Goal: Task Accomplishment & Management: Manage account settings

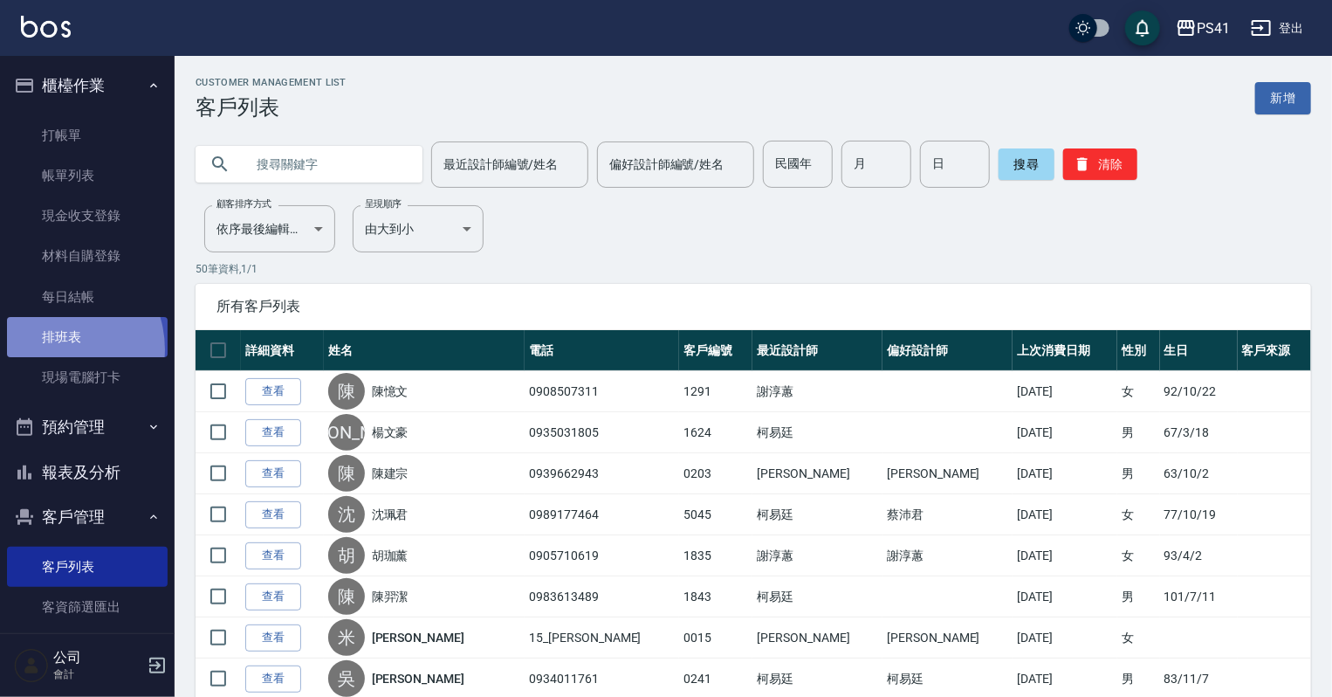
click at [54, 349] on link "排班表" at bounding box center [87, 337] width 161 height 40
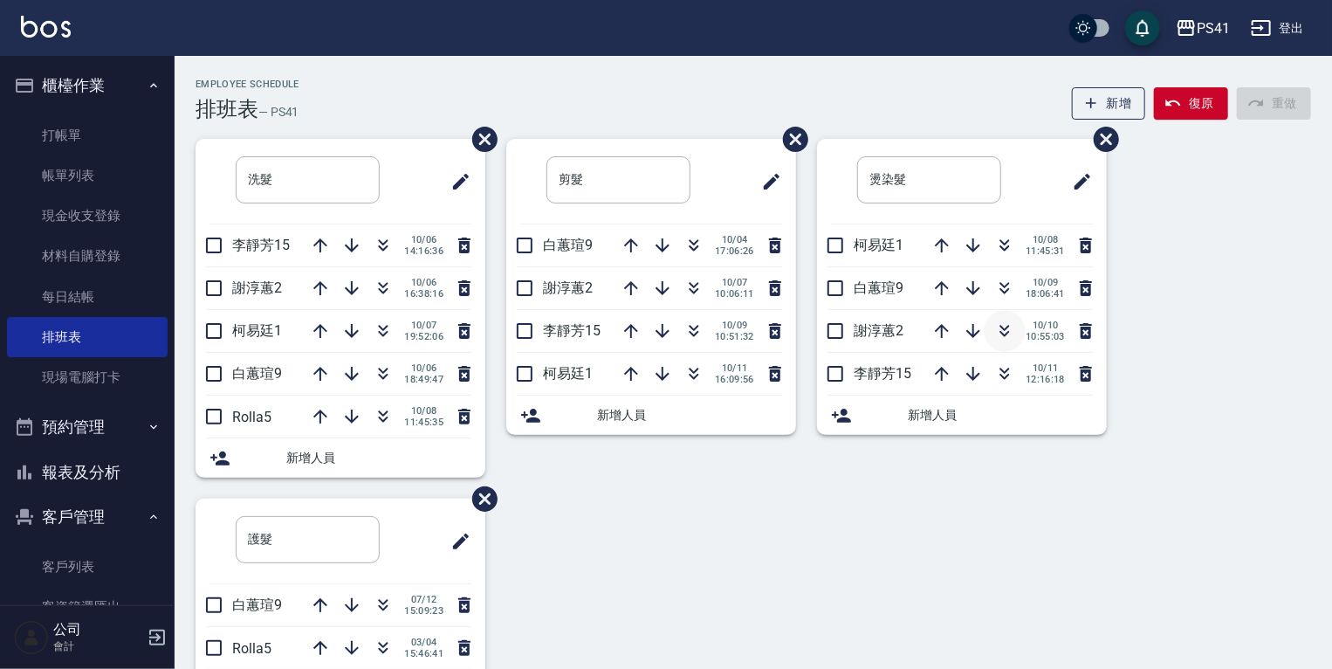
click at [1002, 329] on icon "button" at bounding box center [1004, 330] width 21 height 21
click at [49, 562] on link "客戶列表" at bounding box center [87, 566] width 161 height 40
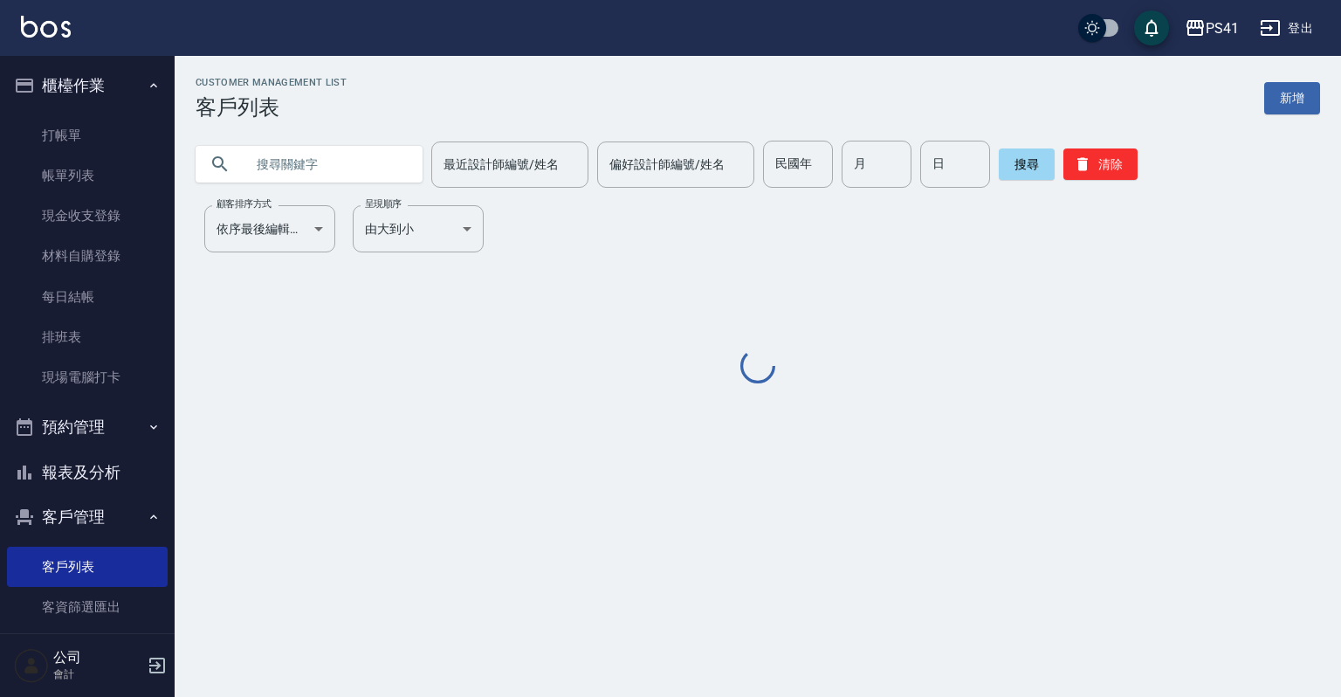
click at [284, 165] on input "text" at bounding box center [326, 164] width 164 height 47
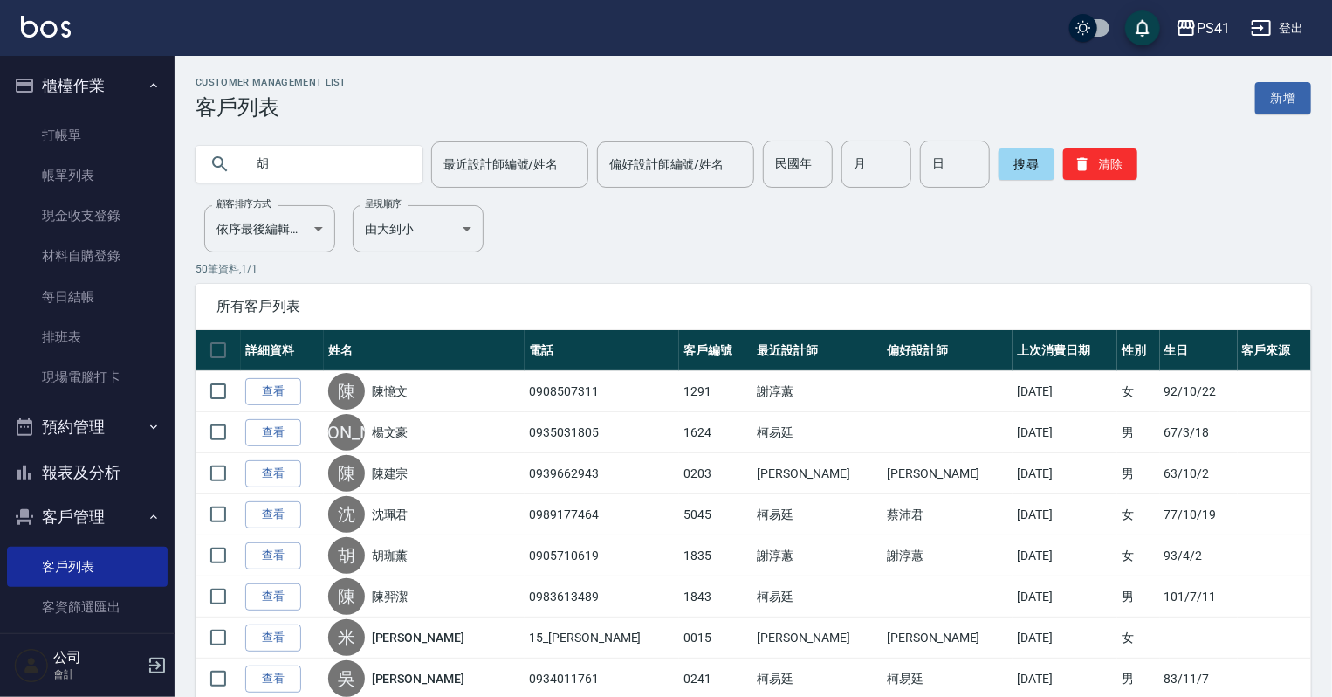
type input "胡"
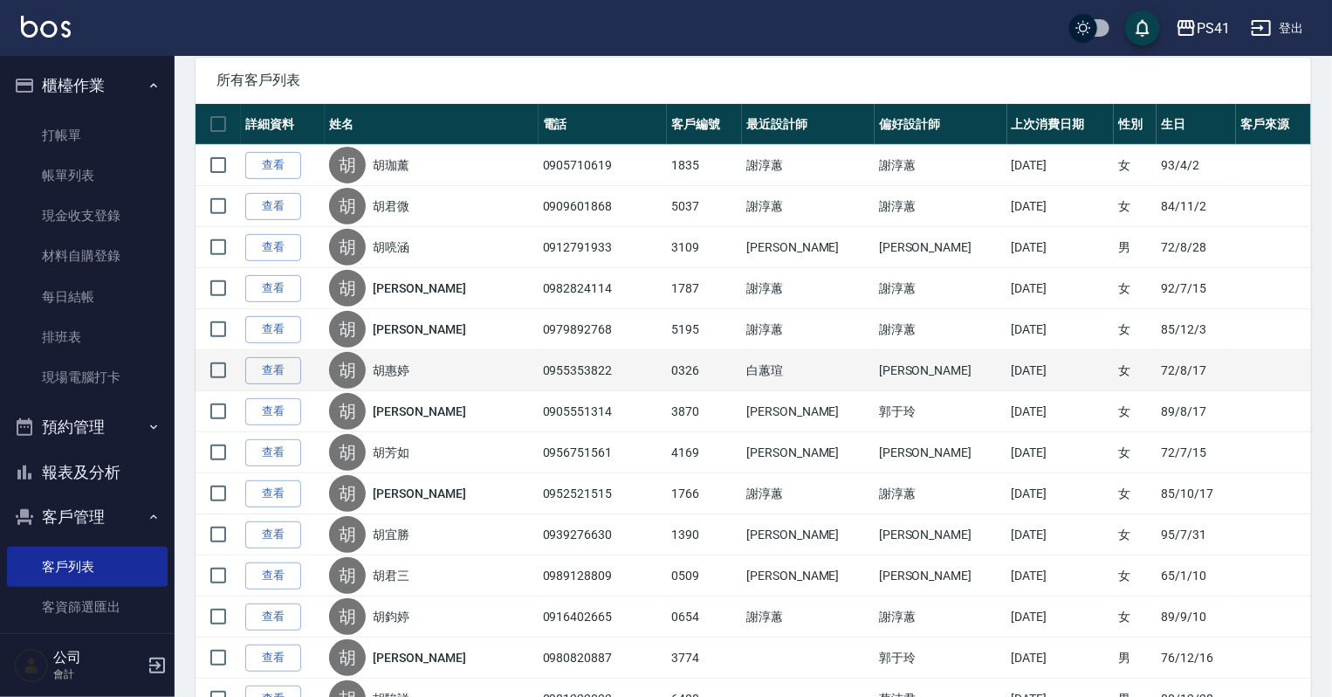
scroll to position [221, 0]
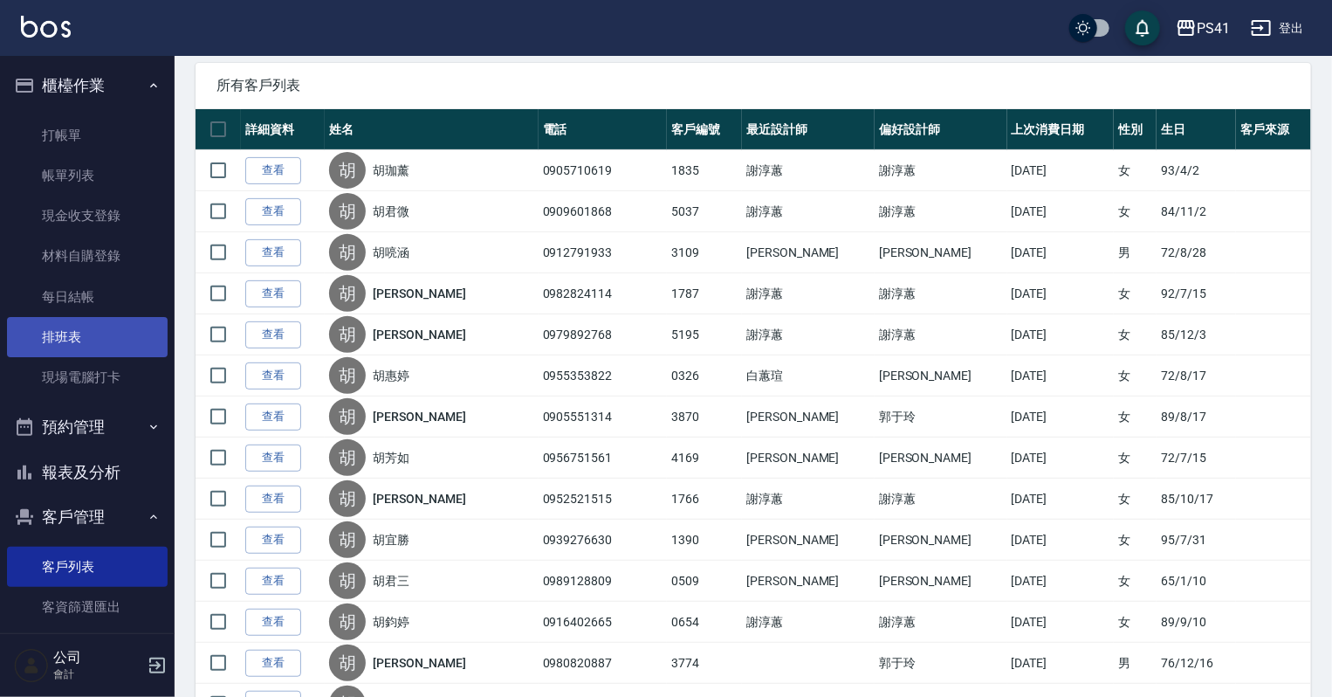
drag, startPoint x: 86, startPoint y: 339, endPoint x: 86, endPoint y: 319, distance: 20.1
click at [86, 339] on link "排班表" at bounding box center [87, 337] width 161 height 40
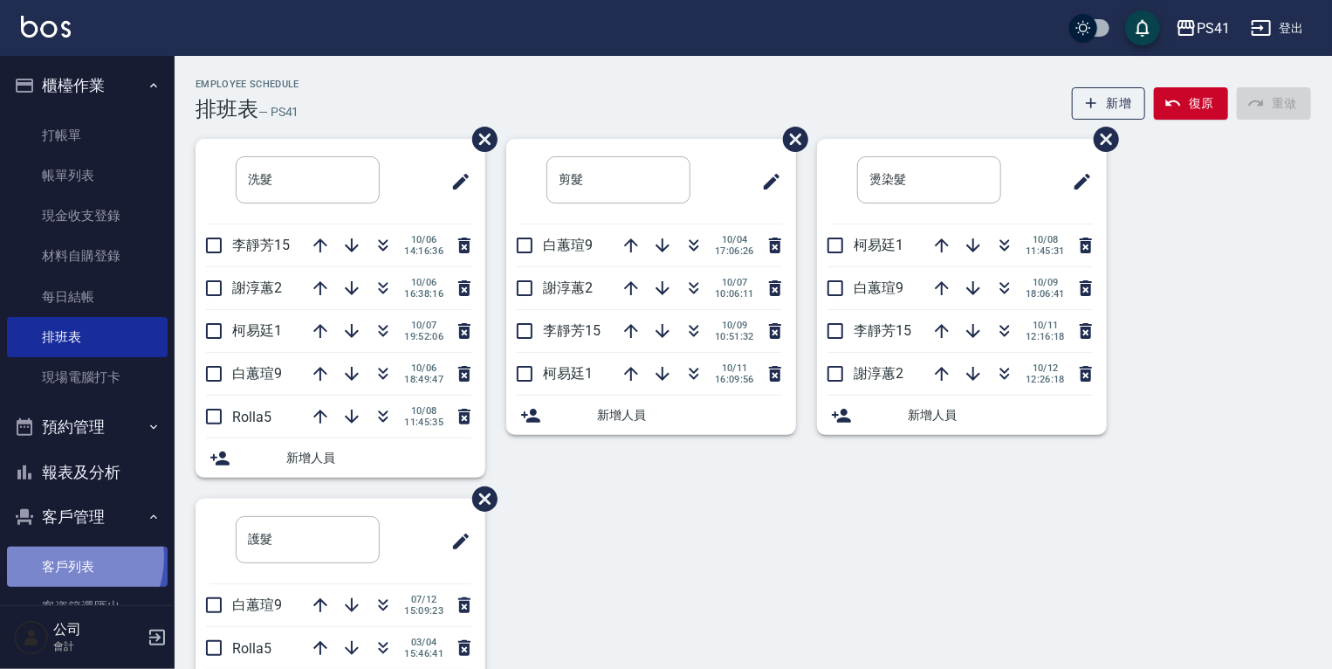
drag, startPoint x: 65, startPoint y: 558, endPoint x: 66, endPoint y: 582, distance: 24.5
click at [65, 555] on link "客戶列表" at bounding box center [87, 566] width 161 height 40
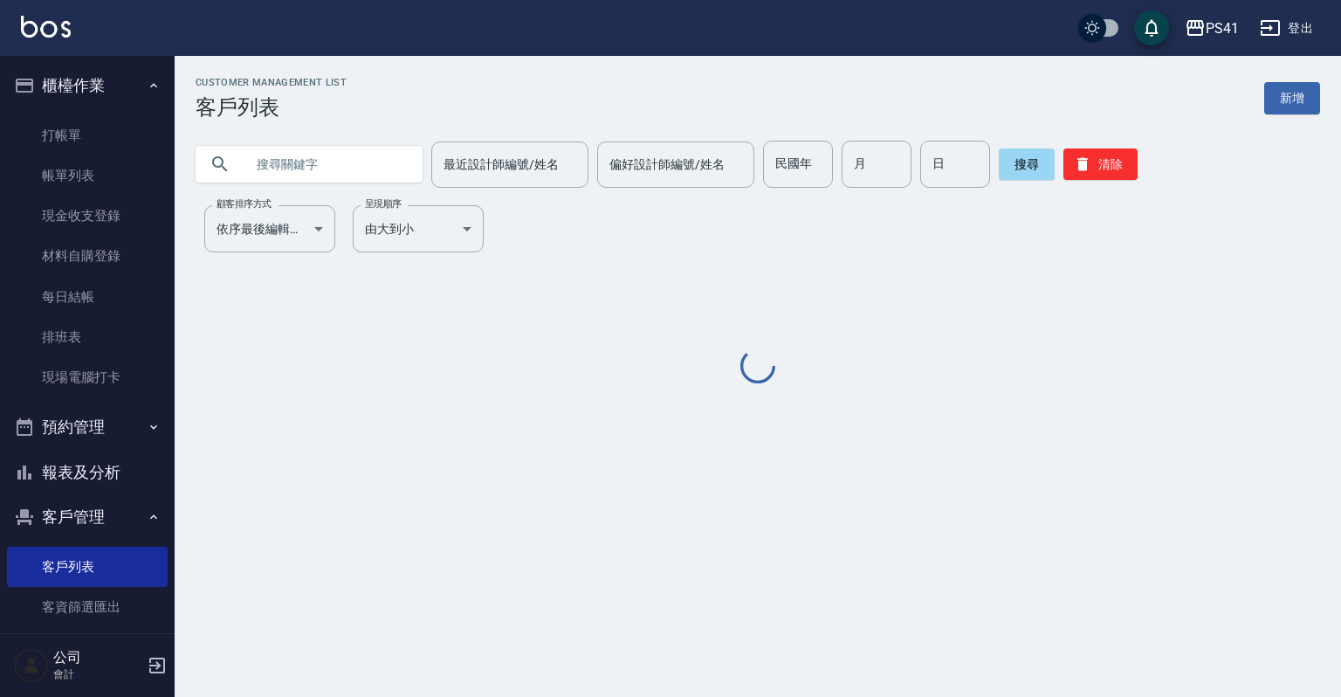
click at [303, 172] on input "text" at bounding box center [326, 164] width 164 height 47
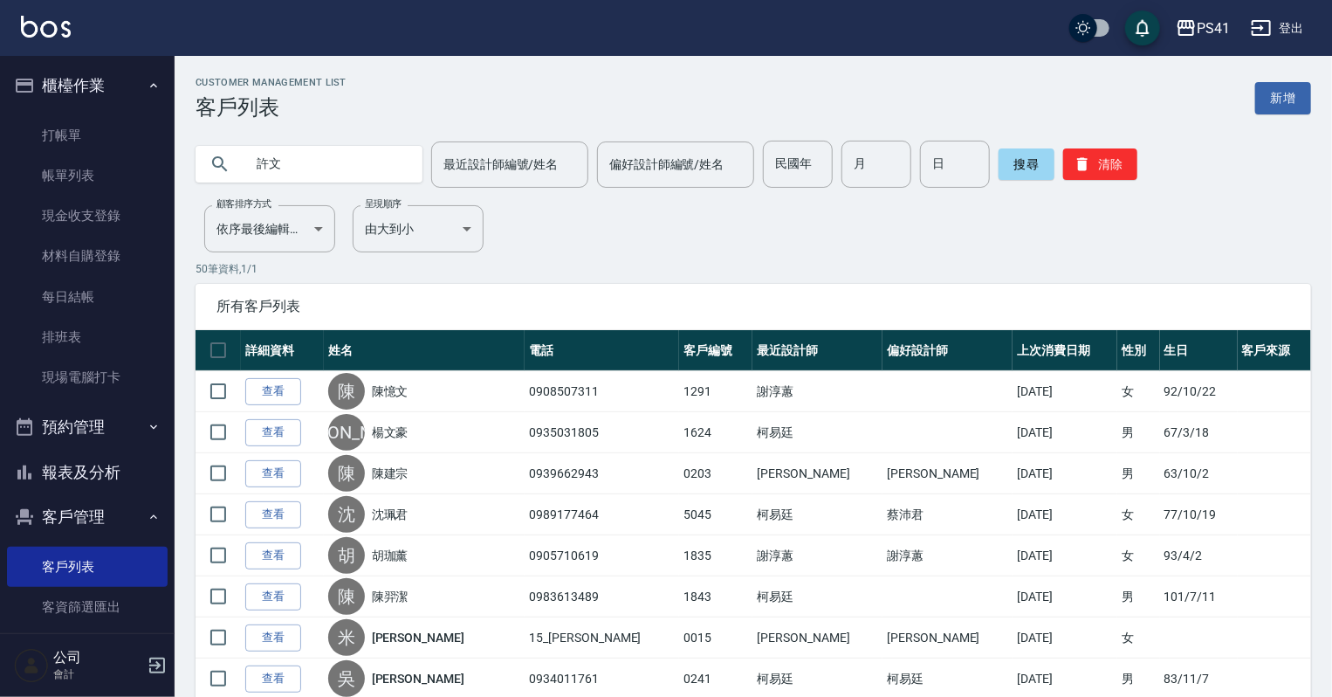
type input "許文"
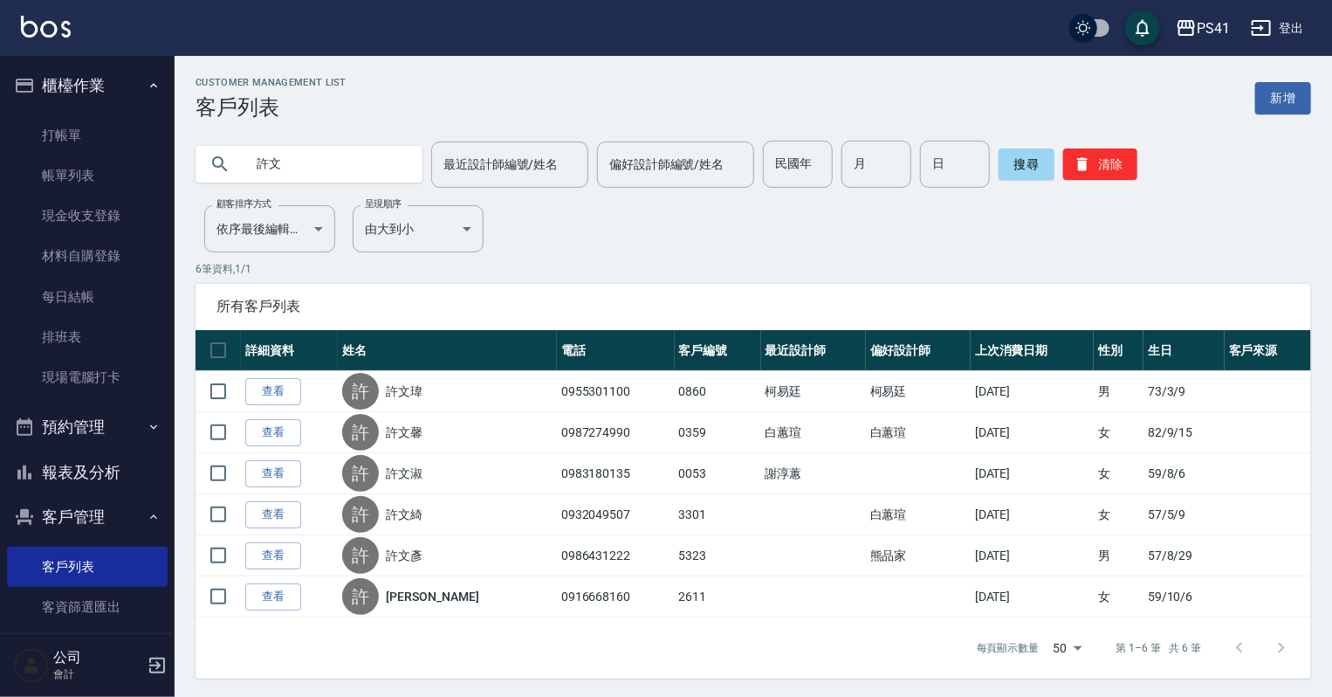
click at [72, 474] on button "報表及分析" at bounding box center [87, 472] width 161 height 45
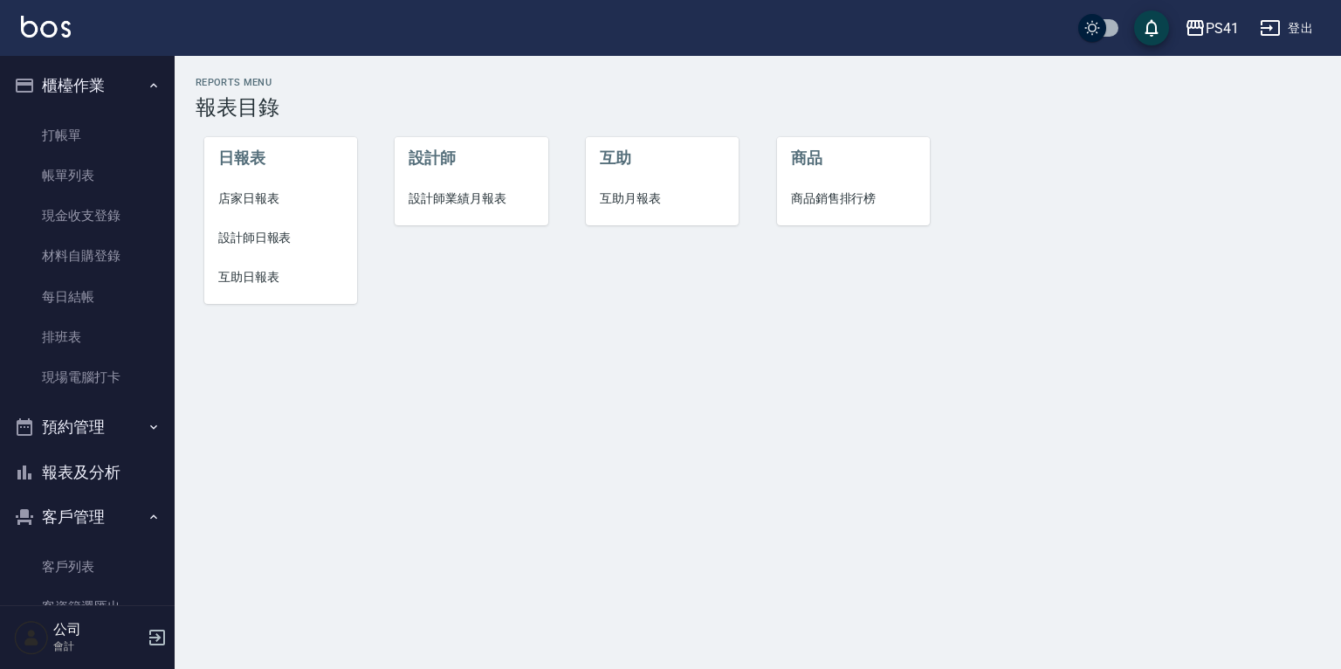
click at [241, 233] on span "設計師日報表" at bounding box center [280, 238] width 125 height 18
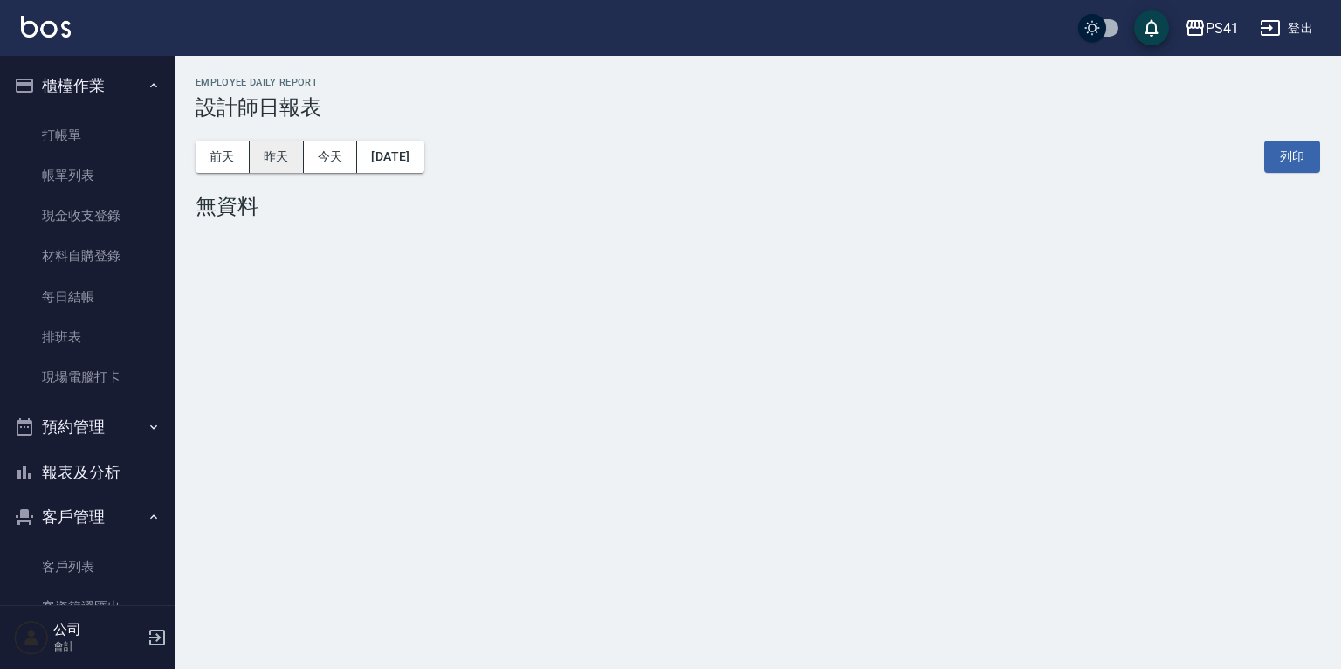
click at [279, 154] on button "昨天" at bounding box center [277, 157] width 54 height 32
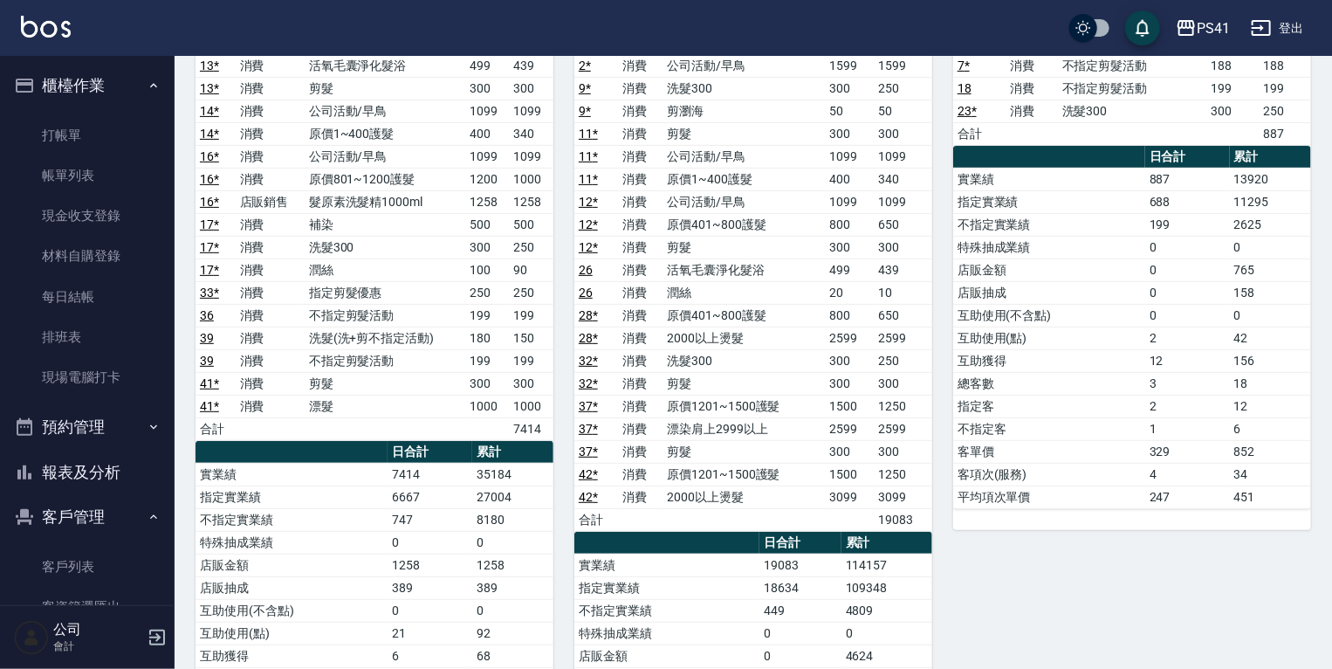
scroll to position [279, 0]
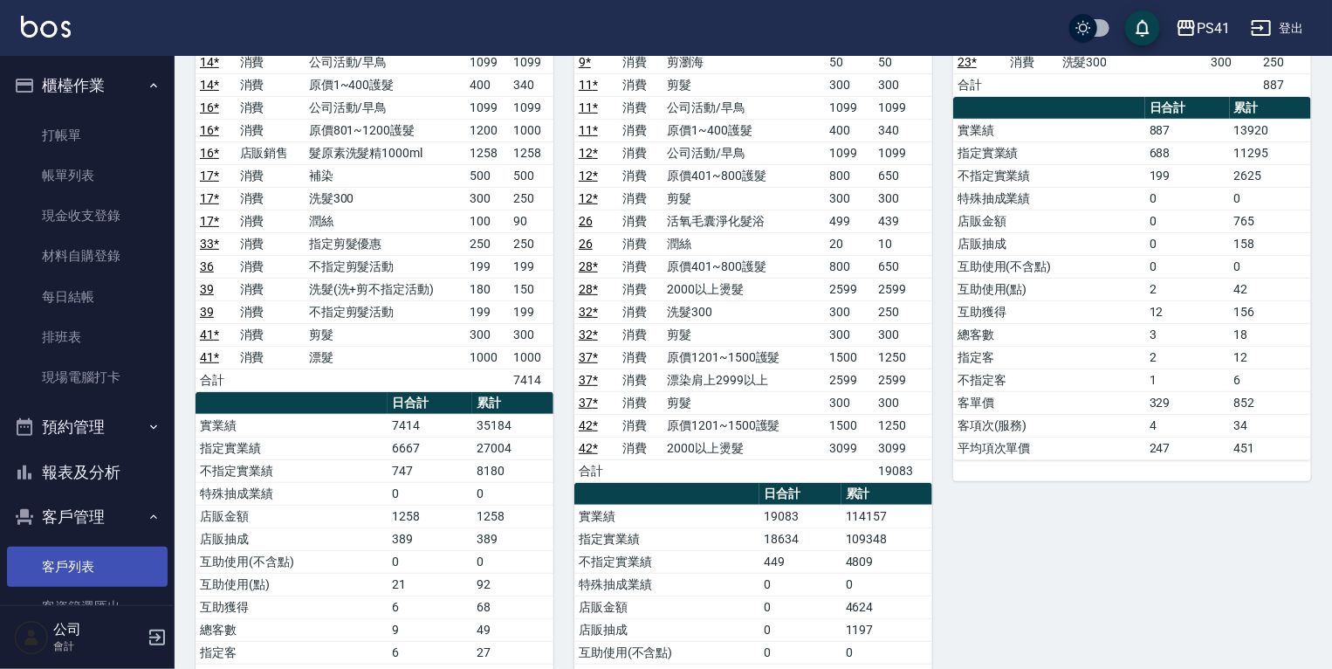
click at [93, 550] on link "客戶列表" at bounding box center [87, 566] width 161 height 40
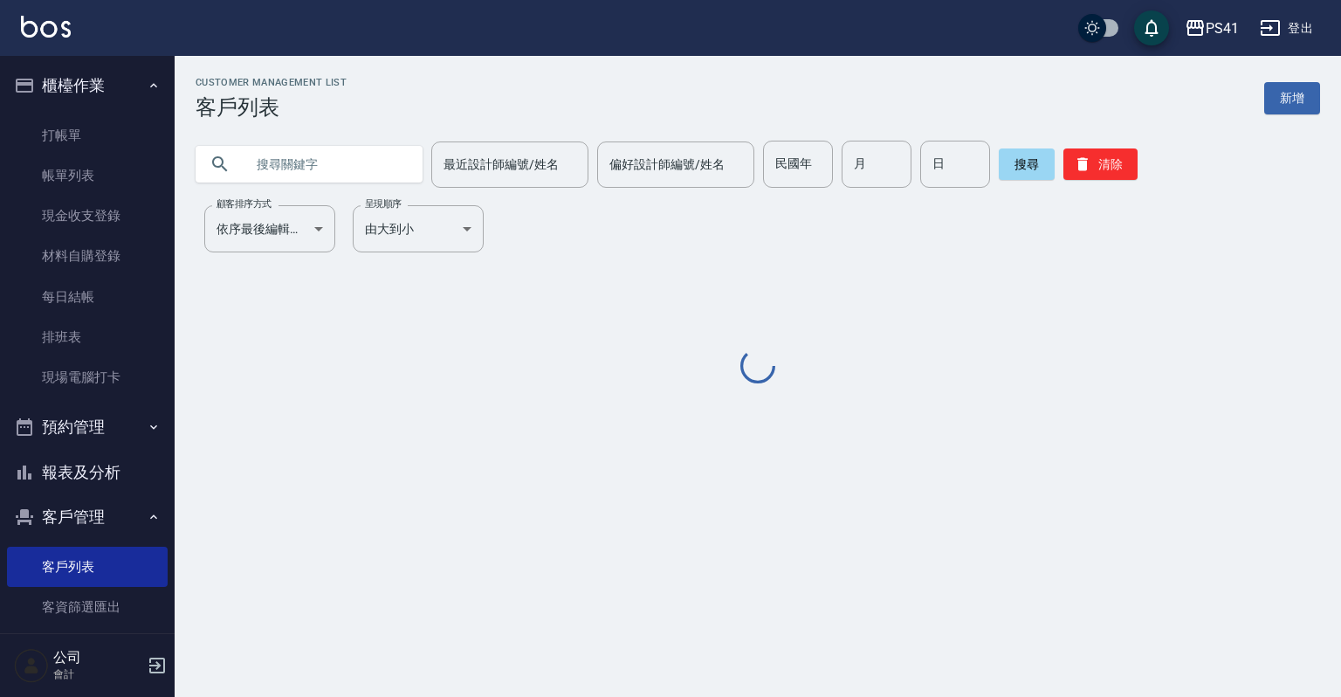
click at [351, 151] on input "text" at bounding box center [326, 164] width 164 height 47
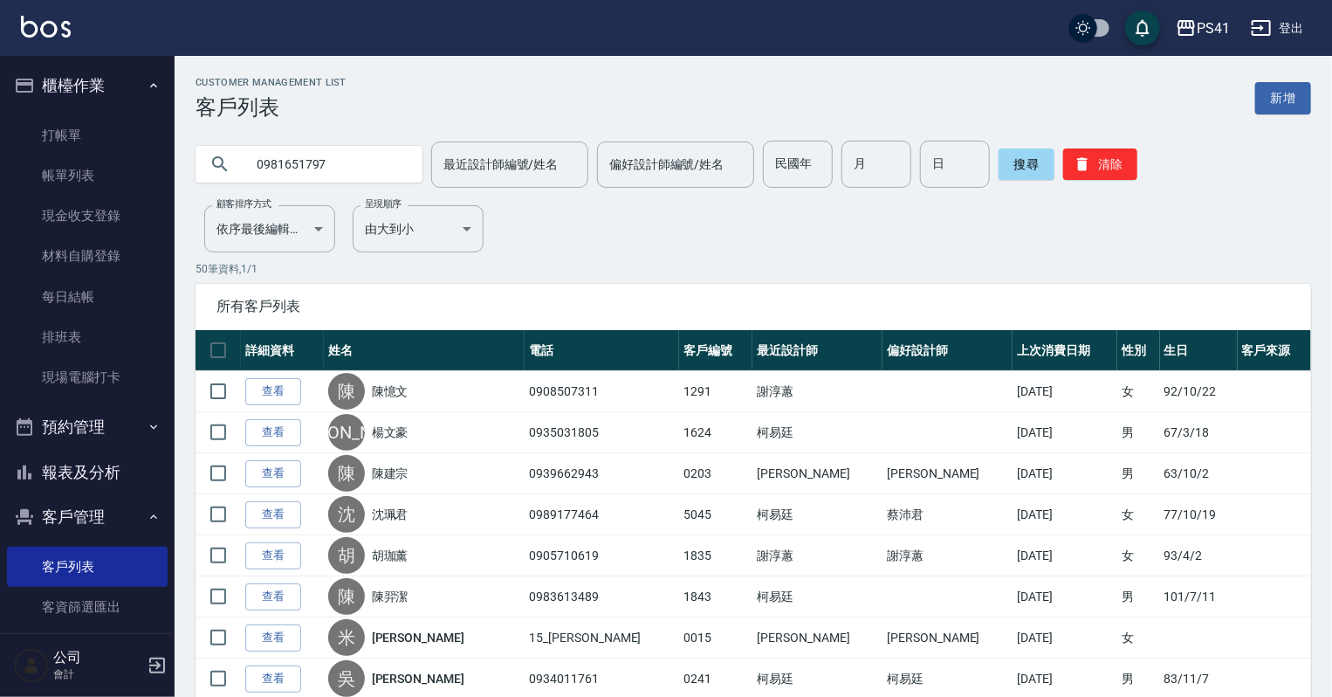
type input "0981651797"
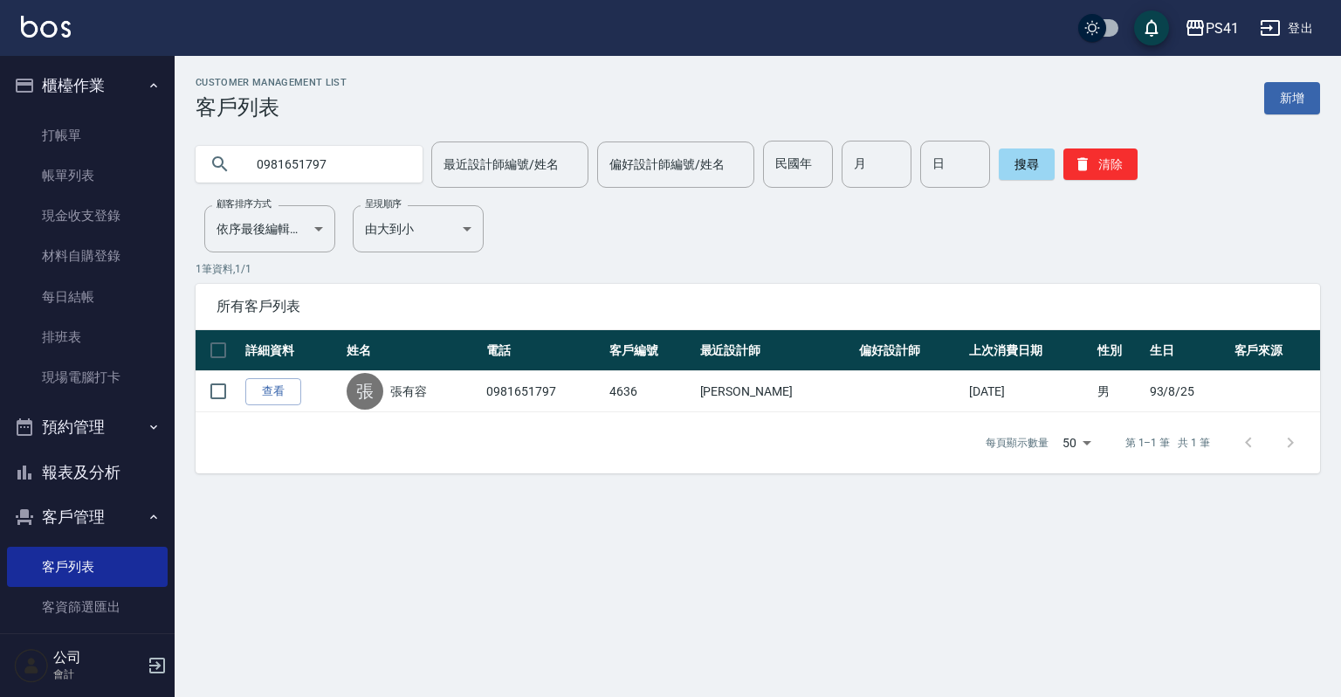
click at [106, 468] on button "報表及分析" at bounding box center [87, 472] width 161 height 45
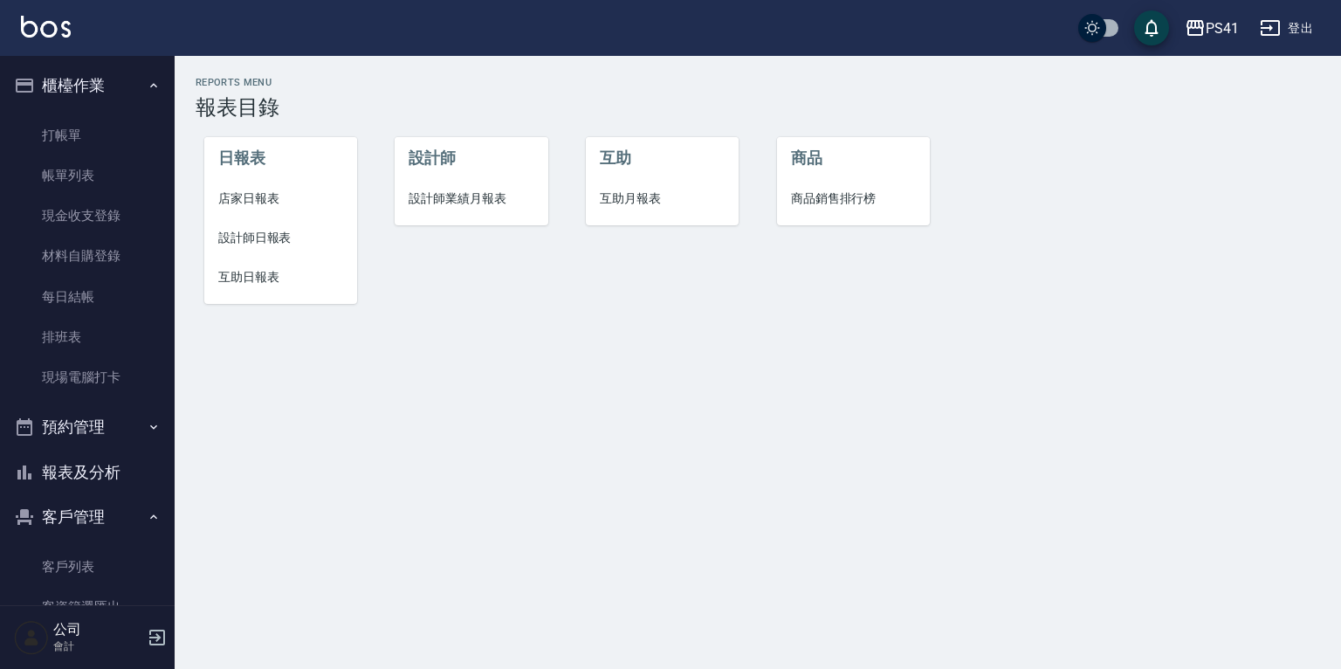
click at [283, 237] on span "設計師日報表" at bounding box center [280, 238] width 125 height 18
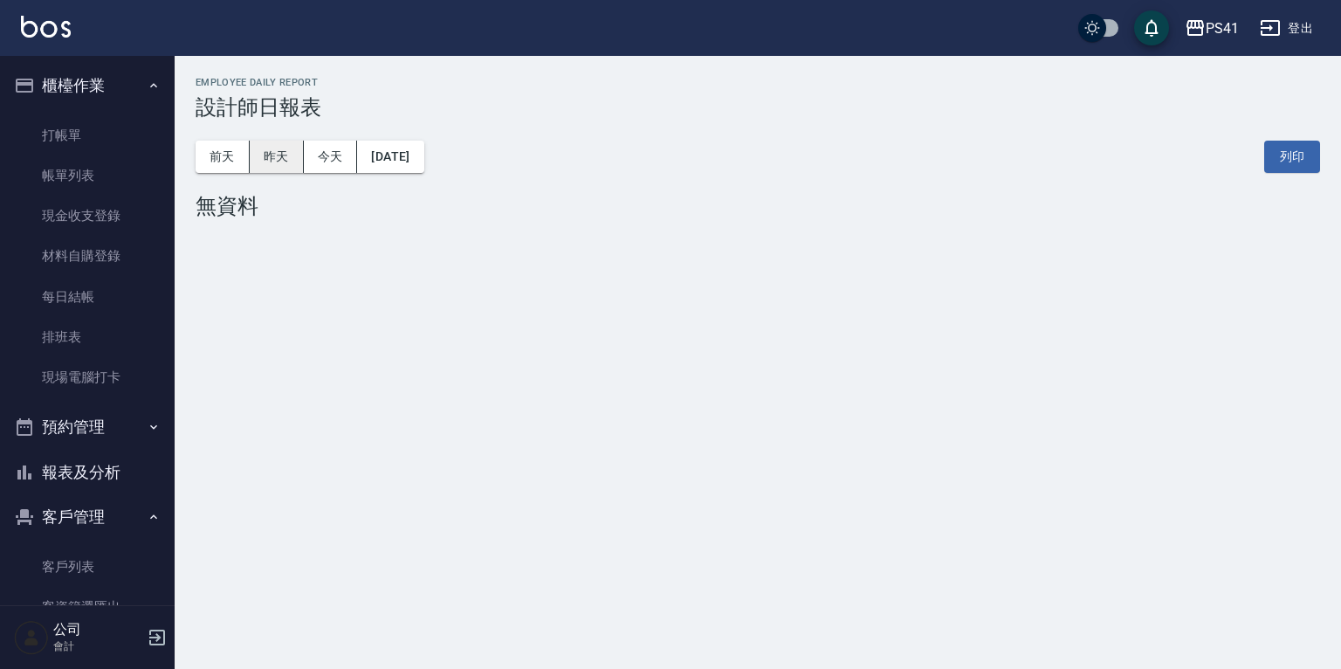
drag, startPoint x: 290, startPoint y: 160, endPoint x: 304, endPoint y: 159, distance: 14.0
click at [290, 159] on button "昨天" at bounding box center [277, 157] width 54 height 32
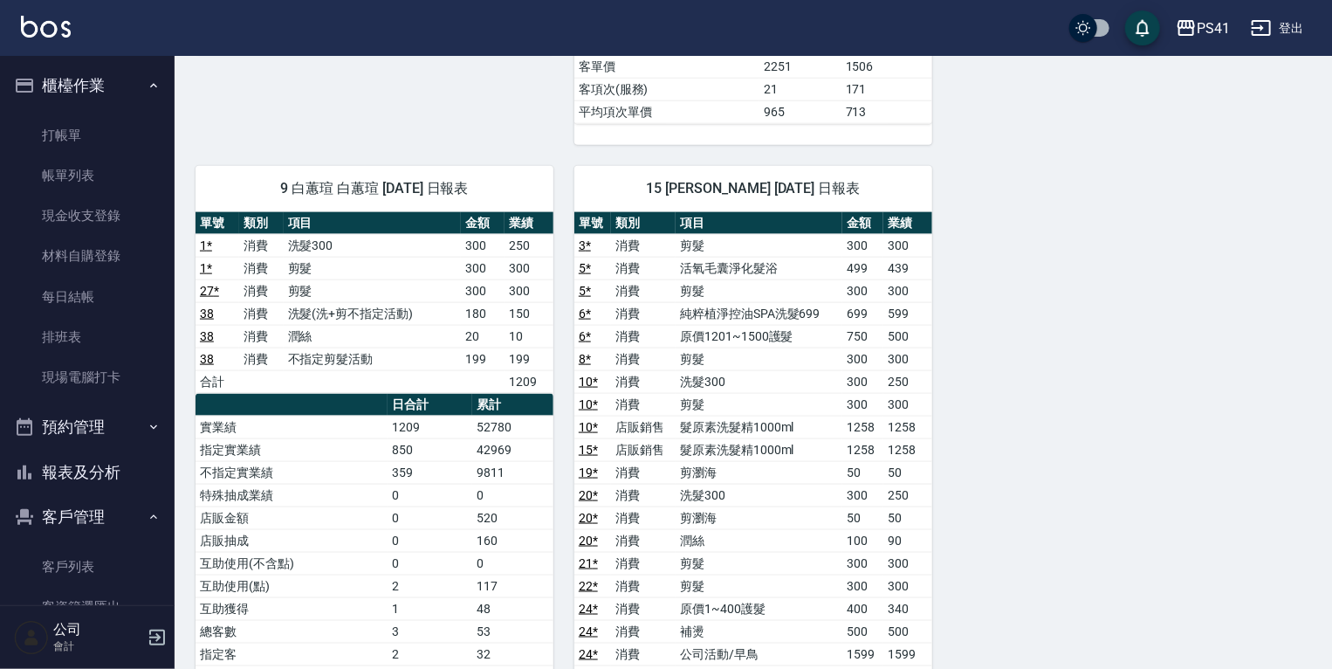
scroll to position [978, 0]
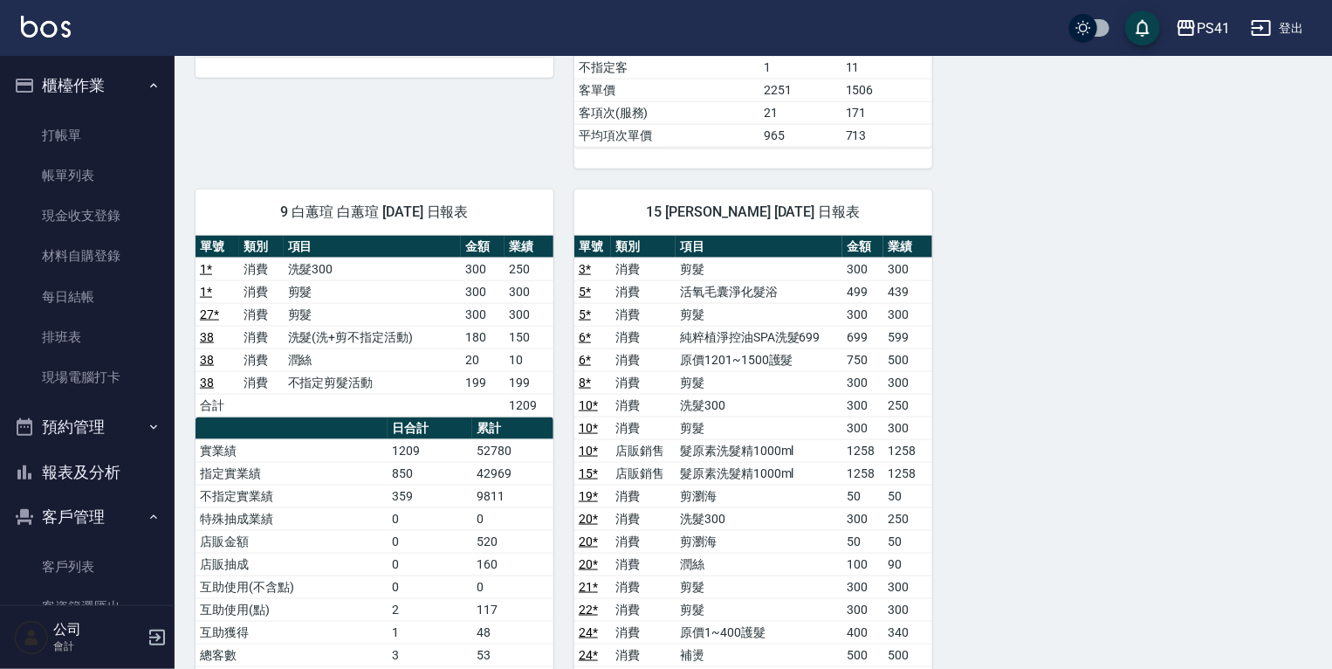
click at [91, 465] on button "報表及分析" at bounding box center [87, 472] width 161 height 45
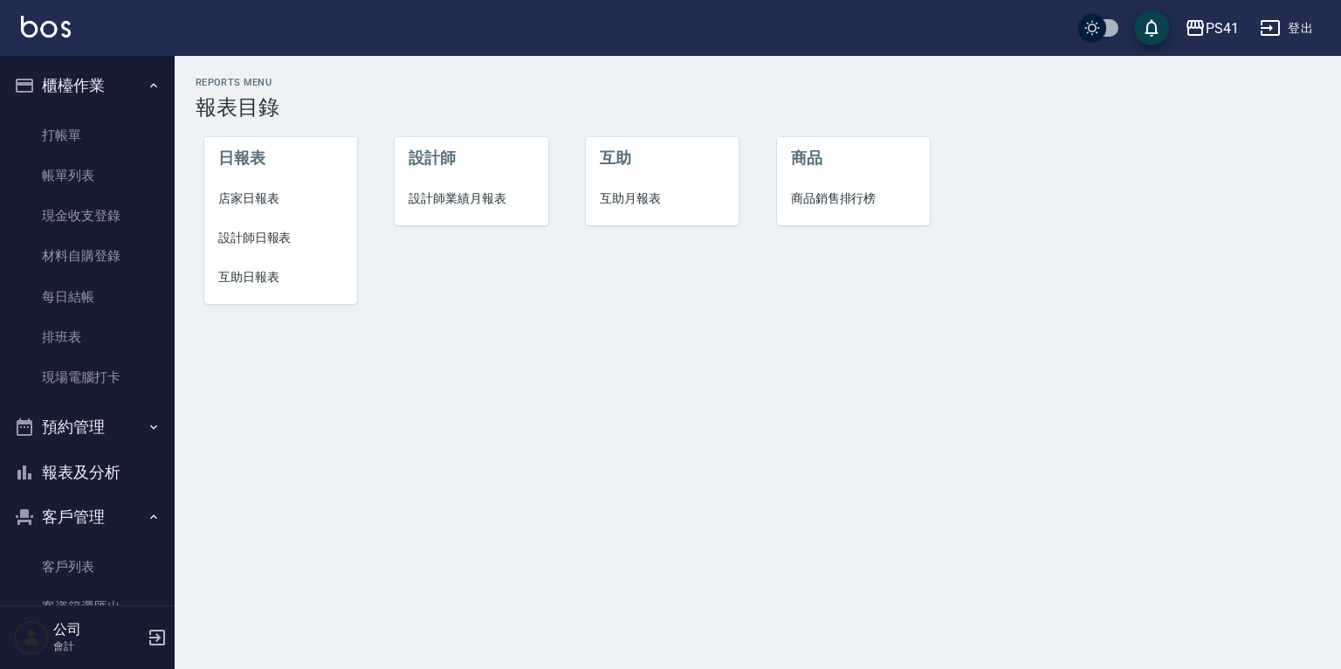
click at [672, 199] on span "互助月報表" at bounding box center [662, 198] width 125 height 18
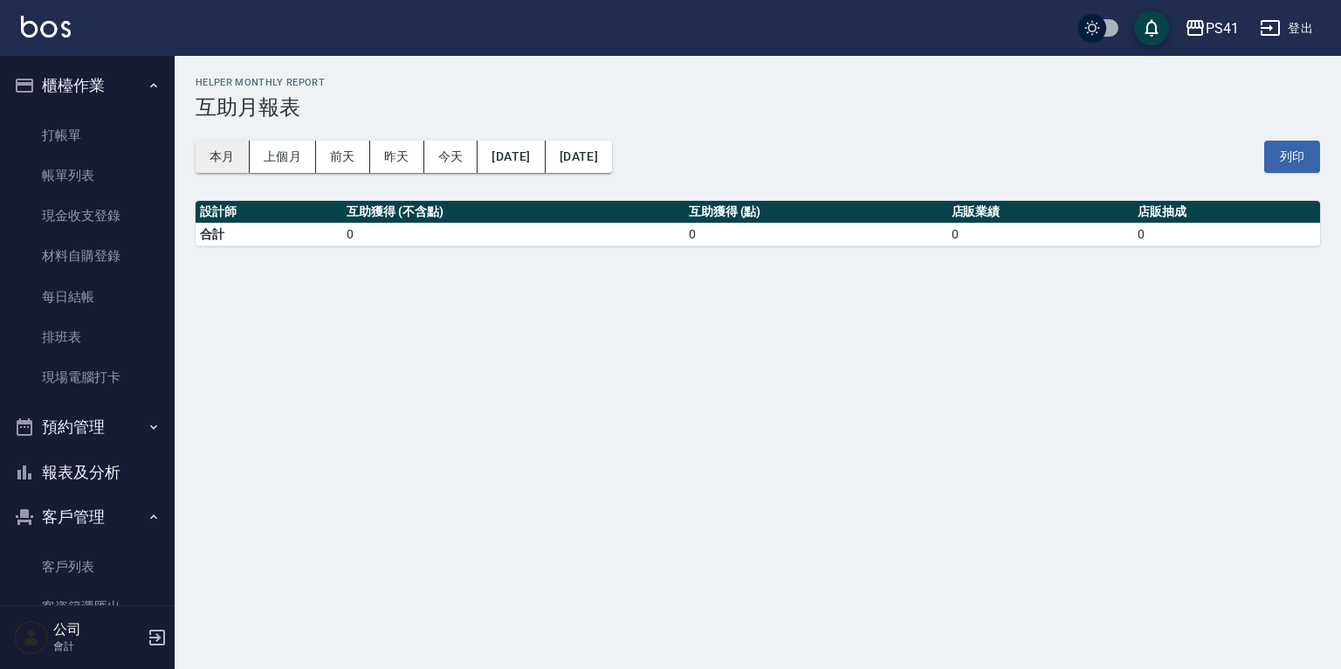
click at [238, 166] on button "本月" at bounding box center [223, 157] width 54 height 32
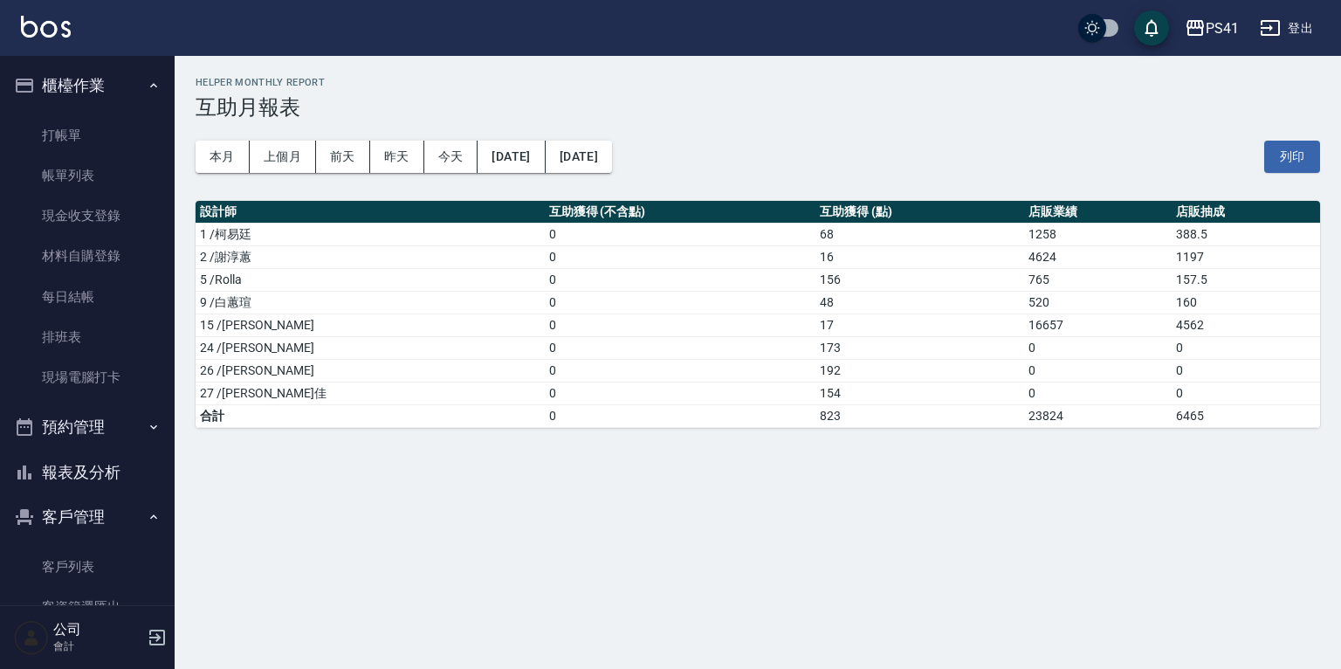
click at [108, 470] on button "報表及分析" at bounding box center [87, 472] width 161 height 45
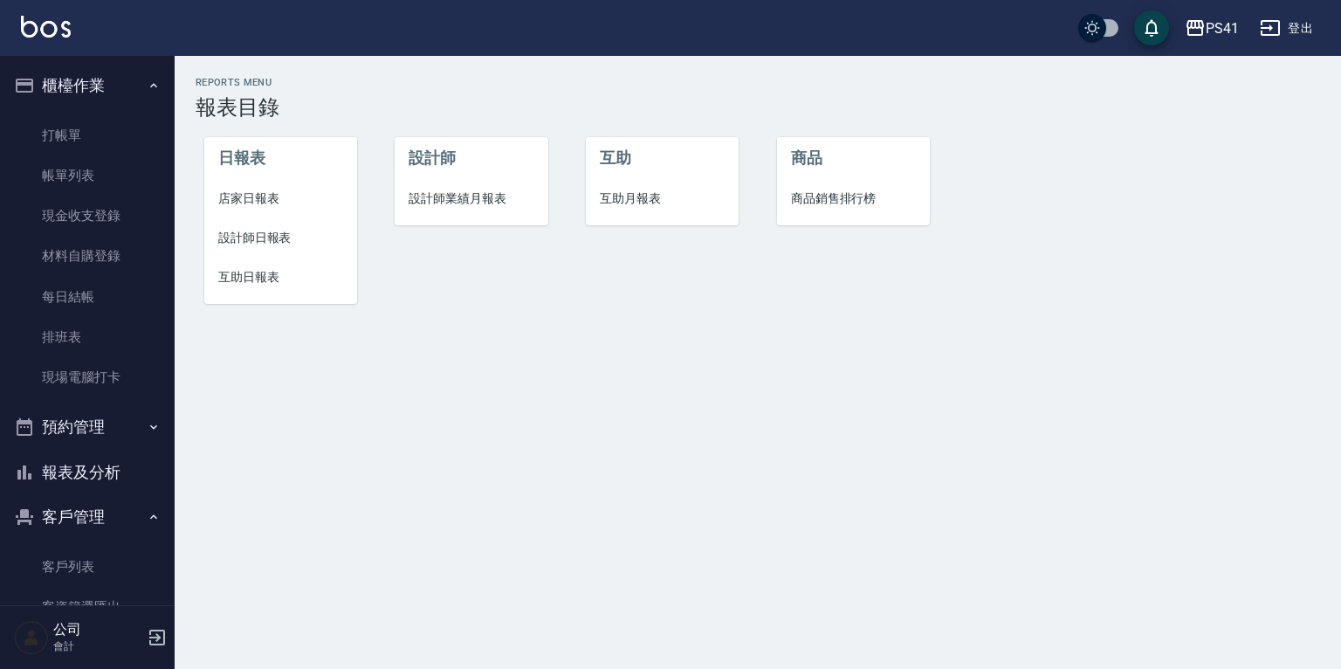
click at [465, 196] on span "設計師業績月報表" at bounding box center [471, 198] width 125 height 18
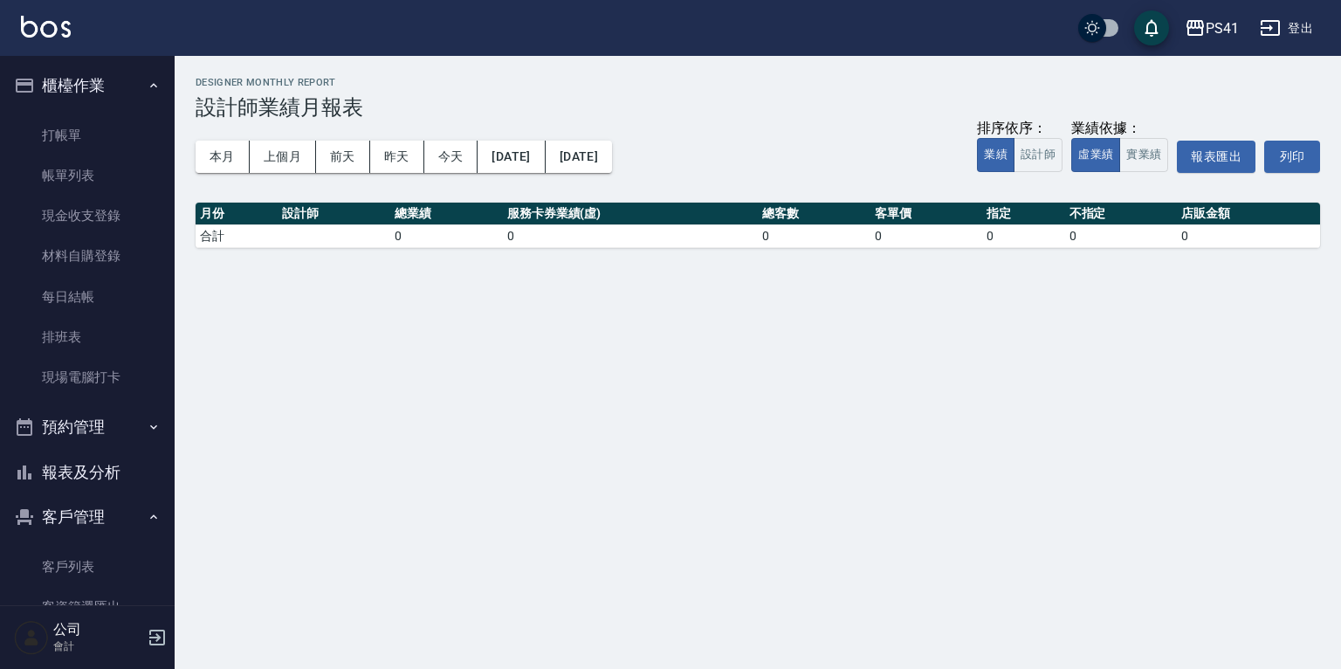
click at [213, 135] on div "本月 上個月 前天 昨天 今天 2025/10/12 2025/10/12 排序依序： 業績 設計師 業績依據： 虛業績 實業績 報表匯出 列印" at bounding box center [758, 157] width 1124 height 74
click at [213, 139] on div "本月 上個月 前天 昨天 今天 2025/10/12 2025/10/12 排序依序： 業績 設計師 業績依據： 虛業績 實業績 報表匯出 列印" at bounding box center [758, 157] width 1124 height 74
click at [223, 148] on button "本月" at bounding box center [223, 157] width 54 height 32
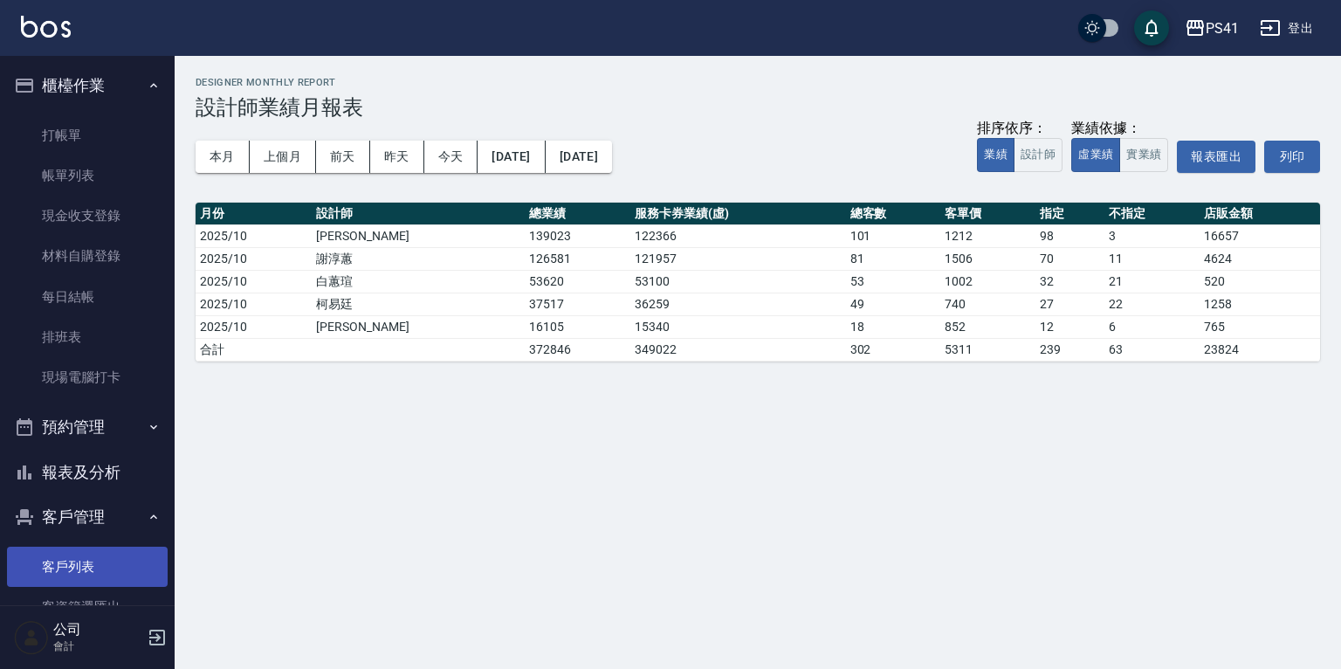
click at [112, 565] on link "客戶列表" at bounding box center [87, 566] width 161 height 40
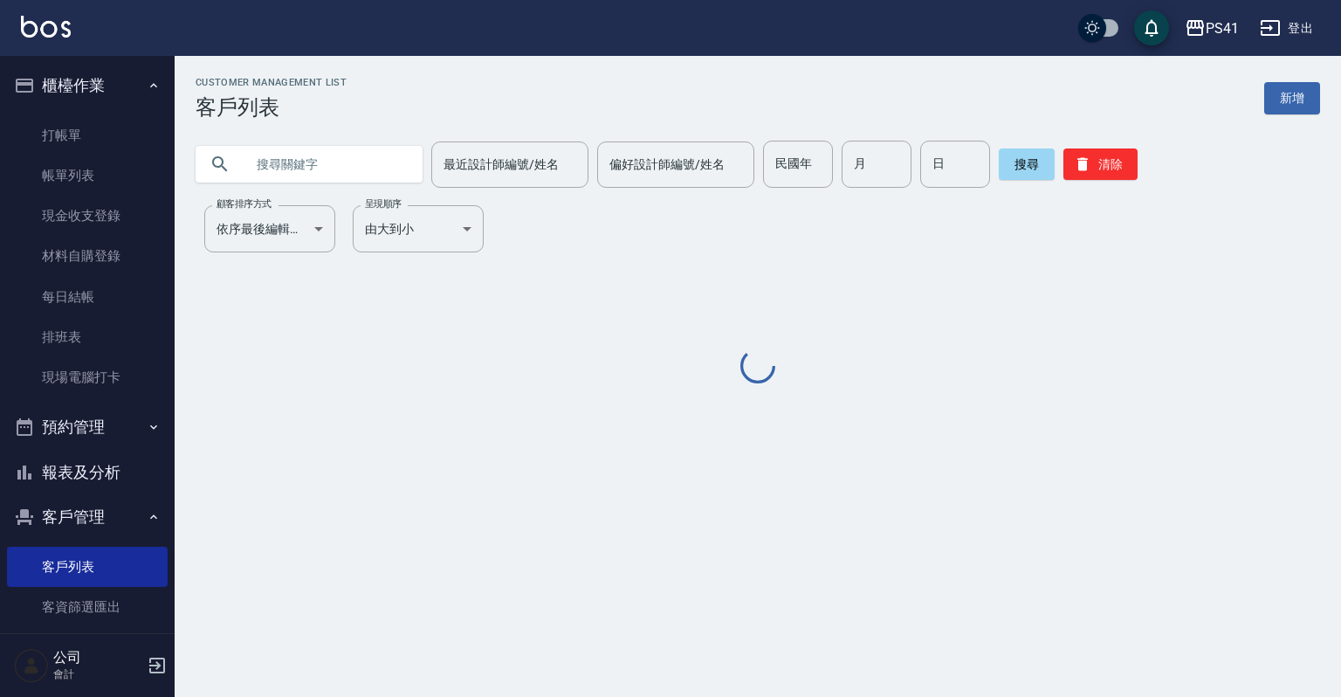
click at [319, 160] on input "text" at bounding box center [326, 164] width 164 height 47
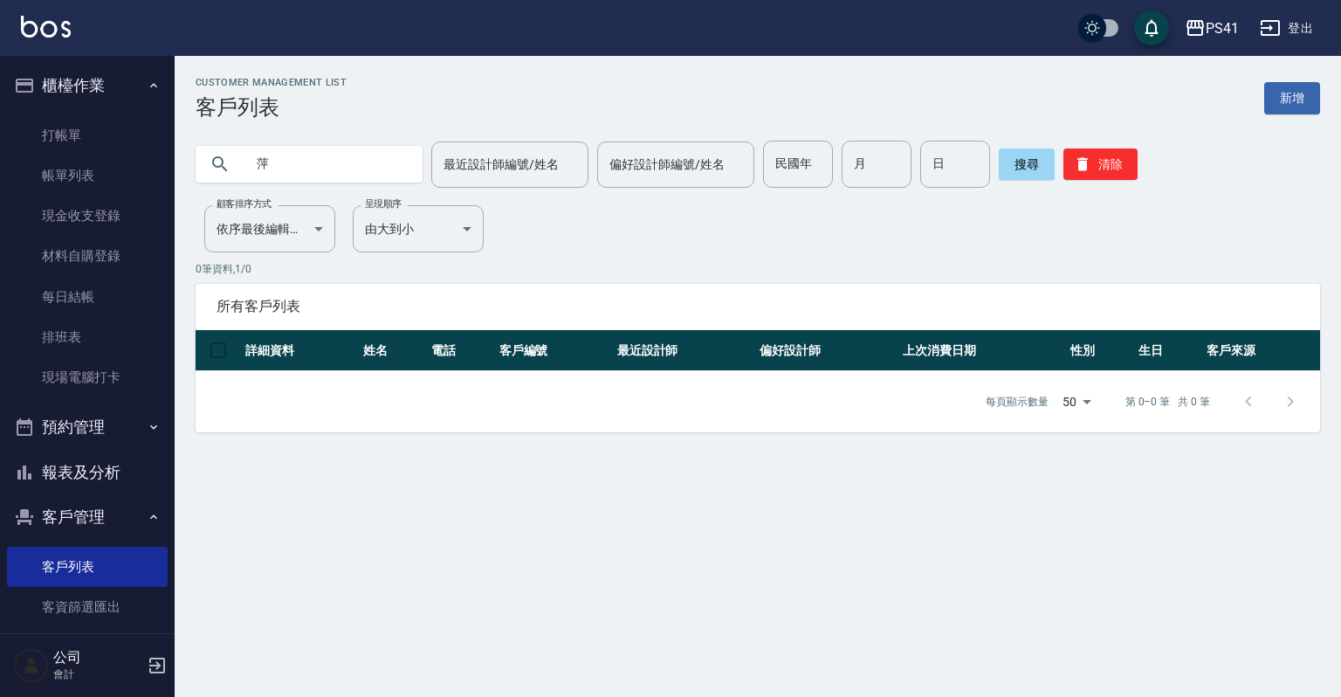
type input "萍"
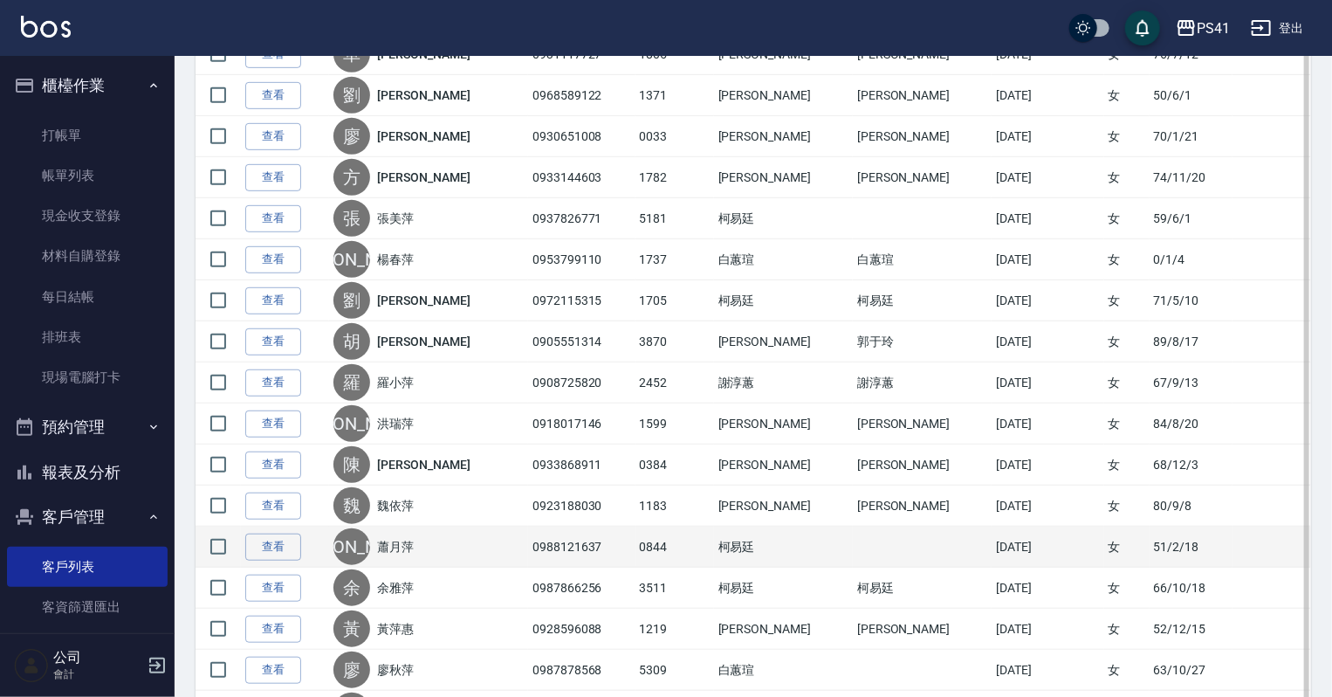
scroll to position [489, 0]
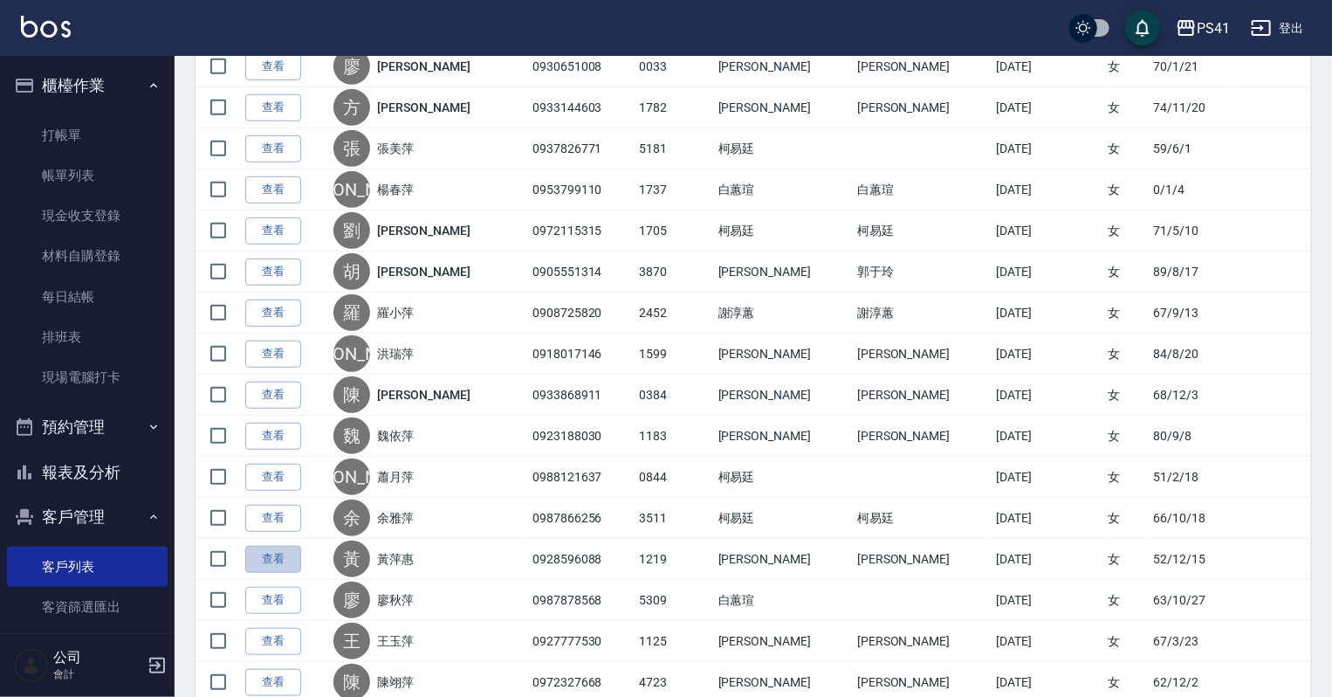
click at [289, 558] on link "查看" at bounding box center [273, 559] width 56 height 27
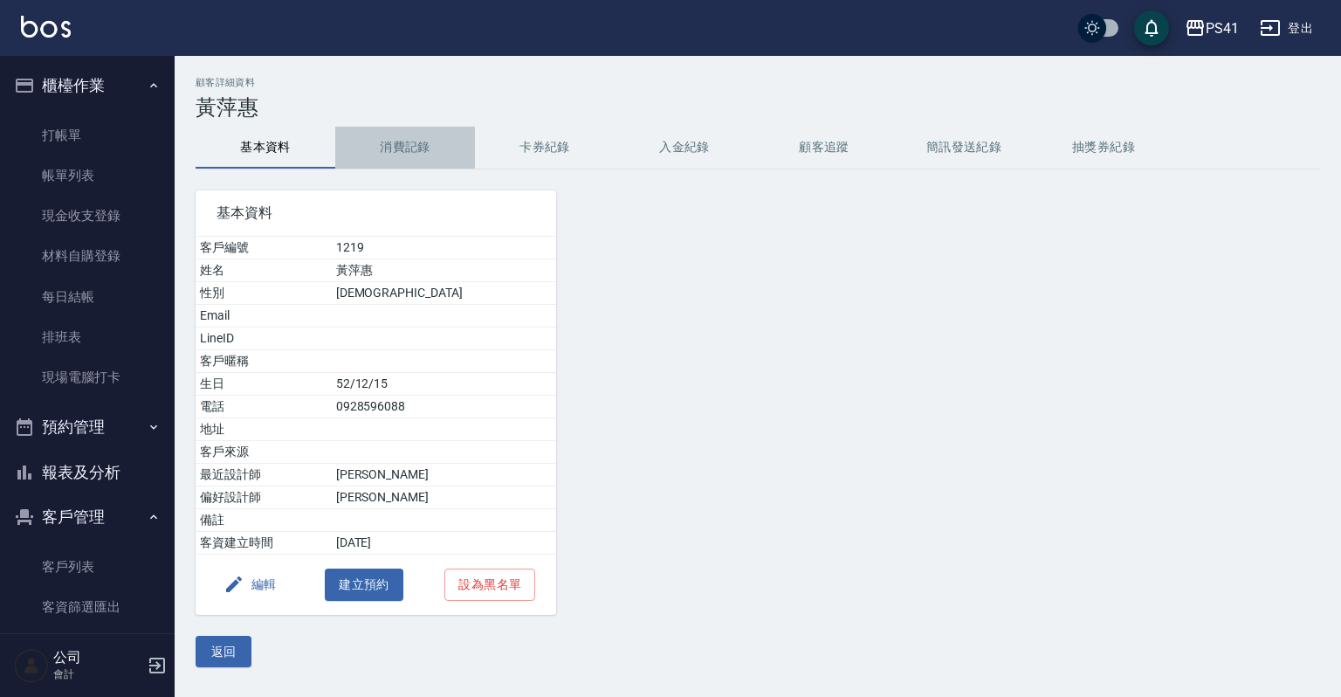
click at [396, 129] on button "消費記錄" at bounding box center [405, 148] width 140 height 42
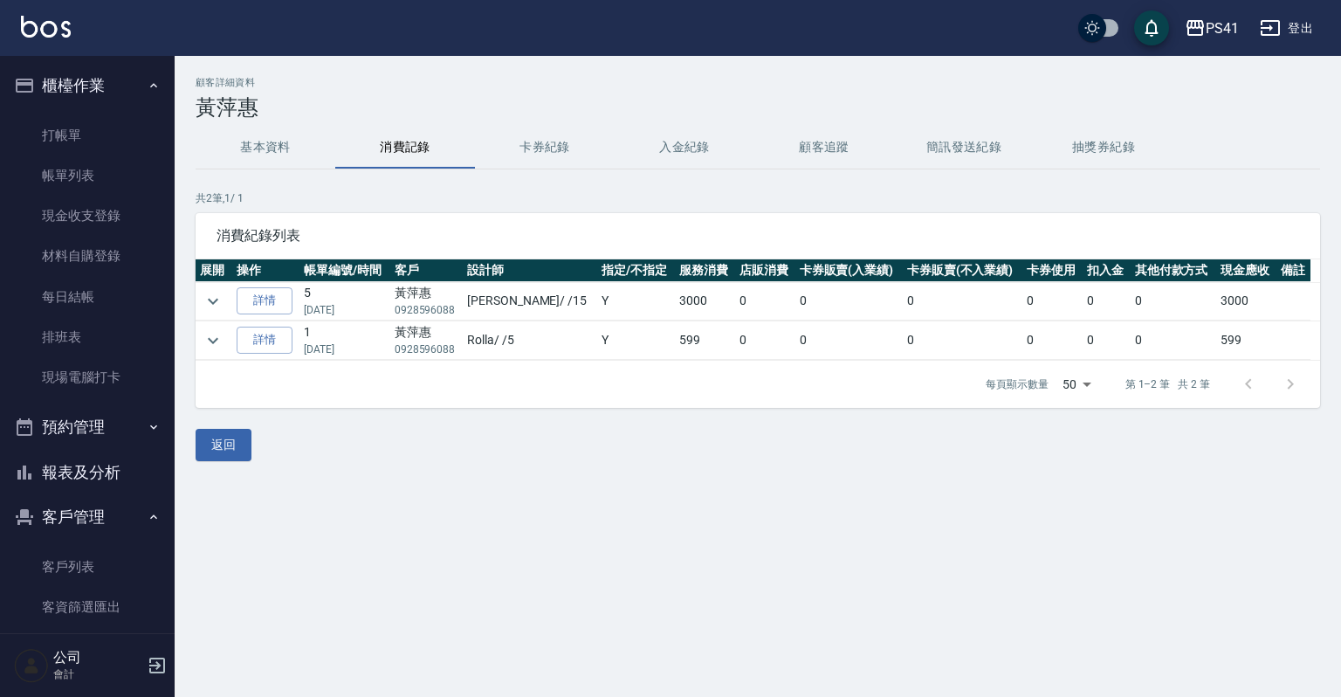
click at [279, 148] on button "基本資料" at bounding box center [266, 148] width 140 height 42
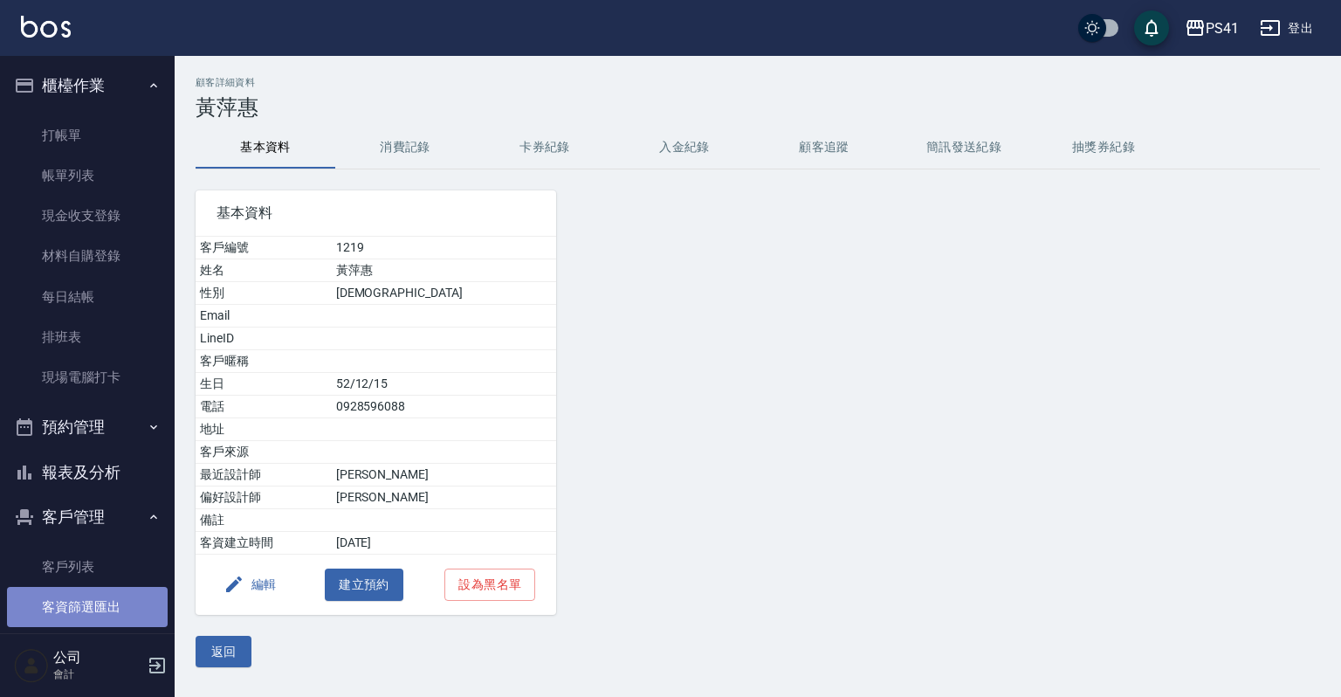
click at [115, 588] on link "客資篩選匯出" at bounding box center [87, 607] width 161 height 40
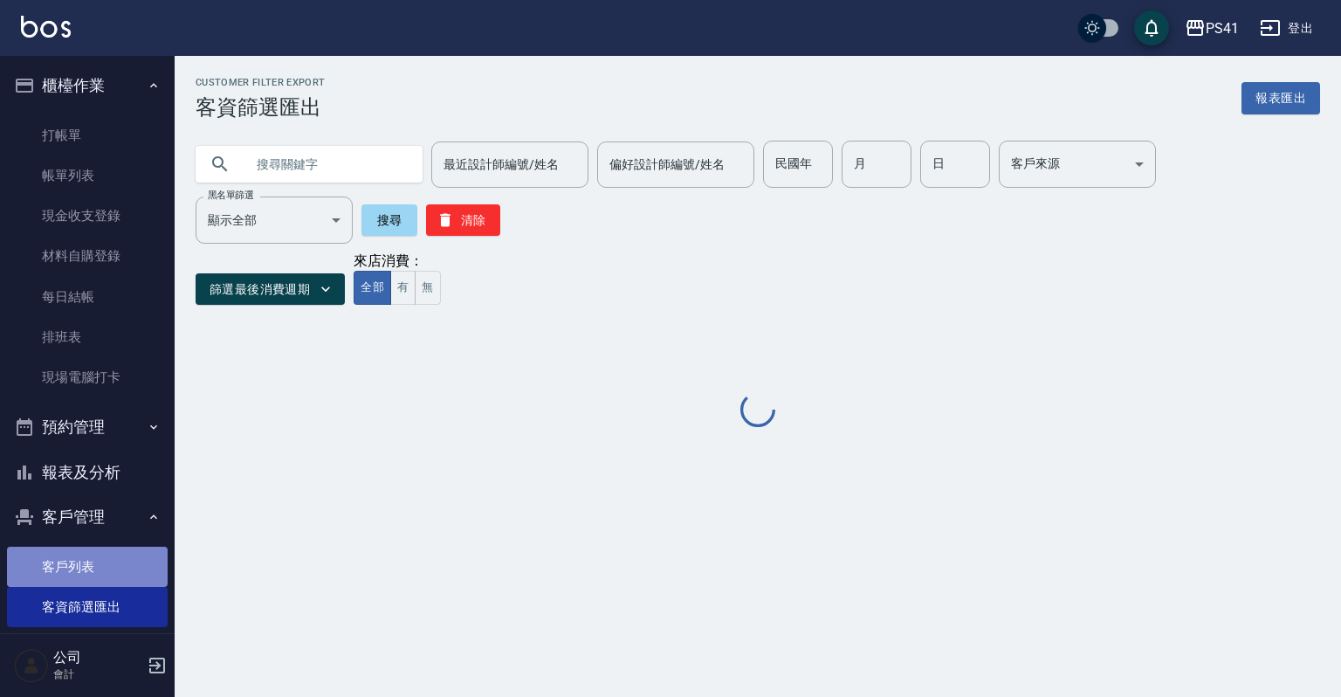
click at [115, 573] on link "客戶列表" at bounding box center [87, 566] width 161 height 40
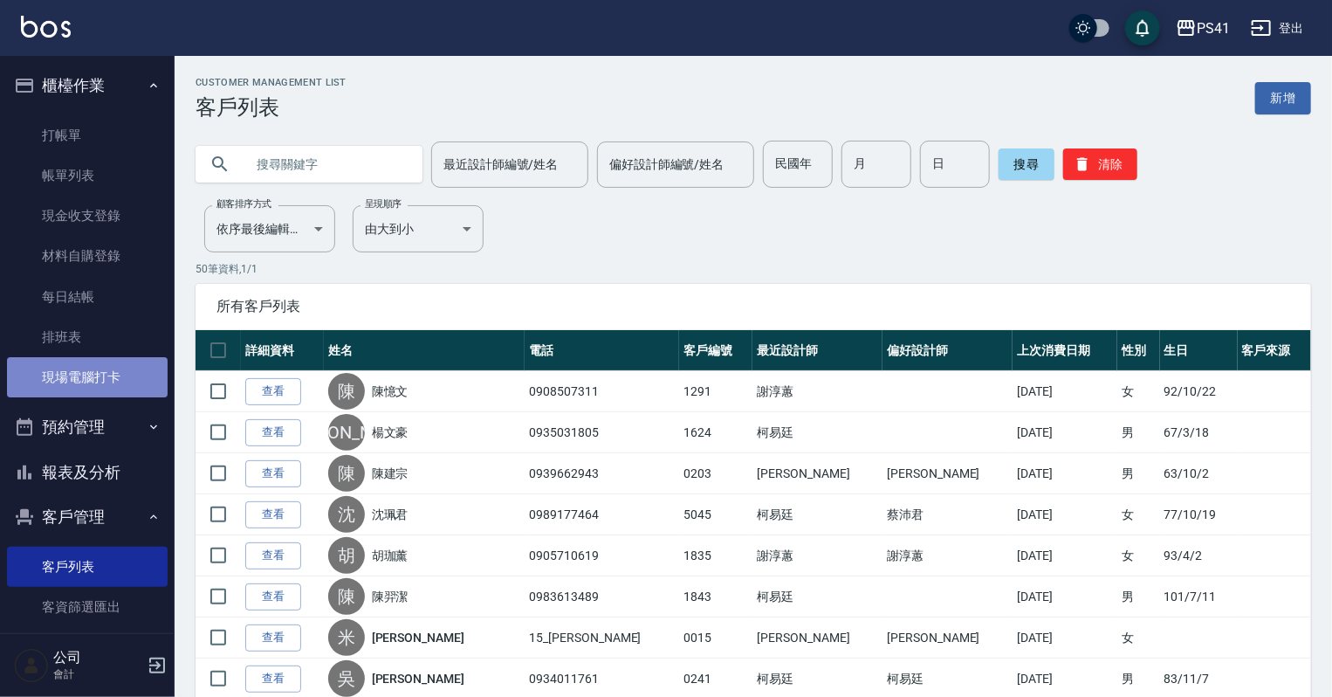
click at [88, 379] on link "現場電腦打卡" at bounding box center [87, 377] width 161 height 40
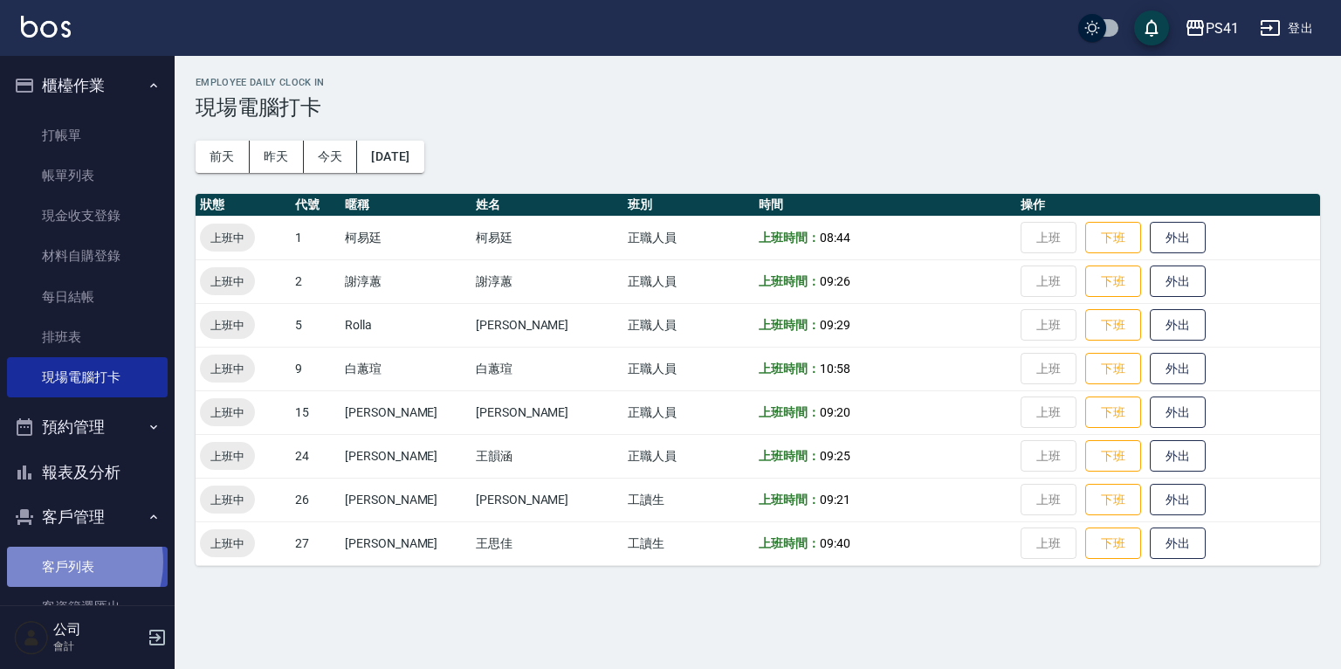
click at [63, 562] on link "客戶列表" at bounding box center [87, 566] width 161 height 40
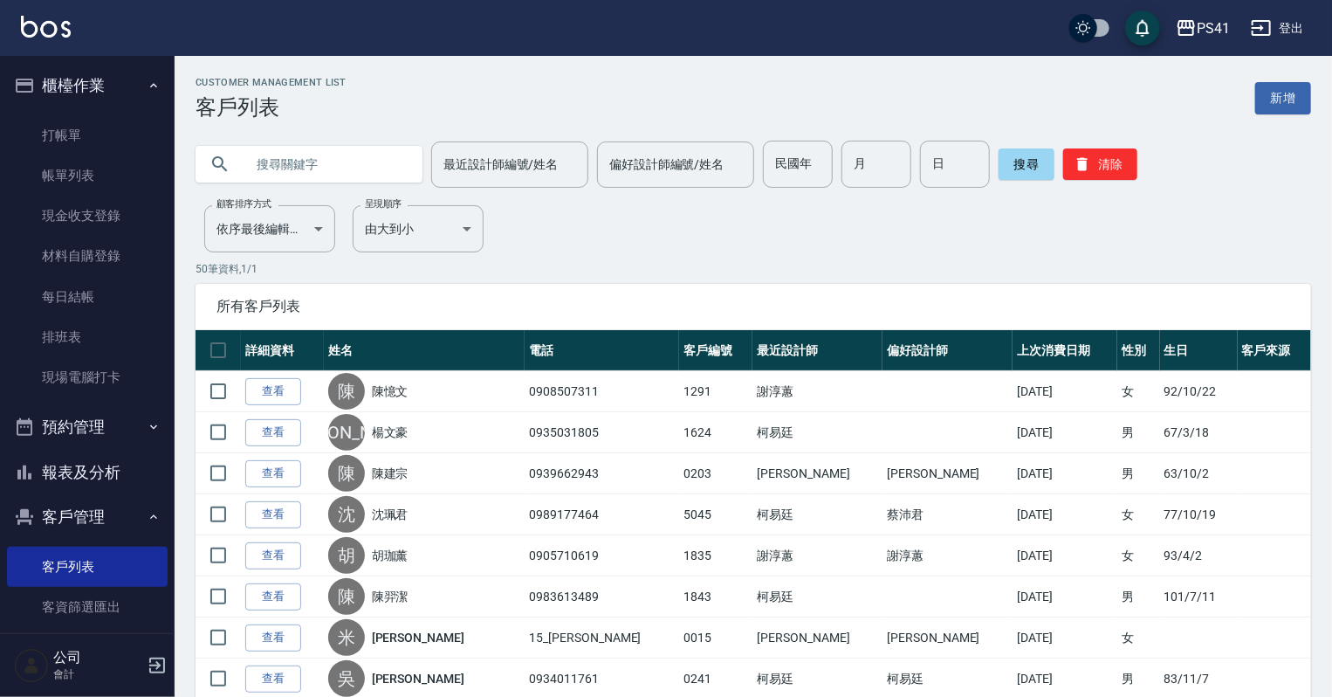
click at [362, 161] on input "text" at bounding box center [326, 164] width 164 height 47
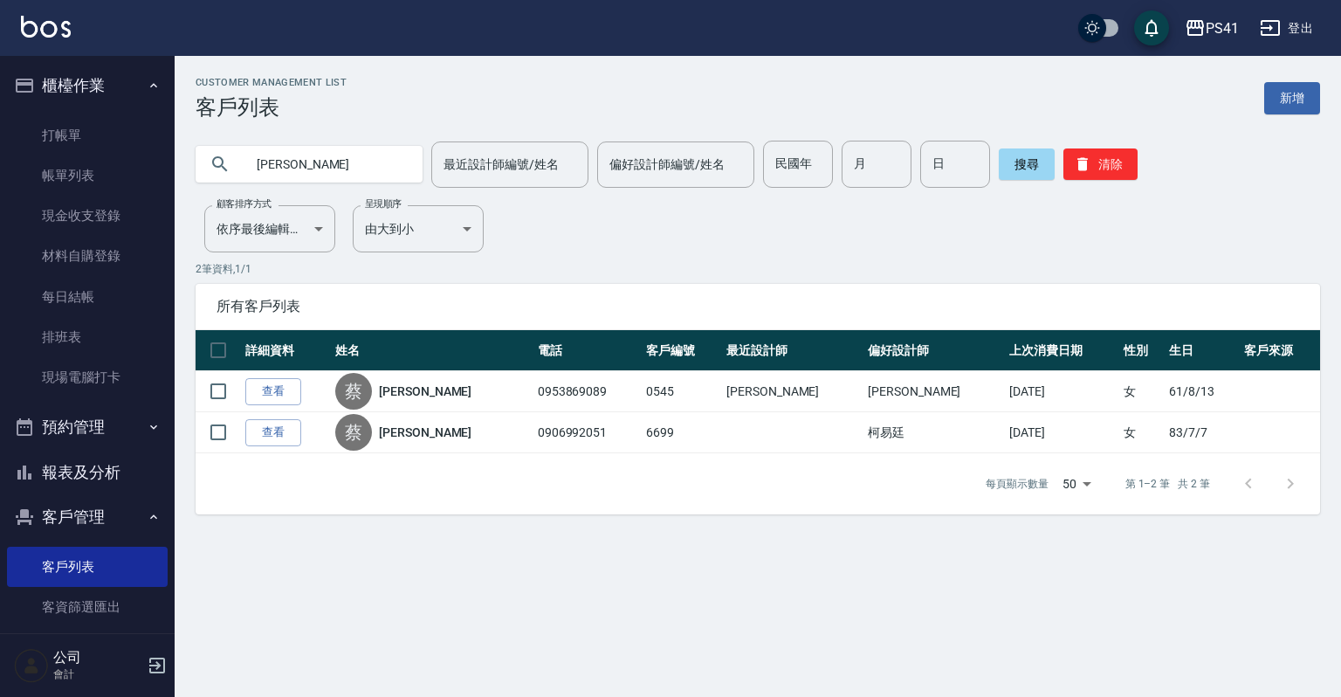
type input "蔡"
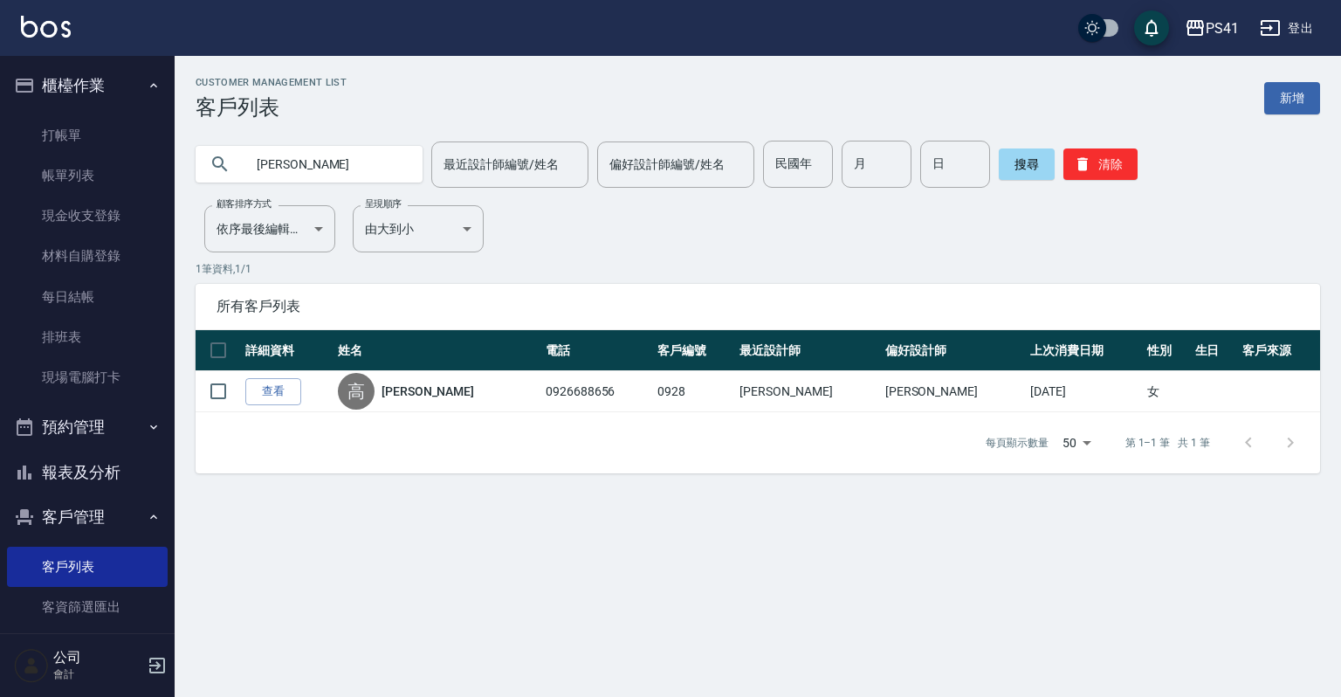
type input "高"
type input "0937575327"
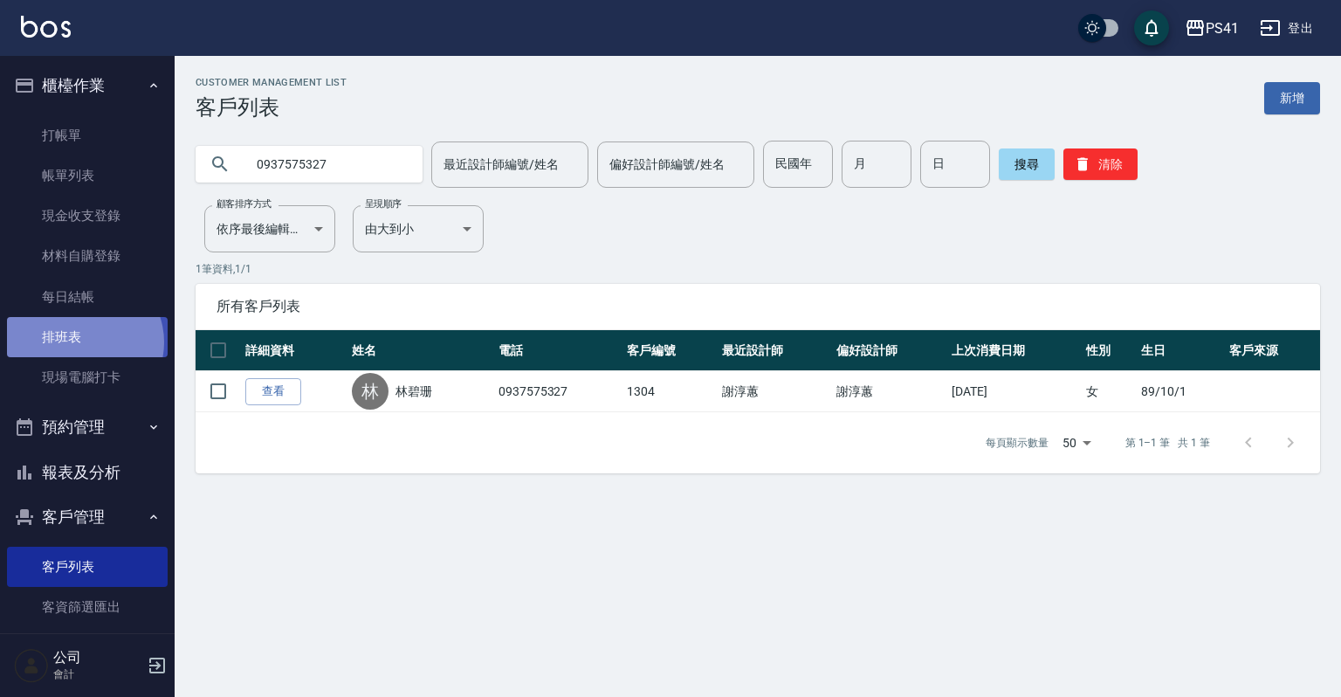
click at [82, 342] on link "排班表" at bounding box center [87, 337] width 161 height 40
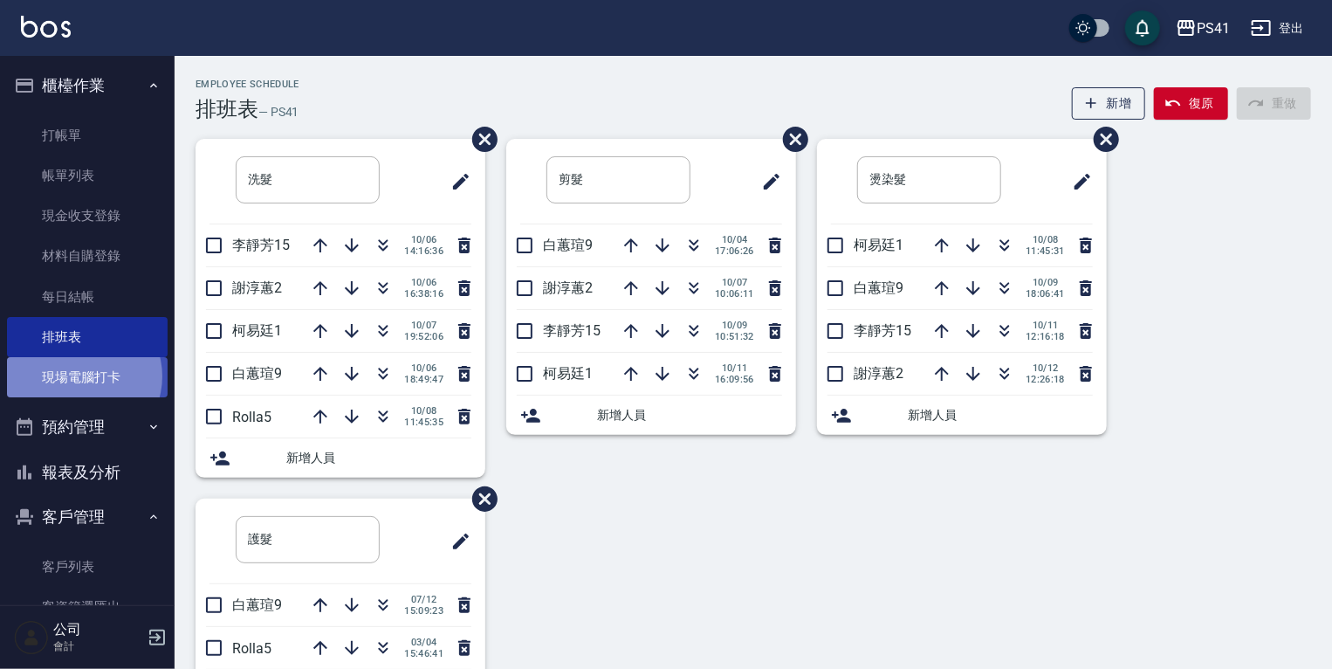
click at [80, 376] on link "現場電腦打卡" at bounding box center [87, 377] width 161 height 40
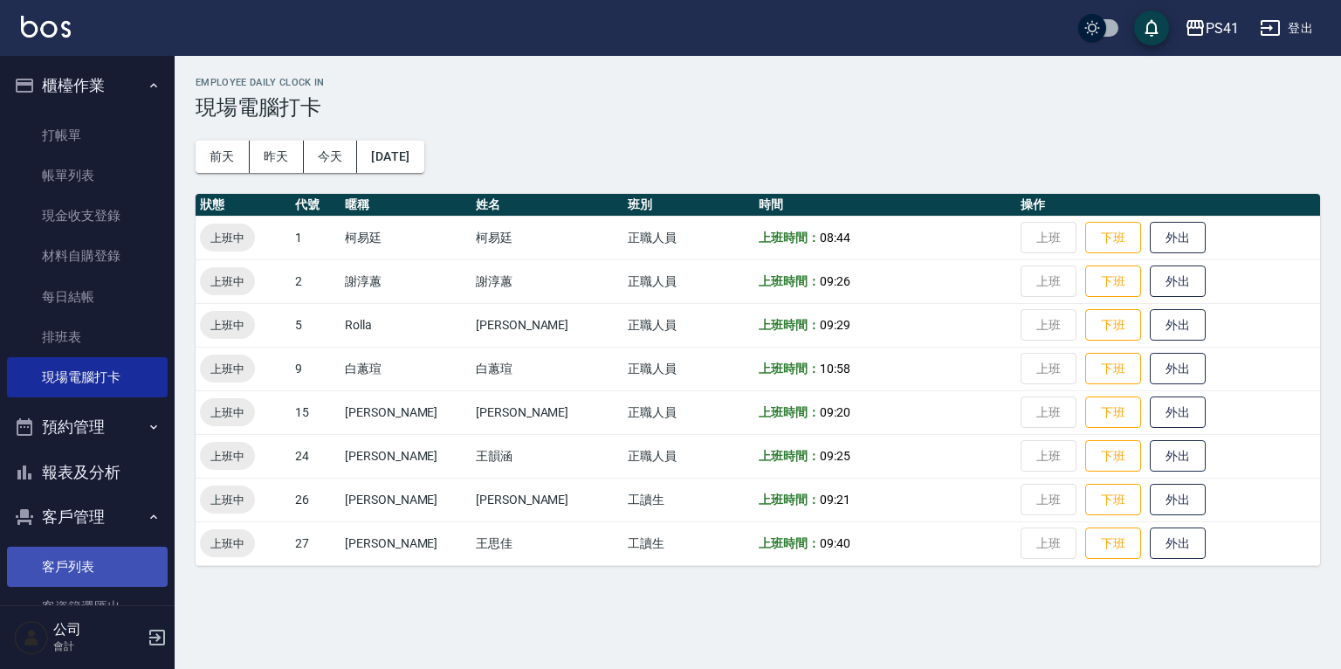
drag, startPoint x: 85, startPoint y: 569, endPoint x: 83, endPoint y: 550, distance: 19.3
click at [85, 569] on link "客戶列表" at bounding box center [87, 566] width 161 height 40
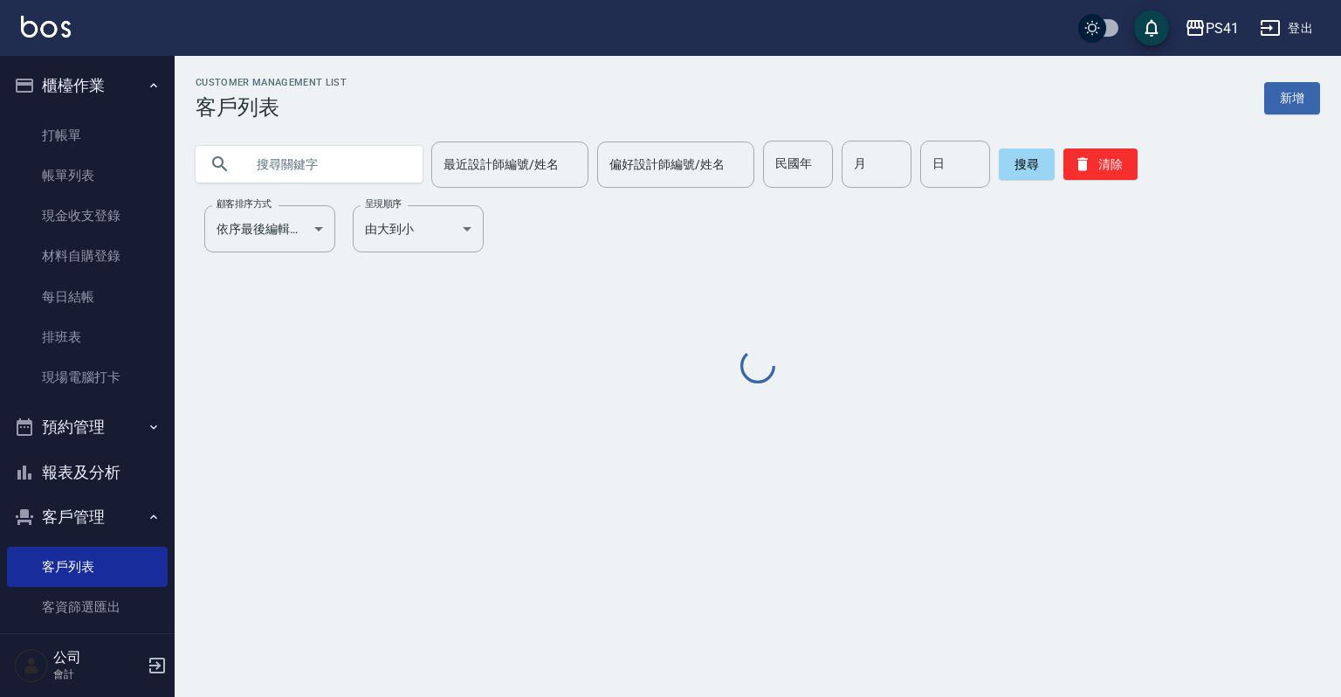
click at [298, 154] on input "text" at bounding box center [326, 164] width 164 height 47
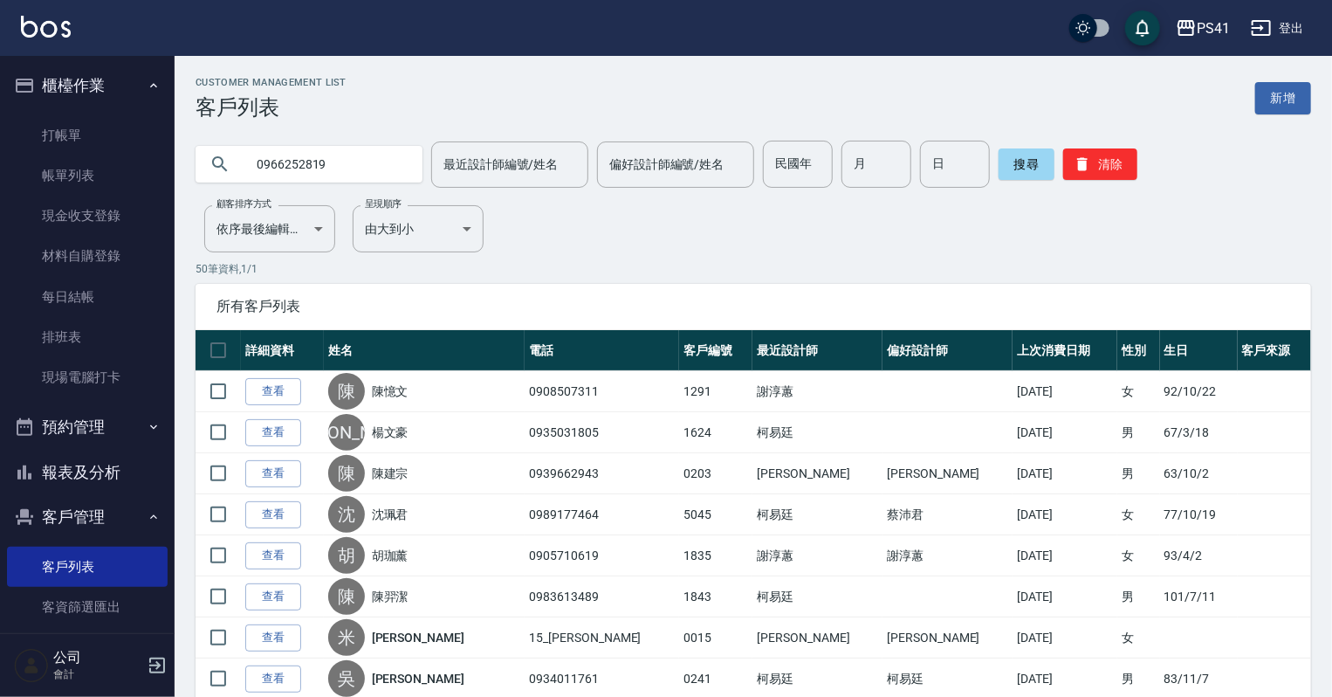
type input "0966252819"
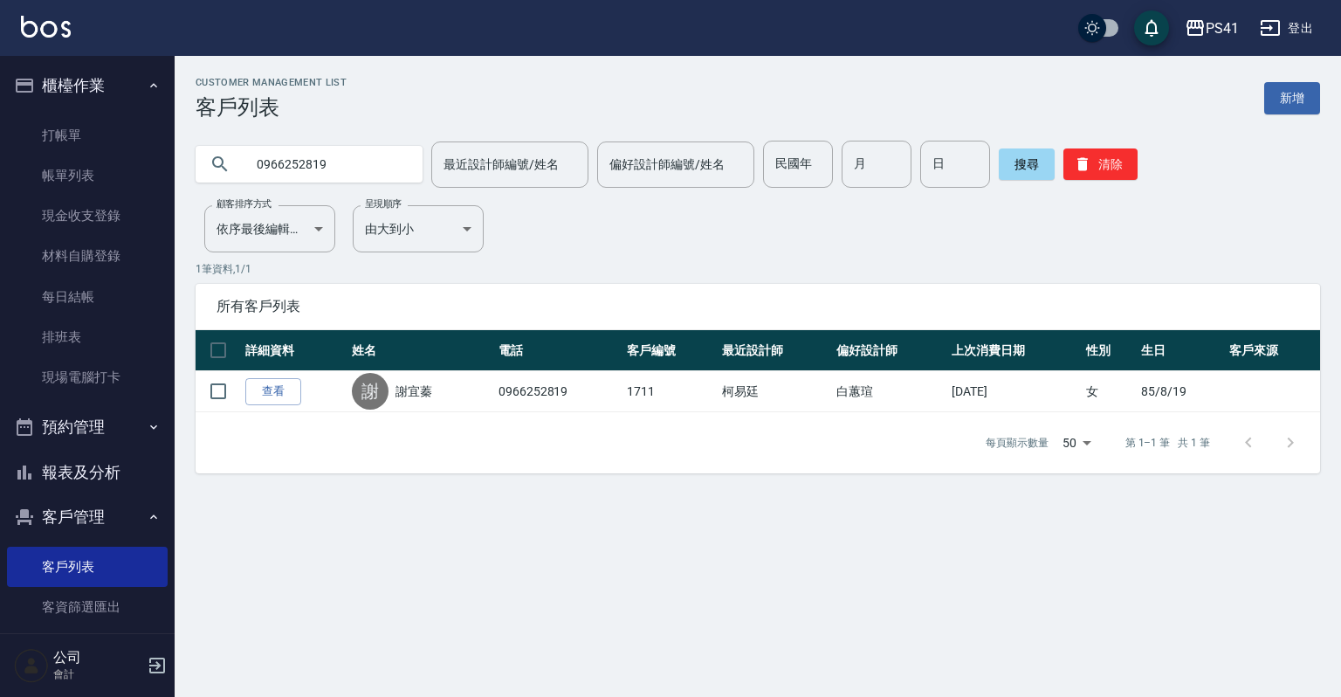
drag, startPoint x: 114, startPoint y: 477, endPoint x: 114, endPoint y: 467, distance: 10.5
click at [114, 477] on button "報表及分析" at bounding box center [87, 472] width 161 height 45
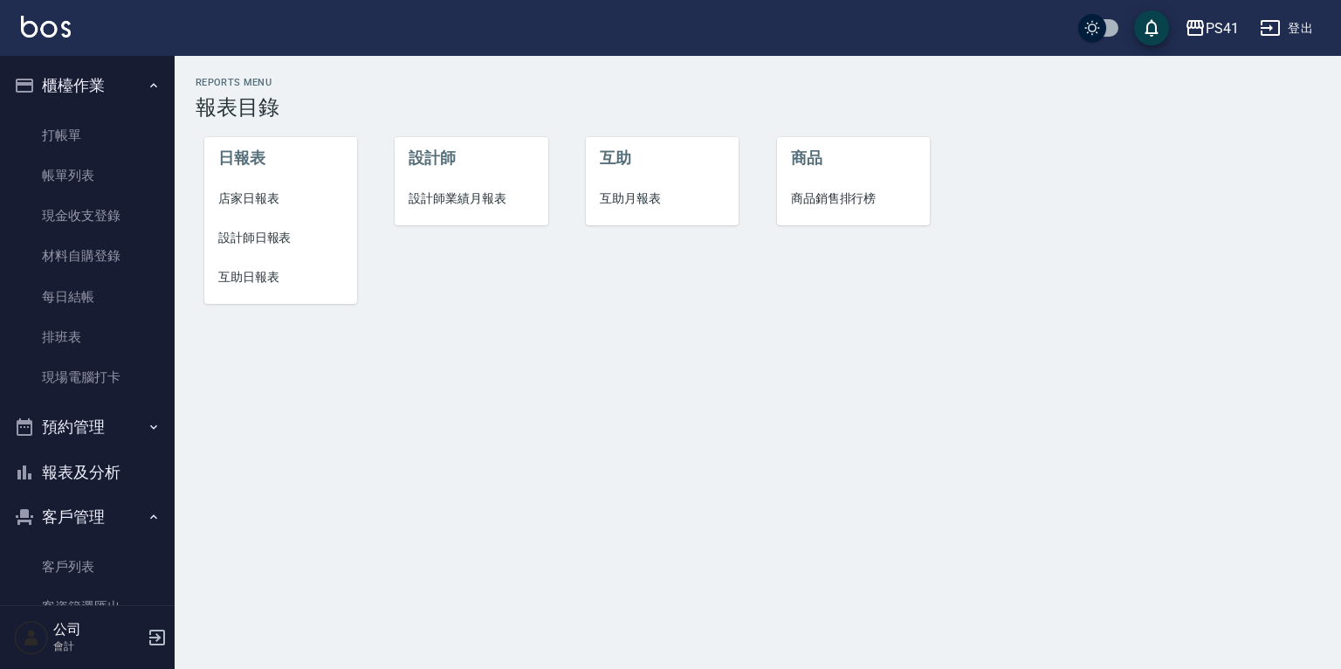
click at [255, 198] on span "店家日報表" at bounding box center [280, 198] width 125 height 18
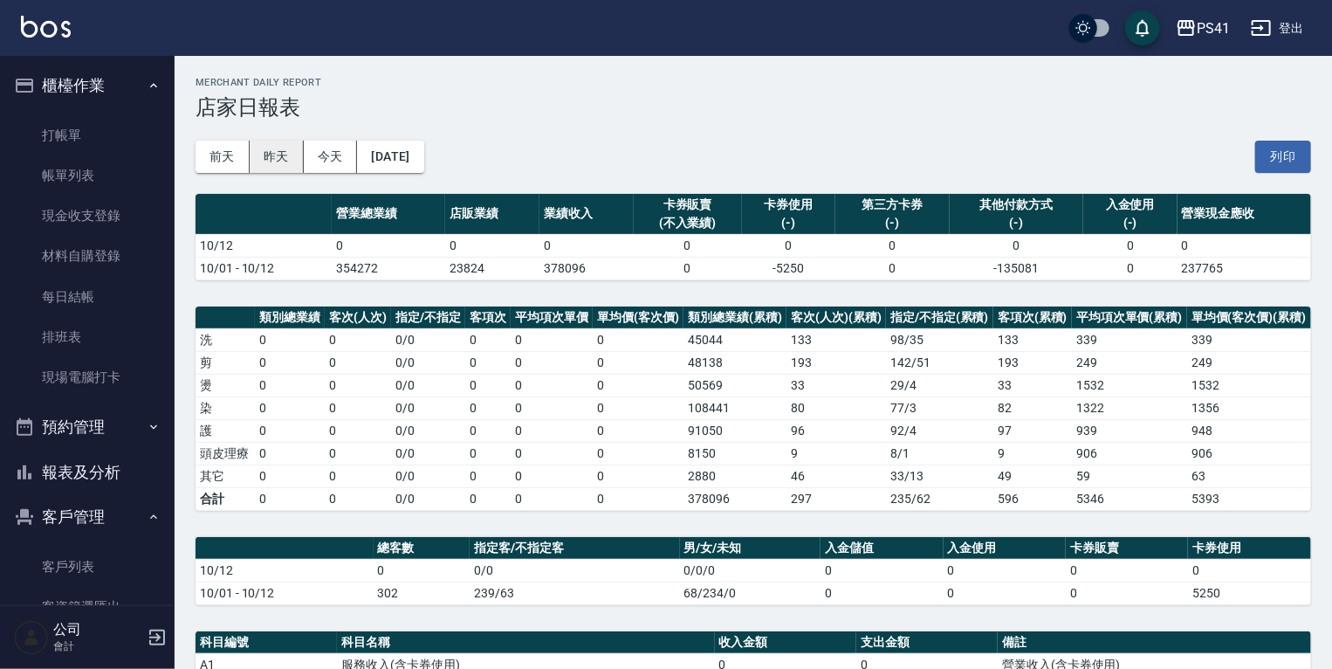
click at [271, 161] on button "昨天" at bounding box center [277, 157] width 54 height 32
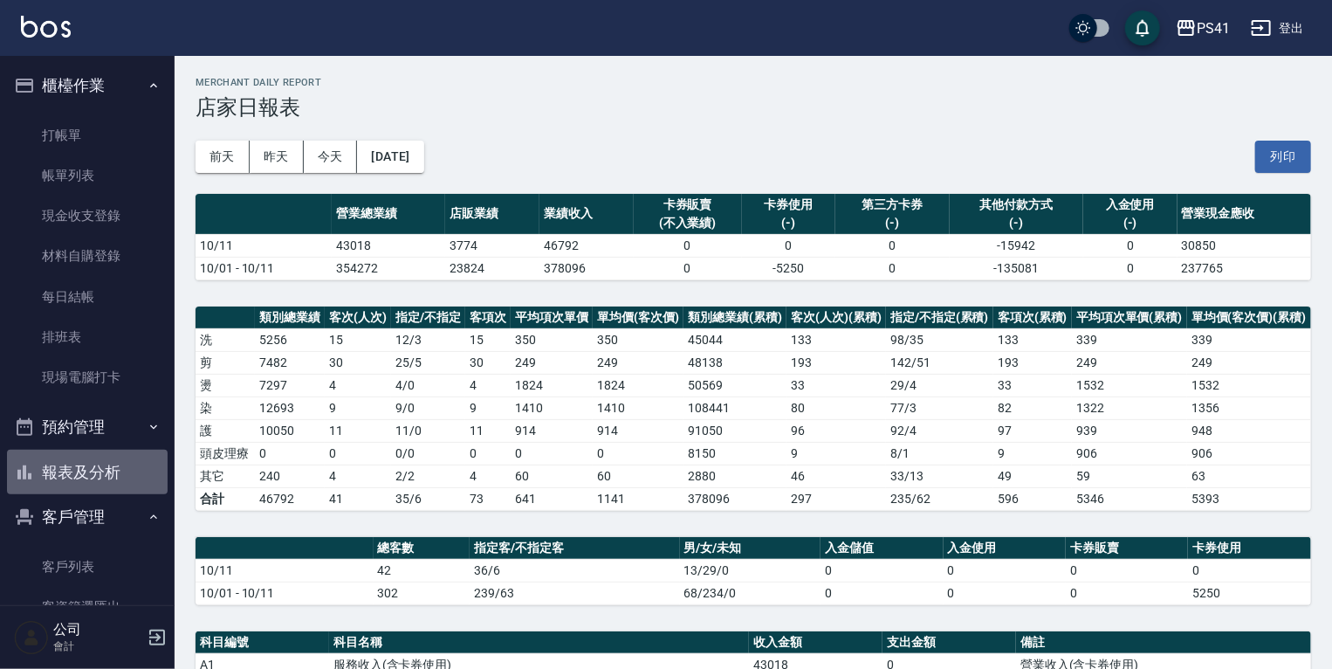
click at [107, 478] on button "報表及分析" at bounding box center [87, 472] width 161 height 45
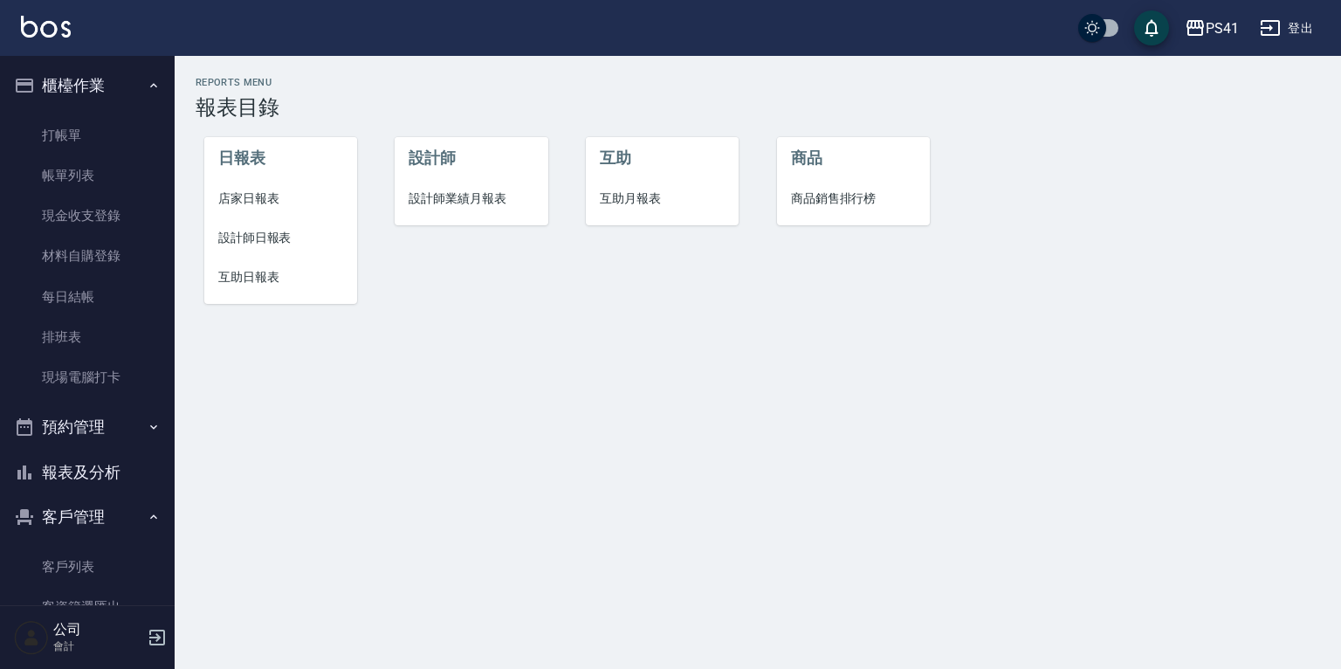
click at [838, 189] on span "商品銷售排行榜" at bounding box center [853, 198] width 125 height 18
drag, startPoint x: 104, startPoint y: 568, endPoint x: 103, endPoint y: 596, distance: 27.9
click at [104, 568] on link "客戶列表" at bounding box center [87, 566] width 161 height 40
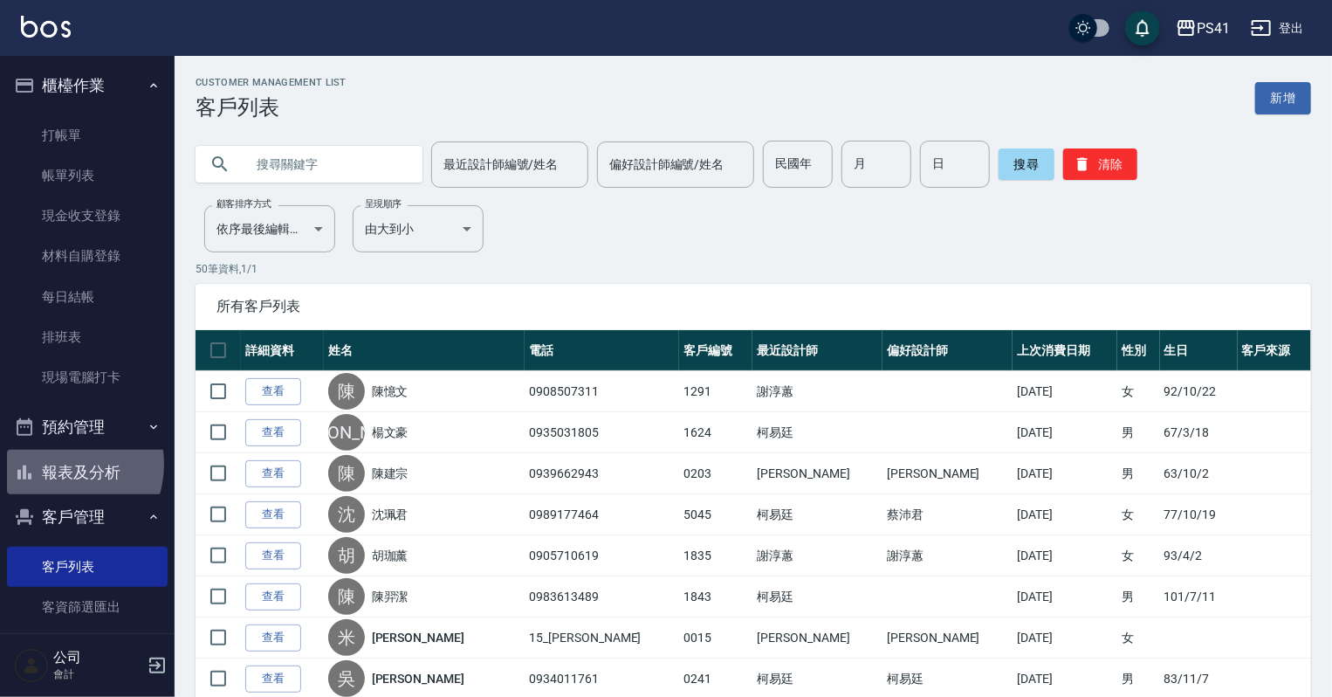
click at [57, 464] on button "報表及分析" at bounding box center [87, 472] width 161 height 45
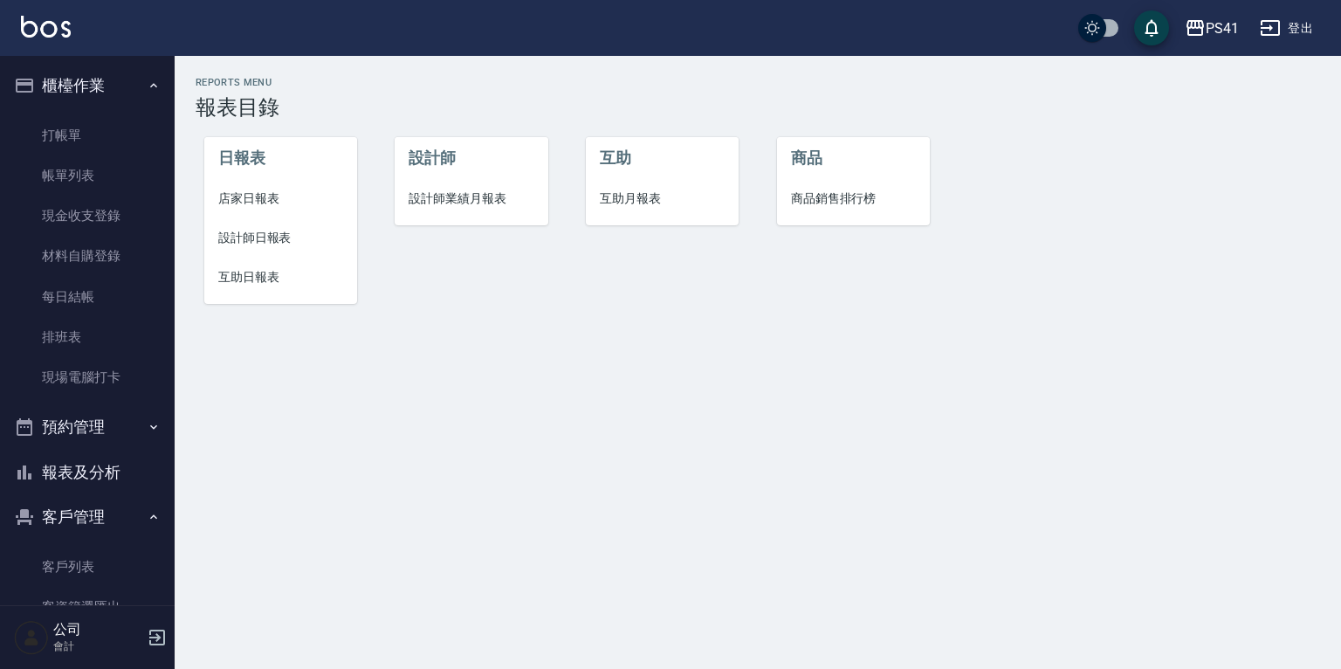
click at [258, 231] on span "設計師日報表" at bounding box center [280, 238] width 125 height 18
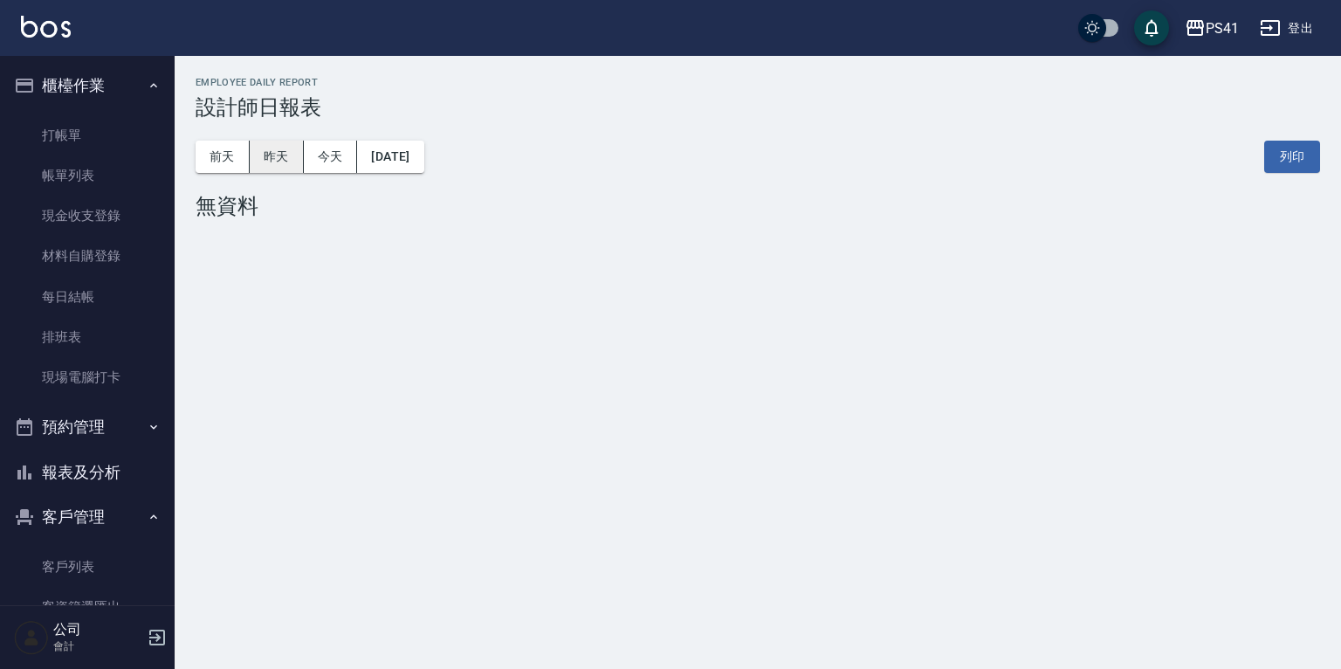
click at [290, 164] on button "昨天" at bounding box center [277, 157] width 54 height 32
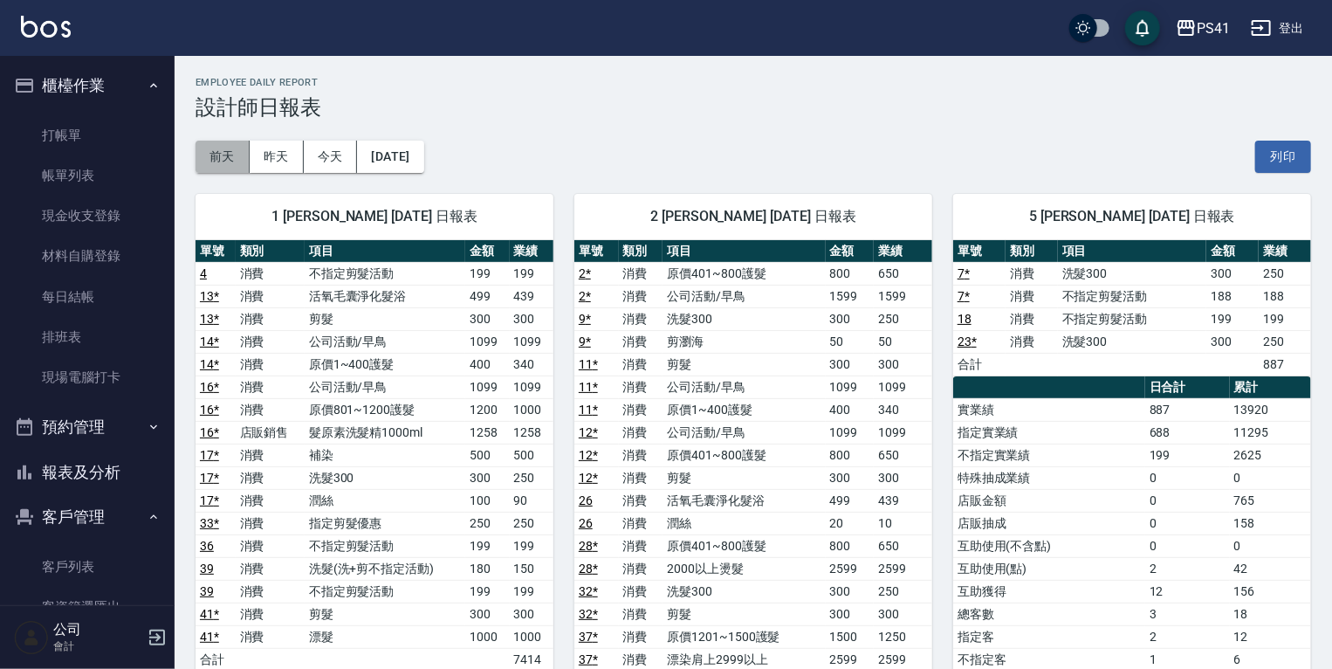
click at [230, 164] on button "前天" at bounding box center [223, 157] width 54 height 32
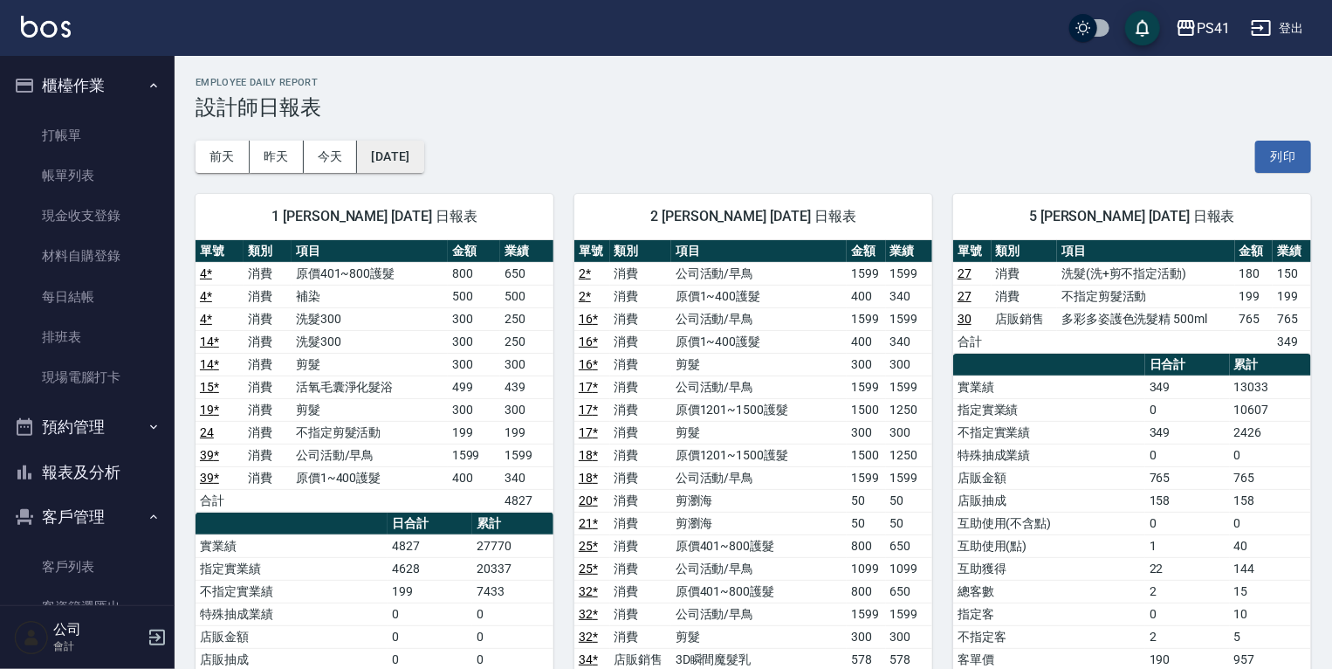
click at [386, 149] on button "[DATE]" at bounding box center [390, 157] width 66 height 32
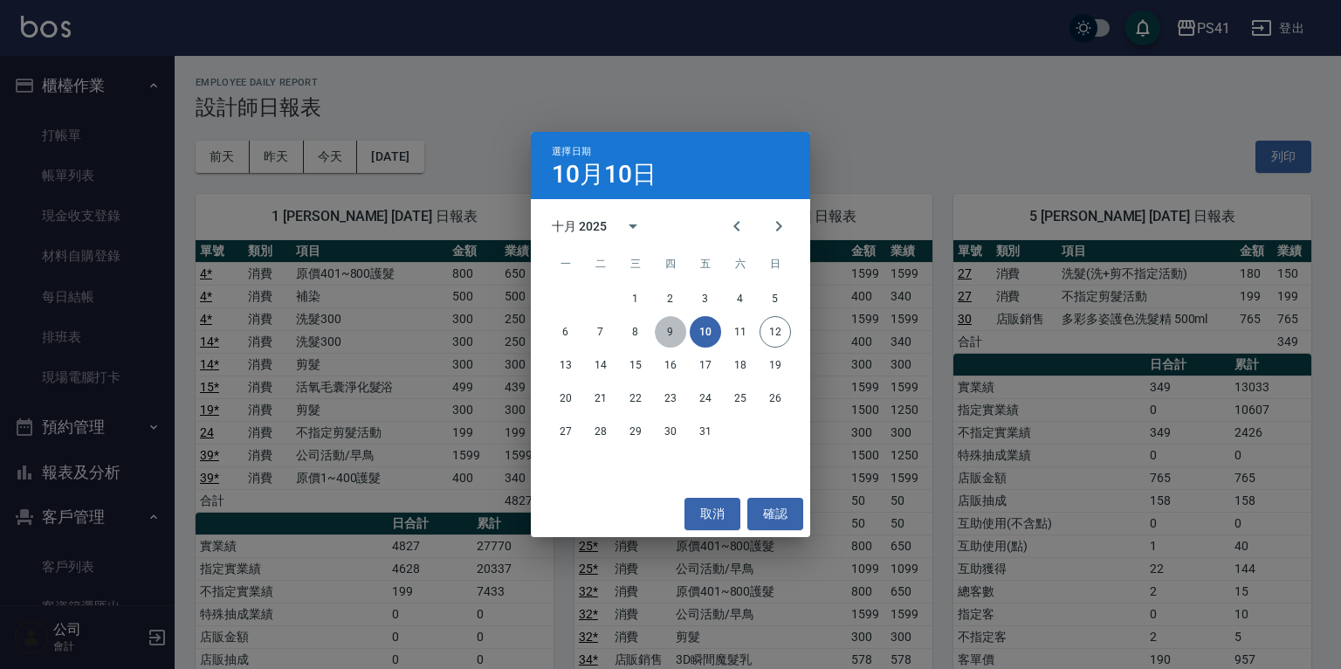
click at [663, 328] on button "9" at bounding box center [670, 331] width 31 height 31
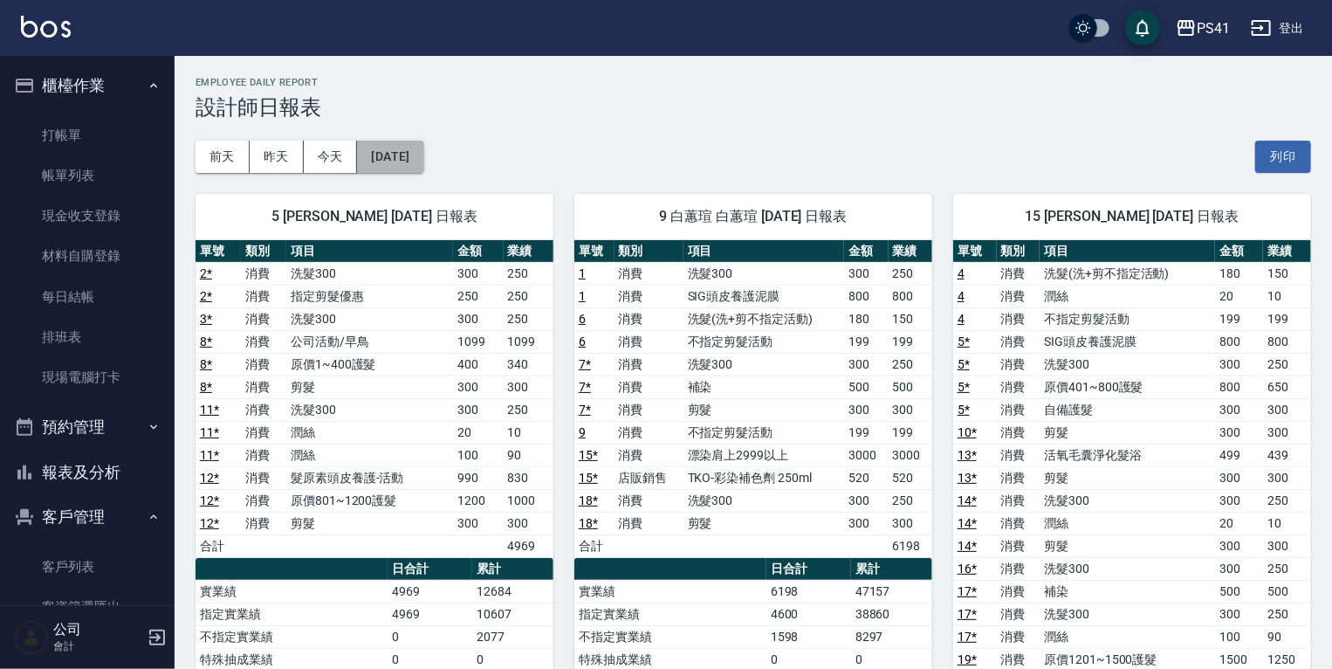
click at [374, 157] on button "[DATE]" at bounding box center [390, 157] width 66 height 32
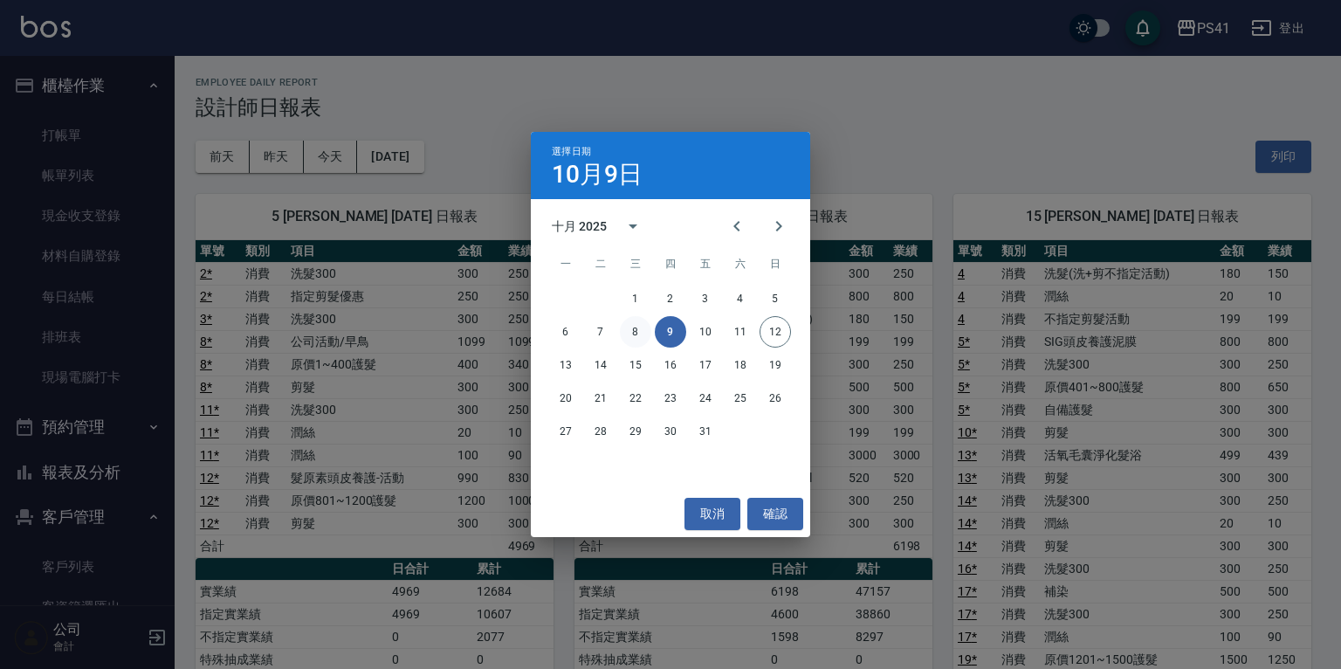
click at [634, 330] on button "8" at bounding box center [635, 331] width 31 height 31
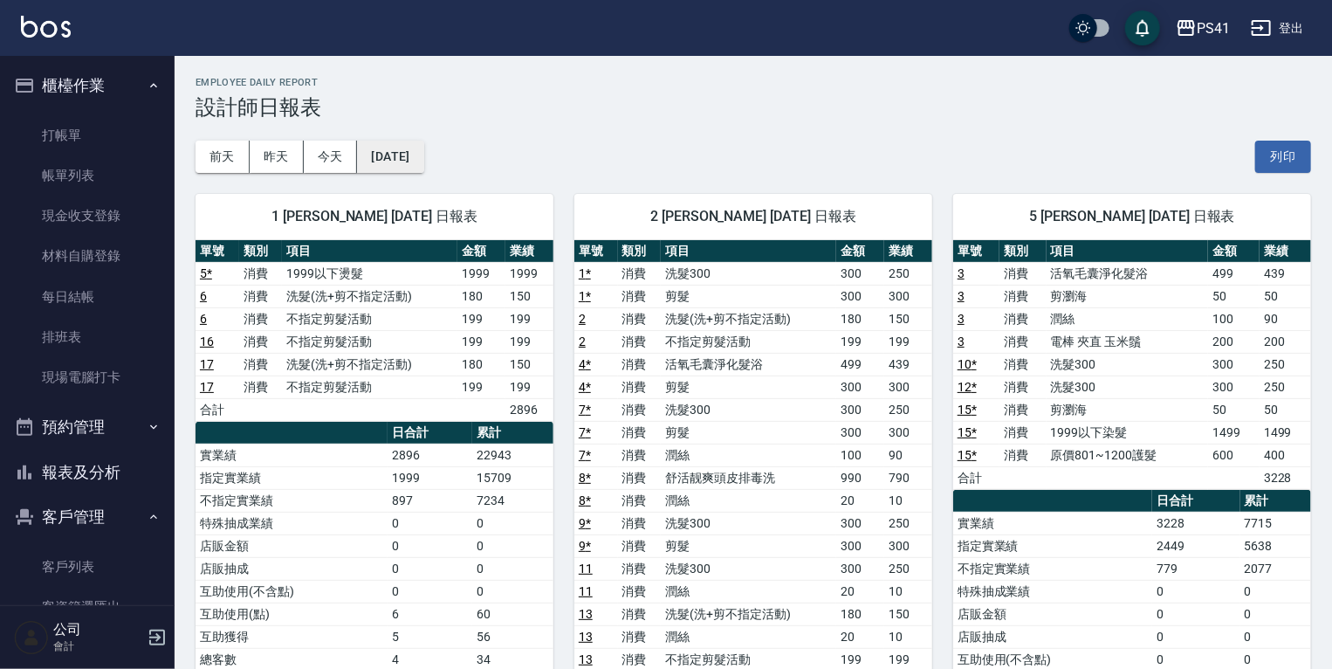
click at [409, 163] on button "[DATE]" at bounding box center [390, 157] width 66 height 32
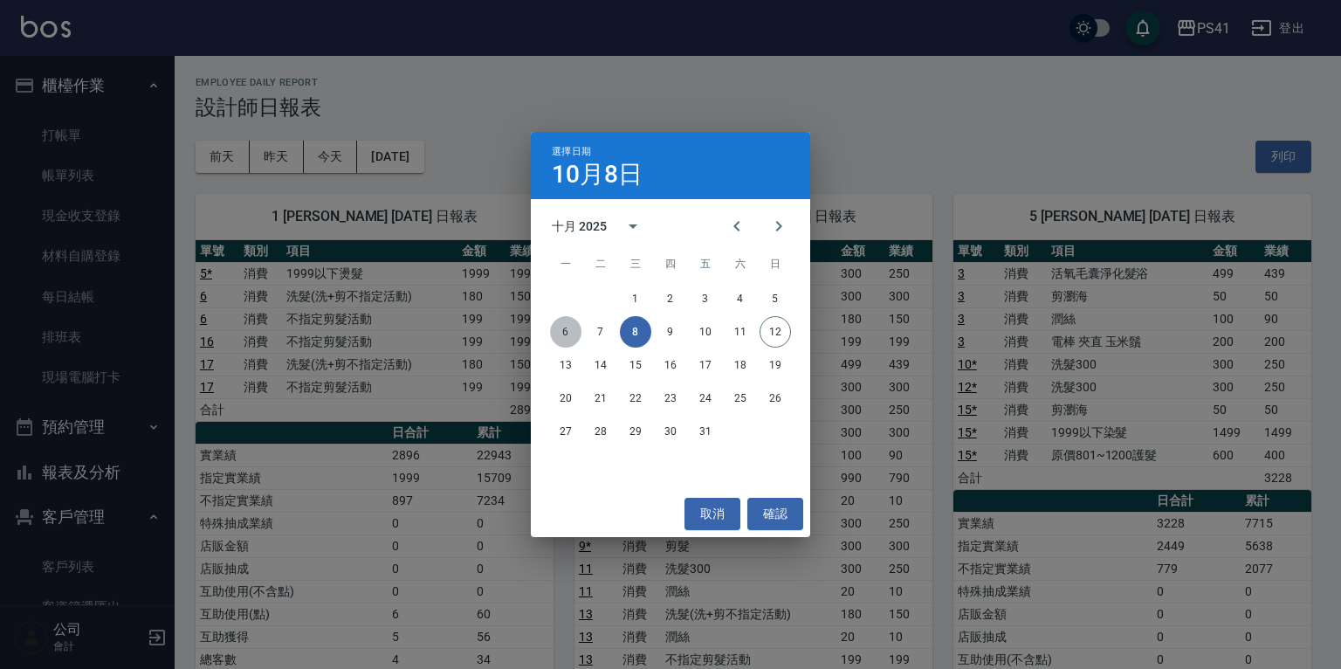
click at [567, 332] on button "6" at bounding box center [565, 331] width 31 height 31
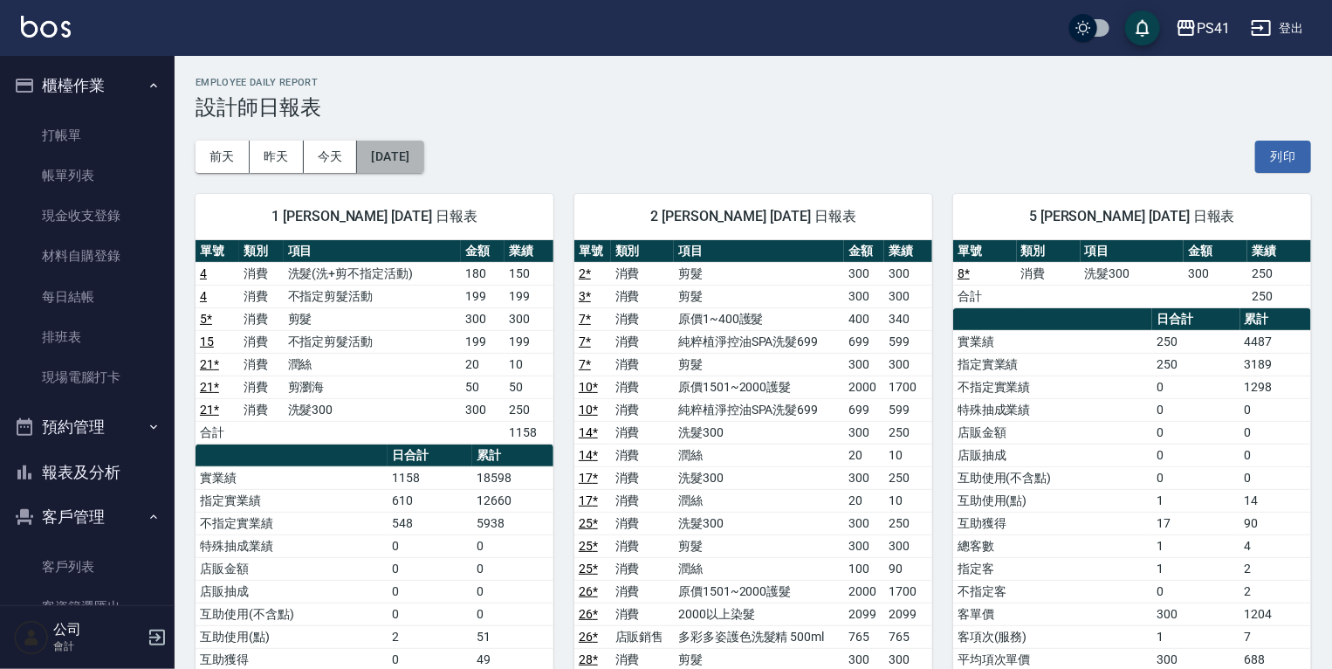
click at [367, 156] on button "[DATE]" at bounding box center [390, 157] width 66 height 32
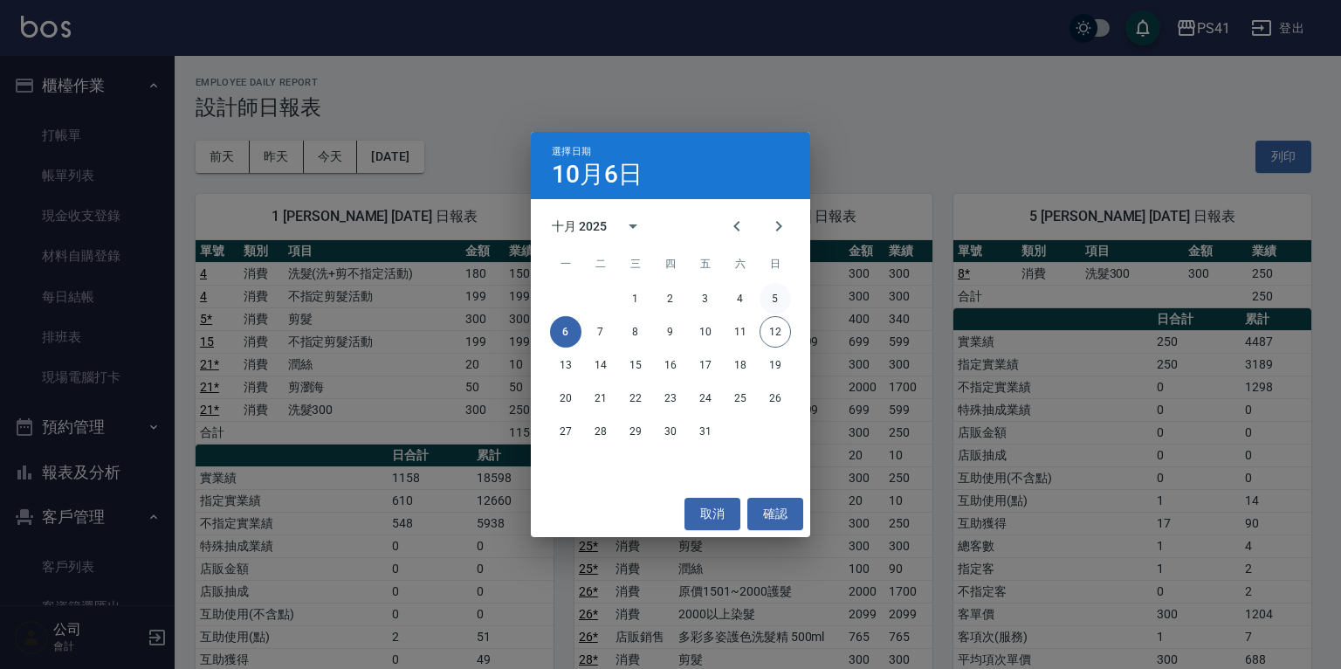
click at [767, 293] on button "5" at bounding box center [774, 298] width 31 height 31
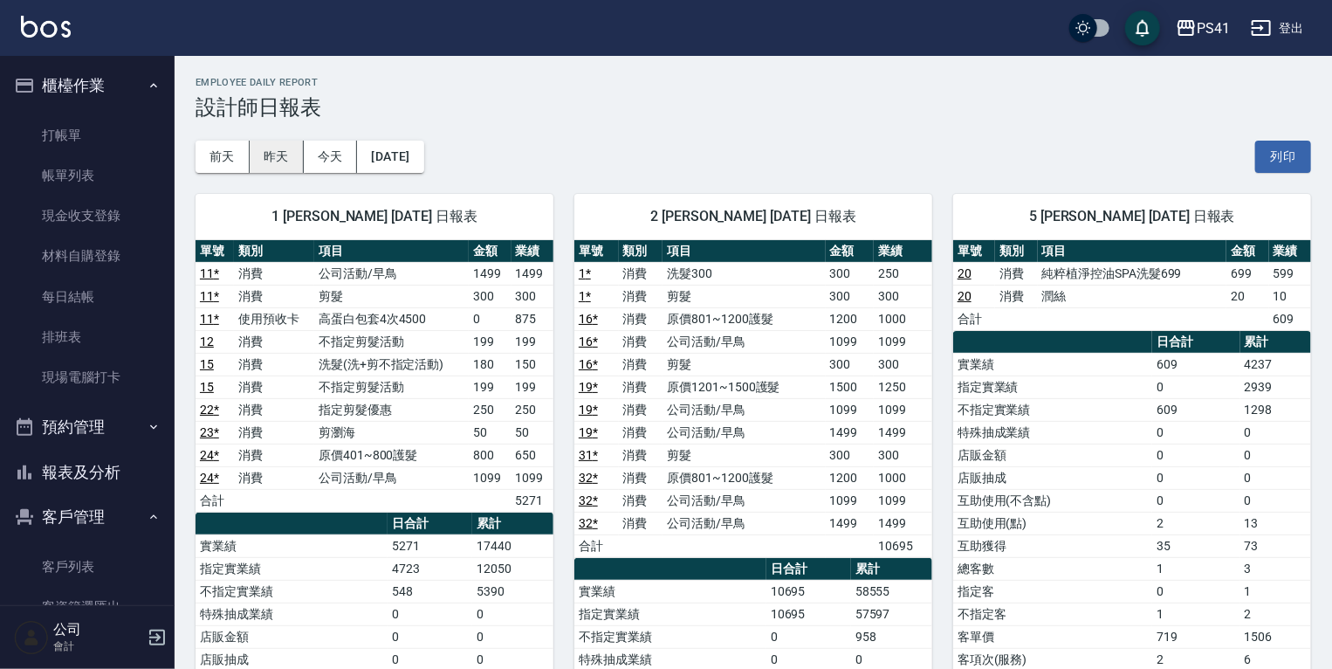
click at [285, 156] on button "昨天" at bounding box center [277, 157] width 54 height 32
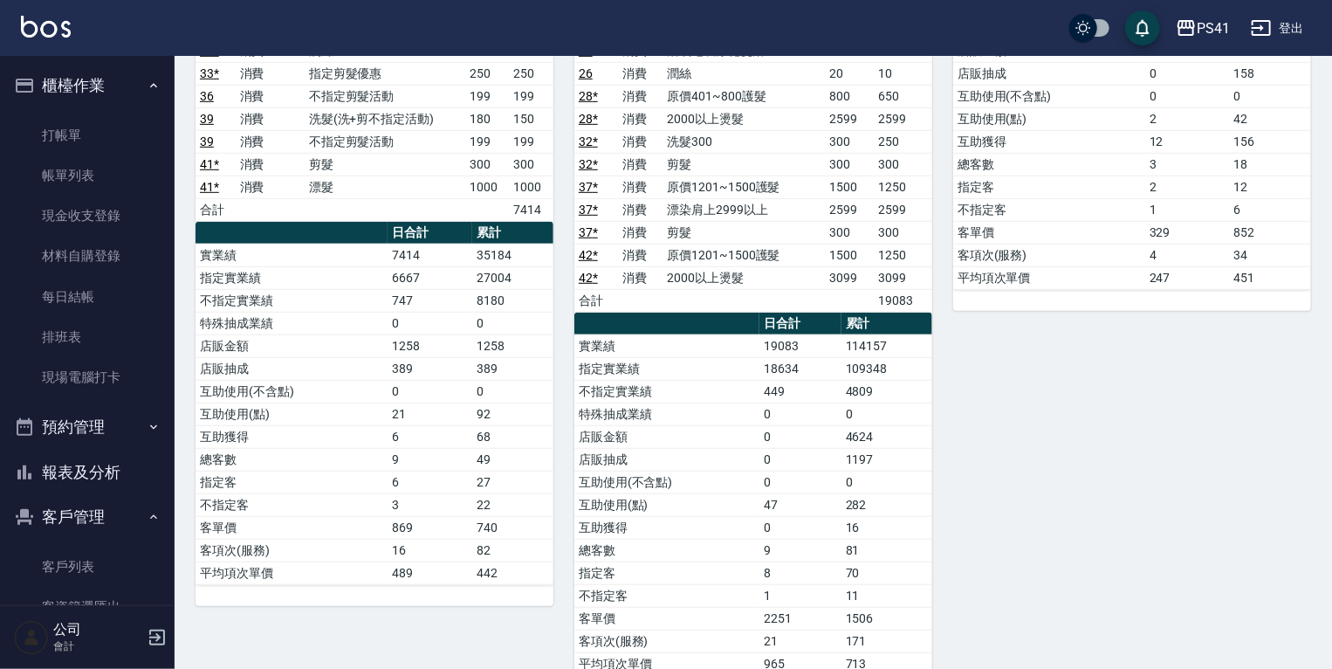
scroll to position [419, 0]
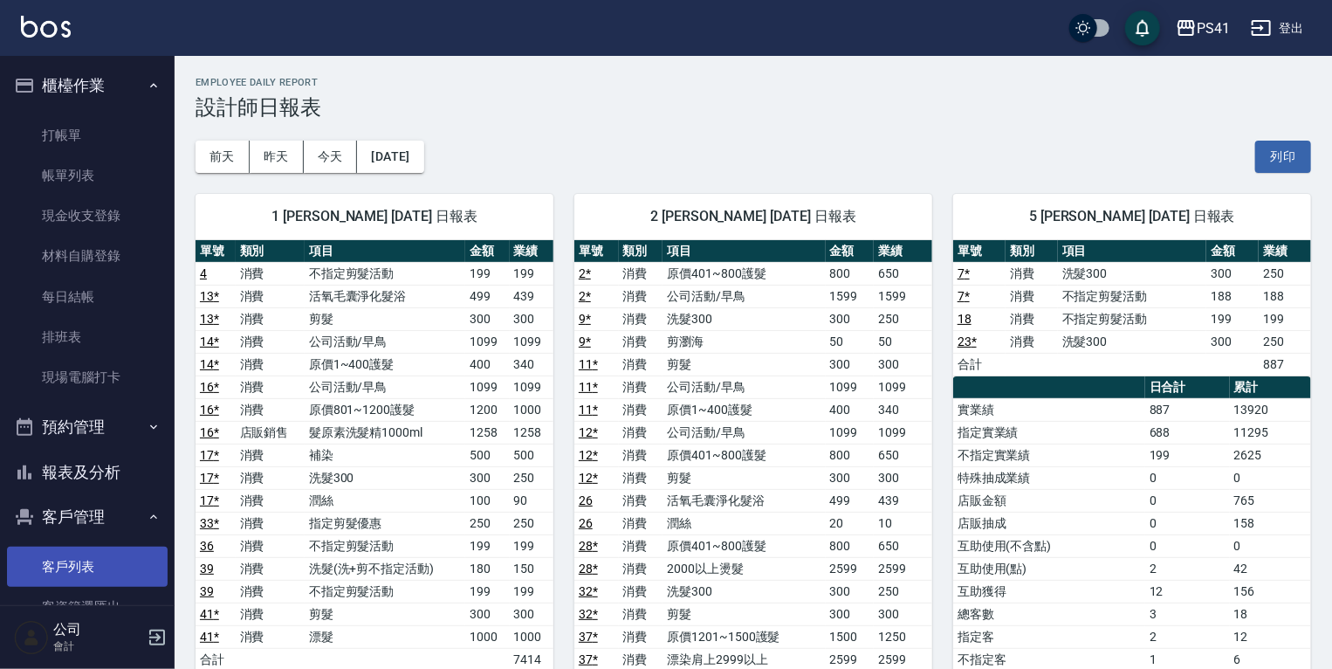
click at [94, 576] on link "客戶列表" at bounding box center [87, 566] width 161 height 40
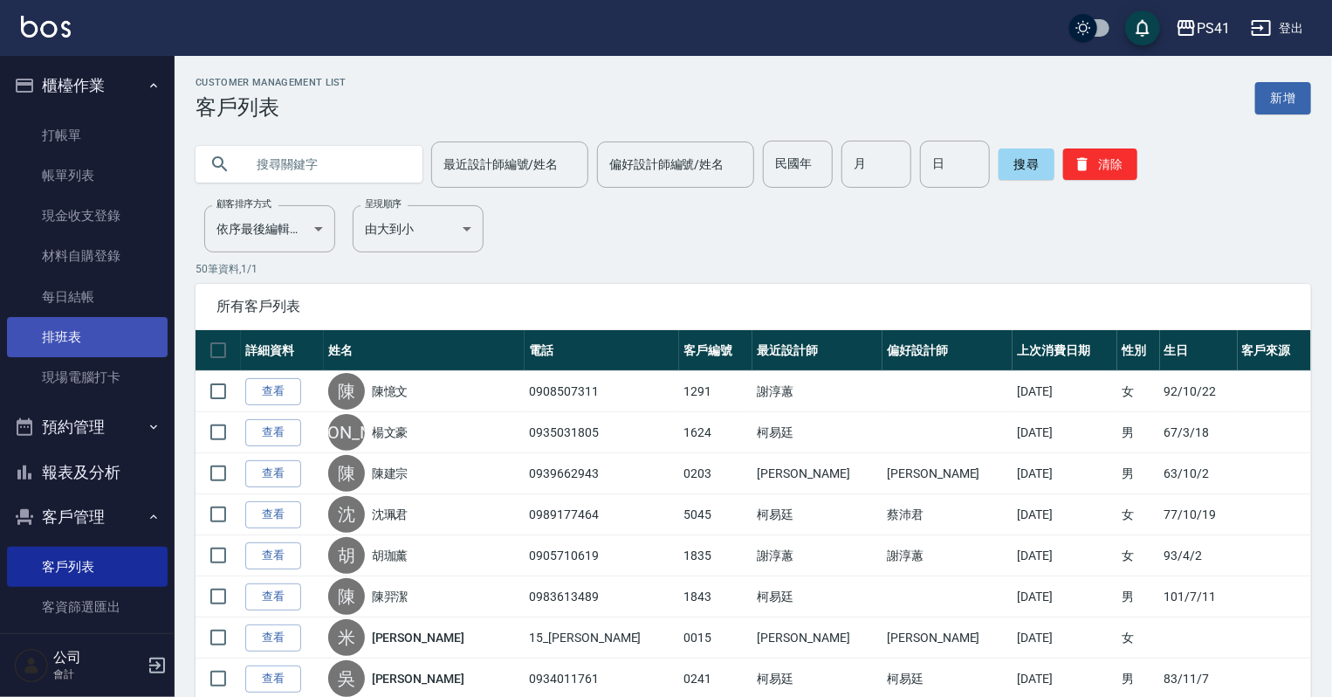
click at [86, 339] on link "排班表" at bounding box center [87, 337] width 161 height 40
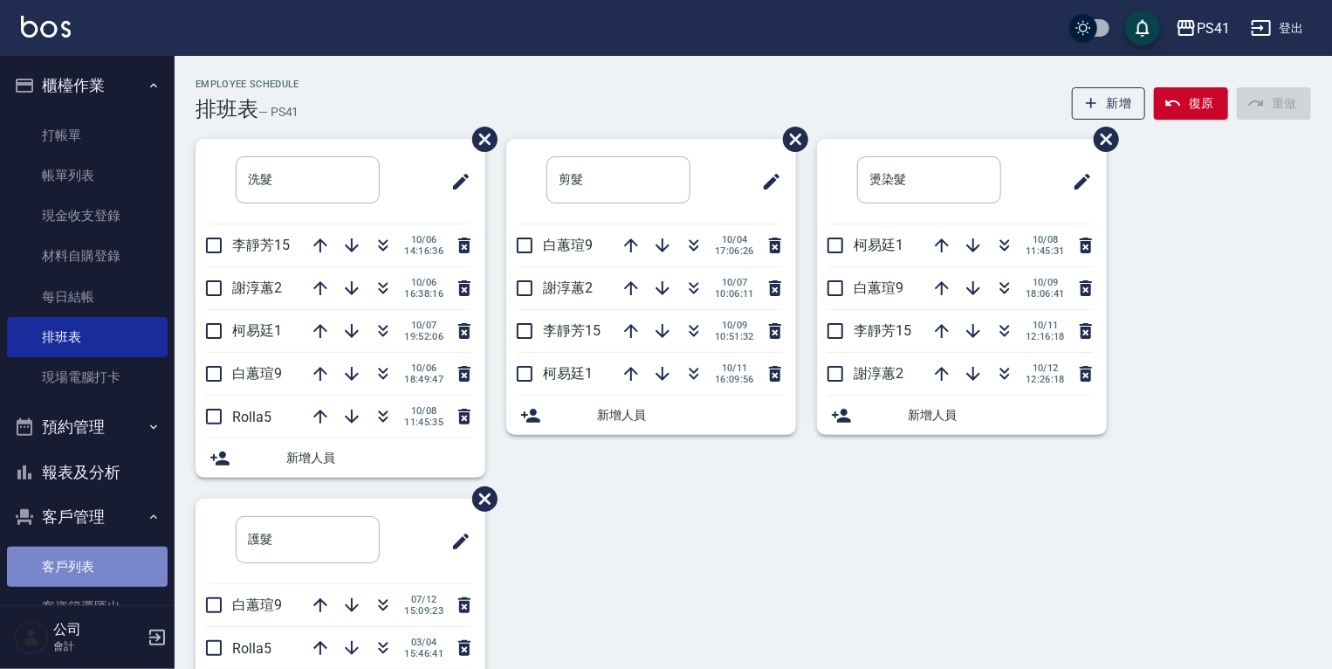
click at [100, 565] on link "客戶列表" at bounding box center [87, 566] width 161 height 40
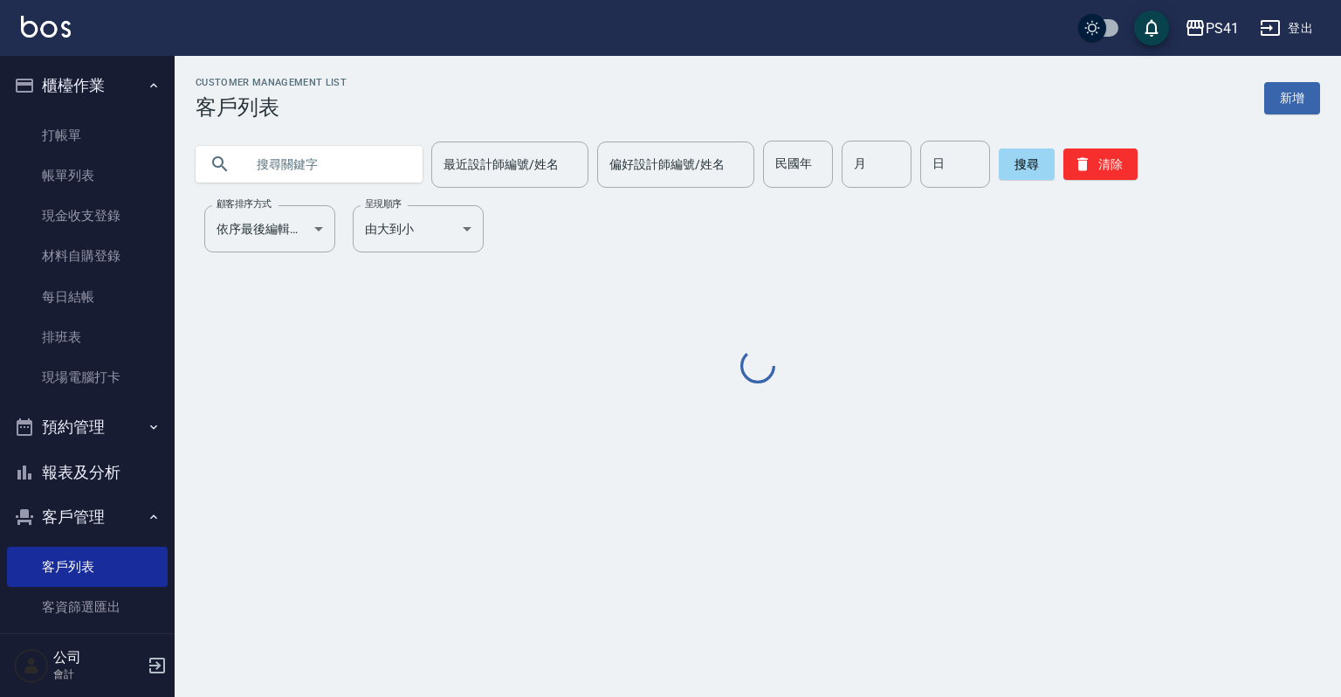
click at [312, 172] on input "text" at bounding box center [326, 164] width 164 height 47
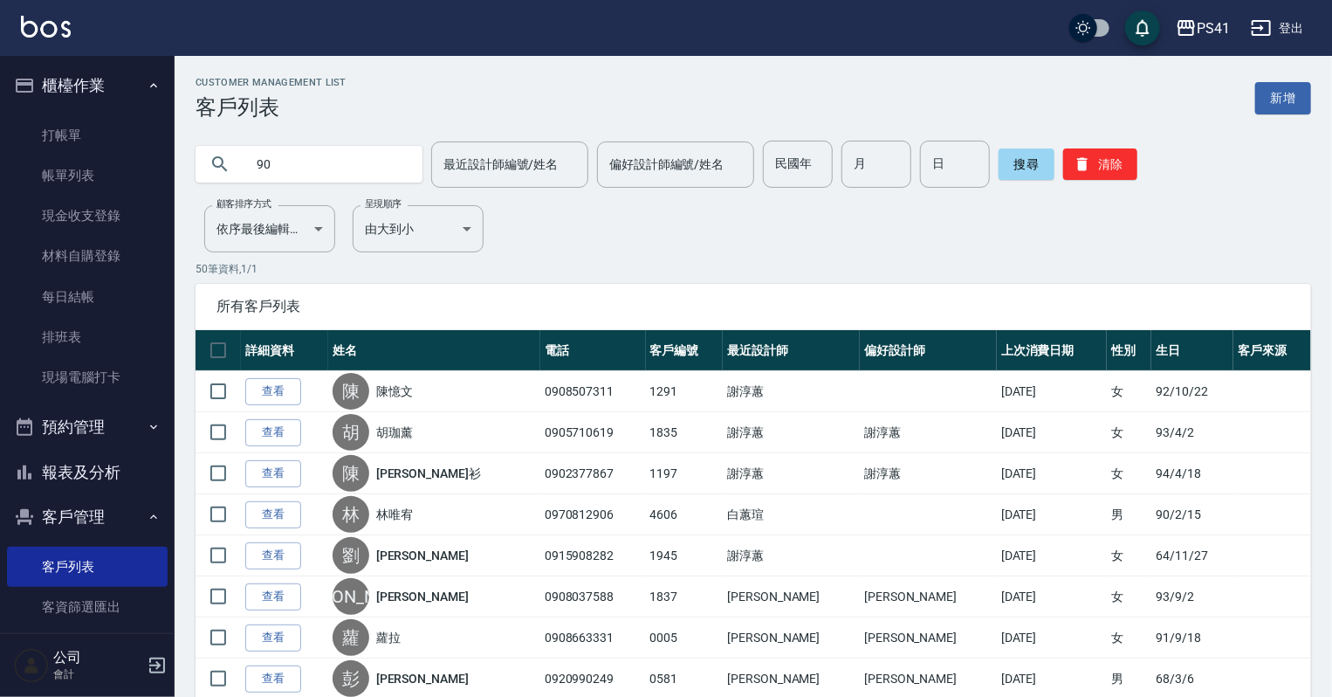
click at [252, 165] on input "90" at bounding box center [326, 164] width 164 height 47
type input "0090"
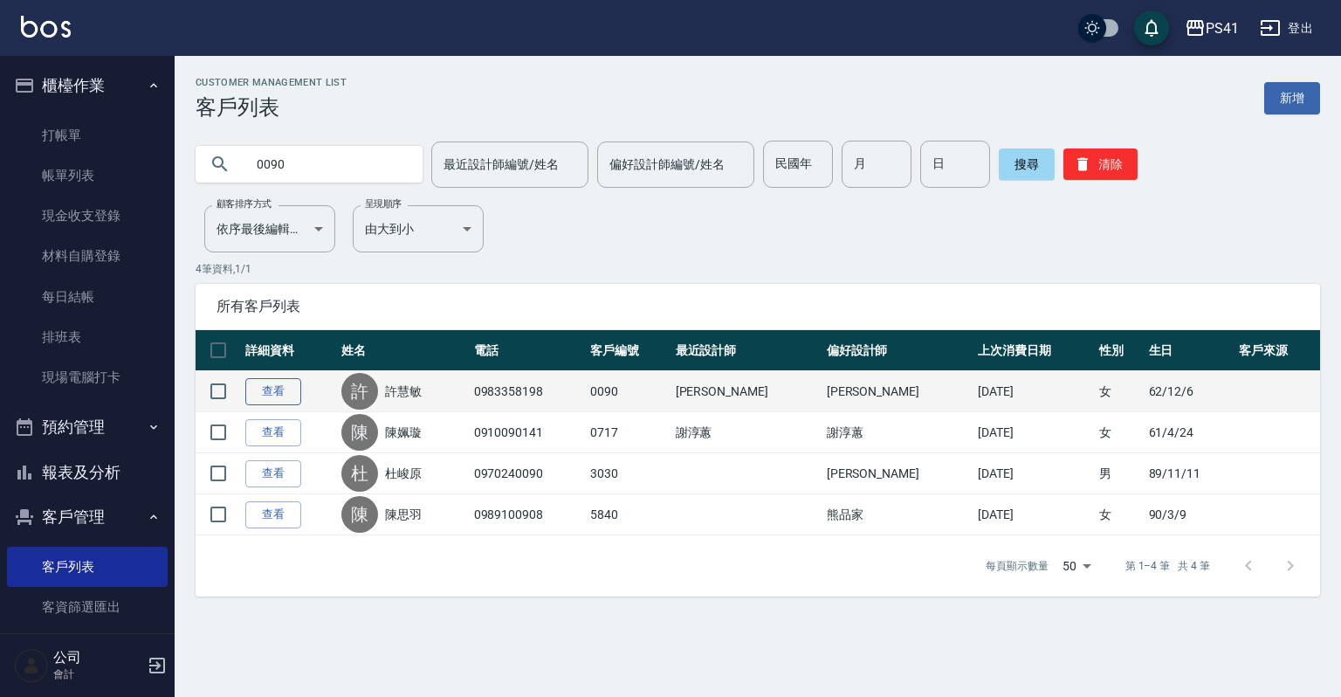
click at [296, 394] on link "查看" at bounding box center [273, 391] width 56 height 27
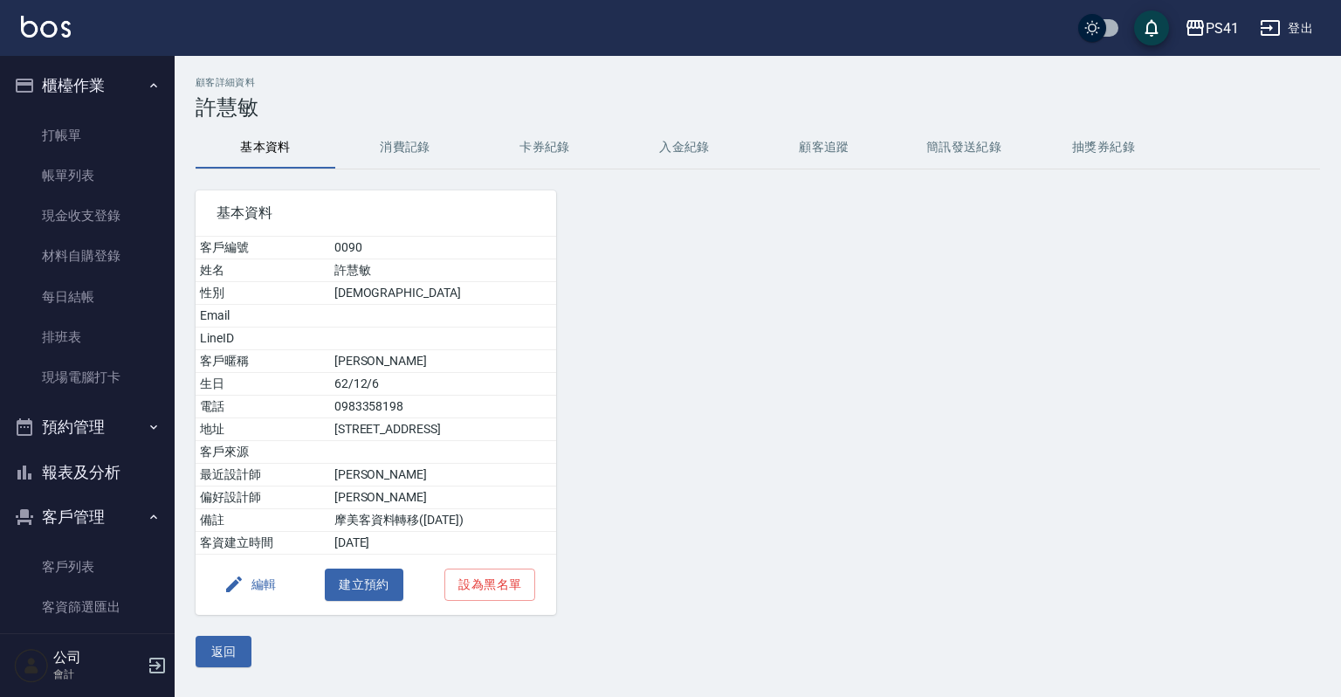
click at [416, 141] on button "消費記錄" at bounding box center [405, 148] width 140 height 42
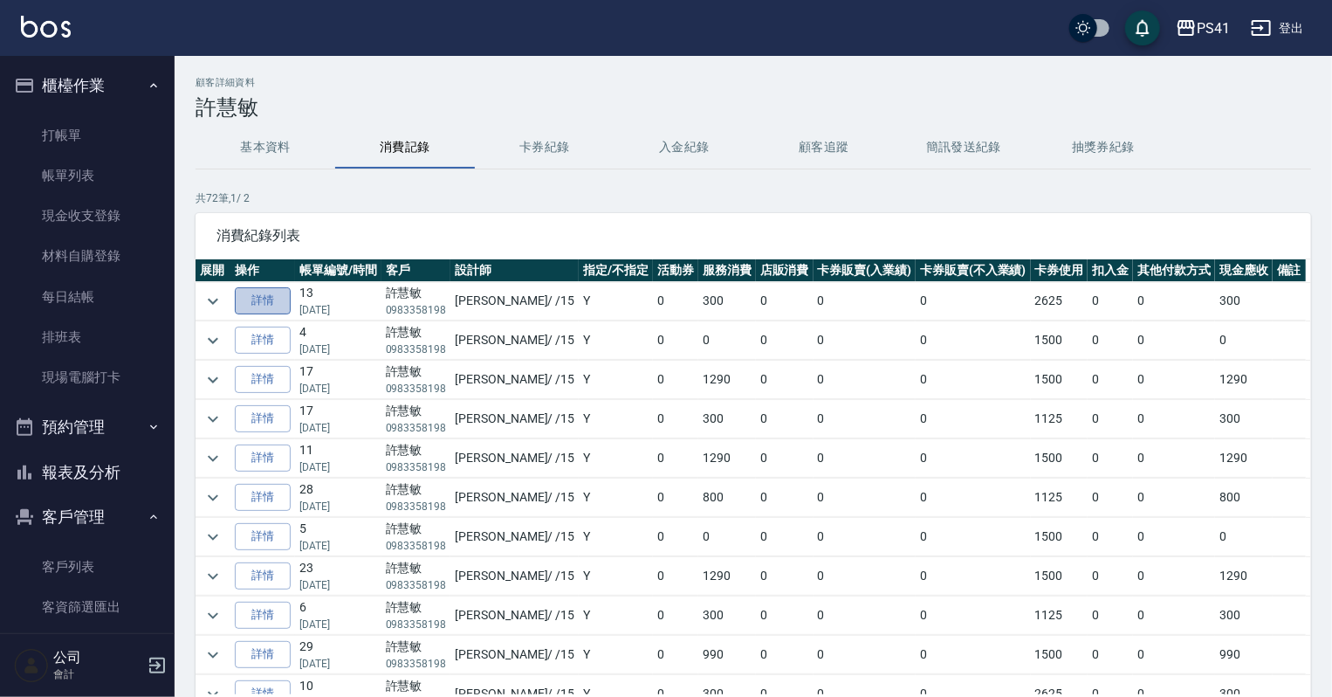
click at [252, 296] on link "詳情" at bounding box center [263, 300] width 56 height 27
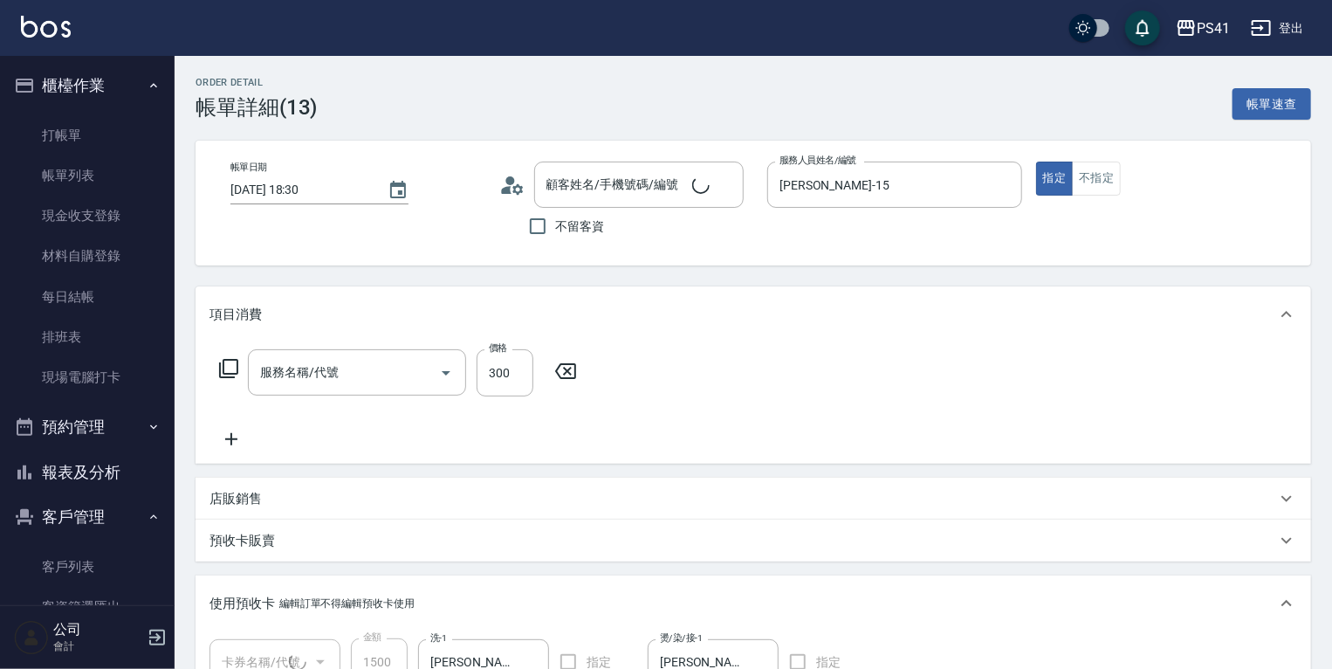
type input "2025/09/27 18:30"
type input "李靜芳-15"
type input "許慧敏/0983358198/0090"
type input "包套卡送染(1/1)"
type input "高蛋白包套4次4500(1/1)"
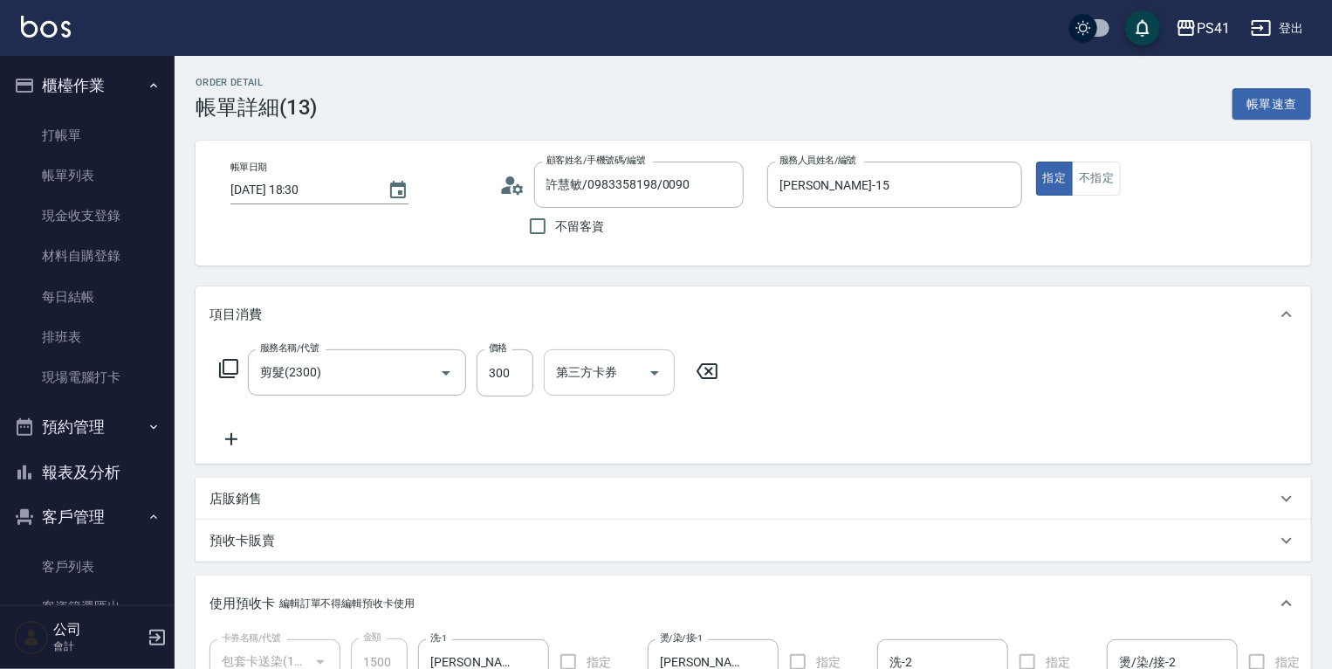
type input "剪髮(2300)"
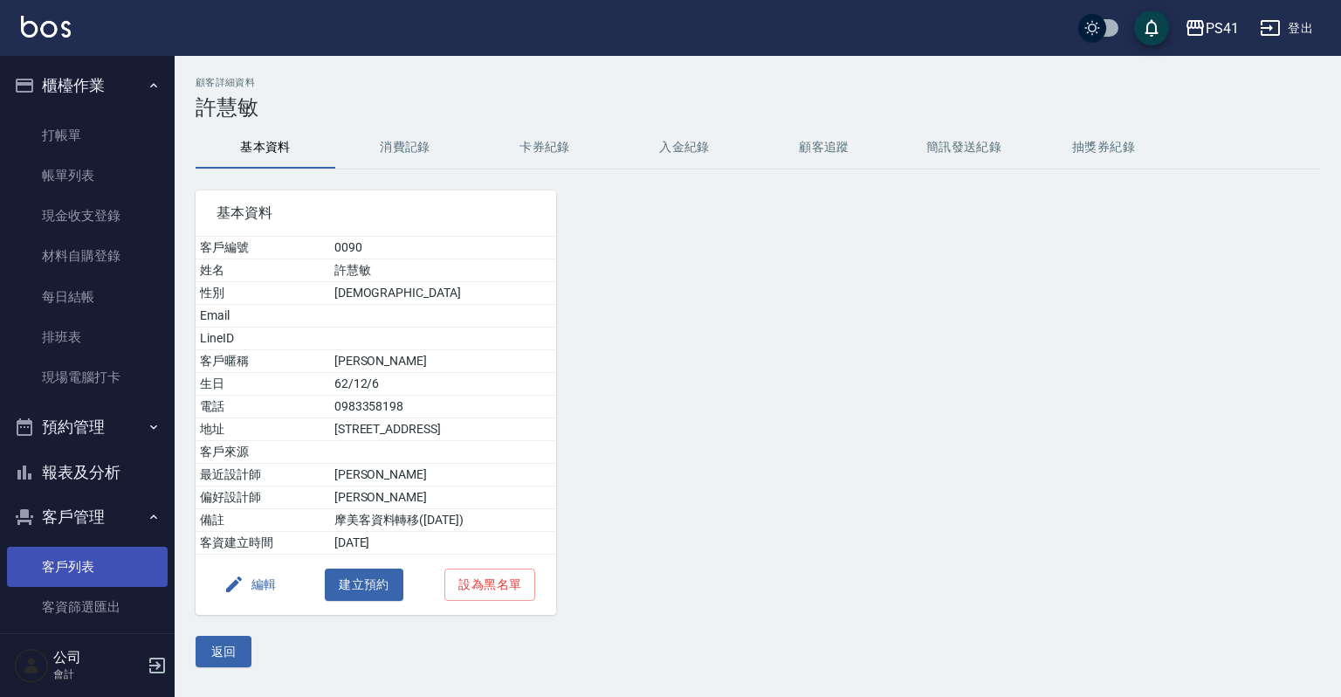
click at [84, 572] on link "客戶列表" at bounding box center [87, 566] width 161 height 40
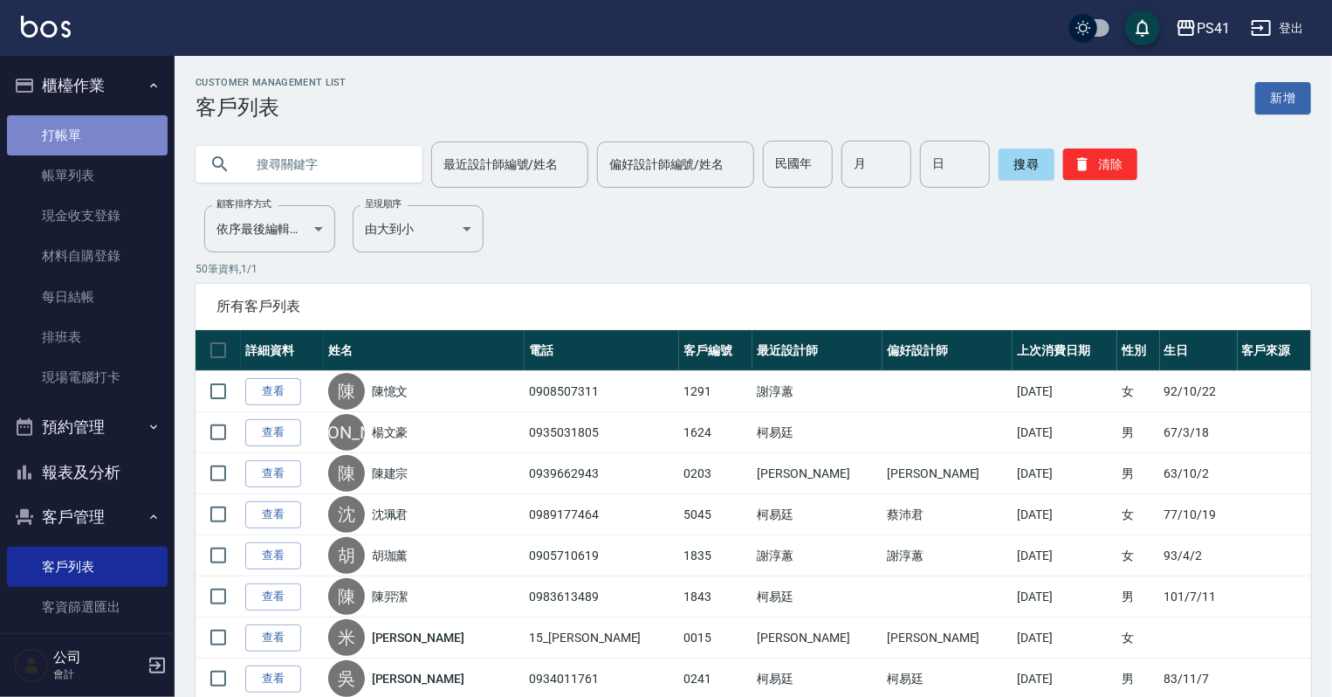
click at [99, 134] on link "打帳單" at bounding box center [87, 135] width 161 height 40
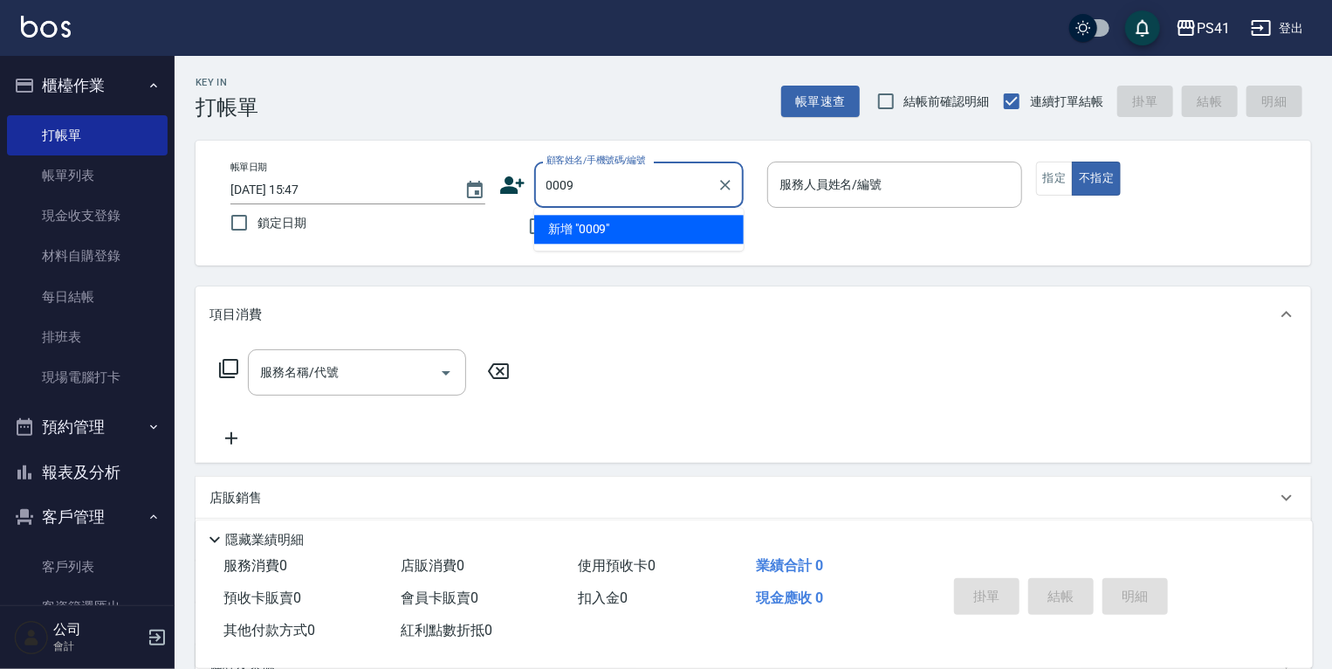
type input "0009"
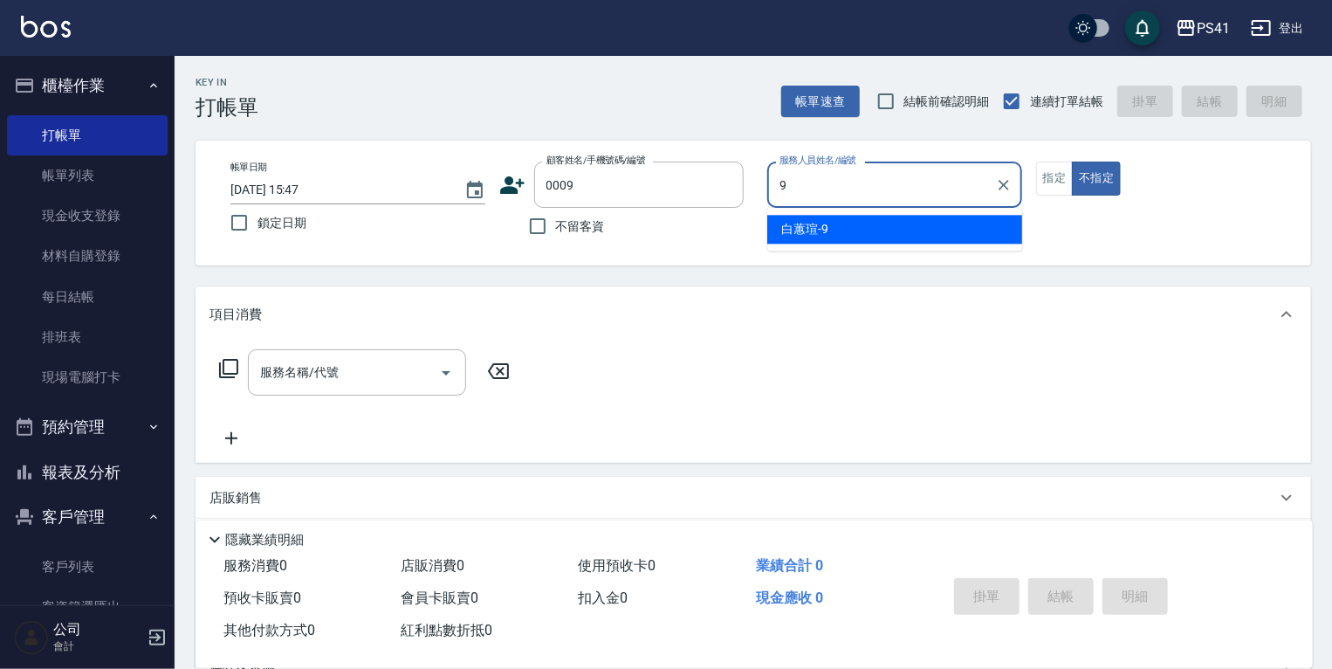
type input "白蕙瑄-9"
type button "false"
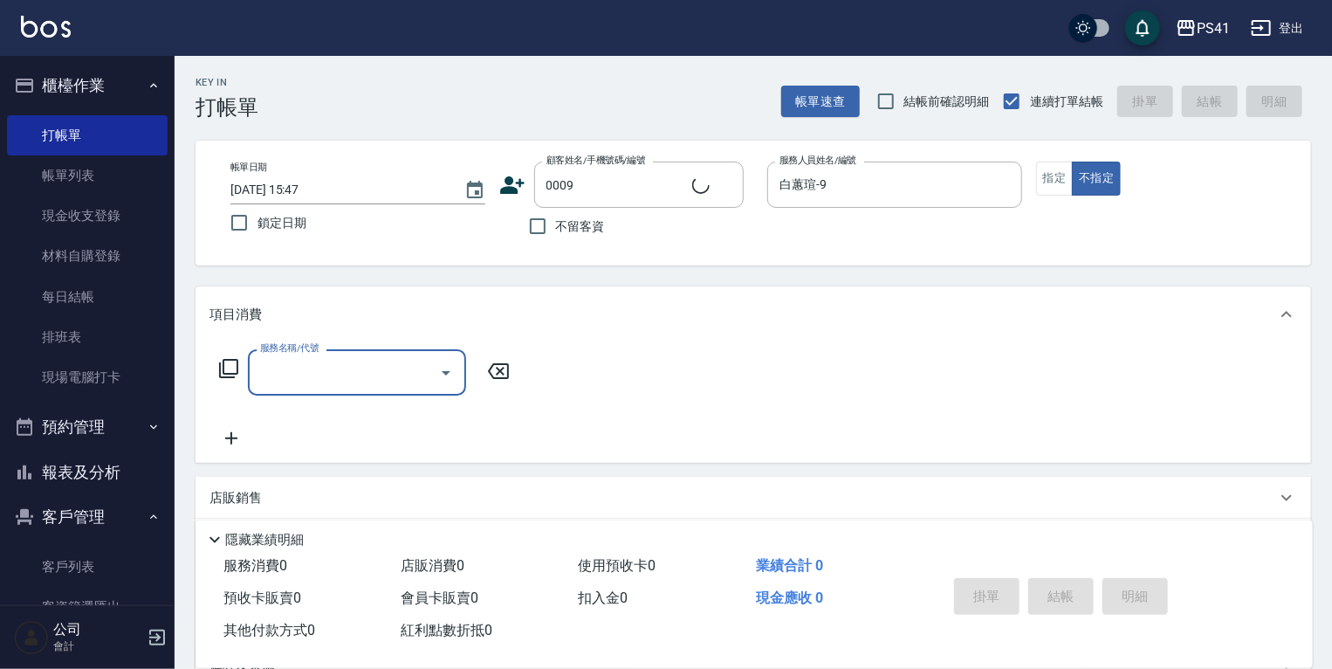
type input "白白/9_白白/0009"
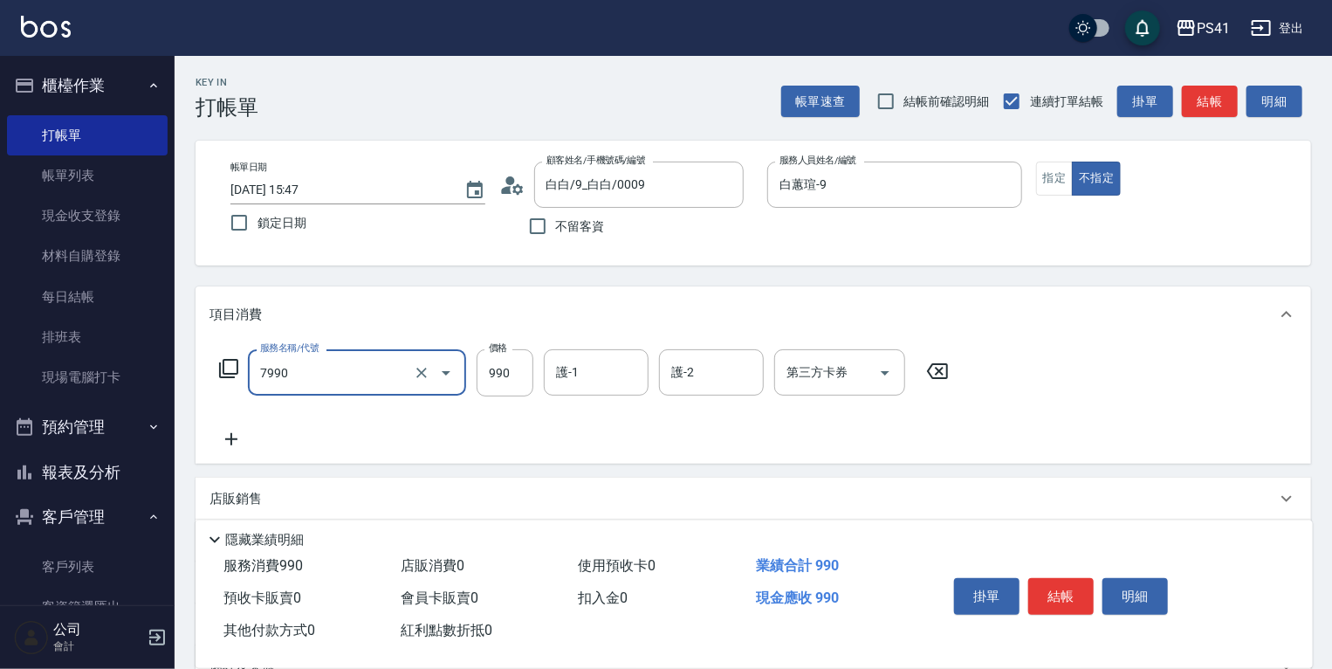
type input "髮原素頭皮養護-活動(7990)"
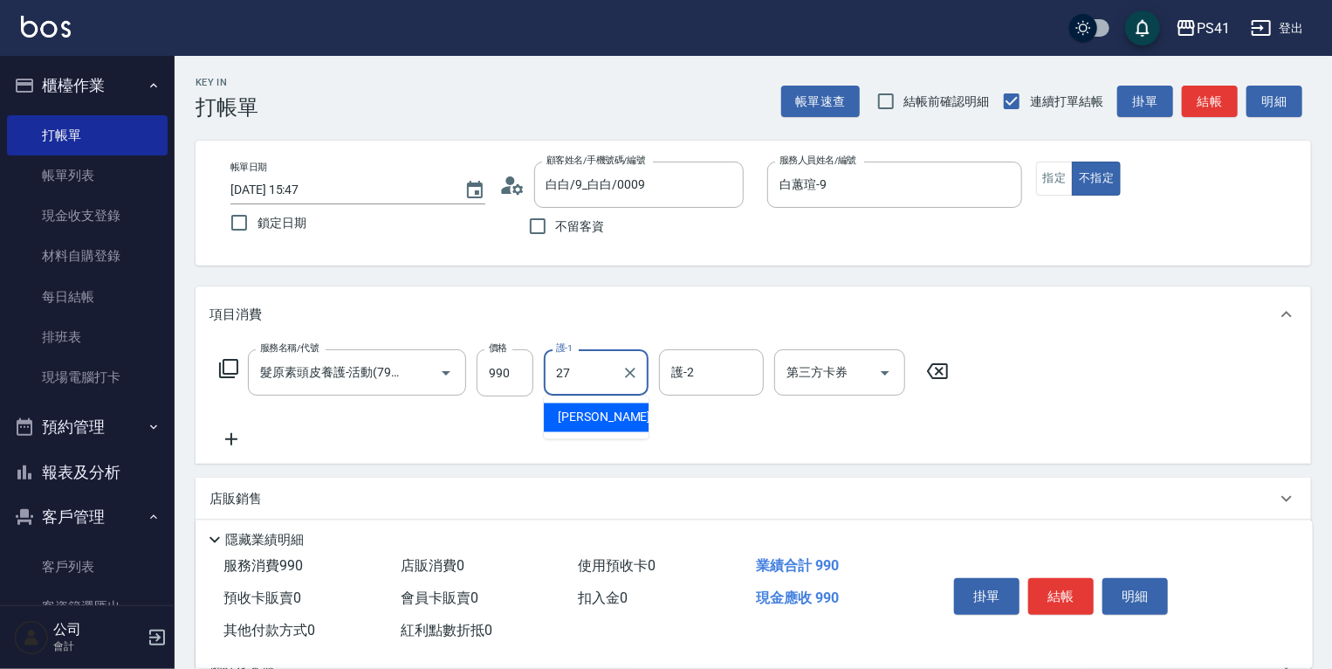
type input "佳佳-27"
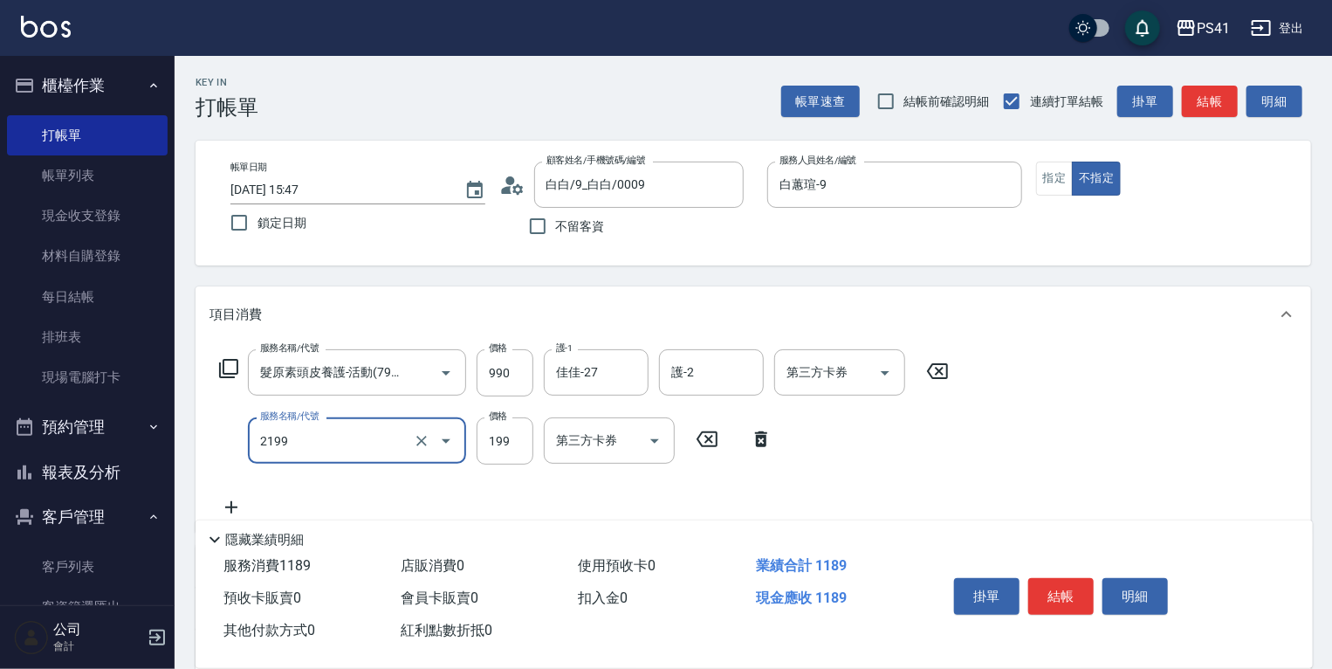
type input "不指定剪髮活動(2199)"
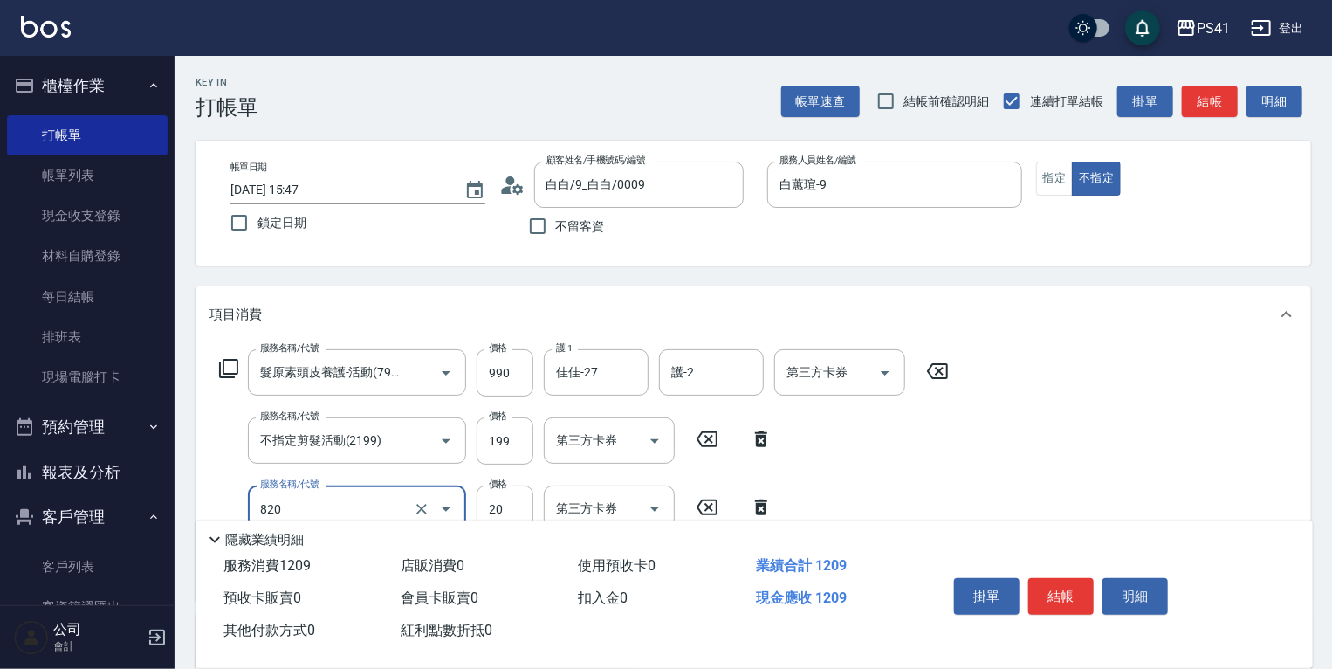
type input "潤絲(820)"
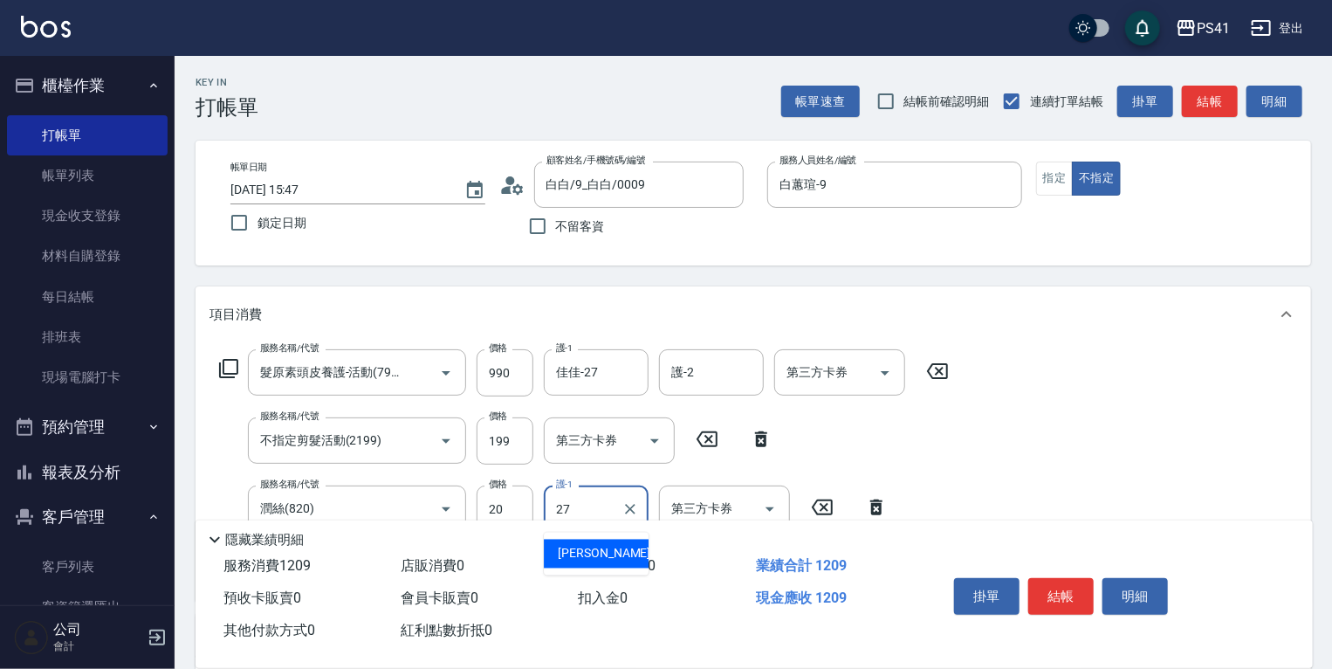
type input "佳佳-27"
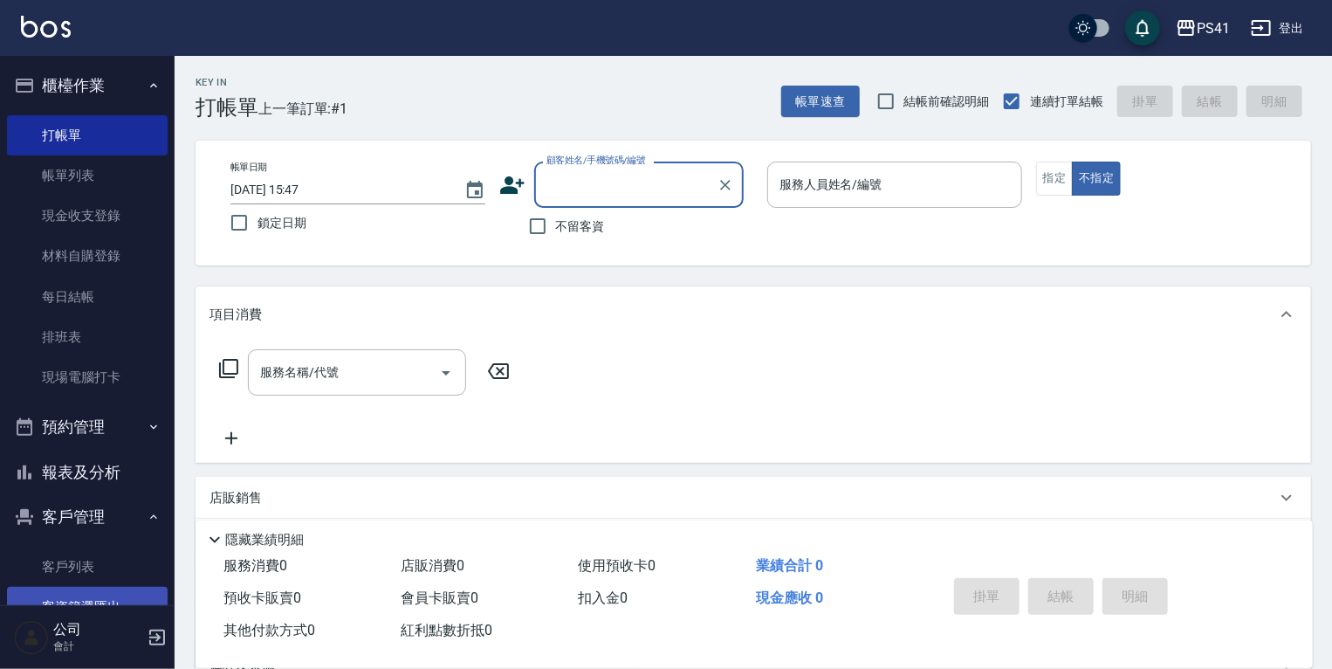
click at [76, 567] on link "客戶列表" at bounding box center [87, 566] width 161 height 40
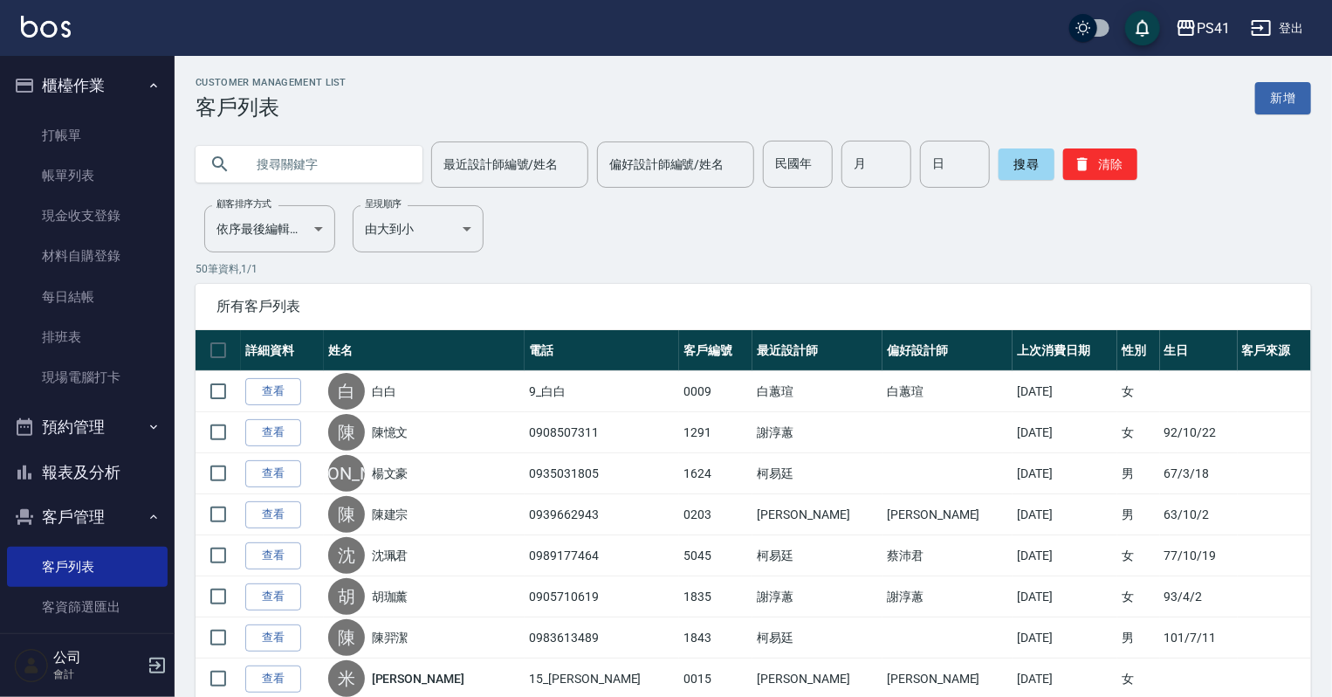
click at [276, 166] on input "text" at bounding box center [326, 164] width 164 height 47
type input "860"
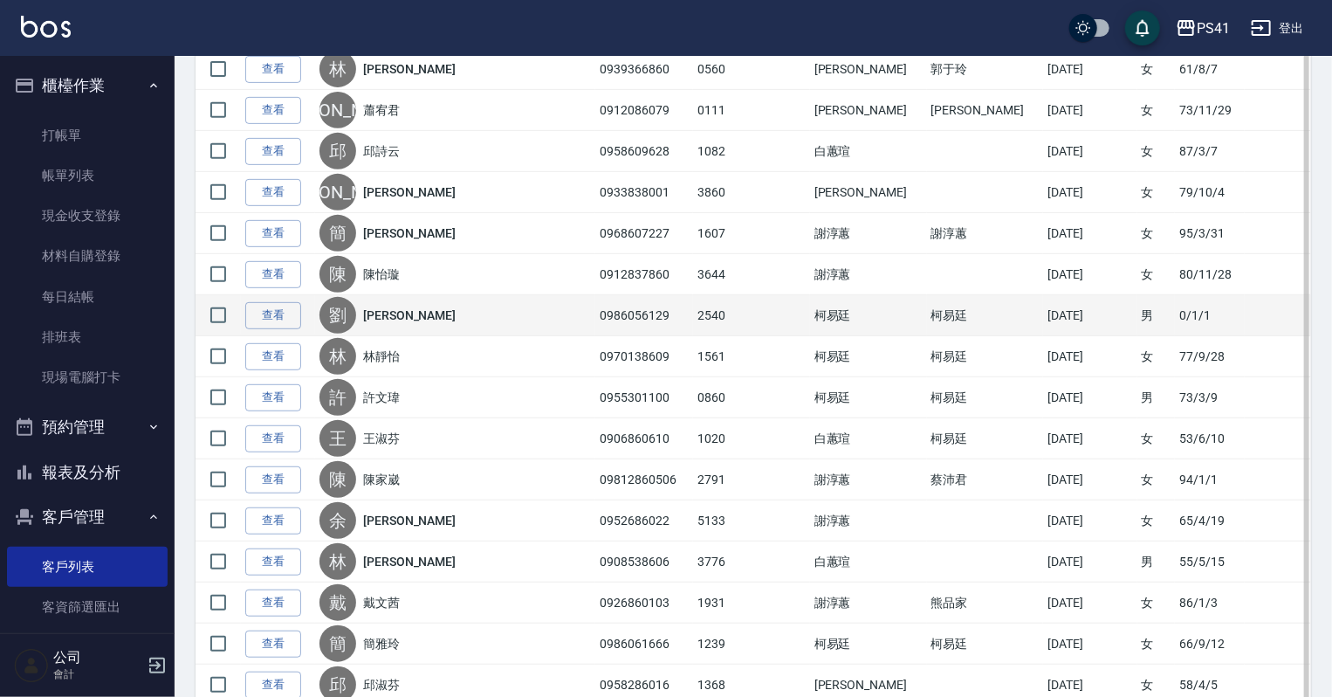
scroll to position [349, 0]
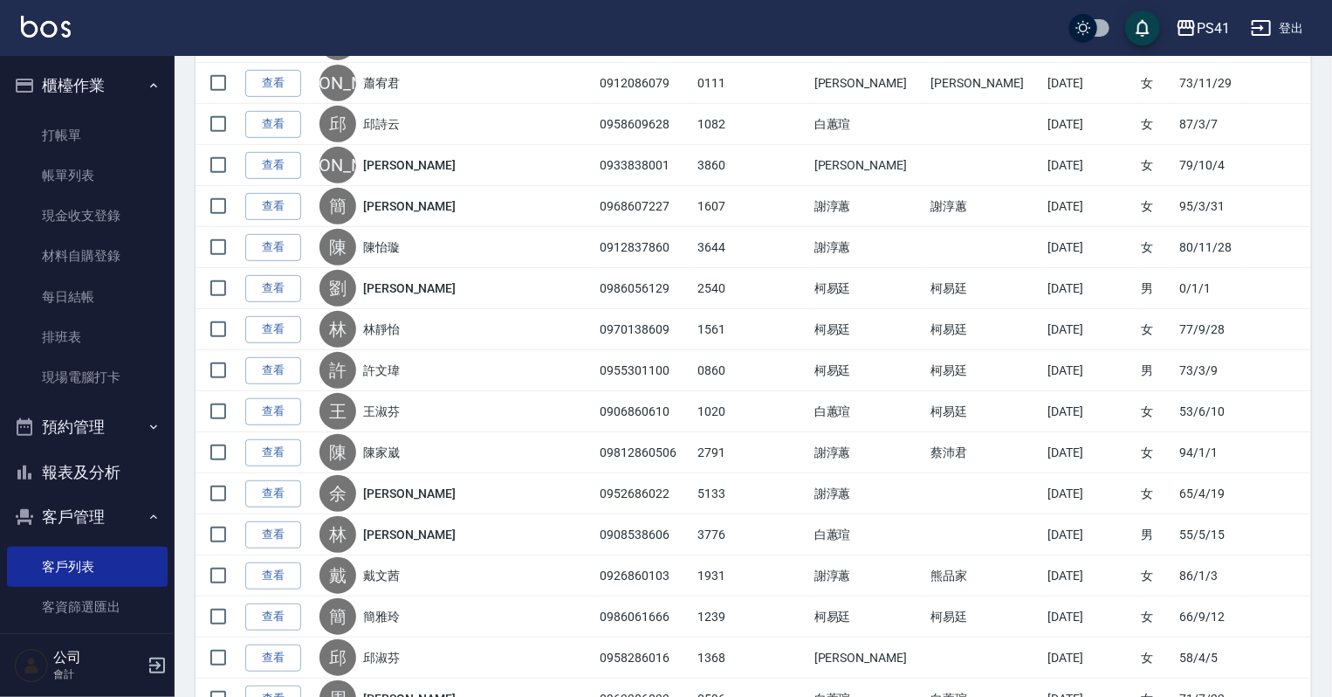
click at [280, 367] on link "查看" at bounding box center [273, 370] width 56 height 27
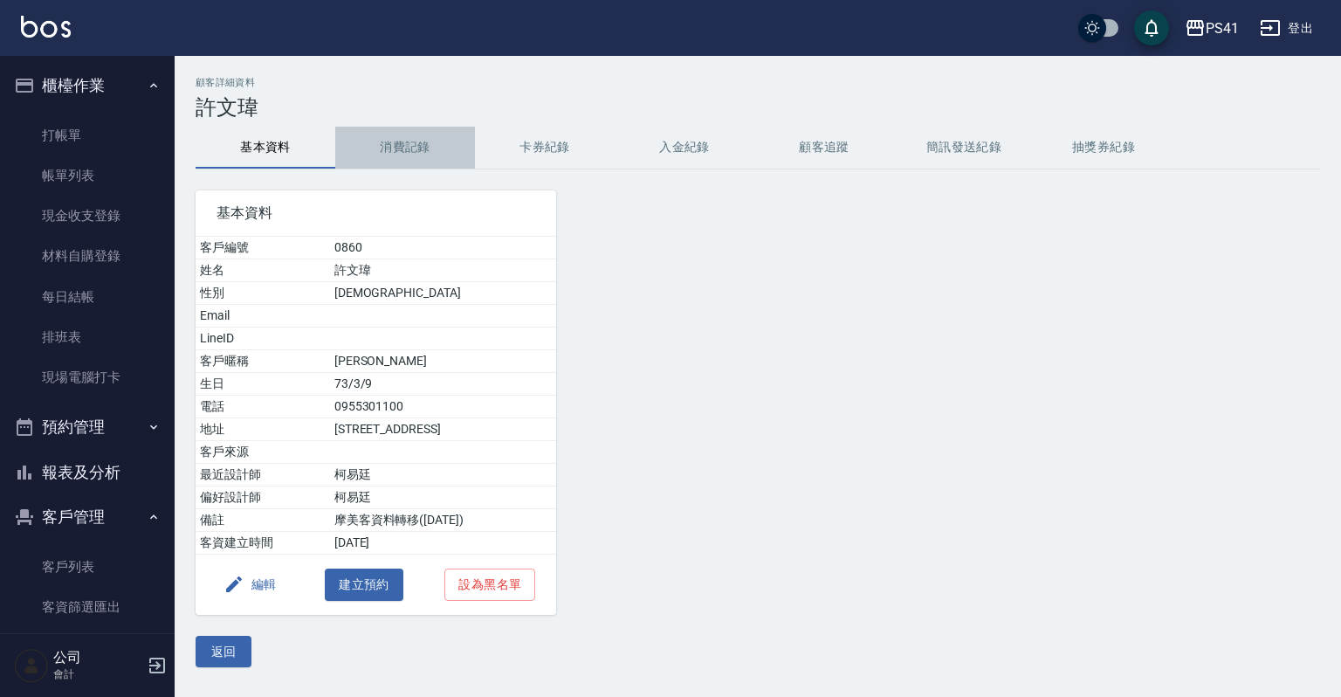
click at [402, 148] on button "消費記錄" at bounding box center [405, 148] width 140 height 42
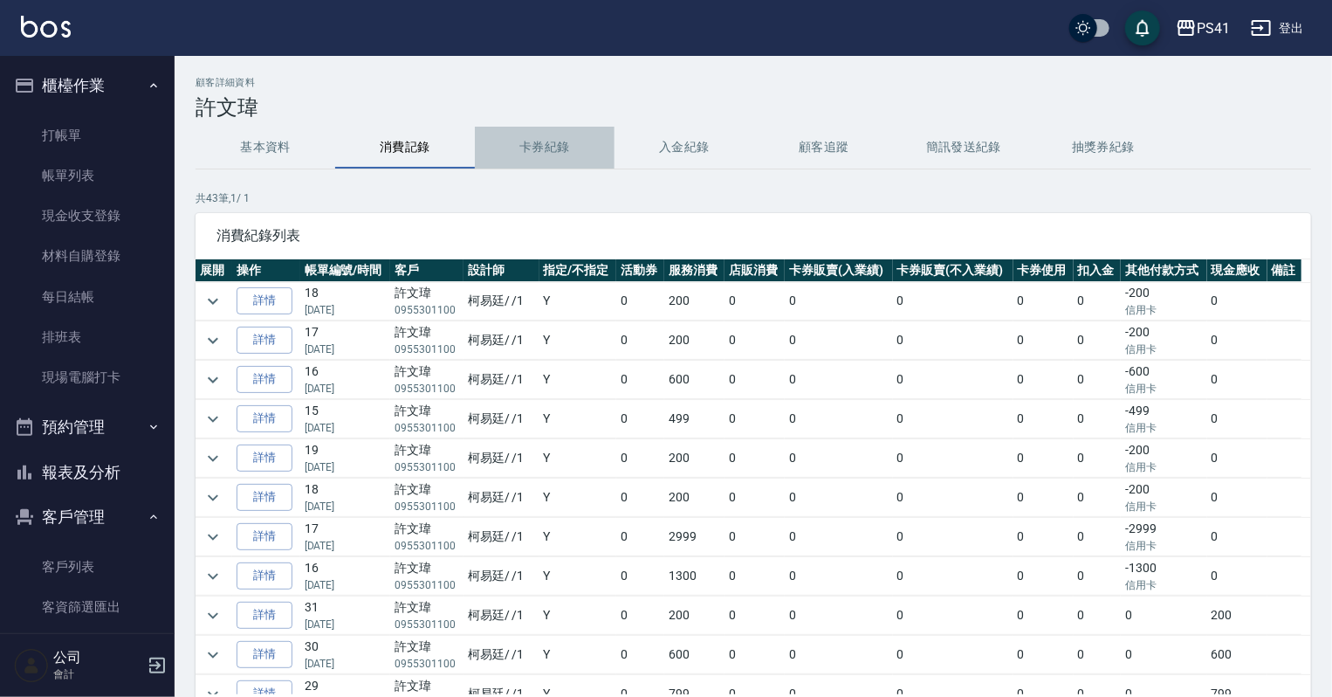
click at [541, 142] on button "卡券紀錄" at bounding box center [545, 148] width 140 height 42
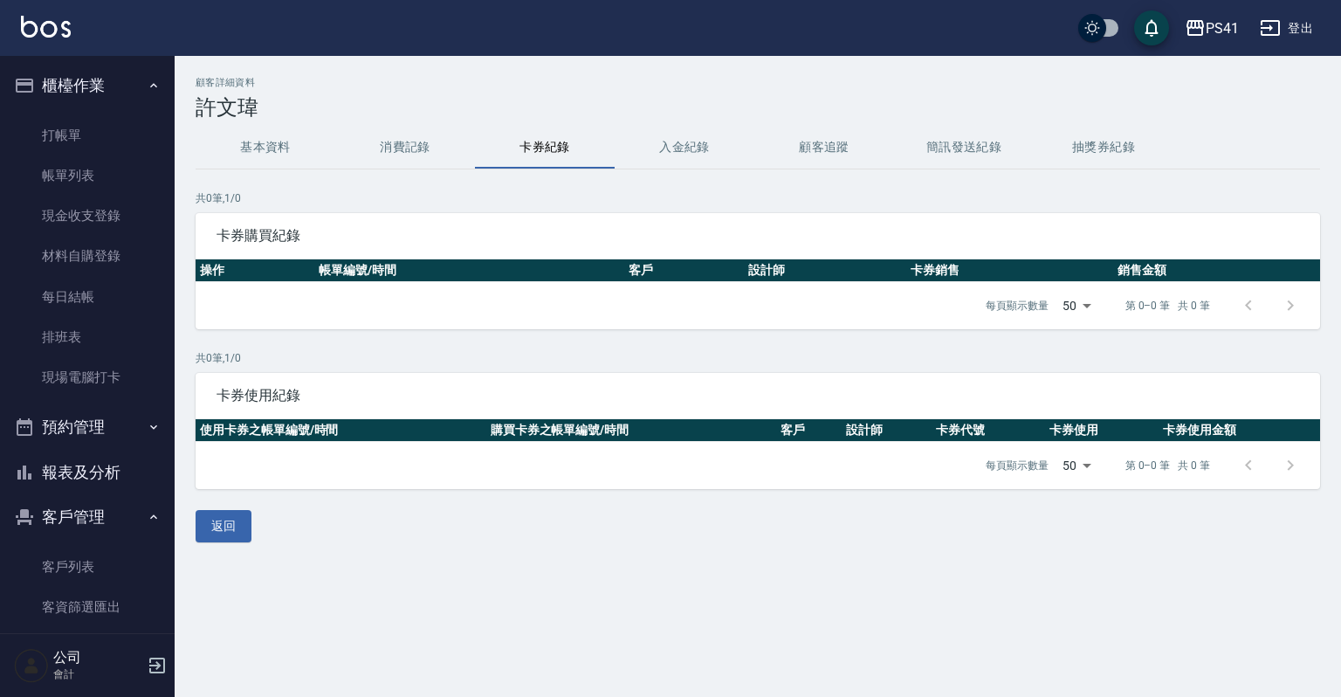
click at [833, 147] on button "顧客追蹤" at bounding box center [824, 148] width 140 height 42
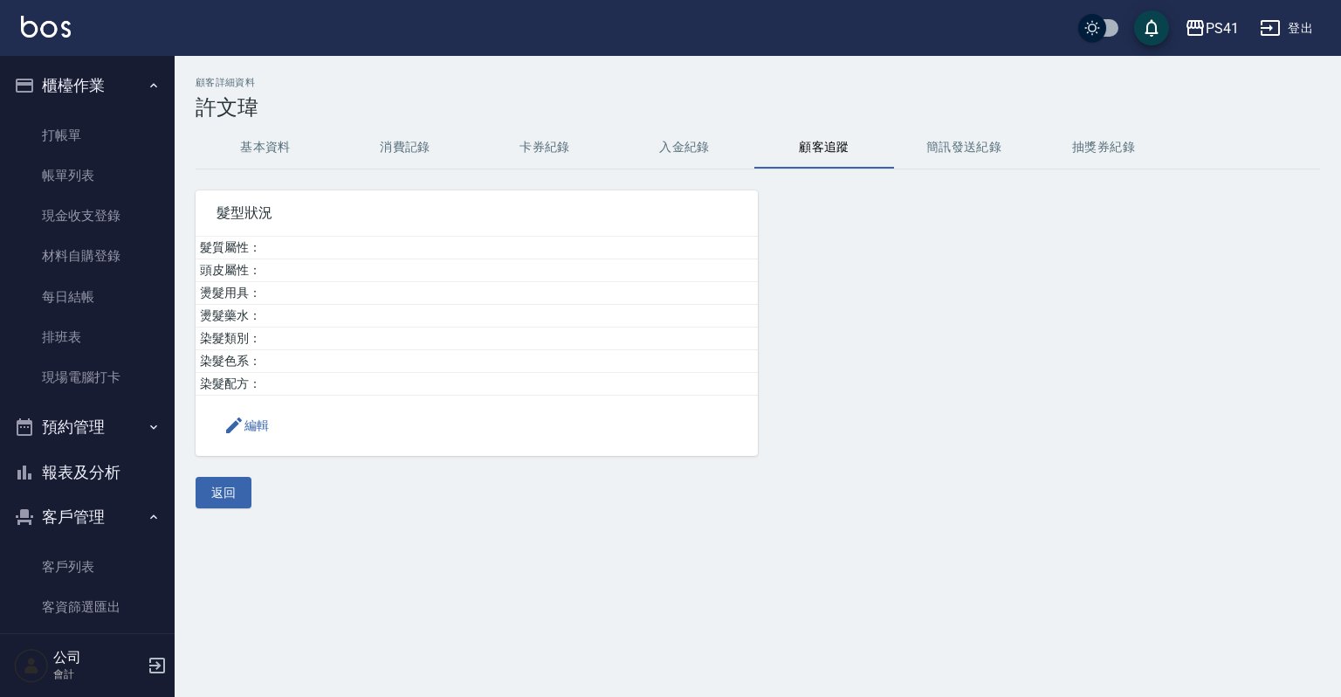
click at [927, 143] on button "簡訊發送紀錄" at bounding box center [964, 148] width 140 height 42
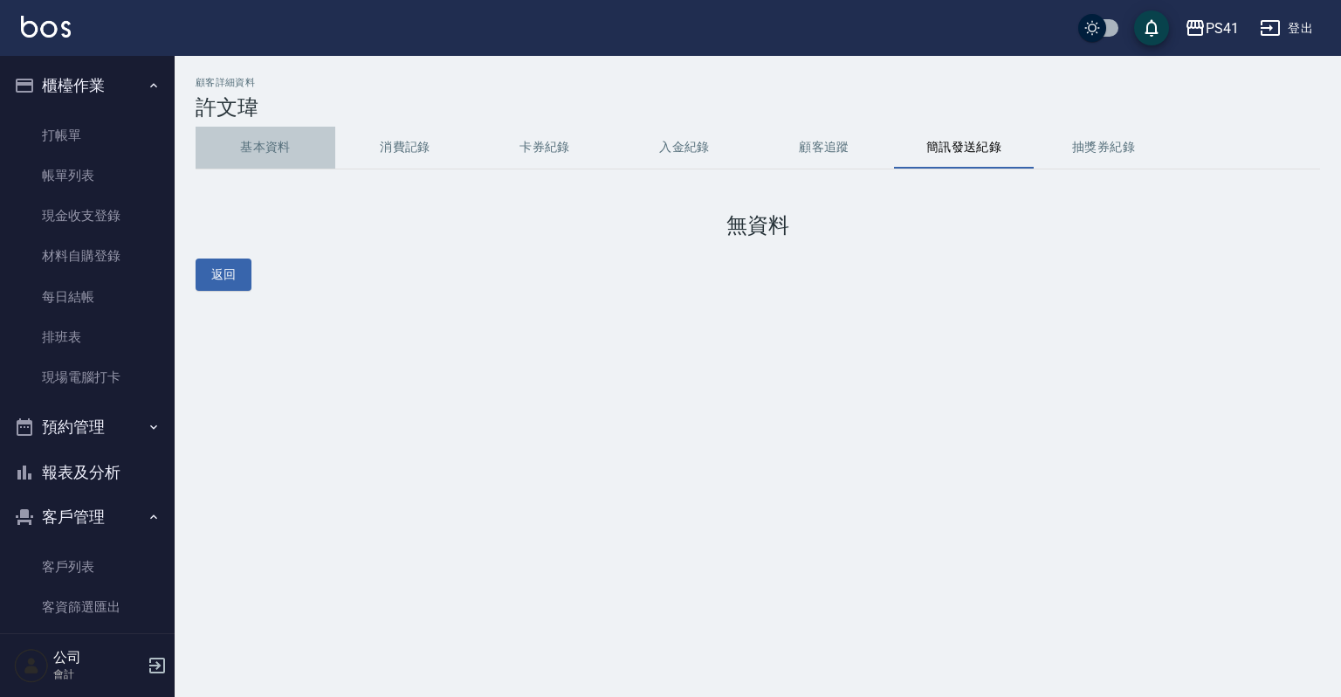
click at [279, 147] on button "基本資料" at bounding box center [266, 148] width 140 height 42
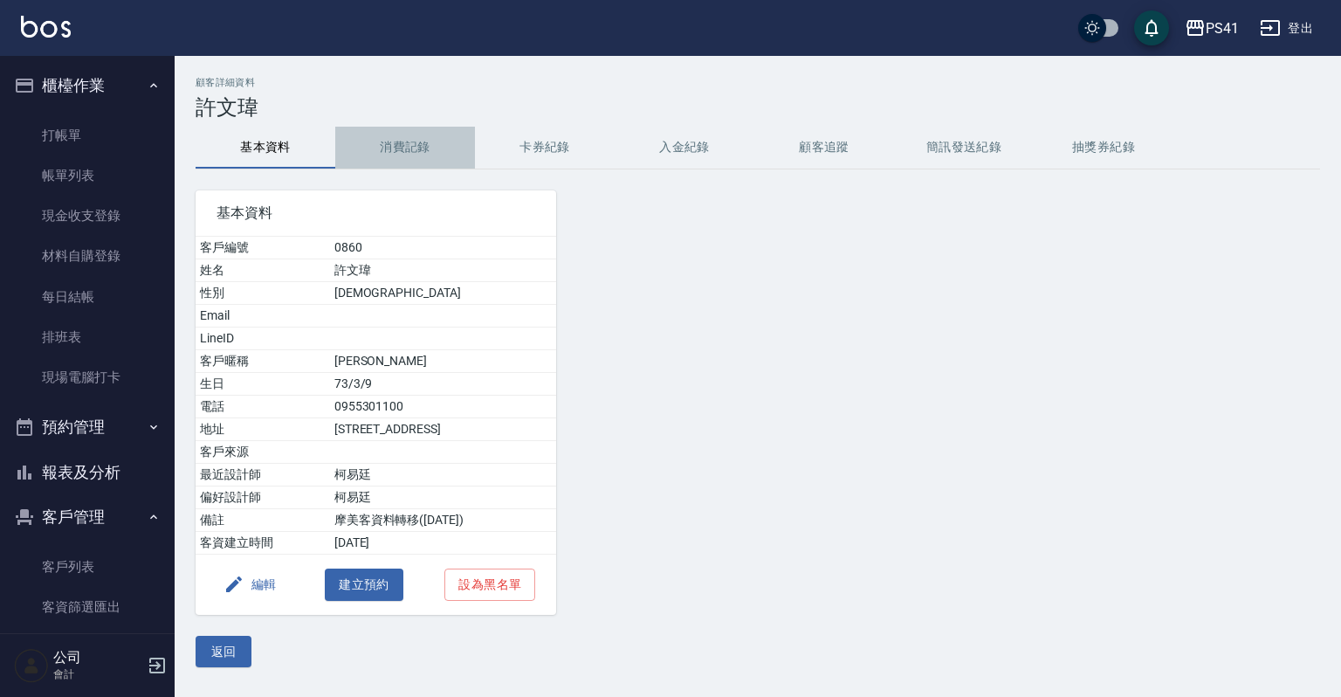
click at [411, 145] on button "消費記錄" at bounding box center [405, 148] width 140 height 42
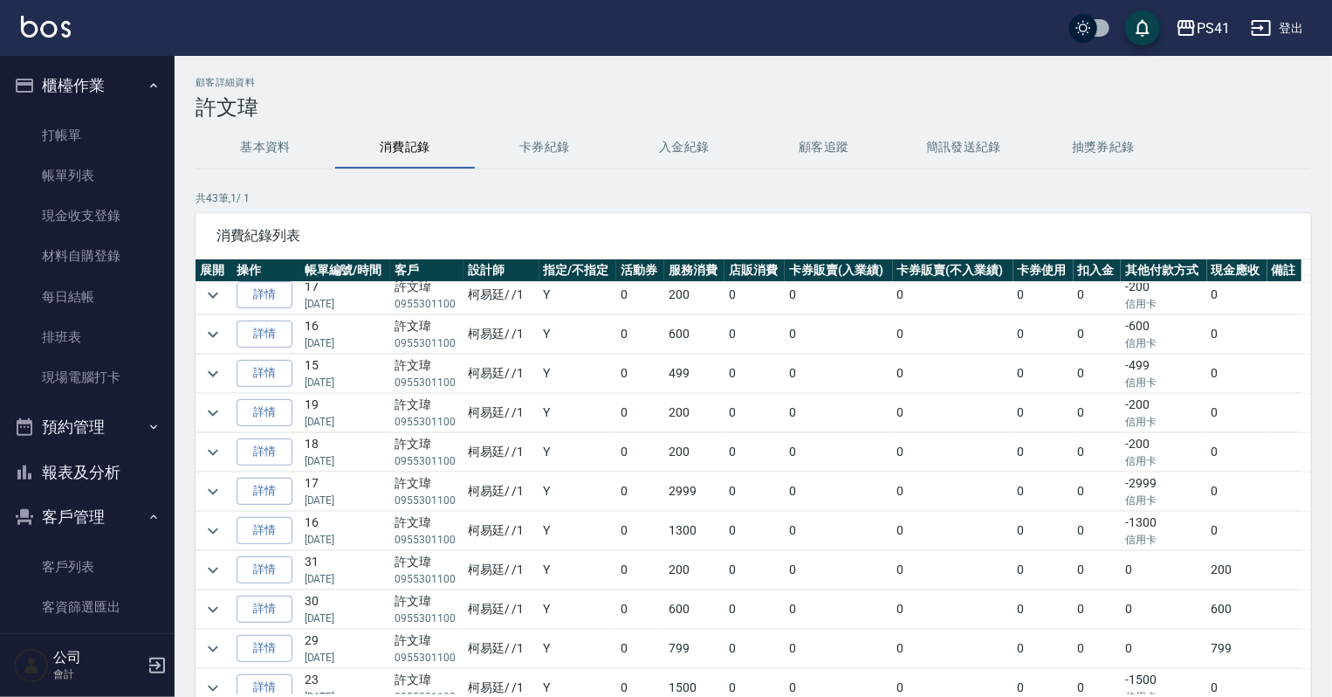
scroll to position [70, 0]
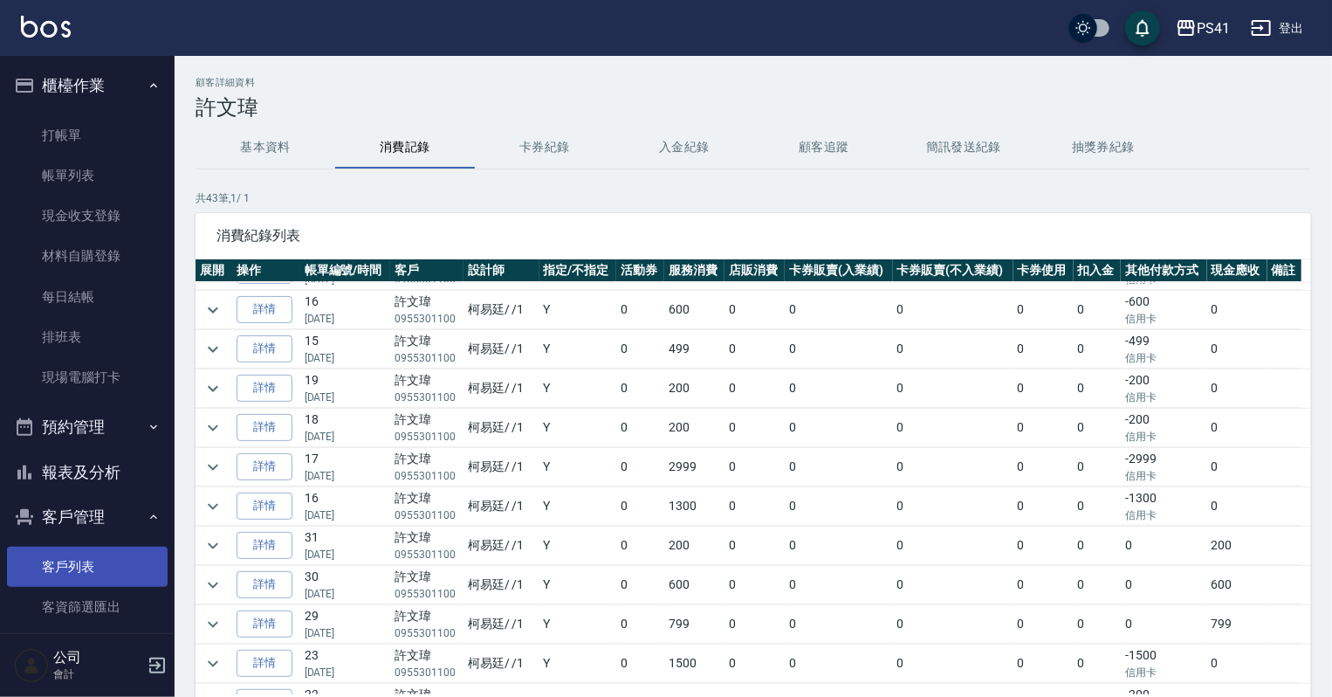
click at [93, 571] on link "客戶列表" at bounding box center [87, 566] width 161 height 40
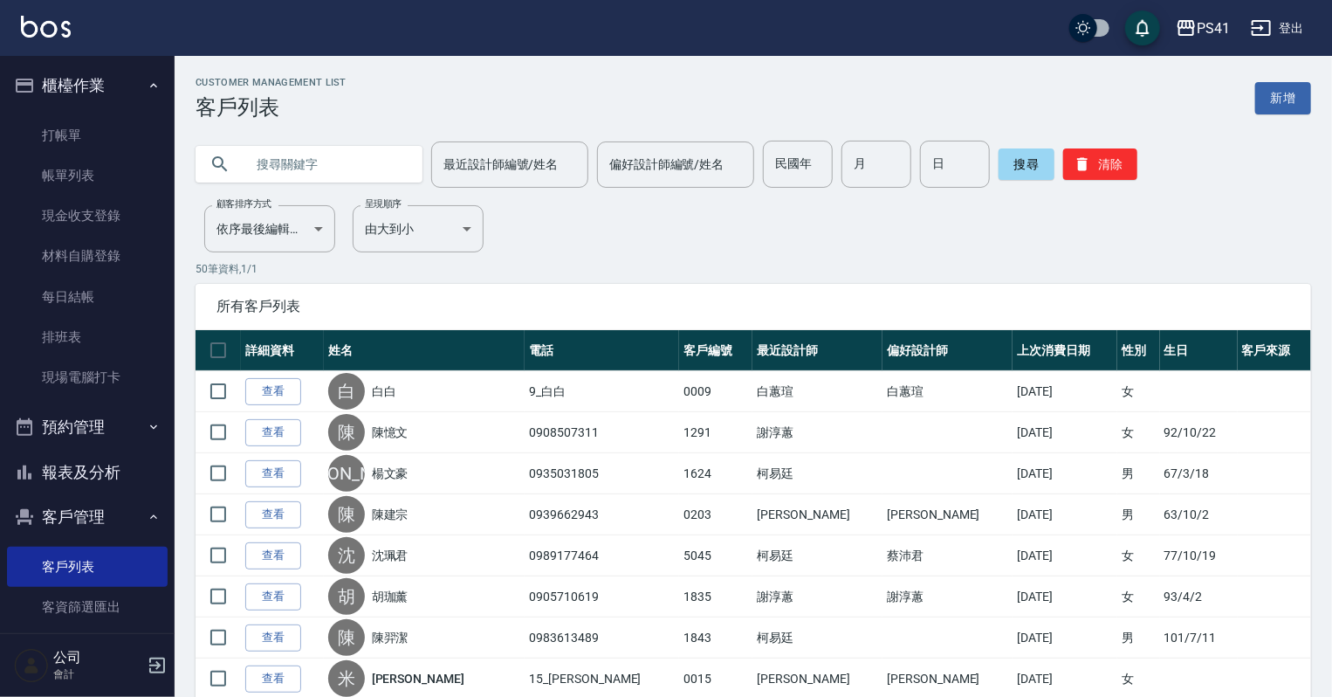
click at [285, 167] on input "text" at bounding box center [326, 164] width 164 height 47
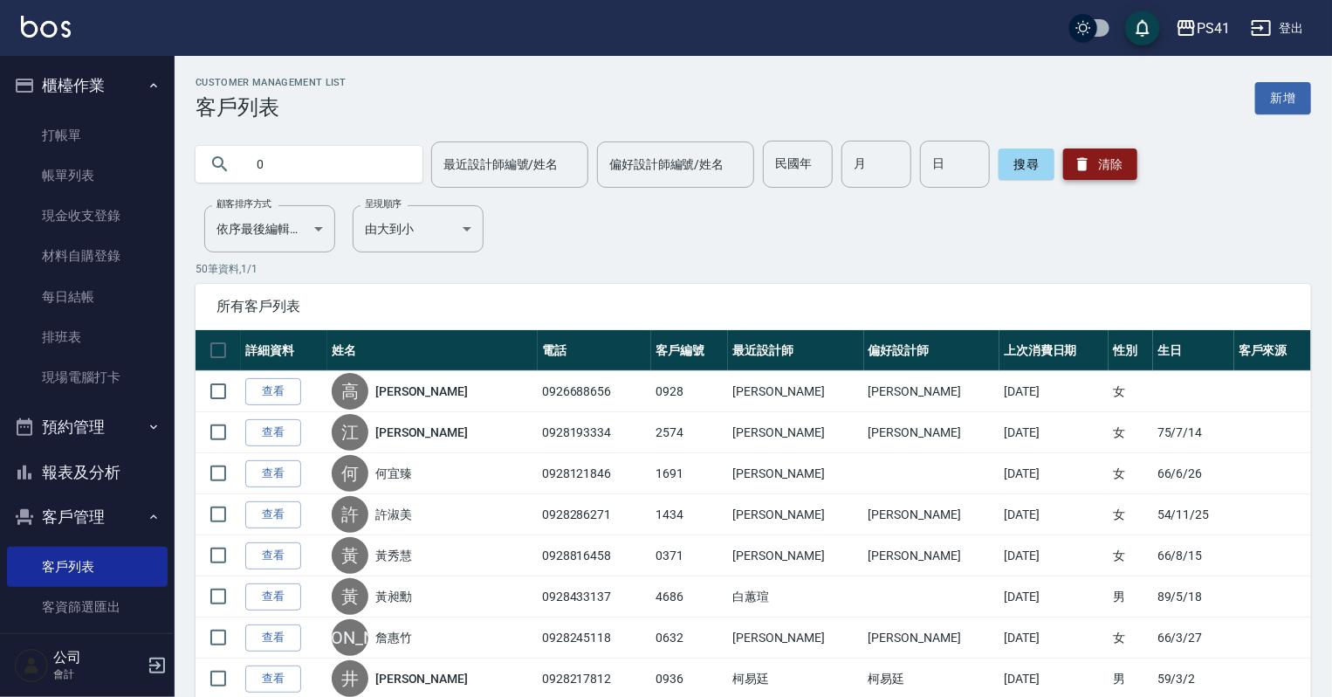
type input "0"
click at [1098, 159] on button "清除" at bounding box center [1100, 163] width 74 height 31
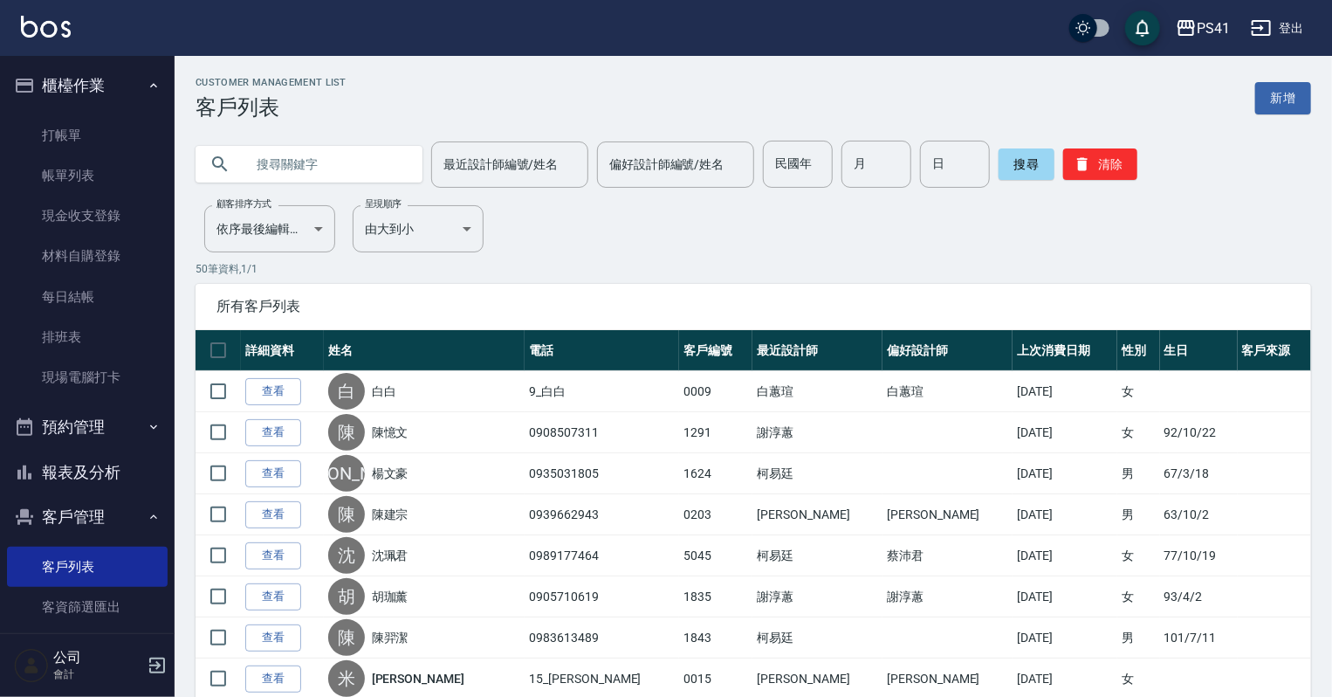
click at [302, 171] on input "text" at bounding box center [326, 164] width 164 height 47
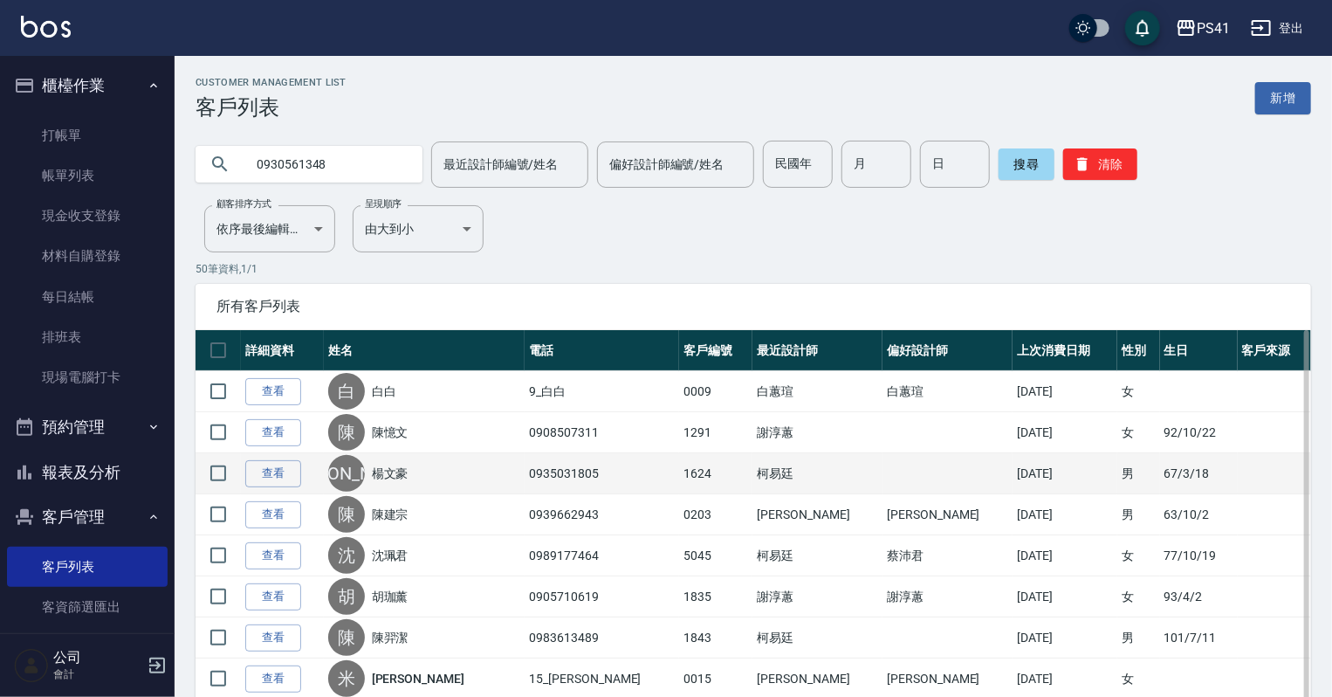
type input "0930561348"
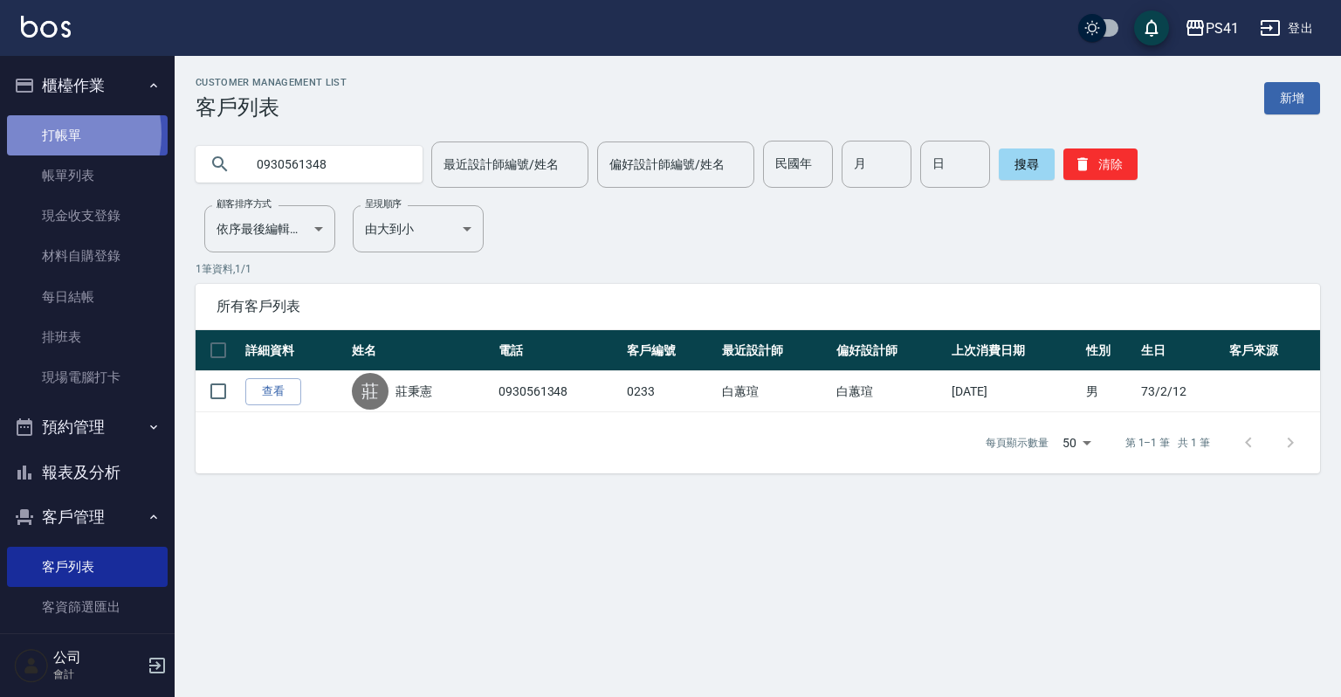
click at [48, 134] on link "打帳單" at bounding box center [87, 135] width 161 height 40
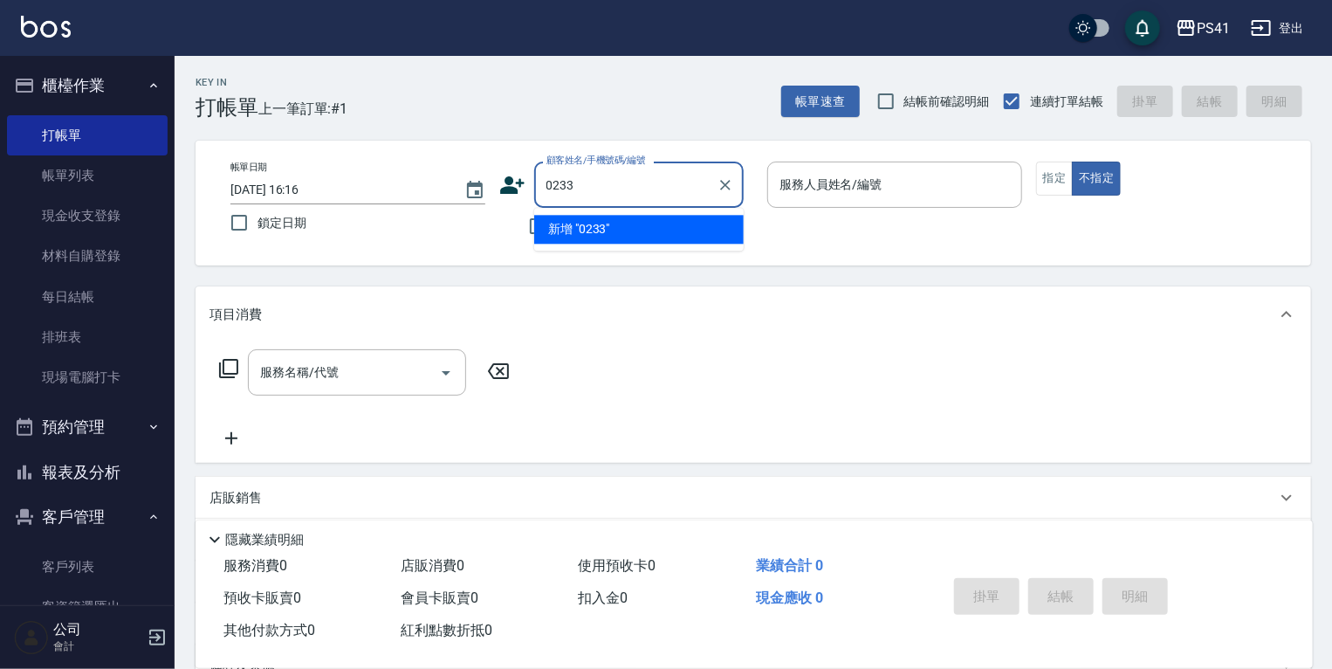
type input "0233"
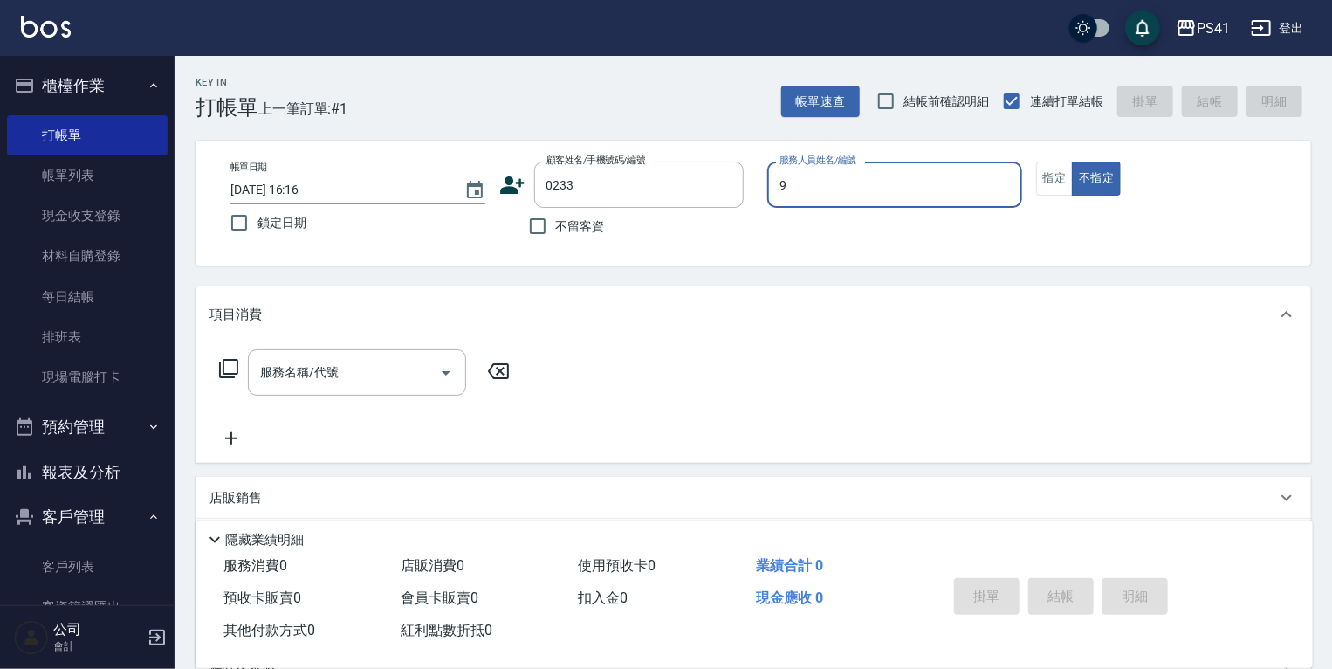
type input "白蕙瑄-9"
type button "false"
type input "莊秉憲/0930561348/0233"
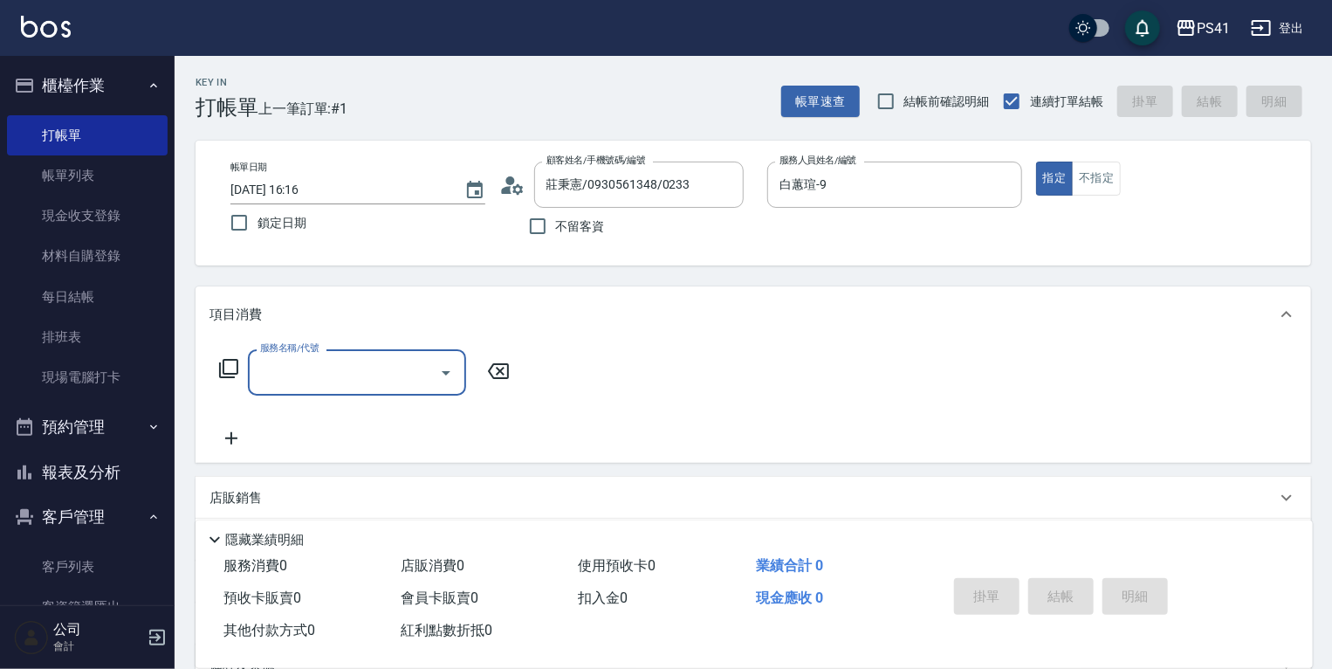
type input "4"
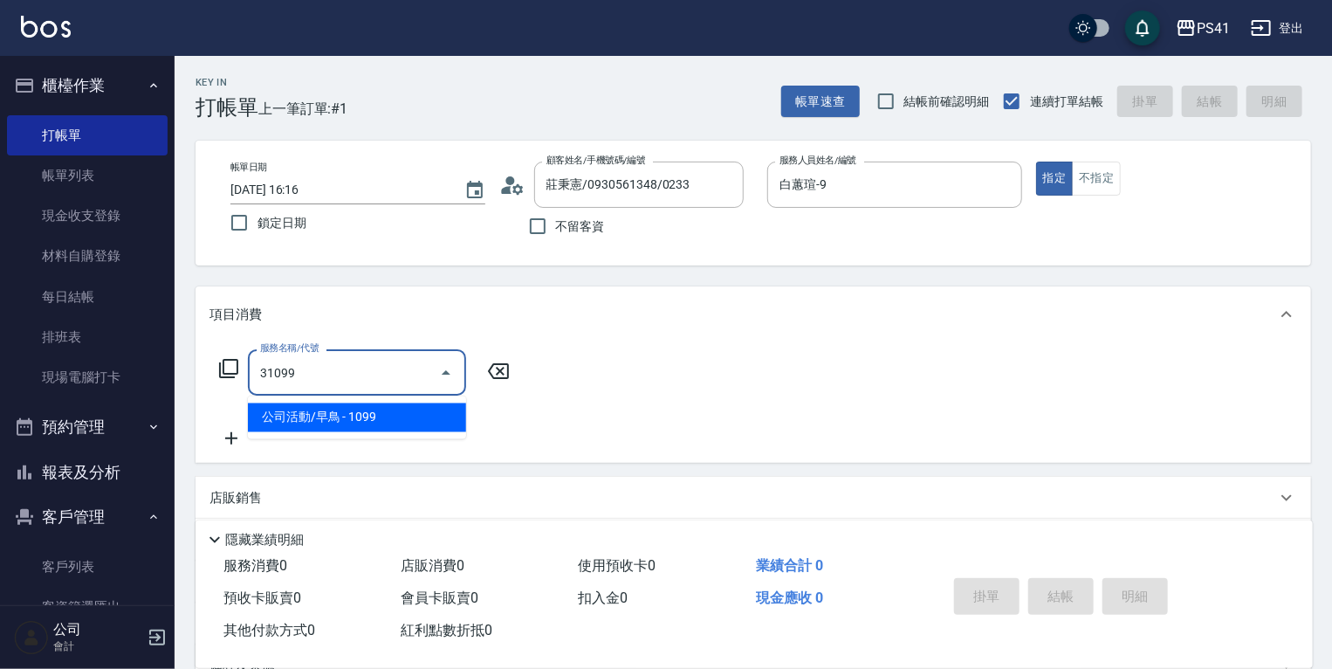
type input "公司活動/早鳥(31099)"
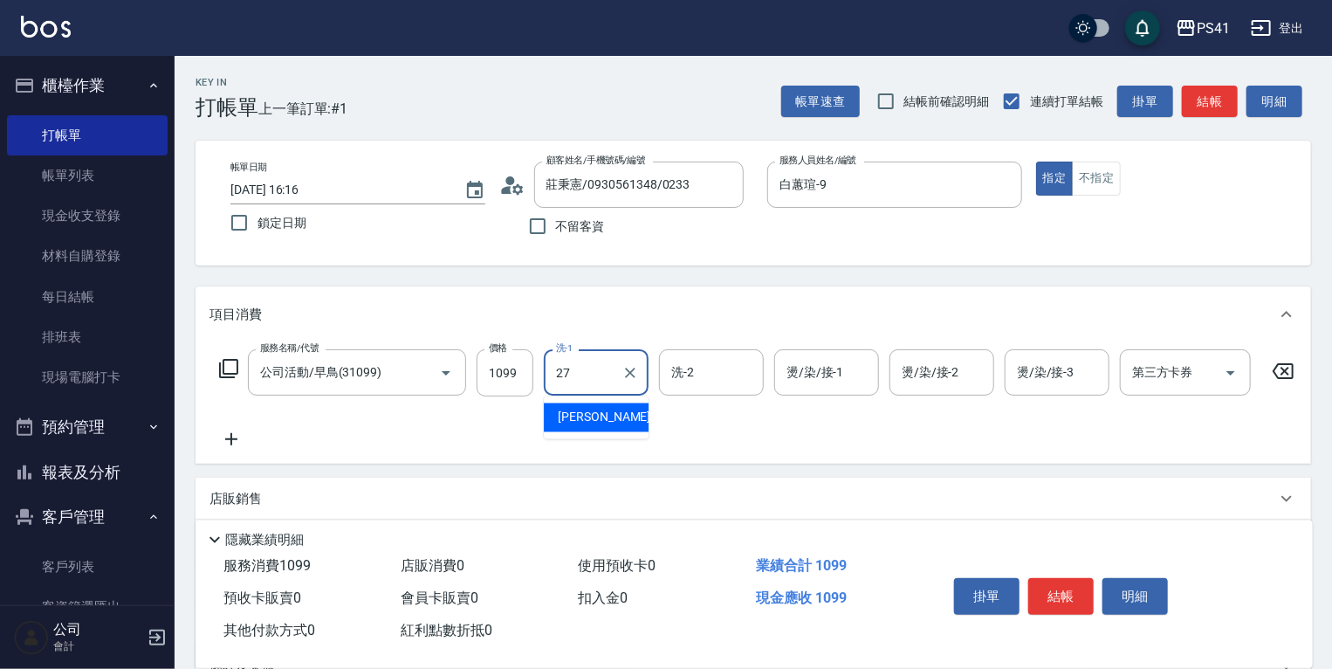
type input "佳佳-27"
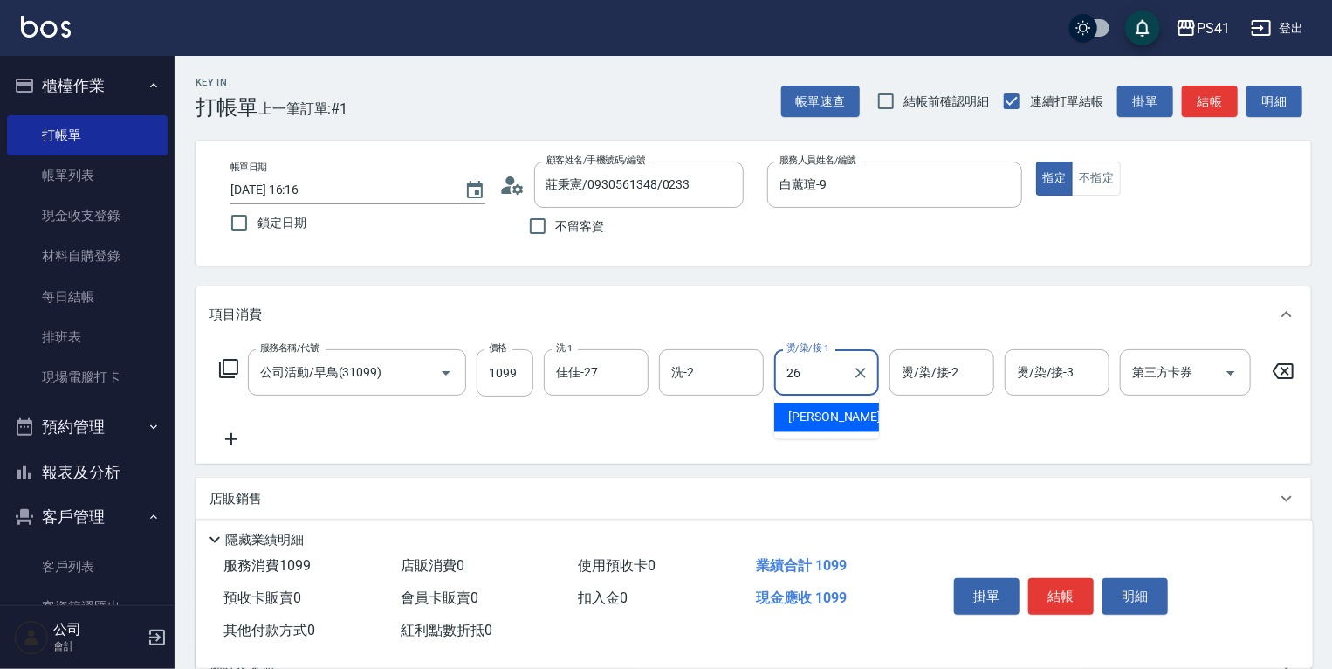
type input "溫佳惇-26"
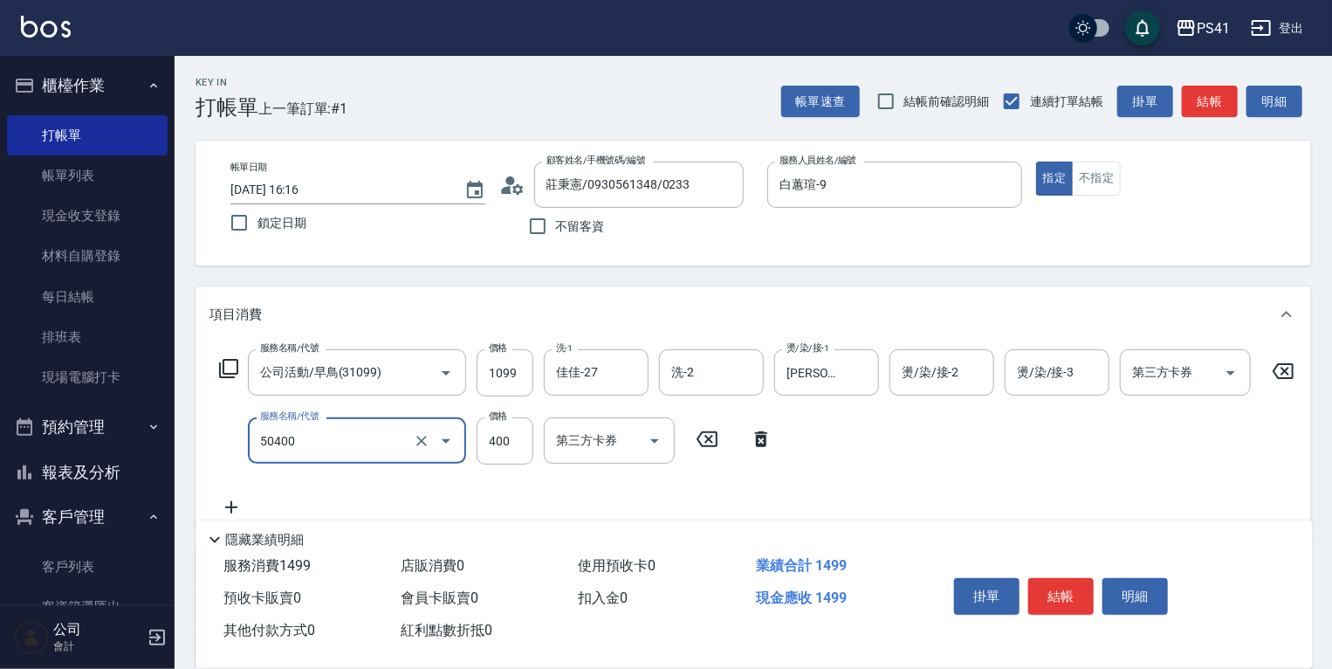
type input "原價1~400護髮(50400)"
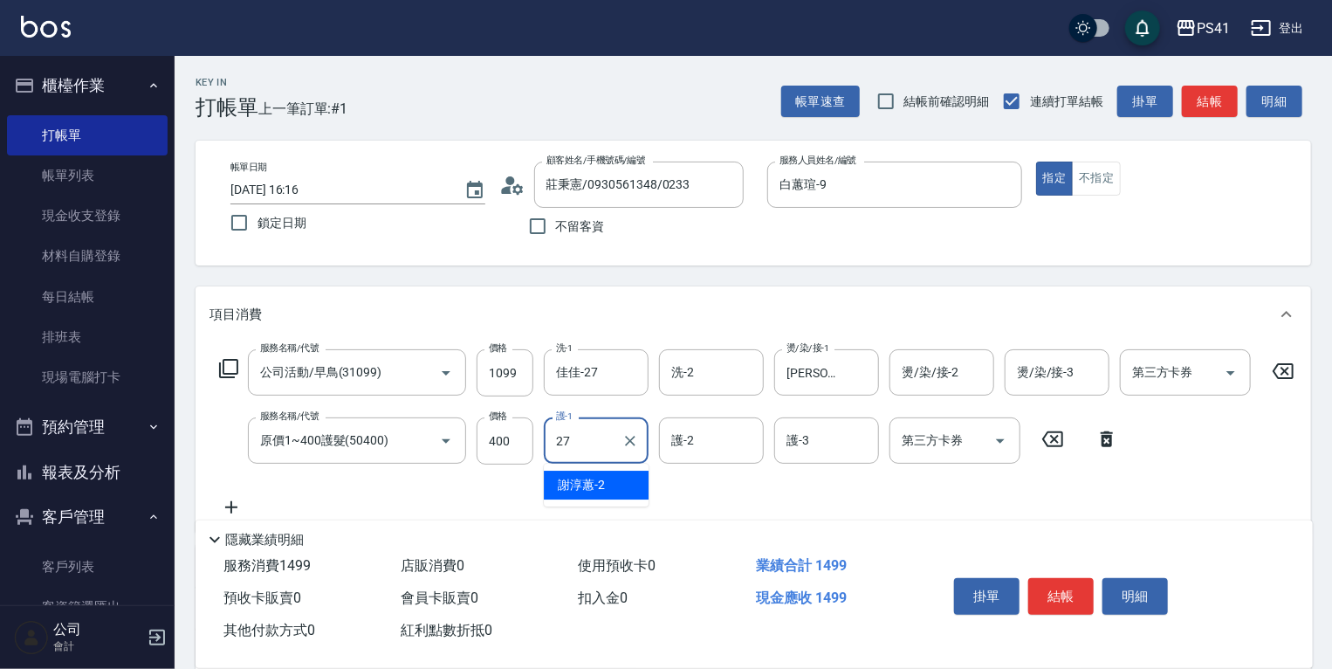
type input "佳佳-27"
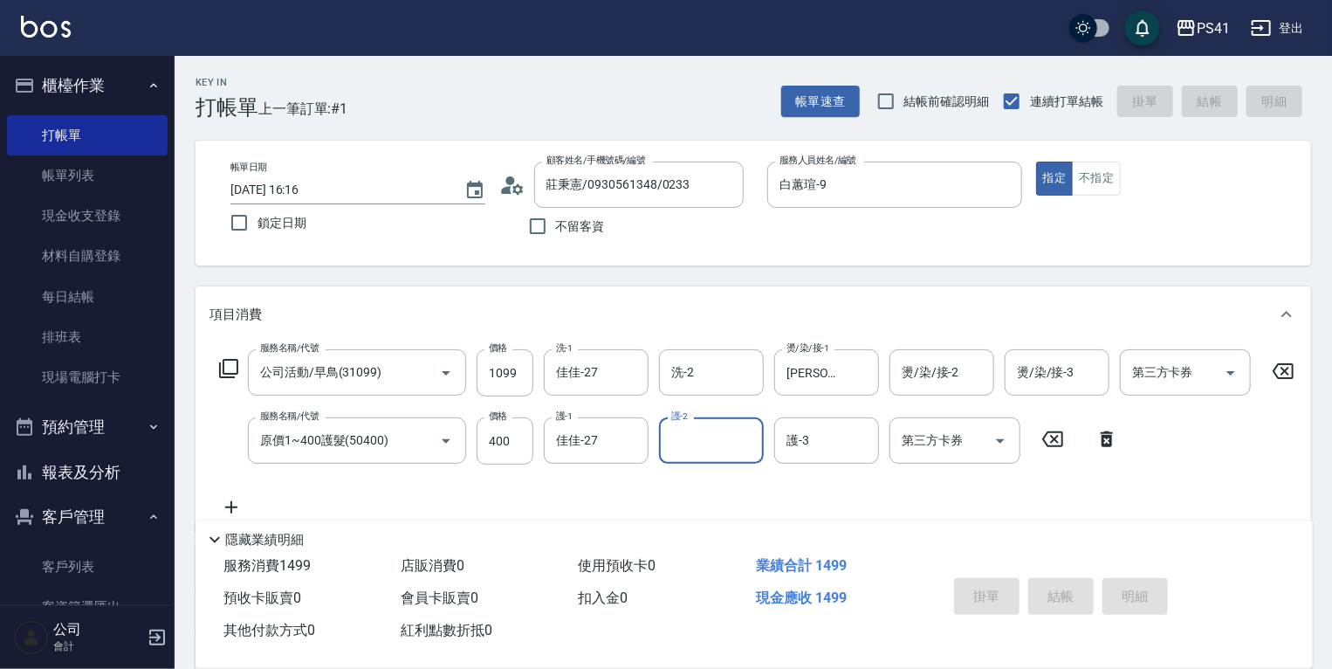
type input "2025/10/12 16:17"
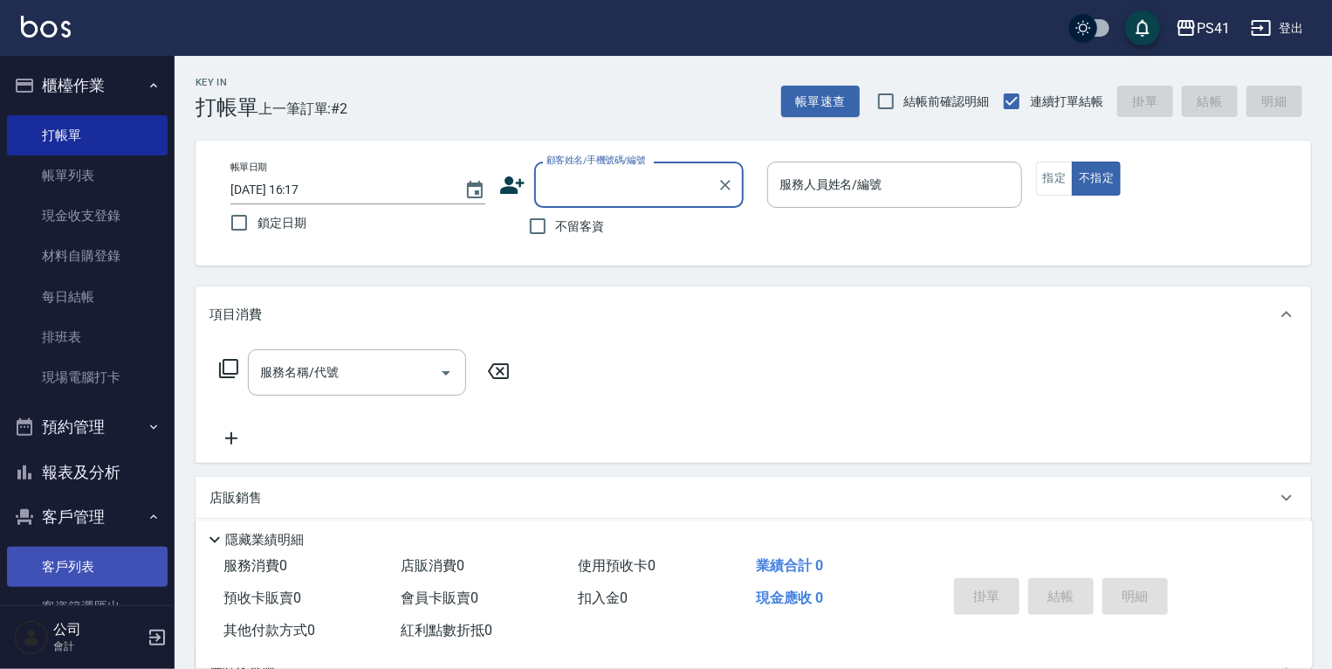
drag, startPoint x: 54, startPoint y: 553, endPoint x: 56, endPoint y: 580, distance: 27.1
click at [54, 553] on link "客戶列表" at bounding box center [87, 566] width 161 height 40
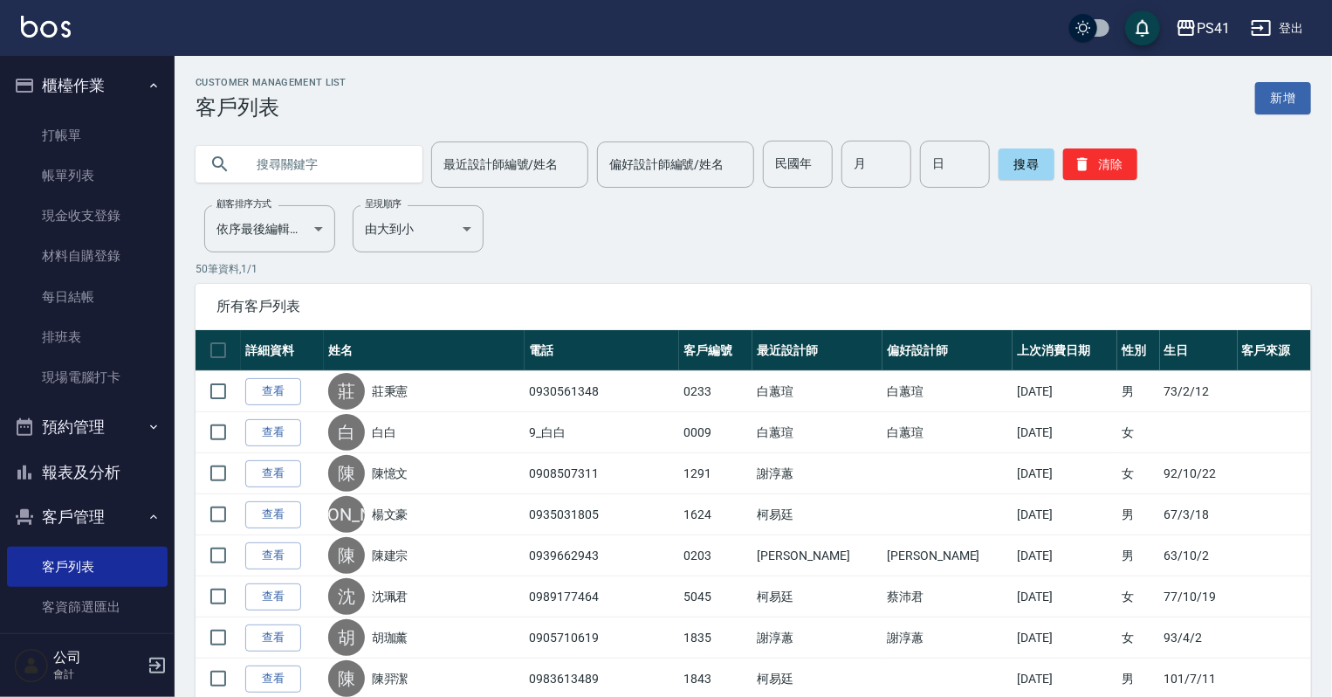
drag, startPoint x: 297, startPoint y: 147, endPoint x: 306, endPoint y: 172, distance: 26.8
click at [299, 164] on input "text" at bounding box center [326, 164] width 164 height 47
type input "0933636150"
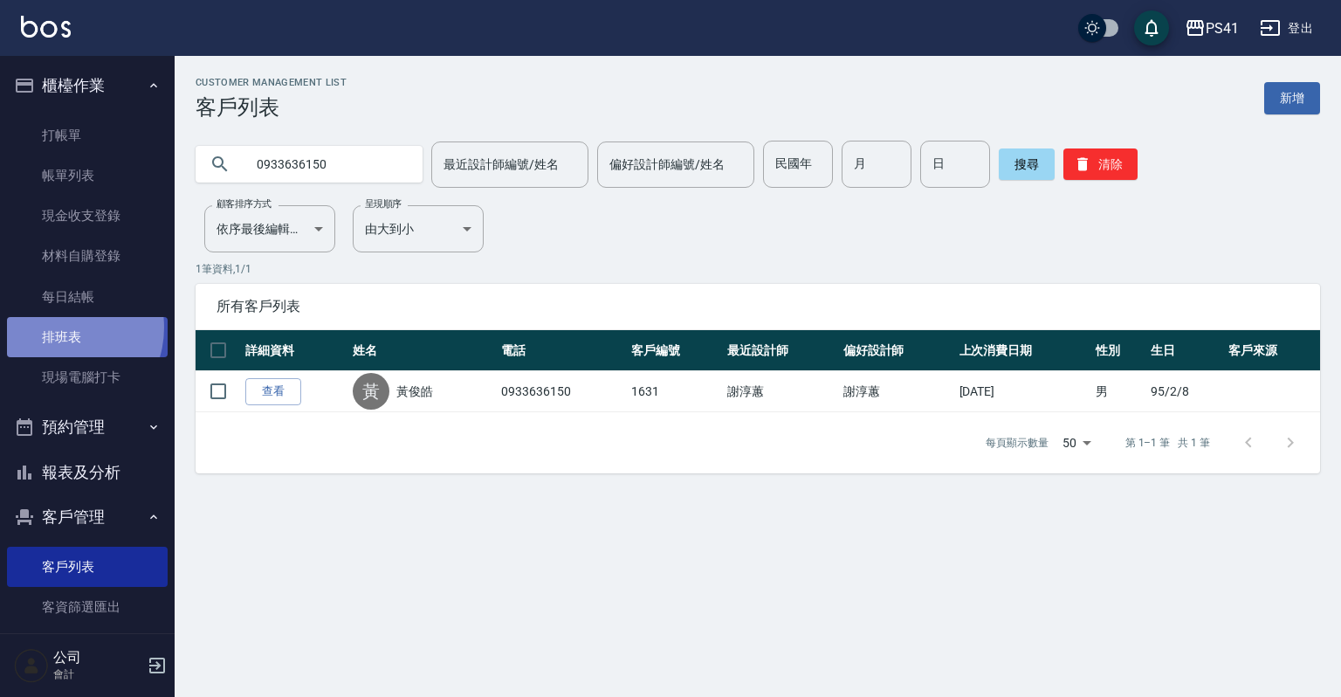
click at [59, 327] on link "排班表" at bounding box center [87, 337] width 161 height 40
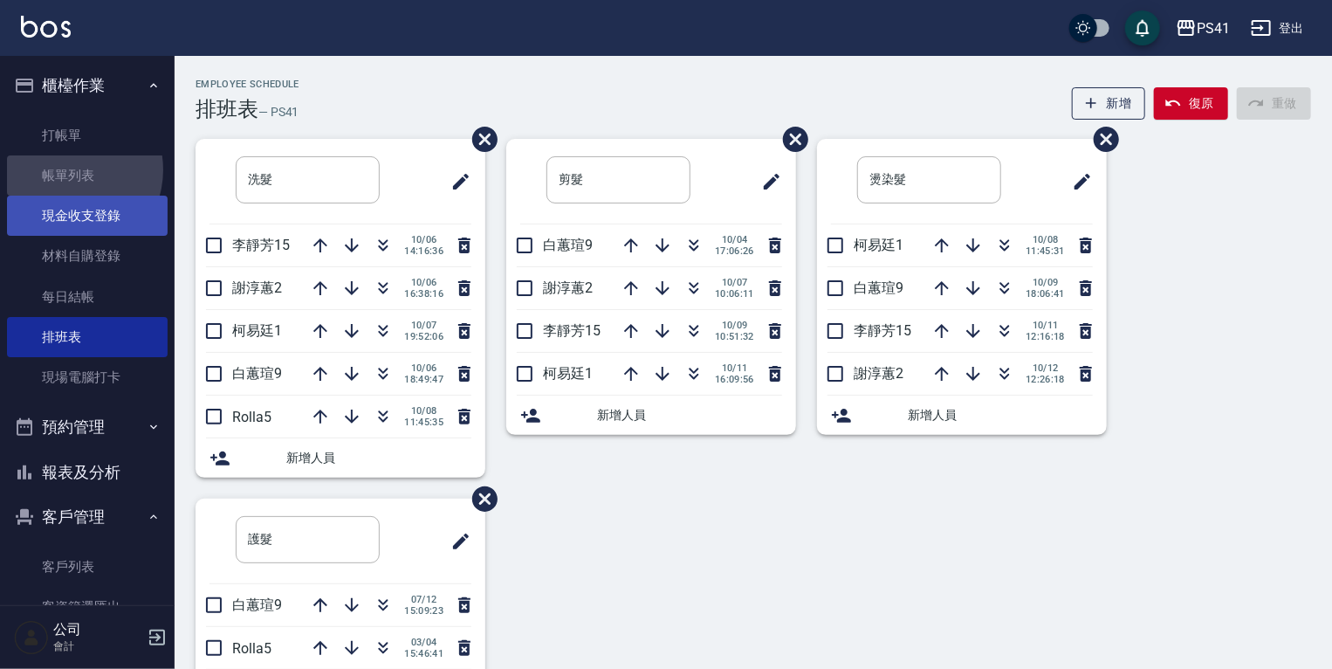
drag, startPoint x: 70, startPoint y: 170, endPoint x: 70, endPoint y: 198, distance: 27.9
click at [70, 170] on link "帳單列表" at bounding box center [87, 175] width 161 height 40
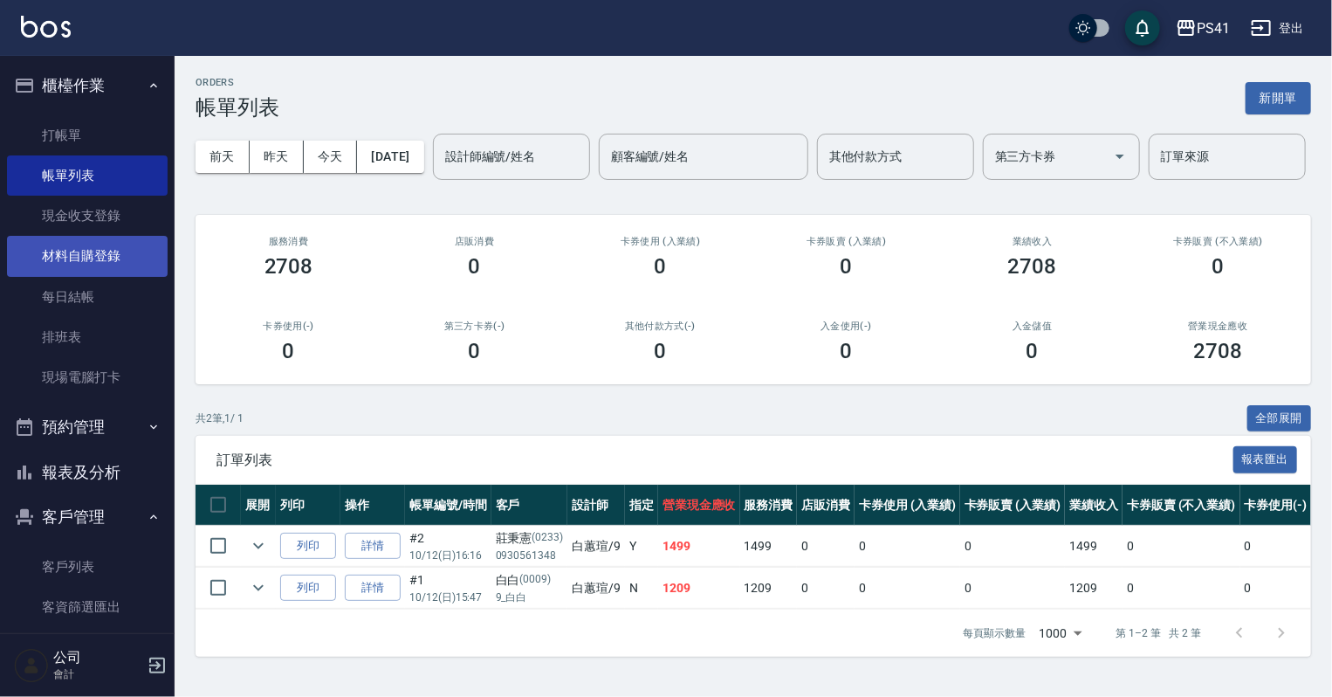
click at [81, 258] on link "材料自購登錄" at bounding box center [87, 256] width 161 height 40
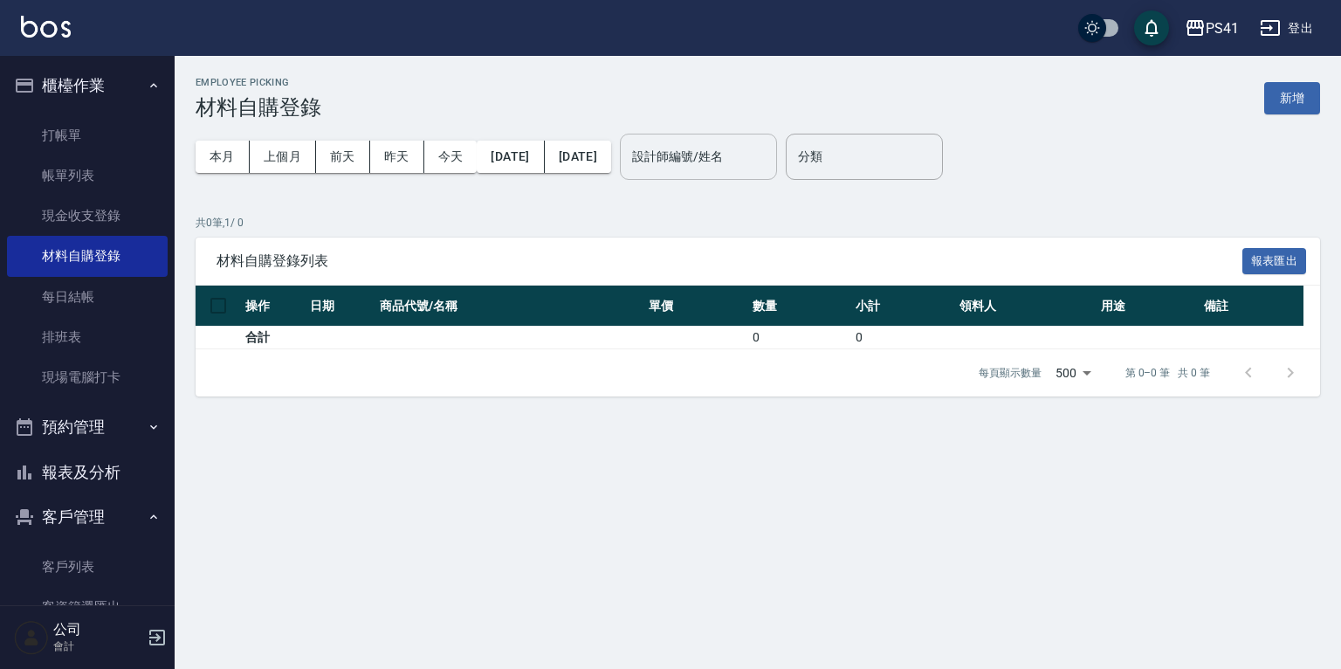
click at [698, 175] on div "設計師編號/姓名" at bounding box center [698, 157] width 157 height 46
click at [421, 197] on div "Employee Picking 材料自購登錄 新增 本月 上個月 前天 昨天 今天 2025/10/01 2025/10/12 設計師編號/姓名 設計師編號…" at bounding box center [758, 236] width 1166 height 361
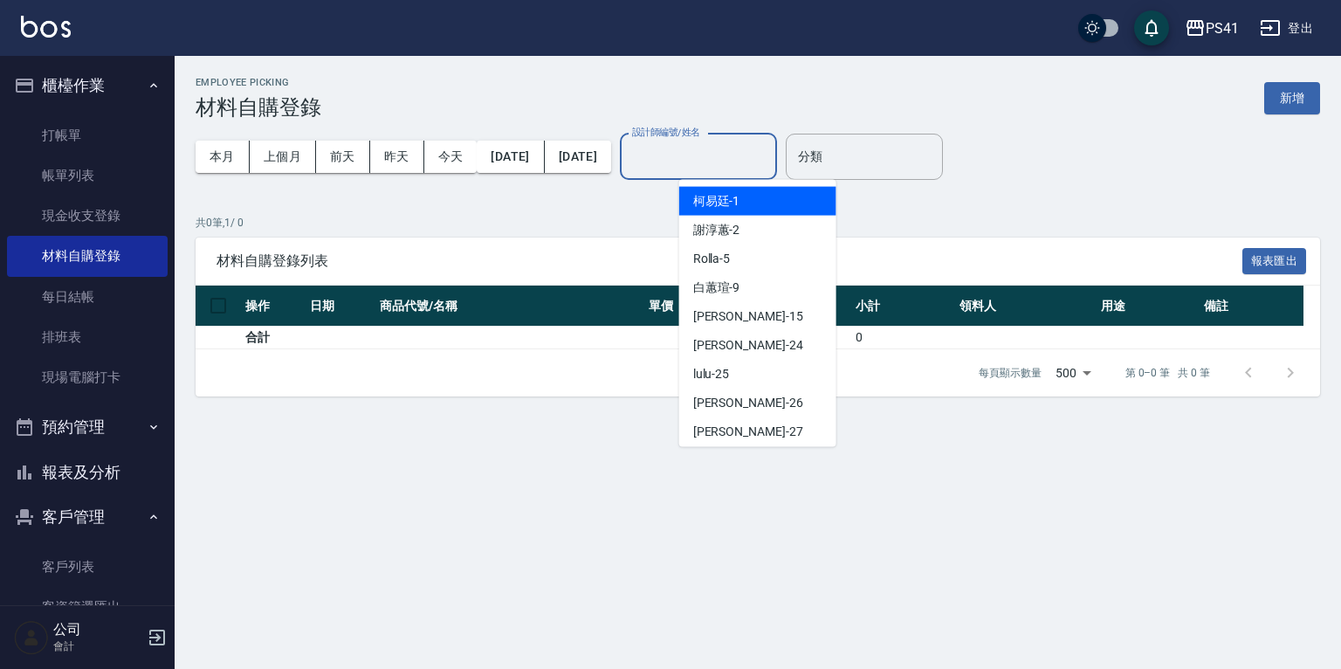
click at [722, 159] on input "設計師編號/姓名" at bounding box center [698, 156] width 141 height 31
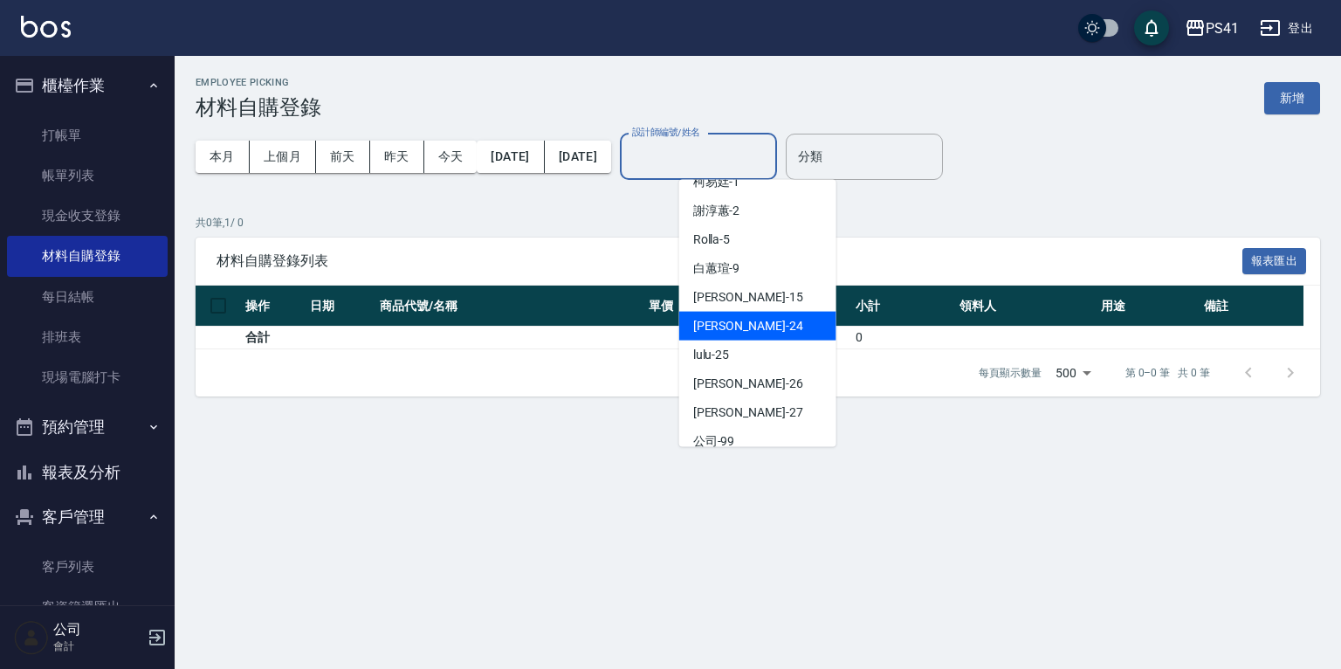
scroll to position [35, 0]
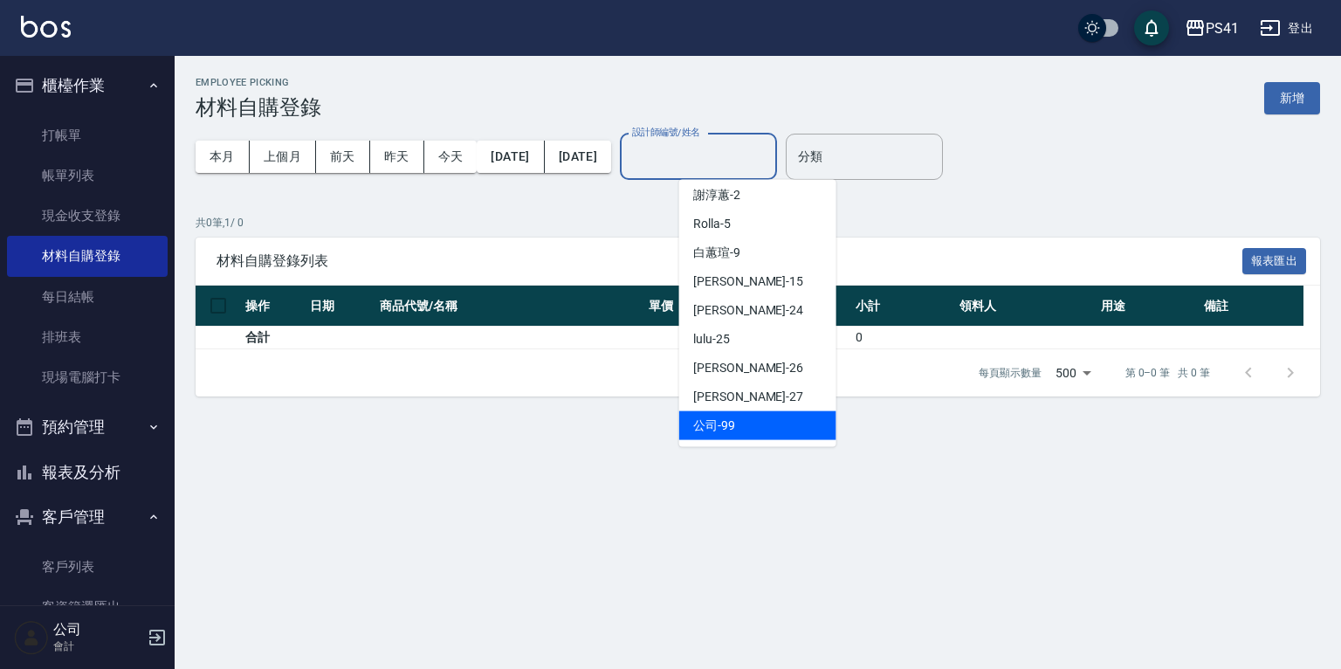
click at [717, 422] on span "公司 -99" at bounding box center [714, 425] width 42 height 18
type input "公司-99"
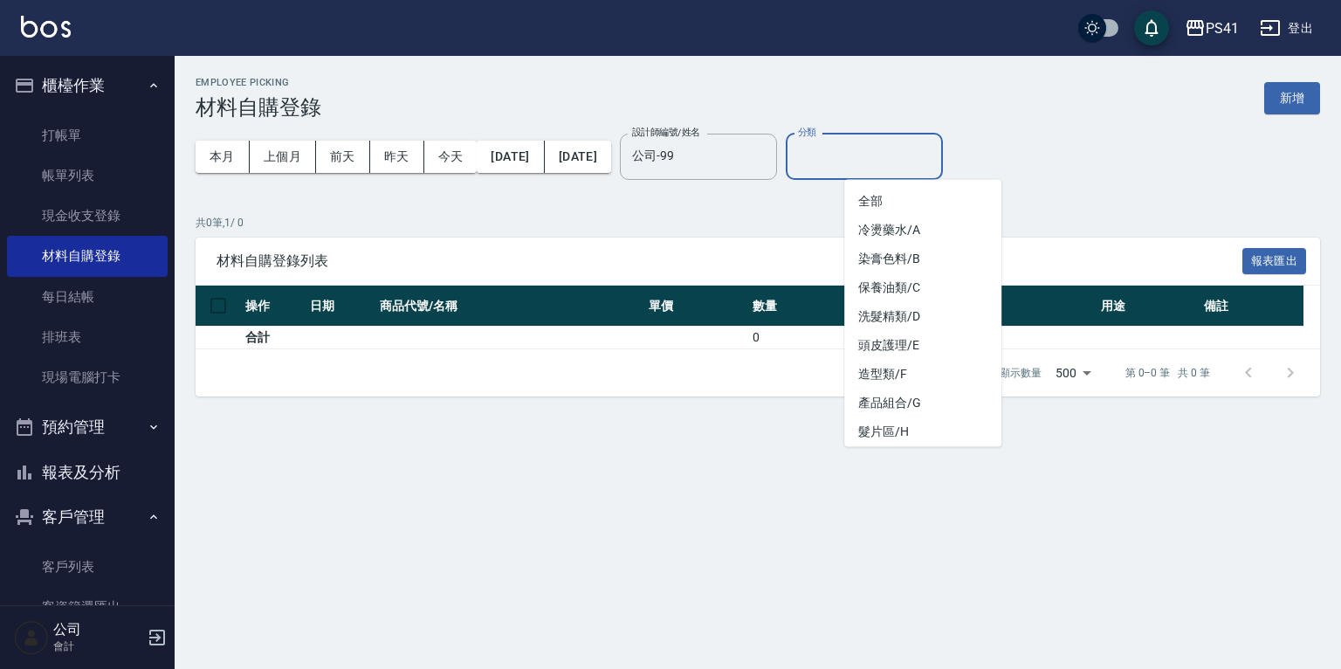
click at [887, 167] on input "分類" at bounding box center [863, 156] width 141 height 31
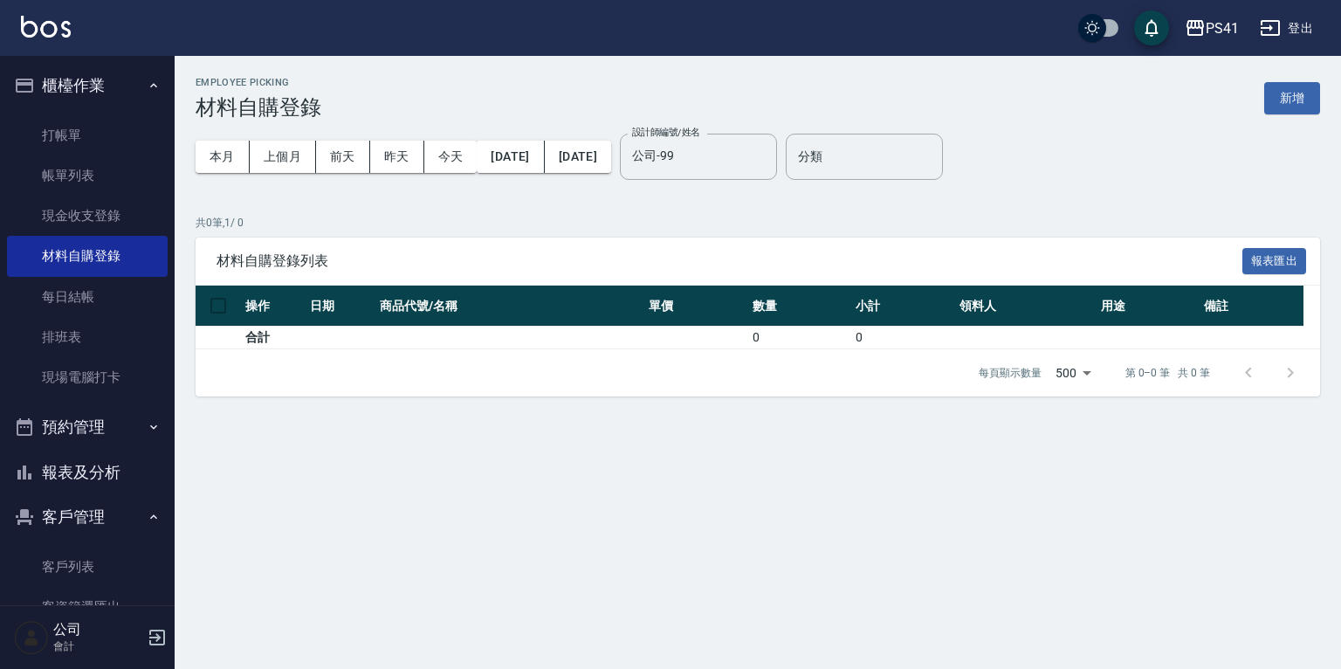
click at [742, 238] on div "材料自購登錄列表 報表匯出" at bounding box center [758, 261] width 1124 height 48
click at [1293, 88] on button "新增" at bounding box center [1292, 98] width 56 height 32
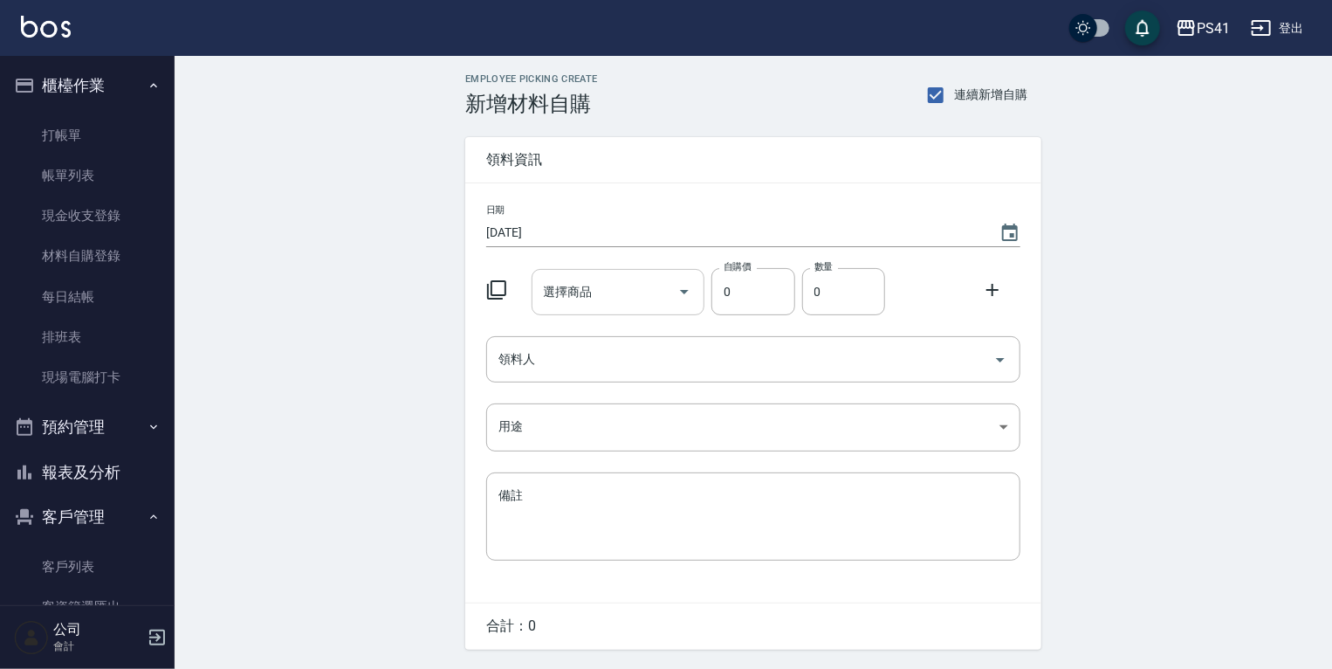
click at [653, 299] on input "選擇商品" at bounding box center [605, 292] width 132 height 31
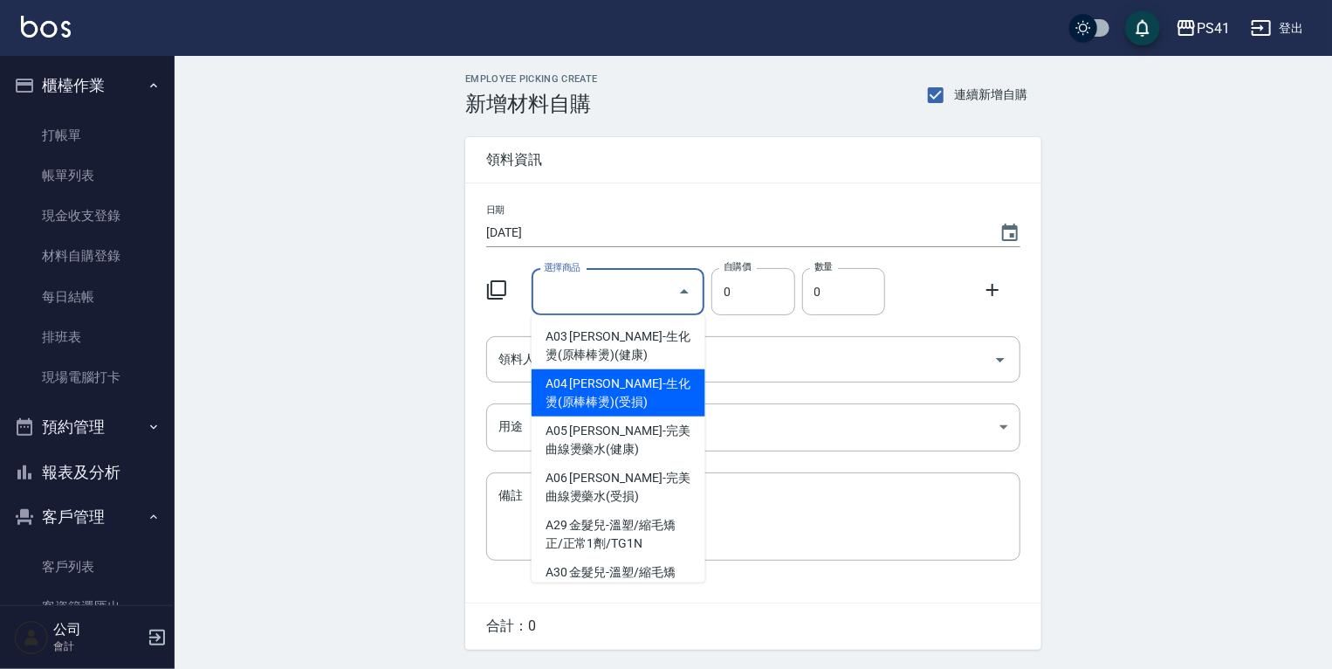
click at [498, 297] on icon at bounding box center [496, 289] width 21 height 21
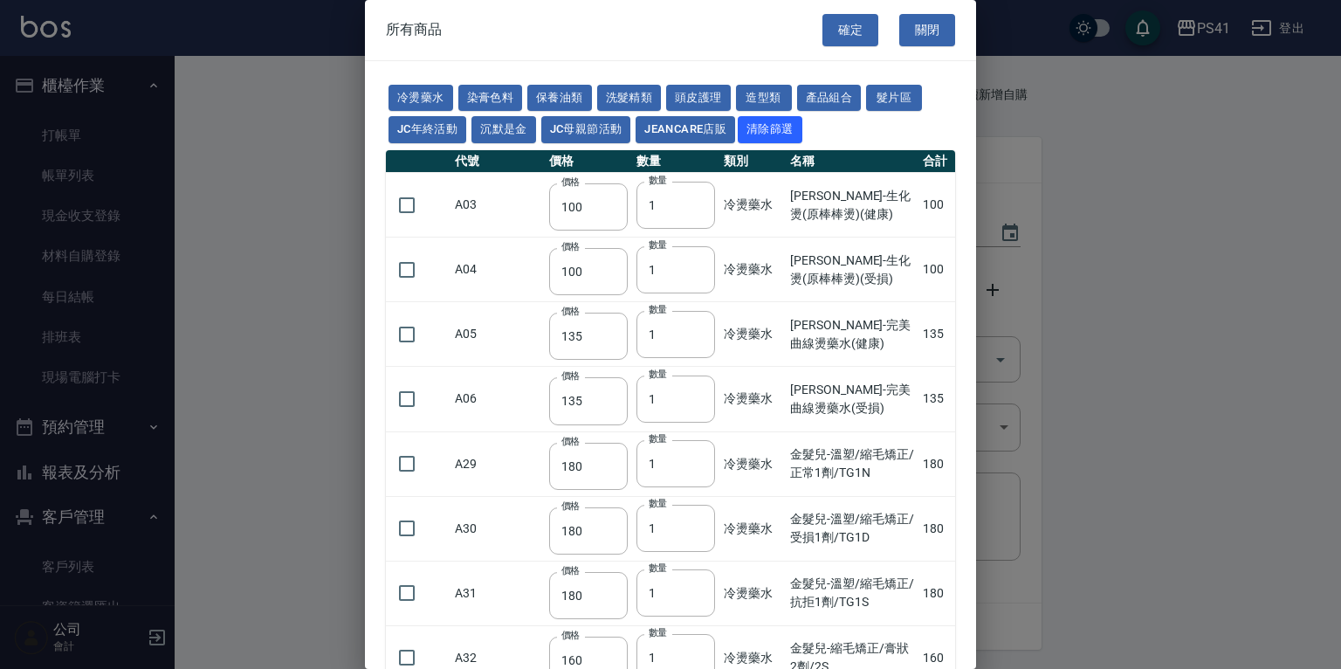
click at [496, 285] on td "A04" at bounding box center [497, 269] width 94 height 65
click at [635, 104] on button "洗髮精類" at bounding box center [629, 98] width 65 height 27
type input "150"
type input "160"
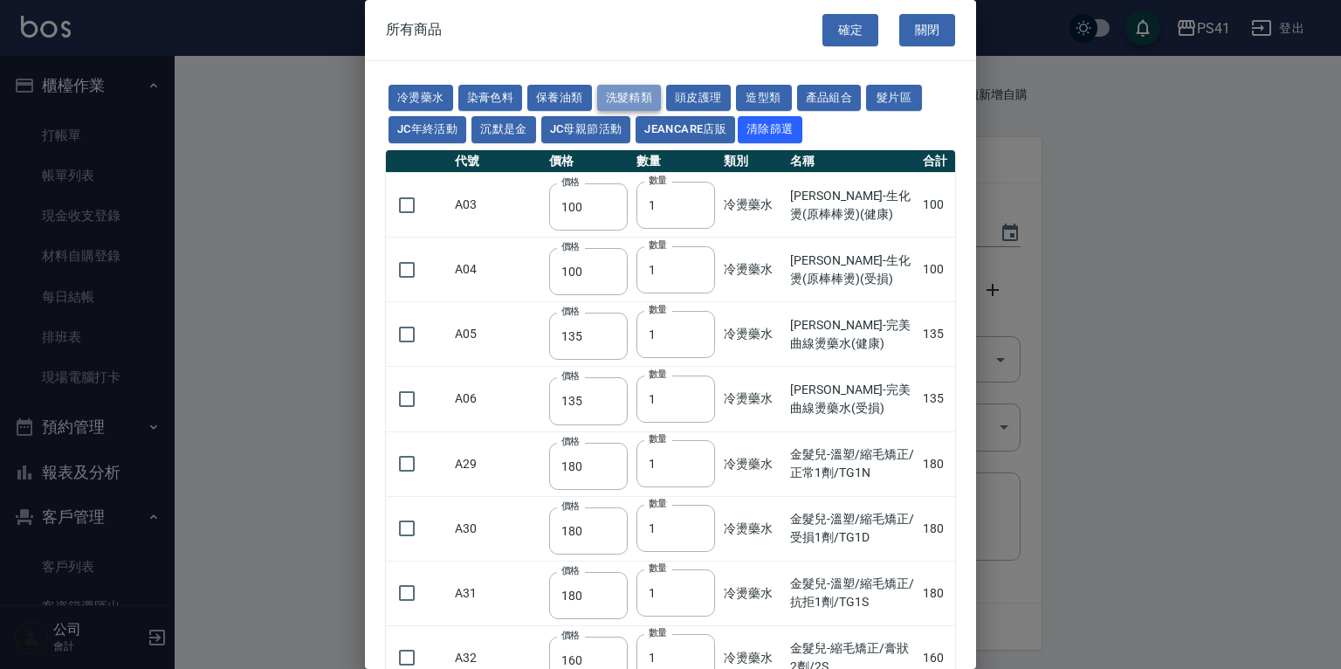
type input "170"
type input "155"
type input "165"
type input "190"
type input "200"
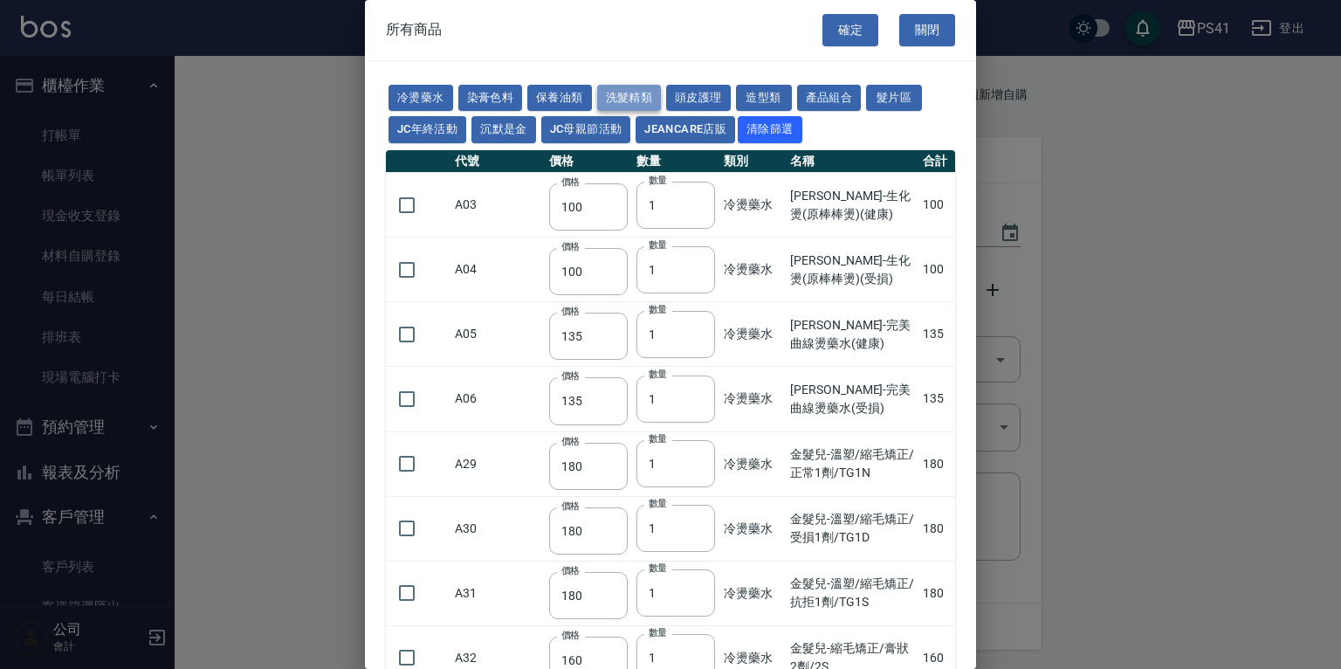
type input "440"
type input "200"
type input "420"
type input "330"
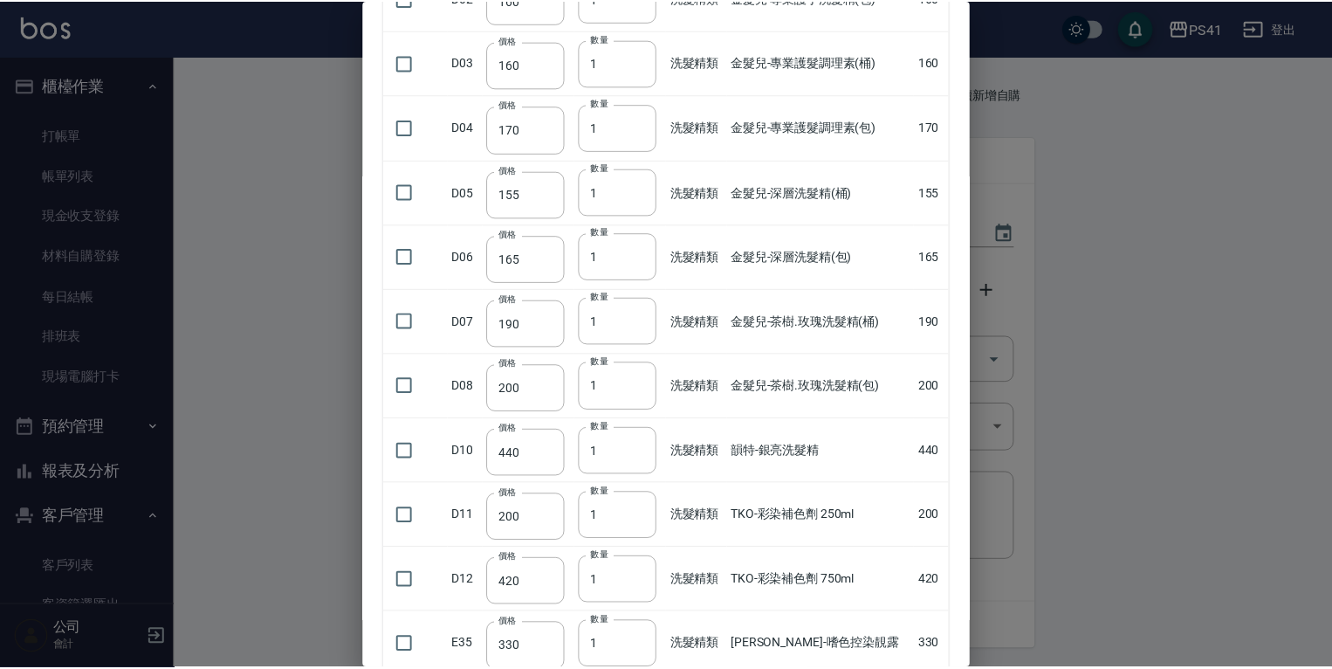
scroll to position [349, 0]
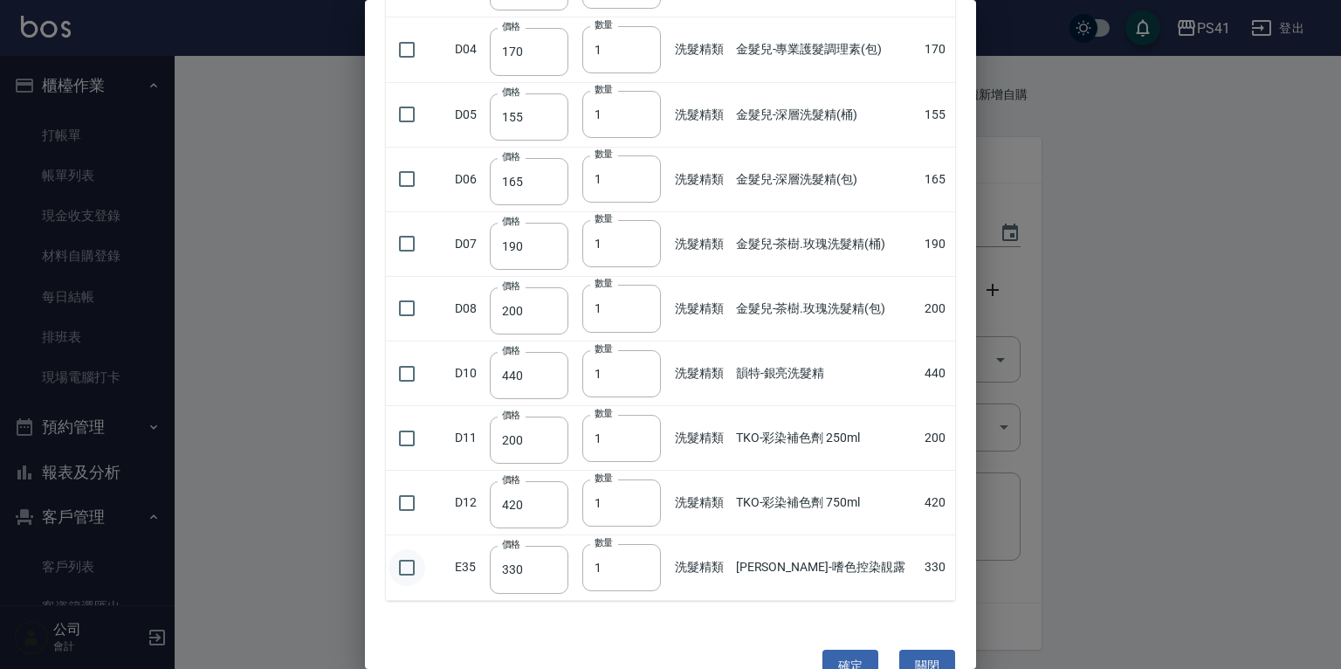
click at [406, 561] on input "checkbox" at bounding box center [406, 567] width 37 height 37
checkbox input "true"
click at [849, 654] on button "確定" at bounding box center [850, 665] width 56 height 32
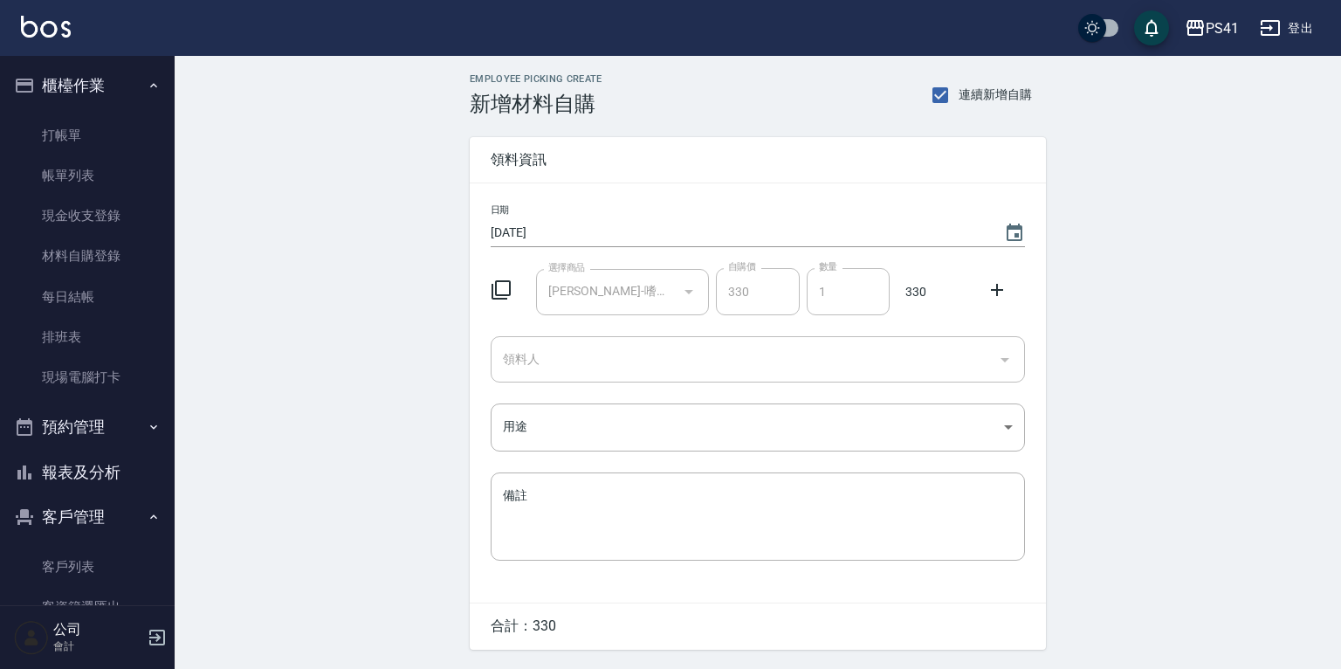
type input "聖馥-嗜色控染靚露"
type input "330"
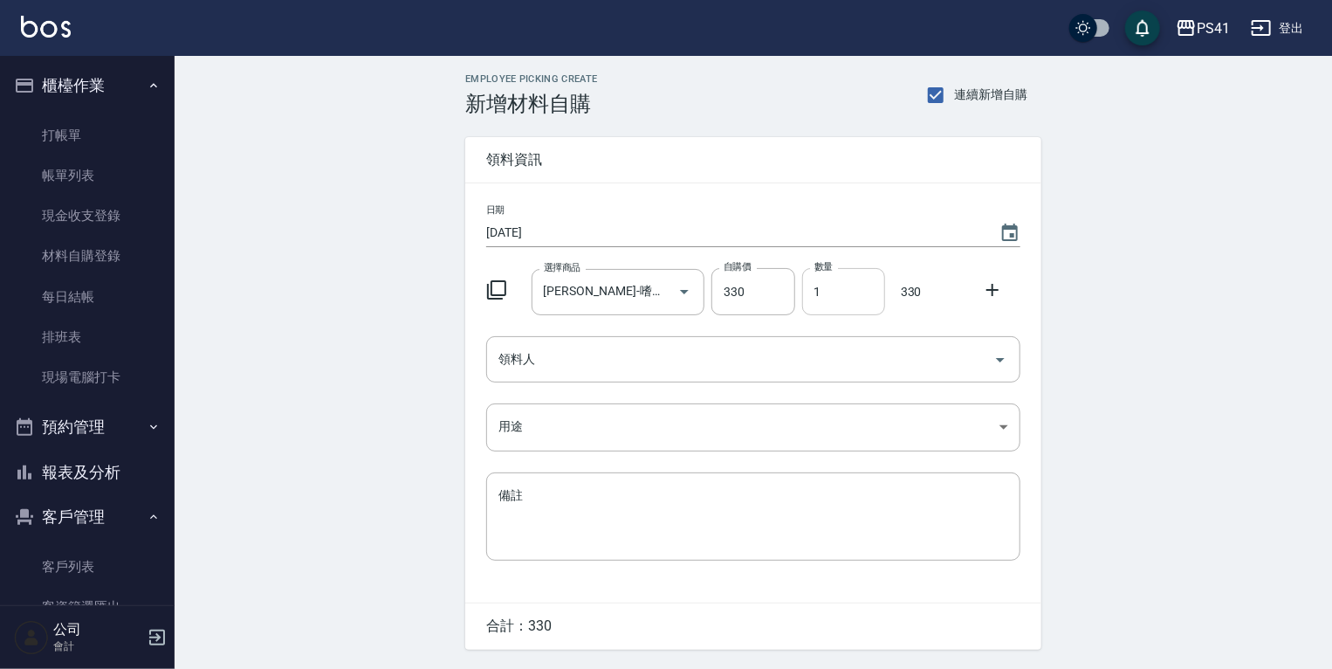
click at [831, 288] on input "1" at bounding box center [843, 291] width 83 height 47
click at [819, 290] on input "02" at bounding box center [843, 291] width 83 height 47
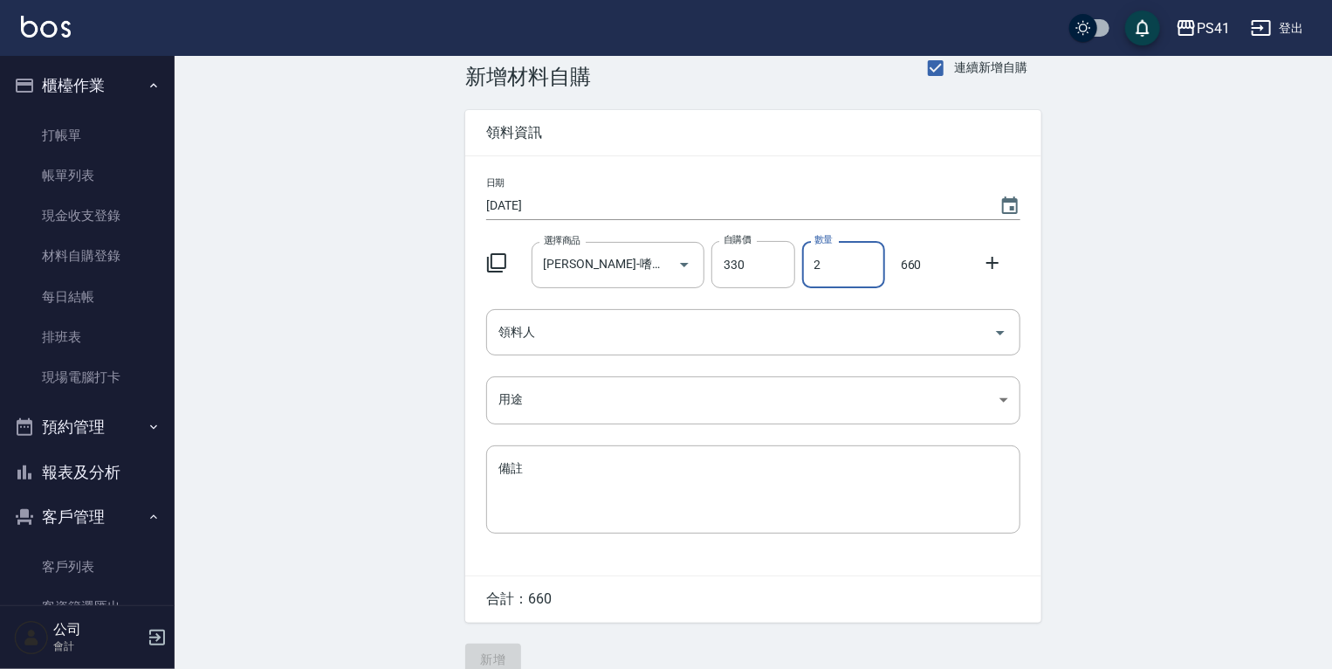
scroll to position [52, 0]
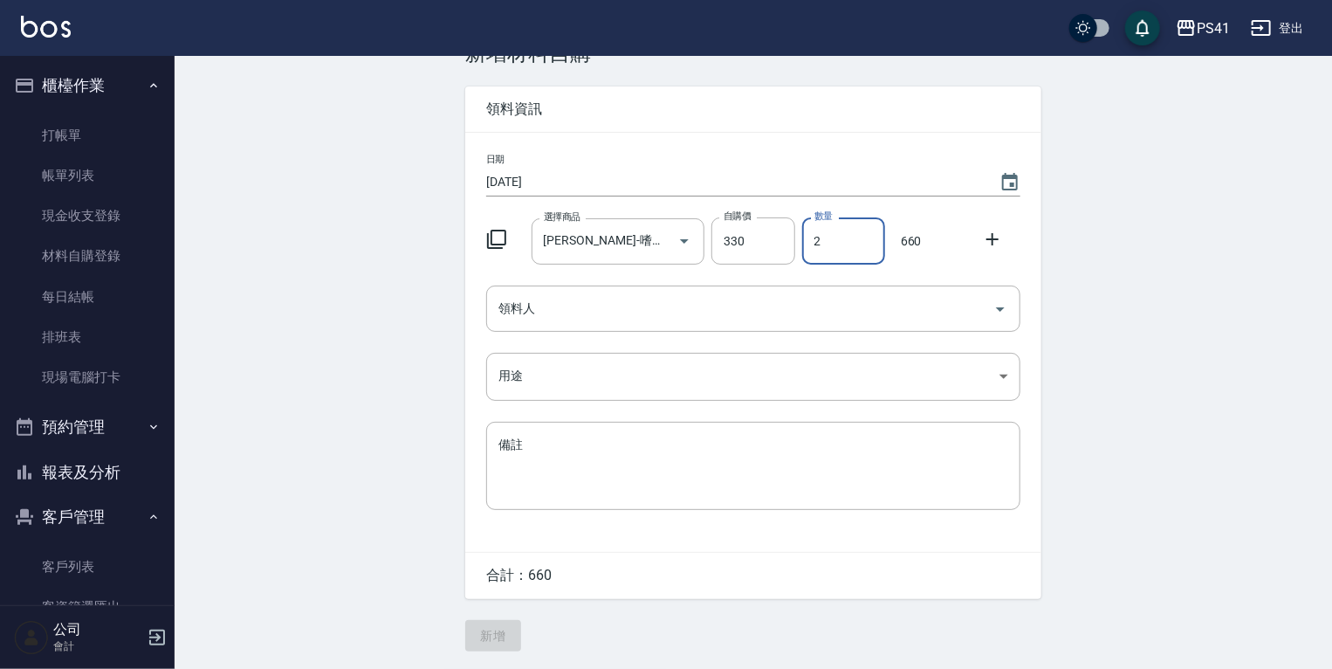
type input "2"
click at [506, 635] on div "Employee Picking Create 新增材料自購 連續新增自購 領料資訊 日期 2025/10/12 選擇商品 聖馥-嗜色控染靚露 選擇商品 自購…" at bounding box center [753, 336] width 611 height 663
click at [381, 562] on div "Employee Picking Create 新增材料自購 連續新增自購 領料資訊 日期 2025/10/12 選擇商品 聖馥-嗜色控染靚露 選擇商品 自購…" at bounding box center [753, 336] width 1157 height 663
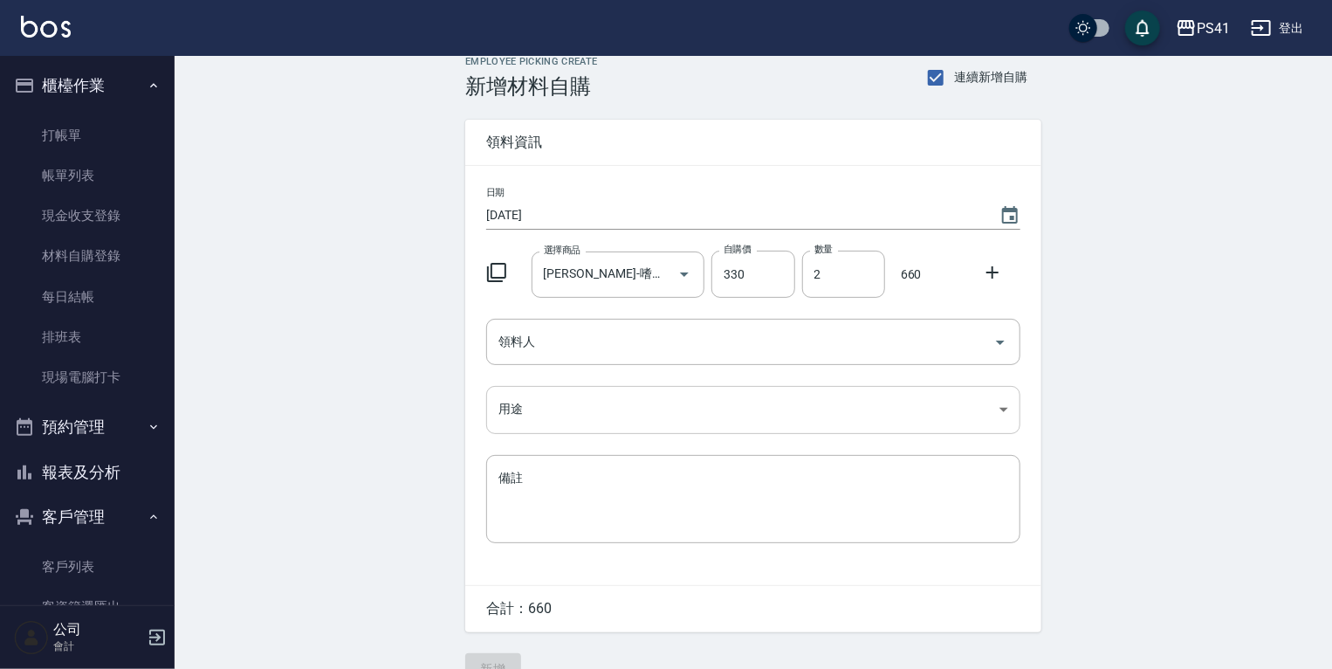
scroll to position [0, 0]
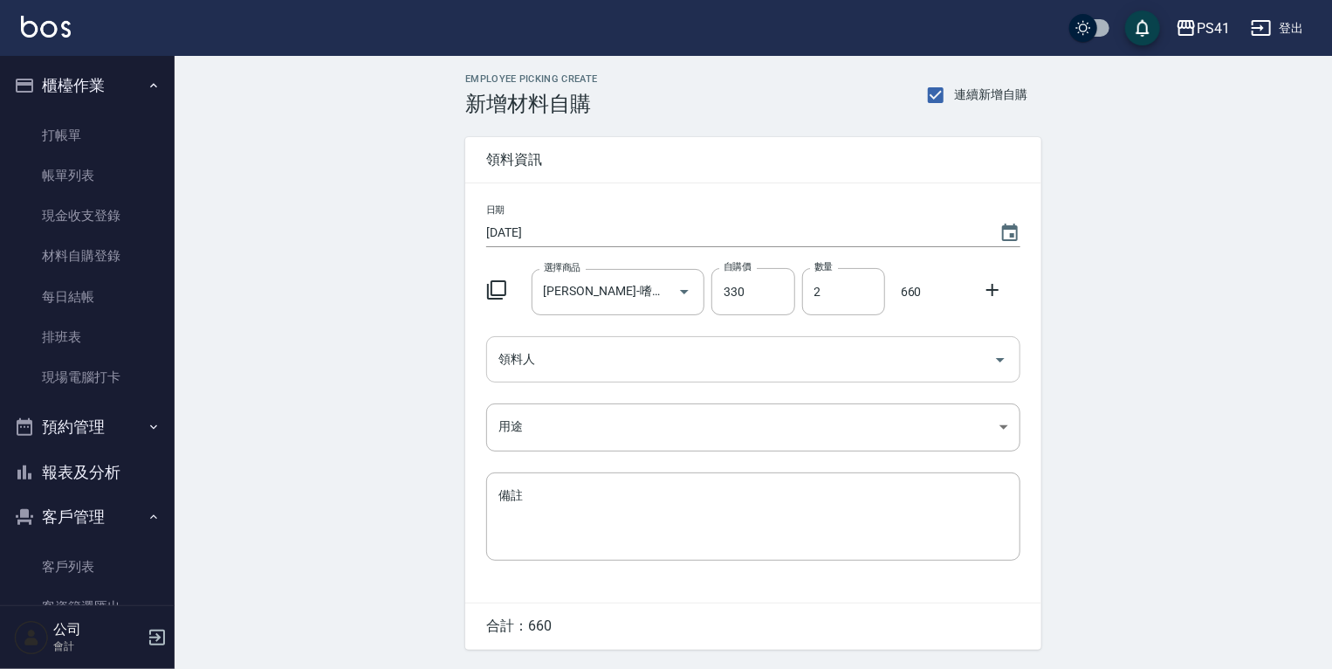
click at [603, 357] on input "領料人" at bounding box center [740, 359] width 492 height 31
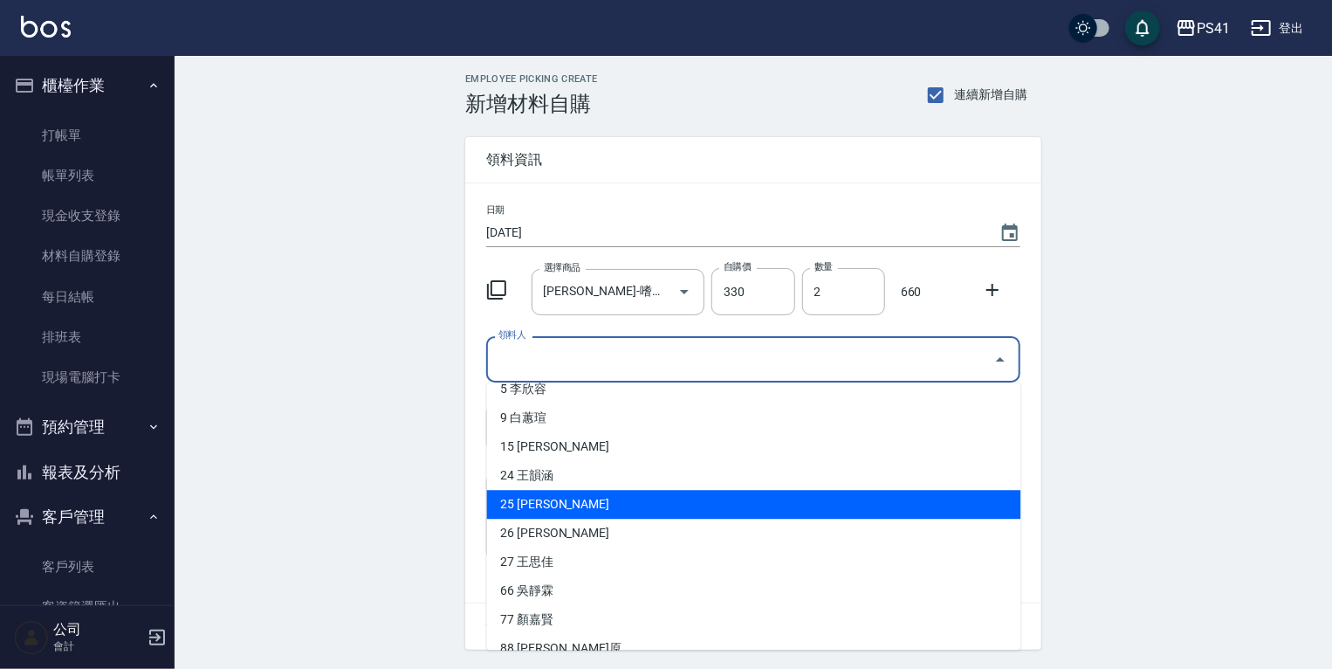
scroll to position [120, 0]
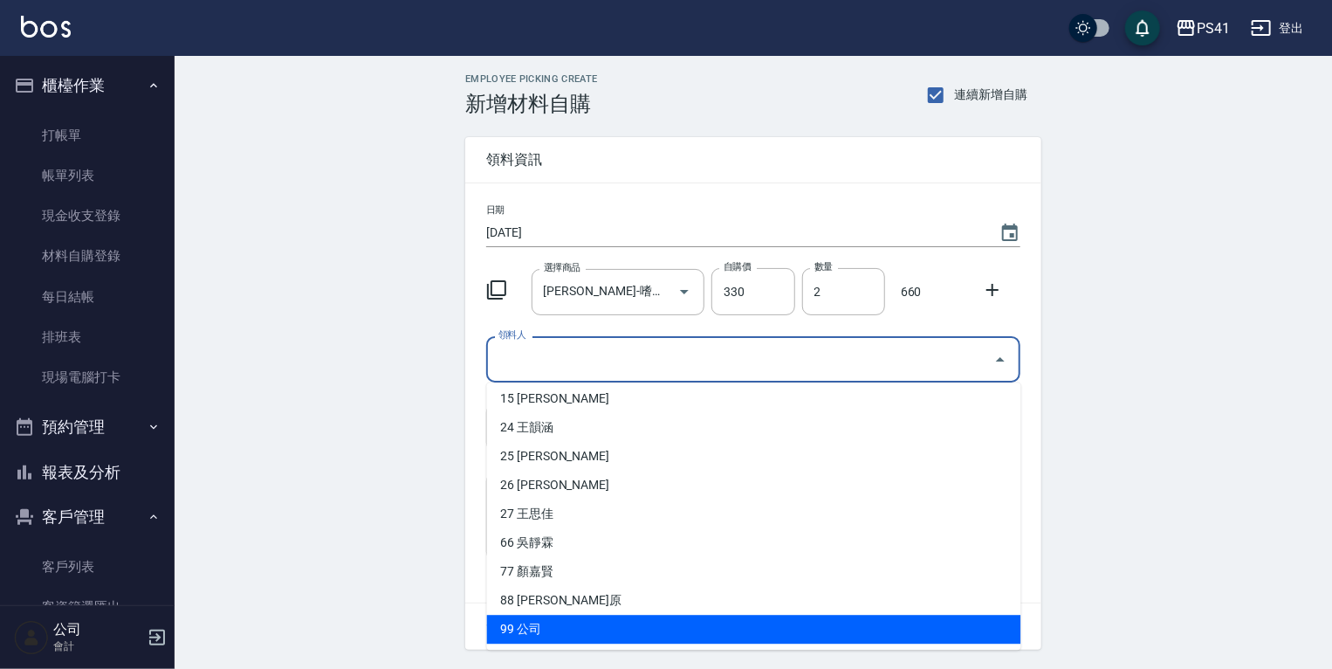
click at [546, 629] on li "99 公司" at bounding box center [754, 629] width 534 height 29
type input "公司"
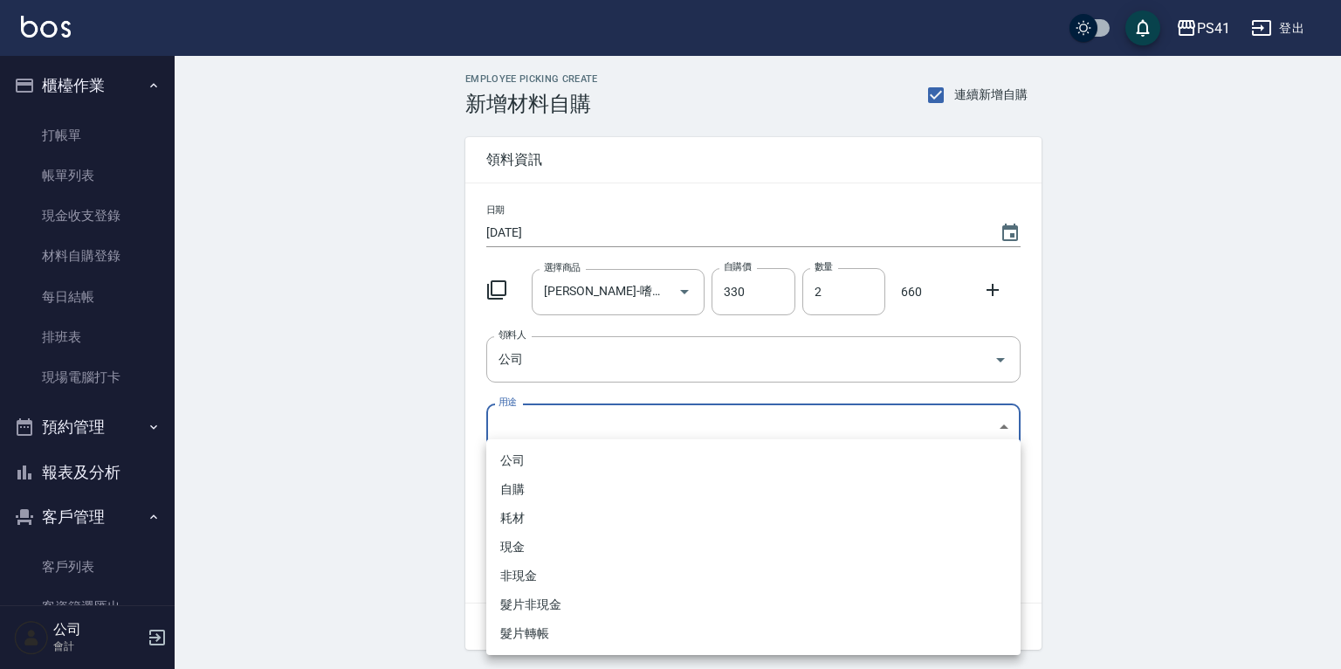
click at [580, 429] on body "PS41 登出 櫃檯作業 打帳單 帳單列表 現金收支登錄 材料自購登錄 每日結帳 排班表 現場電腦打卡 預約管理 預約管理 單日預約紀錄 單週預約紀錄 報表及…" at bounding box center [670, 359] width 1341 height 719
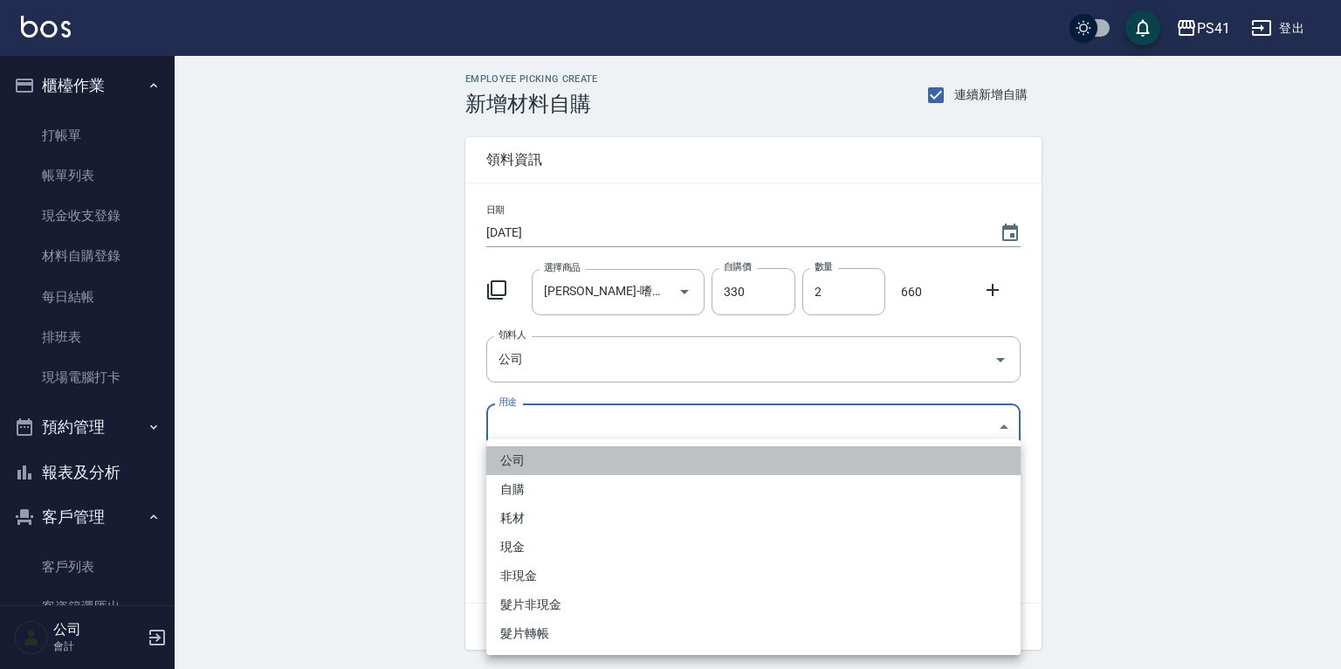
click at [569, 464] on li "公司" at bounding box center [753, 460] width 534 height 29
type input "公司"
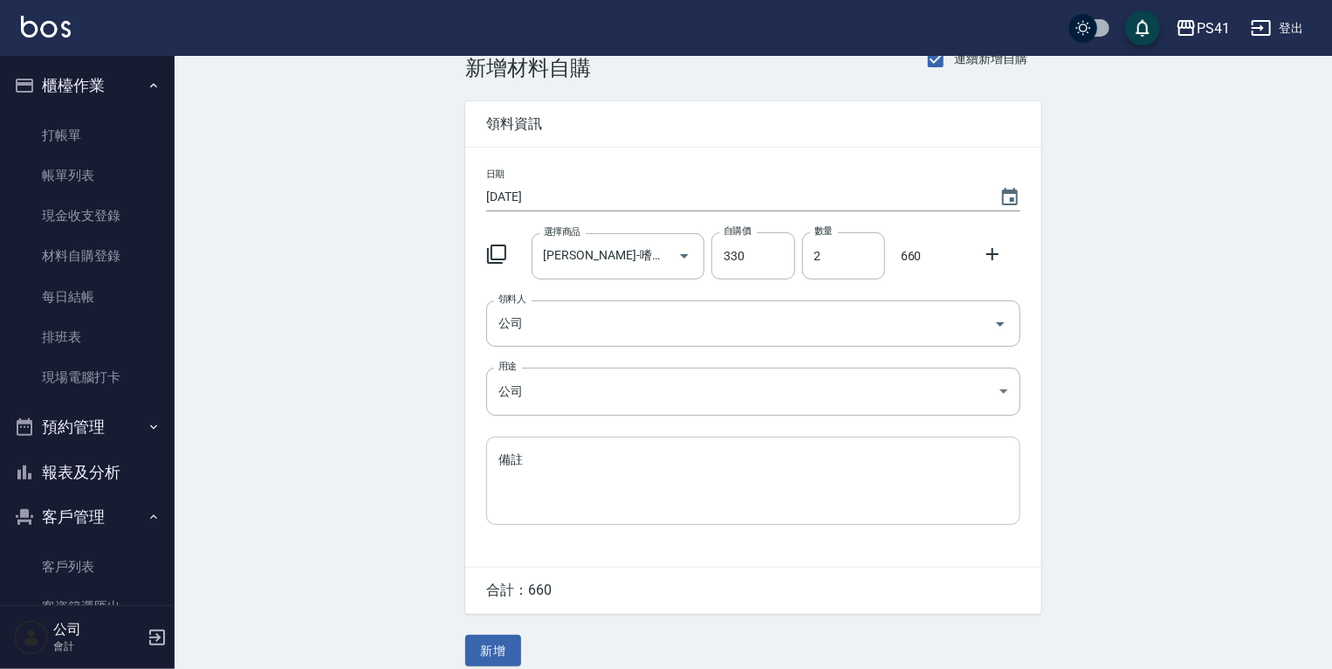
scroll to position [52, 0]
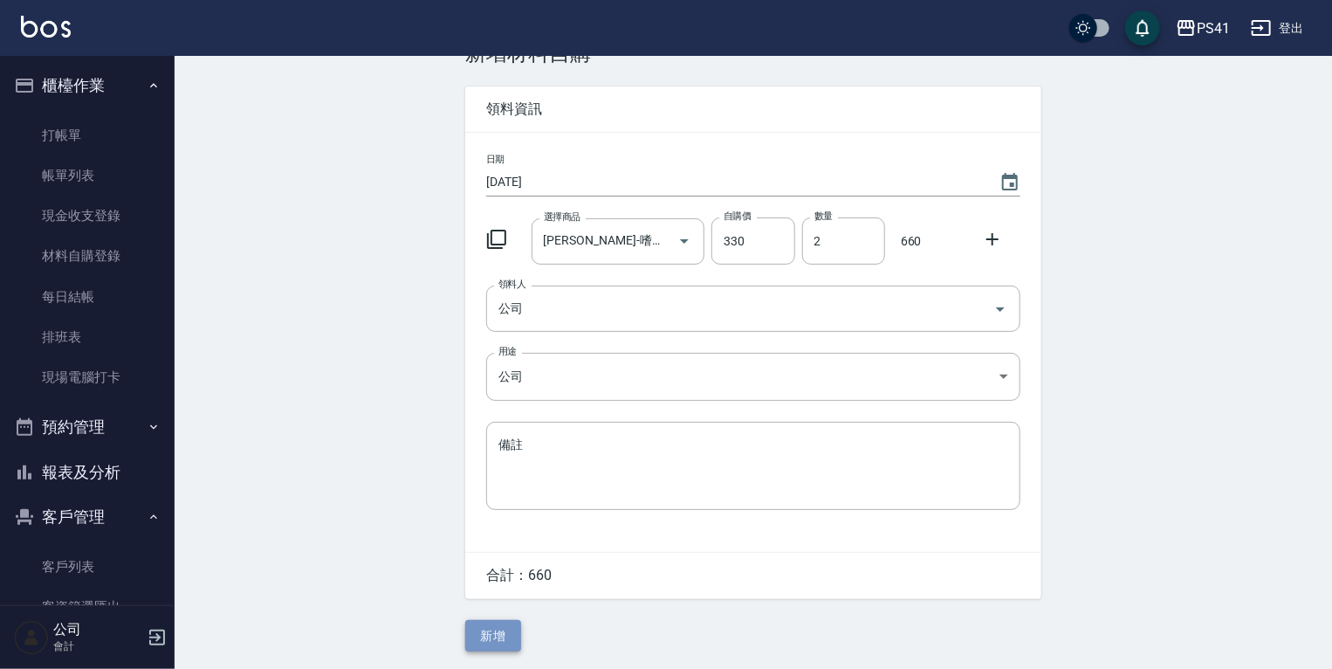
click at [483, 625] on button "新增" at bounding box center [493, 636] width 56 height 32
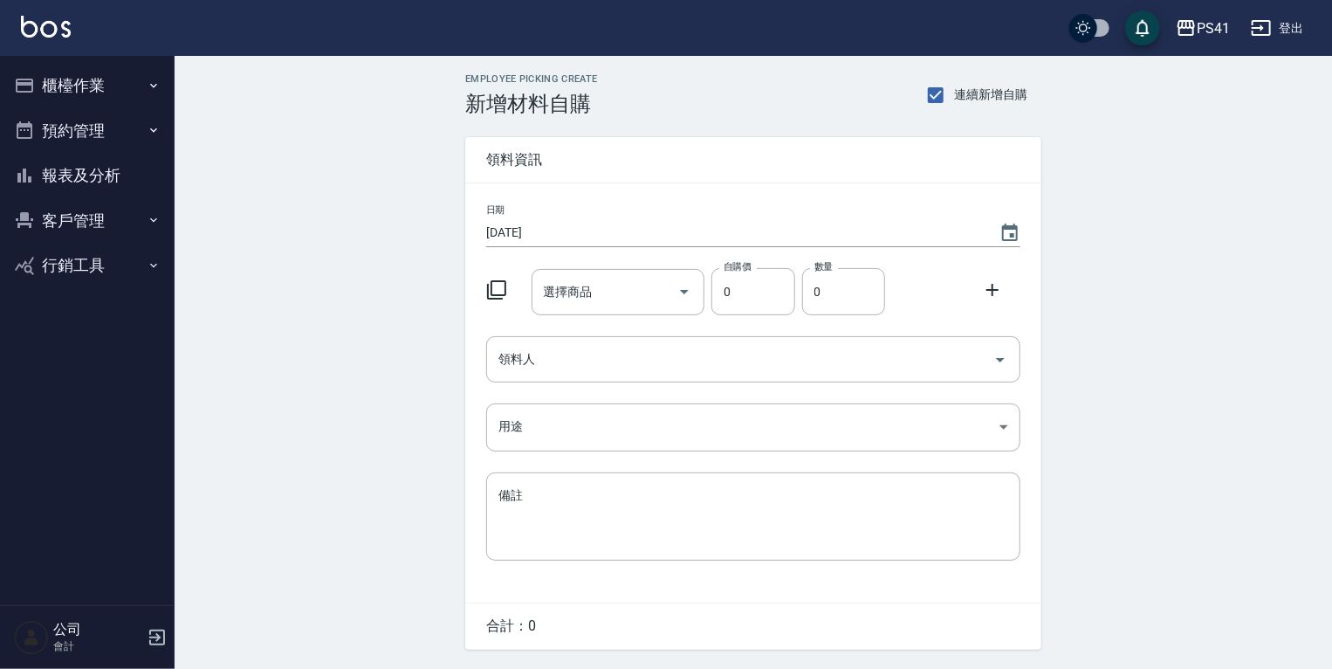
click at [65, 84] on button "櫃檯作業" at bounding box center [87, 85] width 161 height 45
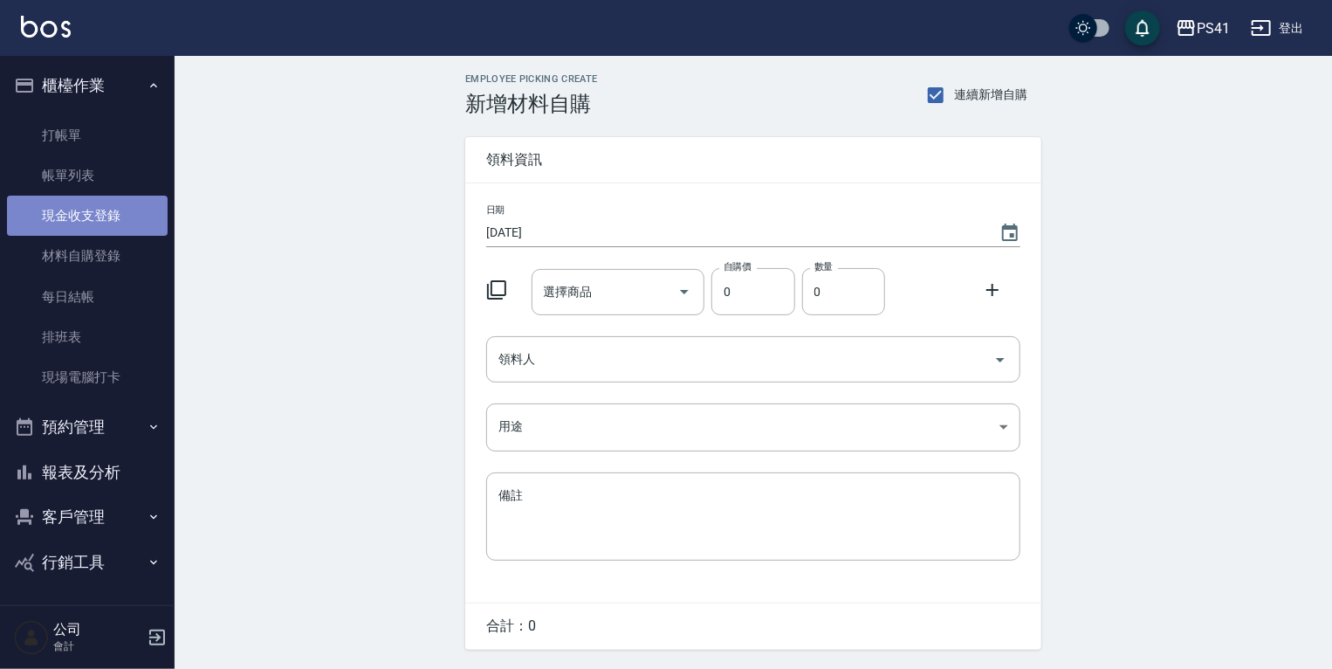
click at [79, 220] on link "現金收支登錄" at bounding box center [87, 216] width 161 height 40
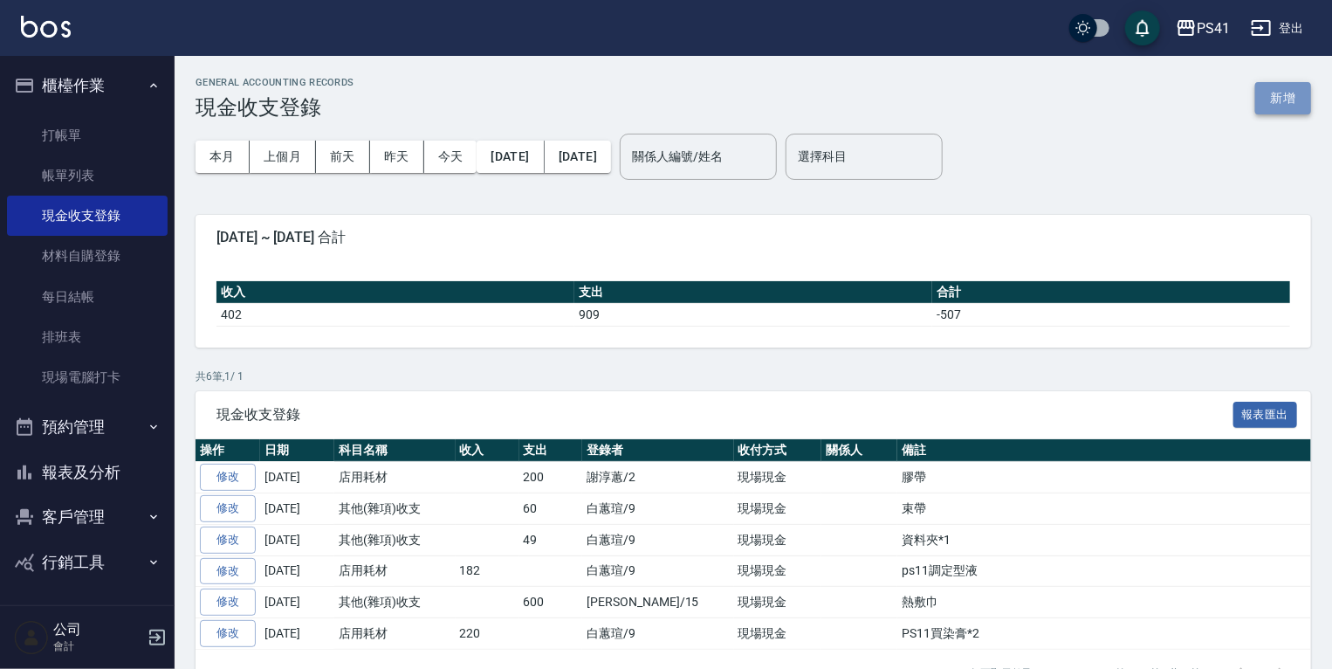
click at [1269, 104] on button "新增" at bounding box center [1283, 98] width 56 height 32
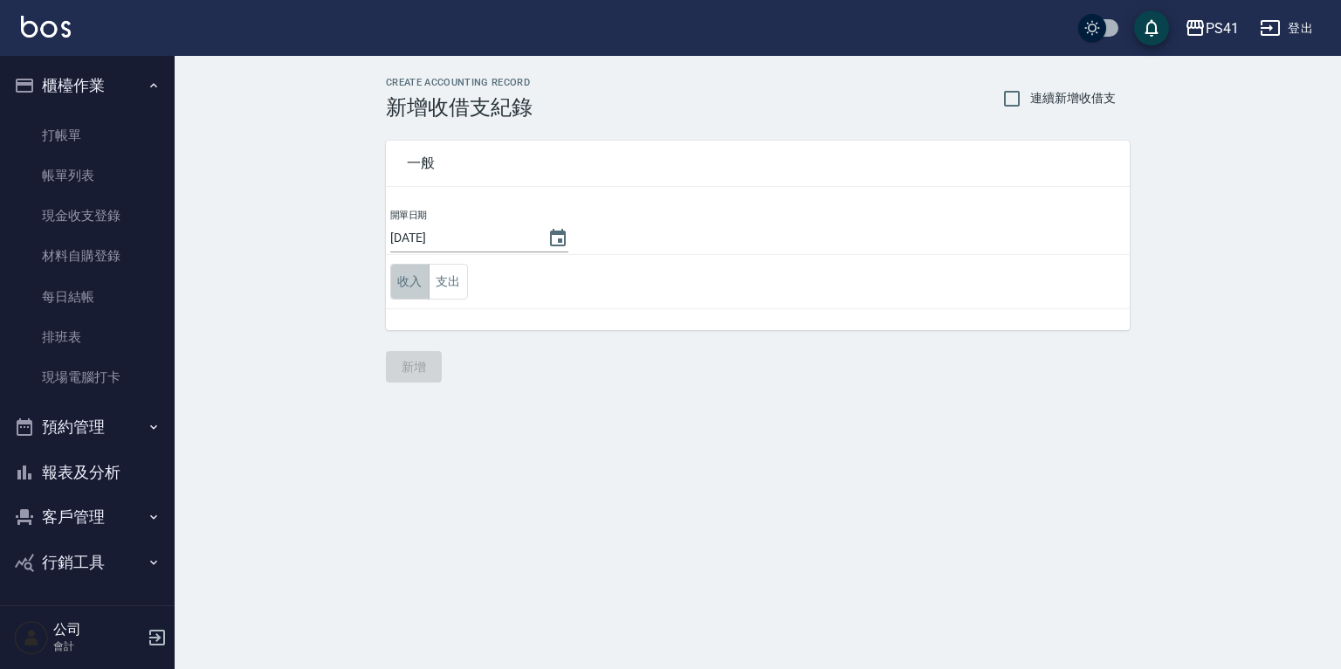
click at [404, 276] on button "收入" at bounding box center [409, 282] width 39 height 36
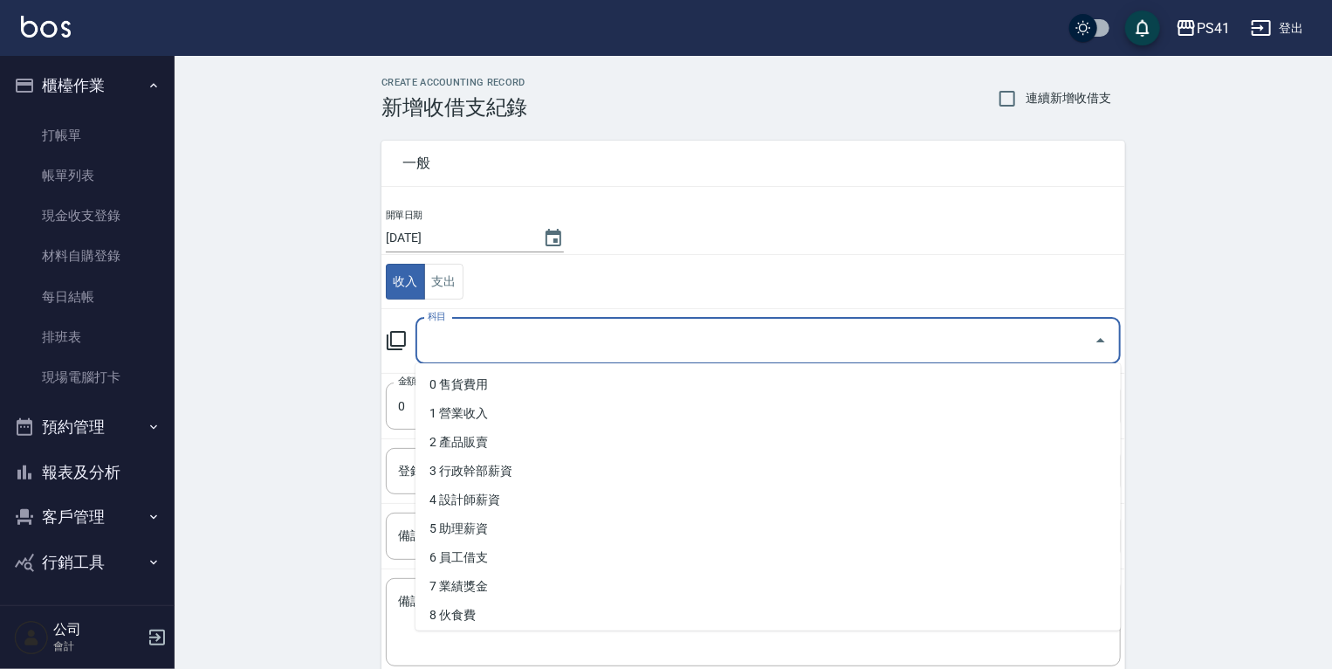
click at [429, 339] on input "科目" at bounding box center [754, 341] width 663 height 31
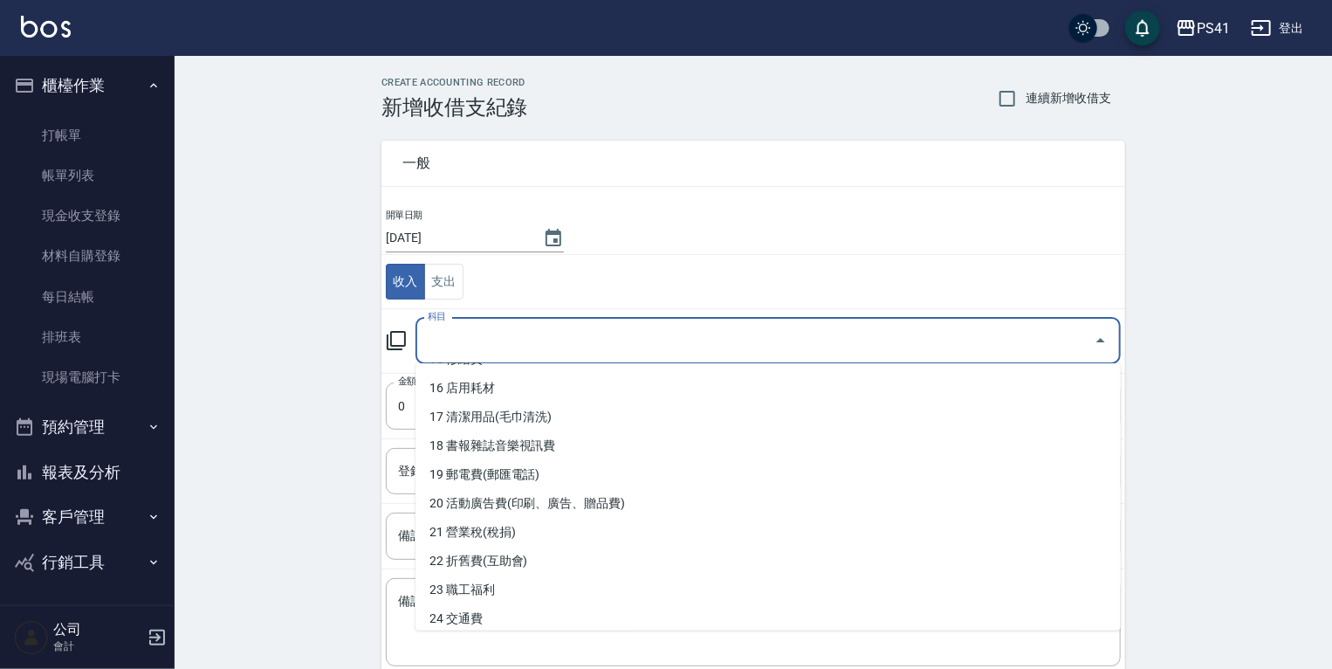
scroll to position [559, 0]
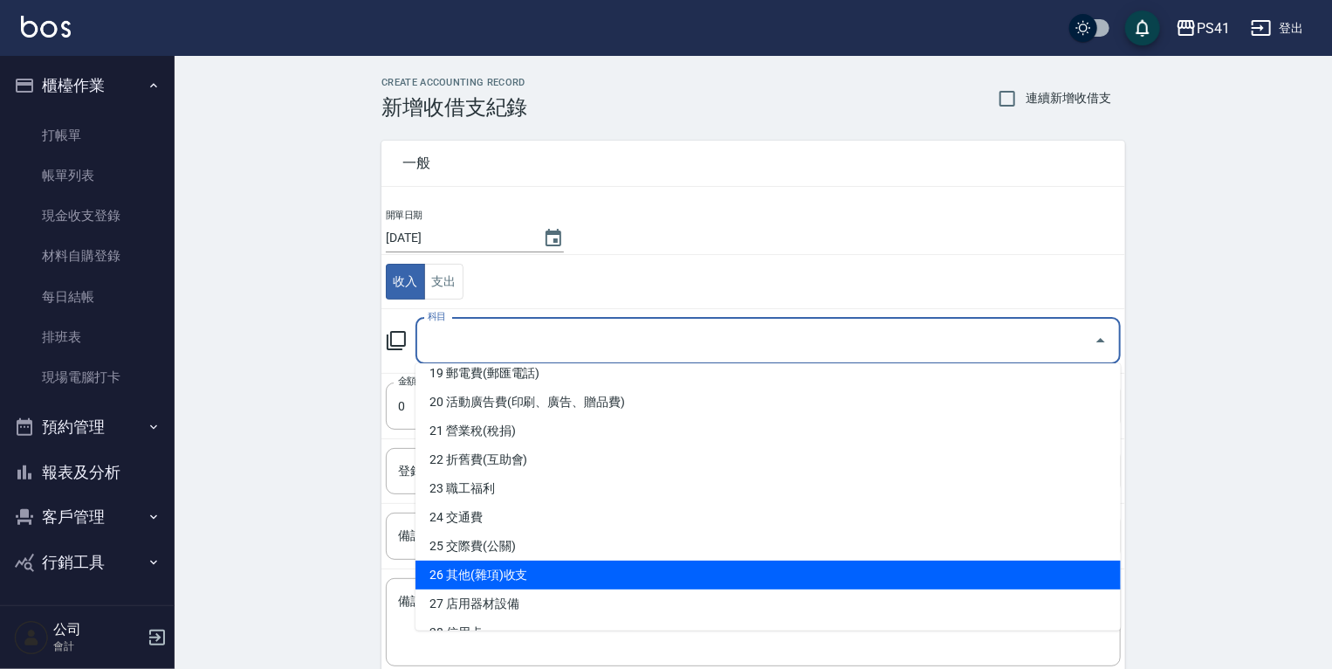
click at [445, 579] on li "26 其他(雜項)收支" at bounding box center [767, 574] width 705 height 29
type input "26 其他(雜項)收支"
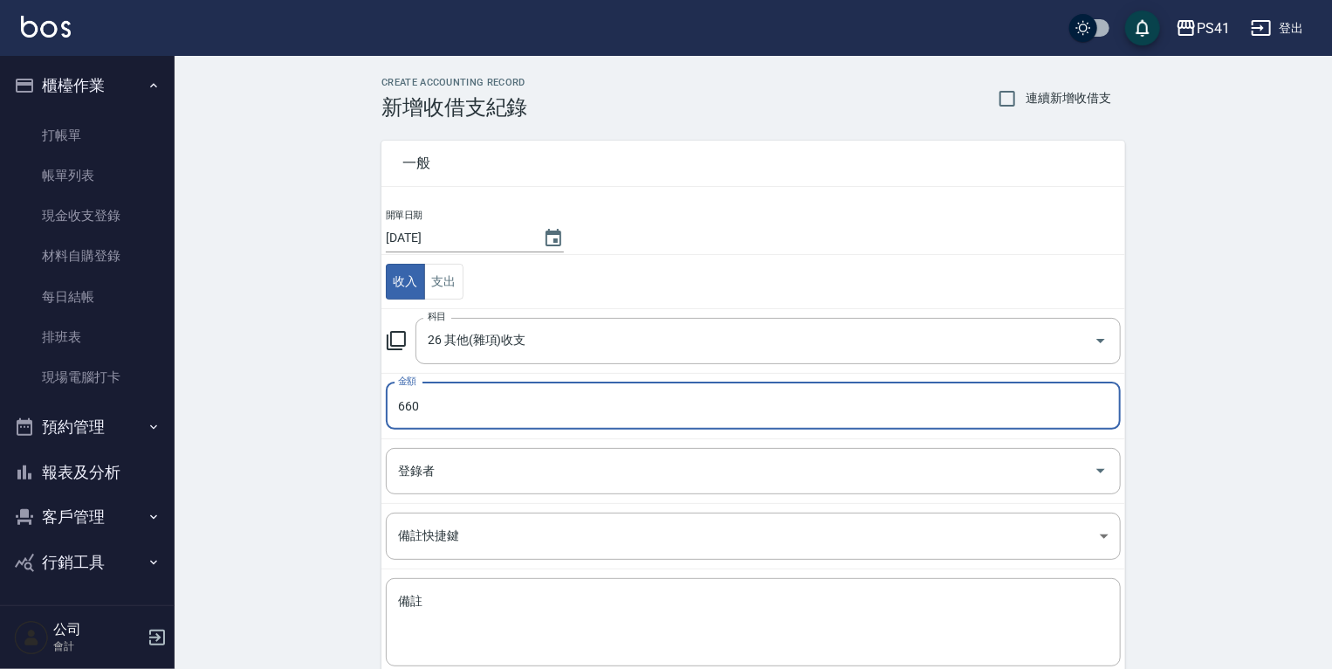
type input "660"
drag, startPoint x: 384, startPoint y: 471, endPoint x: 434, endPoint y: 470, distance: 49.8
click at [403, 471] on td "登錄者 登錄者" at bounding box center [753, 470] width 744 height 65
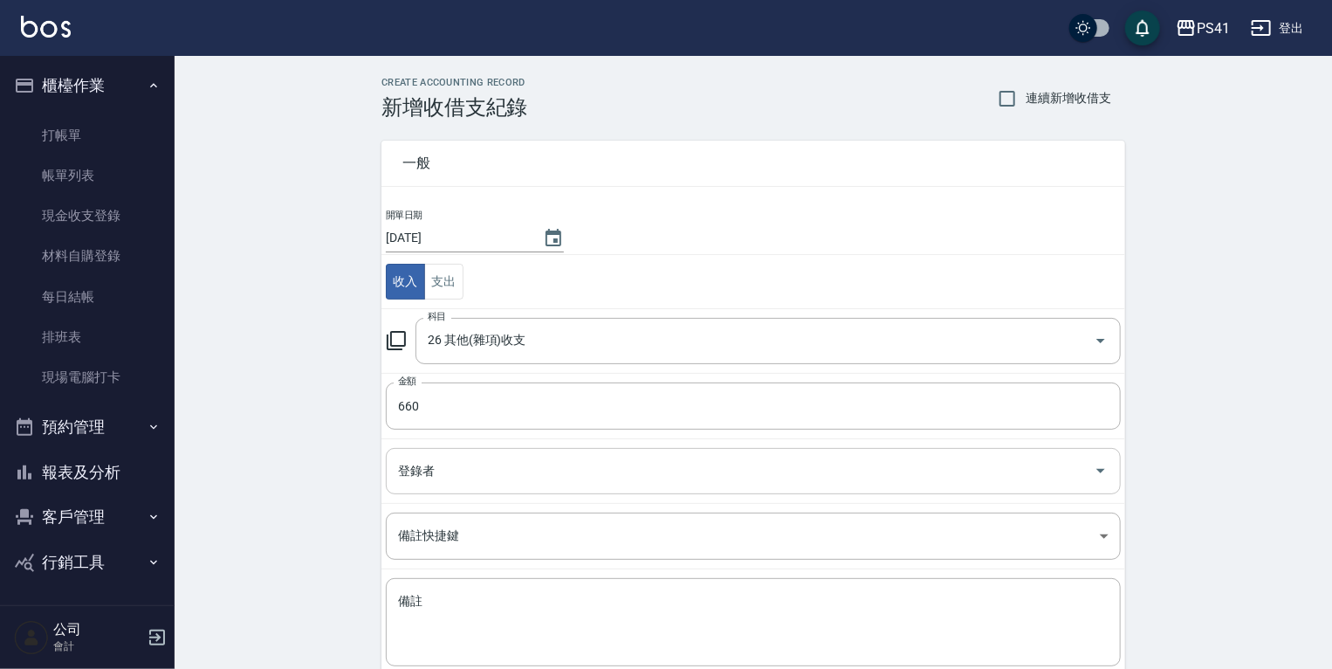
click at [441, 475] on input "登錄者" at bounding box center [740, 471] width 693 height 31
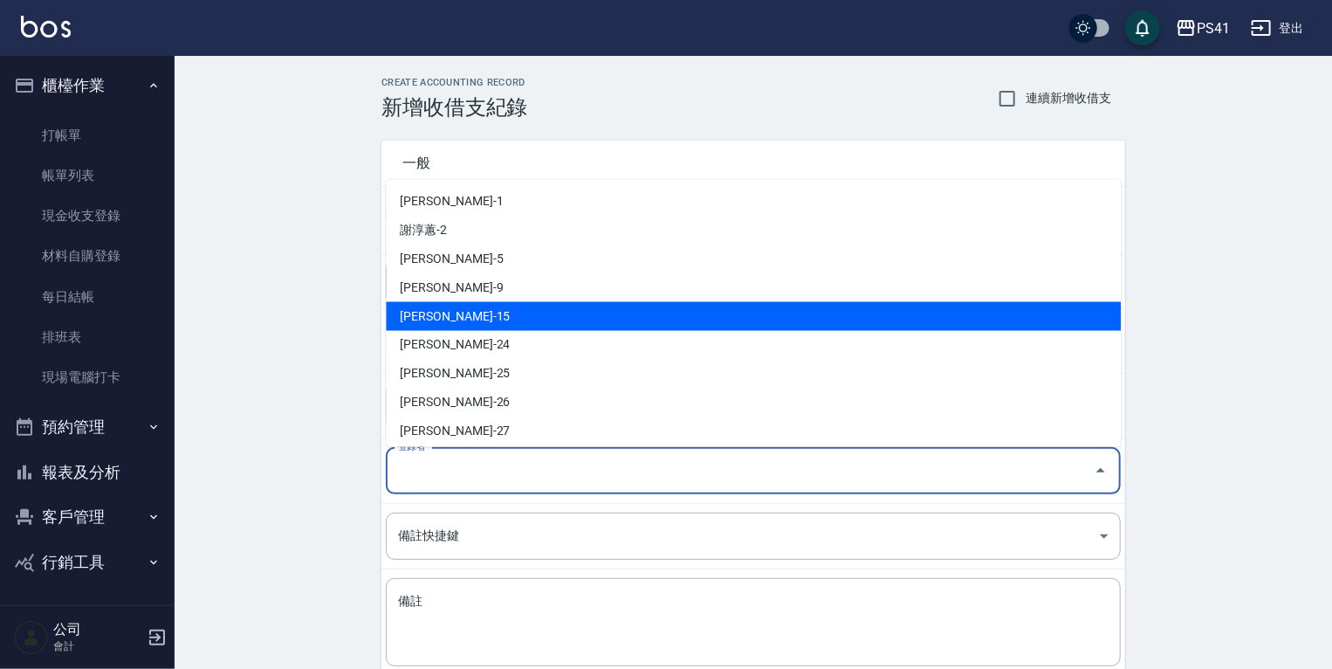
click at [502, 317] on li "李靜芳-15" at bounding box center [753, 315] width 735 height 29
type input "李靜芳-15"
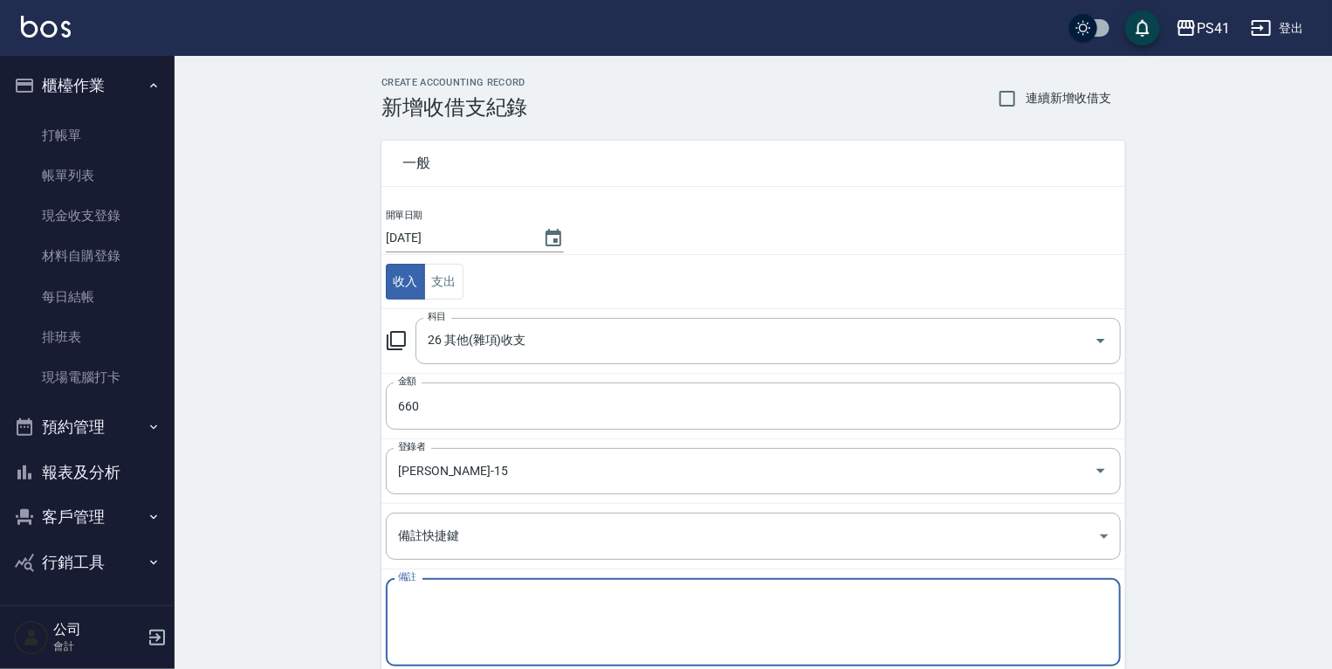
click at [416, 623] on textarea "備註" at bounding box center [753, 622] width 711 height 59
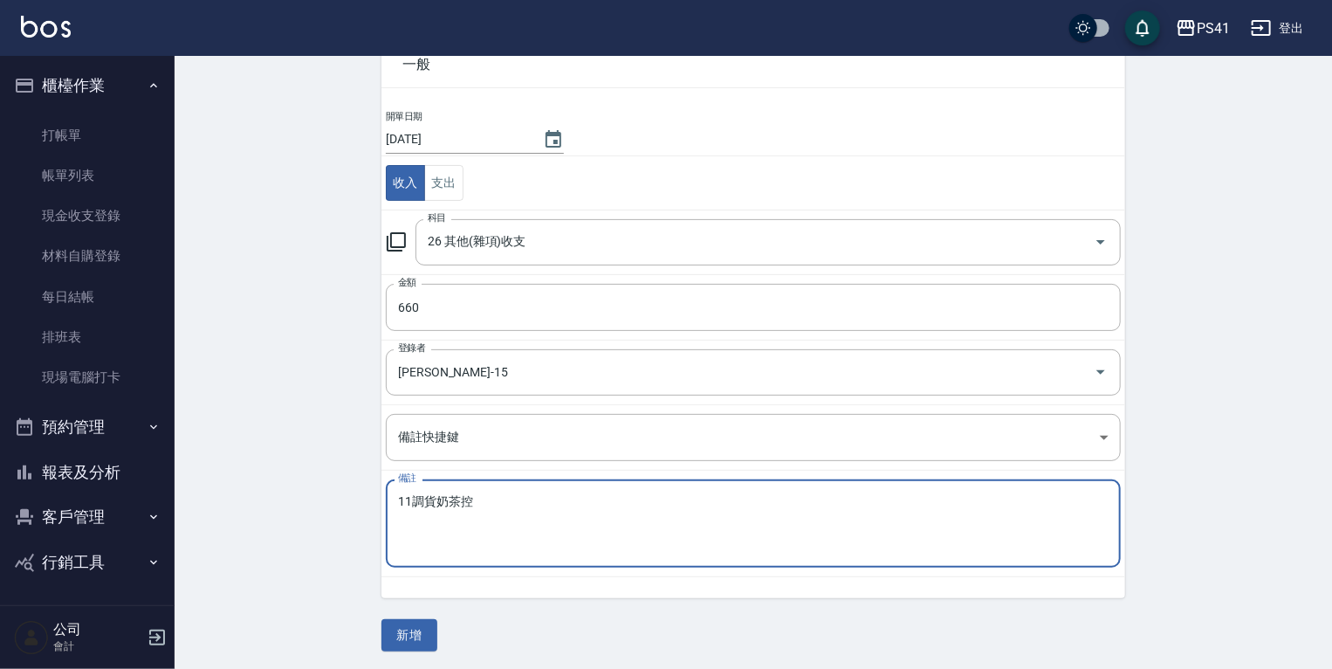
scroll to position [100, 0]
type textarea "調貨奶茶控奶茶控"
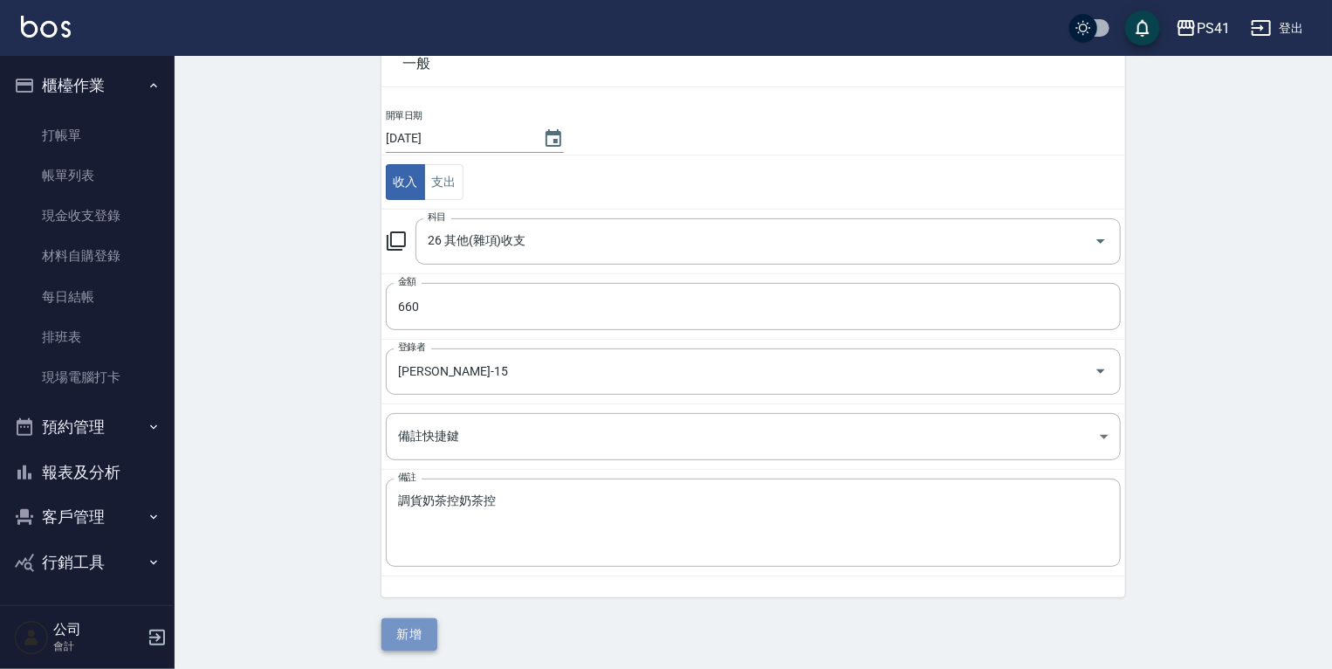
click at [419, 618] on button "新增" at bounding box center [409, 634] width 56 height 32
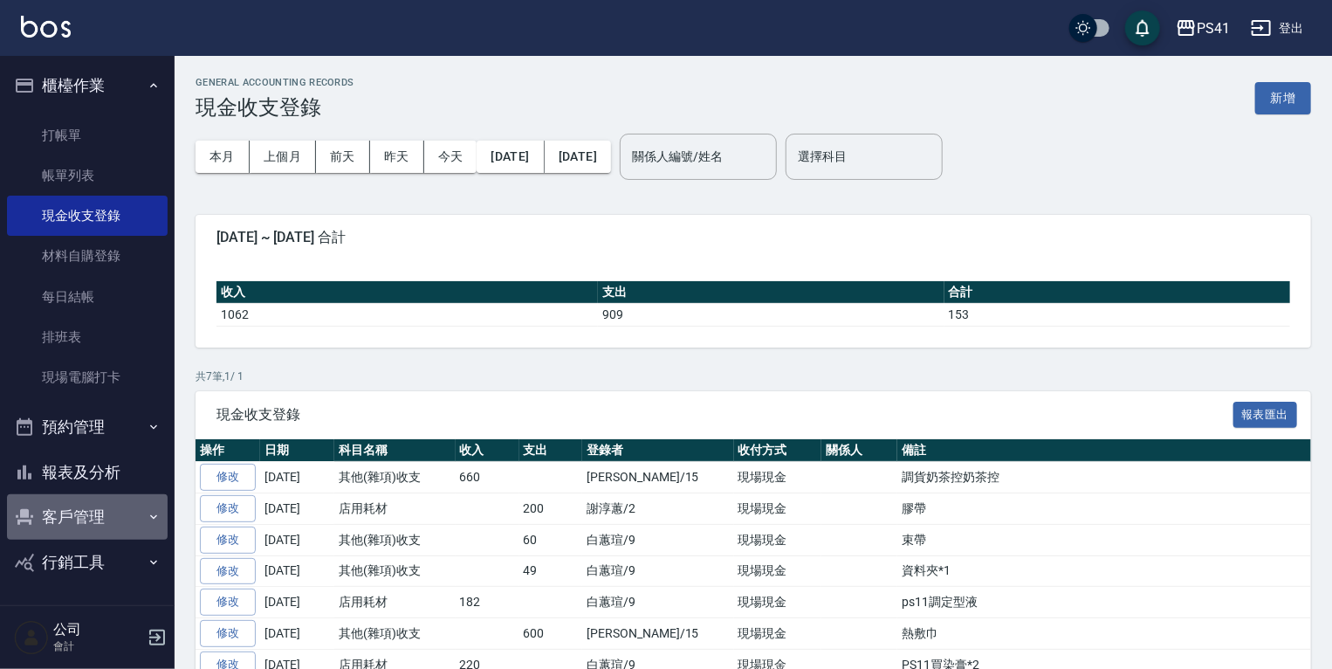
click at [91, 511] on button "客戶管理" at bounding box center [87, 516] width 161 height 45
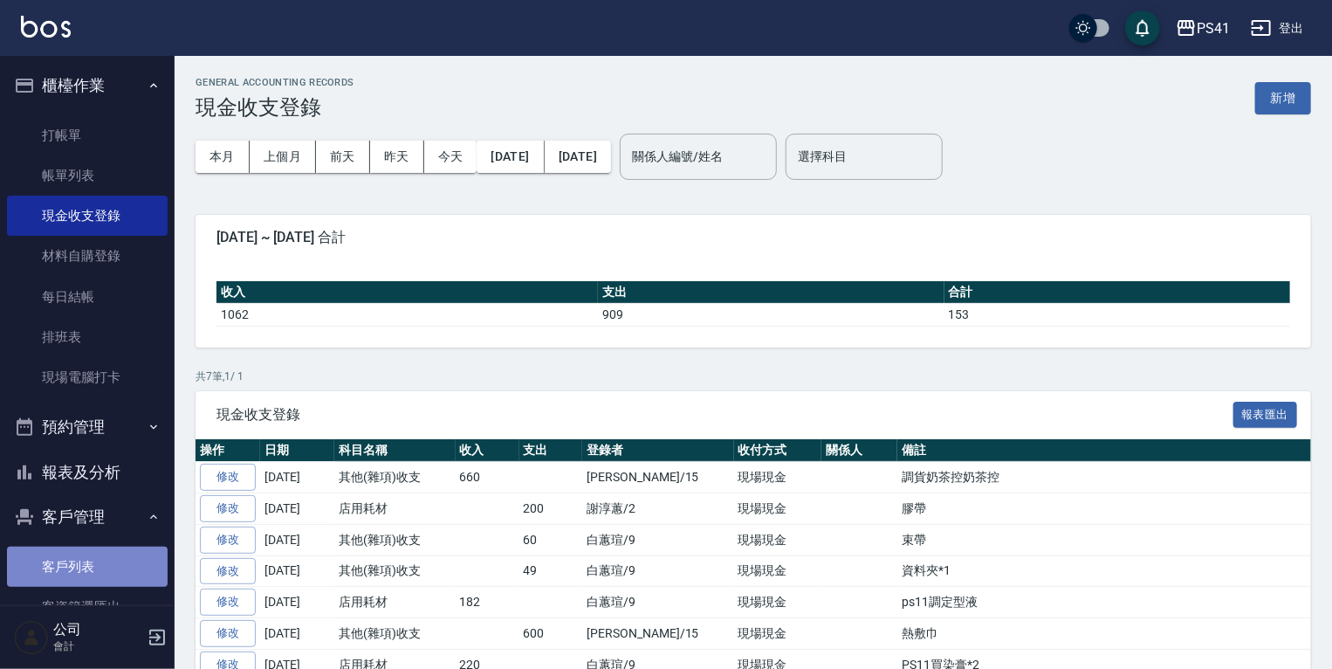
click at [94, 566] on link "客戶列表" at bounding box center [87, 566] width 161 height 40
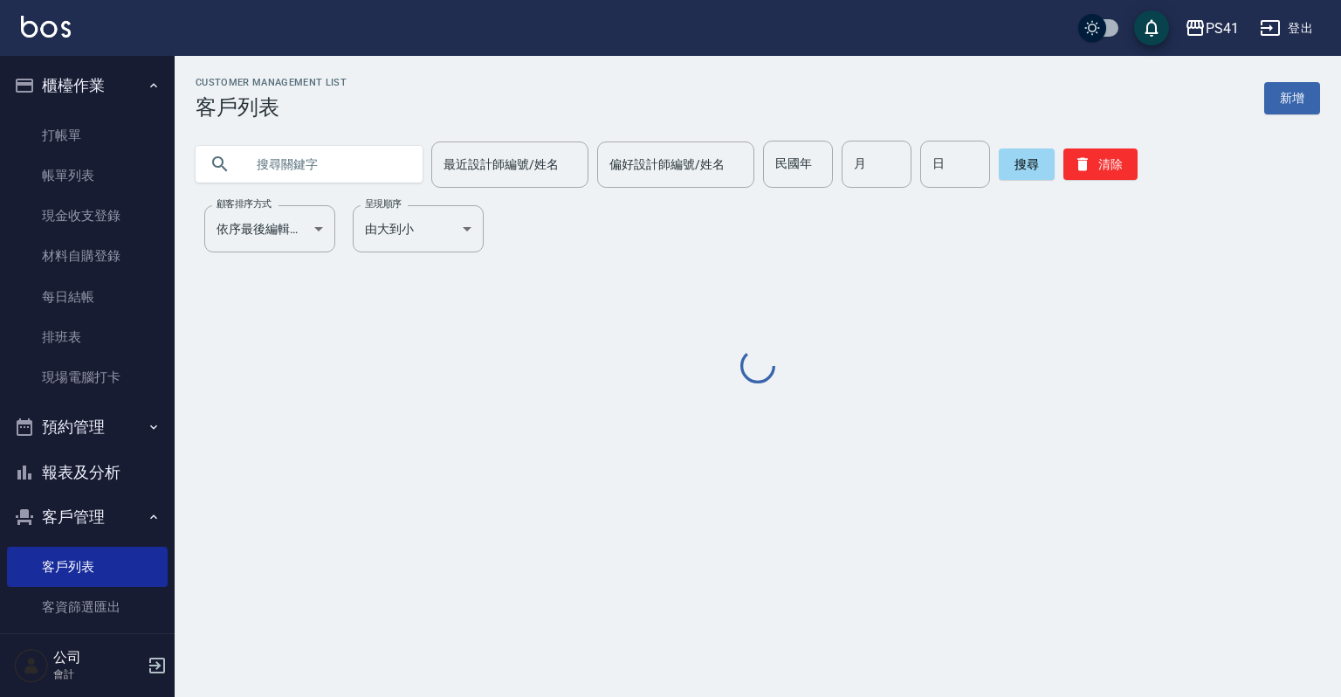
click at [328, 162] on input "text" at bounding box center [326, 164] width 164 height 47
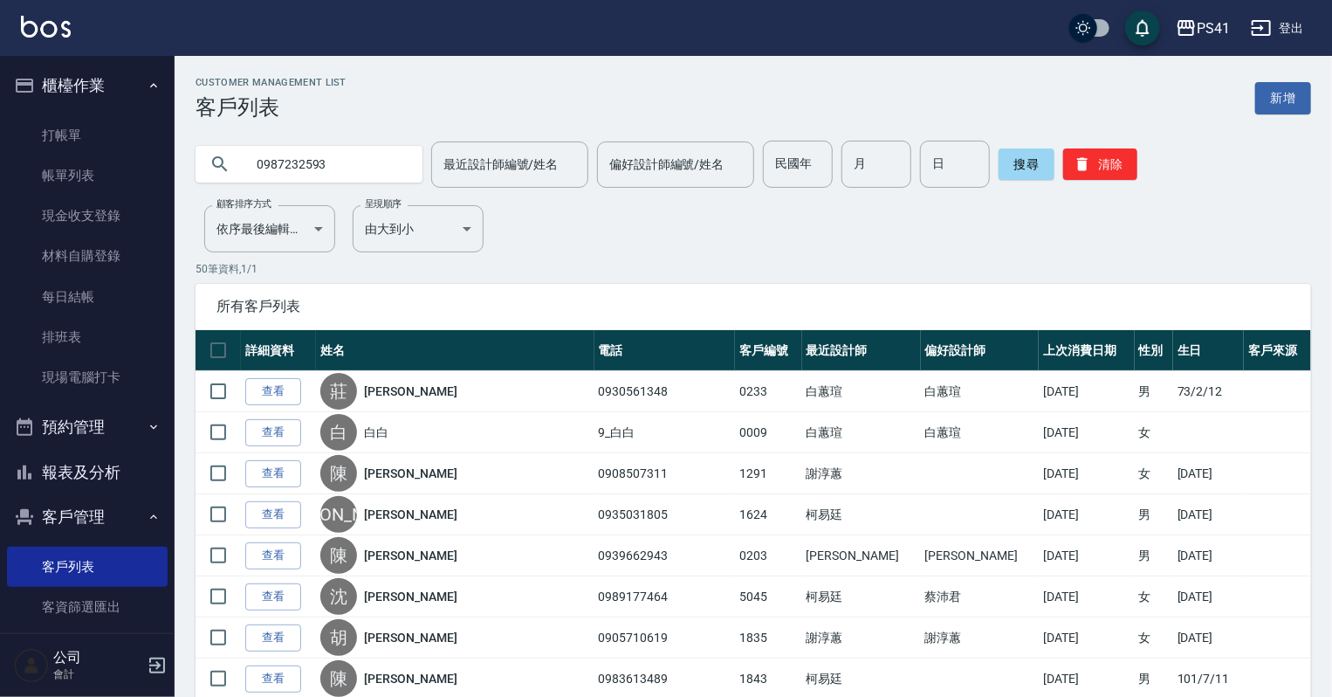
type input "0987232593"
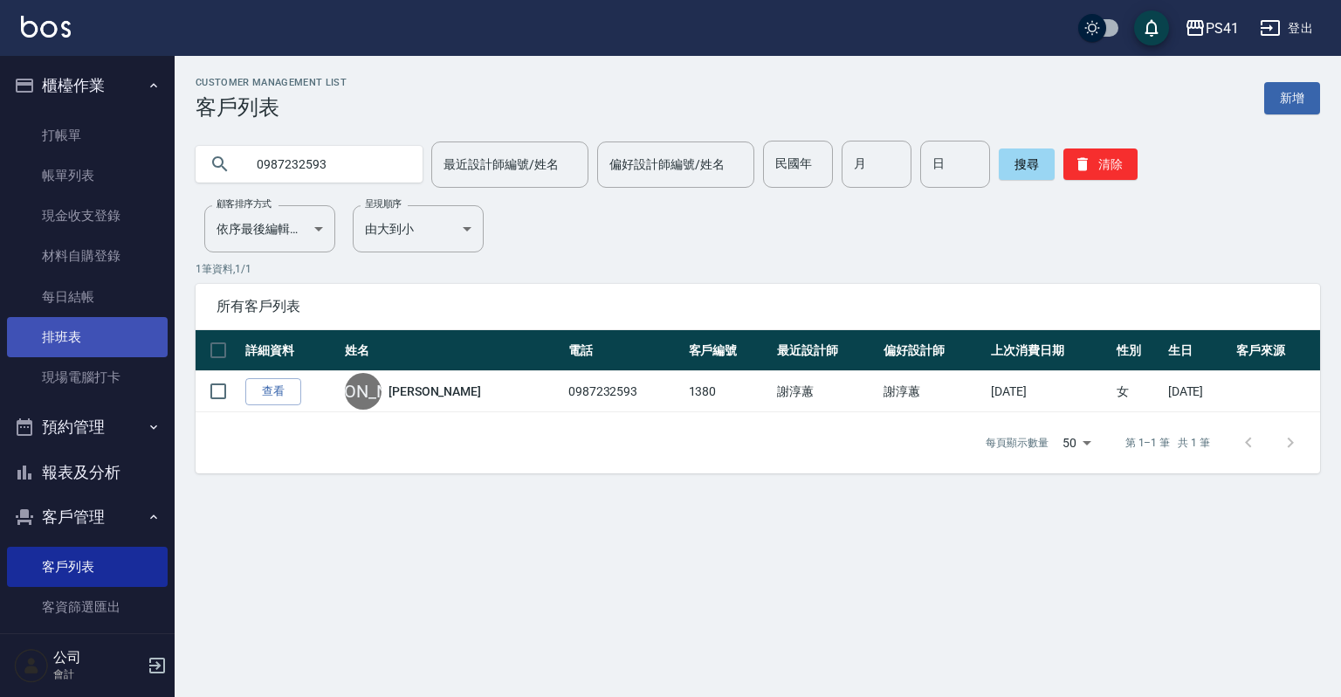
click at [69, 354] on link "排班表" at bounding box center [87, 337] width 161 height 40
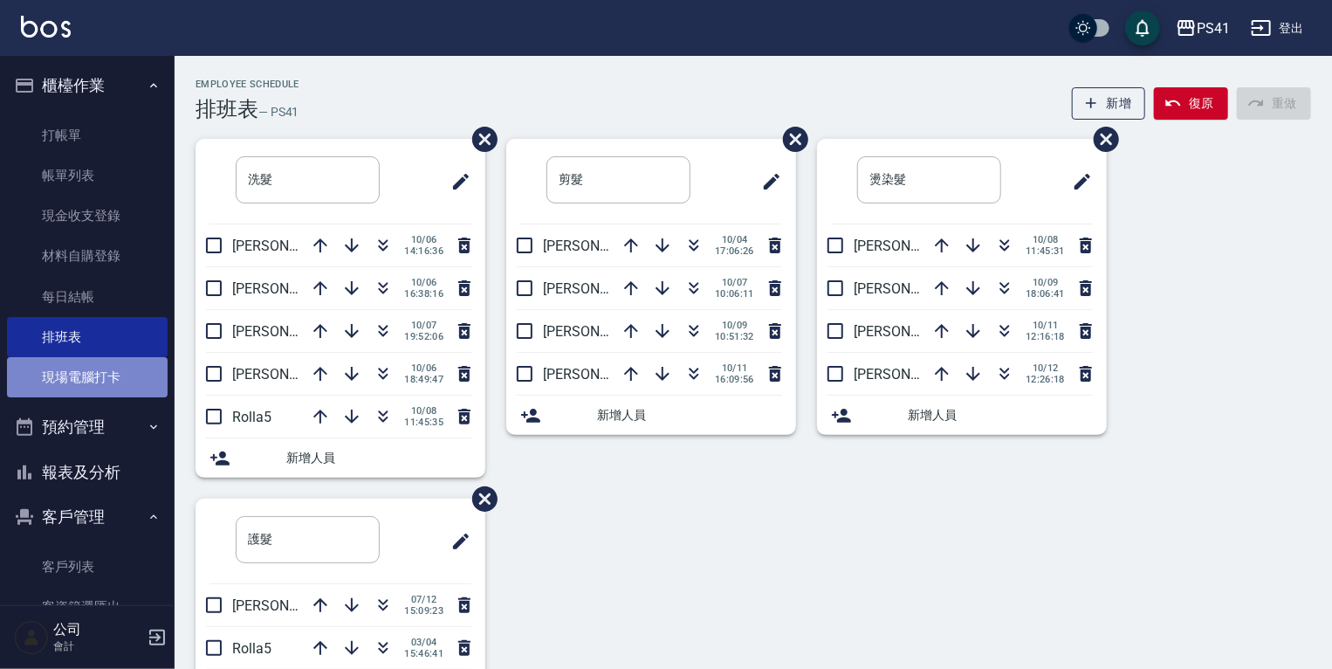
click at [101, 381] on link "現場電腦打卡" at bounding box center [87, 377] width 161 height 40
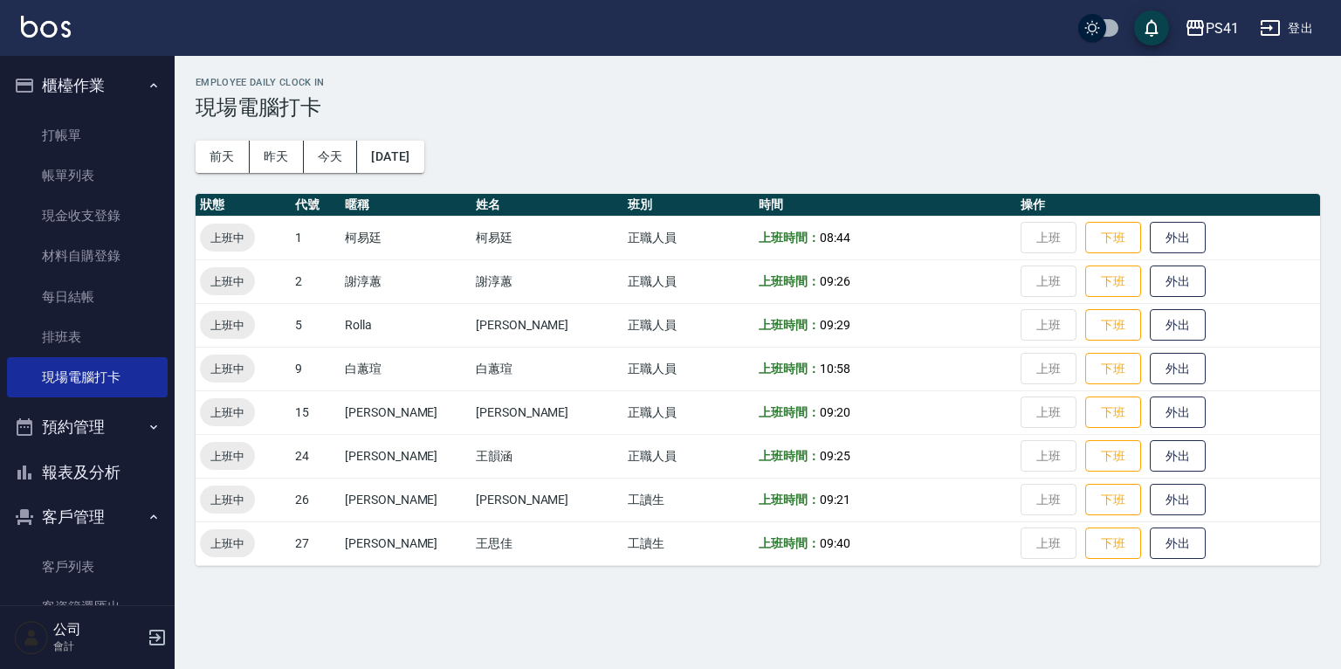
click at [91, 516] on button "客戶管理" at bounding box center [87, 516] width 161 height 45
click at [91, 559] on button "行銷工具" at bounding box center [87, 561] width 161 height 45
click at [91, 529] on button "客戶管理" at bounding box center [87, 516] width 161 height 45
drag, startPoint x: 103, startPoint y: 555, endPoint x: 122, endPoint y: 588, distance: 38.3
click at [105, 555] on link "客戶列表" at bounding box center [87, 566] width 161 height 40
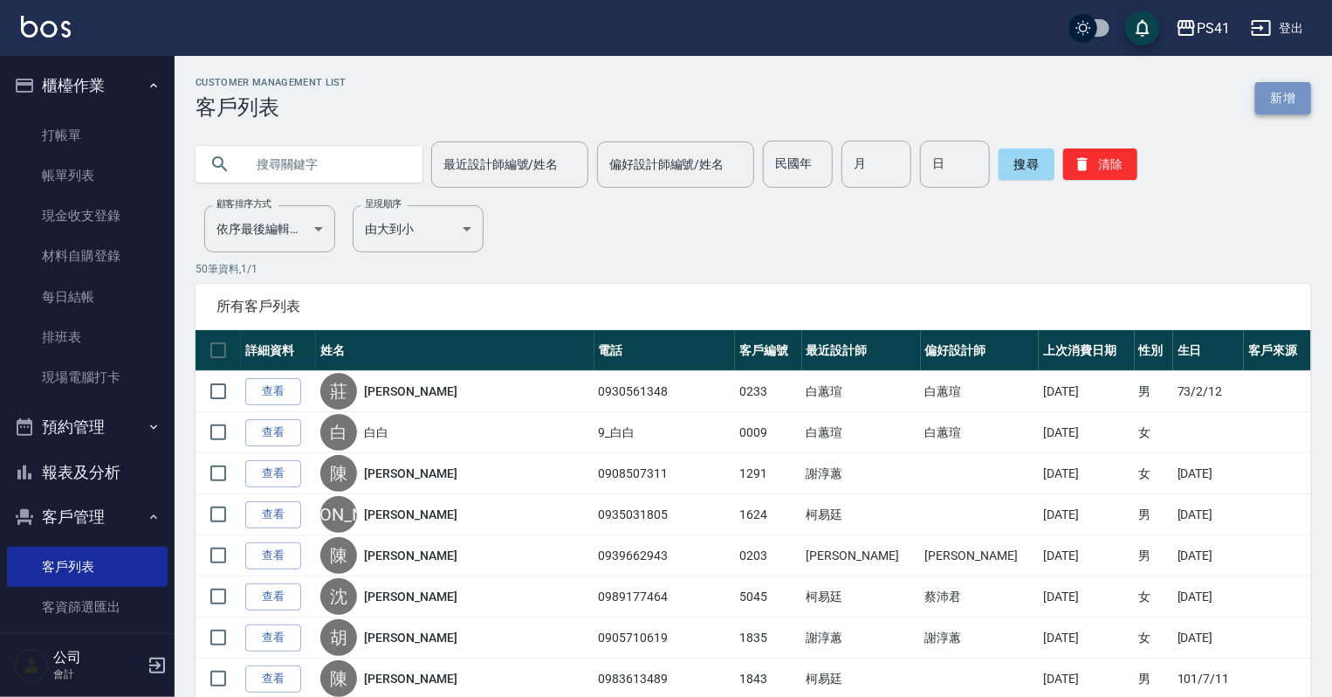
click at [1284, 101] on link "新增" at bounding box center [1283, 98] width 56 height 32
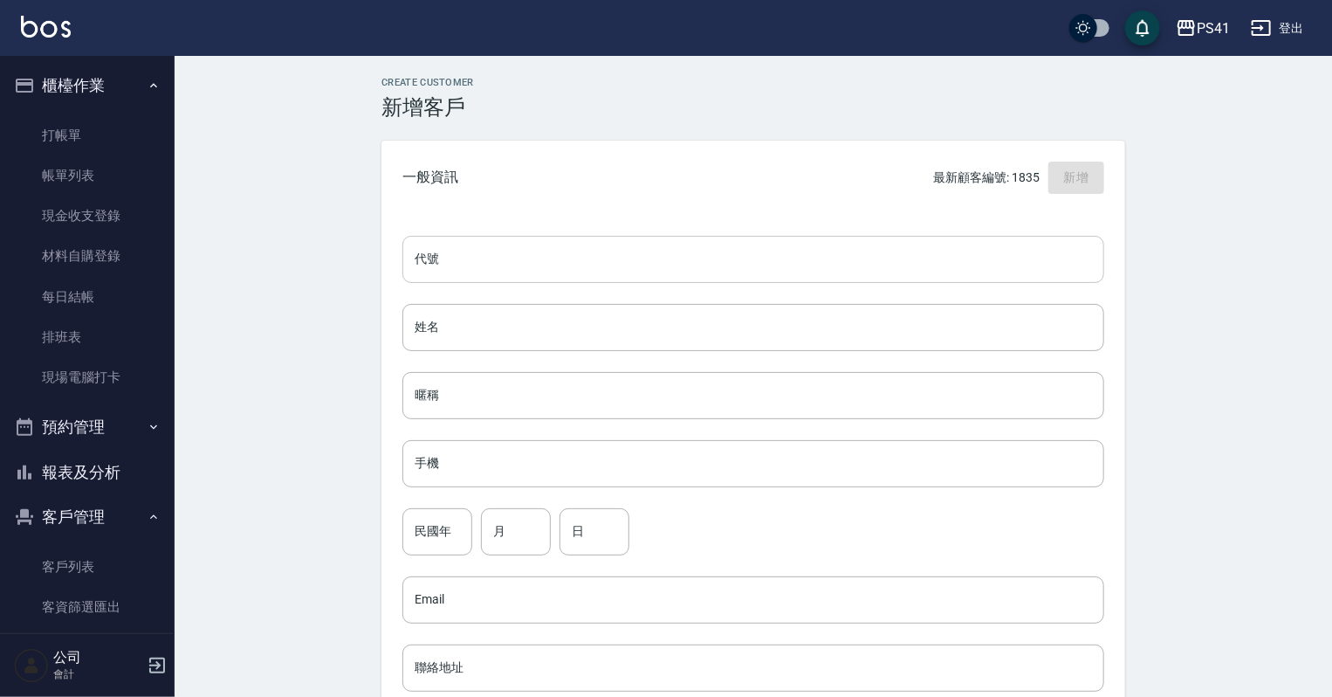
click at [547, 271] on input "代號" at bounding box center [753, 259] width 702 height 47
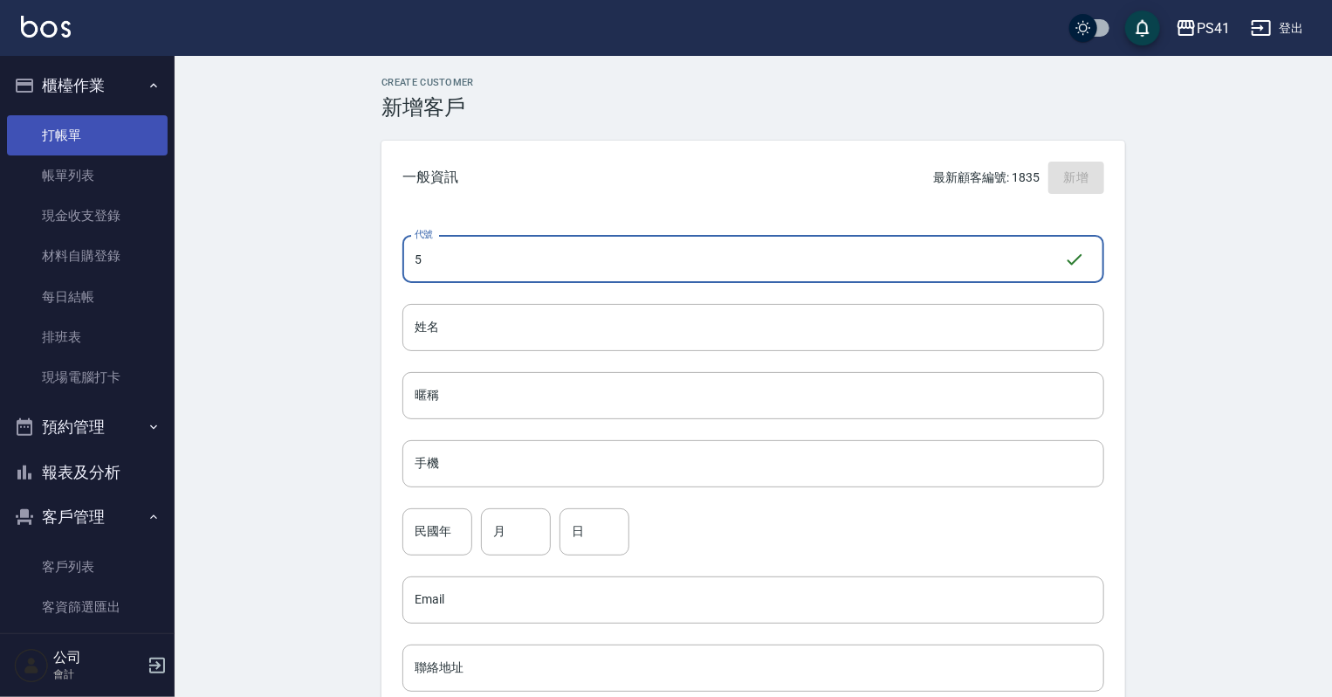
type input "5"
click at [82, 137] on link "打帳單" at bounding box center [87, 135] width 161 height 40
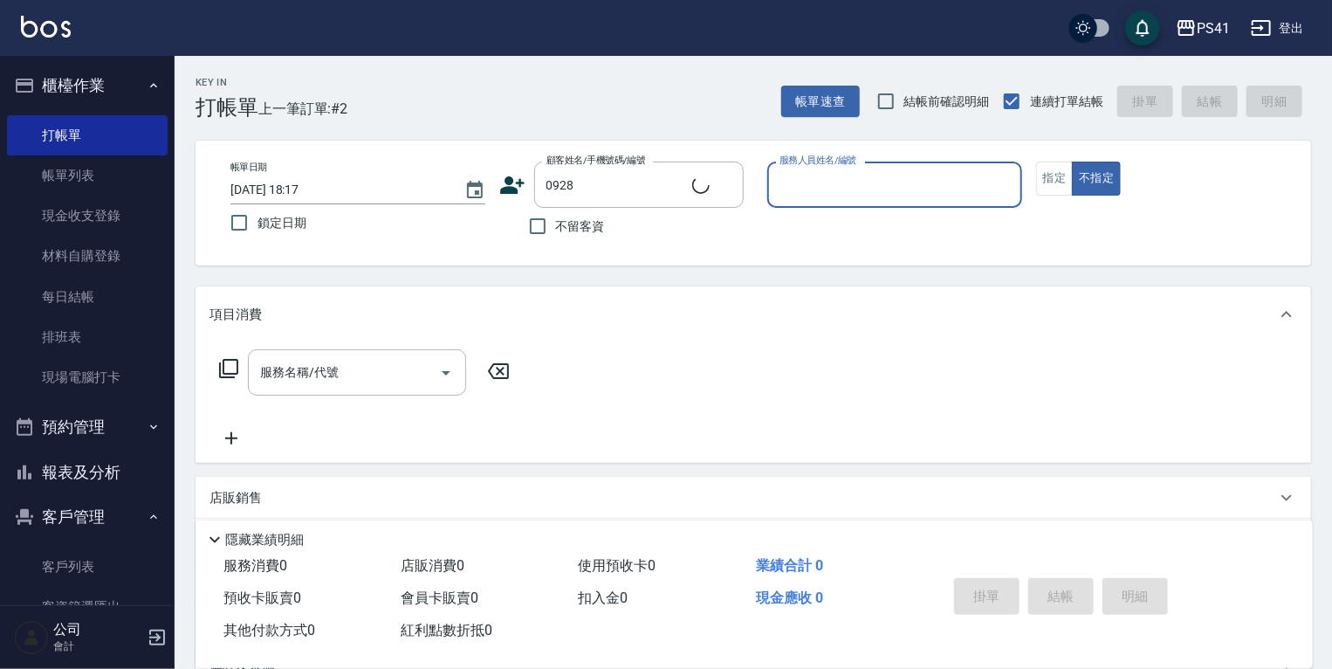
type input "高太太/0926688656/0928"
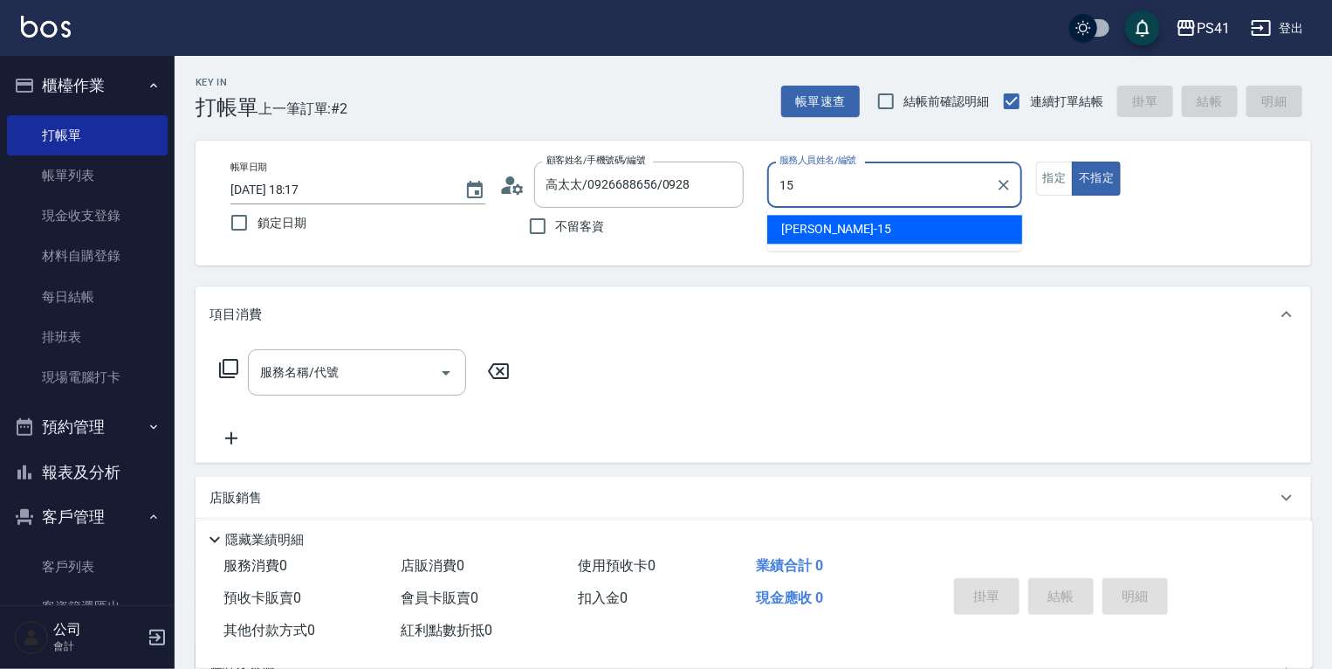
type input "李靜芳-15"
type button "false"
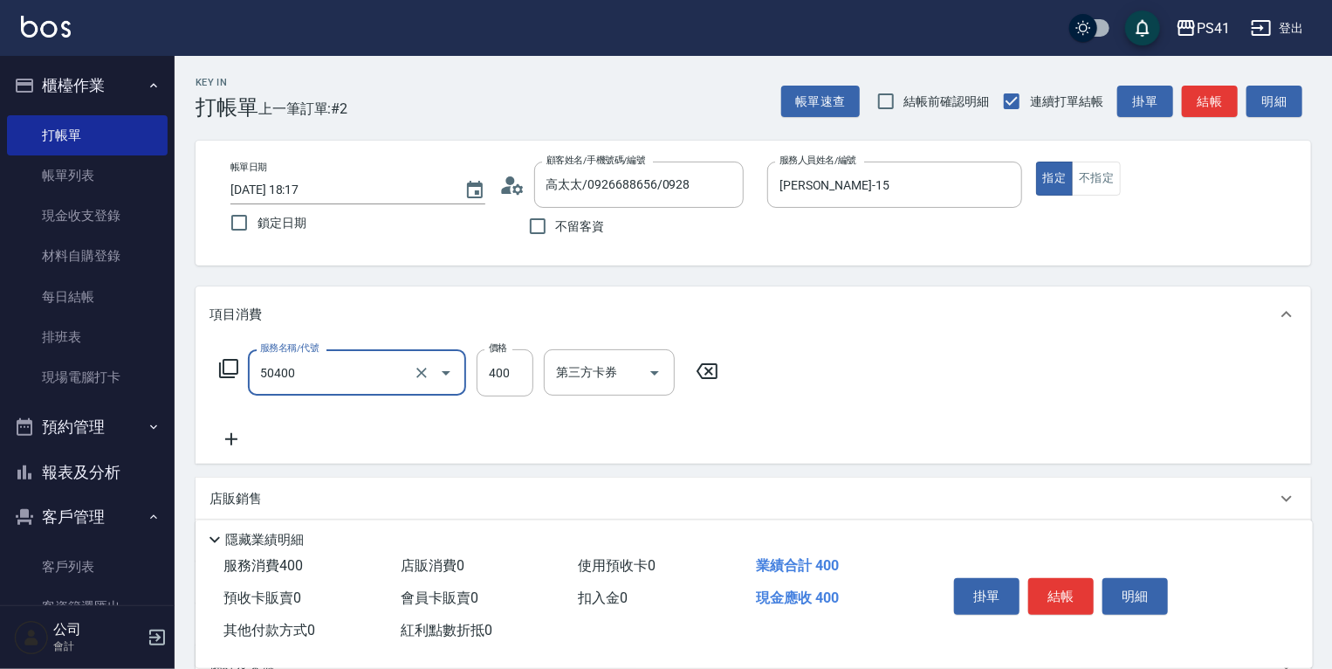
type input "原價1~400護髮(50400)"
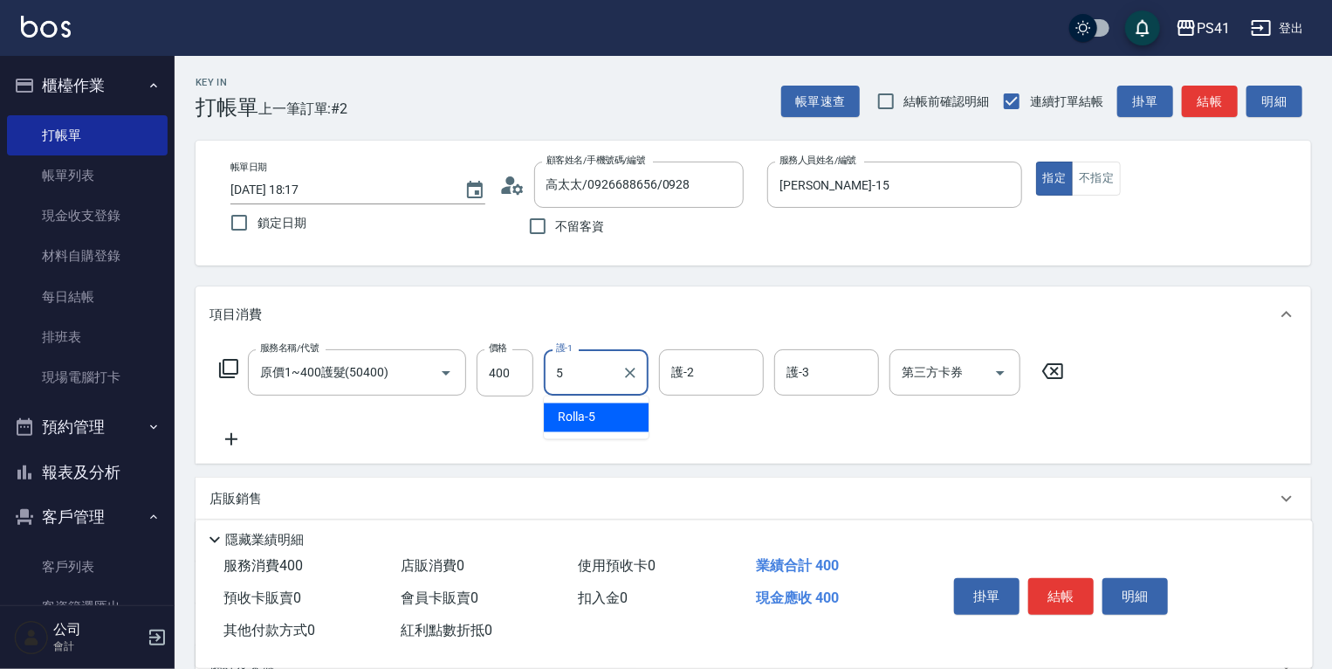
type input "Rolla-5"
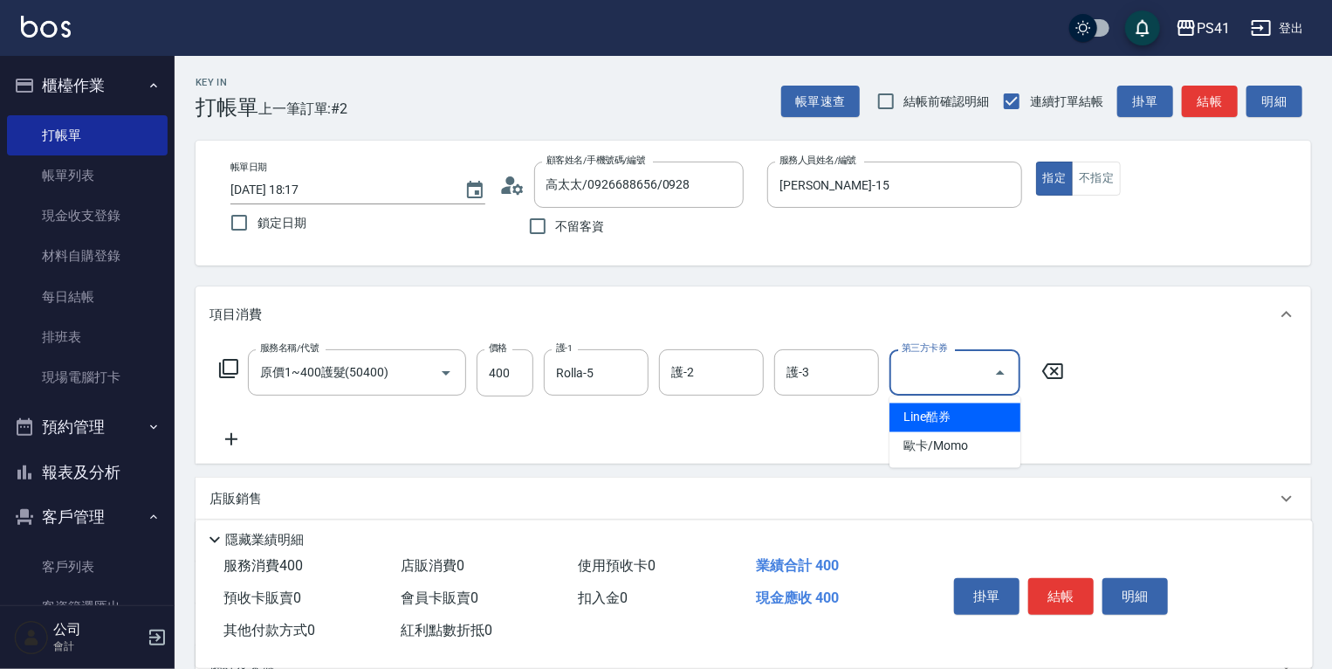
type input "Line酷券"
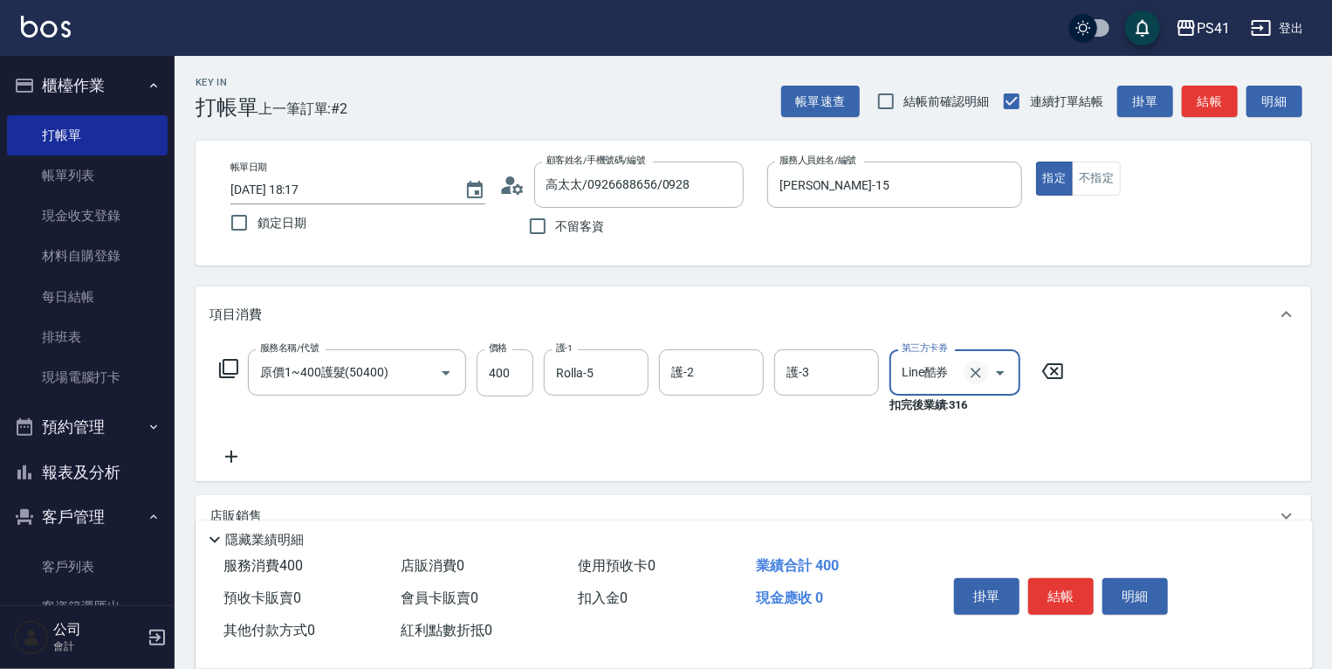
click at [975, 369] on icon "Clear" at bounding box center [975, 372] width 17 height 17
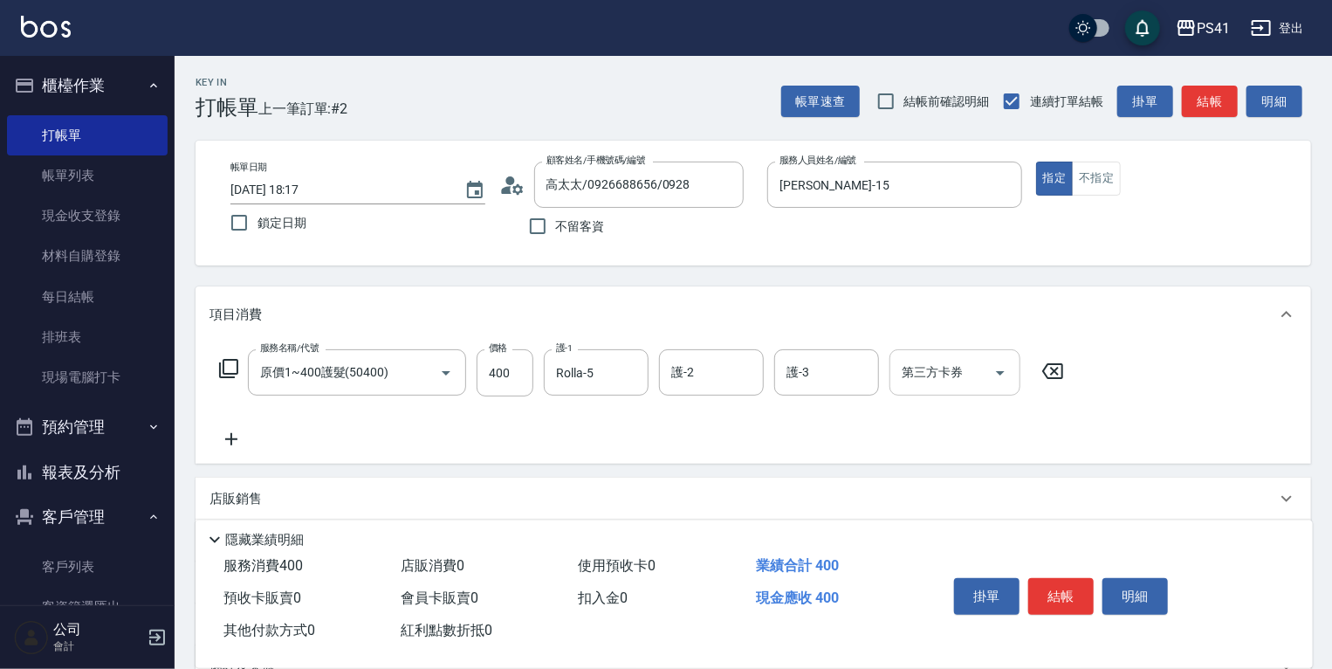
click at [249, 435] on icon at bounding box center [231, 439] width 44 height 21
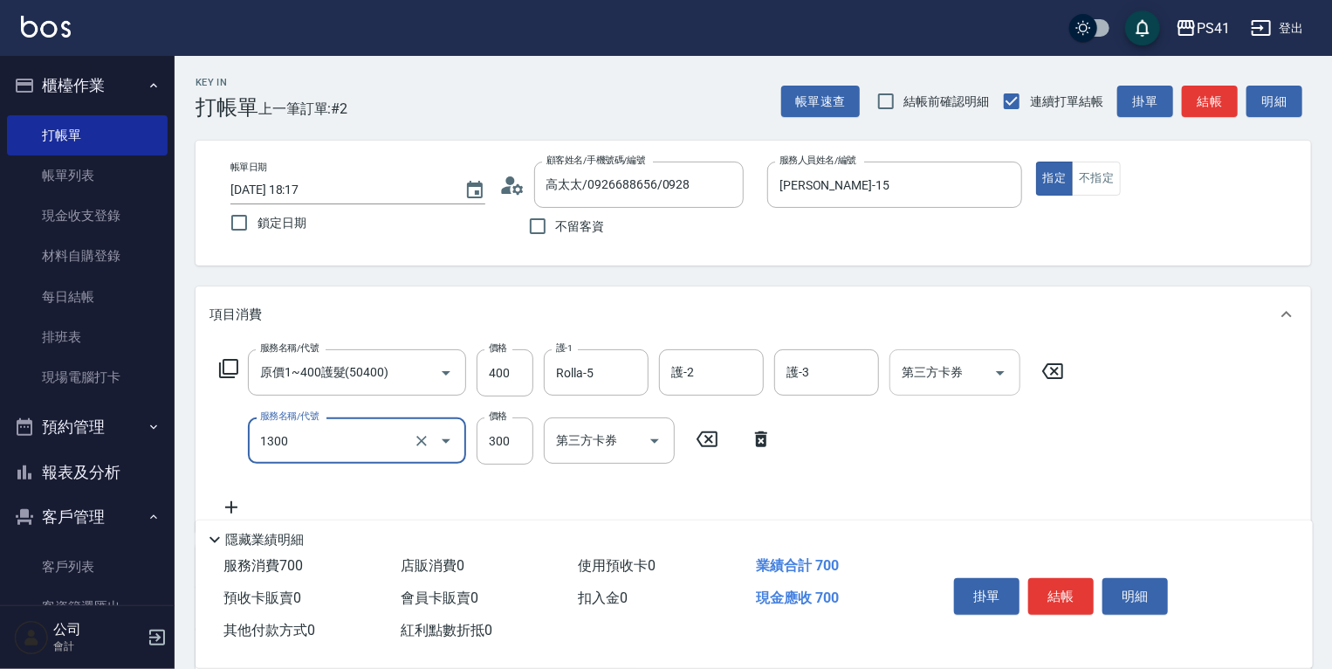
type input "洗髮300(1300)"
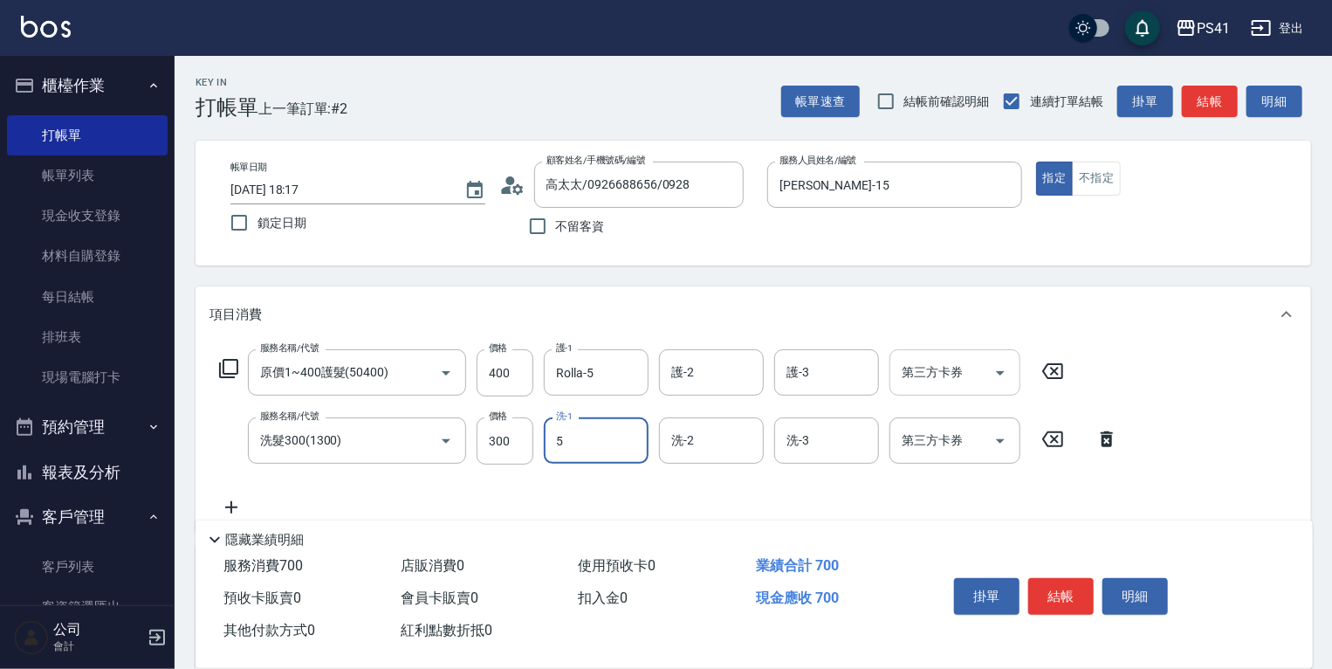
type input "Rolla-5"
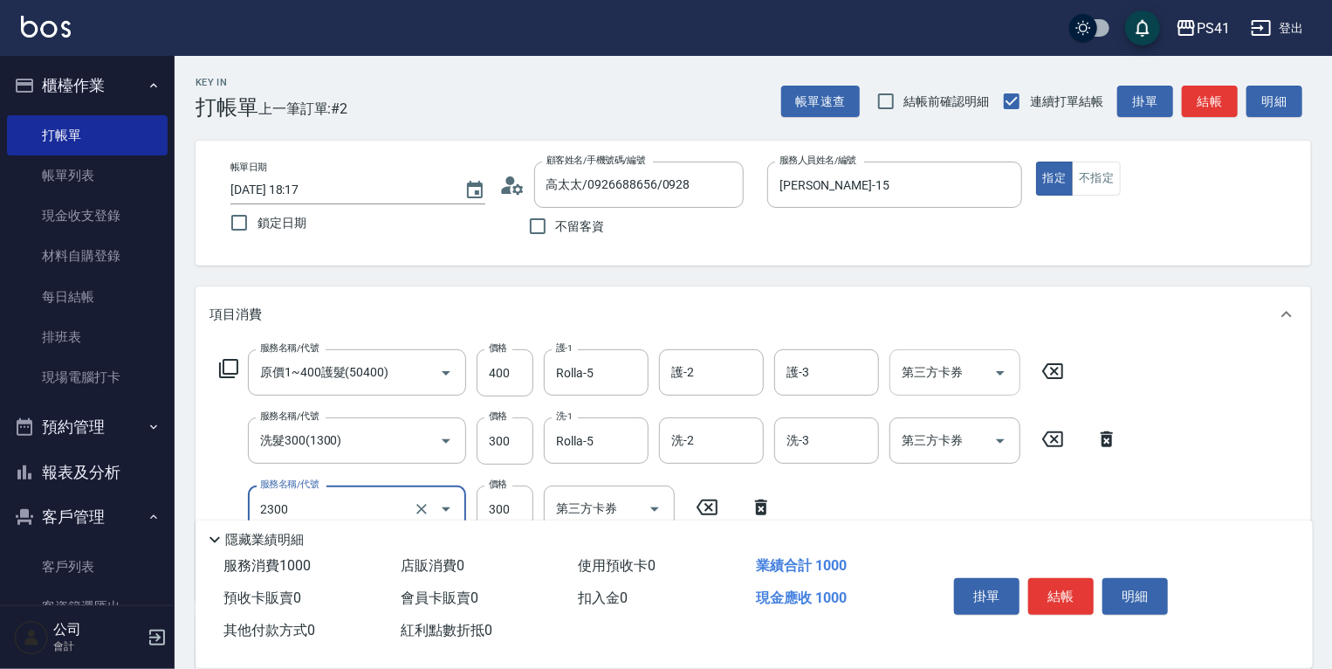
type input "剪髮(2300)"
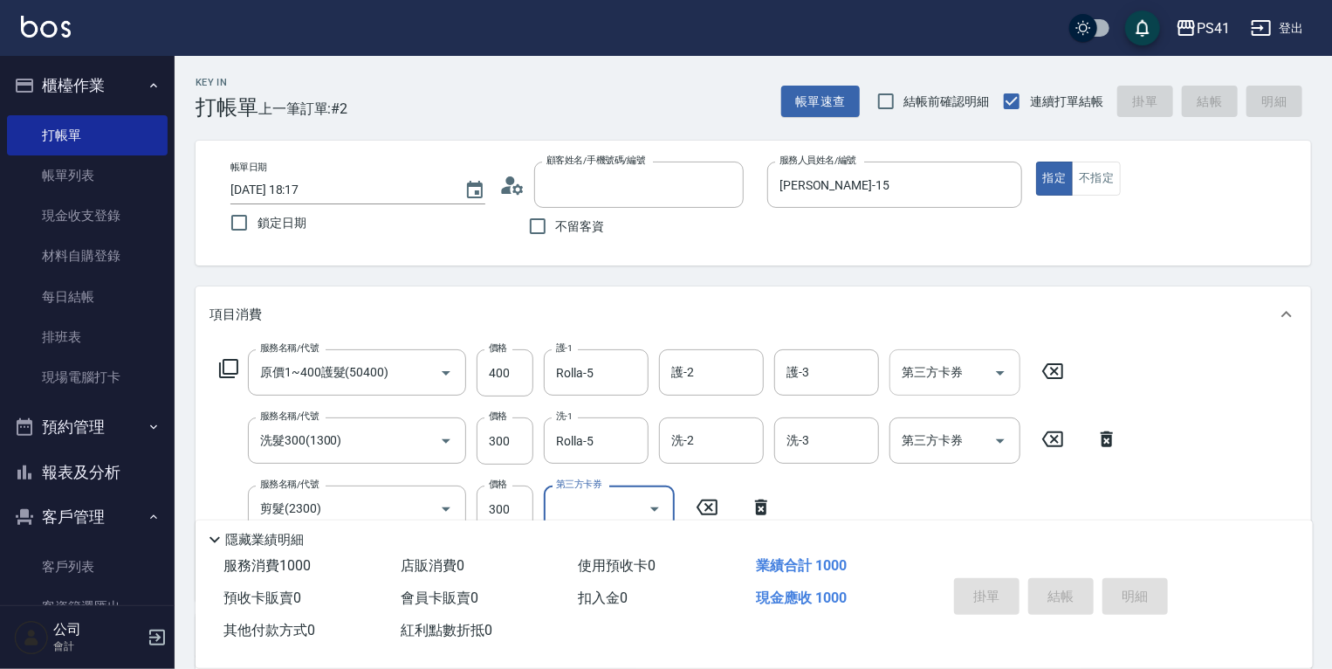
type input "6"
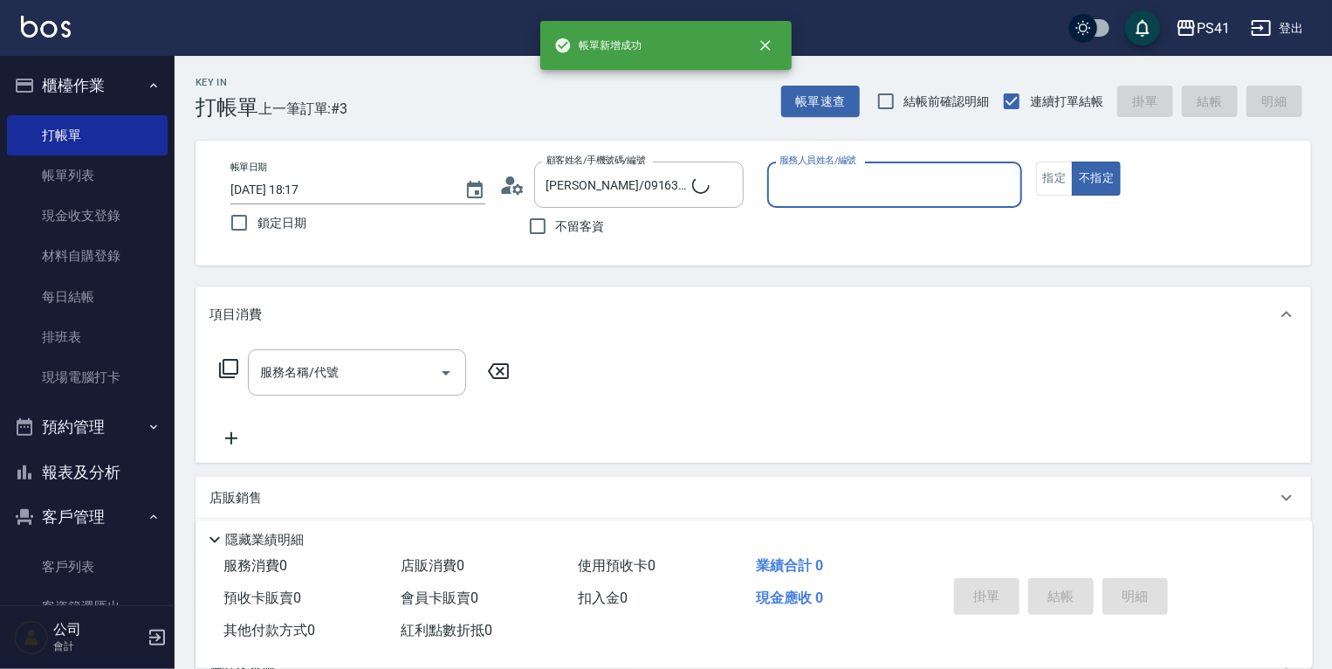
type input "黃俊皓/0933636150/1631"
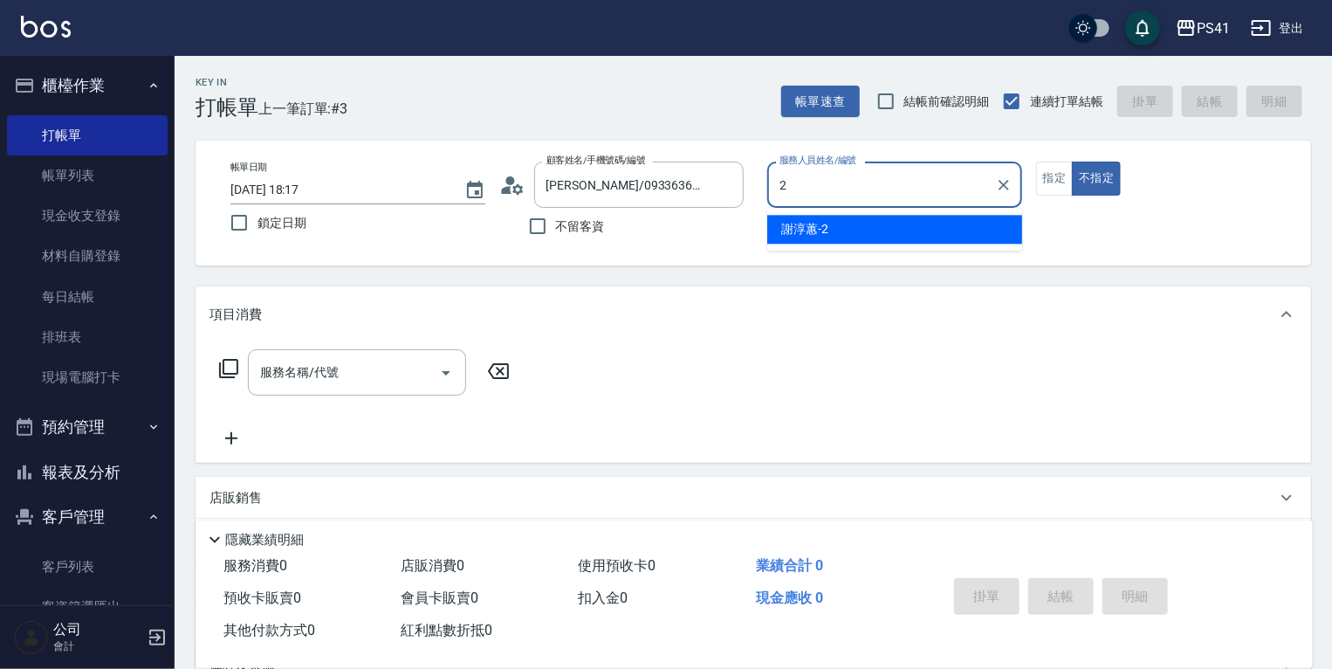
type input "謝淳蕙-2"
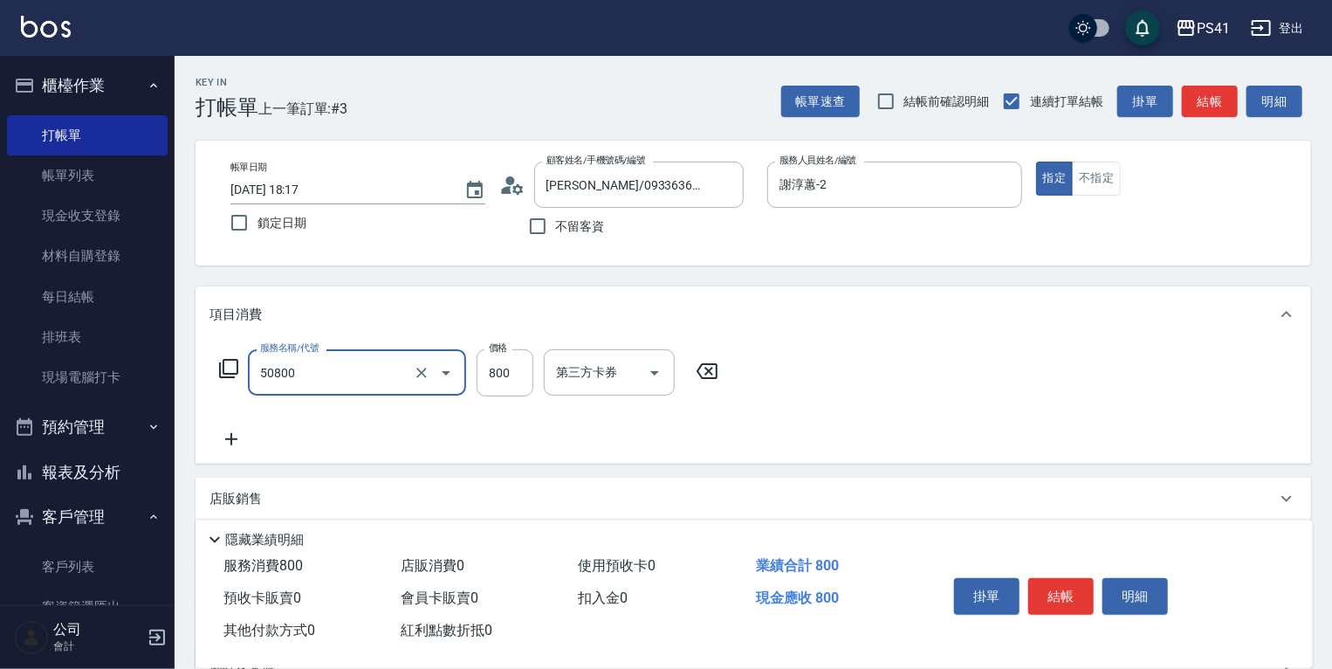
type input "原價401~800護髮(50800)"
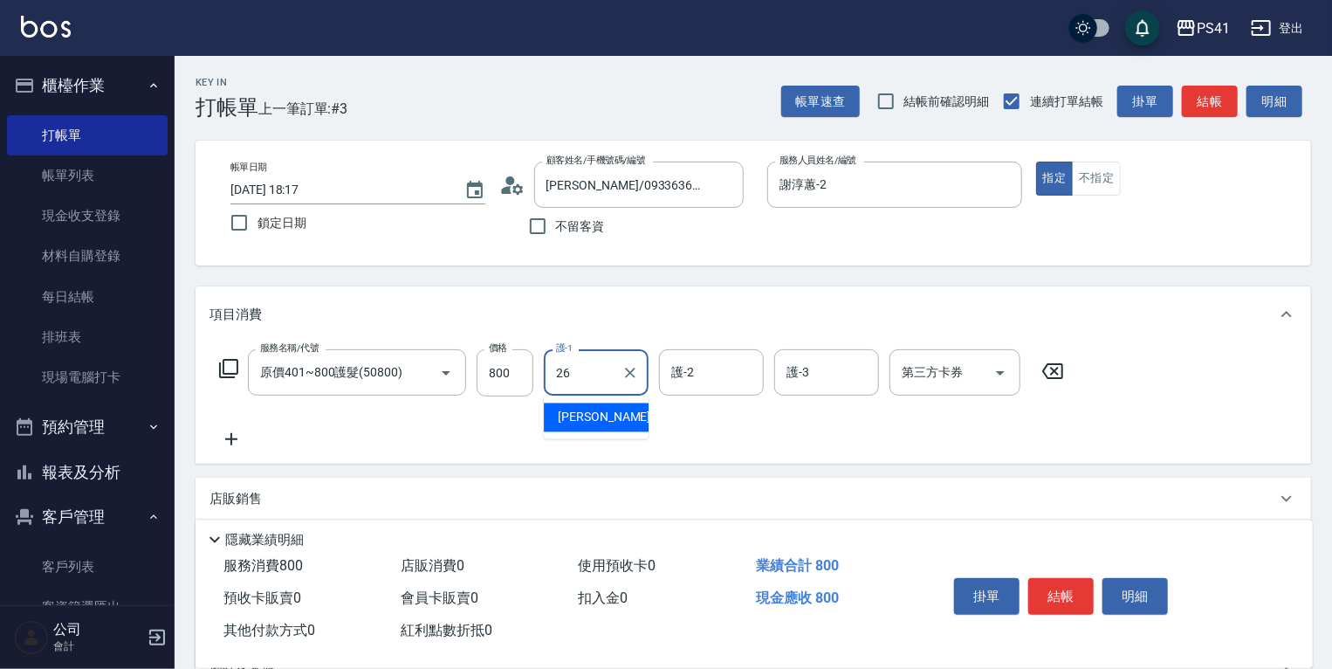
type input "溫佳惇-26"
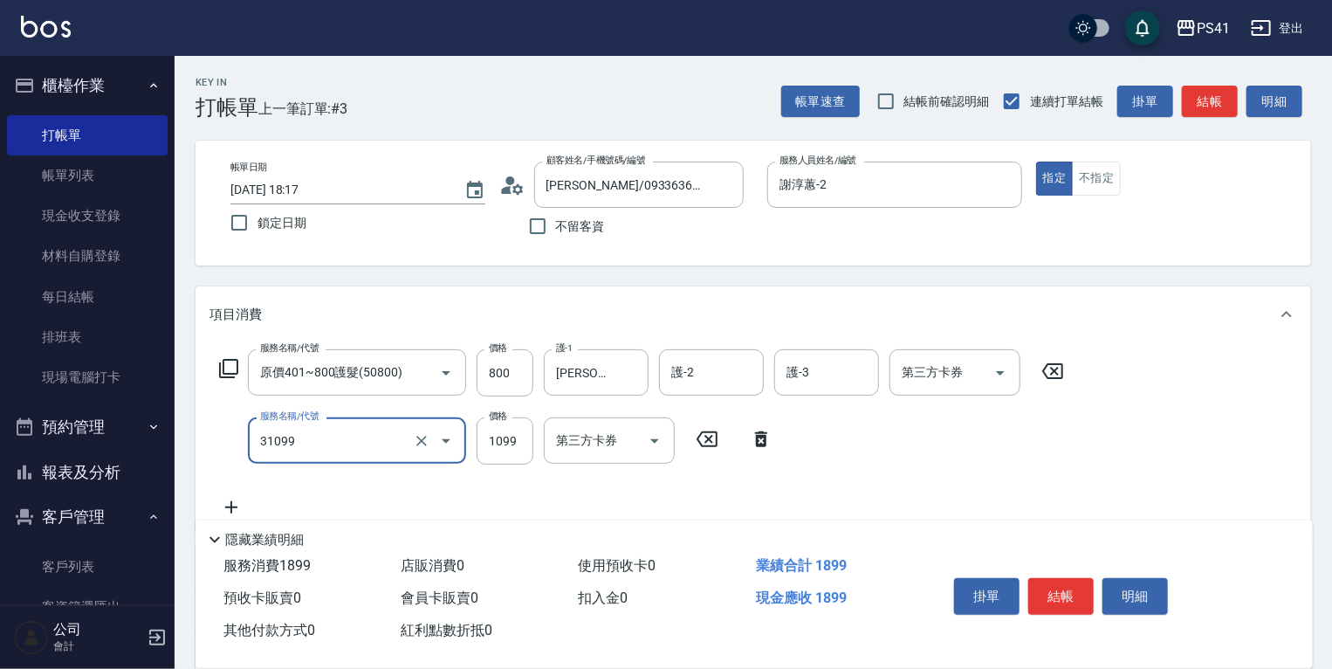
type input "公司活動/早鳥(31099)"
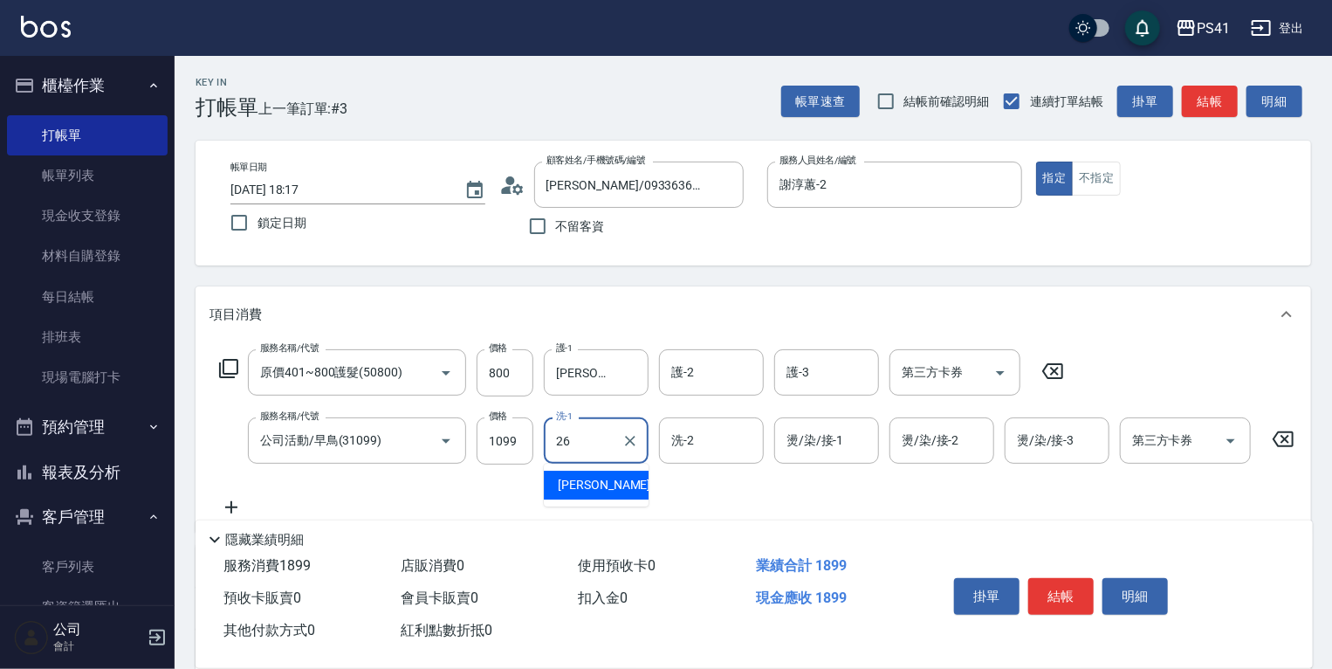
type input "溫佳惇-26"
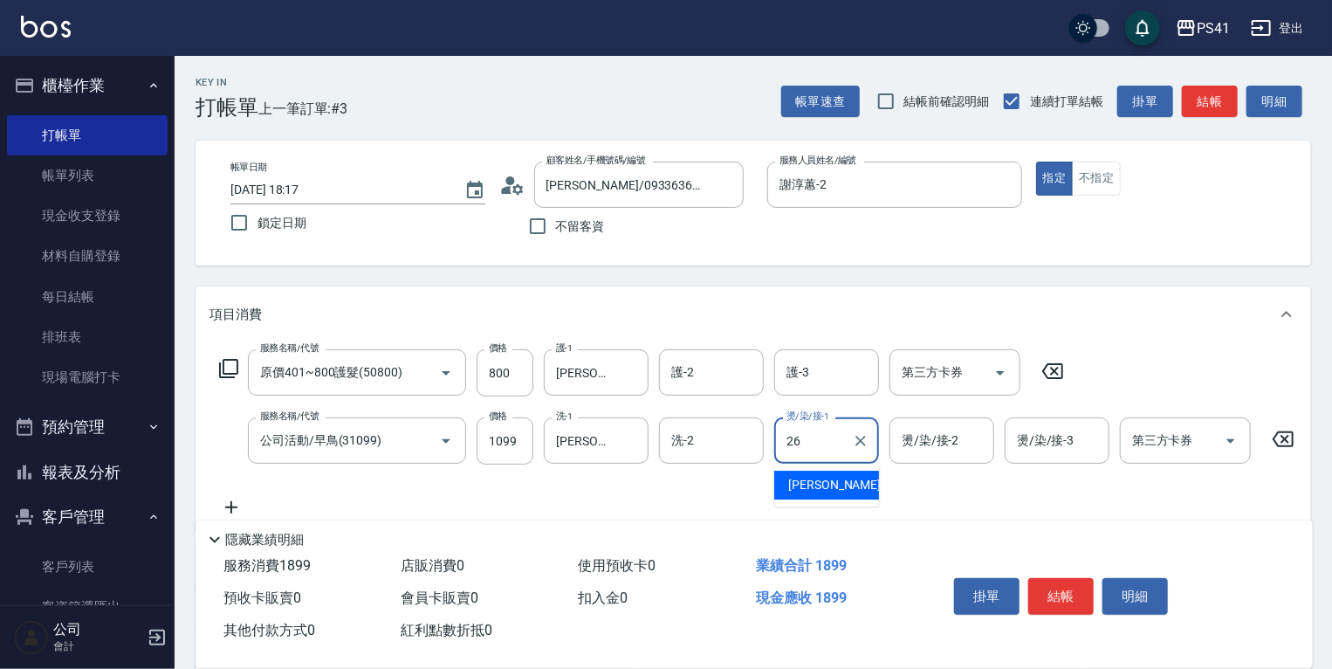
type input "溫佳惇-26"
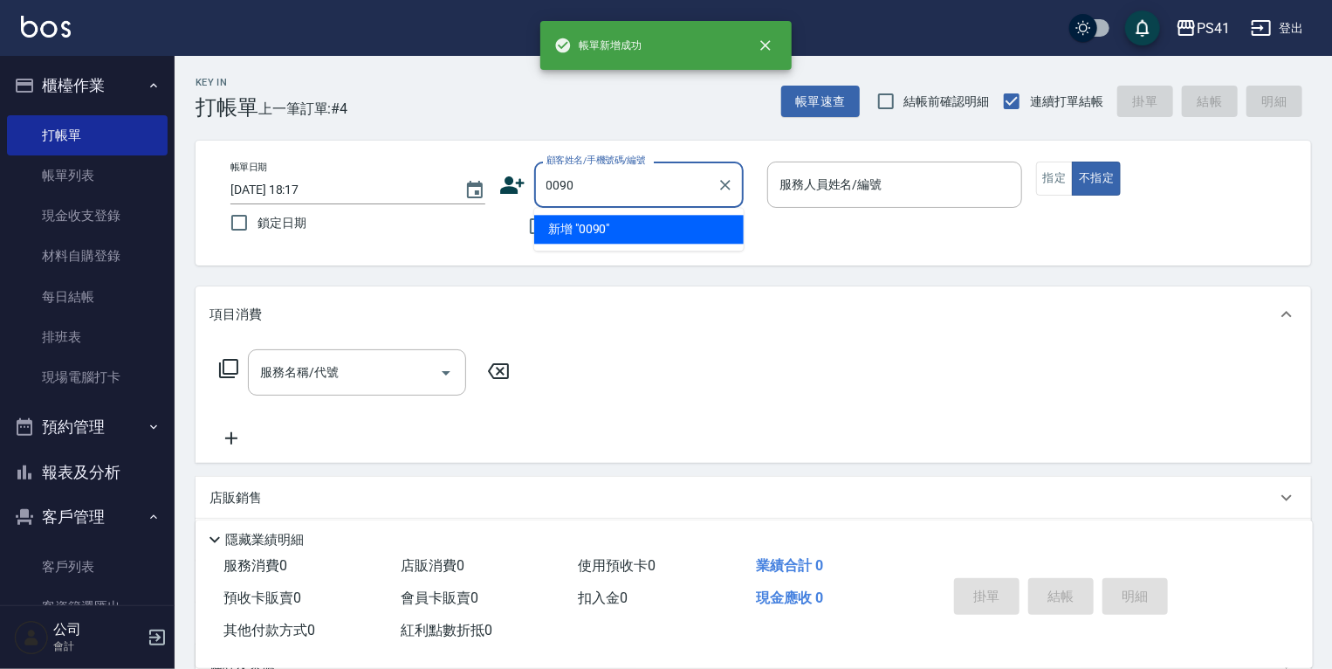
type input "0090"
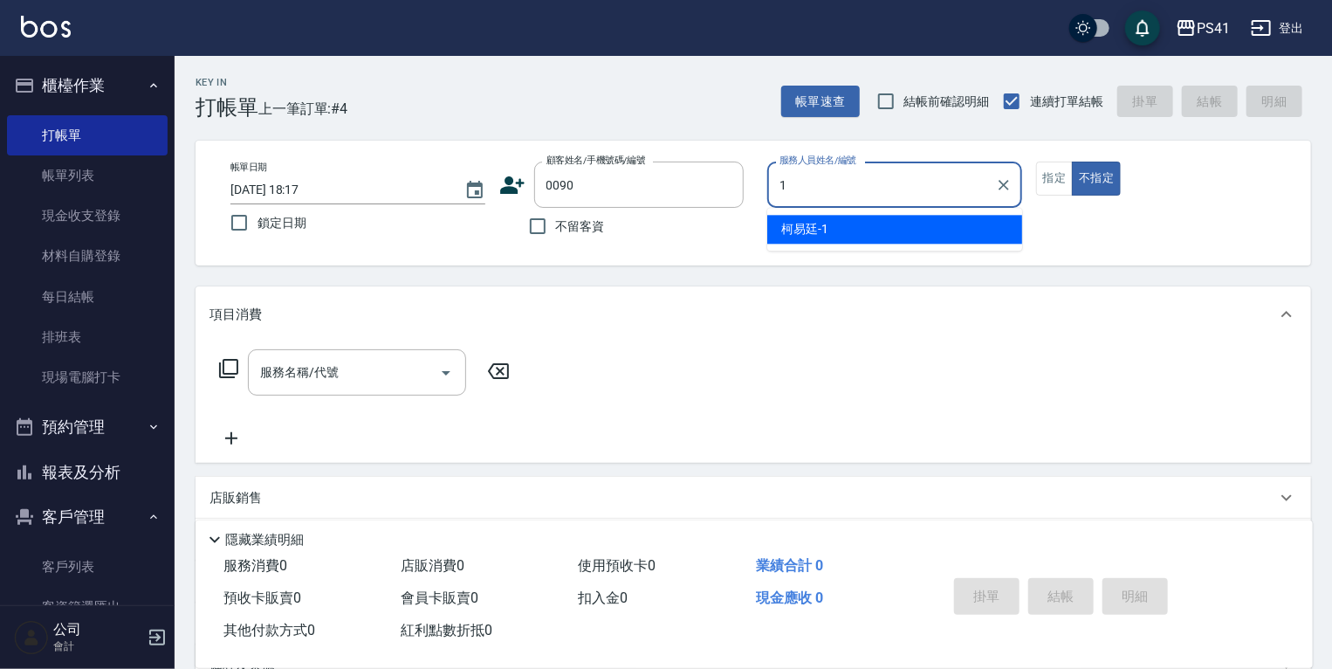
type input "15"
type input "許慧敏/0983358198/0090"
type input "李靜芳-15"
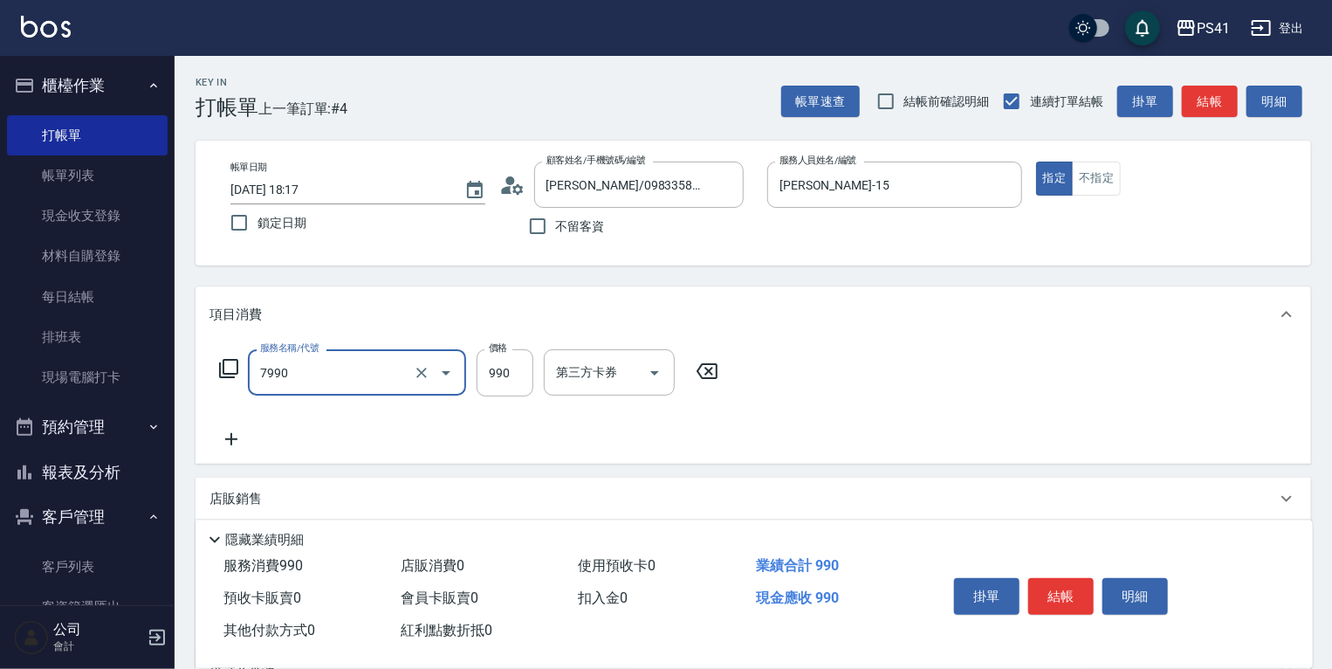
type input "髮原素頭皮養護-活動(7990)"
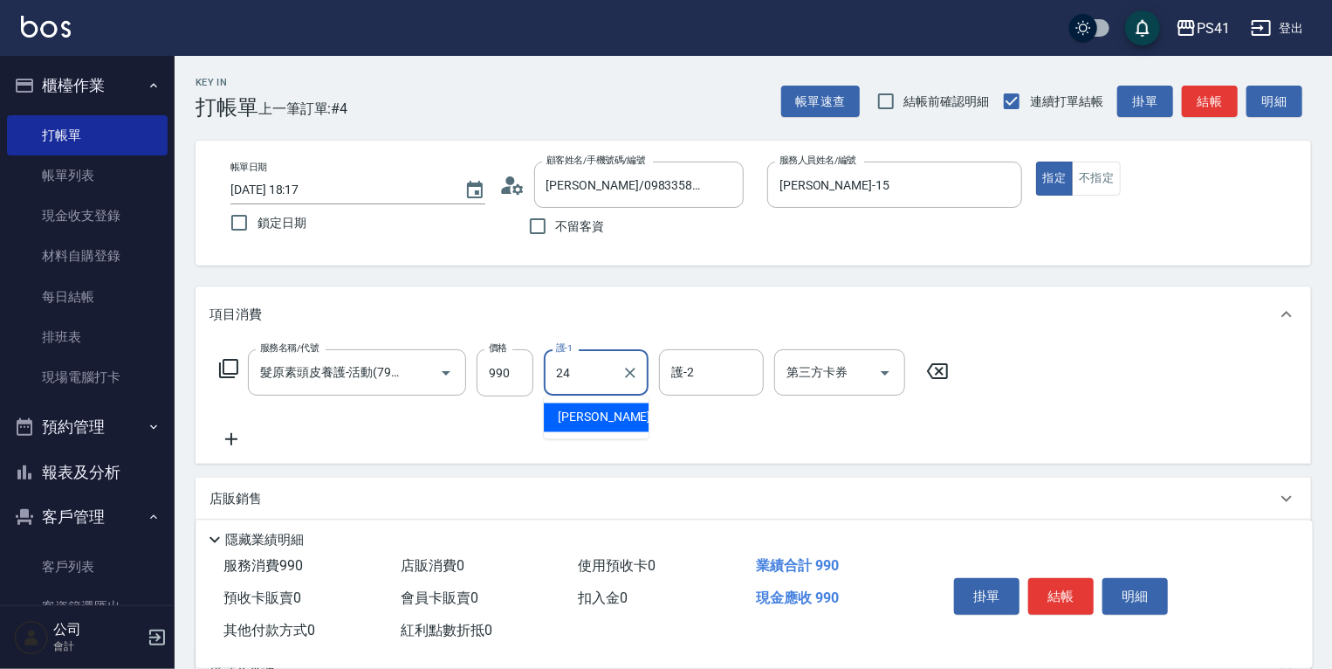
type input "小涵-24"
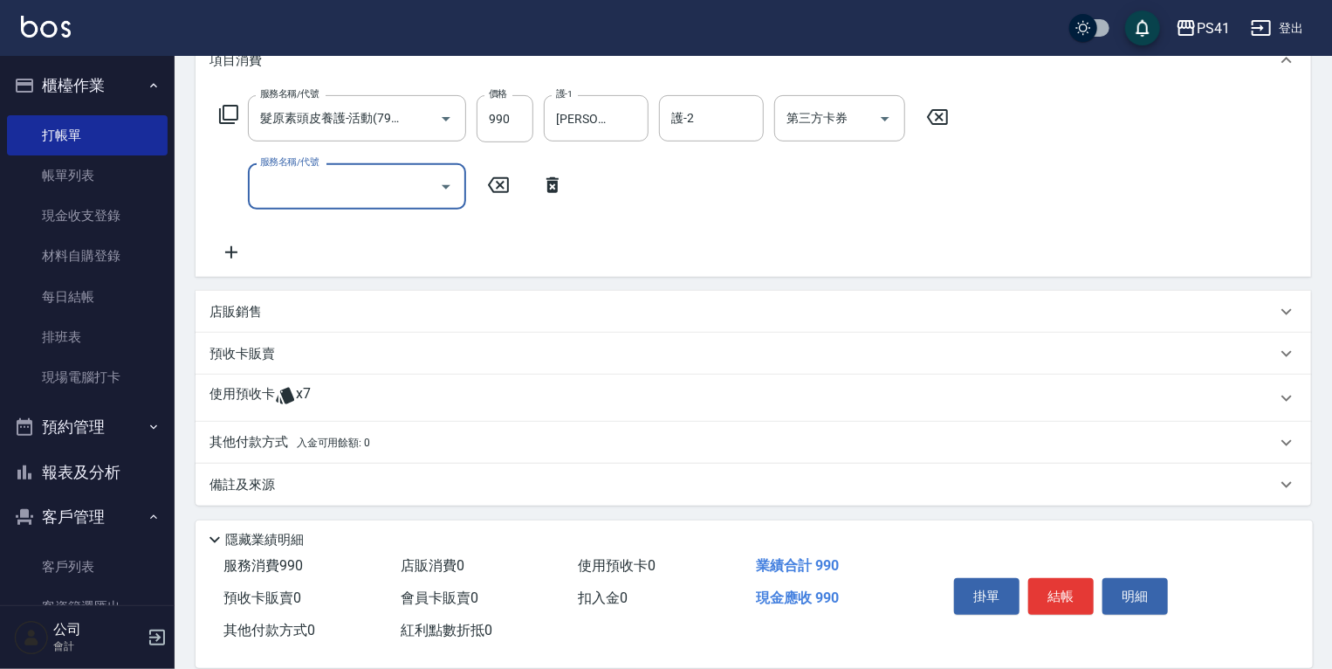
scroll to position [256, 0]
click at [286, 398] on icon at bounding box center [285, 394] width 18 height 17
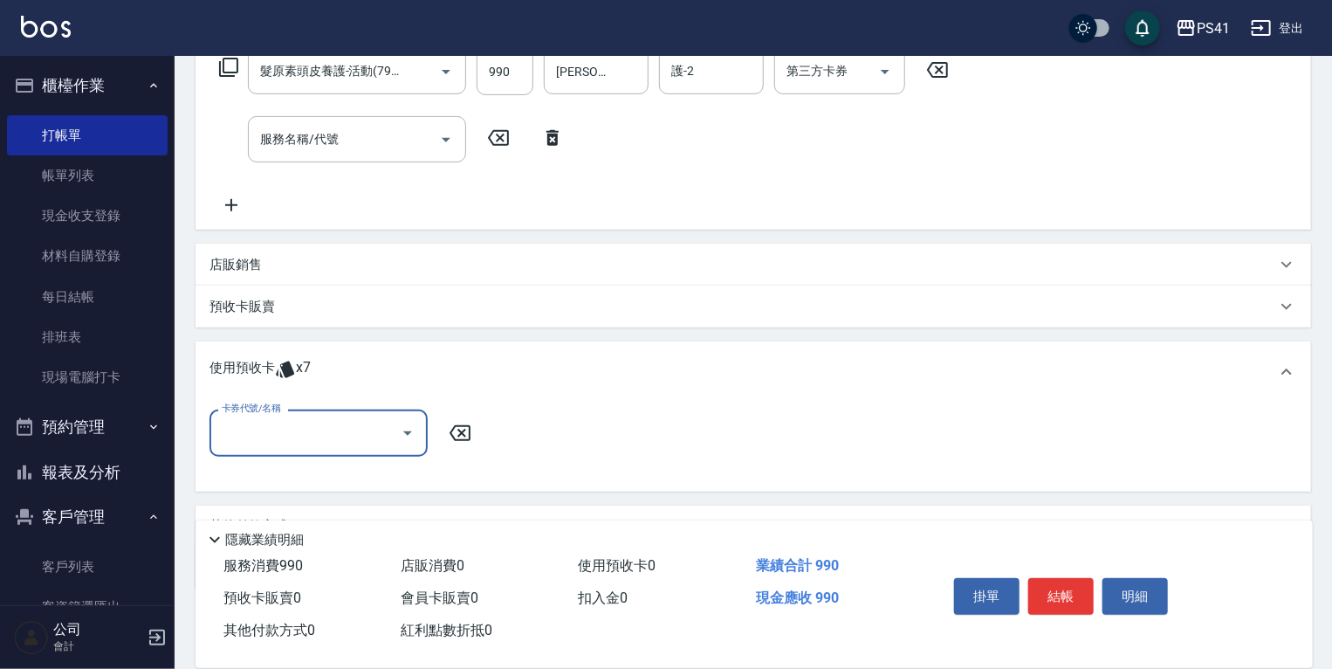
scroll to position [326, 0]
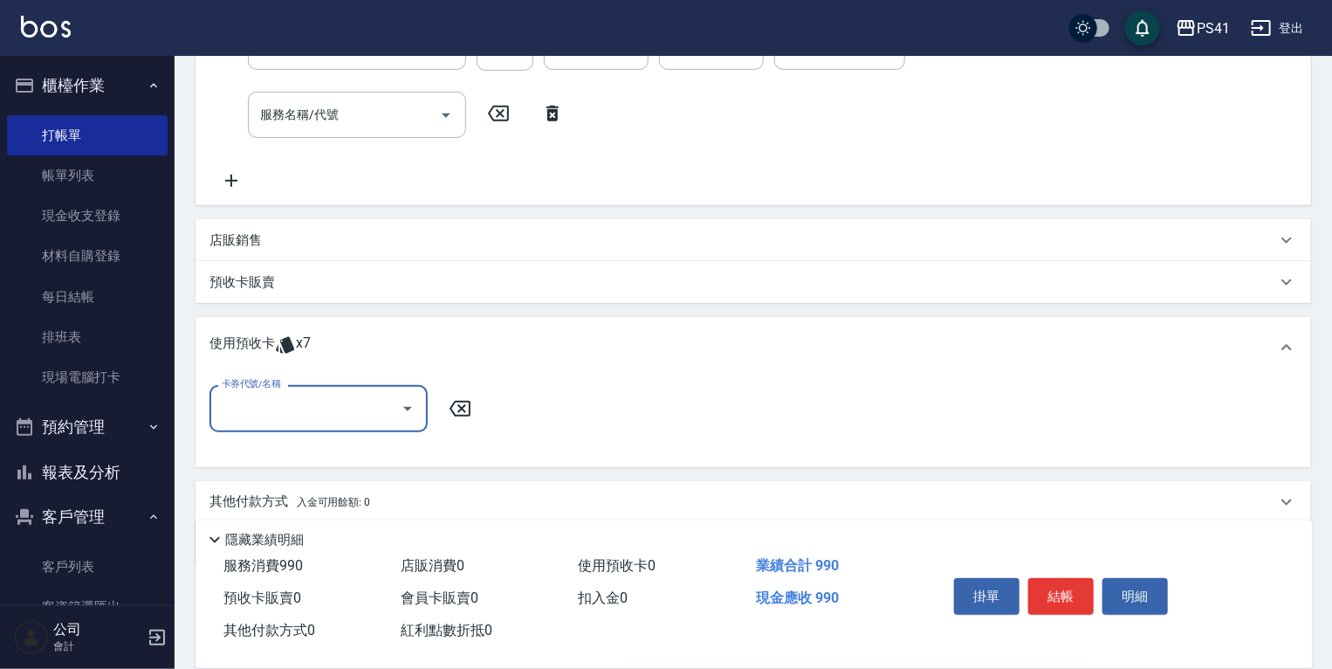
click at [310, 422] on input "卡券代號/名稱" at bounding box center [305, 408] width 176 height 31
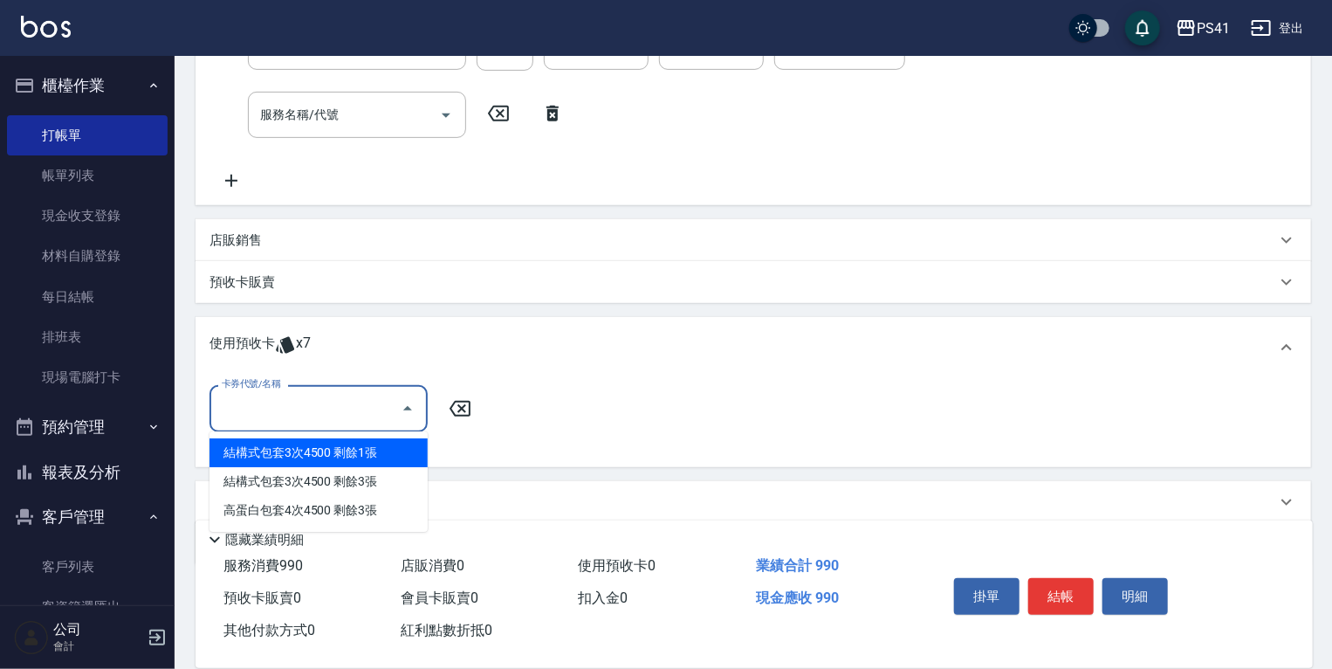
click at [347, 457] on div "結構式包套3次4500 剩餘1張" at bounding box center [318, 452] width 218 height 29
type input "結構式包套3次4500"
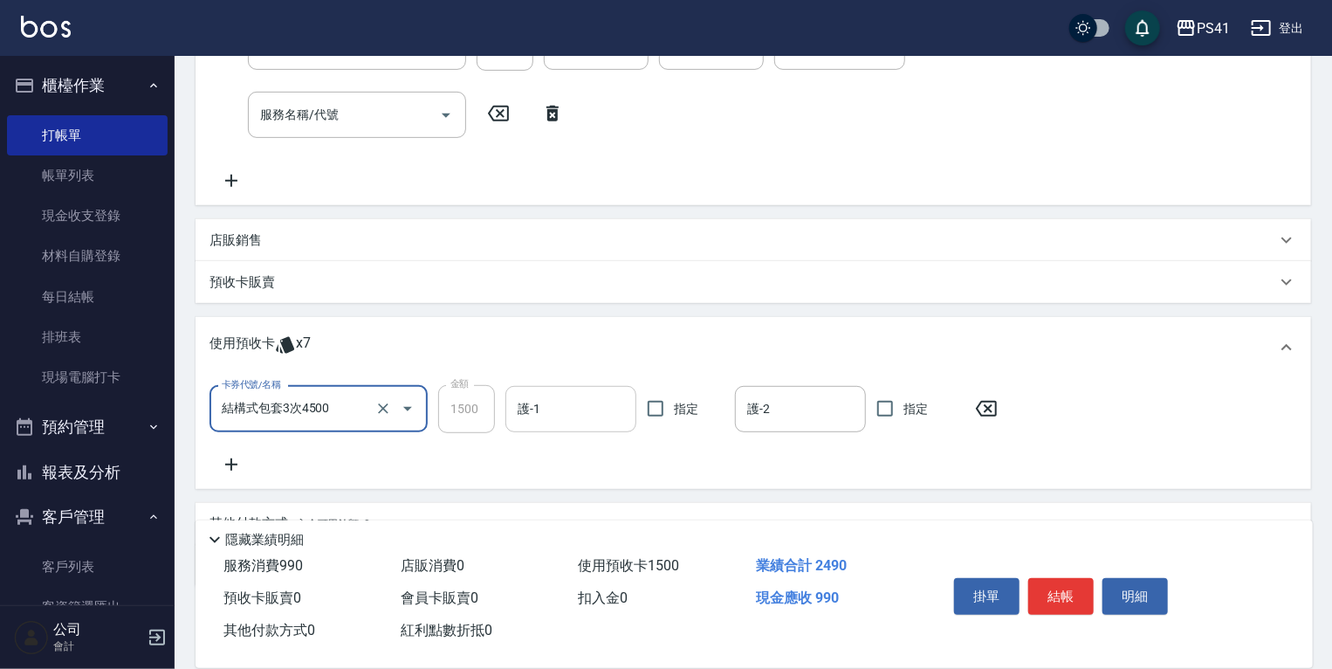
click at [565, 429] on div "護-1" at bounding box center [570, 409] width 131 height 46
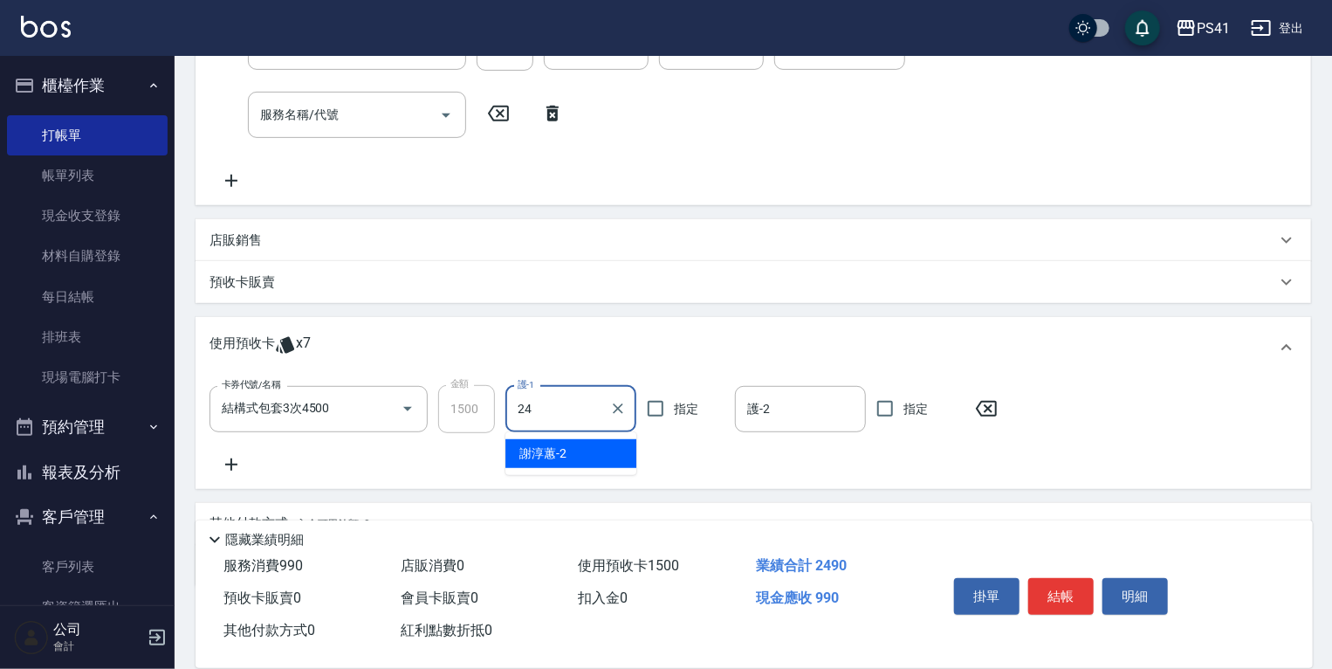
type input "小涵-24"
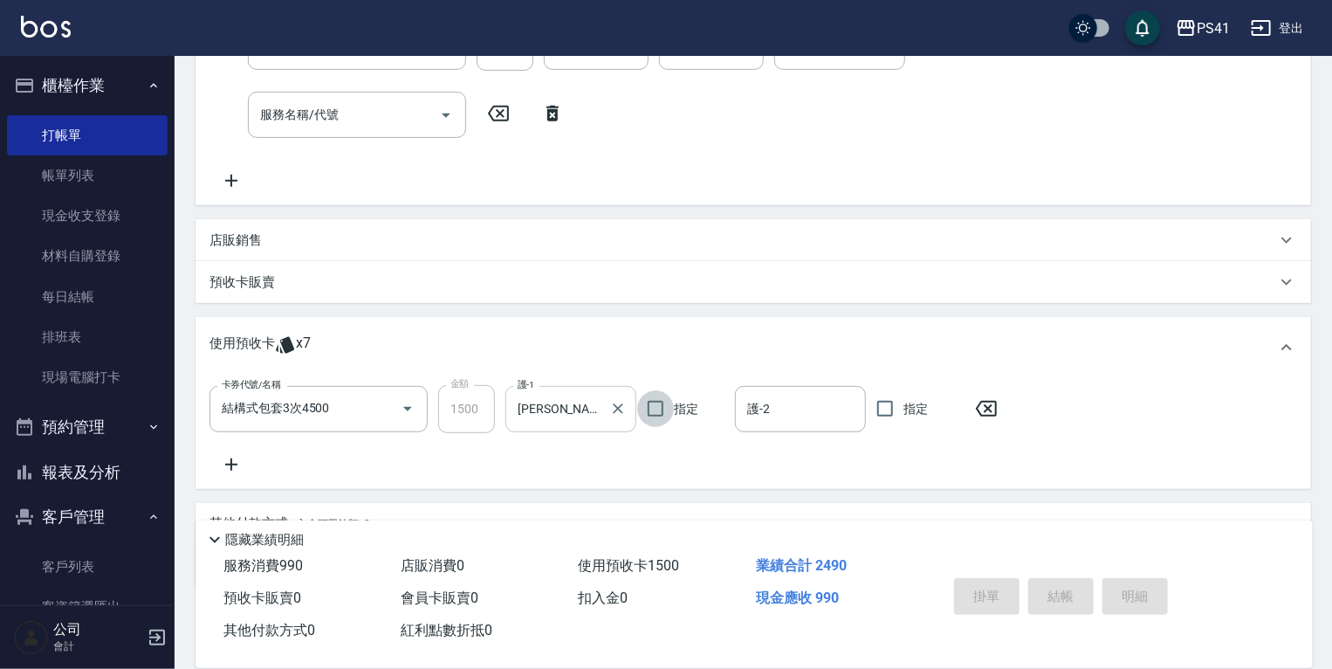
type input "2025/10/12 18:18"
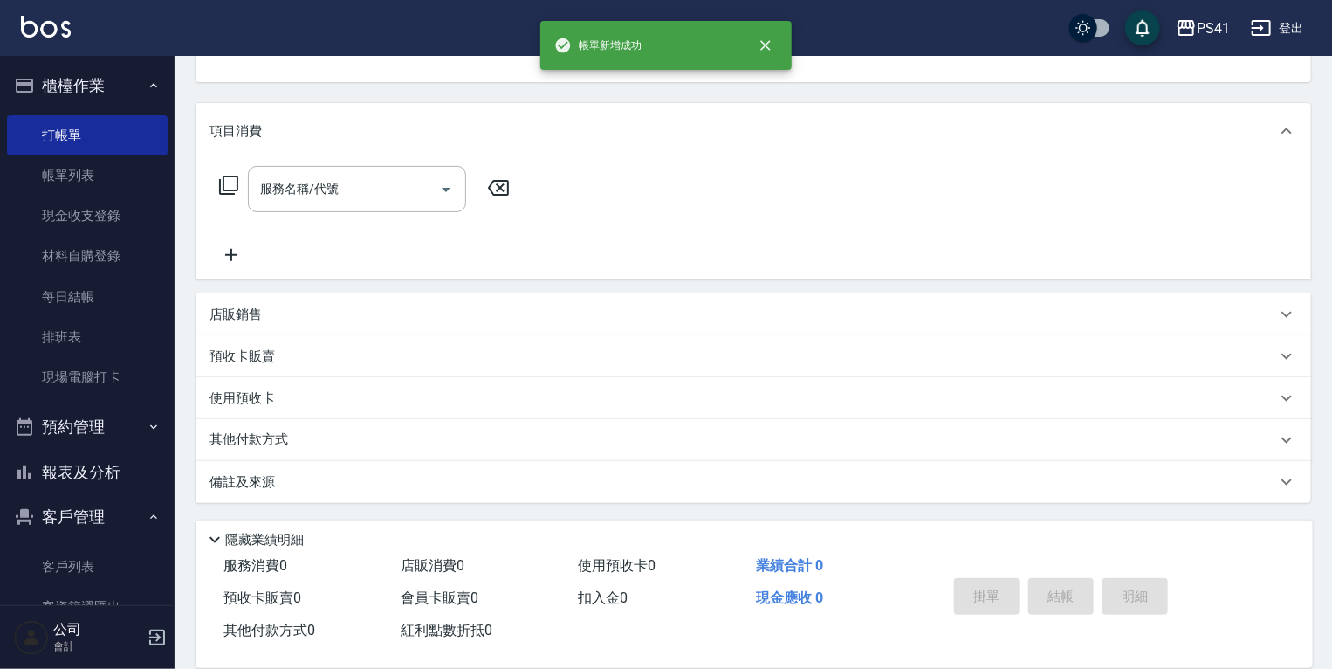
scroll to position [0, 0]
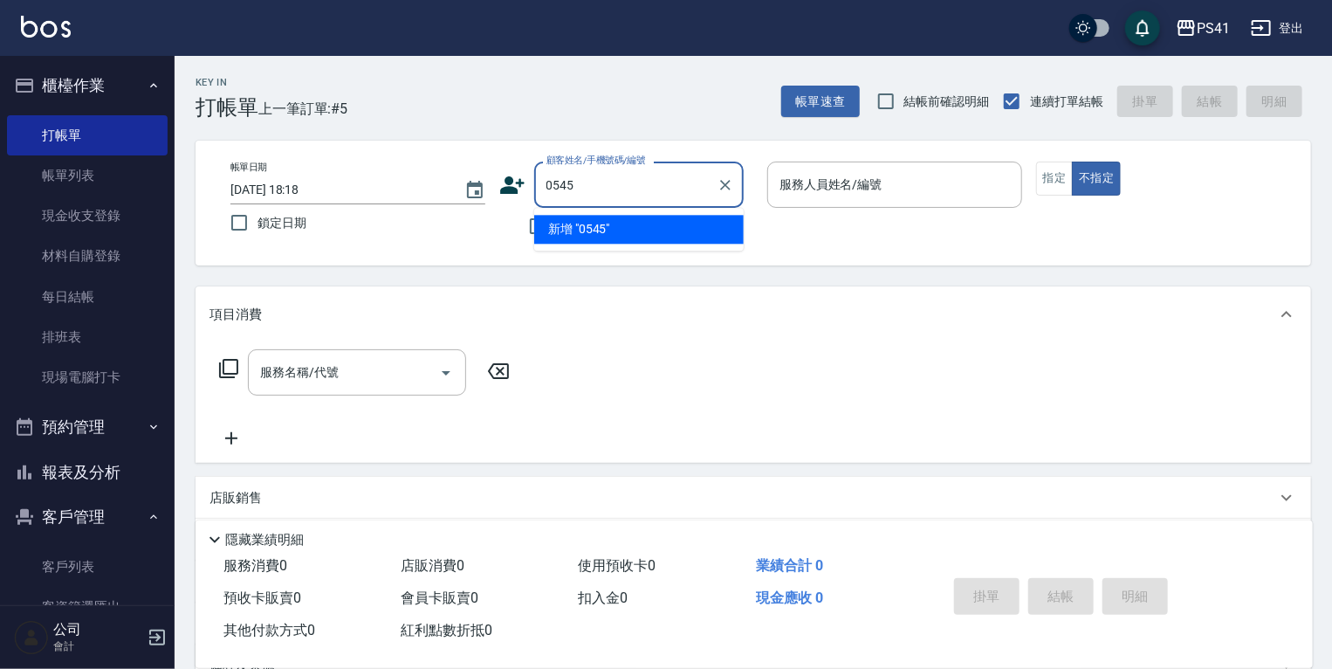
type input "0545"
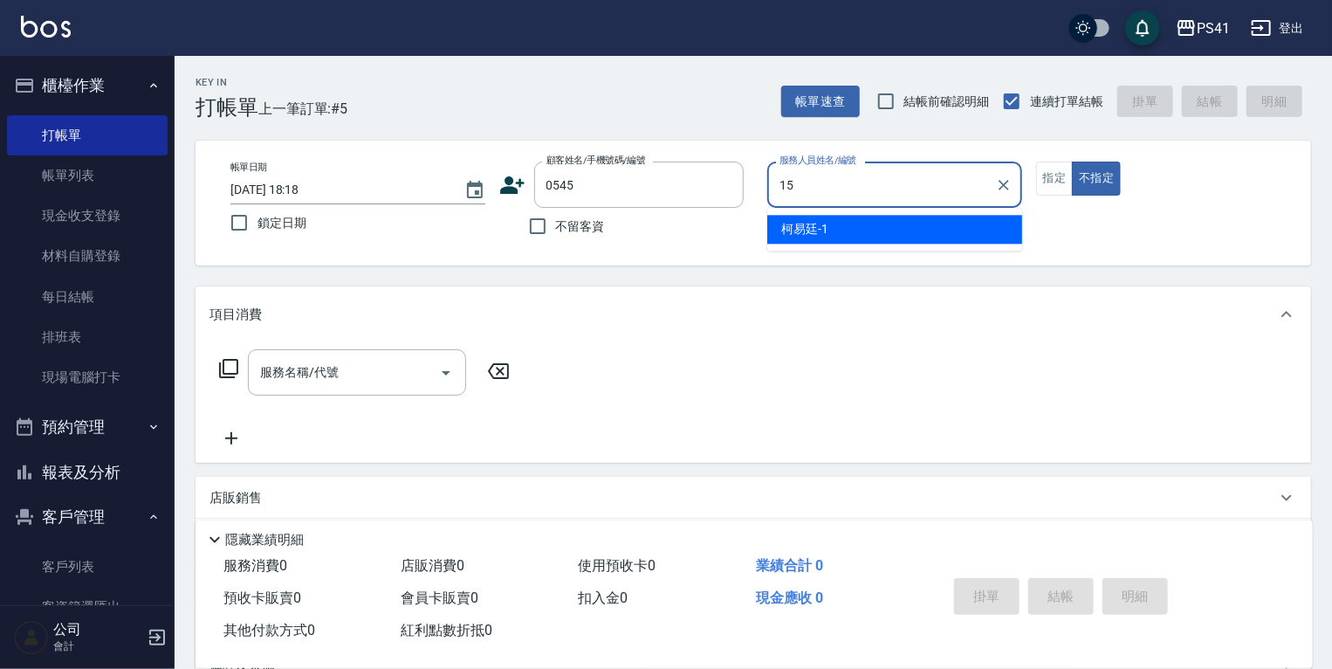
type input "李靜芳-15"
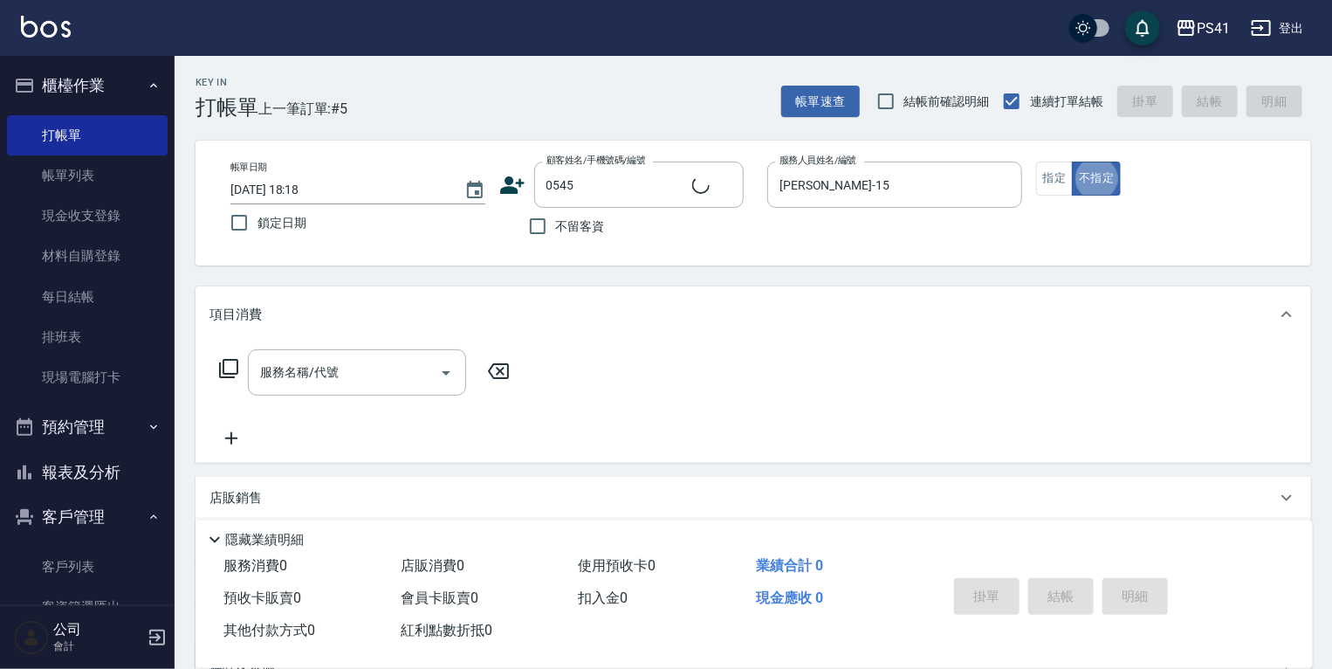
type input "蔡幸娟/0953869089/0545"
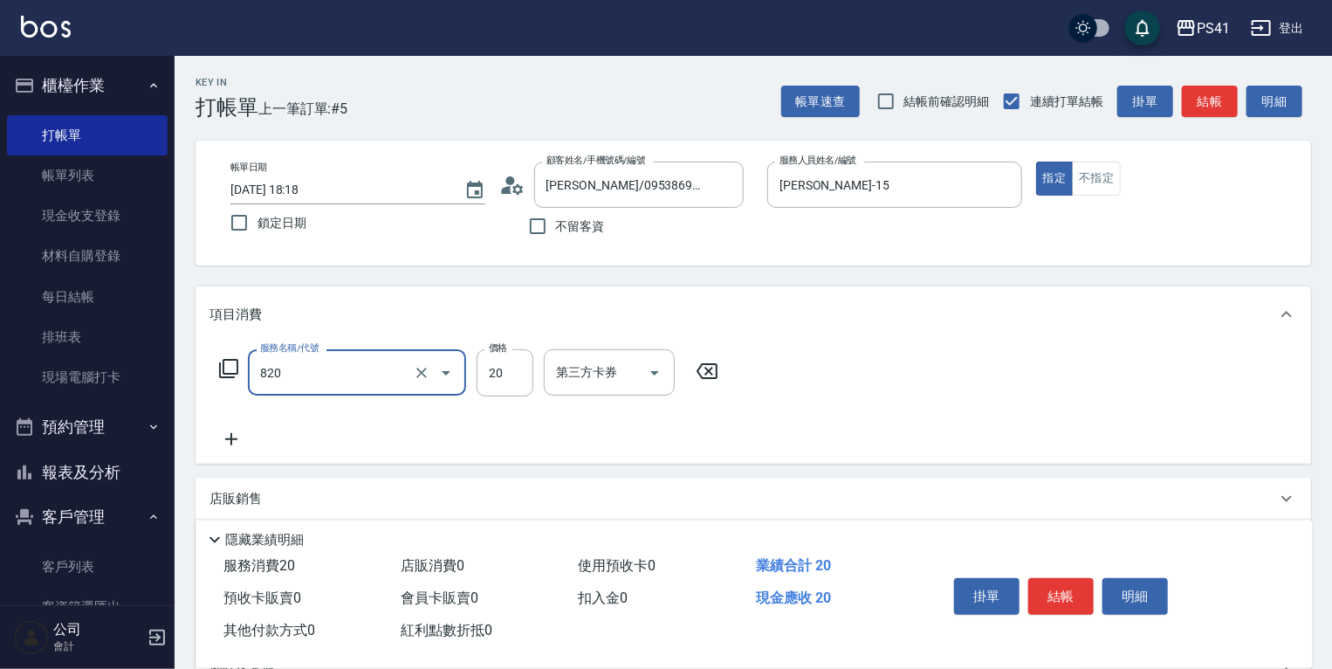
type input "潤絲(820)"
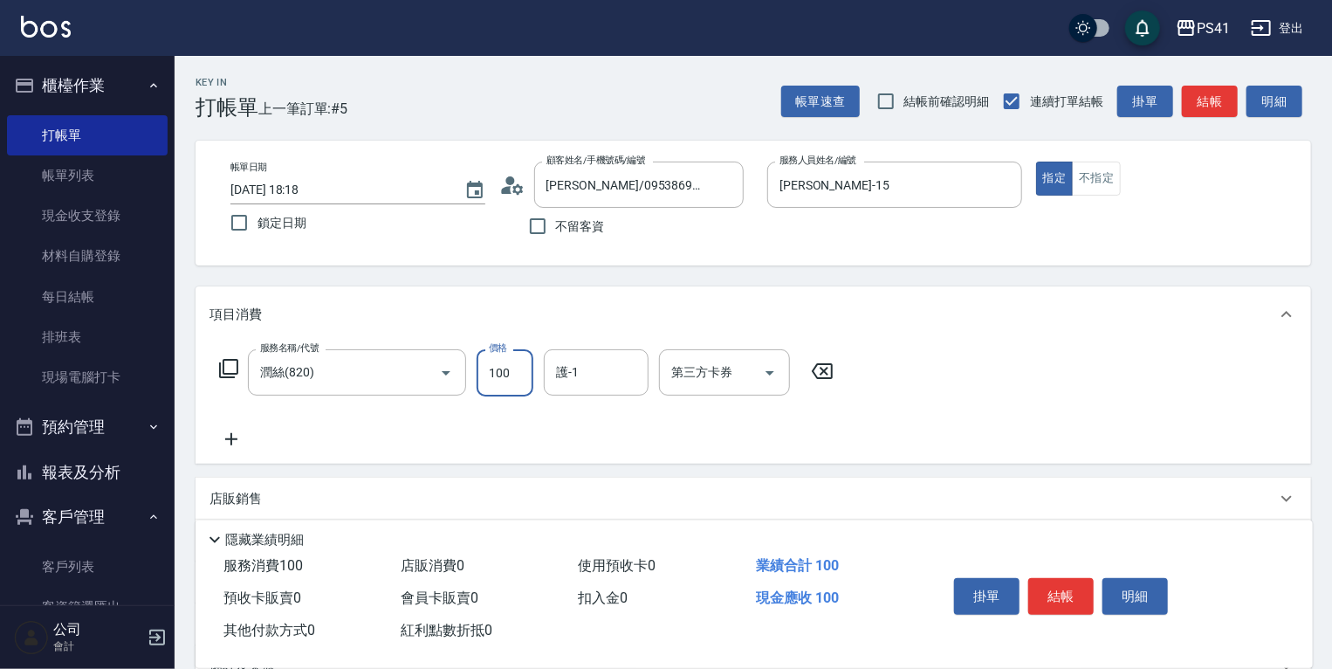
type input "100"
type input "Rolla-5"
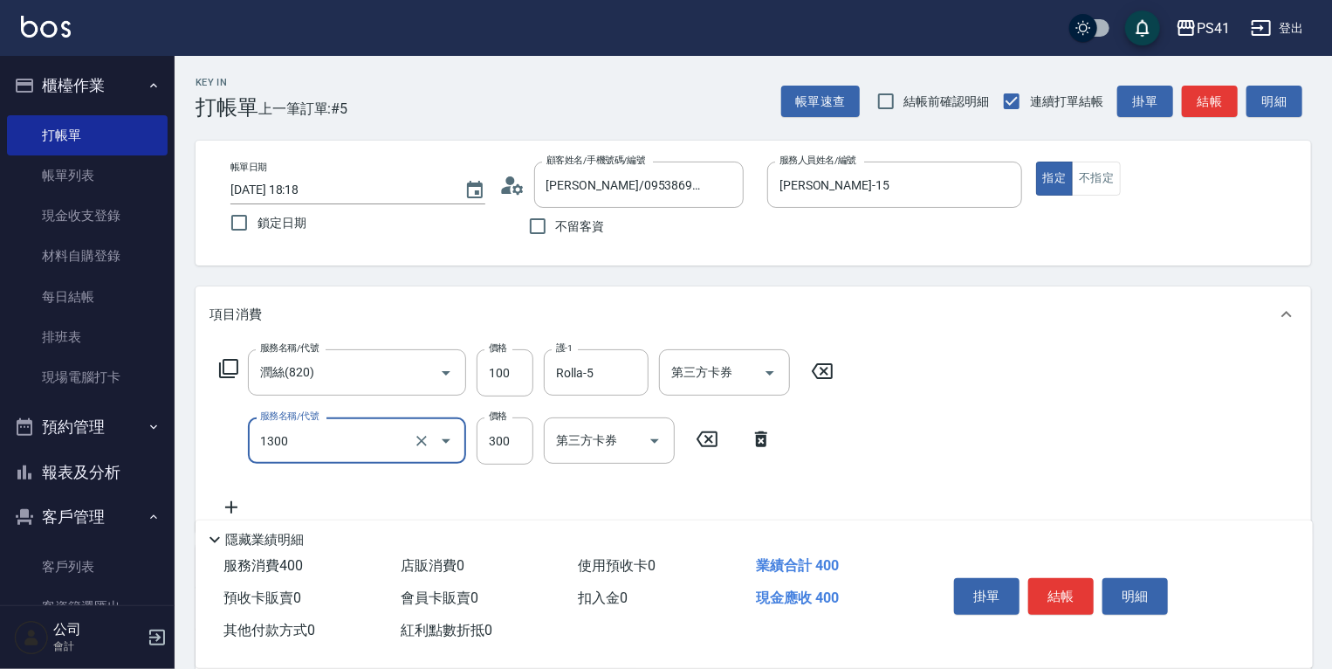
type input "洗髮300(1300)"
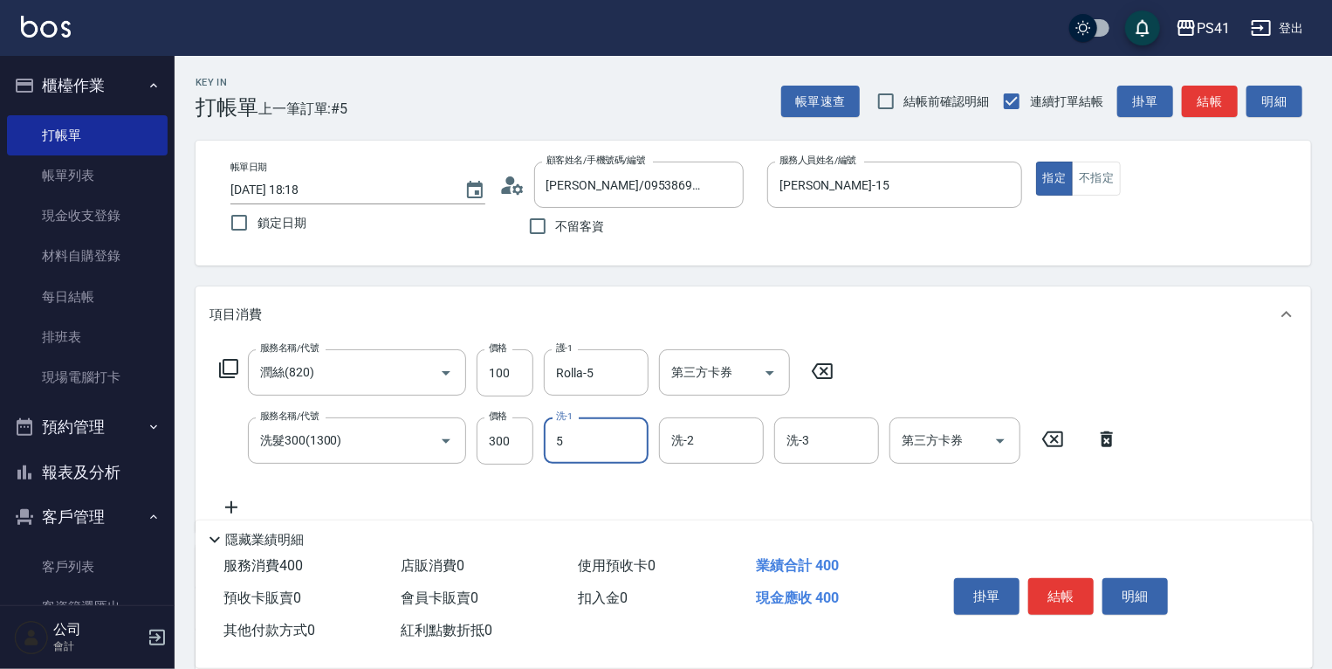
type input "Rolla-5"
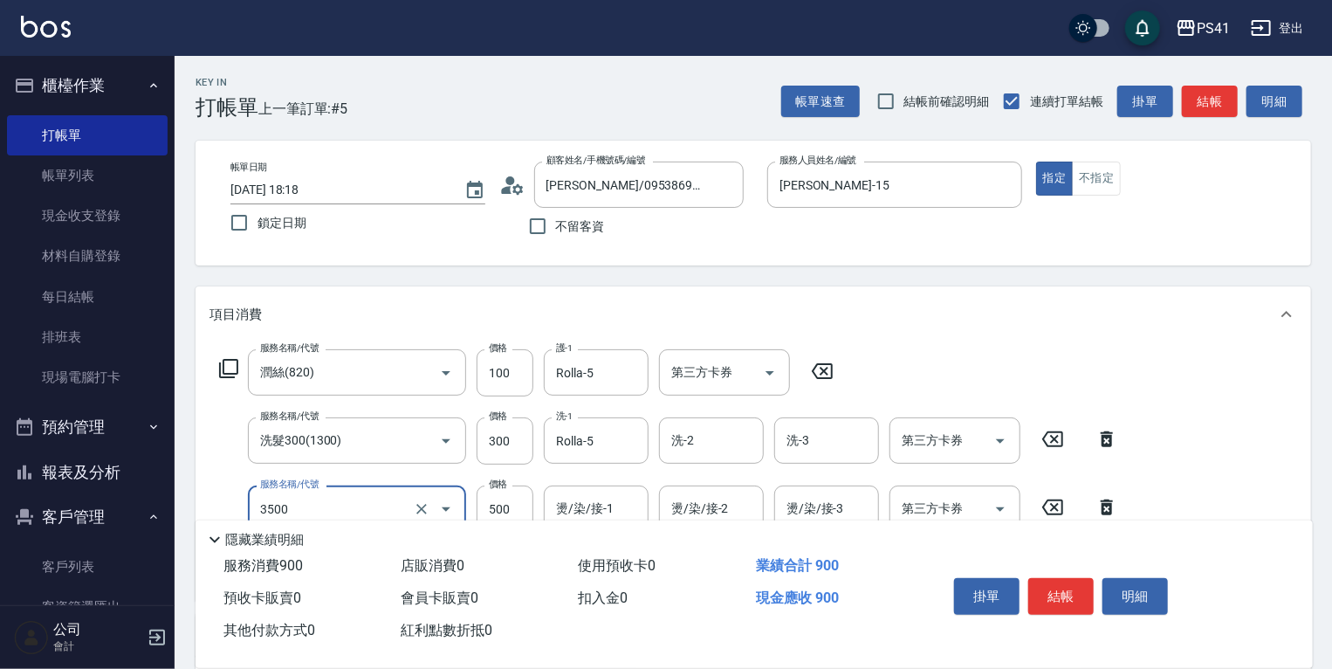
type input "補燙(3500)"
type input "400"
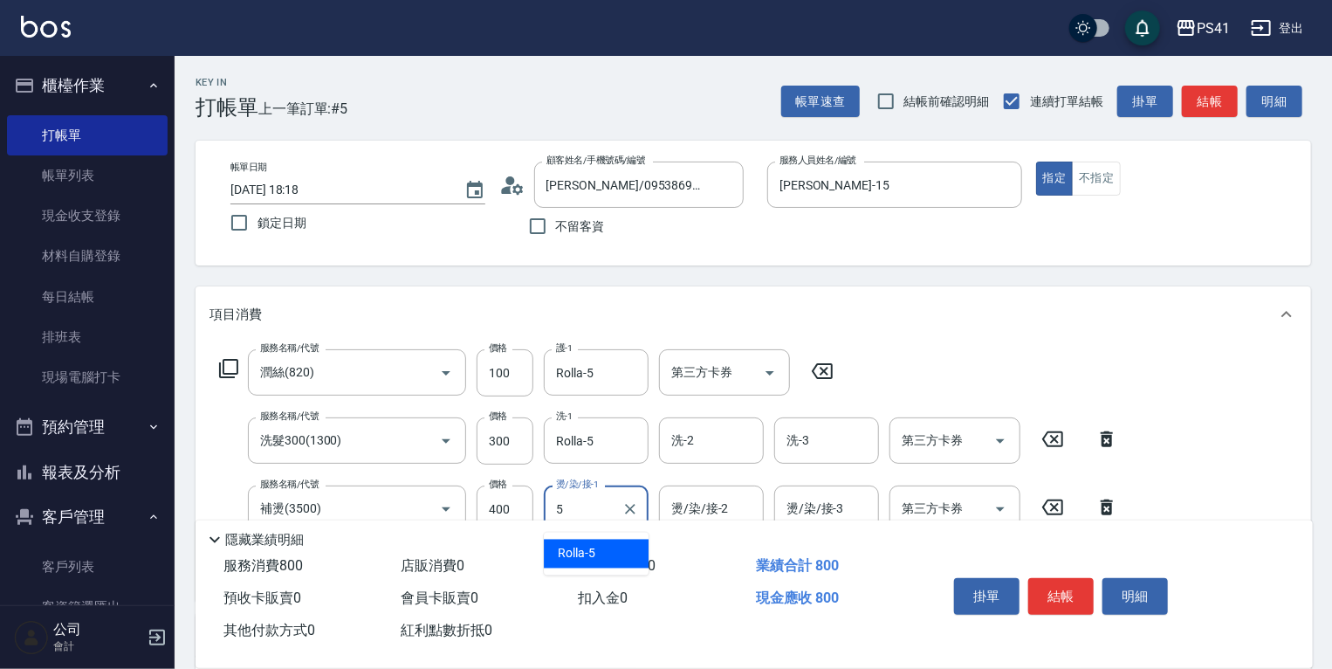
type input "Rolla-5"
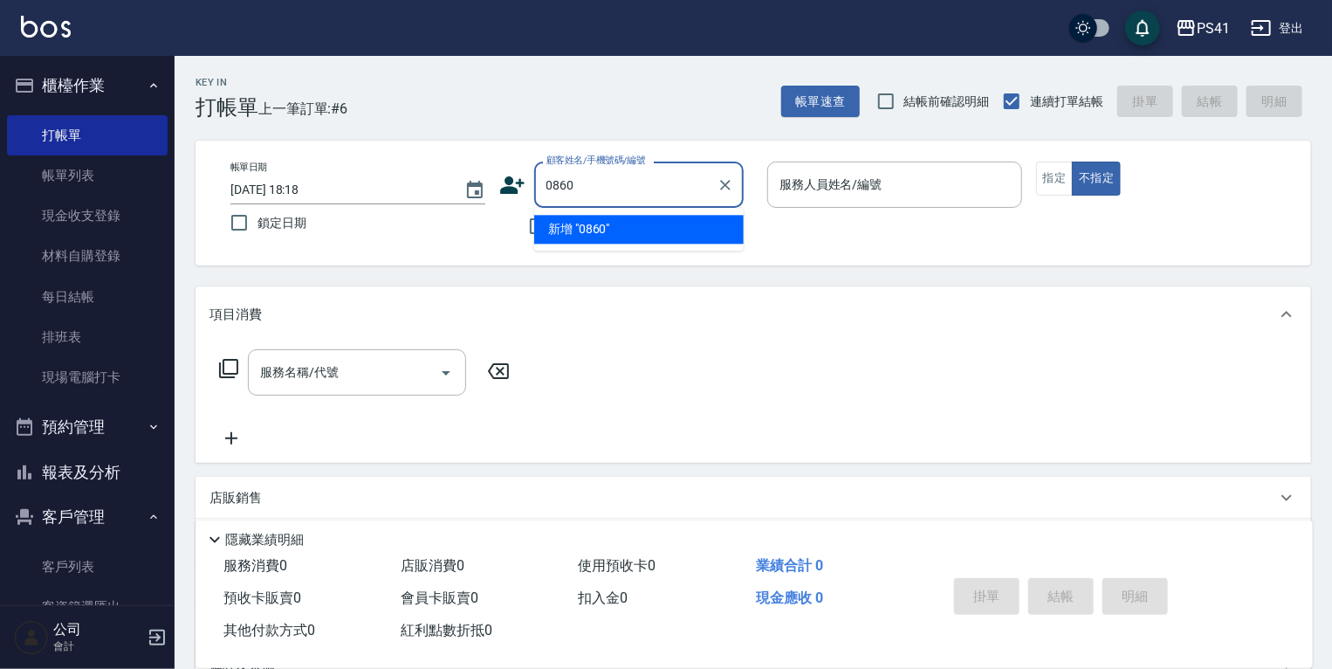
type input "0860"
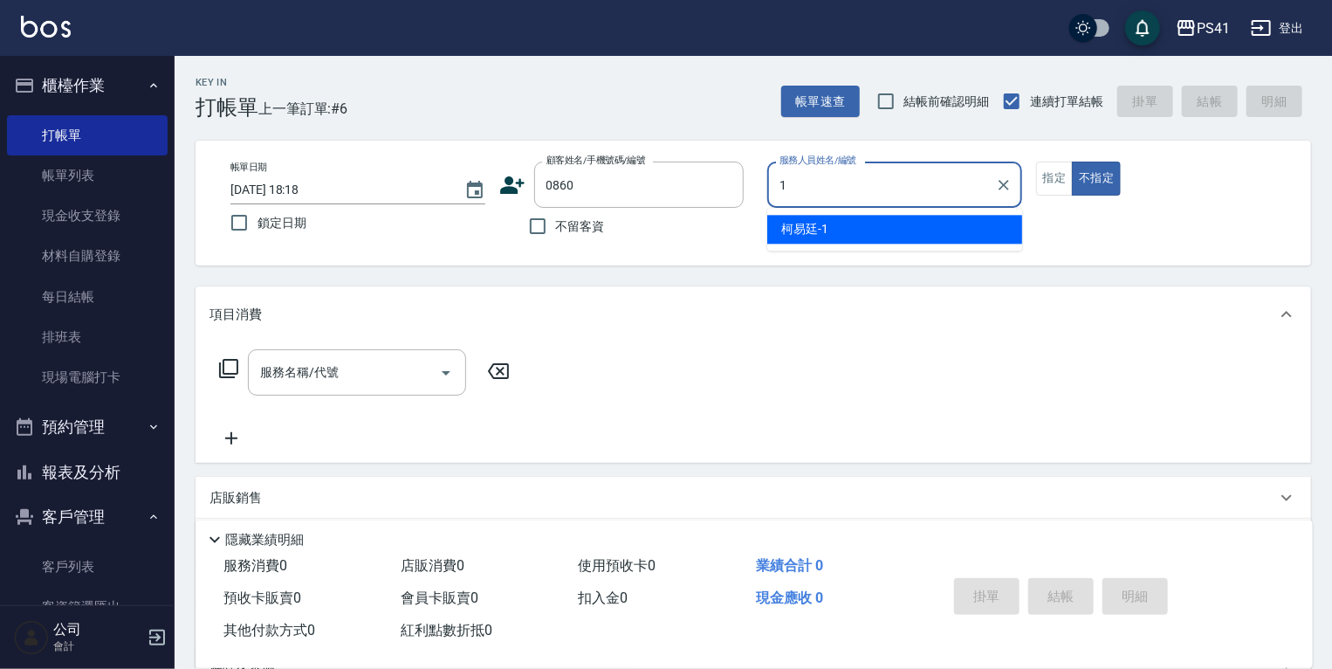
type input "柯易廷-1"
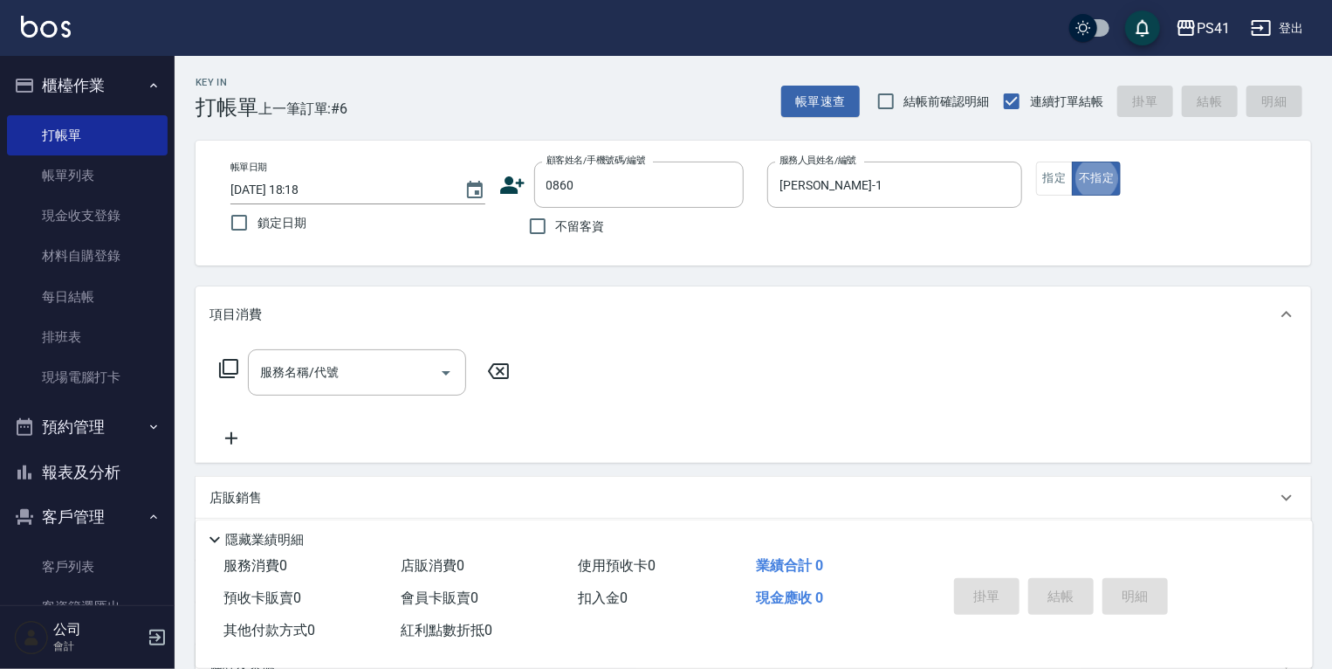
type input "許文瑋/0955301100/0860"
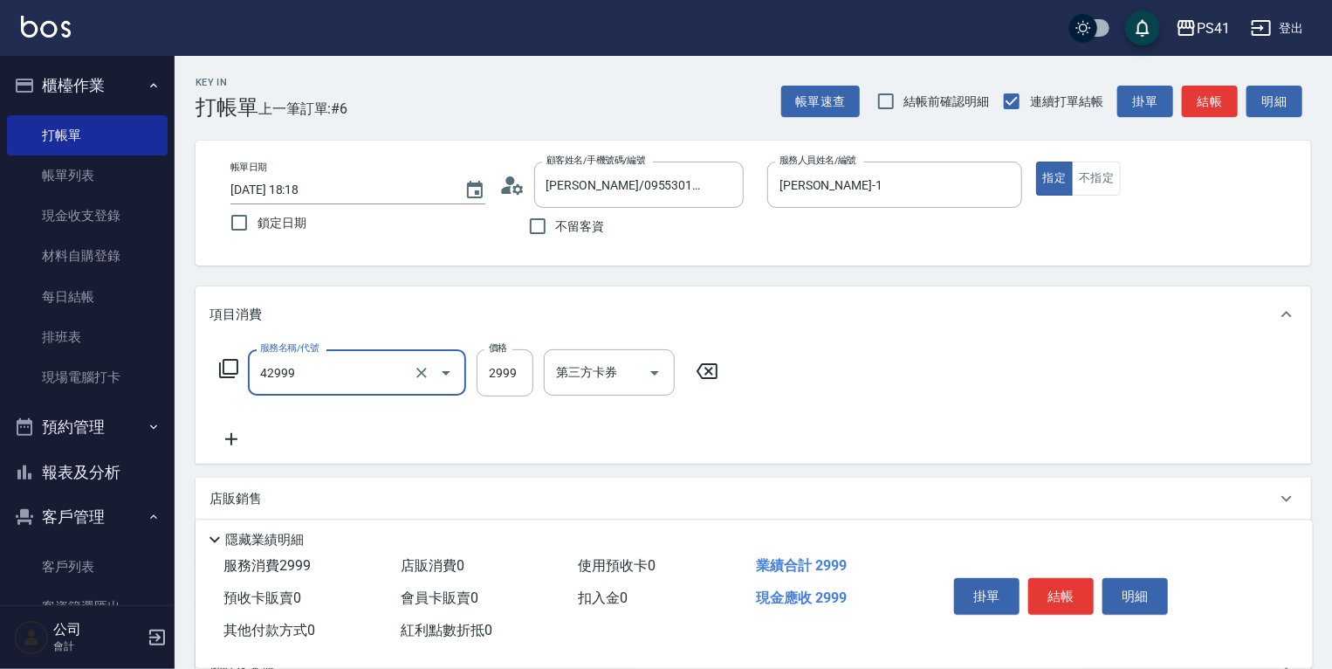
type input "漂染肩上2999以上(42999)"
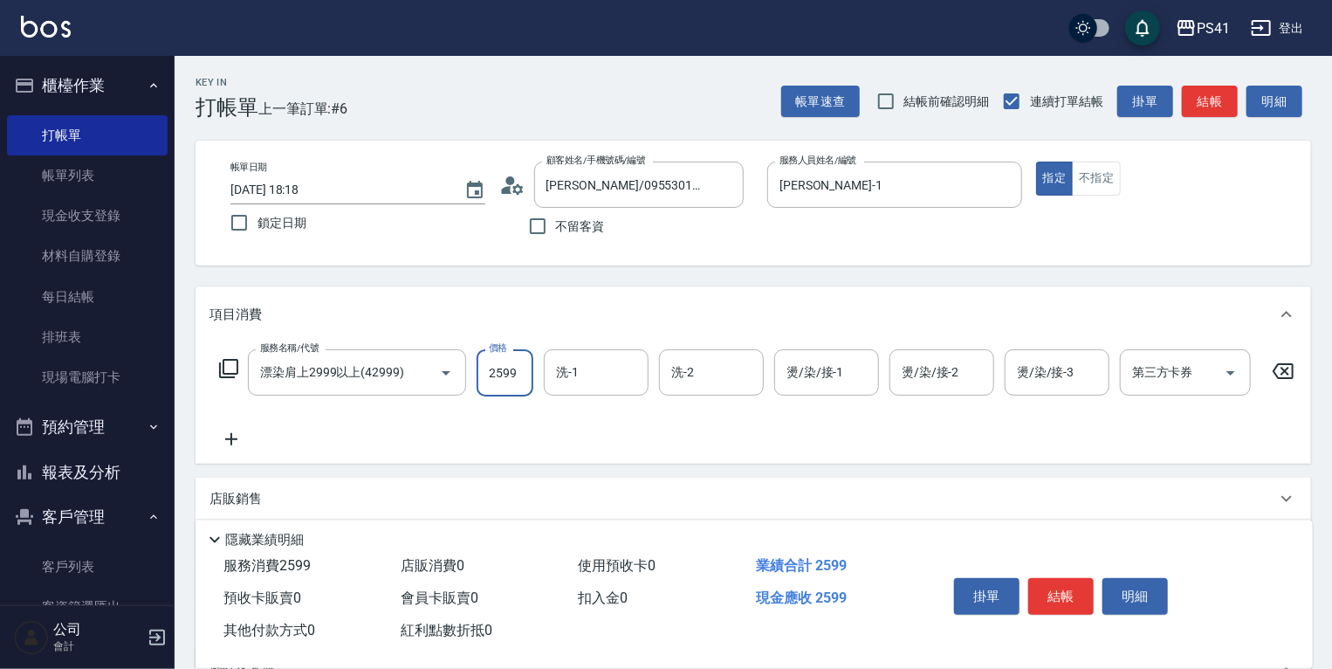
type input "2599"
type input "佳佳-27"
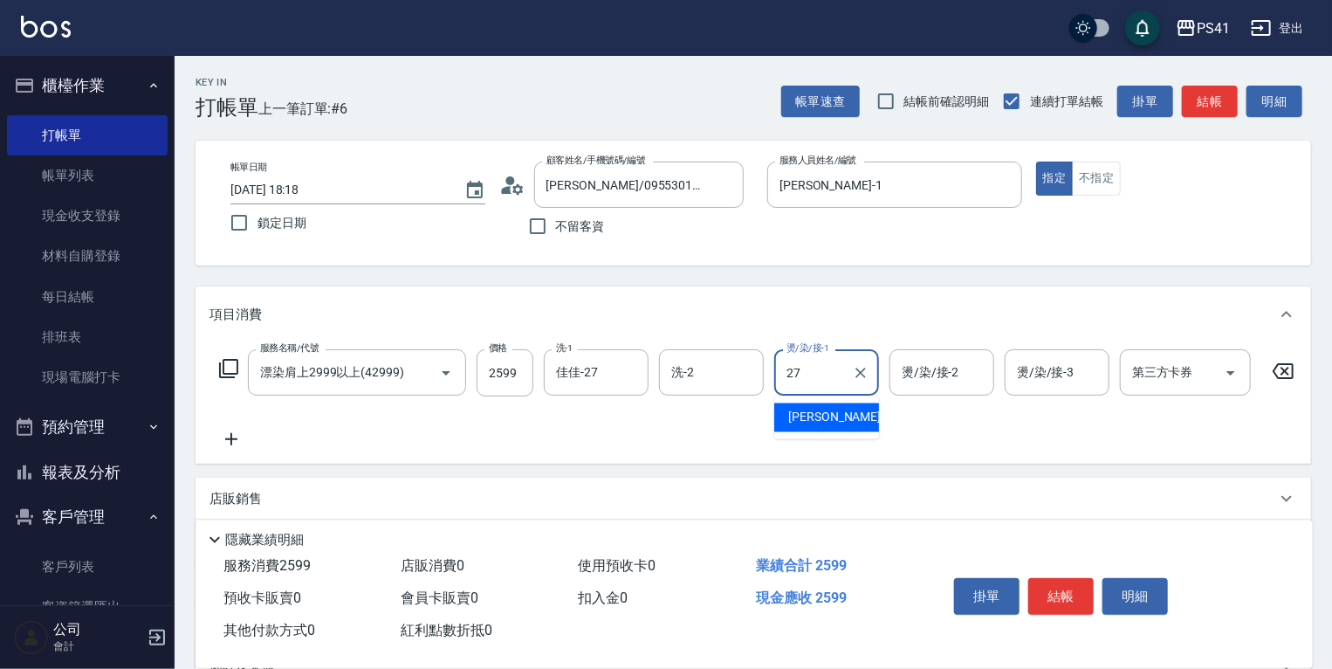
type input "佳佳-27"
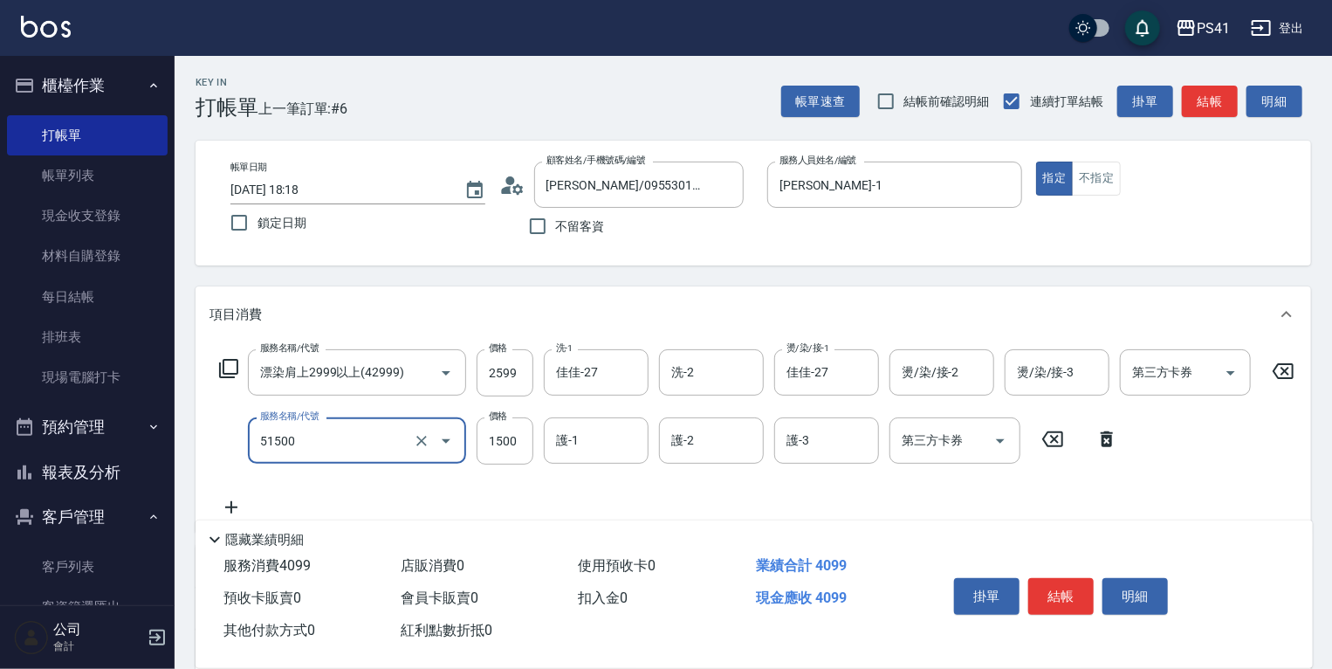
type input "原價1201~1500護髮(51500)"
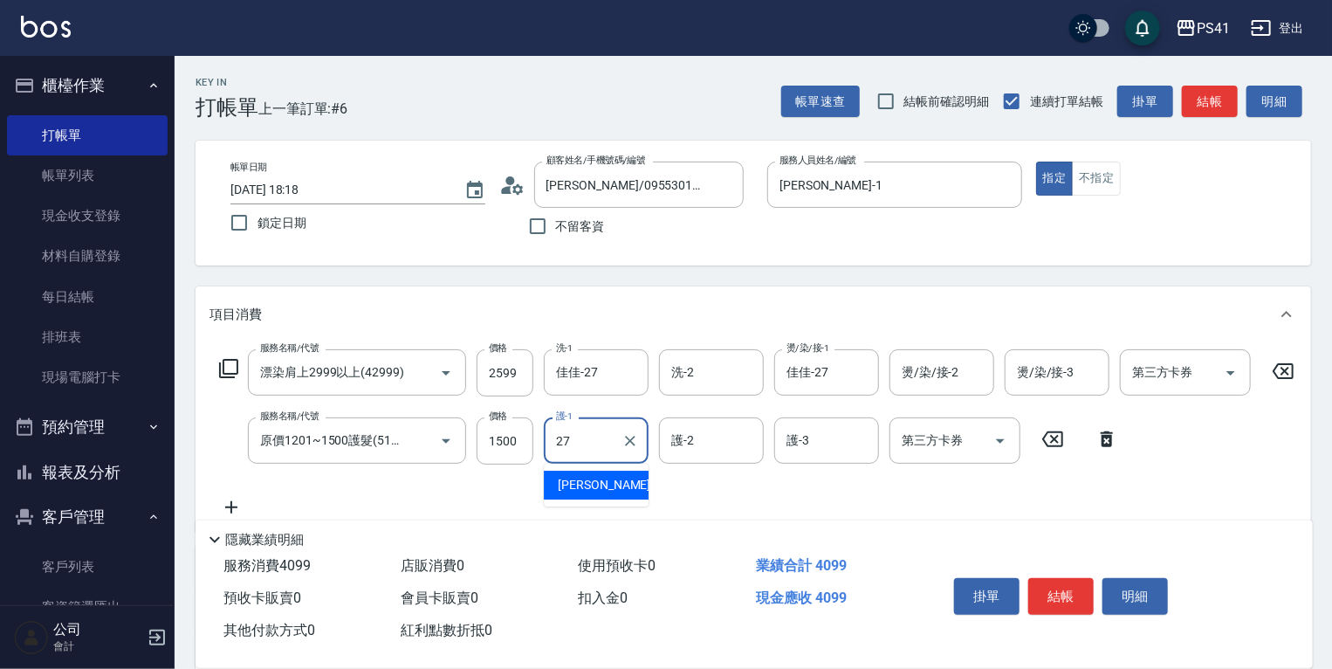
type input "佳佳-27"
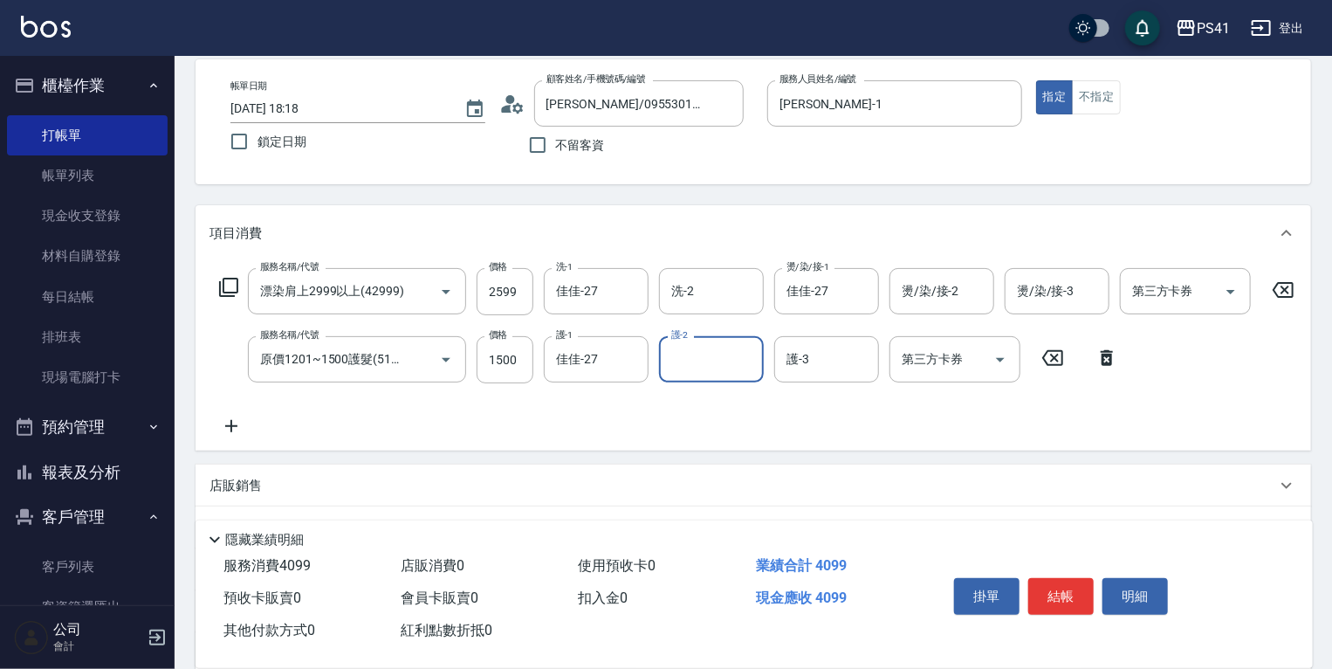
scroll to position [209, 0]
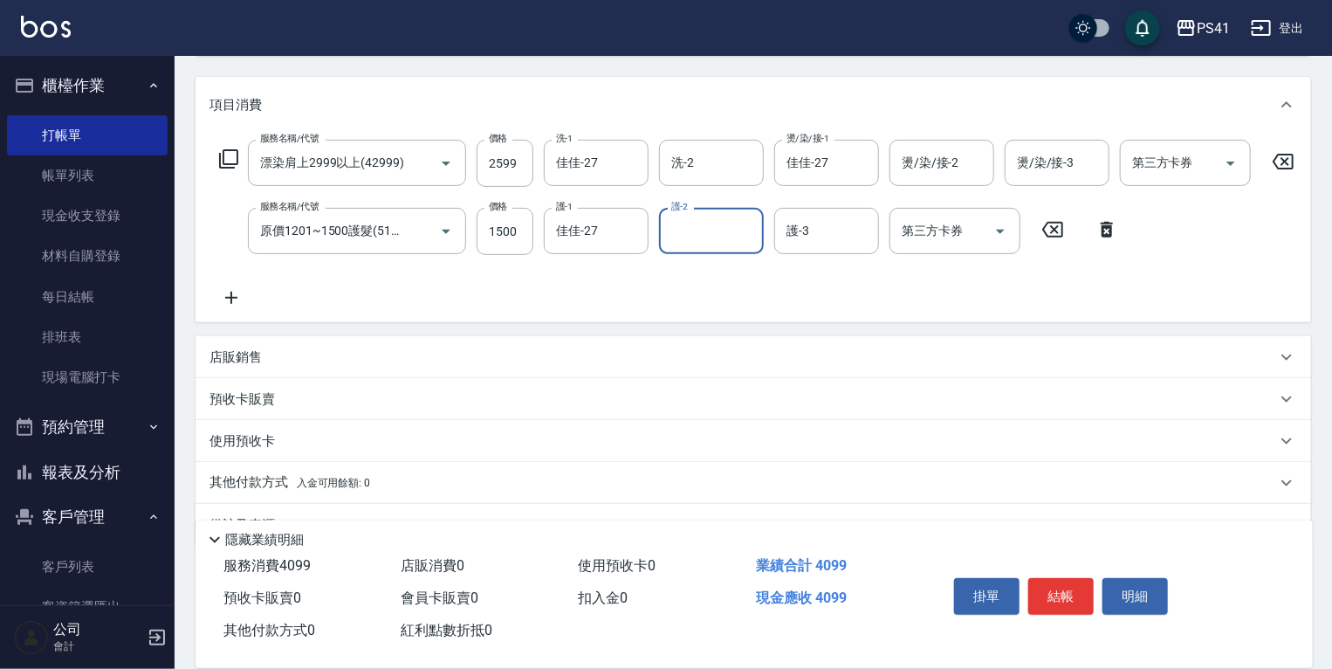
click at [300, 377] on div "店販銷售" at bounding box center [754, 357] width 1116 height 42
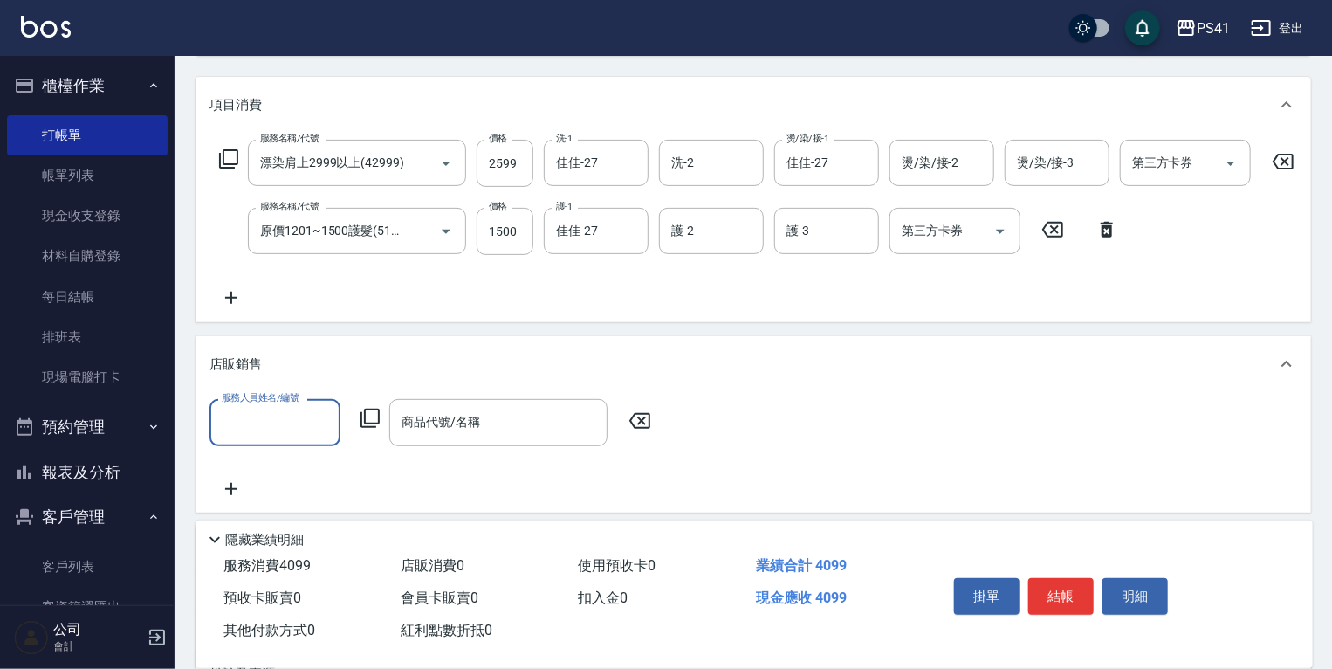
scroll to position [0, 0]
type input "柯易廷-1"
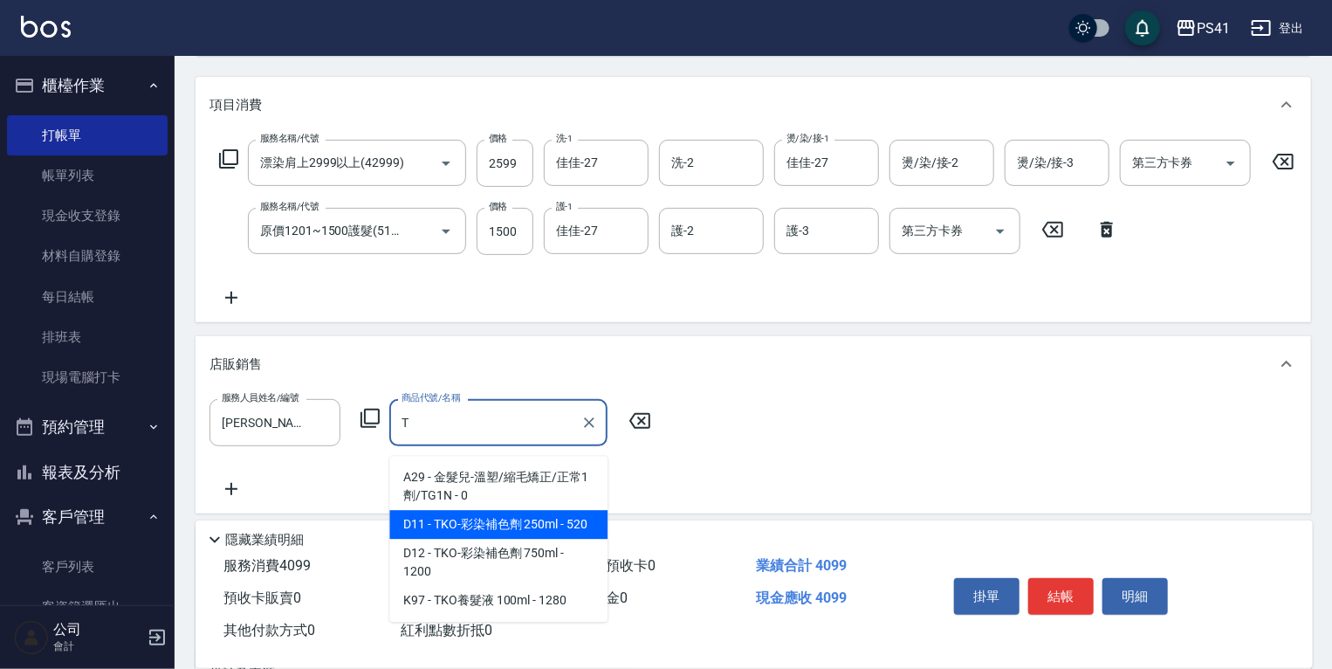
type input "TKO-彩染補色劑 250ml"
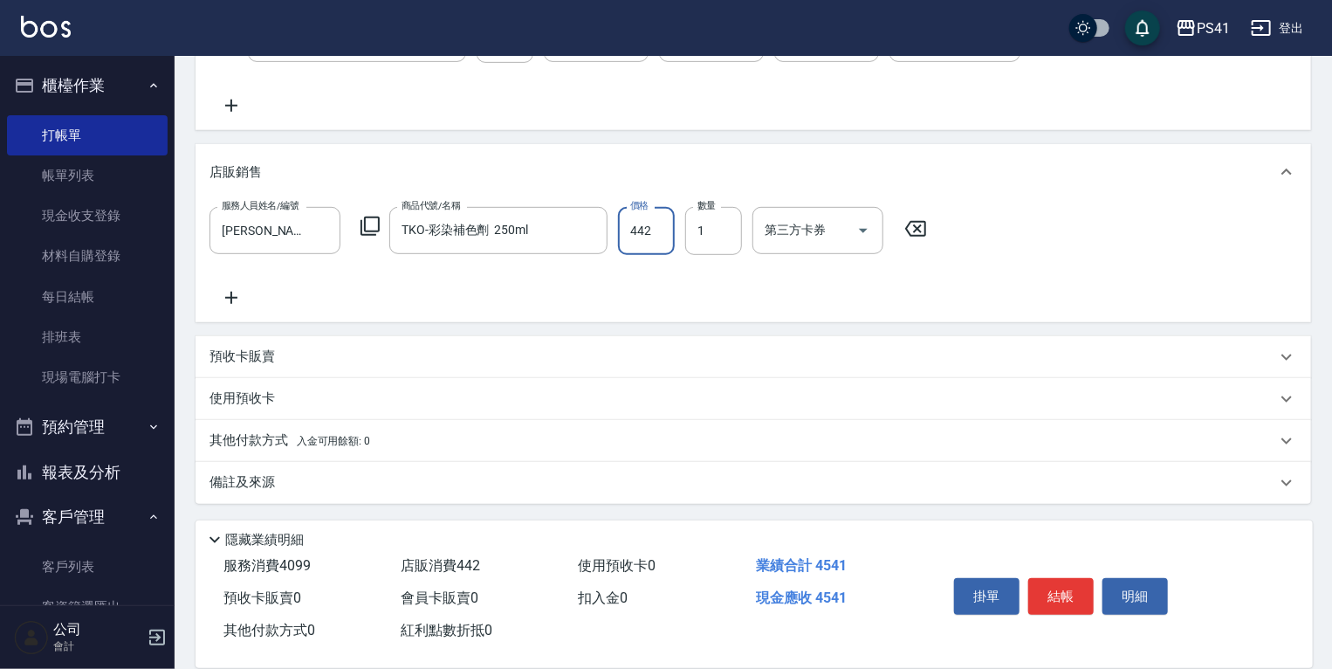
scroll to position [412, 0]
type input "442"
click at [311, 426] on div "其他付款方式 入金可用餘額: 0" at bounding box center [754, 440] width 1116 height 42
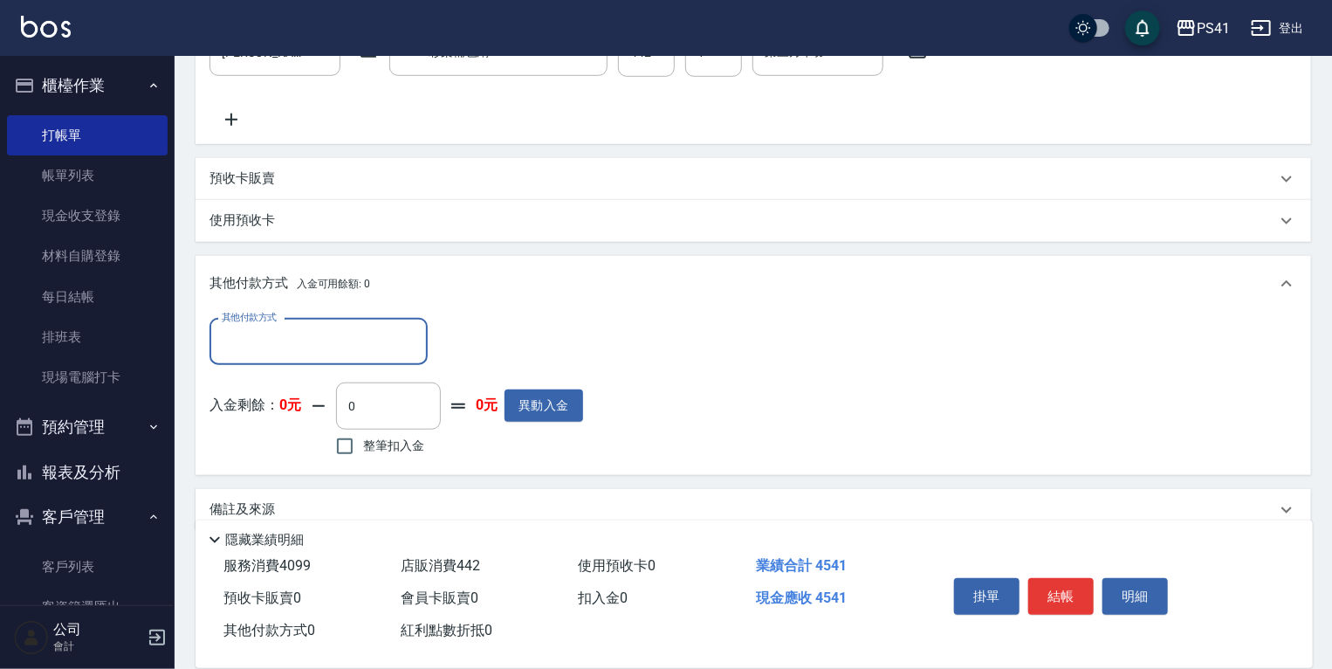
scroll to position [617, 0]
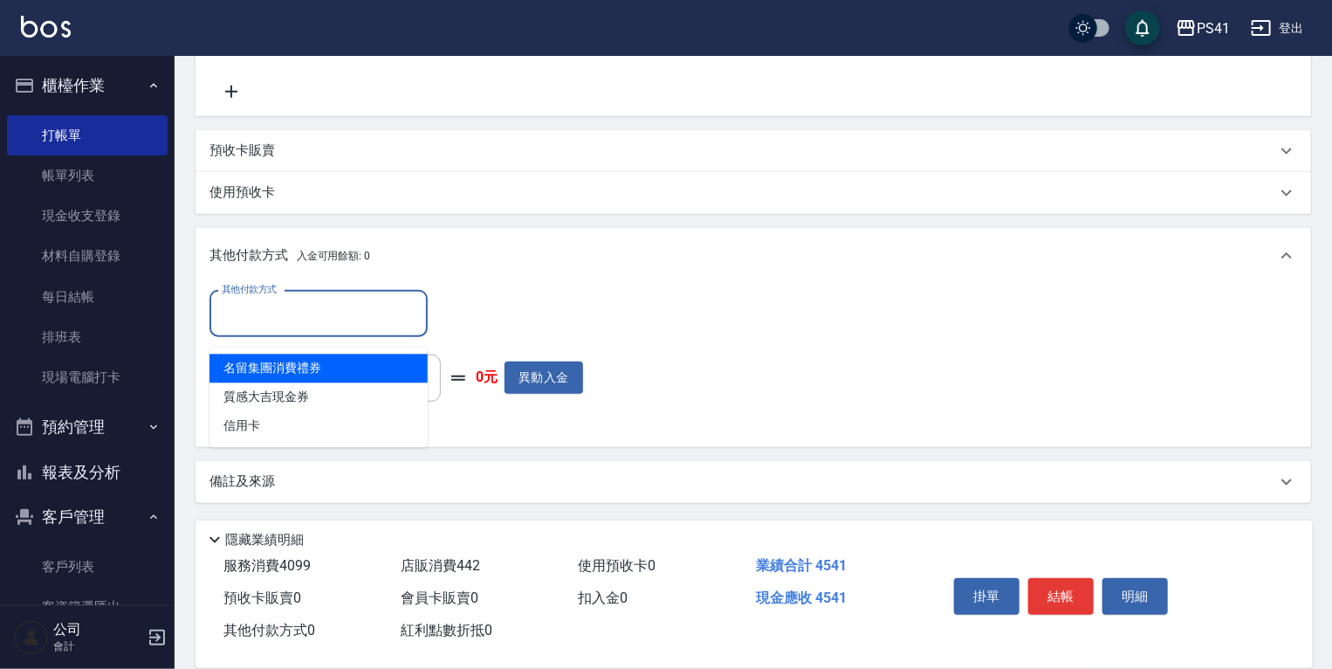
click at [361, 307] on input "其他付款方式" at bounding box center [318, 314] width 203 height 31
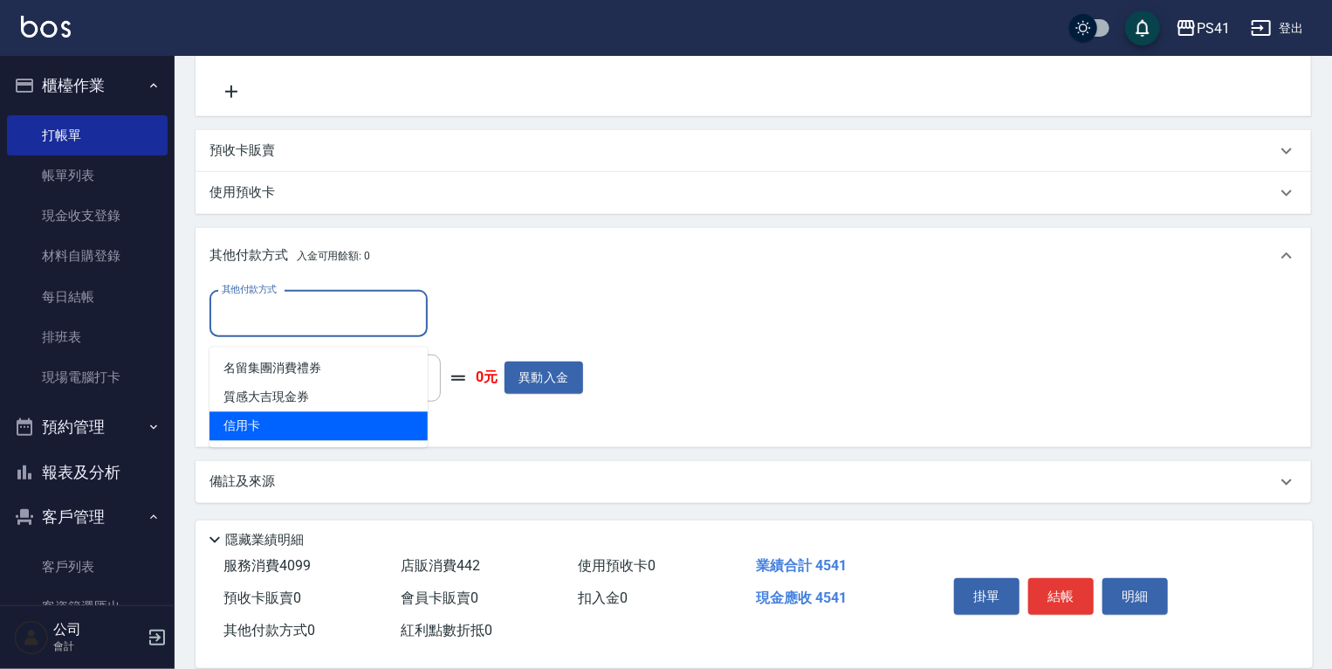
drag, startPoint x: 370, startPoint y: 407, endPoint x: 445, endPoint y: 375, distance: 81.4
click at [374, 412] on span "信用卡" at bounding box center [318, 426] width 218 height 29
type input "信用卡"
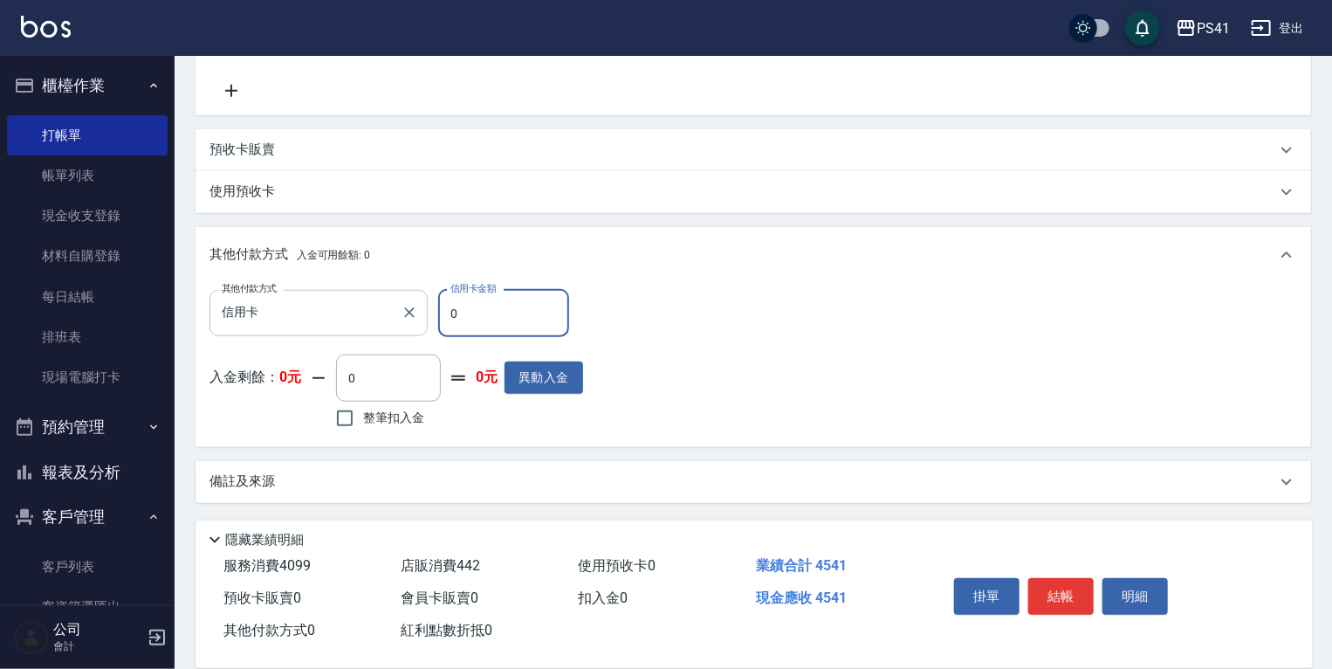
drag, startPoint x: 476, startPoint y: 316, endPoint x: 381, endPoint y: 308, distance: 95.5
click at [463, 316] on input "0" at bounding box center [503, 313] width 131 height 47
type input "4541"
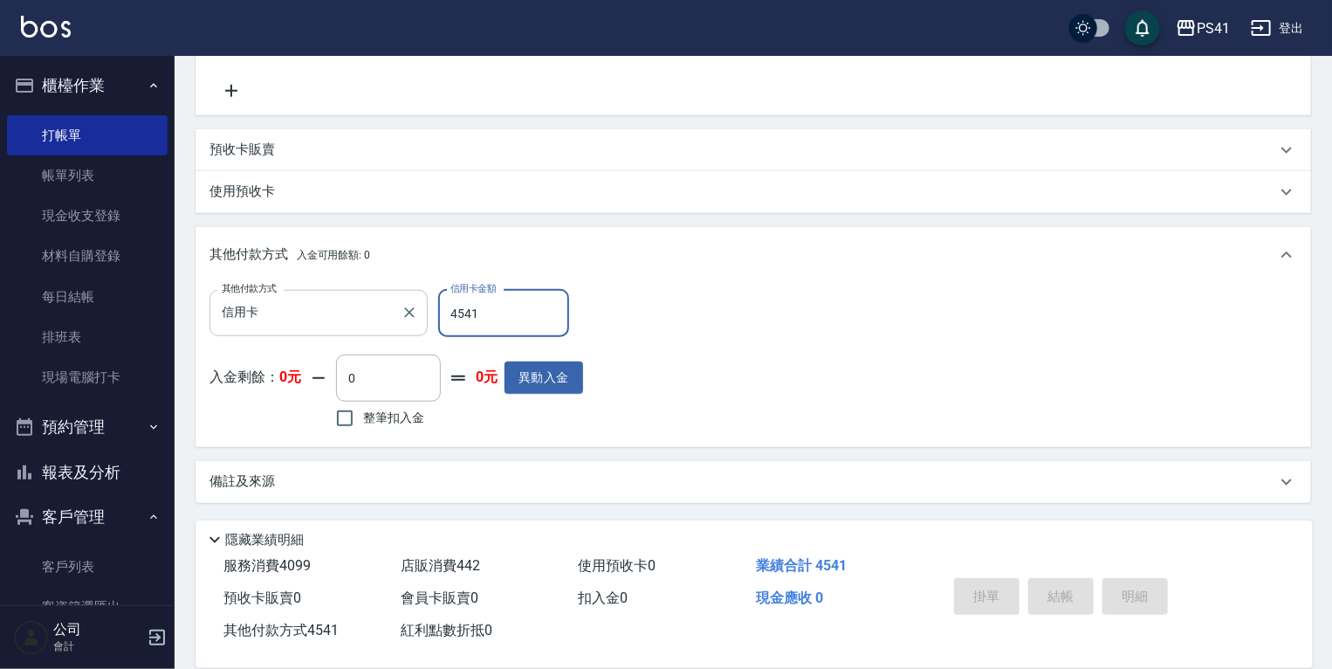
type input "2025/10/12 18:19"
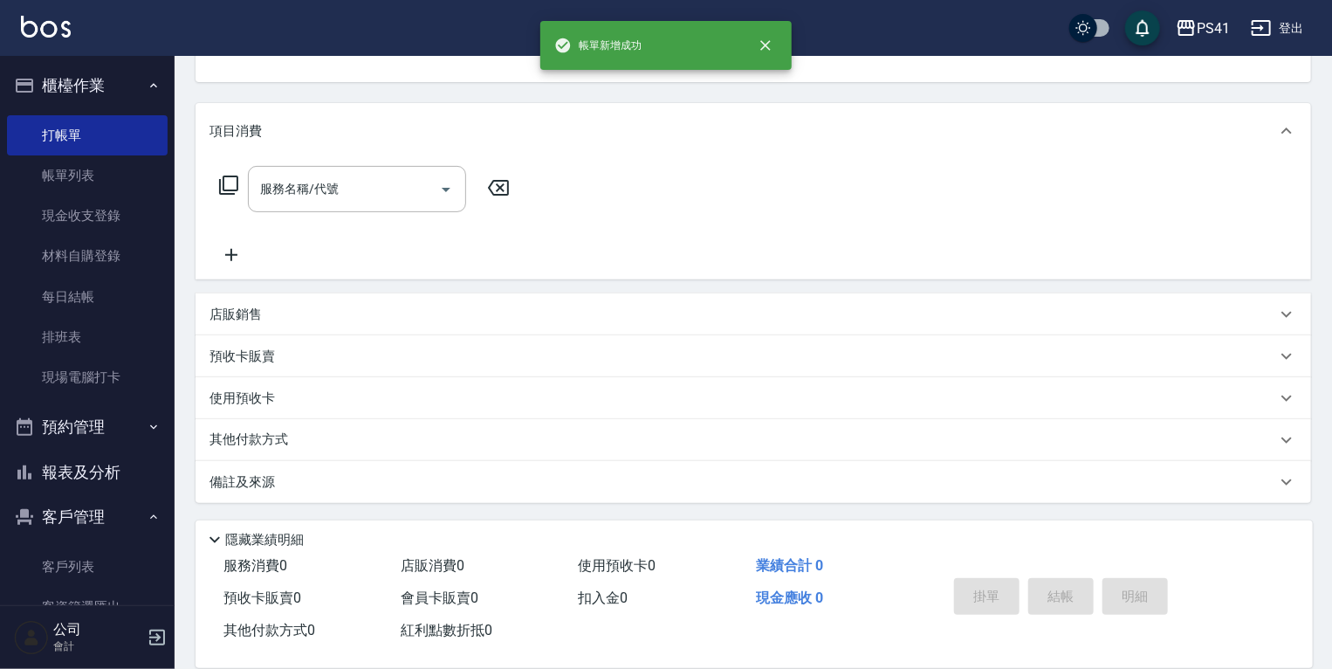
scroll to position [0, 0]
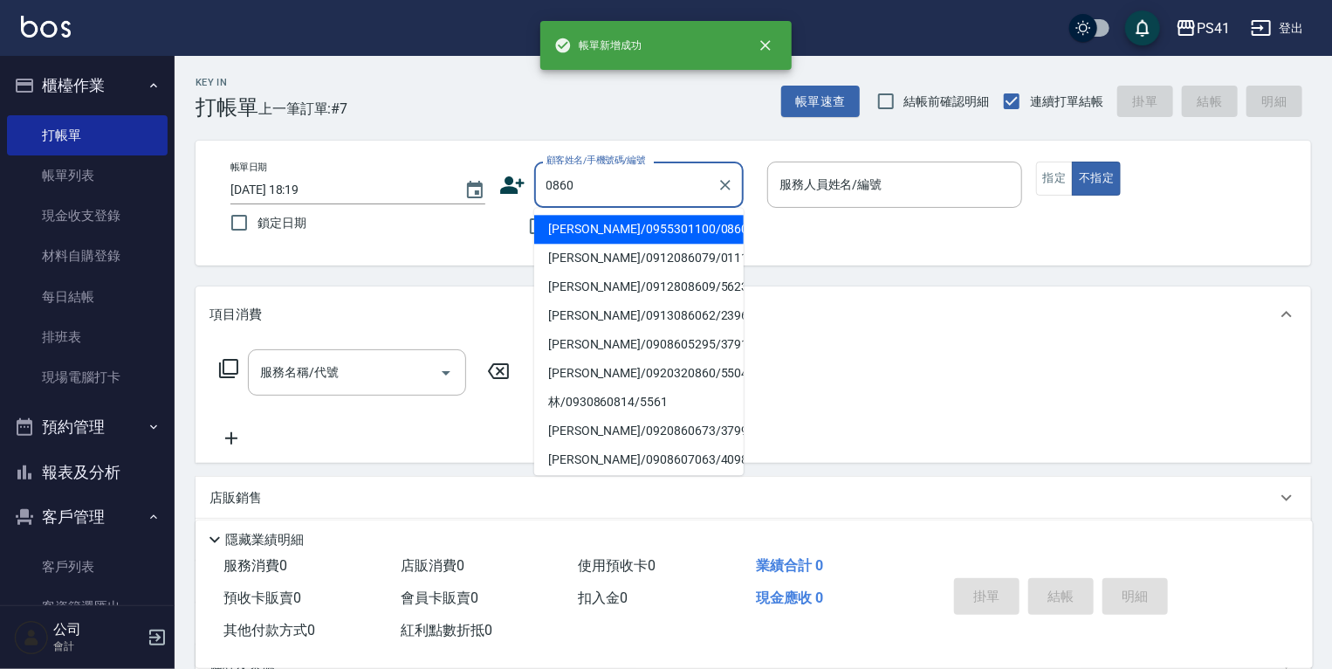
type input "許文瑋/0955301100/0860"
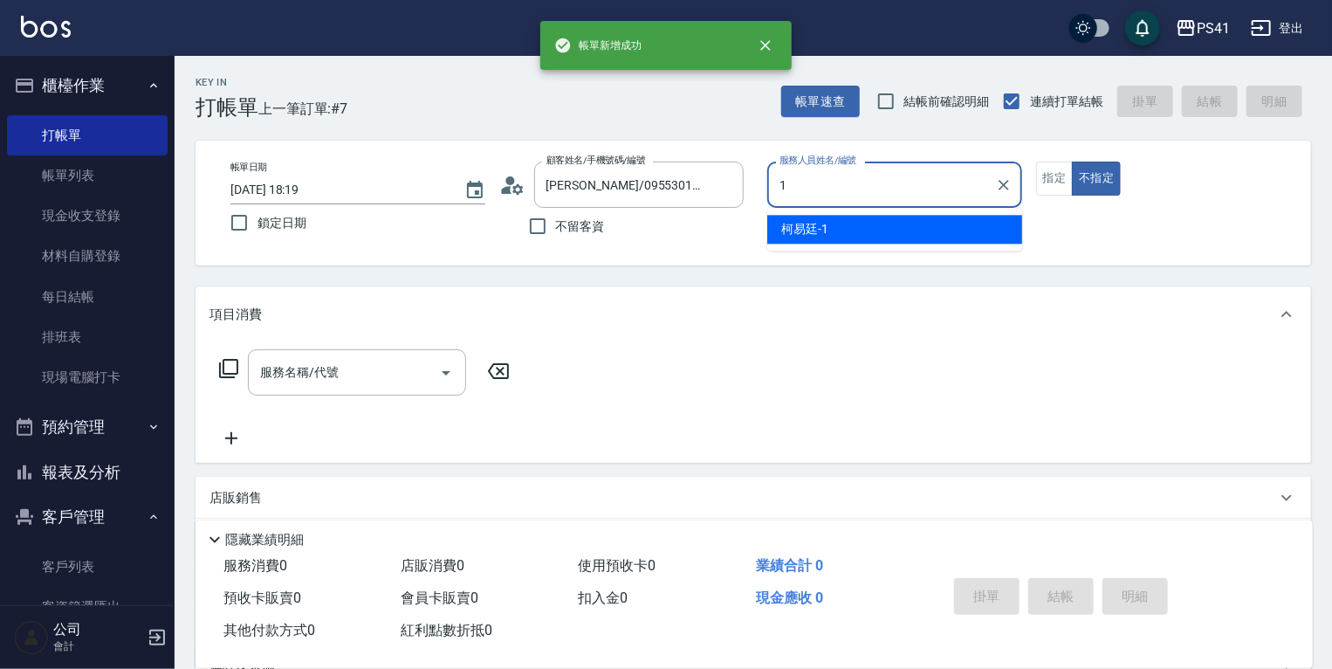
type input "柯易廷-1"
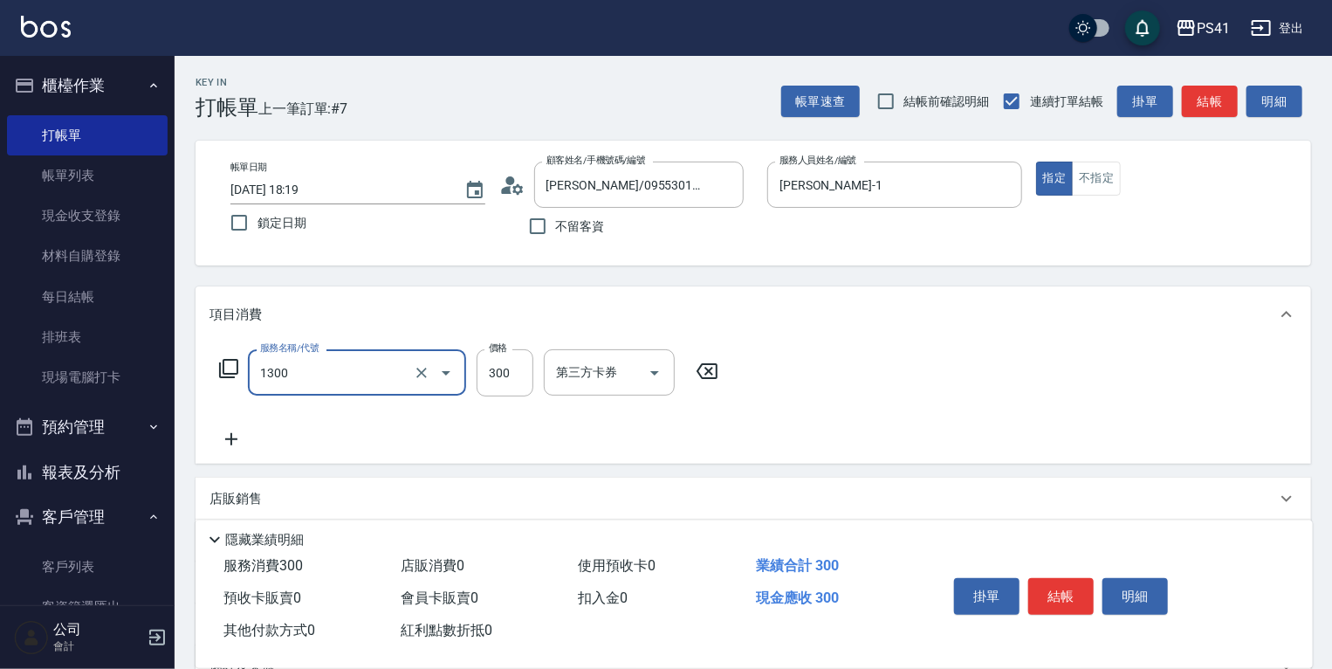
type input "洗髮300(1300)"
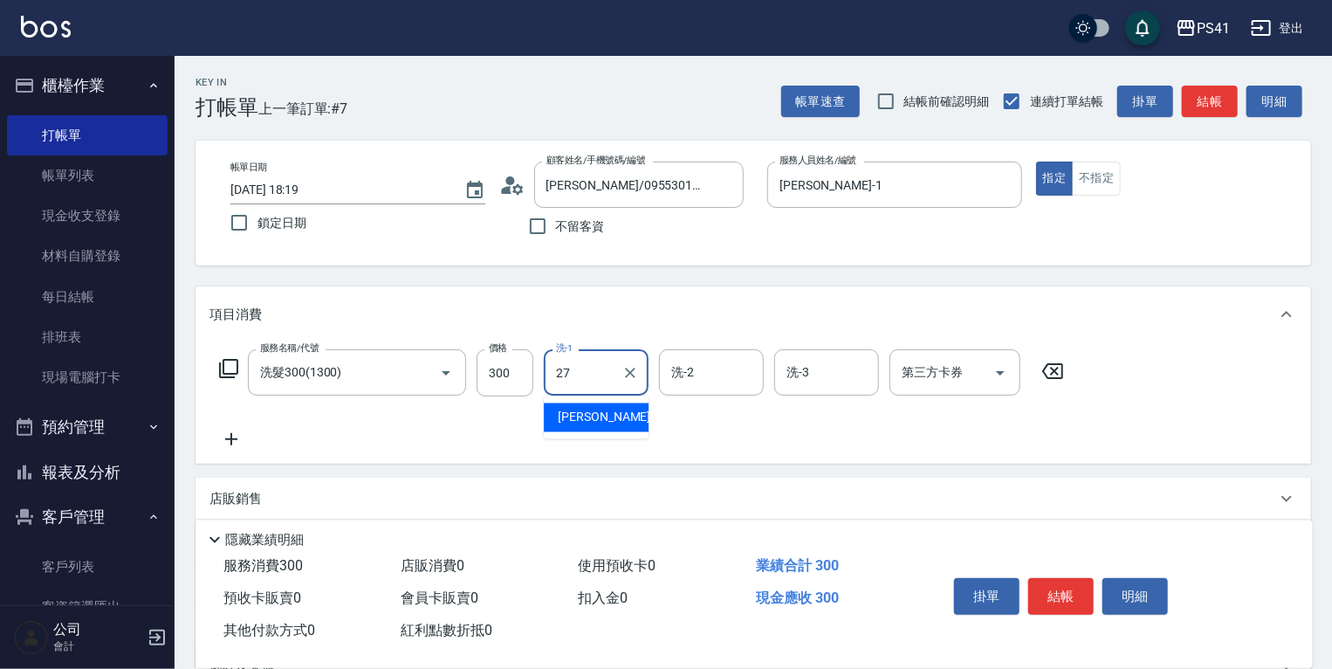
type input "佳佳-27"
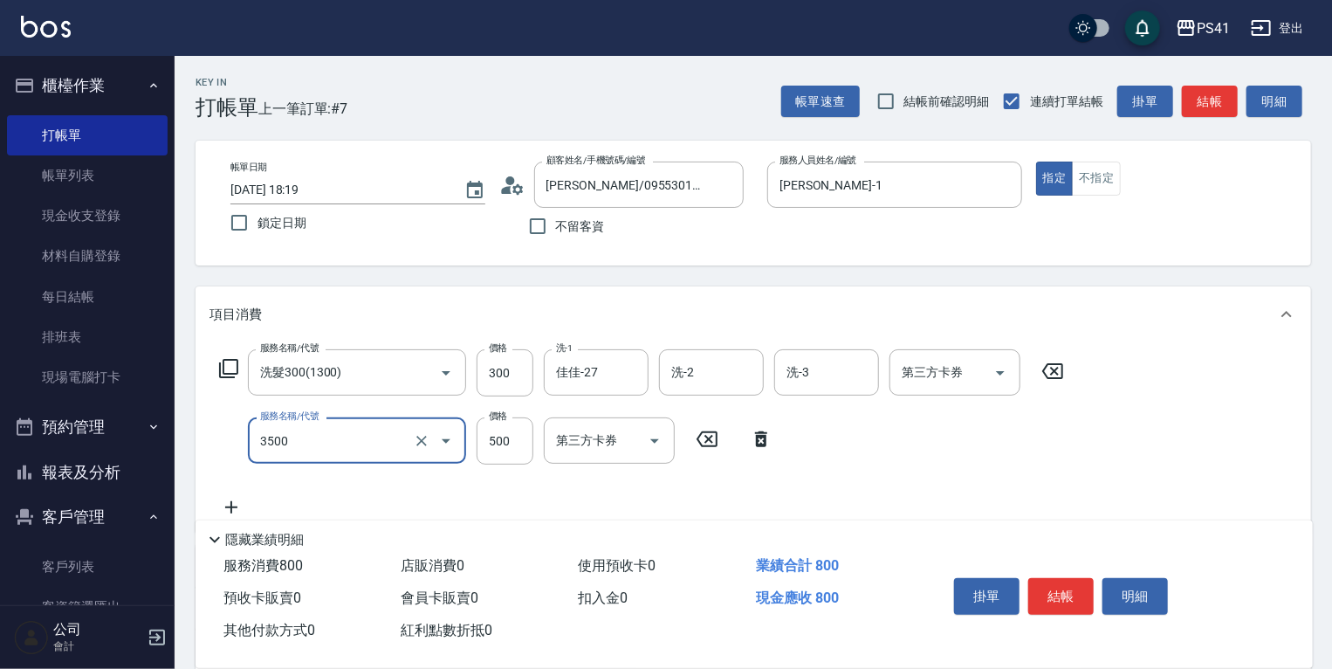
type input "補燙(3500)"
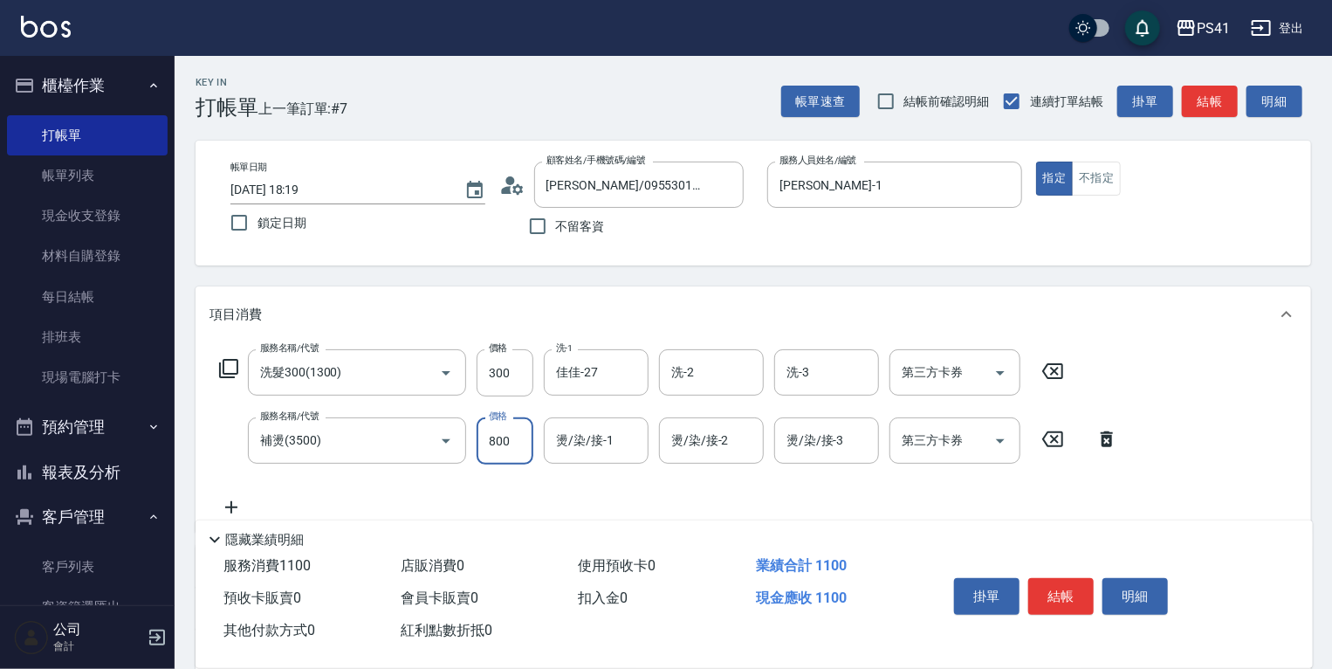
type input "800"
type input "柯易廷-1"
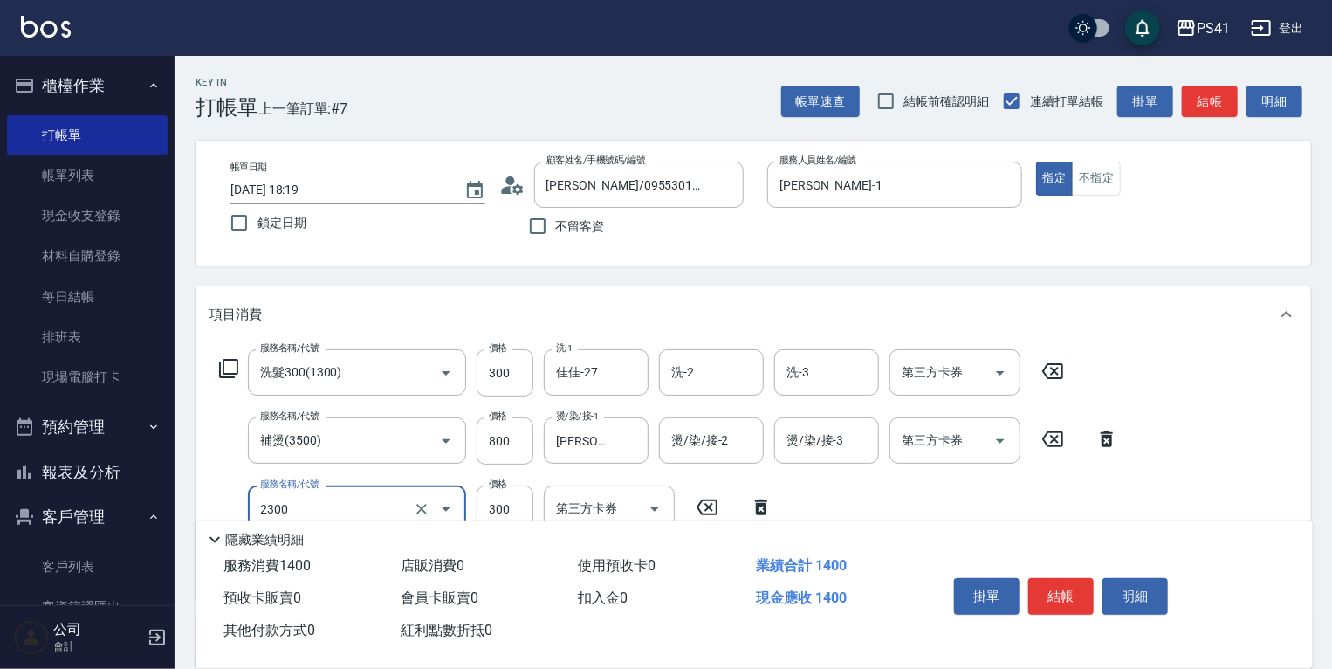
type input "剪髮(2300)"
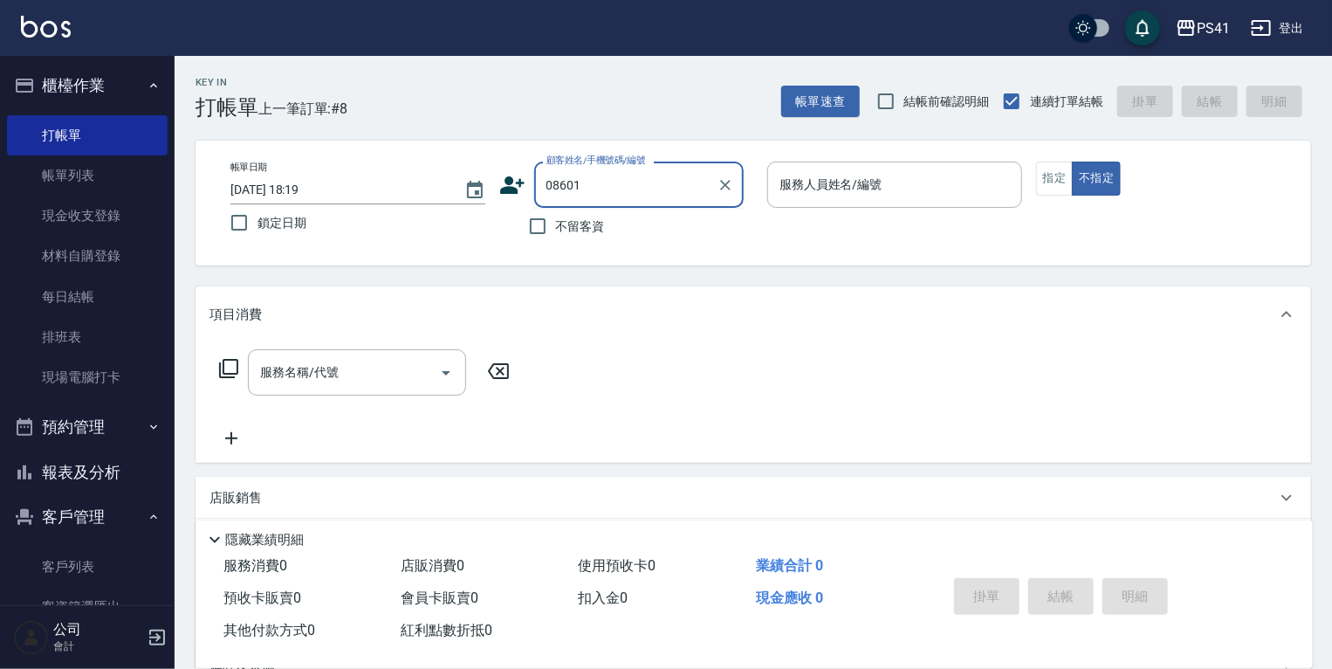
click at [698, 173] on input "08601" at bounding box center [626, 184] width 168 height 31
type input "0860"
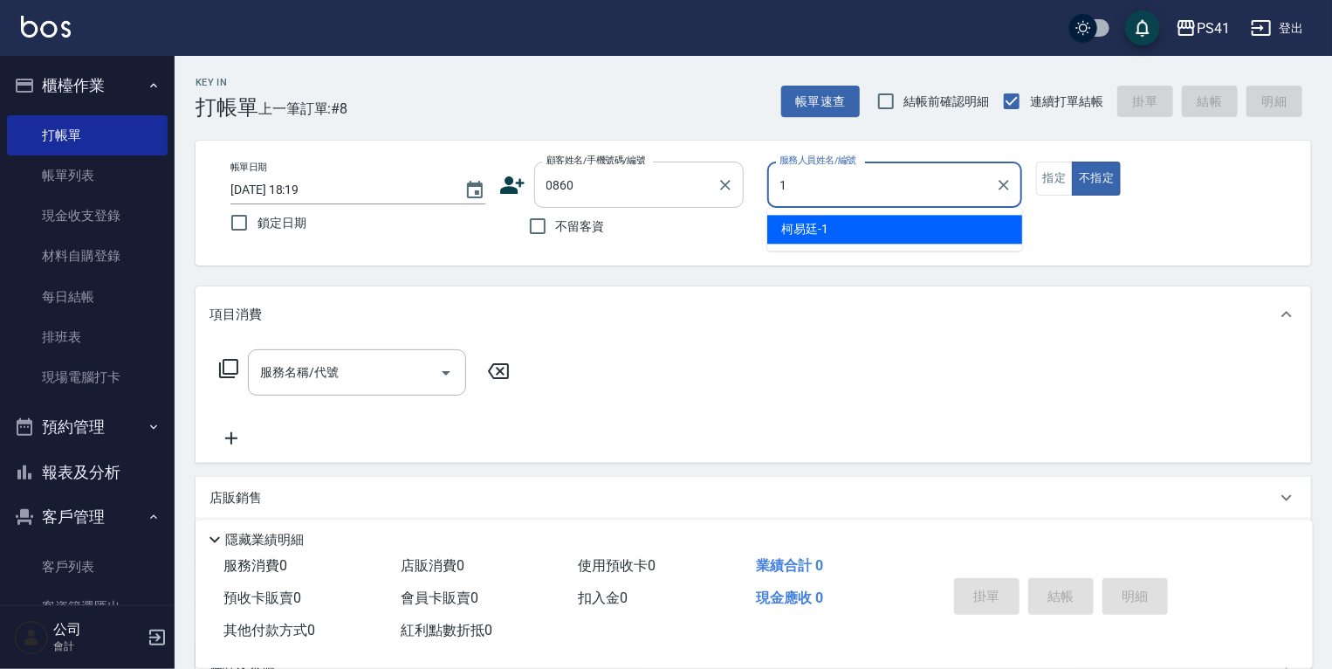
type input "柯易廷-1"
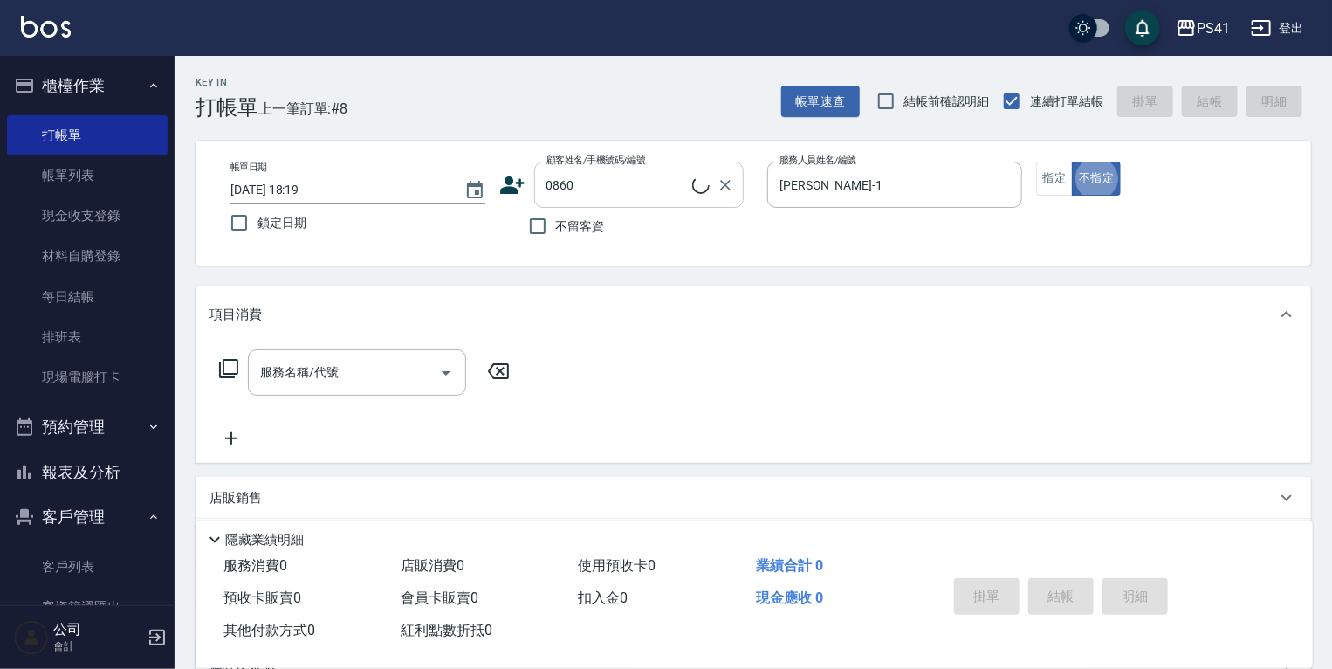
type input "許文瑋/0955301100/0860"
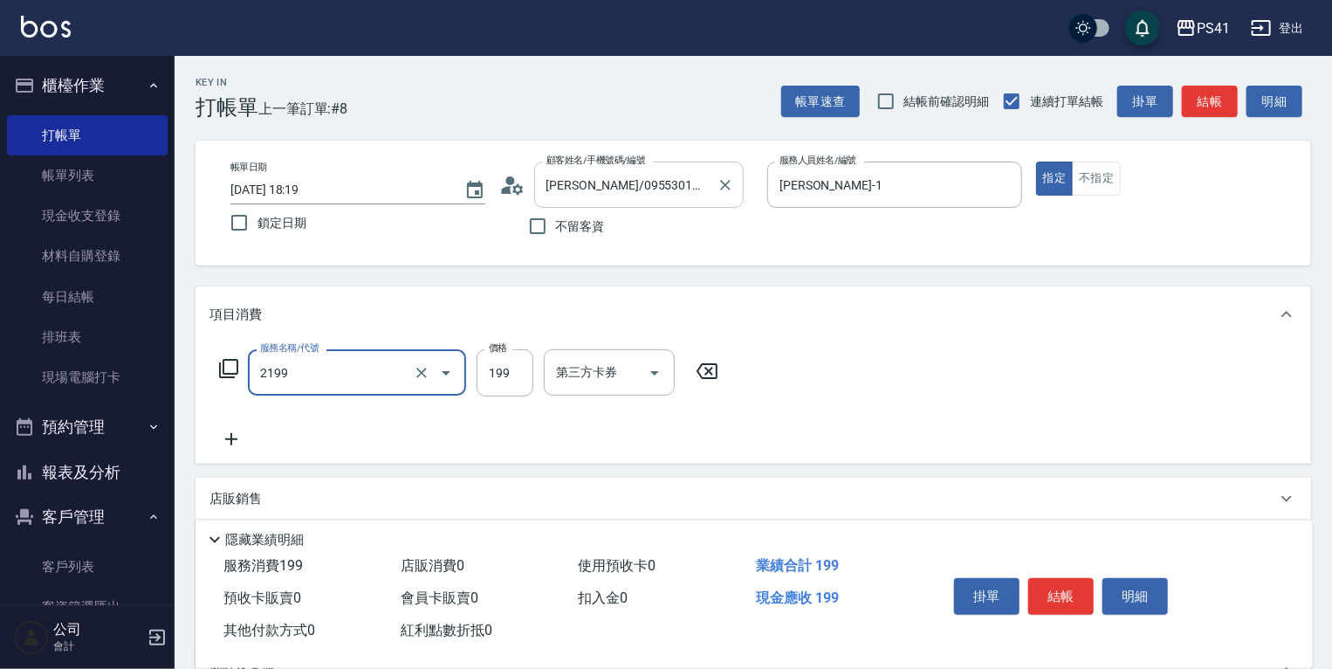
type input "不指定剪髮活動(2199)"
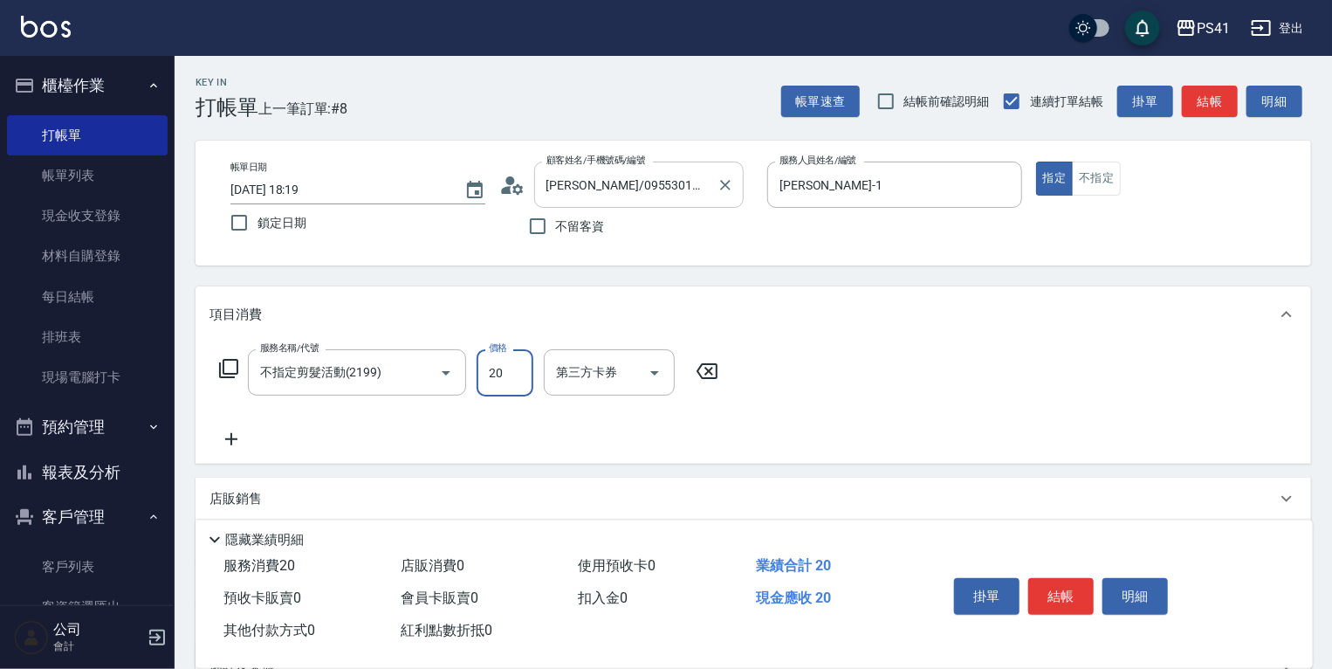
type input "200"
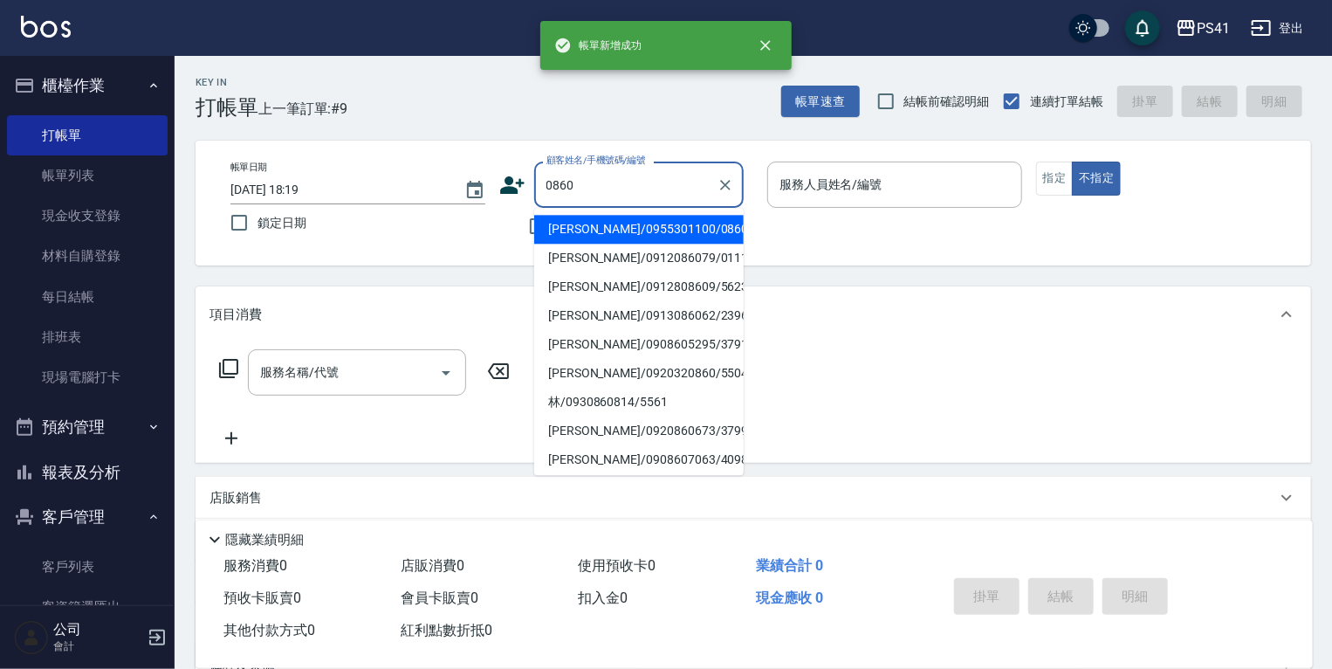
type input "許文瑋/0955301100/0860"
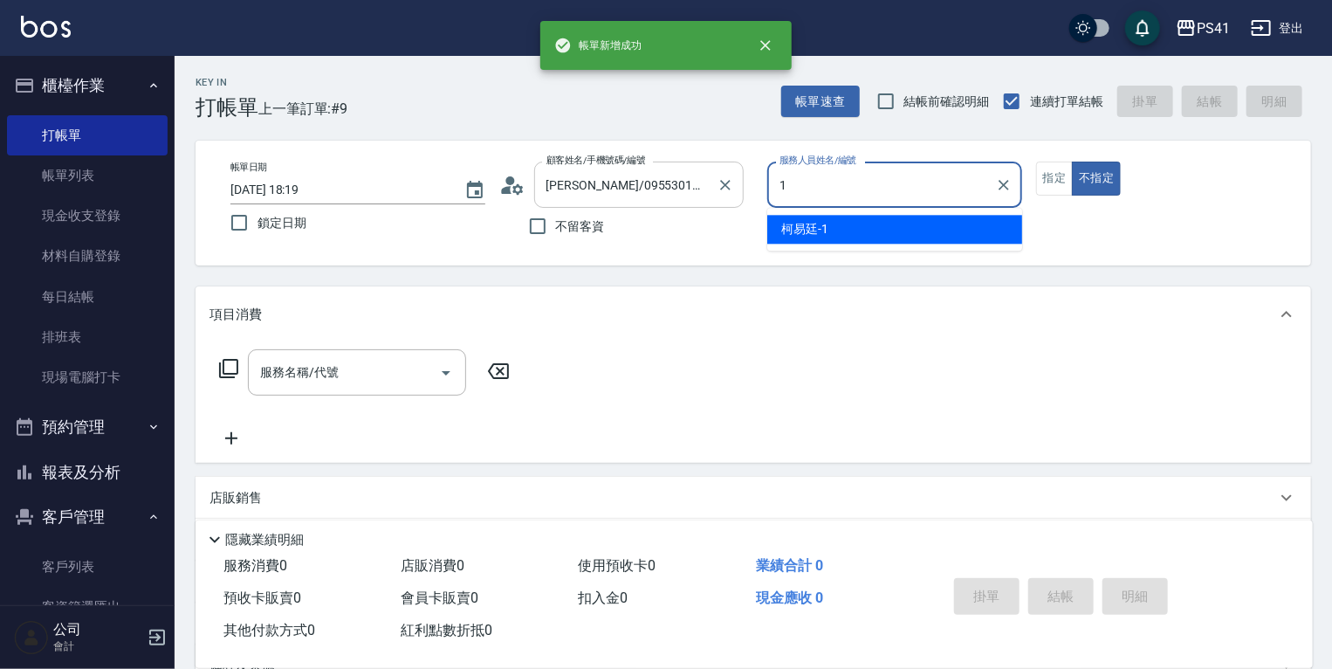
type input "柯易廷-1"
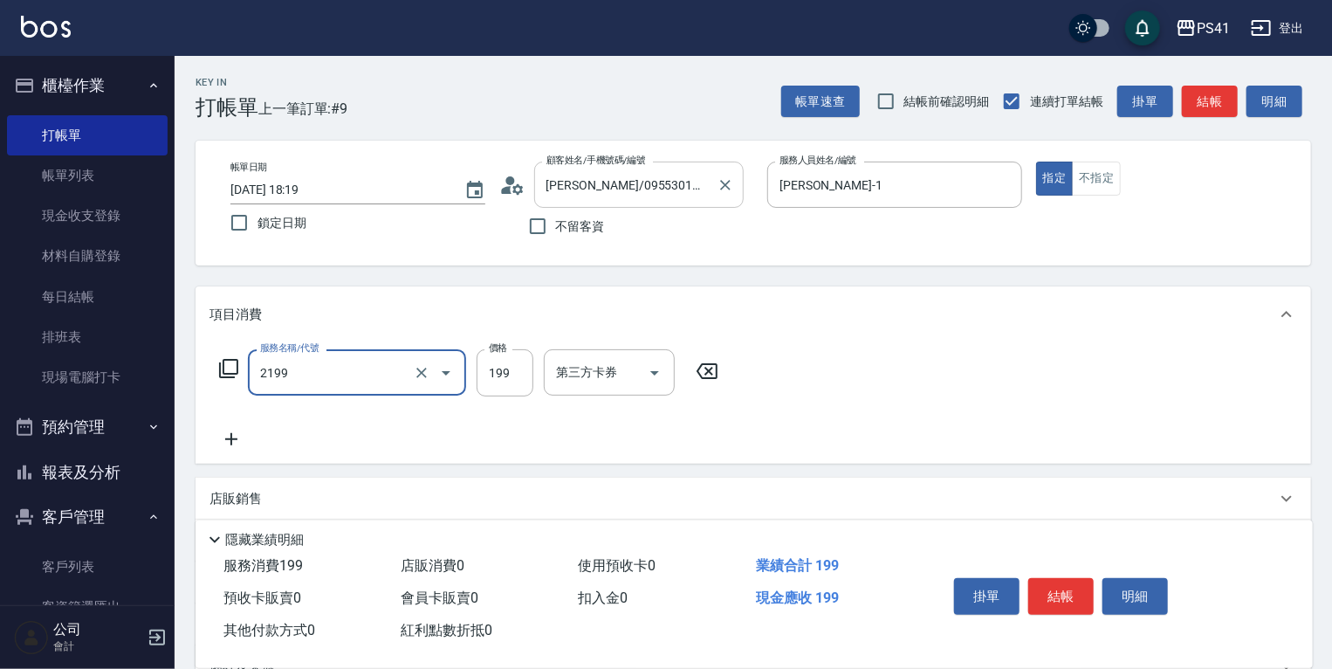
type input "不指定剪髮活動(2199)"
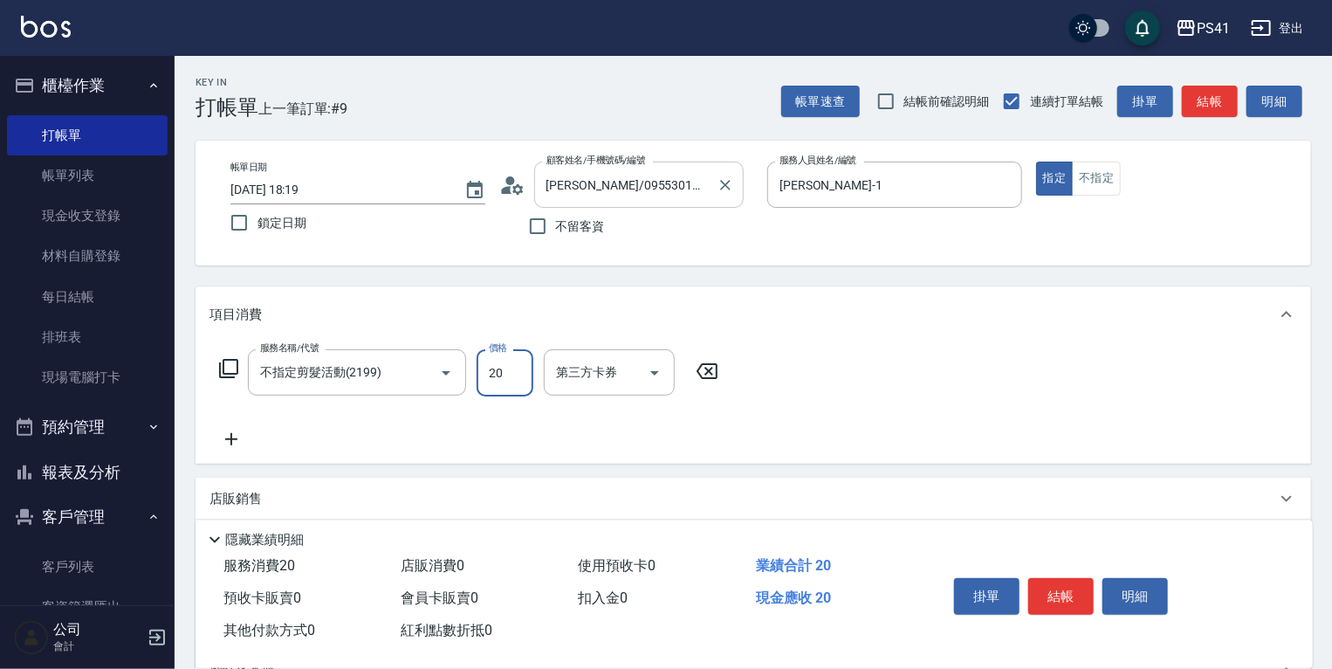
type input "200"
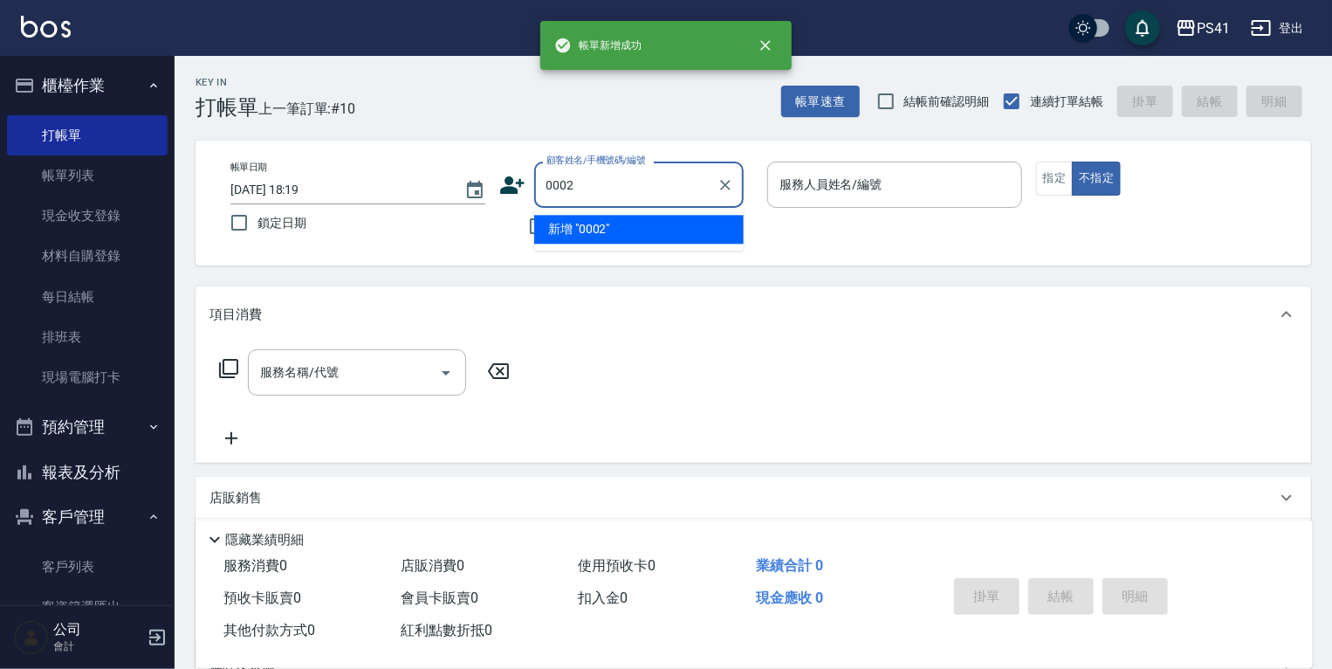
type input "0002"
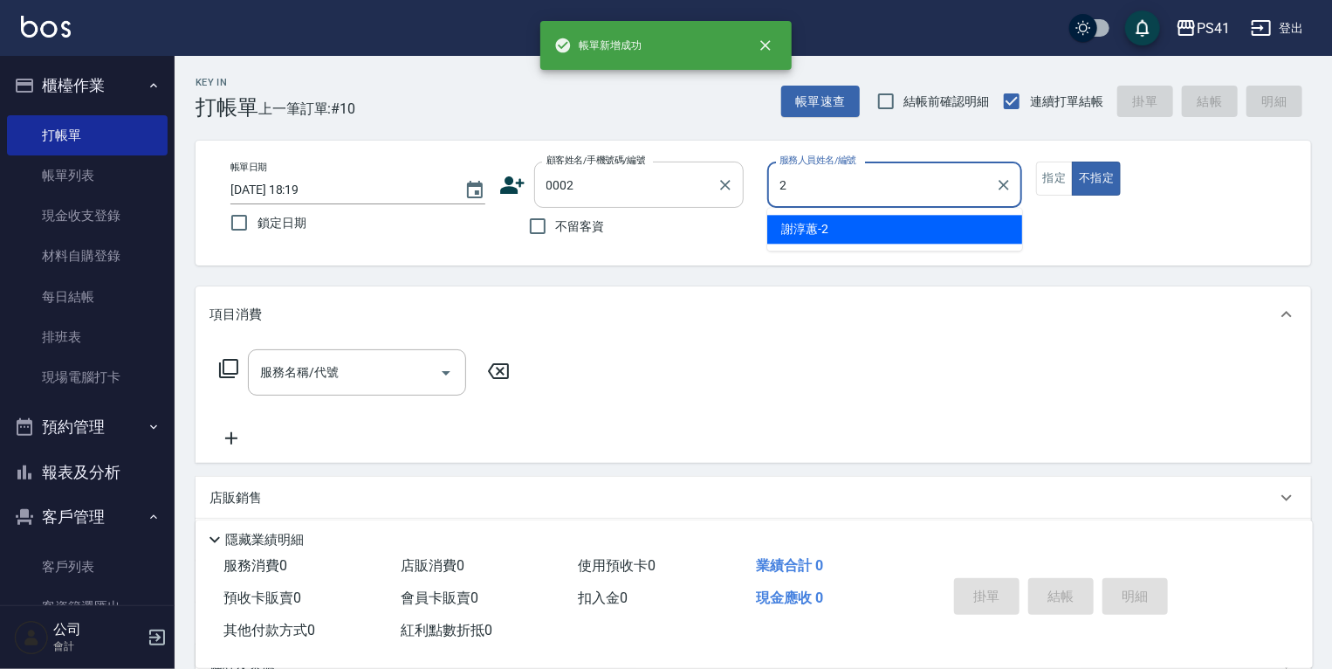
type input "謝淳蕙-2"
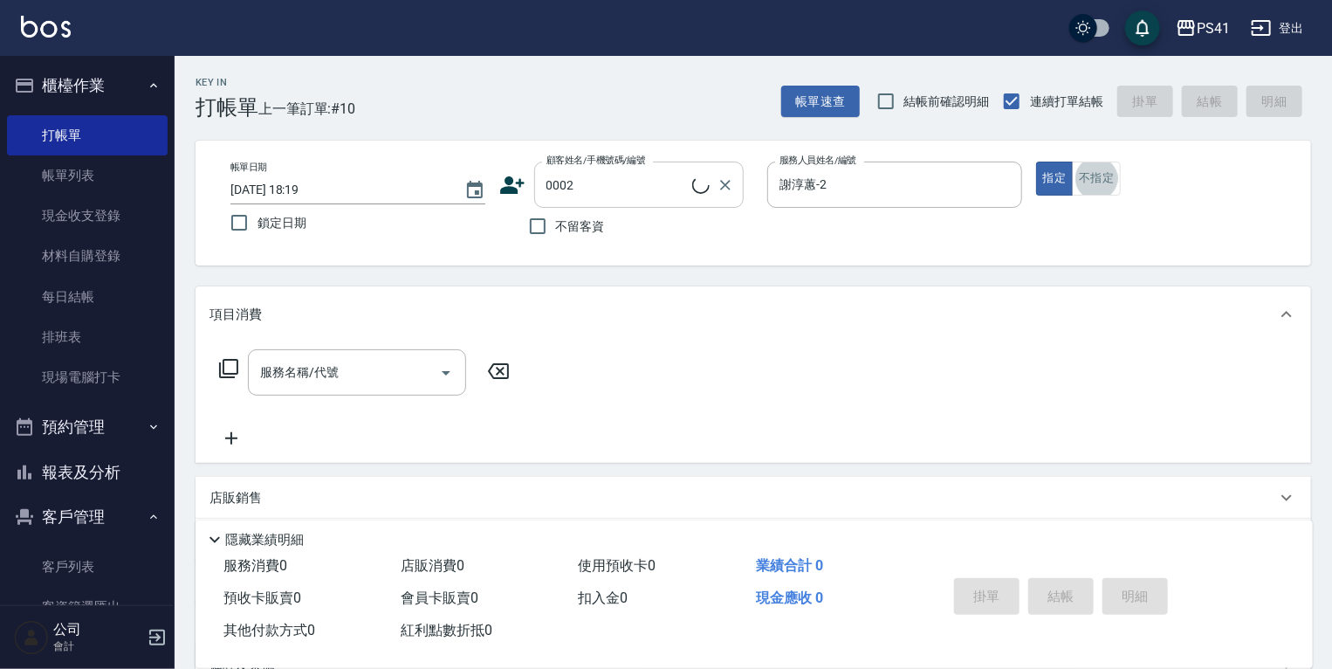
type input "Alice/Alice/0002"
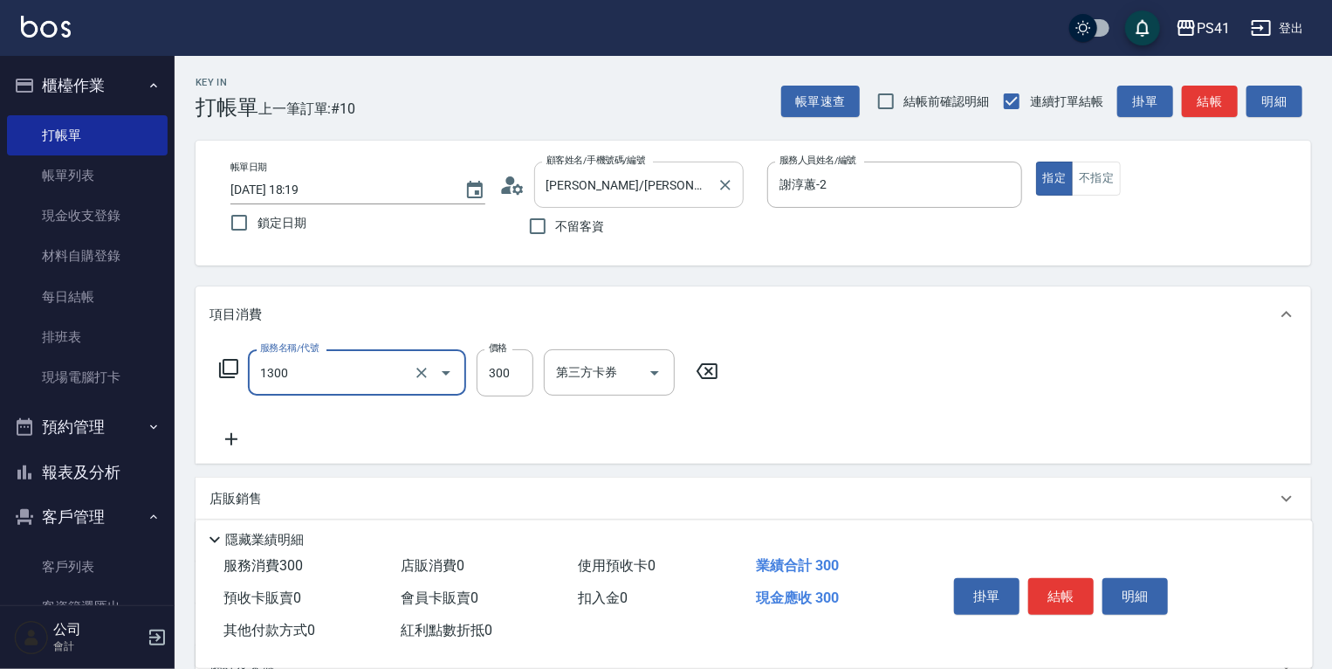
type input "洗髮300(1300)"
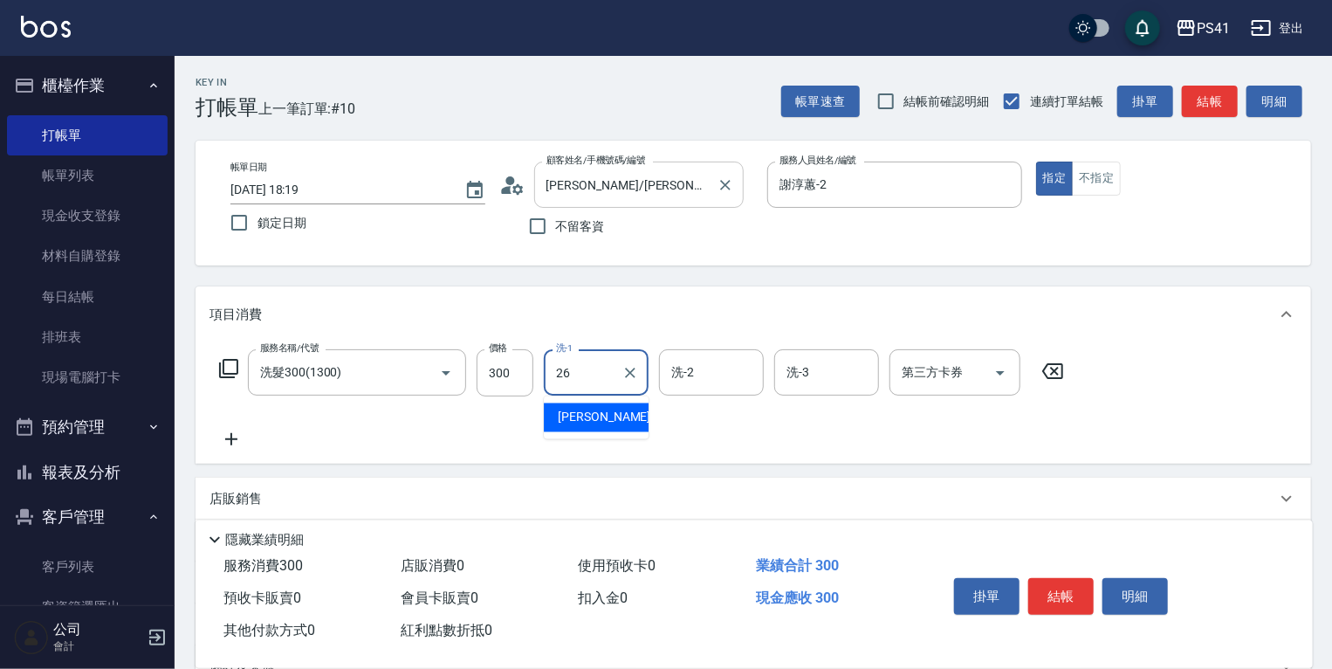
type input "溫佳惇-26"
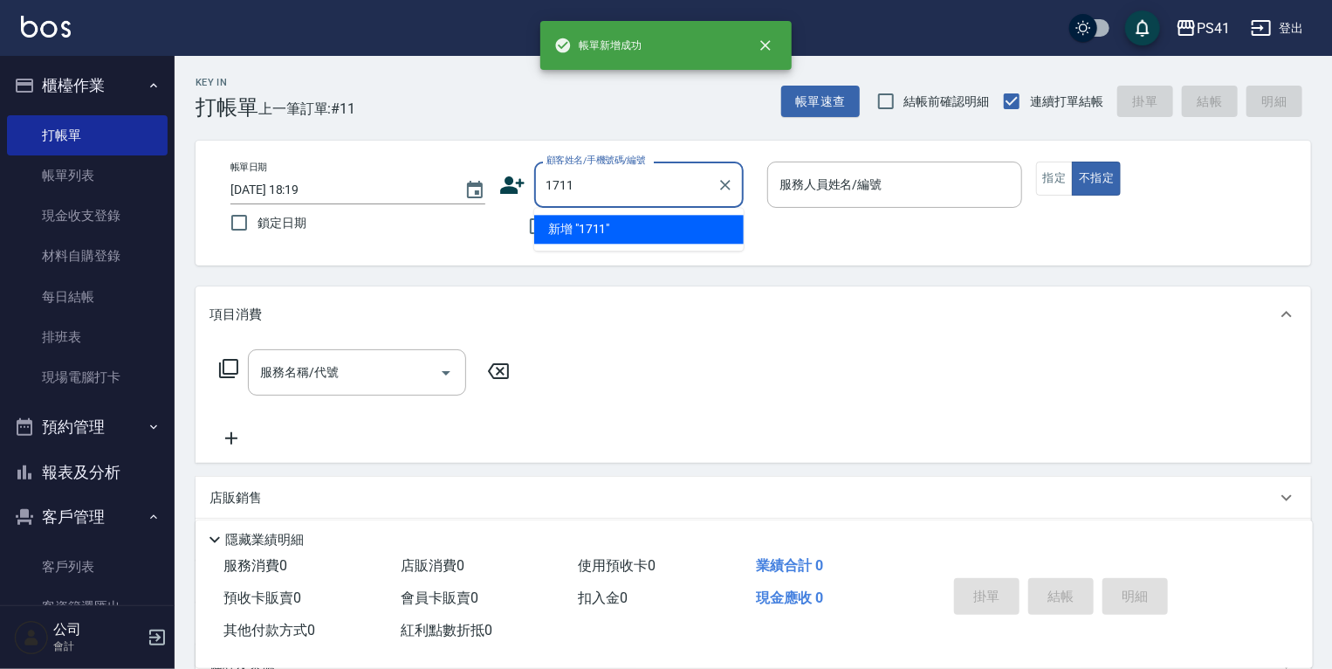
type input "1711"
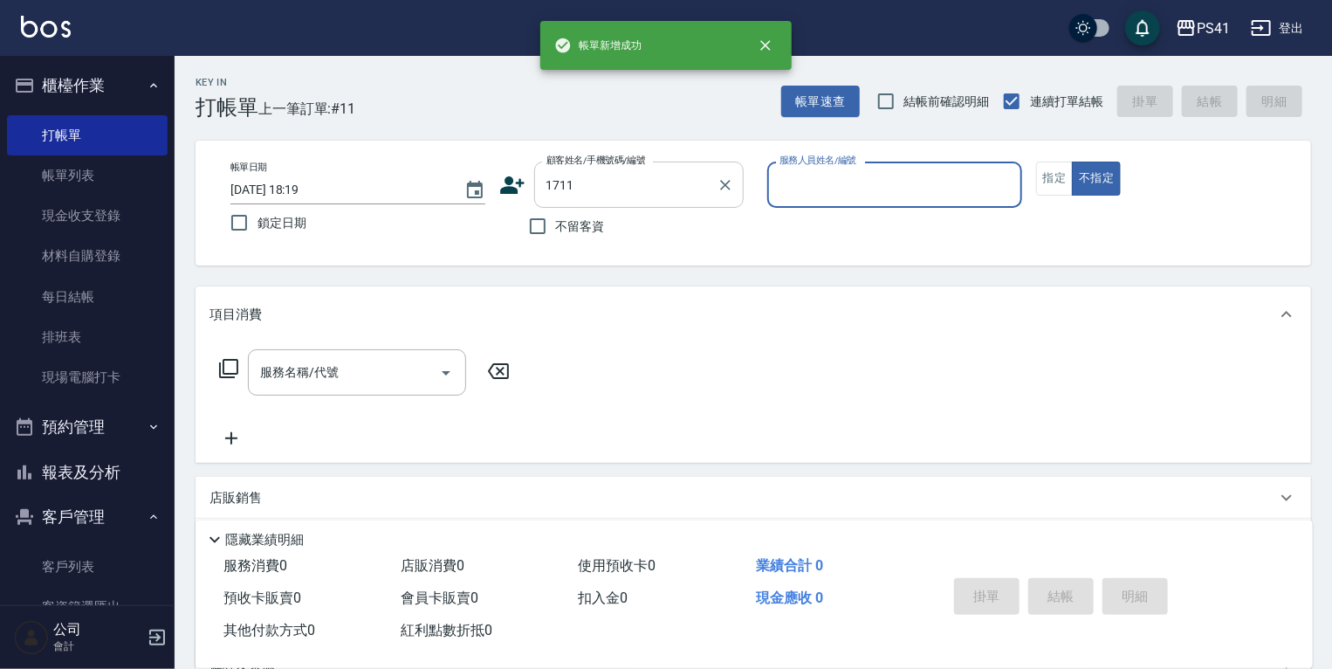
type input "2"
type input "謝宜蓁/0966252819/1711"
type input "謝淳蕙-2"
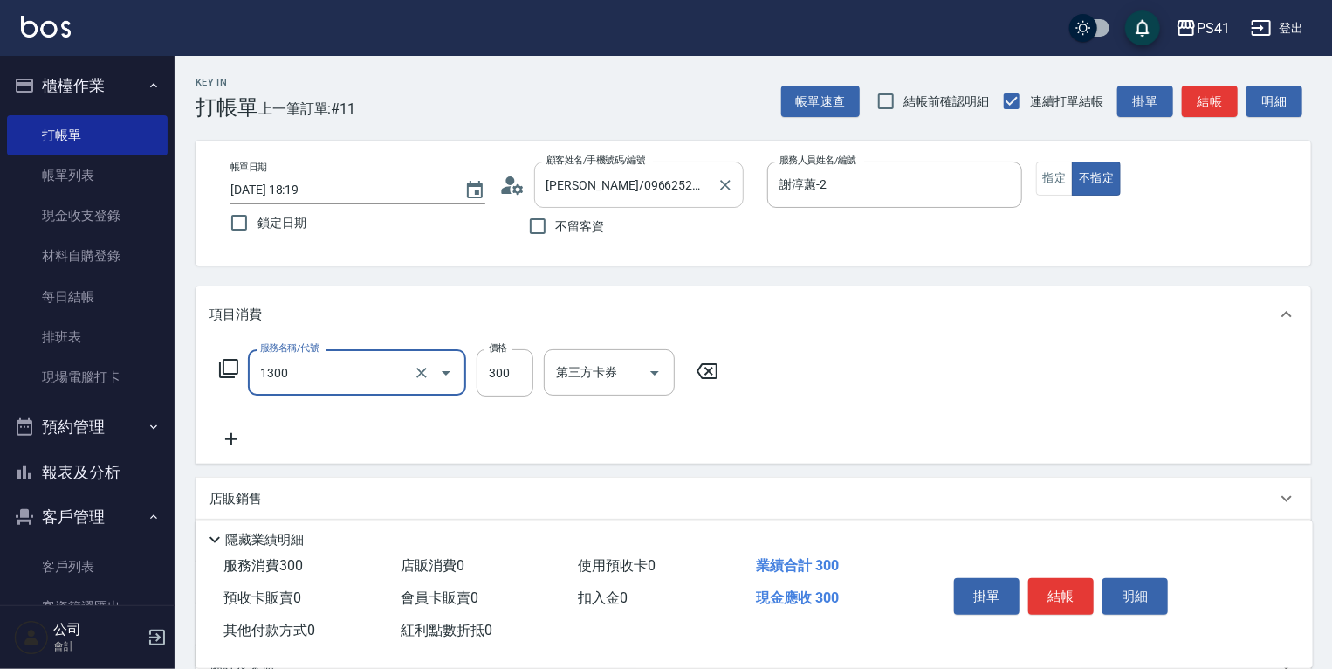
type input "洗髮300(1300)"
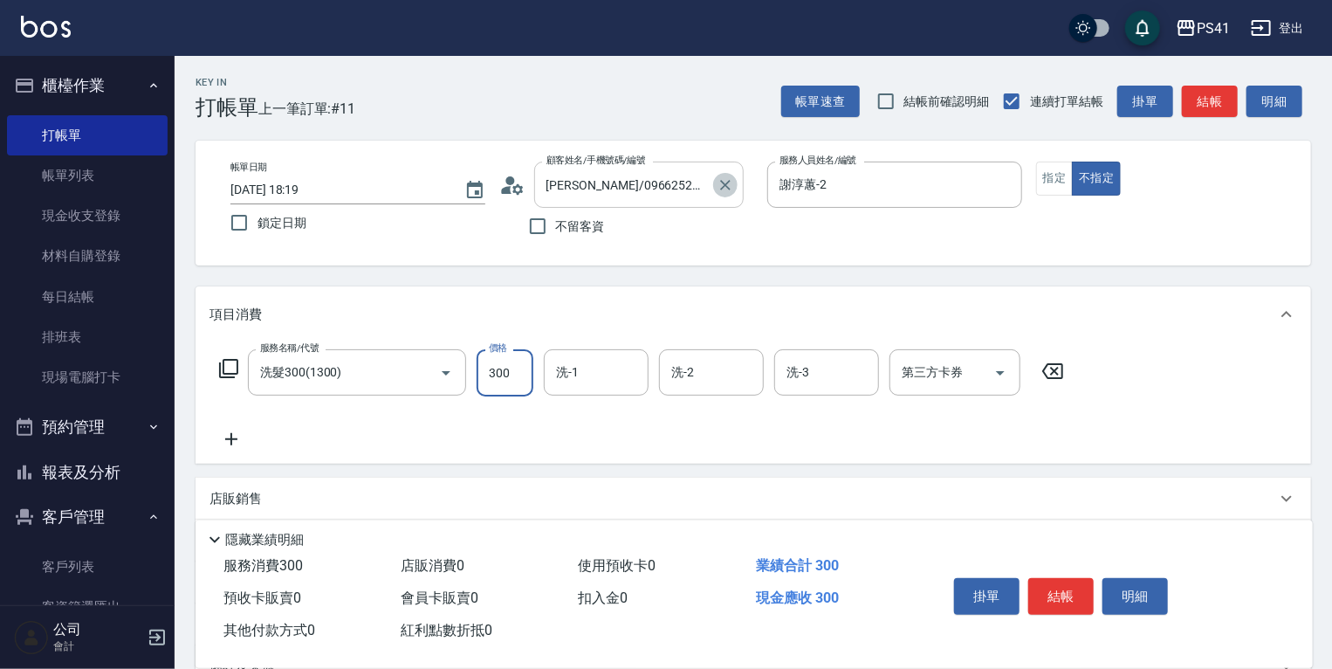
click at [714, 187] on button "Clear" at bounding box center [725, 185] width 24 height 24
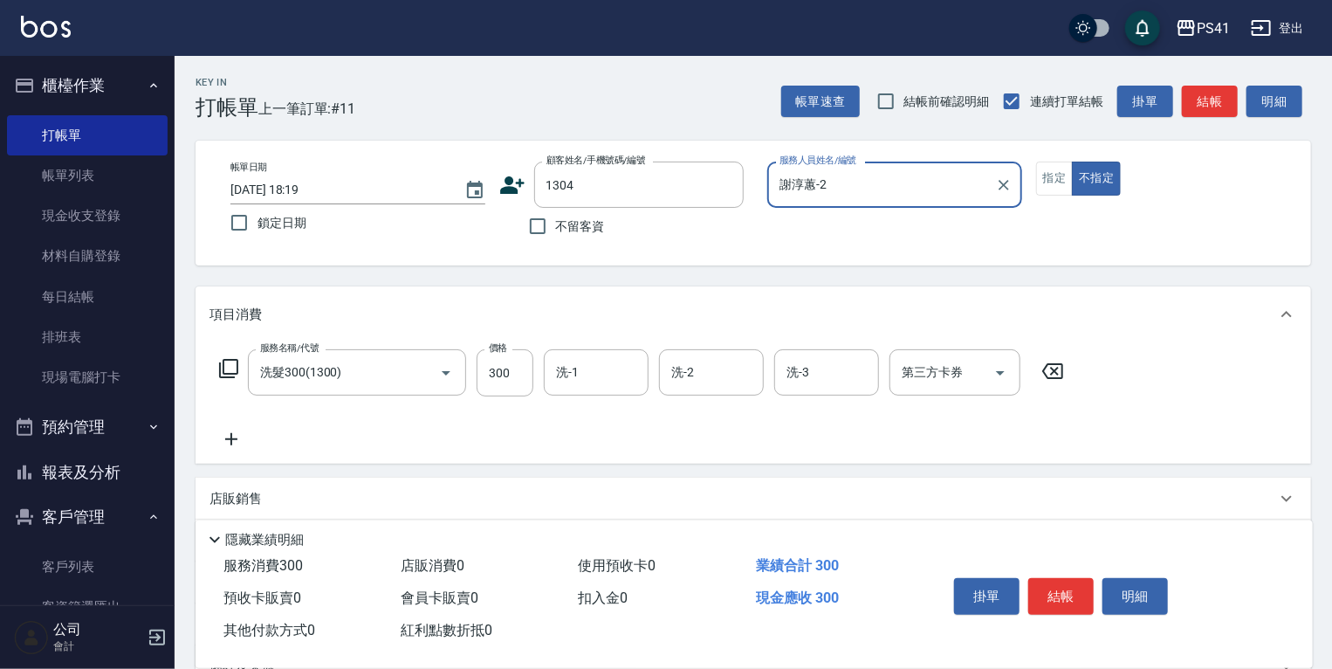
type input "林碧珊/0937575327/1304"
click at [238, 436] on icon at bounding box center [231, 439] width 44 height 21
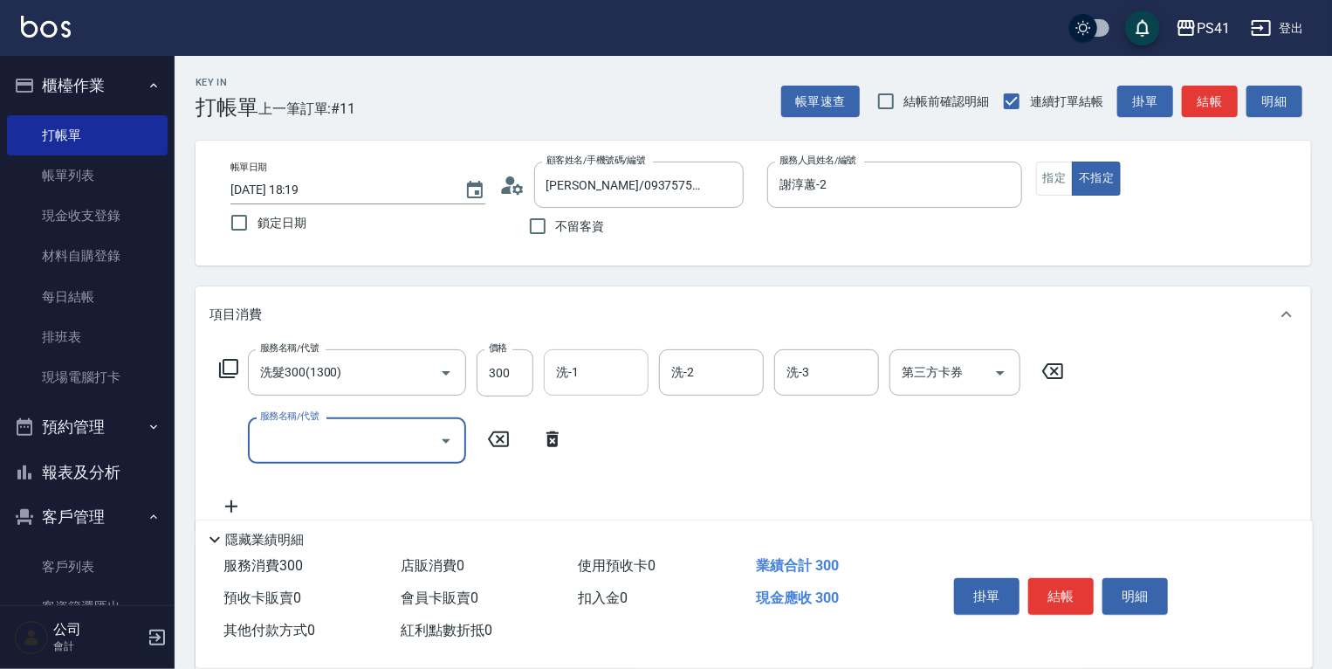
drag, startPoint x: 604, startPoint y: 372, endPoint x: 594, endPoint y: 372, distance: 9.6
click at [600, 372] on input "洗-1" at bounding box center [596, 372] width 89 height 31
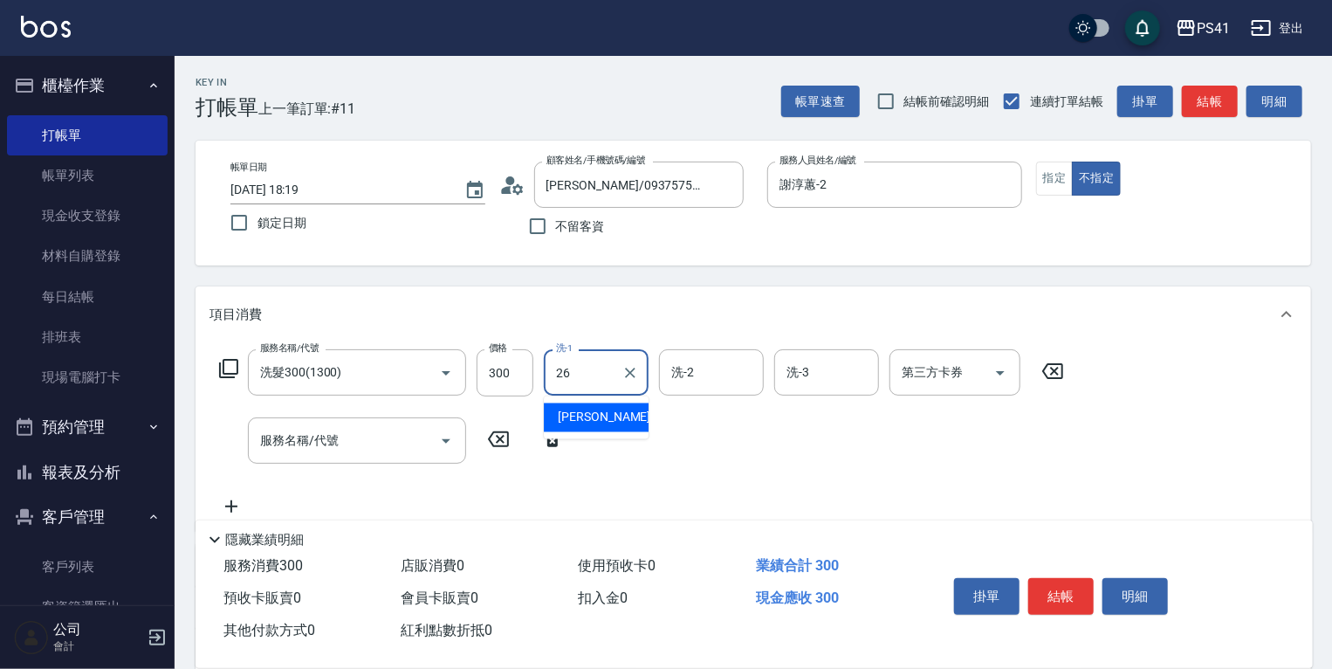
type input "溫佳惇-26"
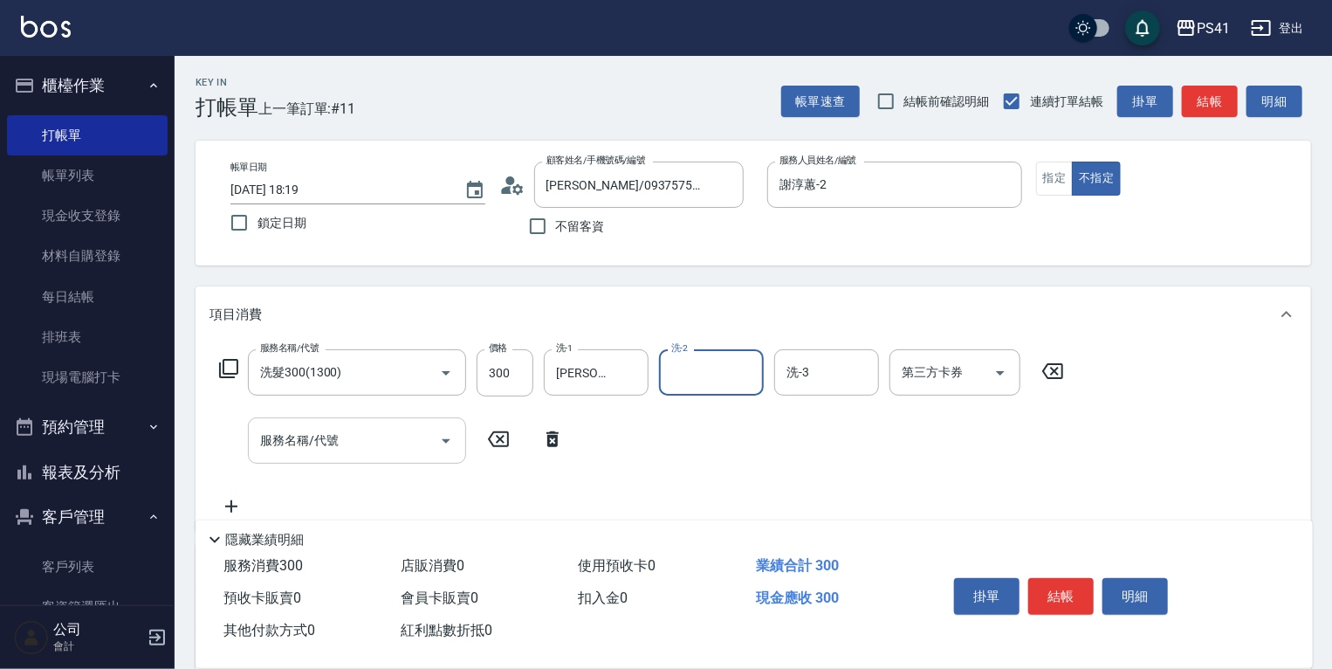
click at [407, 440] on input "服務名稱/代號" at bounding box center [344, 440] width 176 height 31
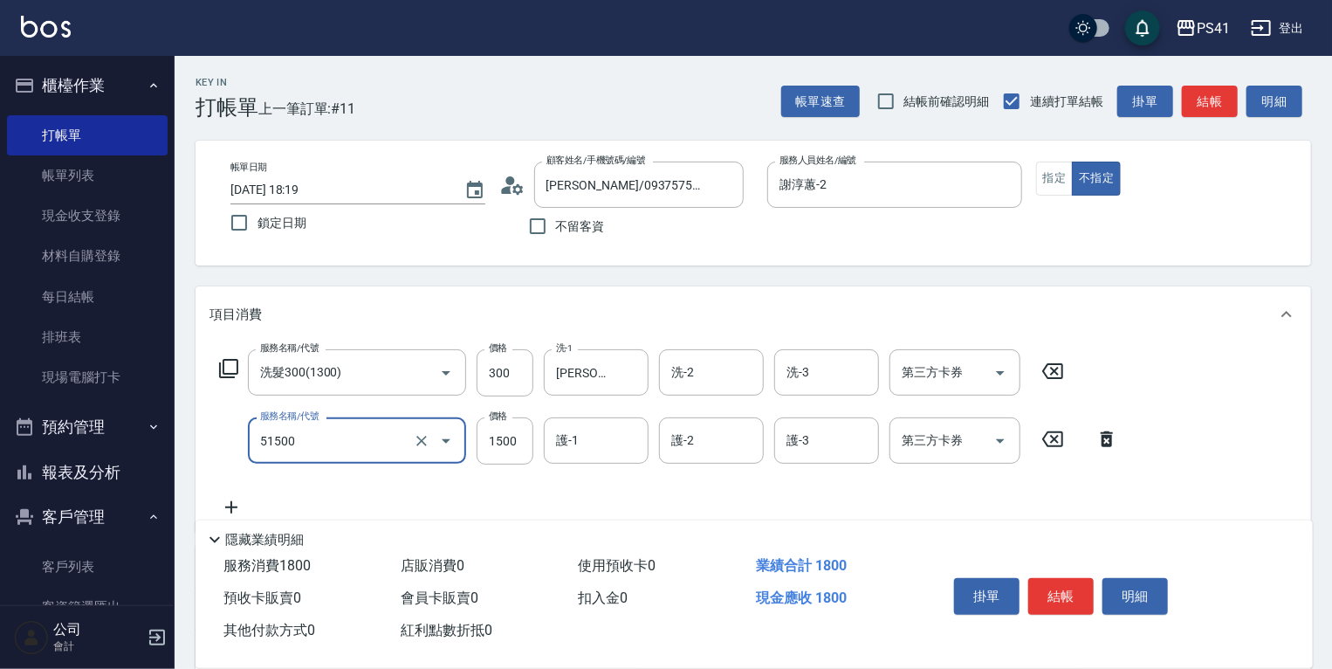
type input "原價1201~1500護髮(51500)"
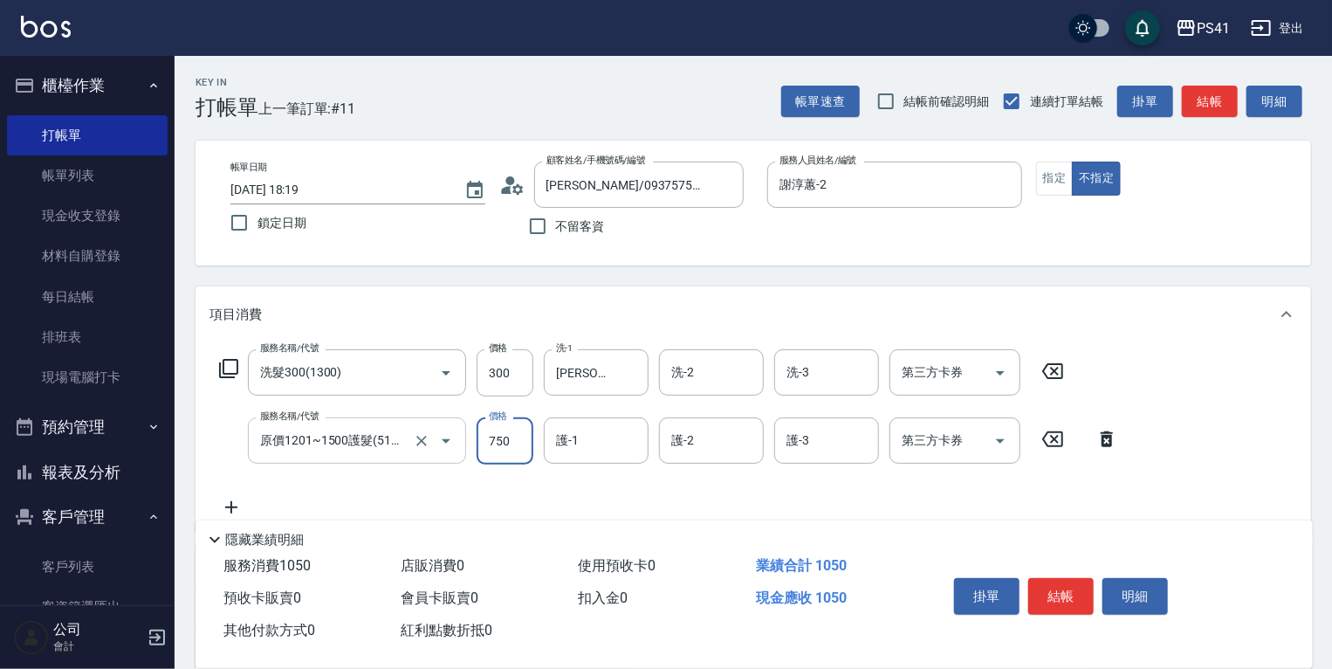
type input "750"
type input "溫佳惇-26"
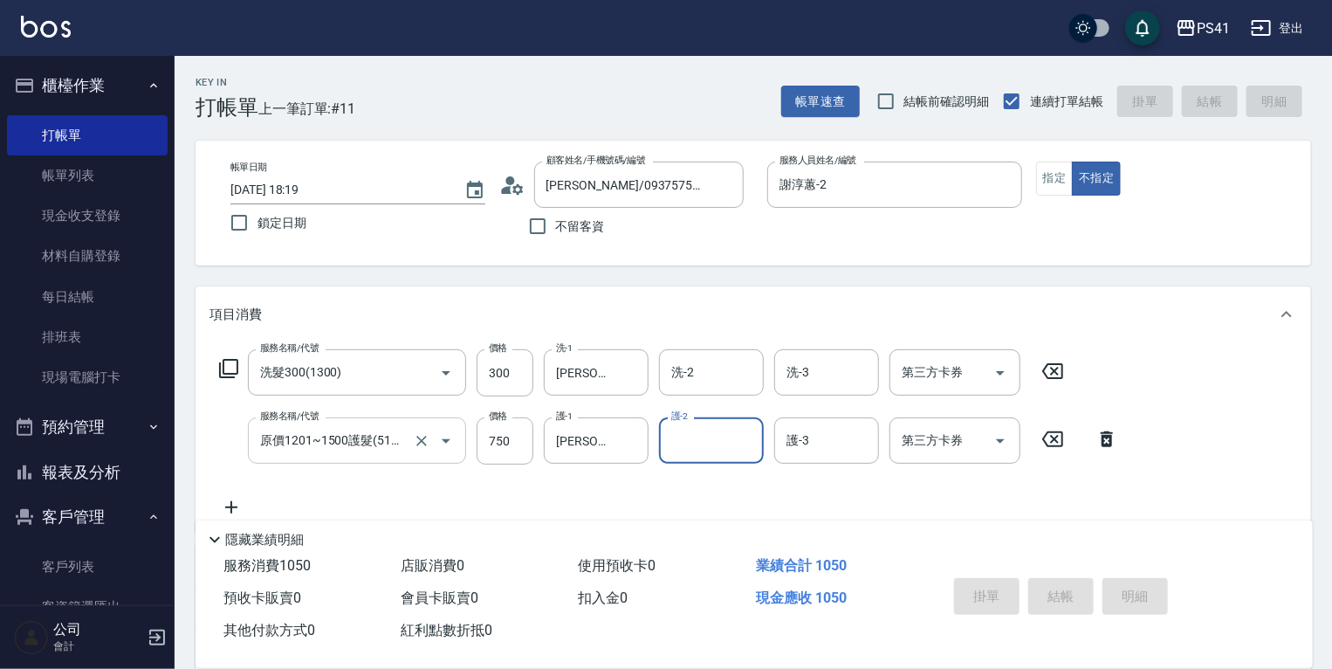
type input "2025/10/12 18:21"
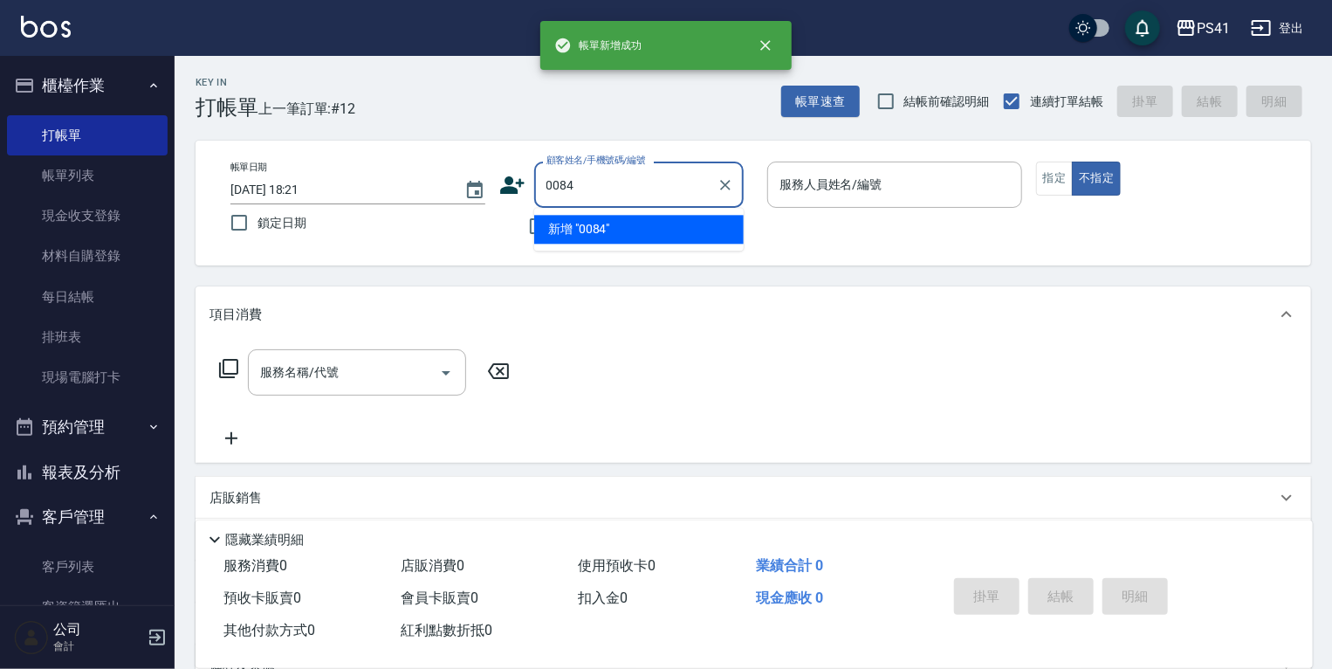
type input "0084"
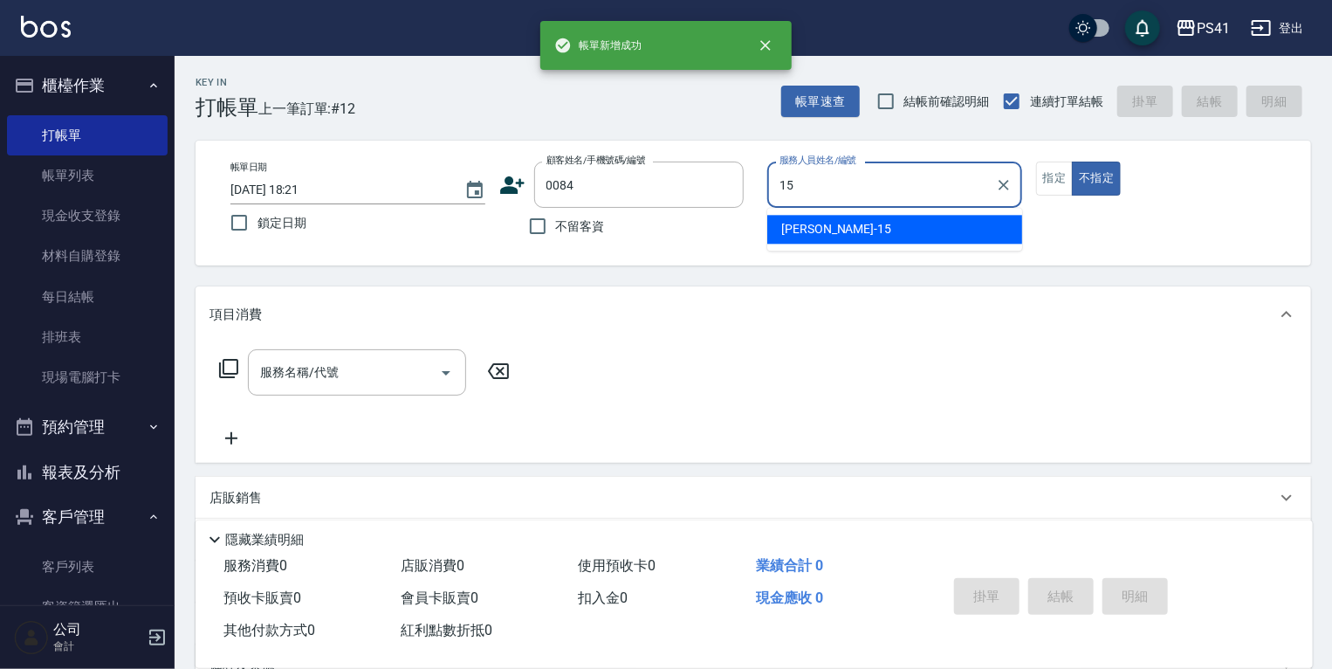
type input "李靜芳-15"
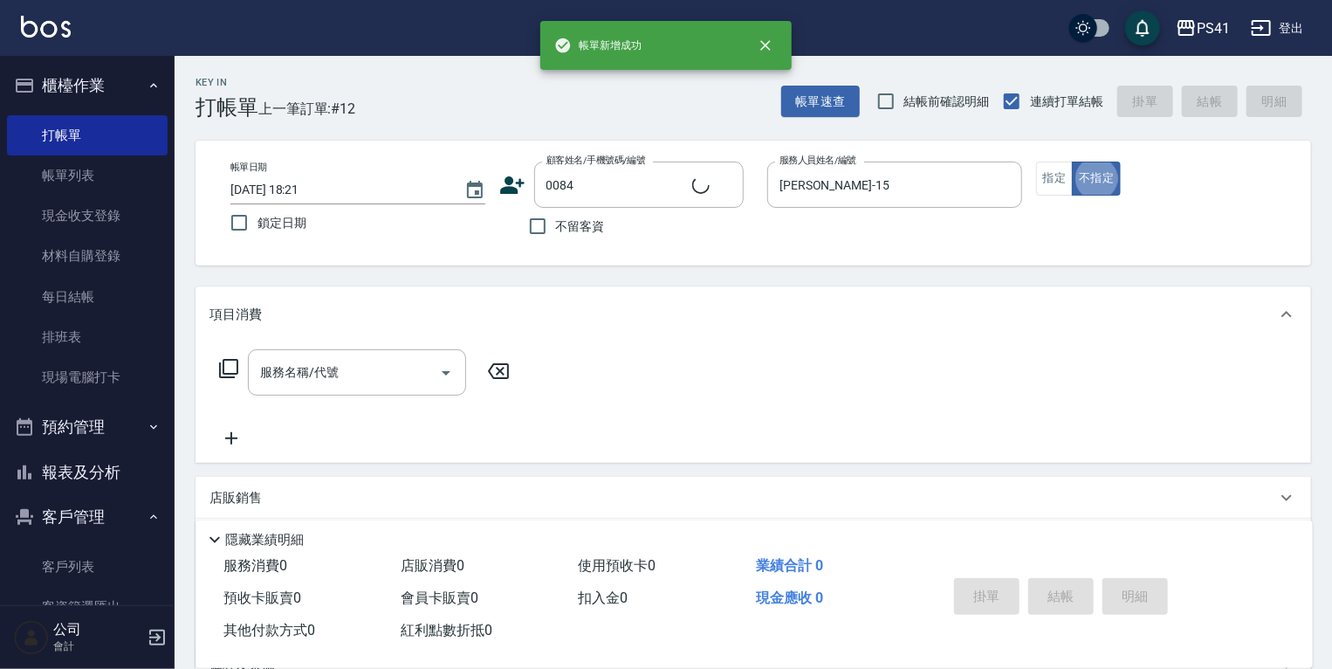
type input "朱妍瞵/0982099536/0084"
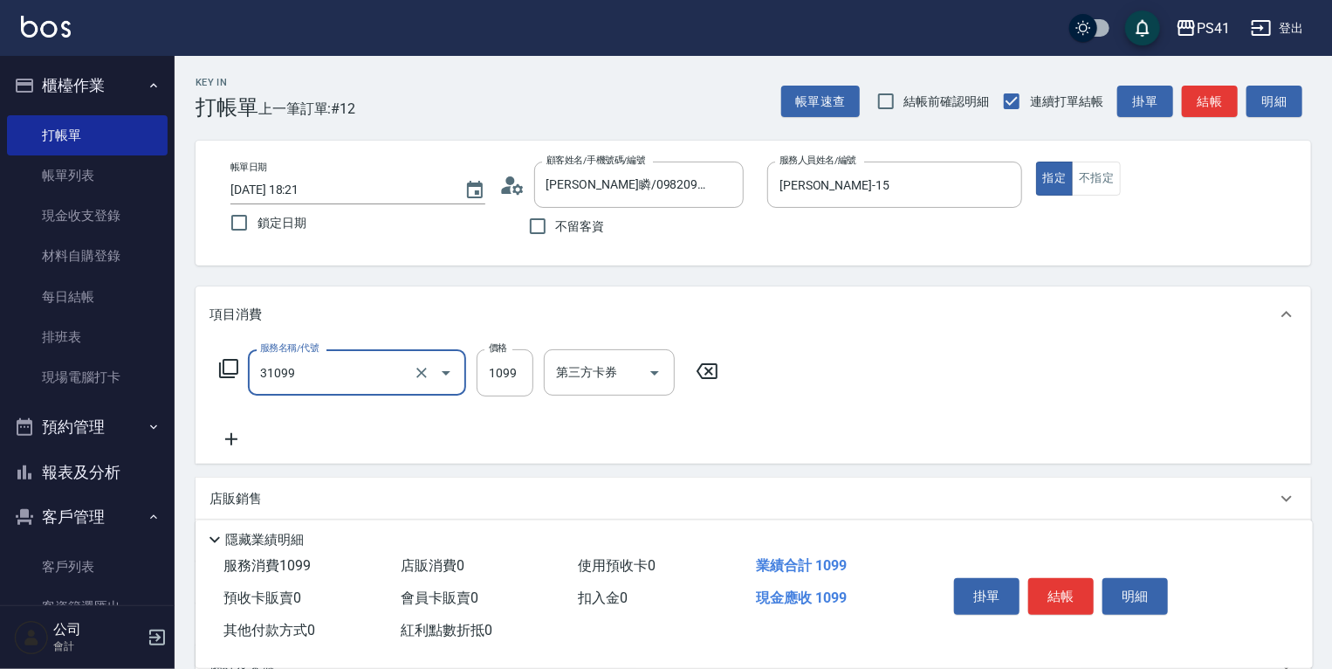
type input "公司活動/早鳥(31099)"
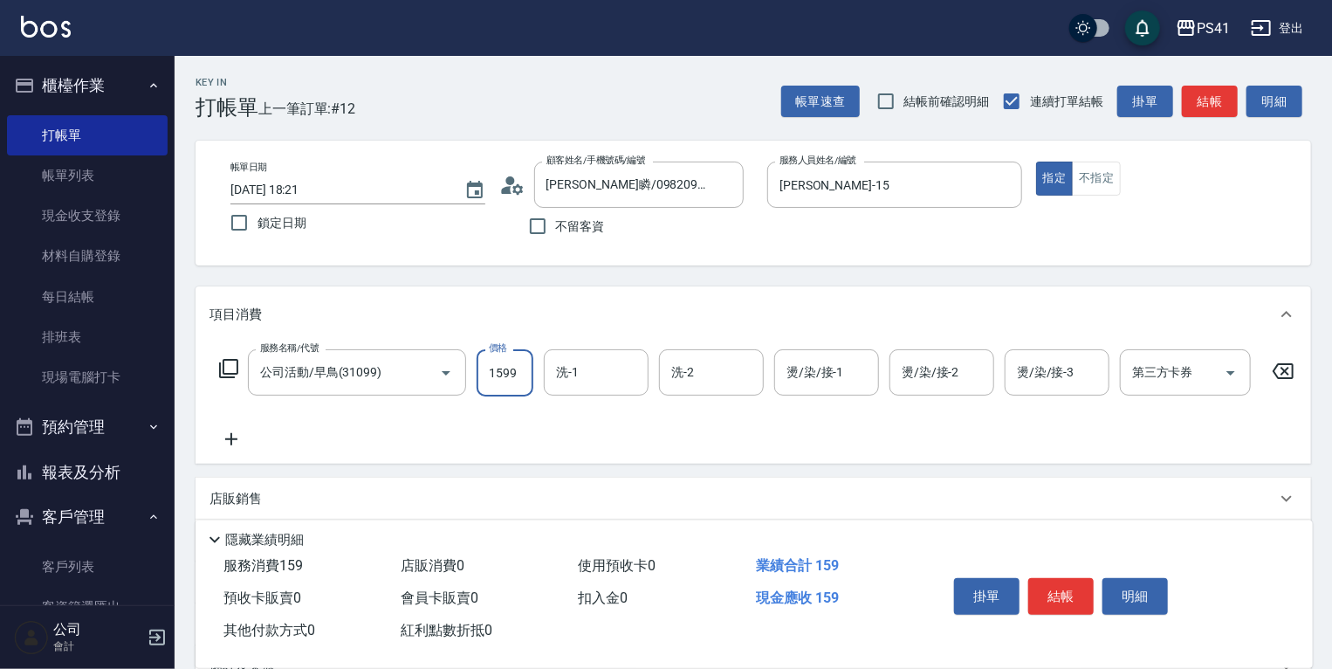
type input "1599"
type input "Rolla-5"
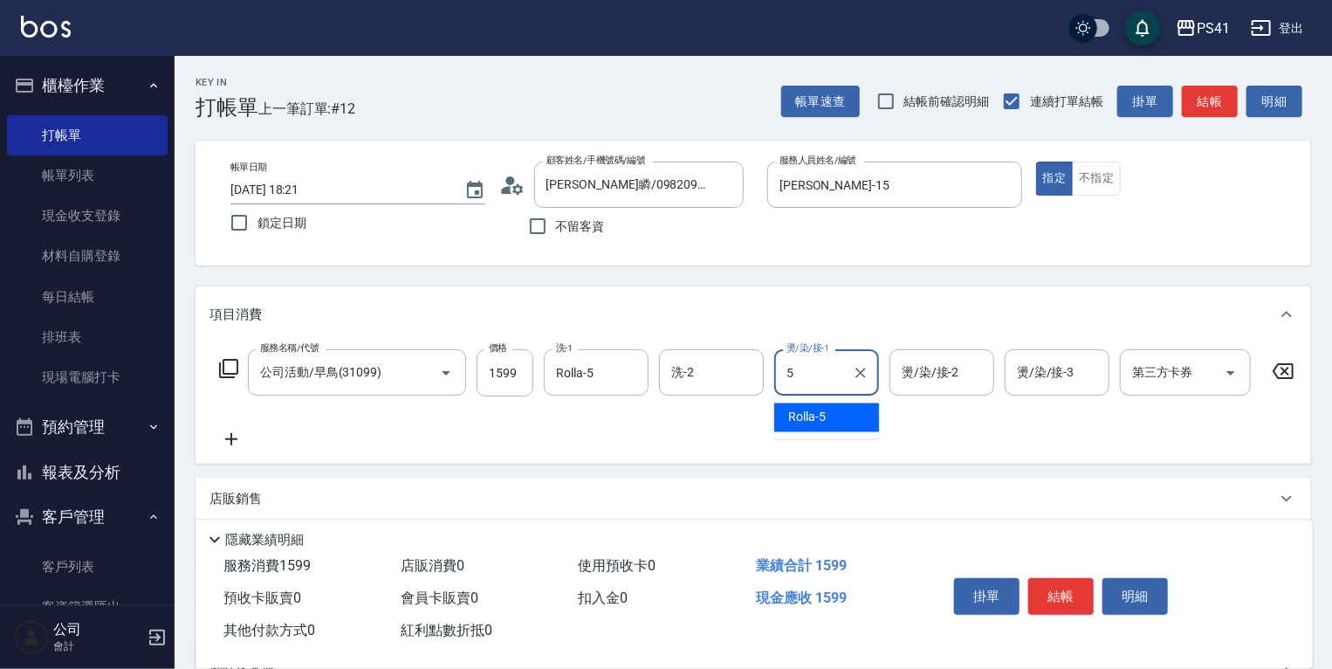
type input "Rolla-5"
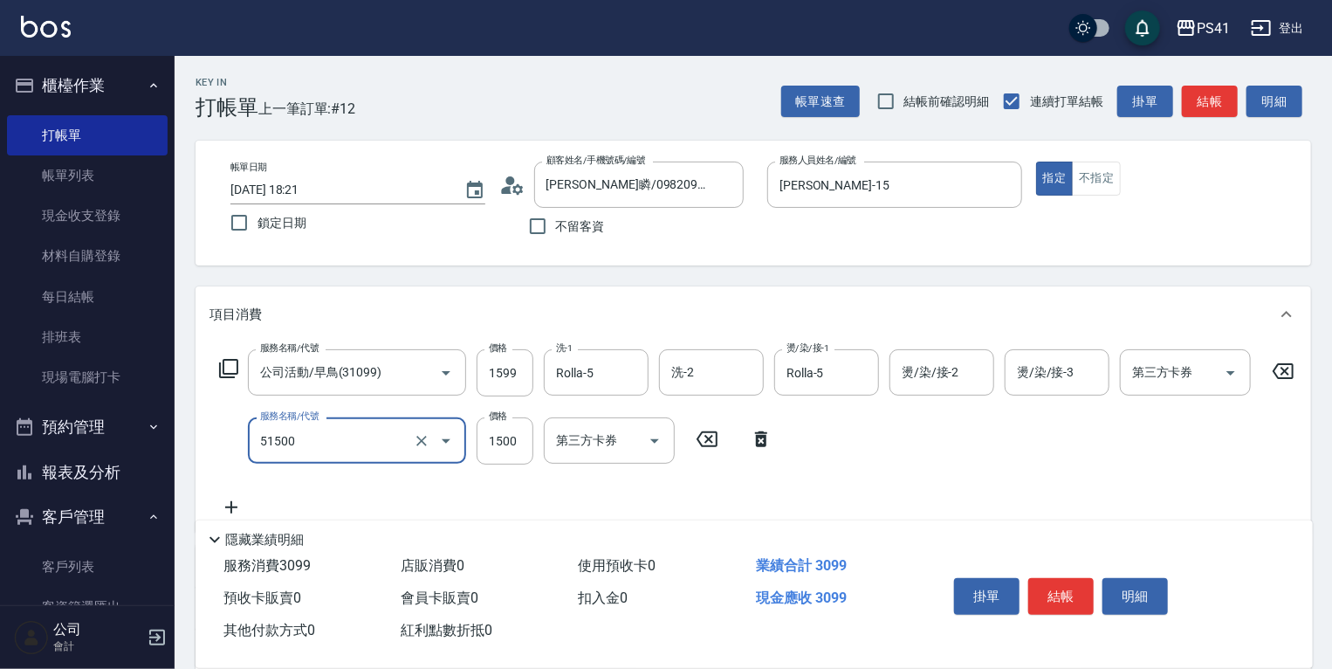
type input "原價1201~1500護髮(51500)"
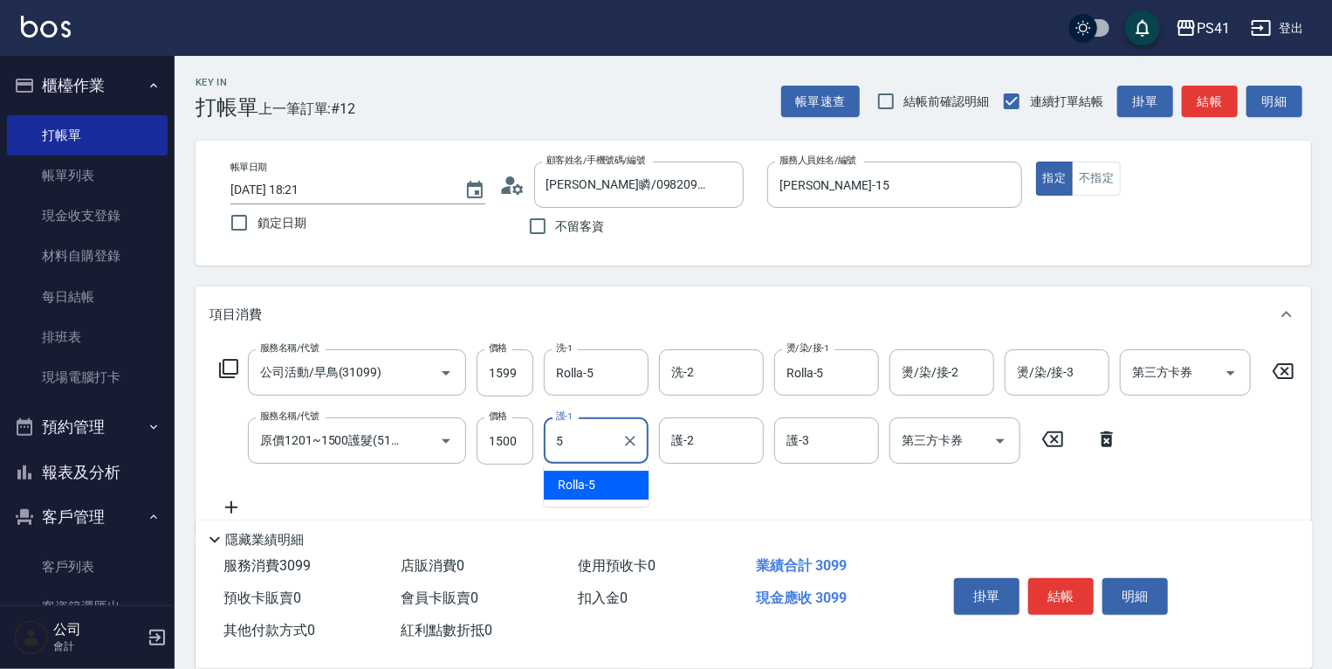
type input "Rolla-5"
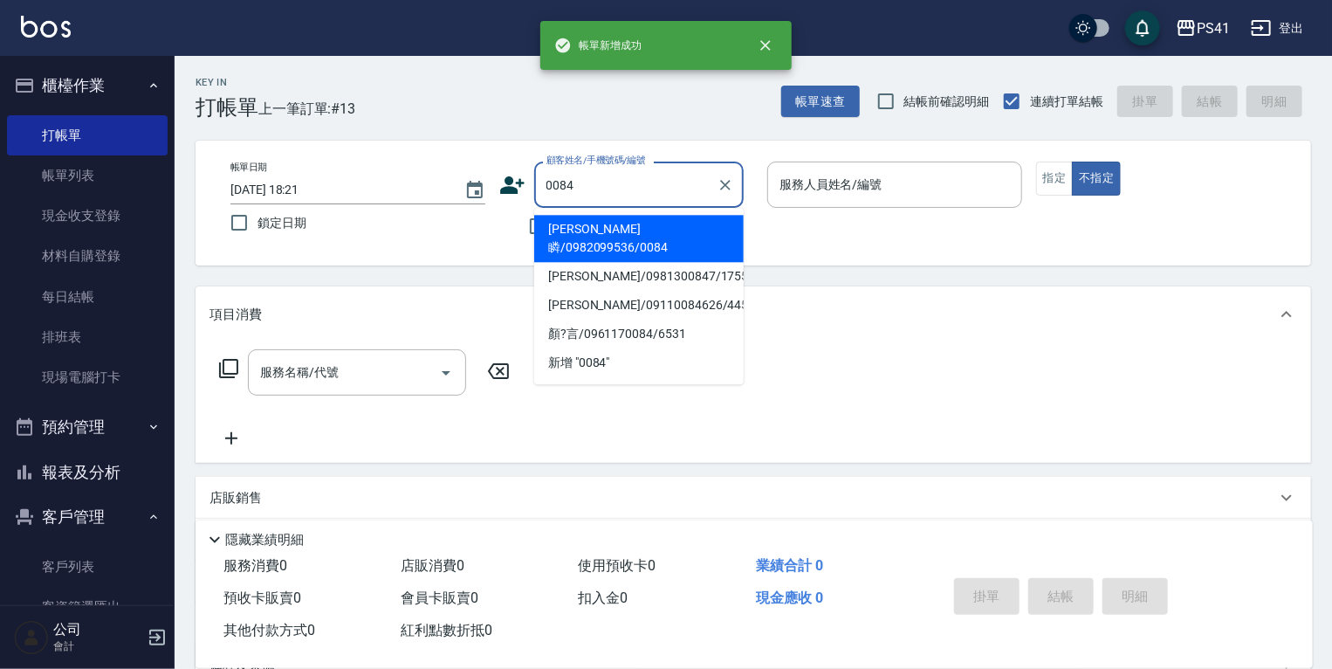
type input "朱妍瞵/0982099536/0084"
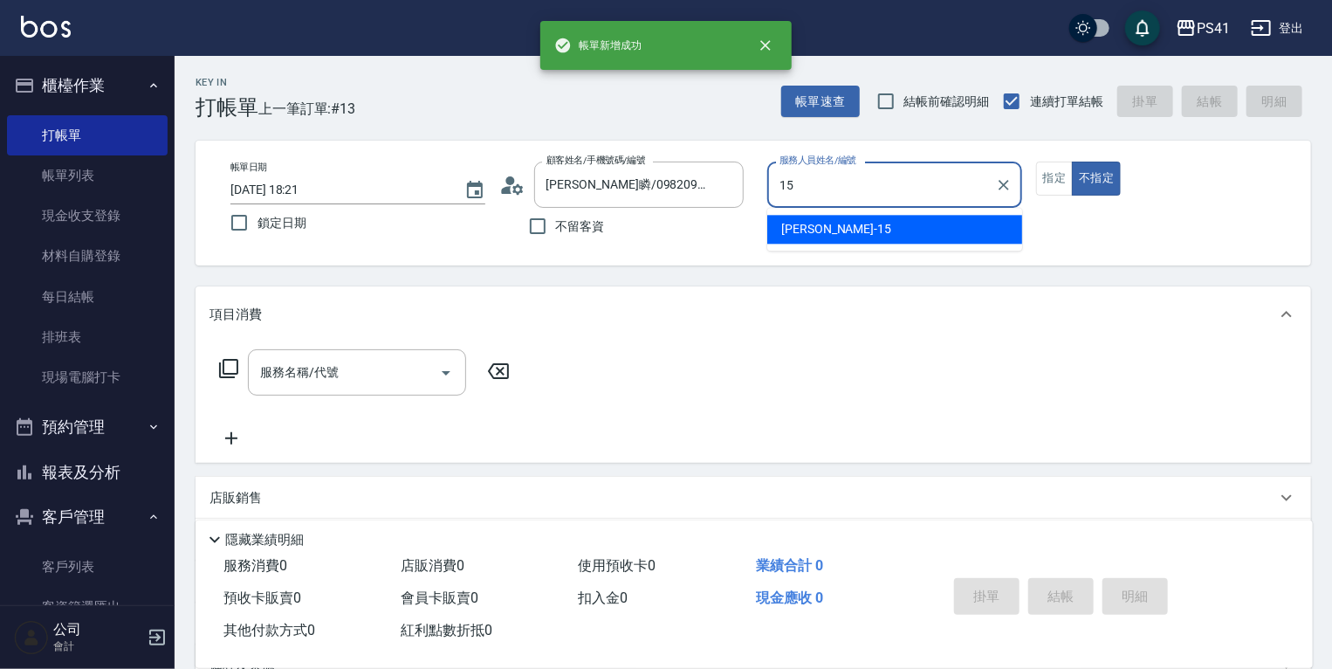
type input "李靜芳-15"
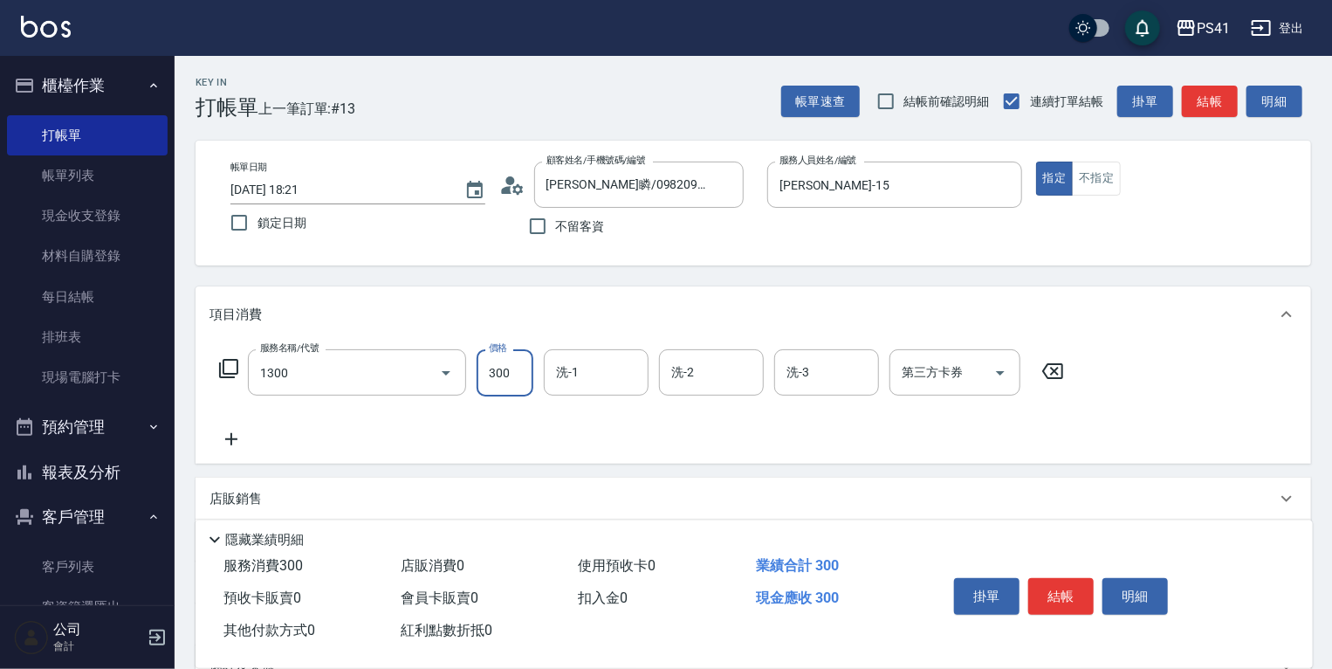
type input "洗髮300(1300)"
type input "小涵-24"
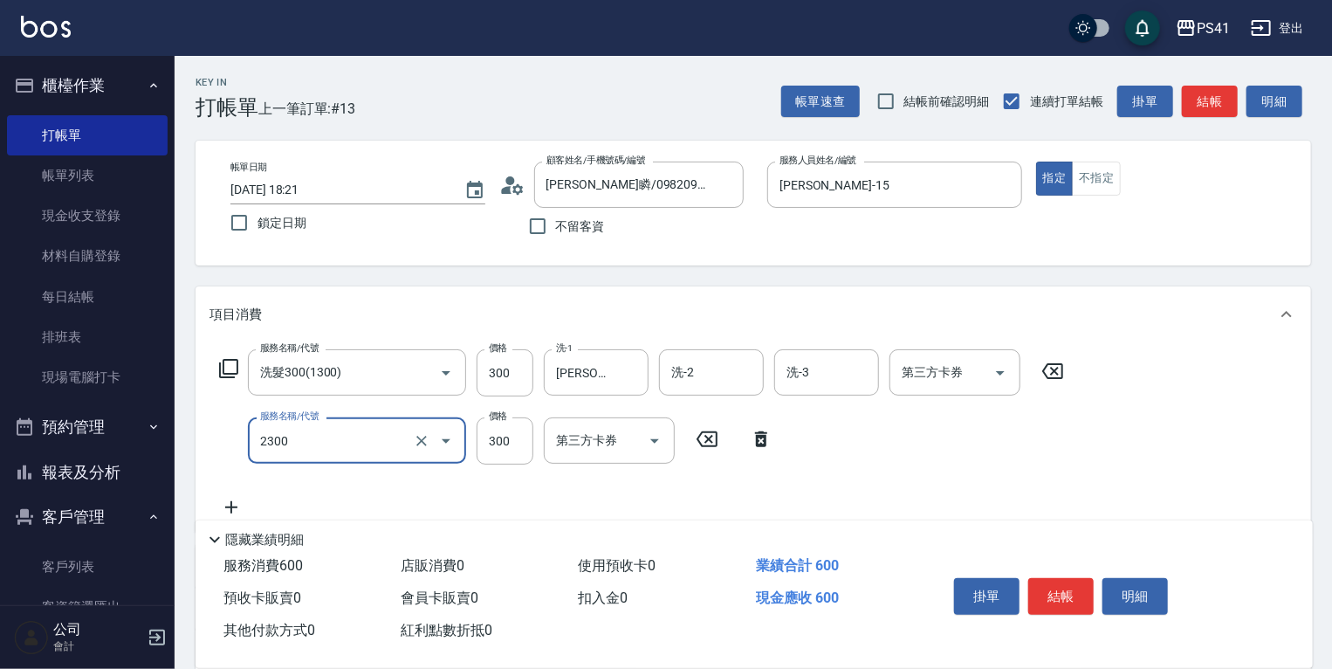
type input "剪髮(2300)"
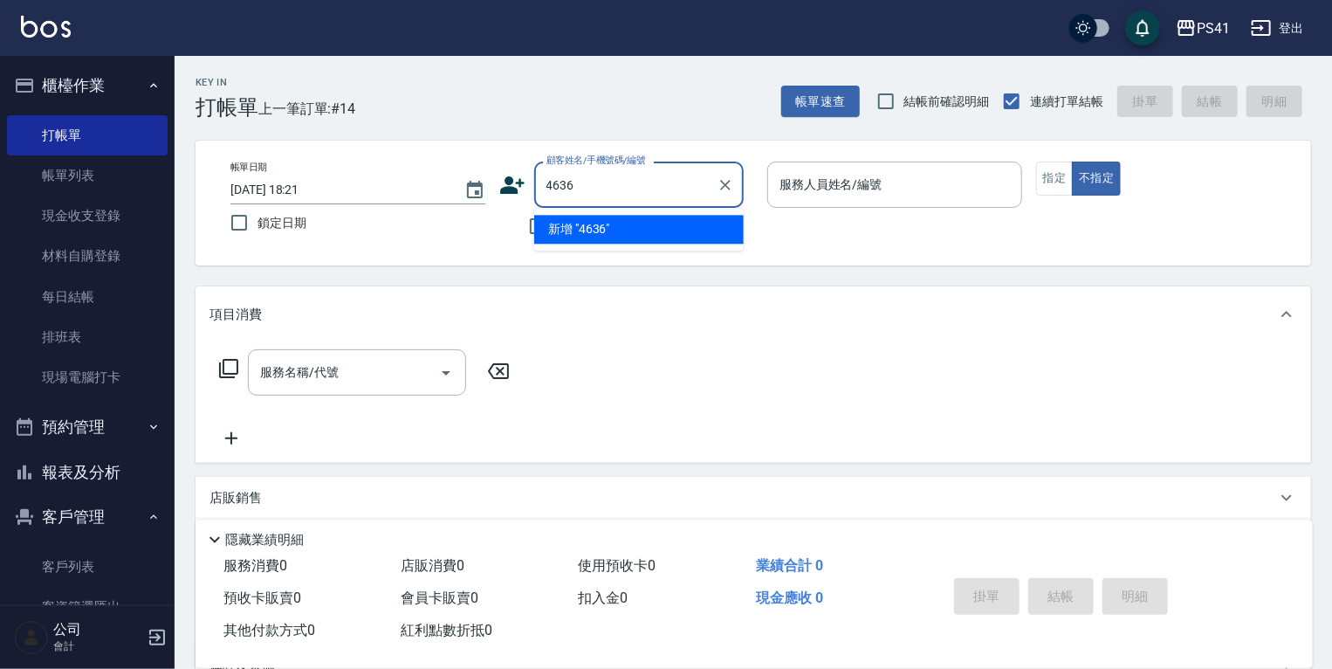
type input "4636"
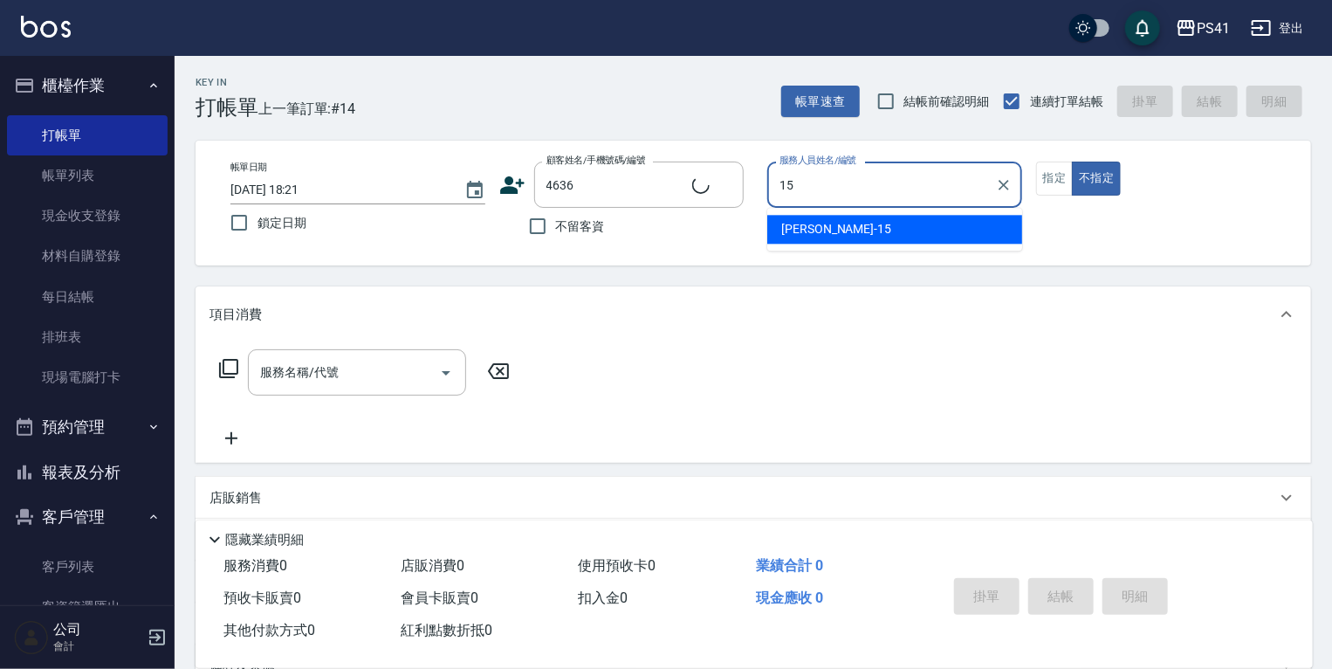
type input "李靜芳-15"
type input "張有容/0981651797/4636"
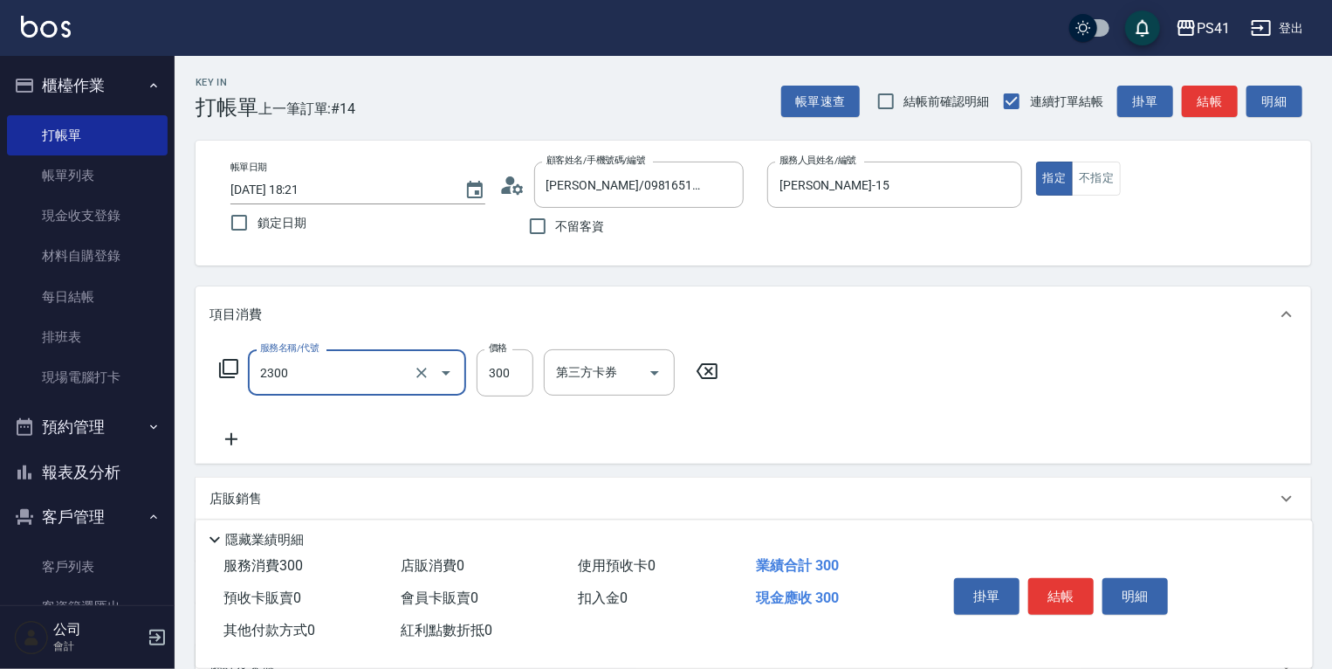
type input "剪髮(2300)"
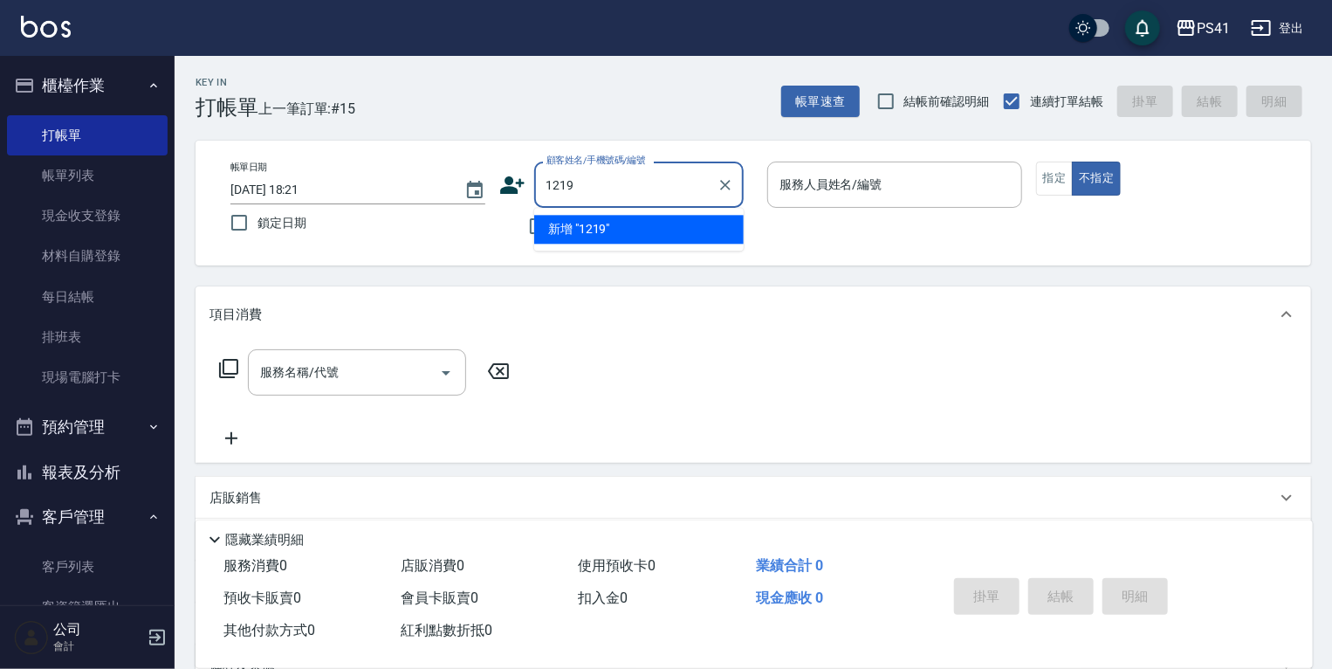
type input "1219"
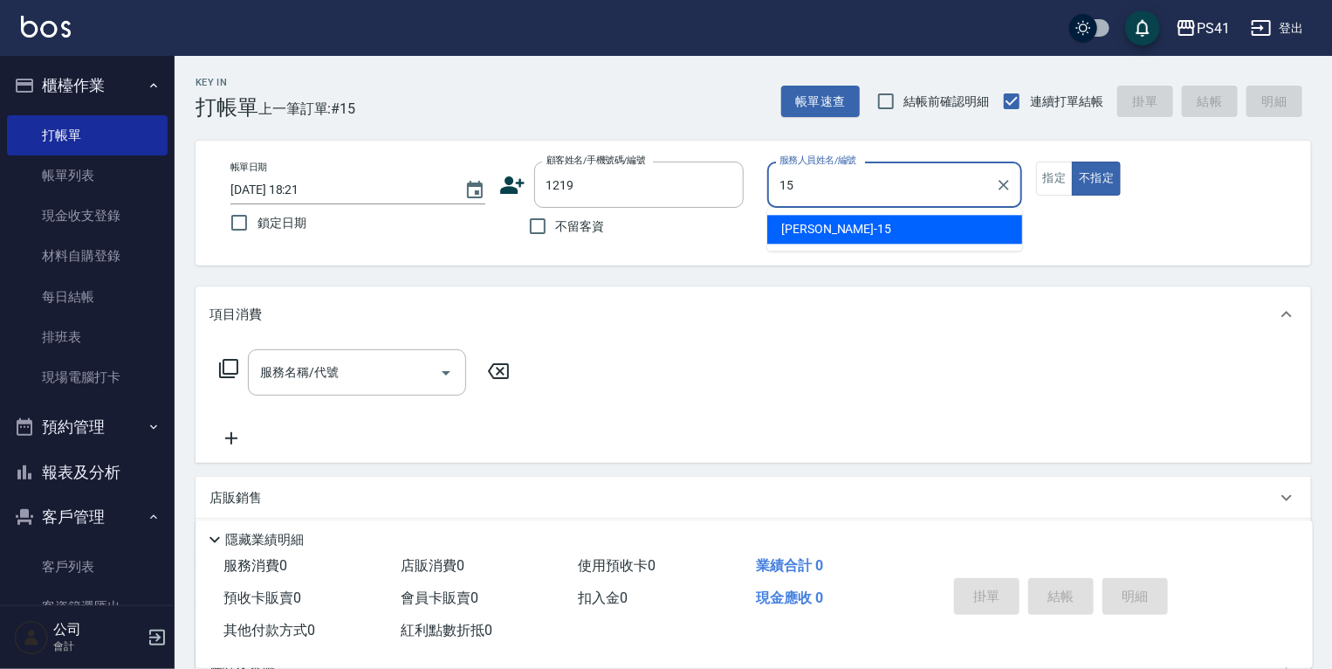
type input "李靜芳-15"
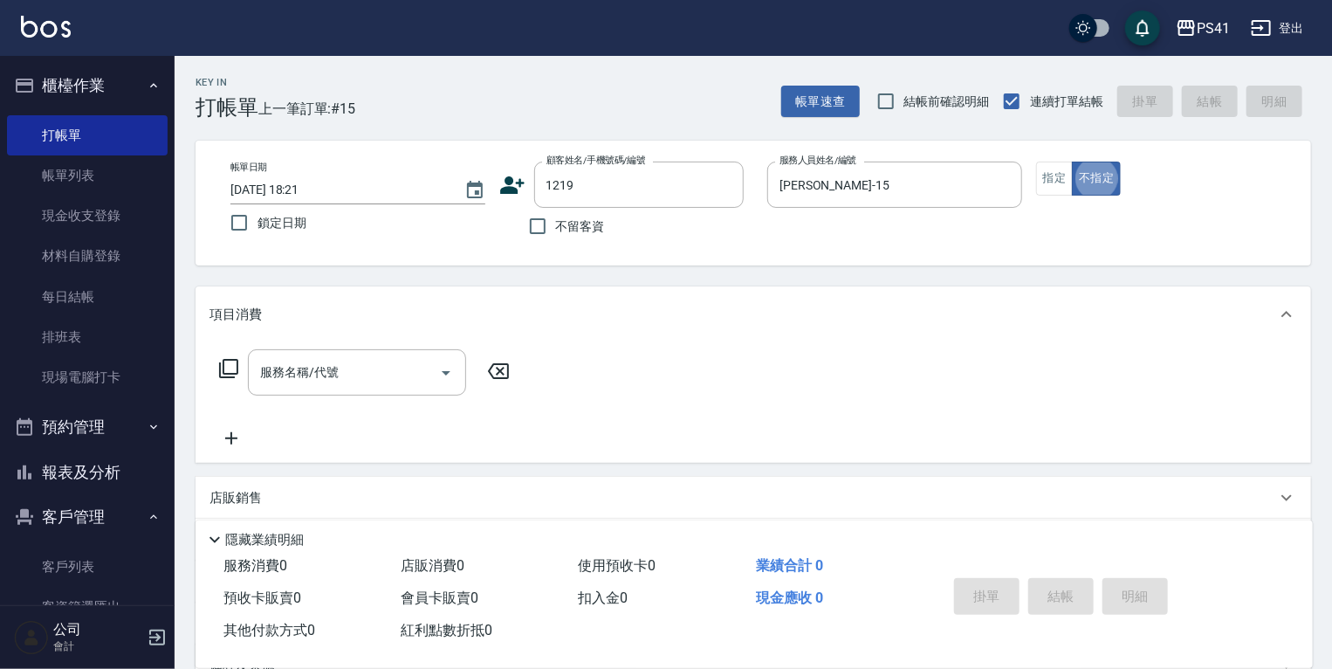
type input "黃萍惠/0928596088/1219"
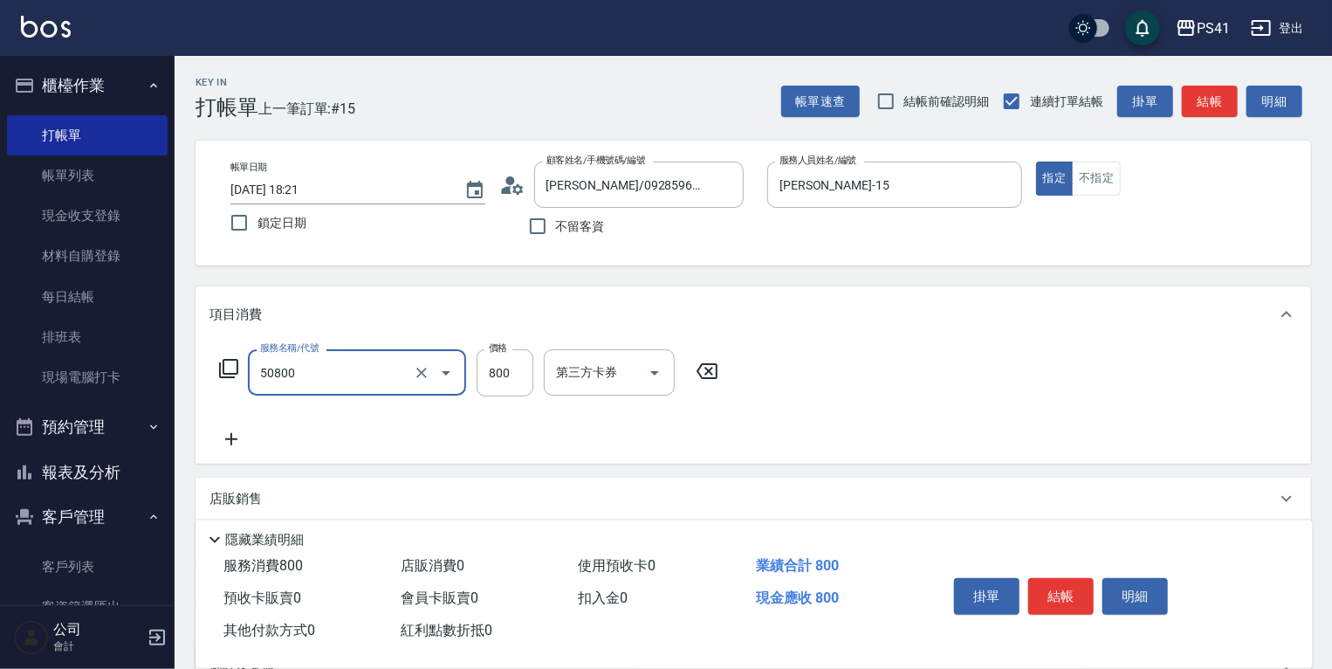
type input "原價401~800護髮(50800)"
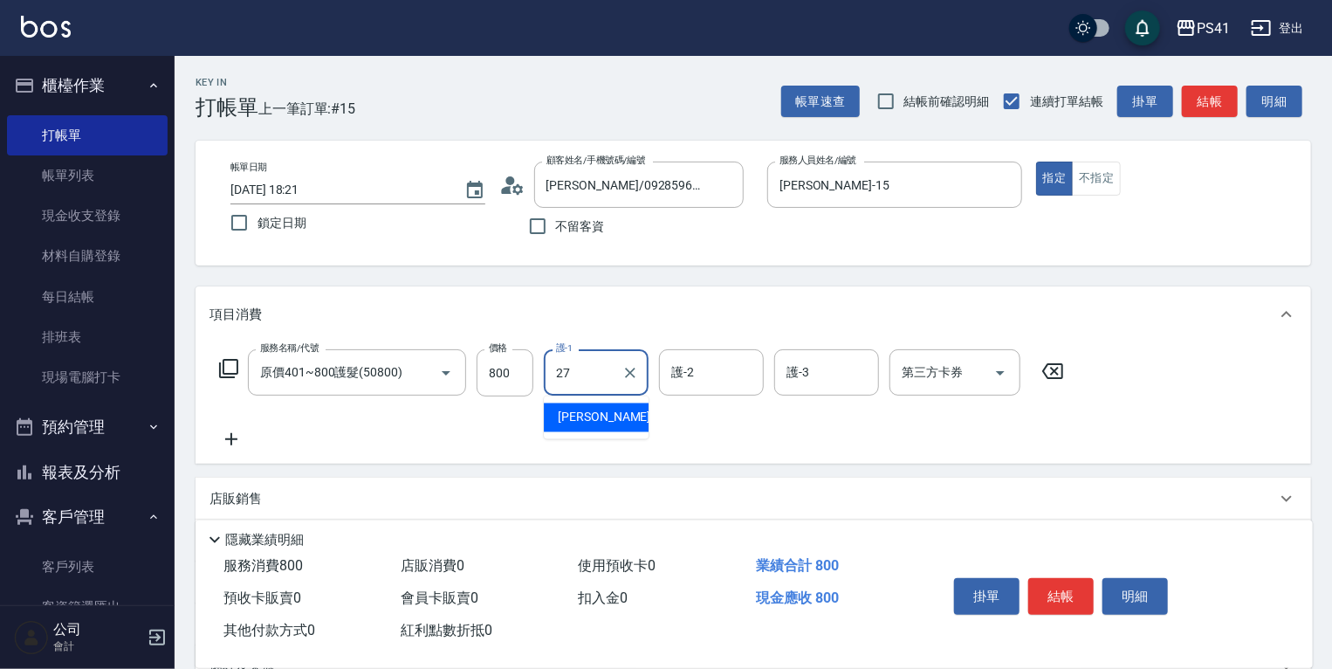
type input "佳佳-27"
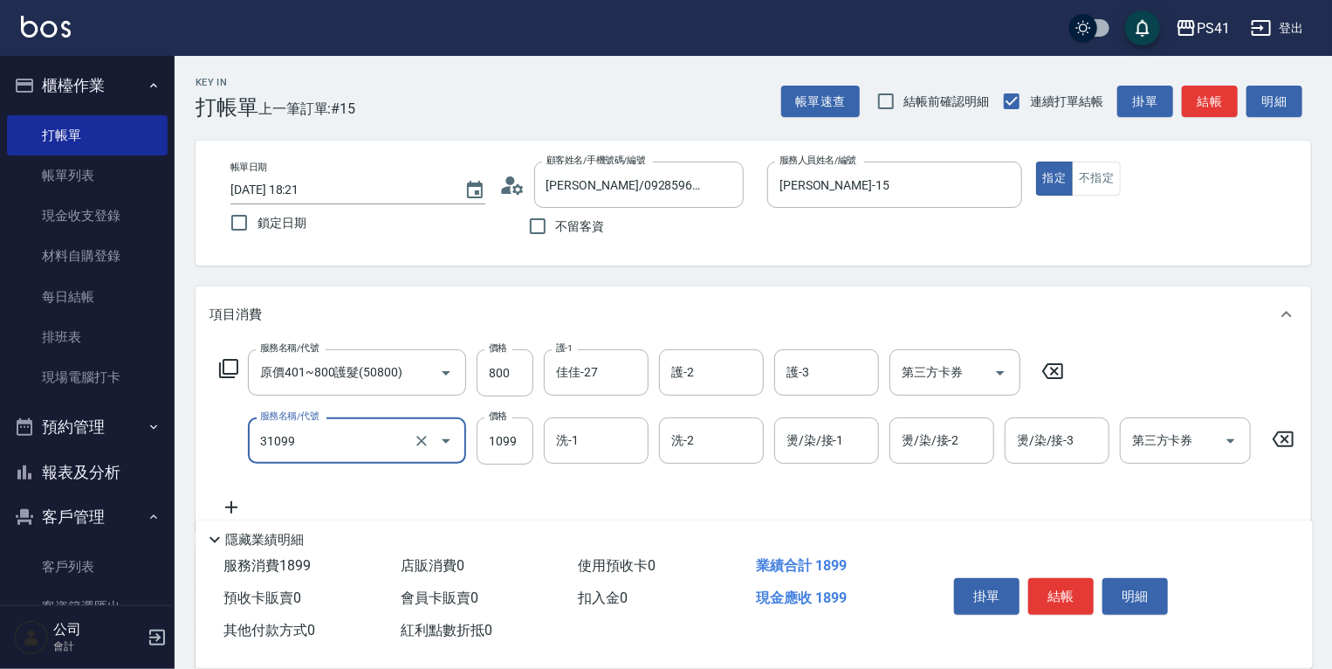
type input "公司活動/早鳥(31099)"
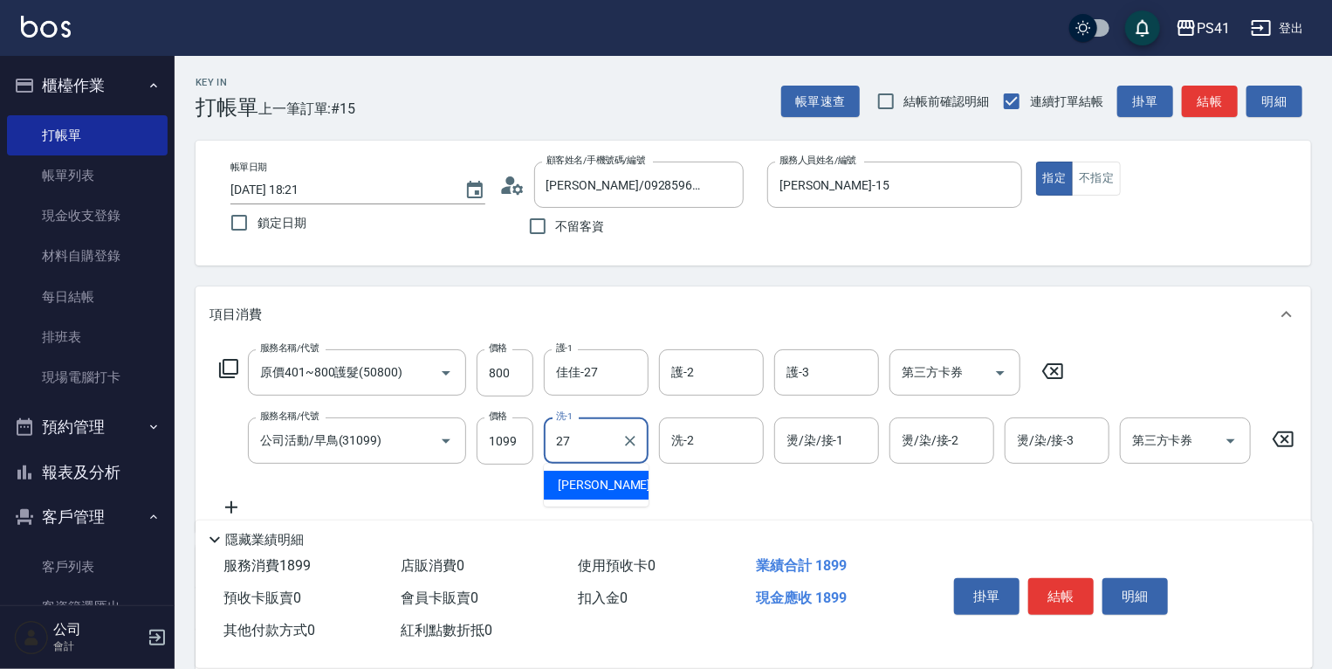
type input "佳佳-27"
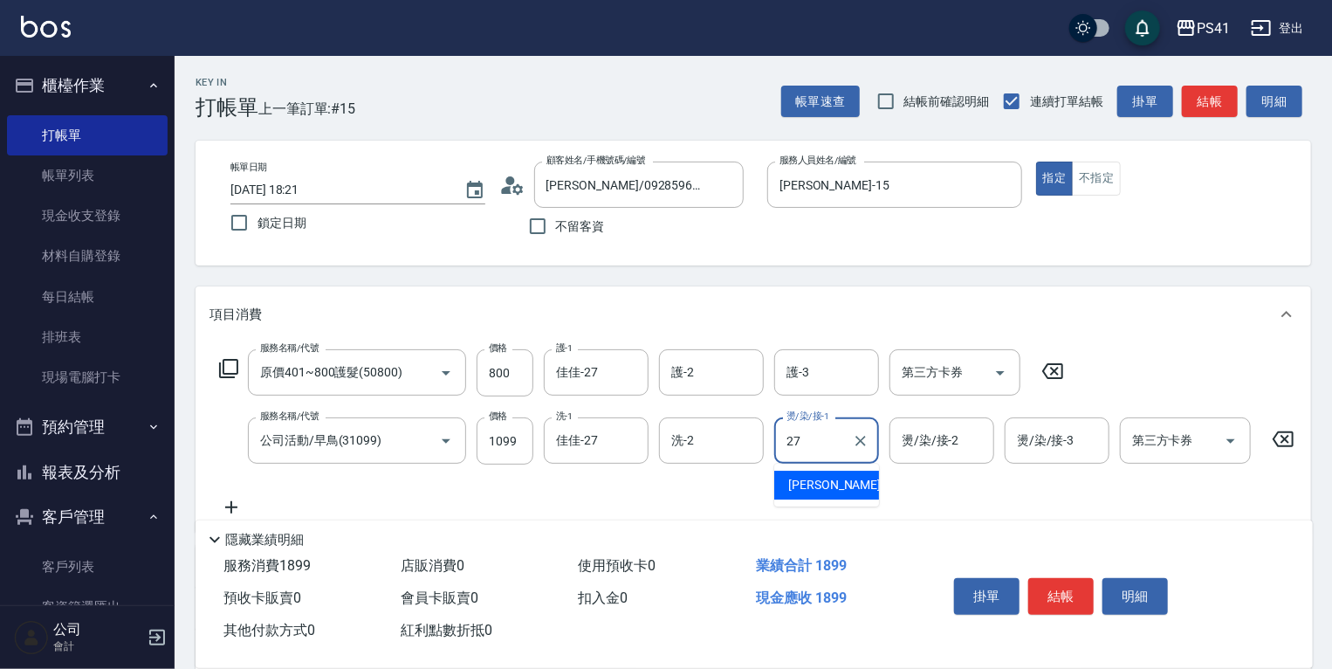
type input "佳佳-27"
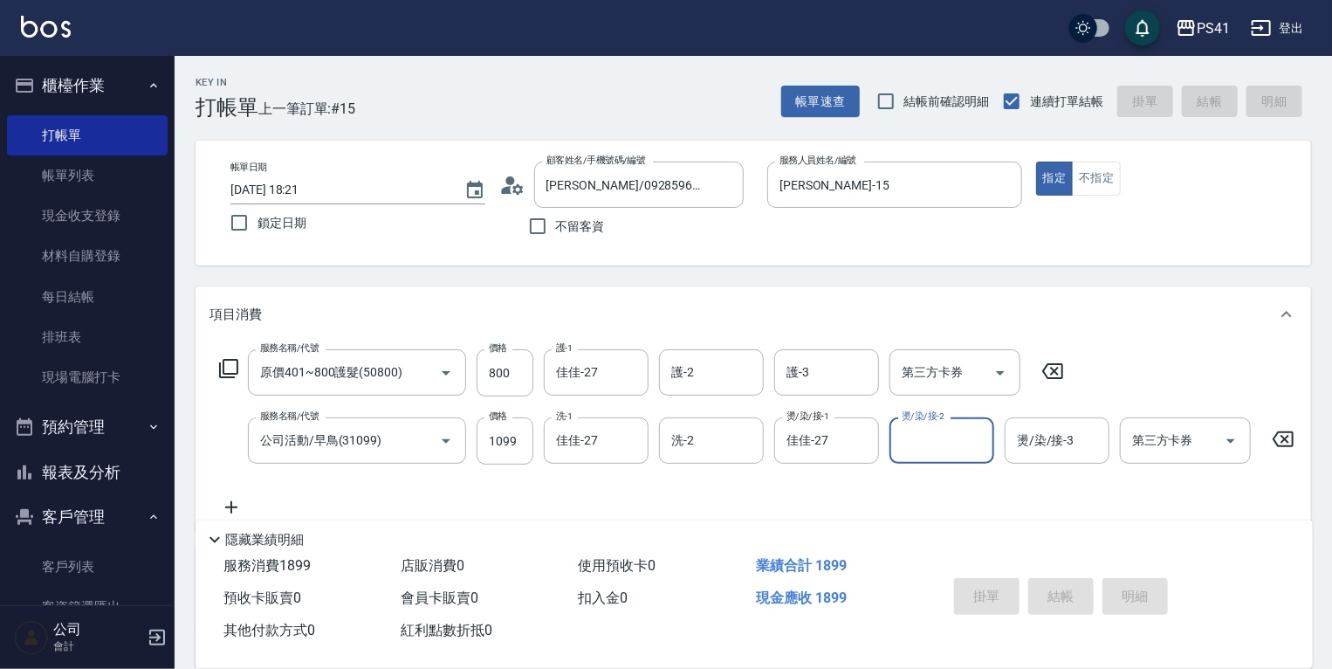
type input "2025/10/12 18:22"
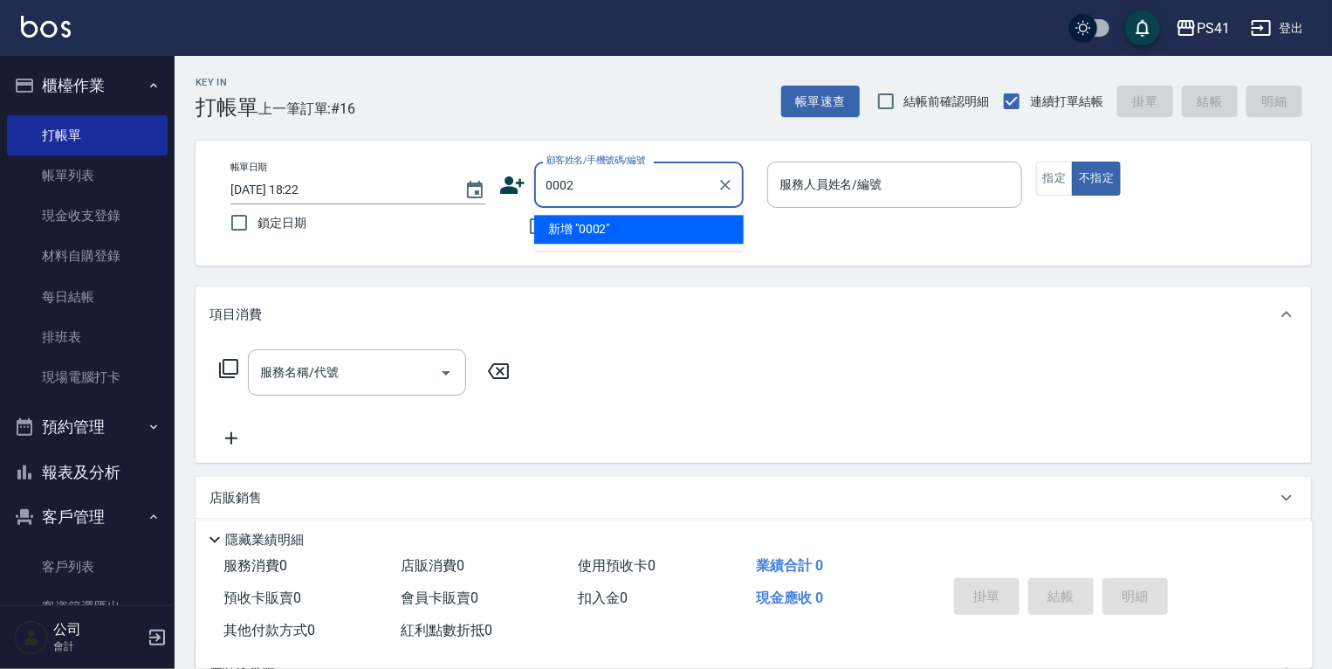
type input "0002"
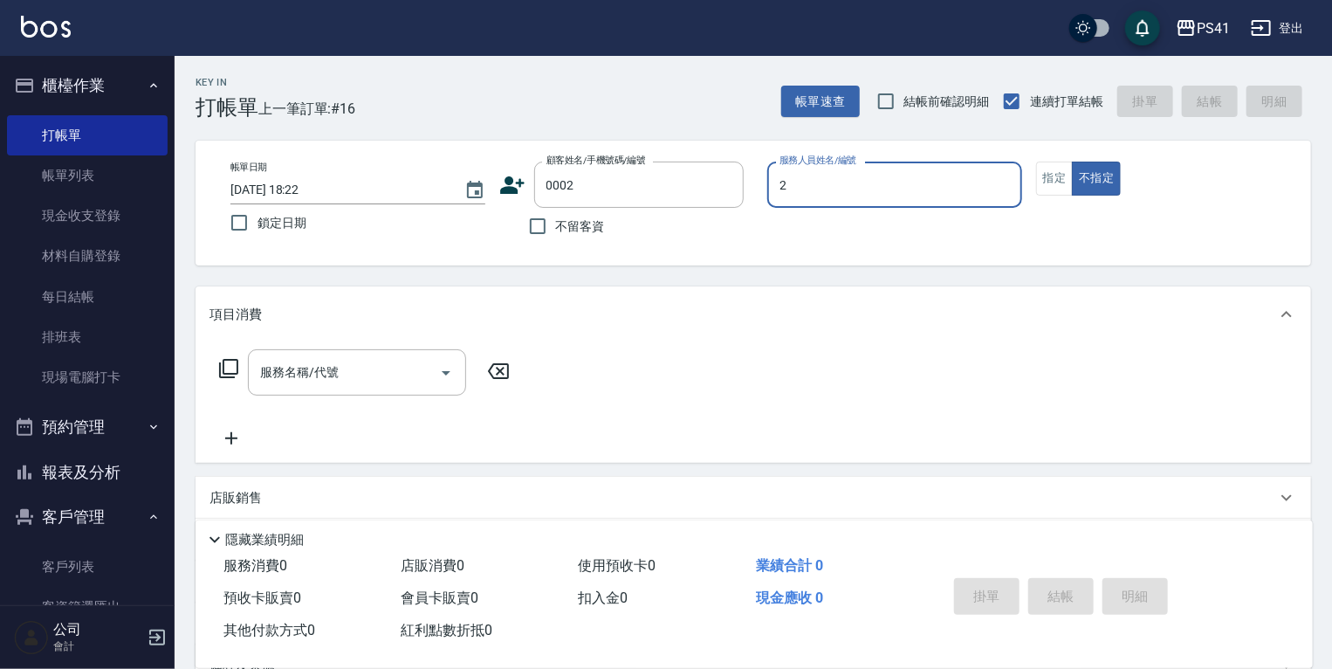
type input "謝淳蕙-2"
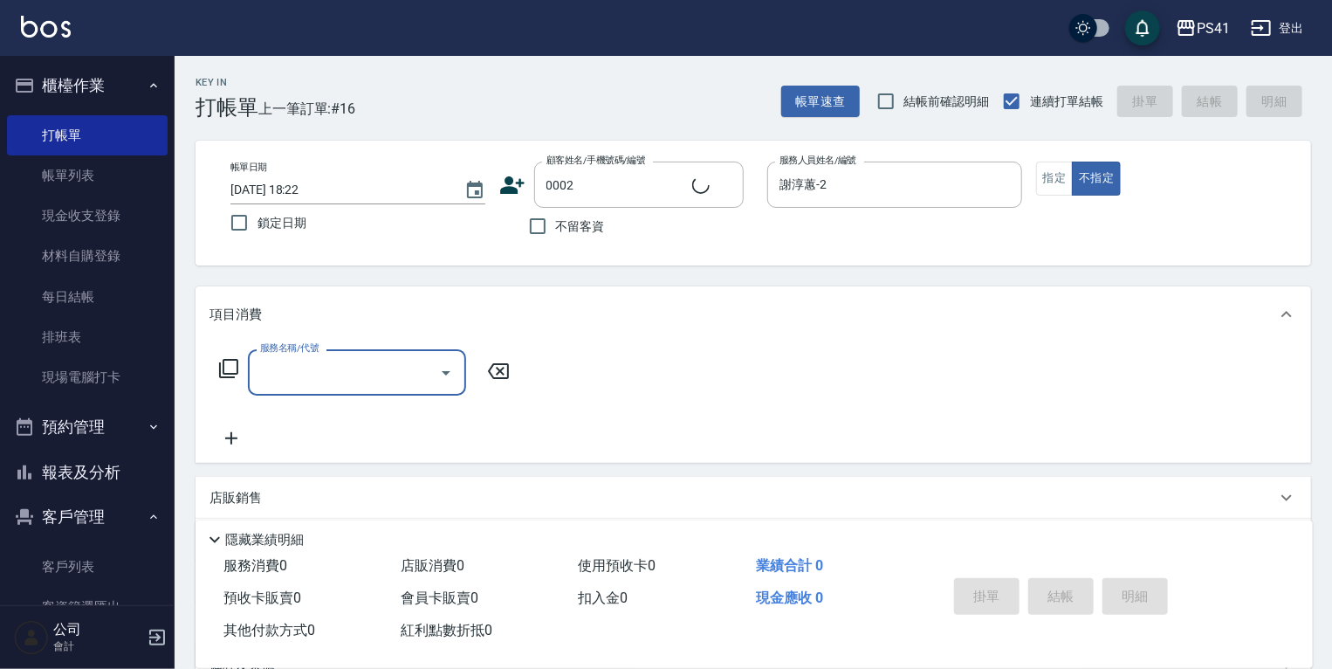
type input "Alice/Alice/0002"
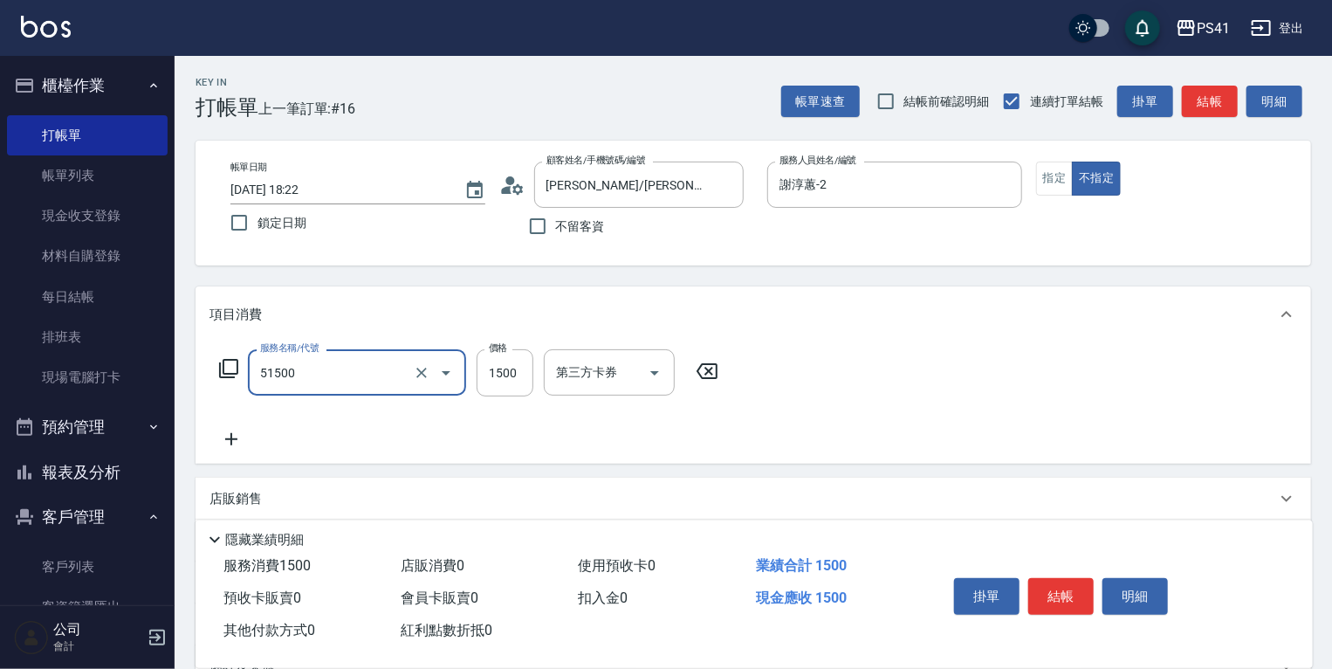
type input "原價1201~1500護髮(51500)"
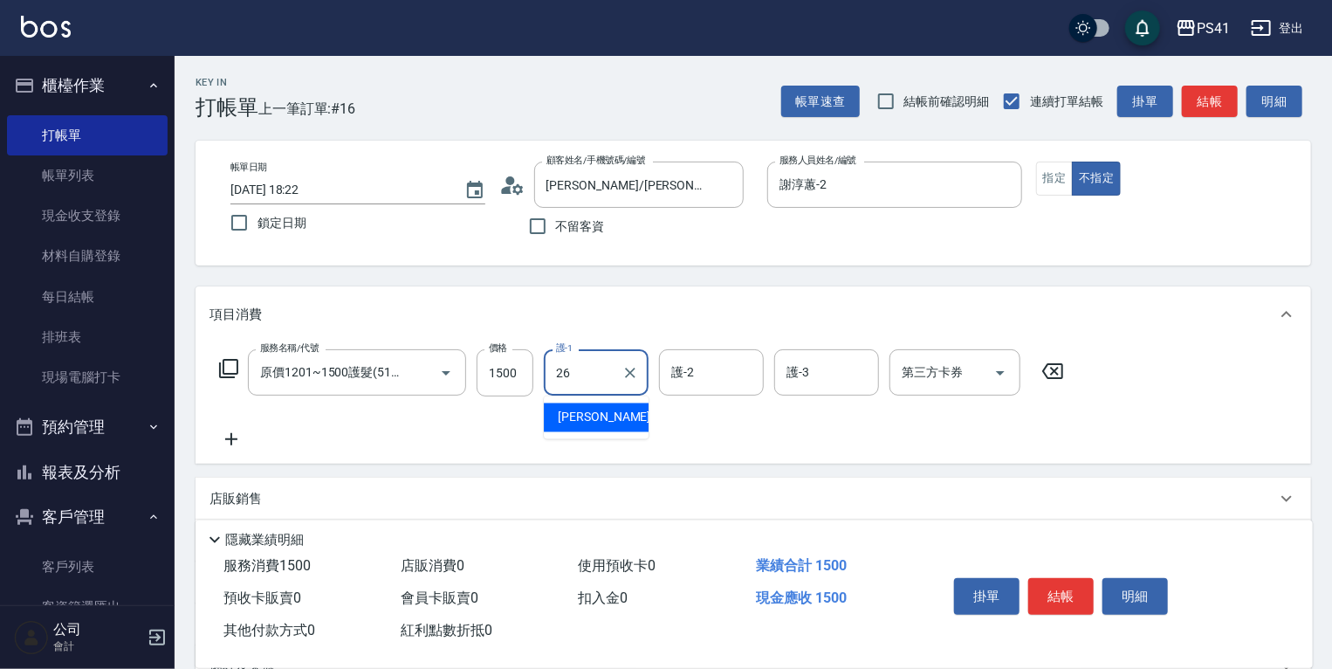
type input "溫佳惇-26"
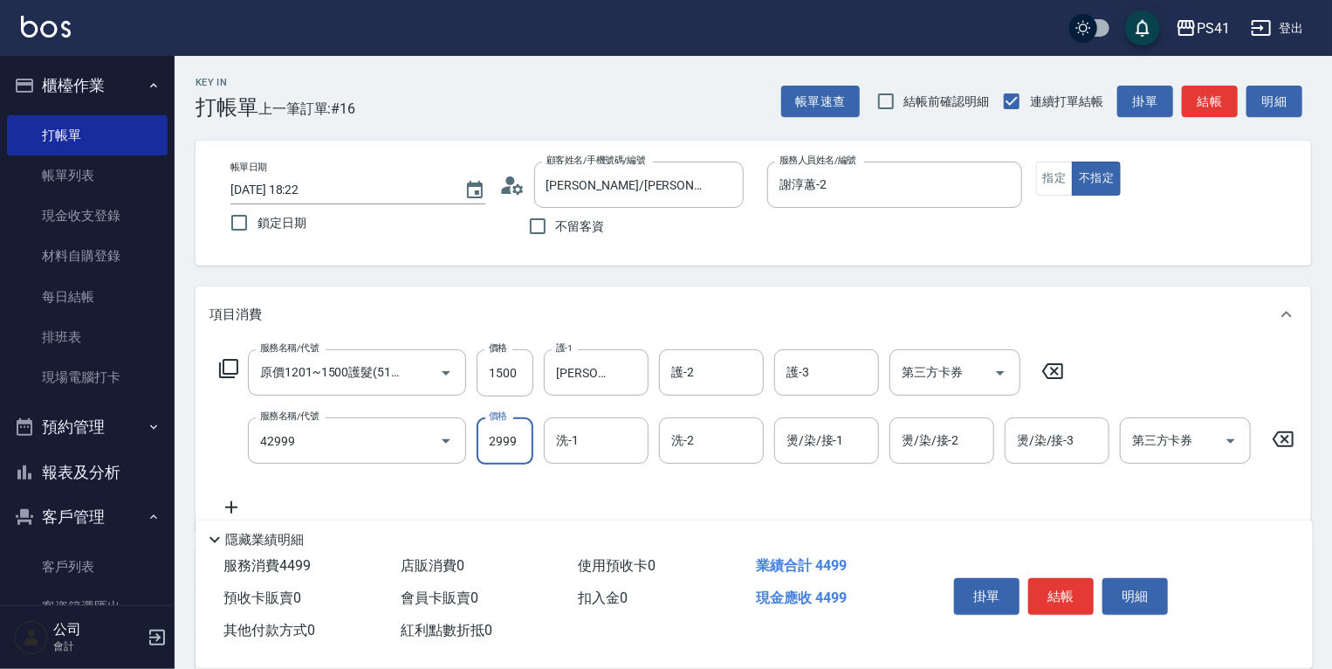
type input "漂染肩上2999以上(42999)"
type input "2599"
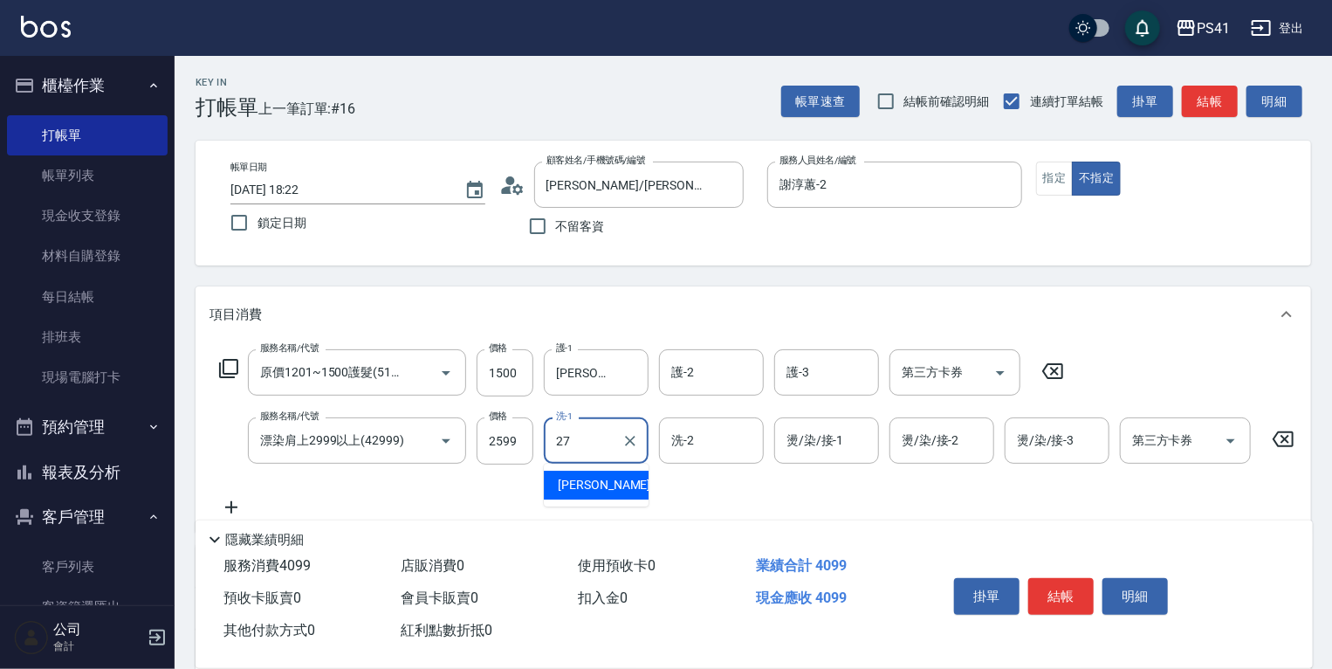
type input "佳佳-27"
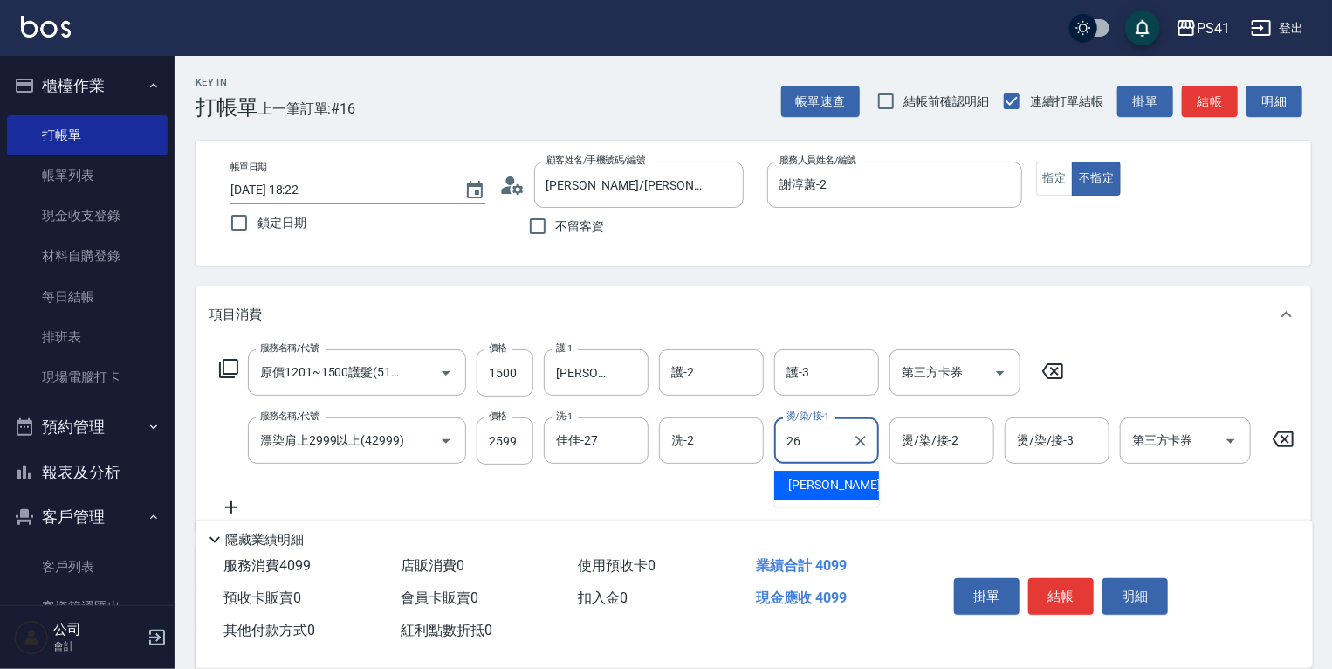
type input "溫佳惇-26"
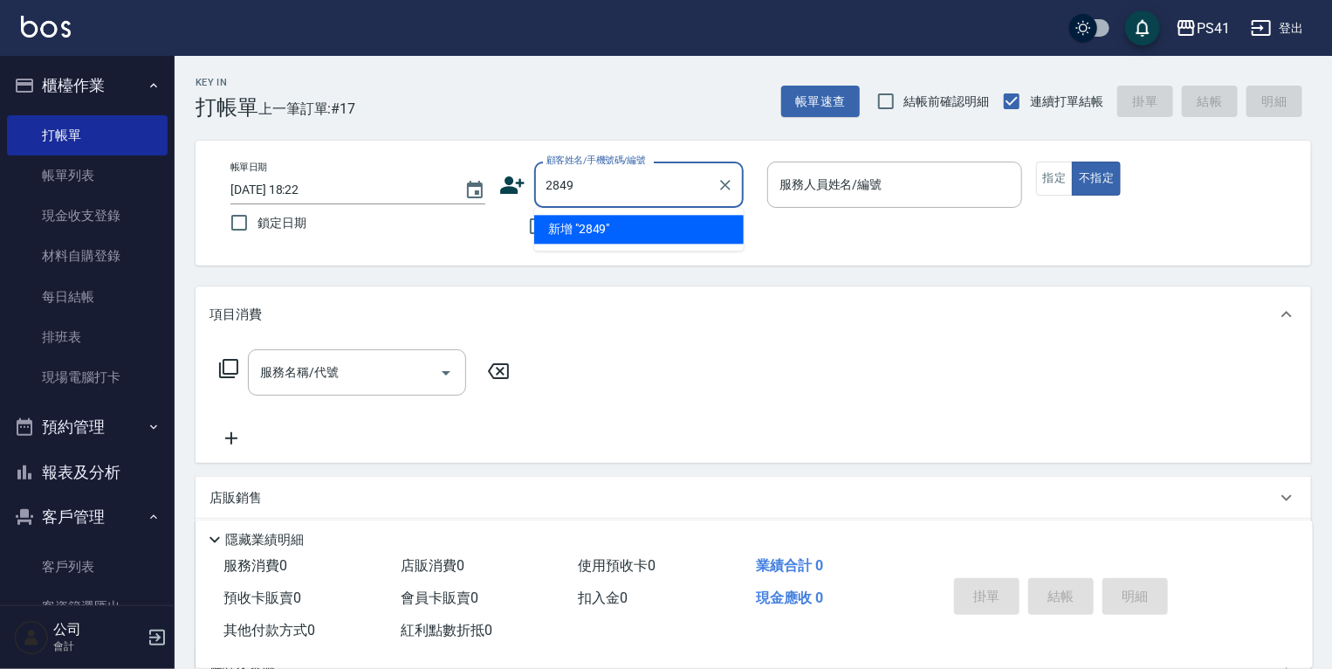
type input "2849"
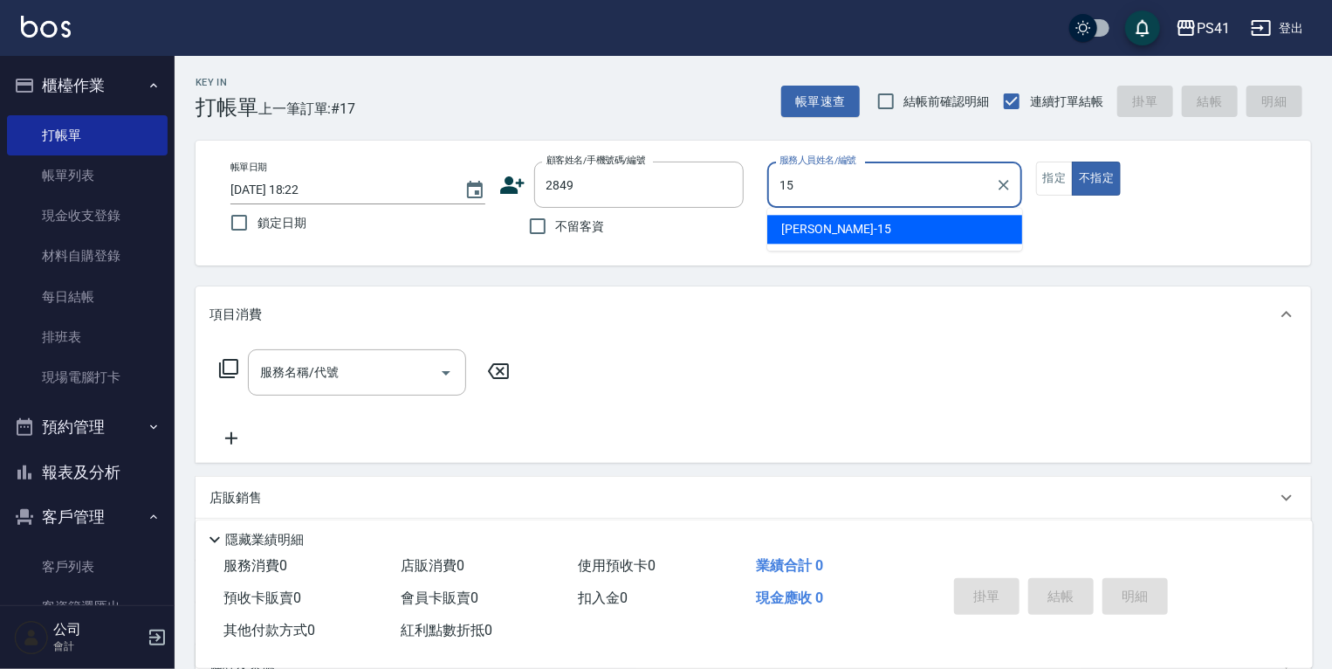
type input "李靜芳-15"
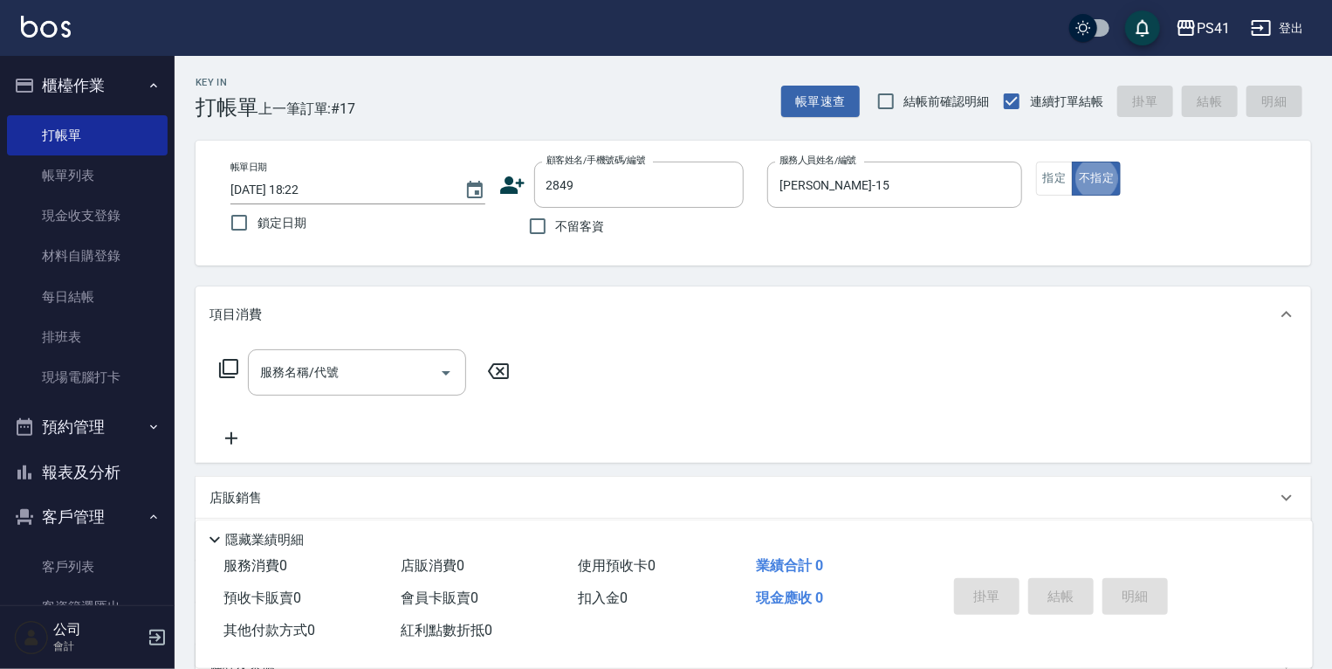
type input "吳嬋娟/0935737470/2849"
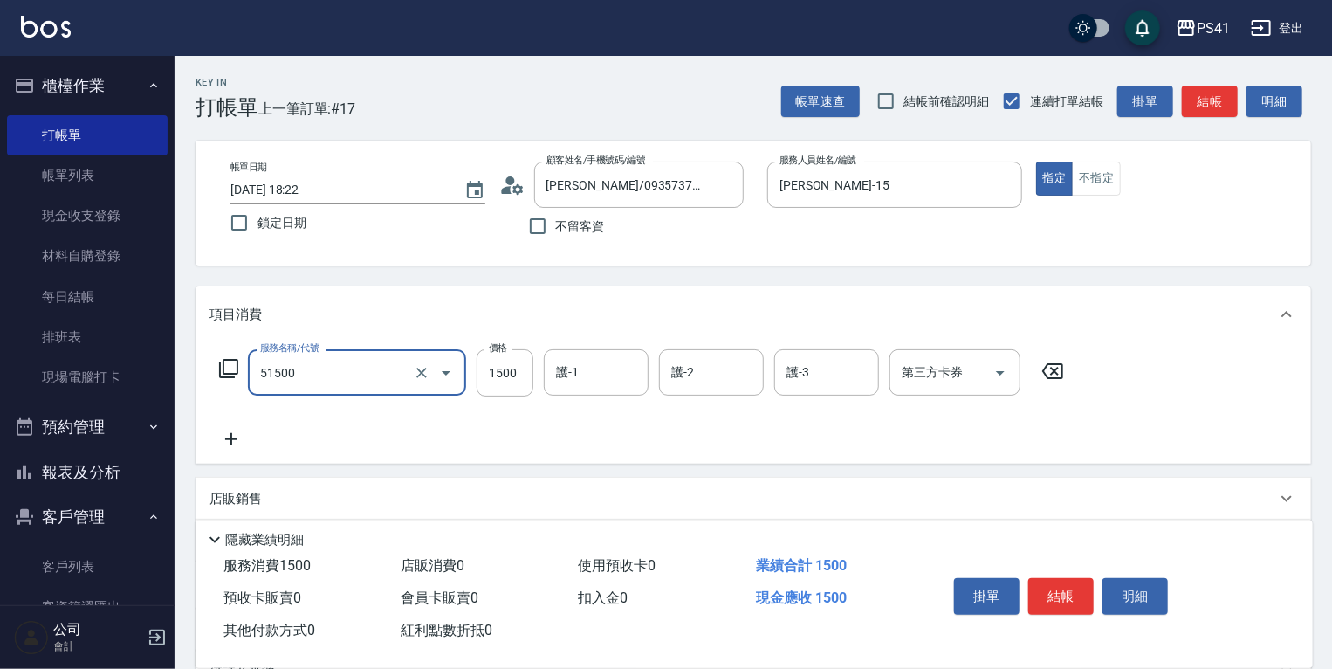
type input "原價1201~1500護髮(51500)"
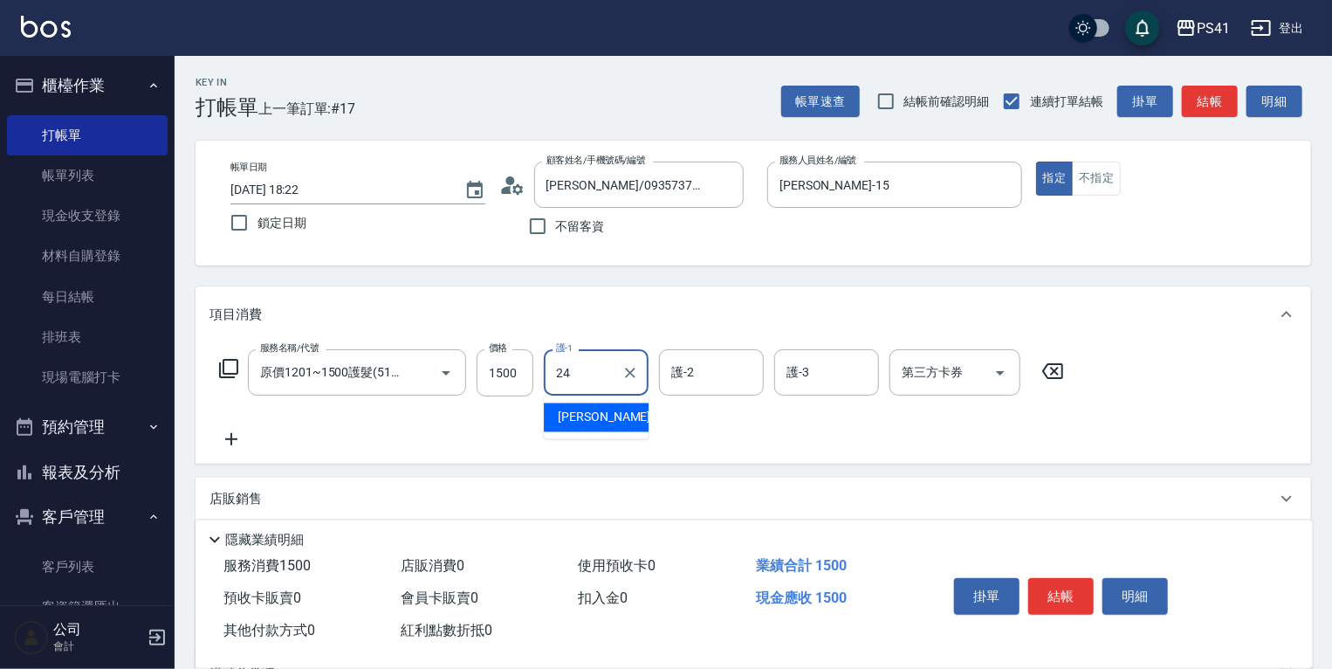
type input "小涵-24"
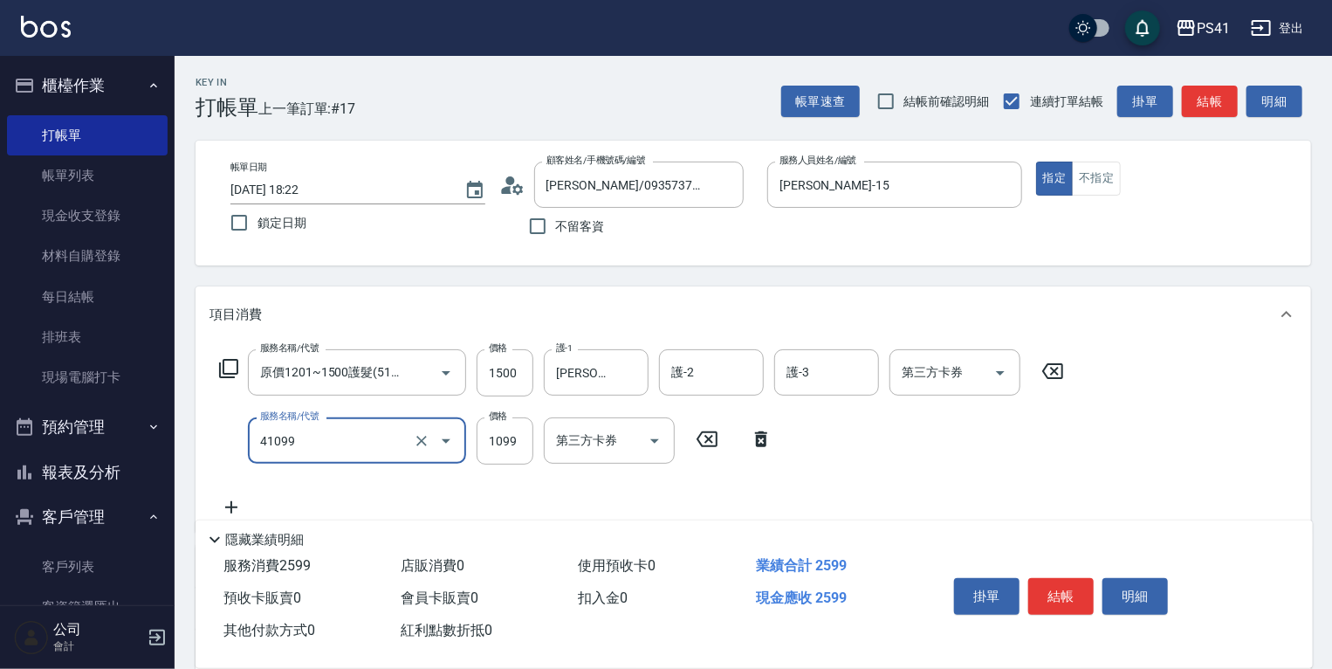
type input "公司活動/早鳥(41099)"
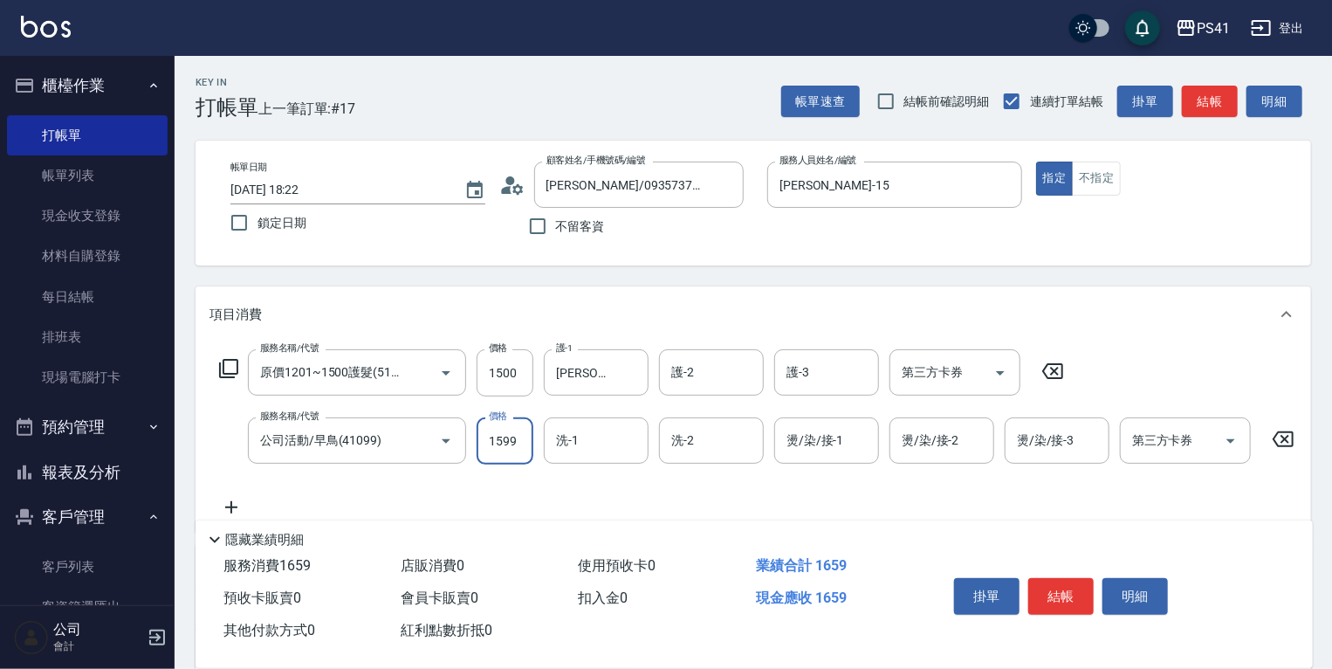
type input "1599"
type input "2"
type input "Rolla-5"
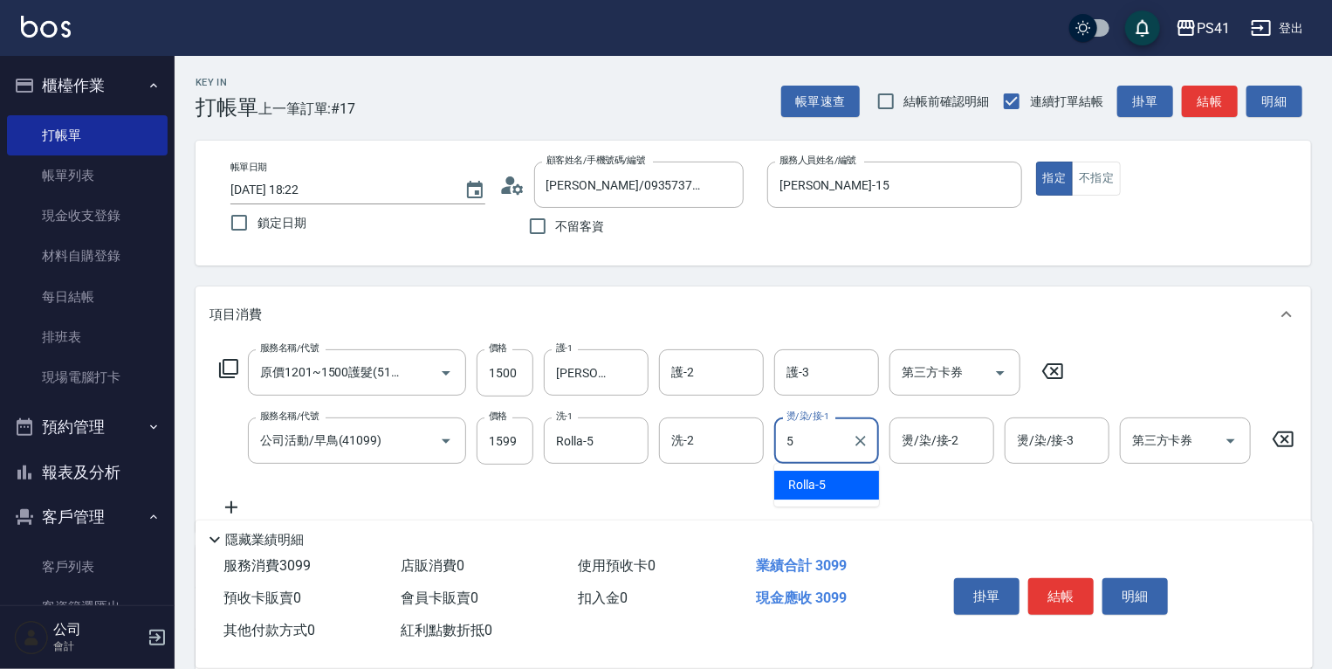
type input "Rolla-5"
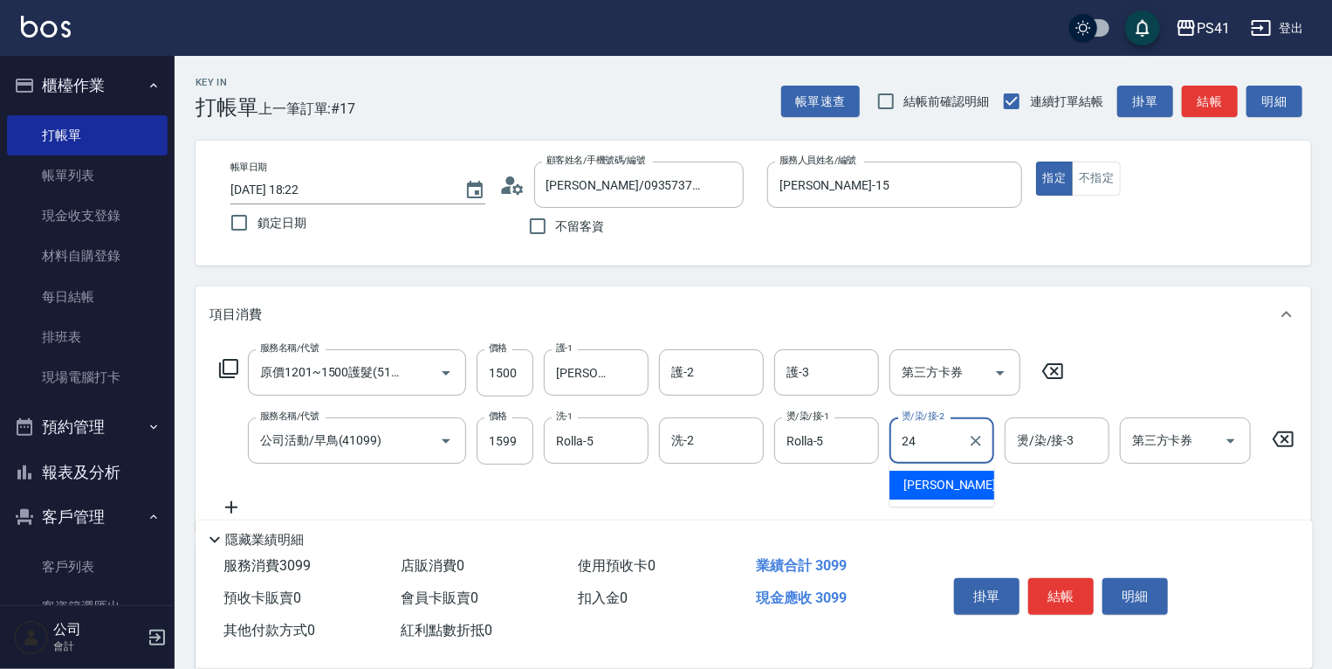
type input "小涵-24"
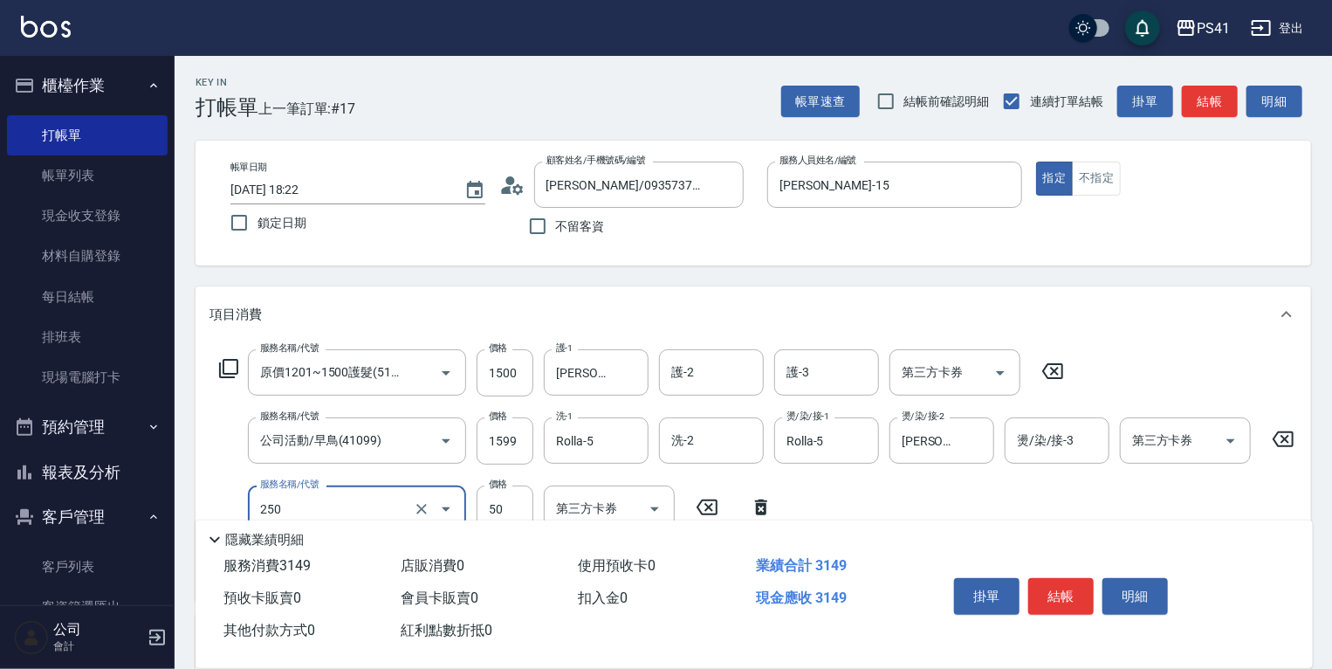
type input "剪瀏海(250)"
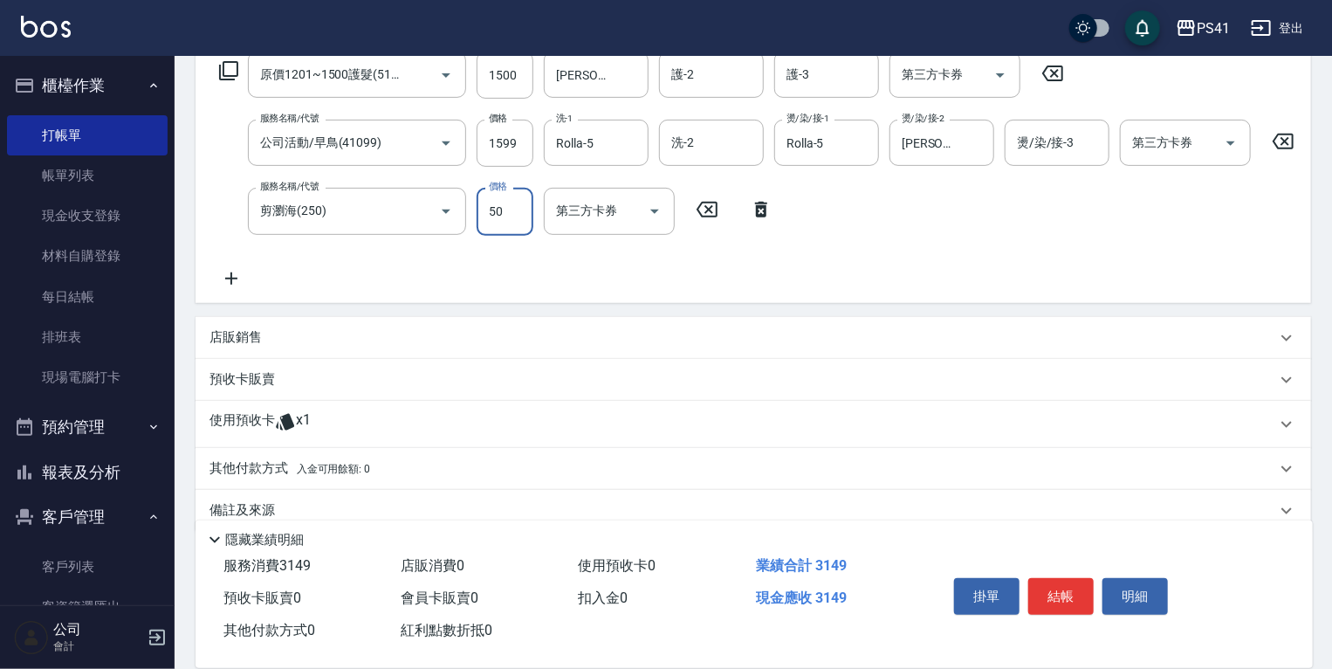
scroll to position [335, 0]
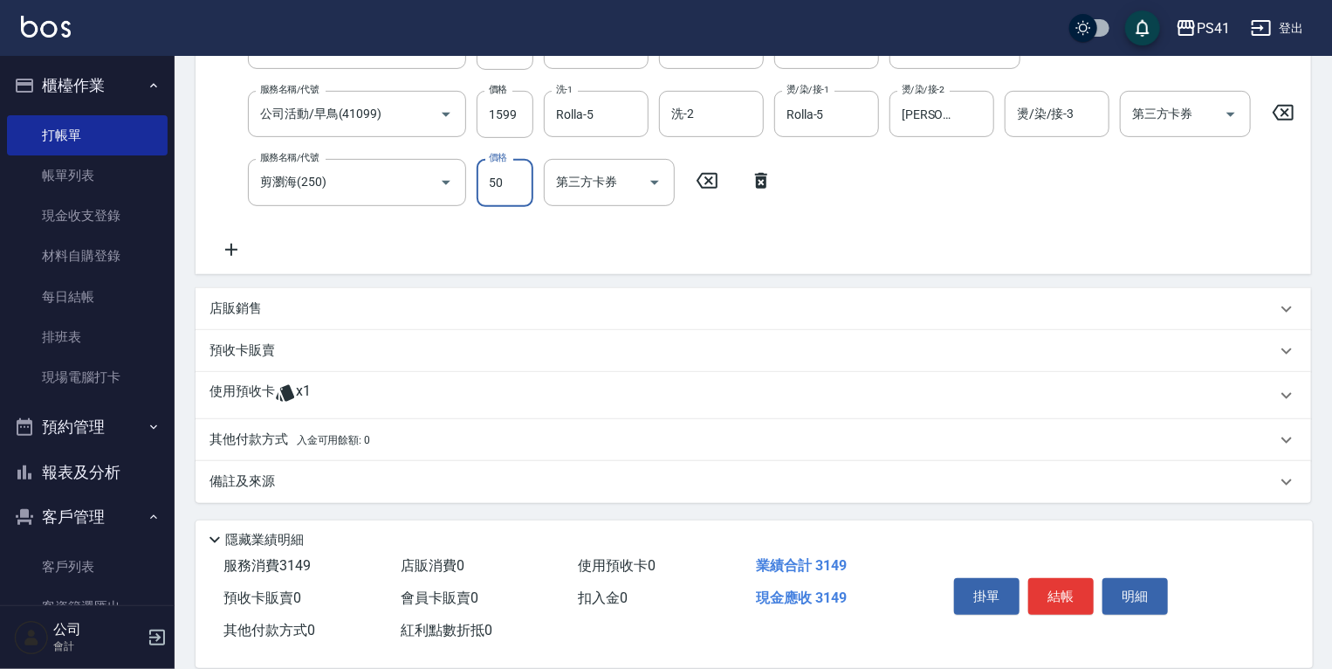
click at [477, 441] on div "其他付款方式 入金可用餘額: 0" at bounding box center [742, 439] width 1067 height 19
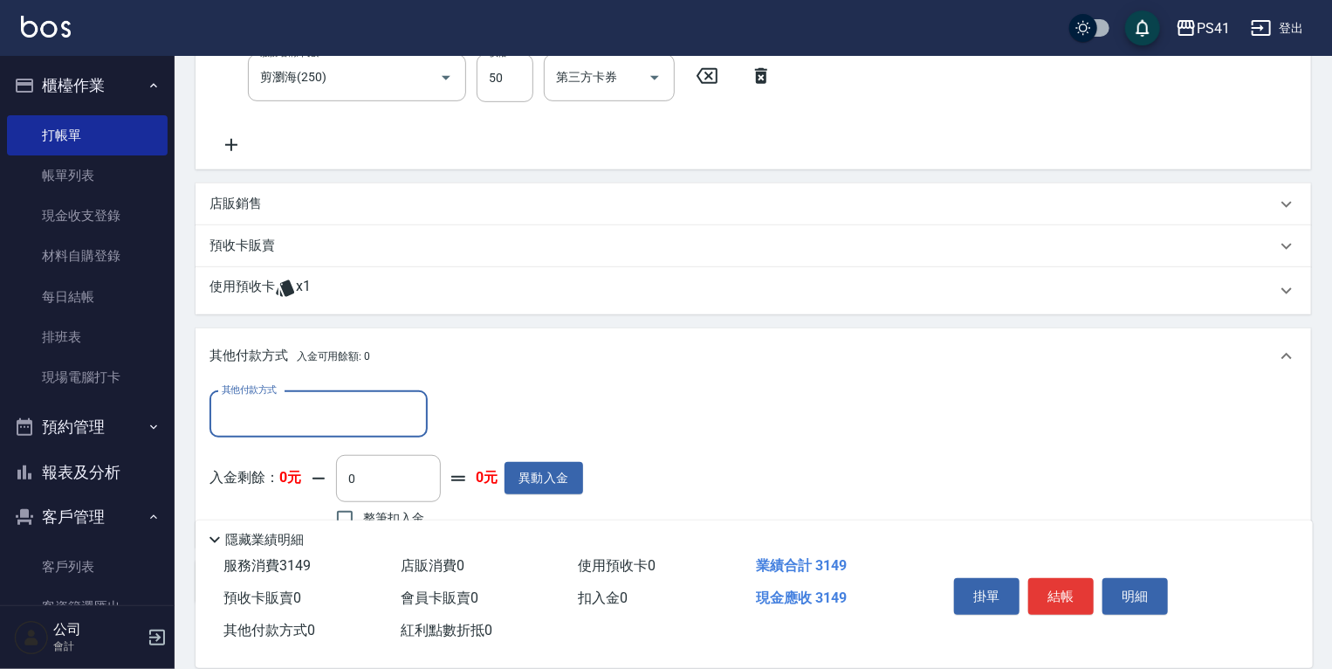
scroll to position [0, 0]
click at [369, 419] on input "其他付款方式" at bounding box center [318, 414] width 203 height 31
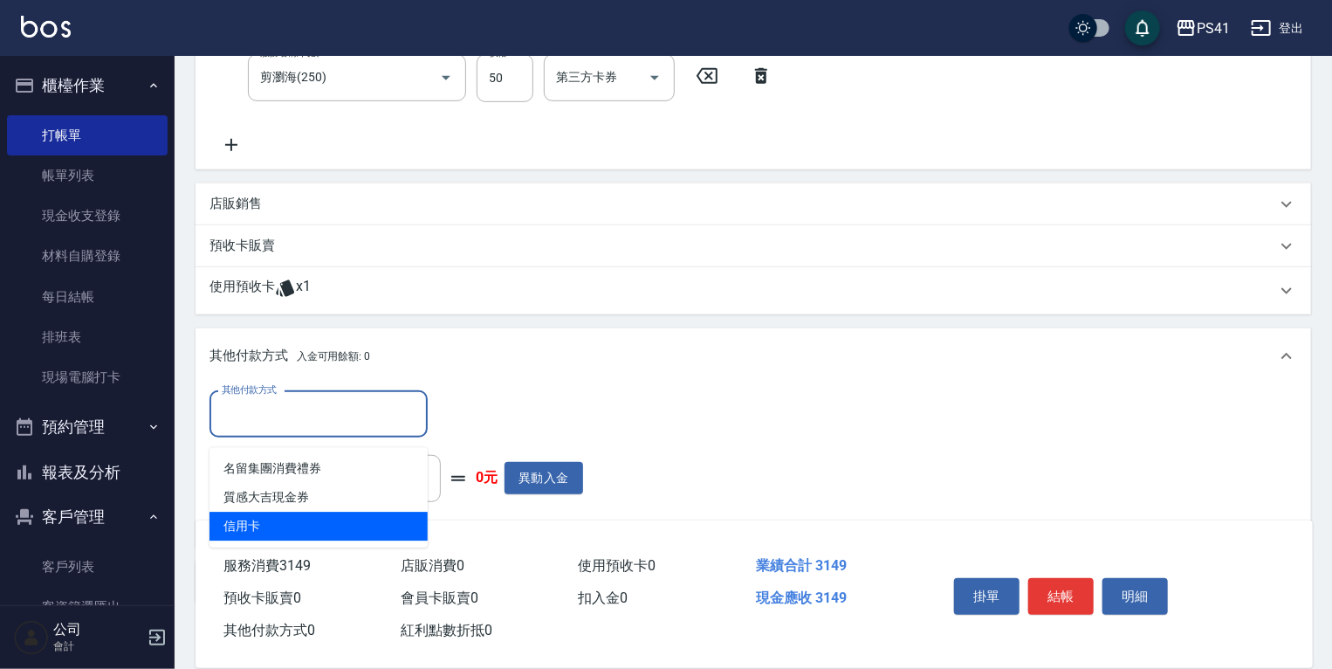
click at [362, 524] on span "信用卡" at bounding box center [318, 526] width 218 height 29
type input "信用卡"
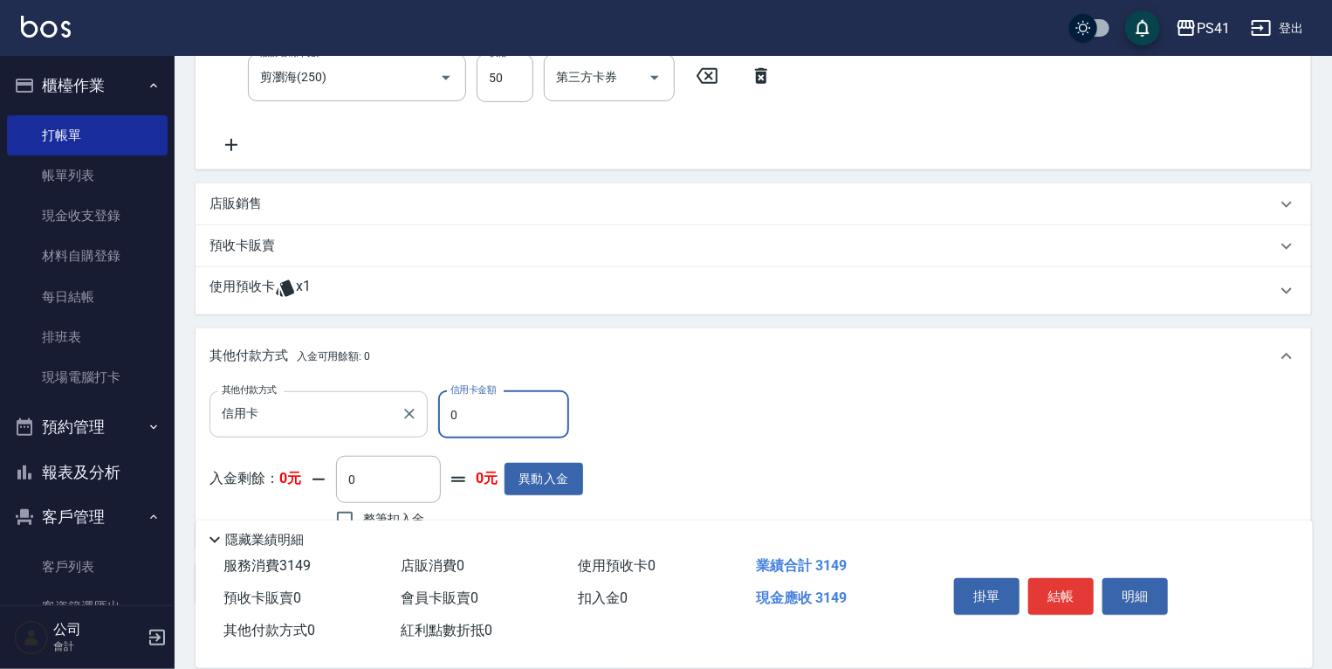
drag, startPoint x: 491, startPoint y: 422, endPoint x: 328, endPoint y: 416, distance: 162.5
click at [332, 420] on div "其他付款方式 信用卡 其他付款方式 信用卡金額 0 信用卡金額" at bounding box center [396, 414] width 374 height 47
type input "3149"
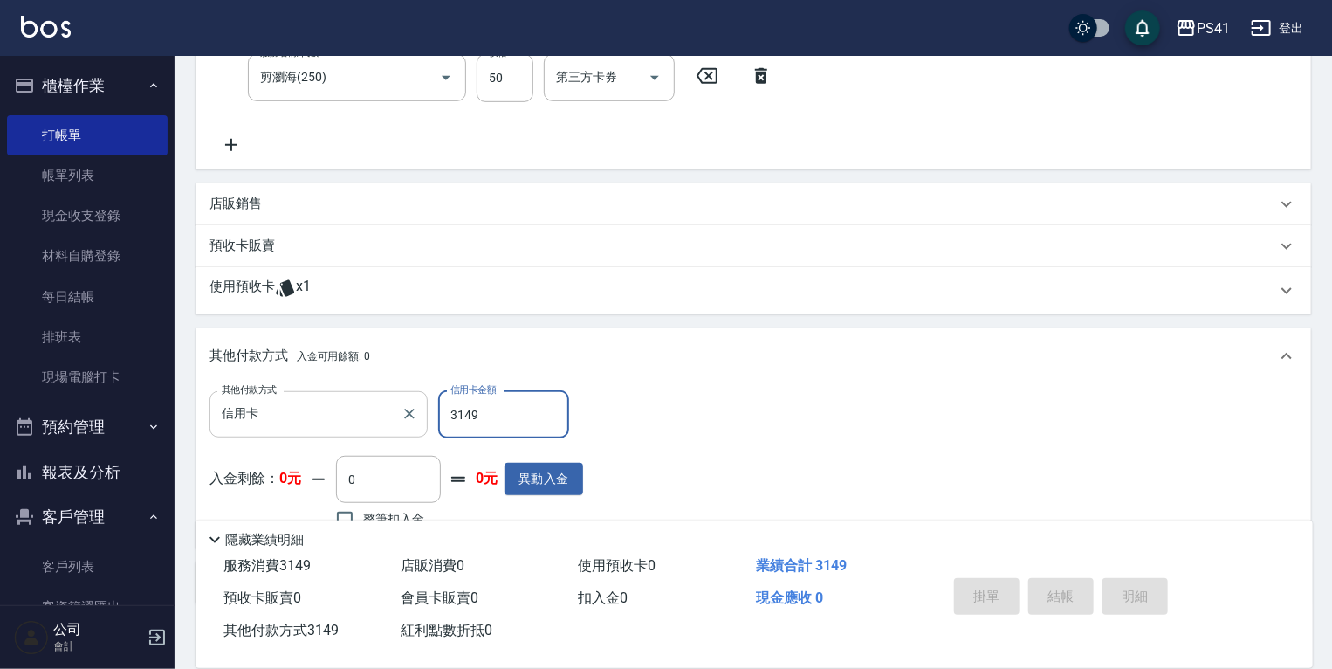
type input "2025/10/12 18:23"
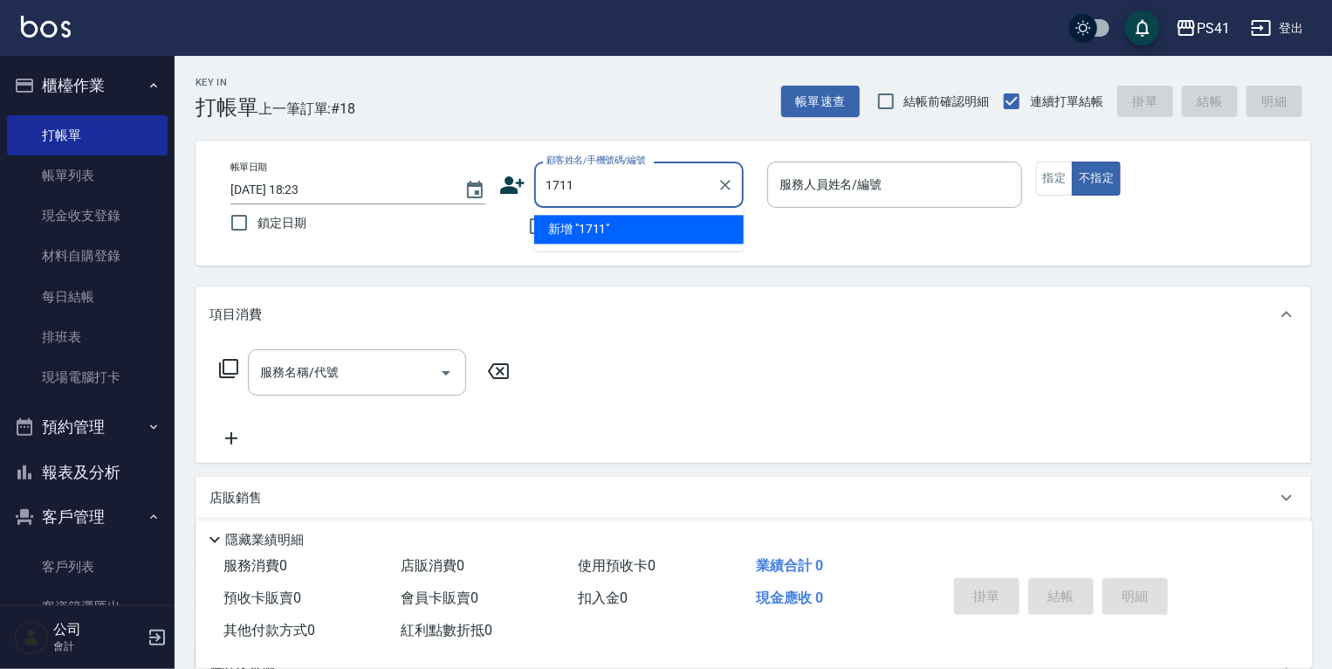
type input "1711"
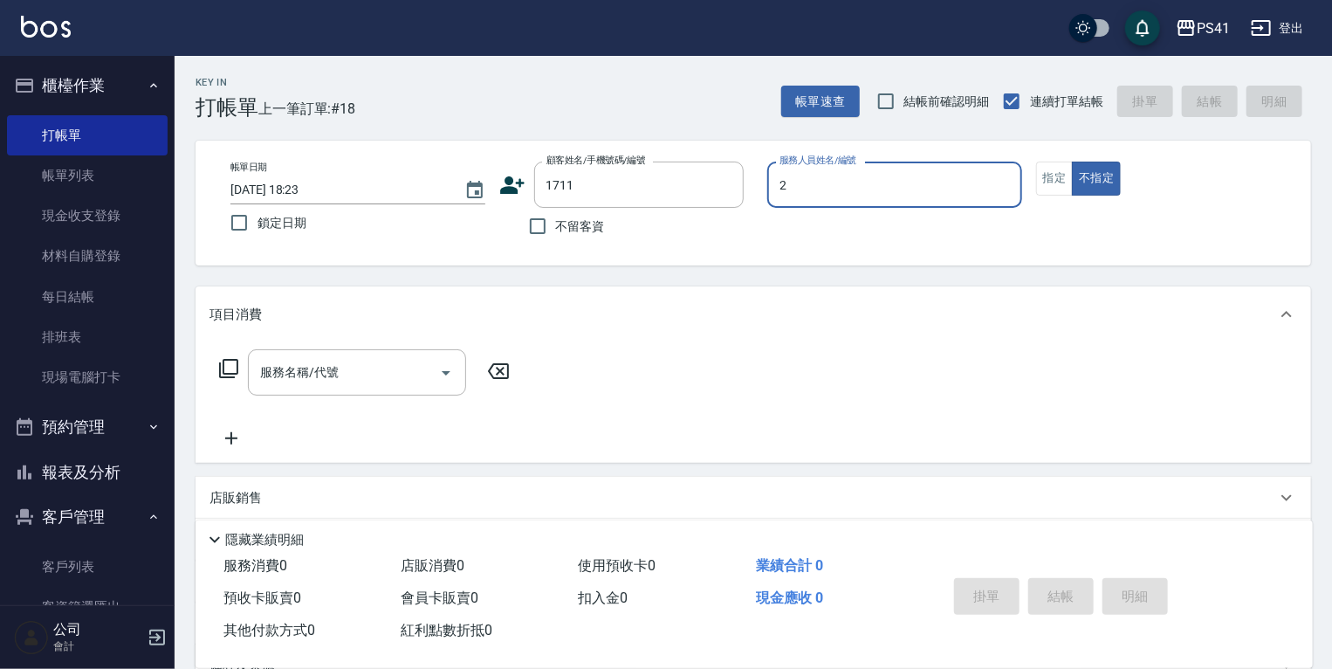
type input "謝淳蕙-2"
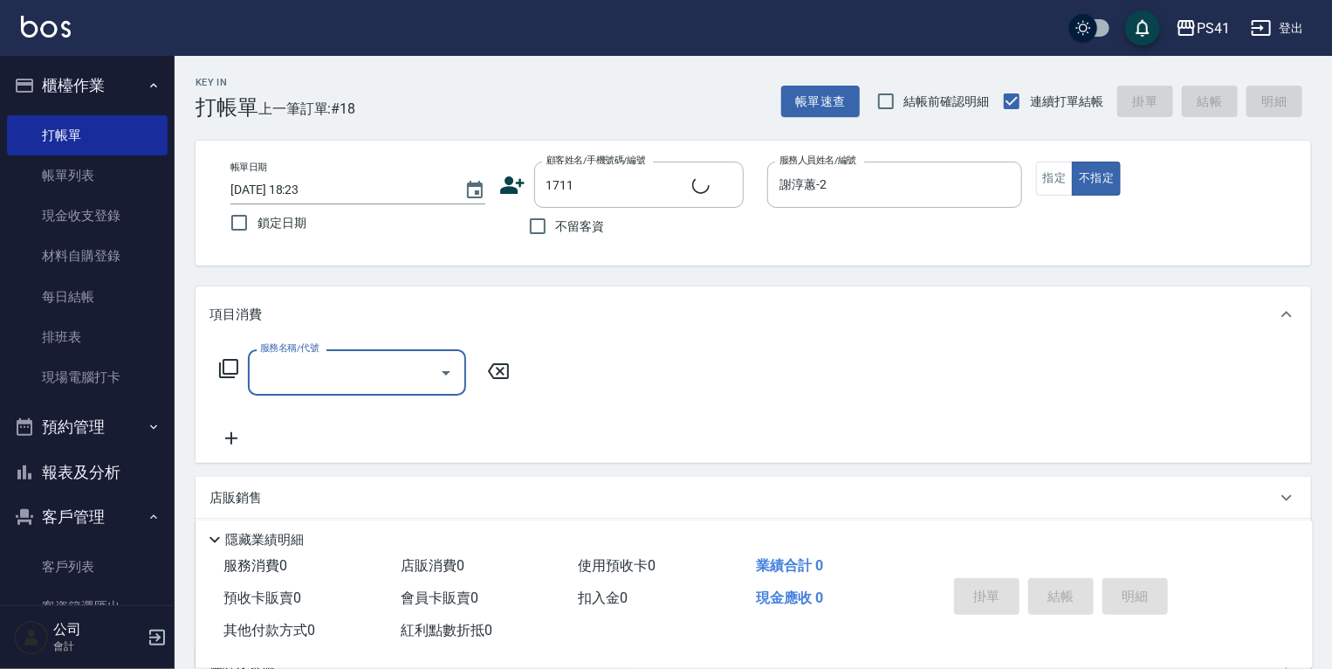
type input "謝宜蓁/0966252819/1711"
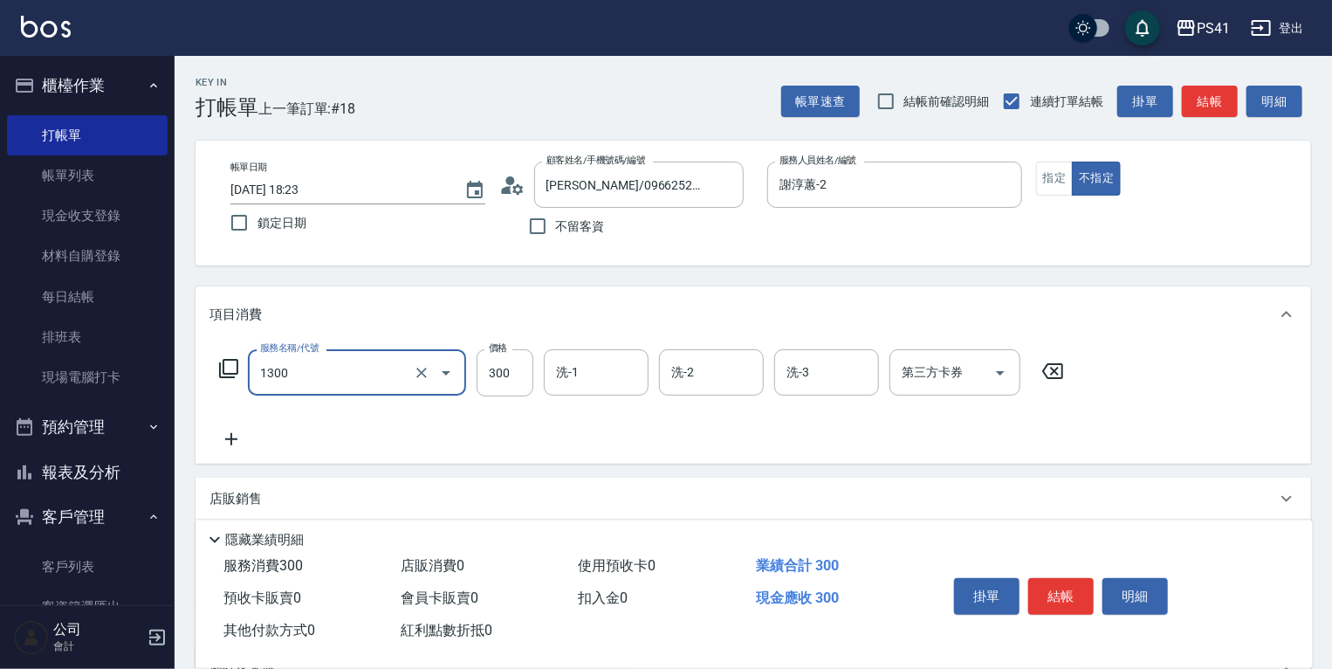
type input "洗髮300(1300)"
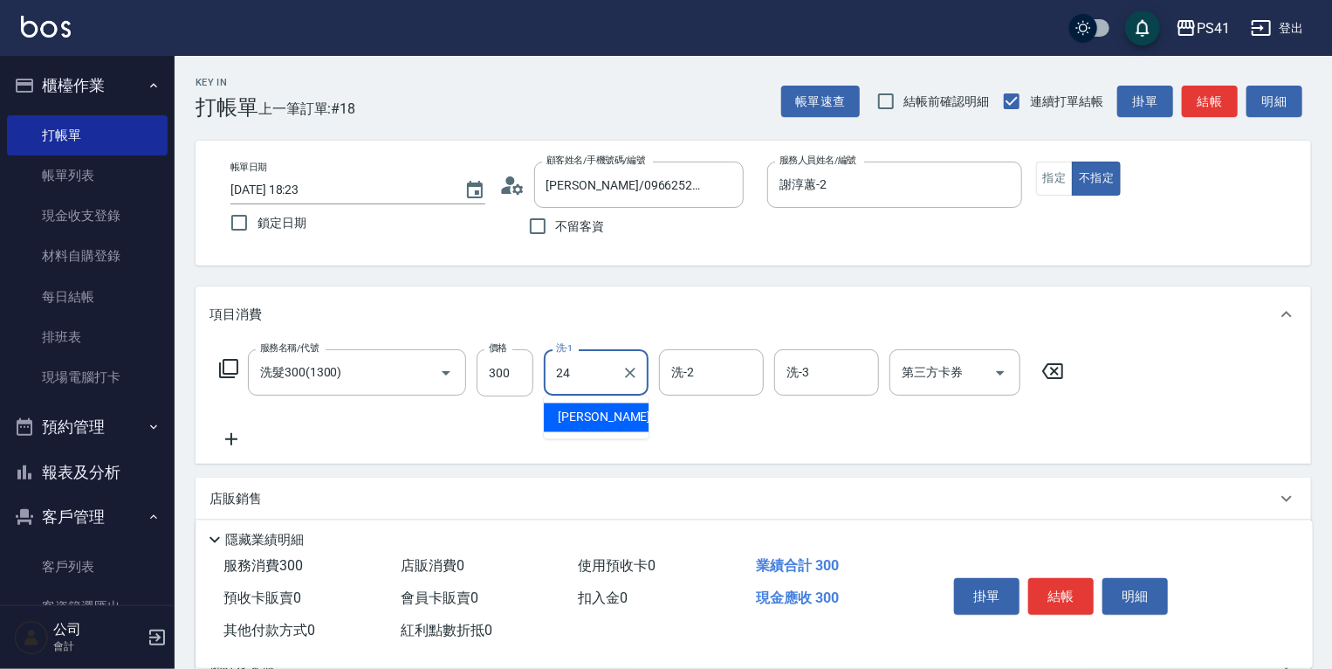
type input "小涵-24"
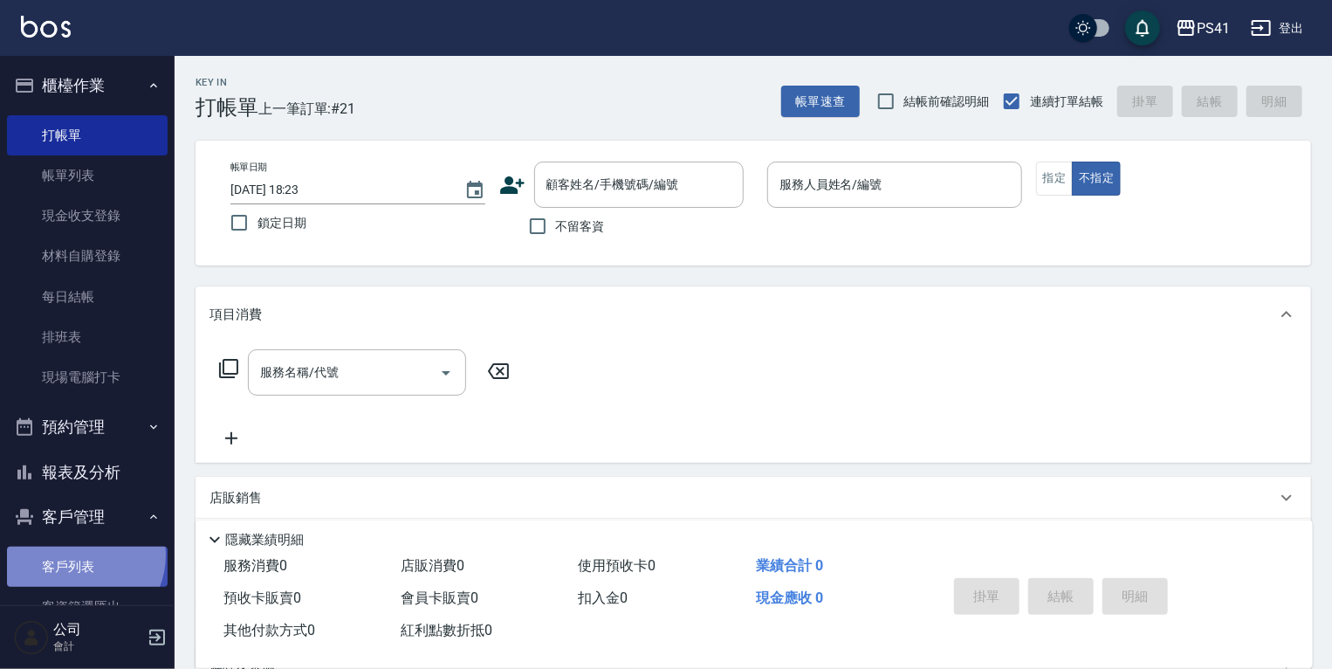
drag, startPoint x: 80, startPoint y: 555, endPoint x: 73, endPoint y: 584, distance: 29.6
click at [79, 556] on link "客戶列表" at bounding box center [87, 566] width 161 height 40
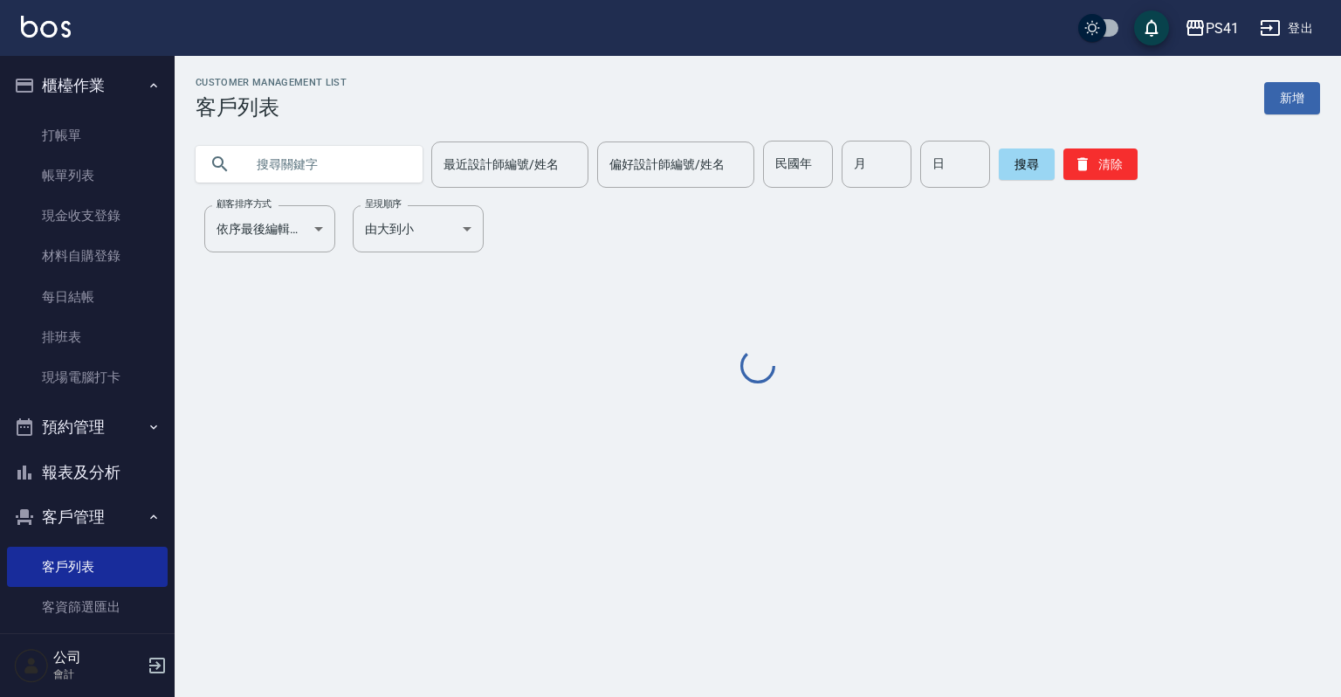
click at [358, 166] on input "text" at bounding box center [326, 164] width 164 height 47
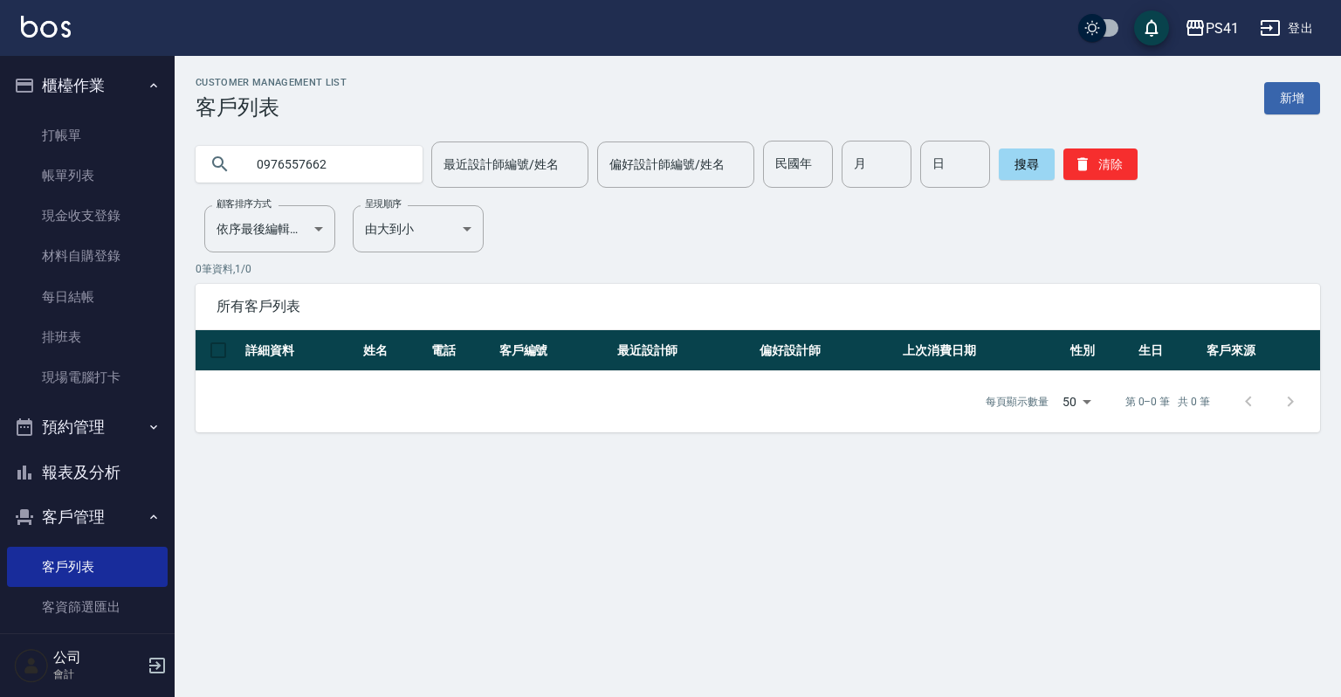
drag, startPoint x: 367, startPoint y: 171, endPoint x: 306, endPoint y: 177, distance: 60.5
click at [306, 177] on input "0976557662" at bounding box center [326, 164] width 164 height 47
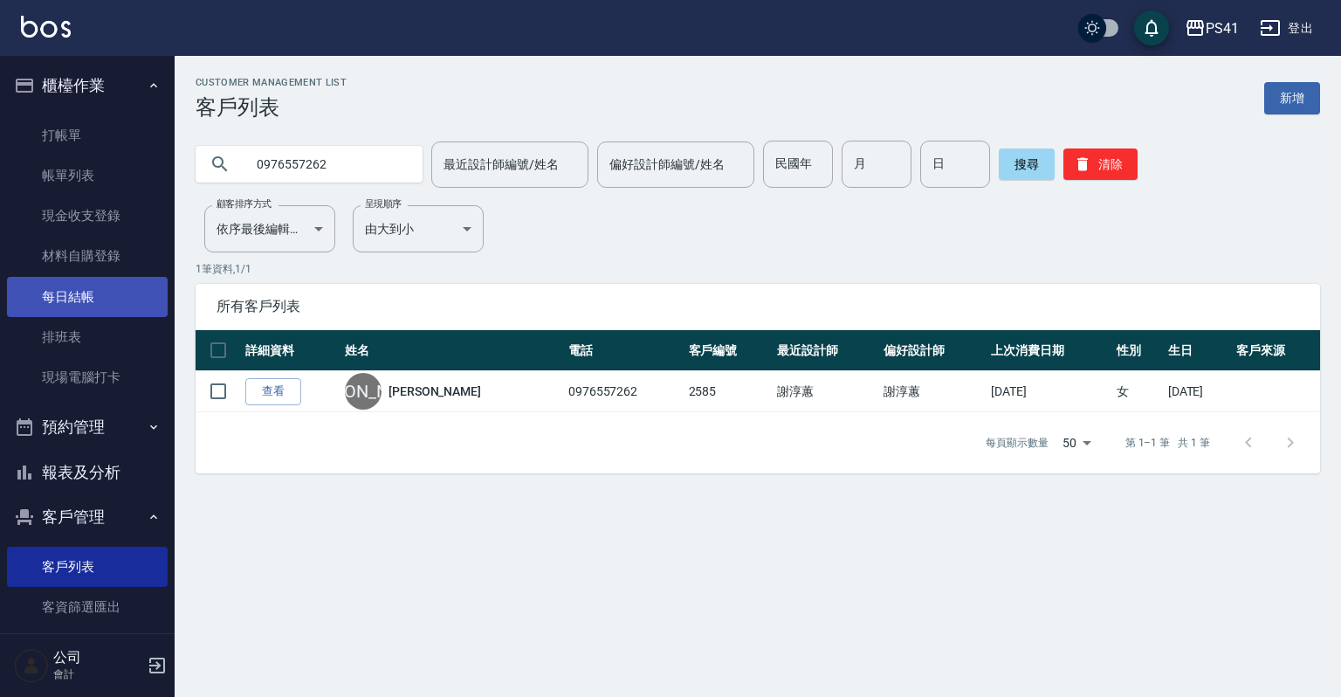
drag, startPoint x: 45, startPoint y: 328, endPoint x: 45, endPoint y: 306, distance: 22.7
click at [45, 328] on link "排班表" at bounding box center [87, 337] width 161 height 40
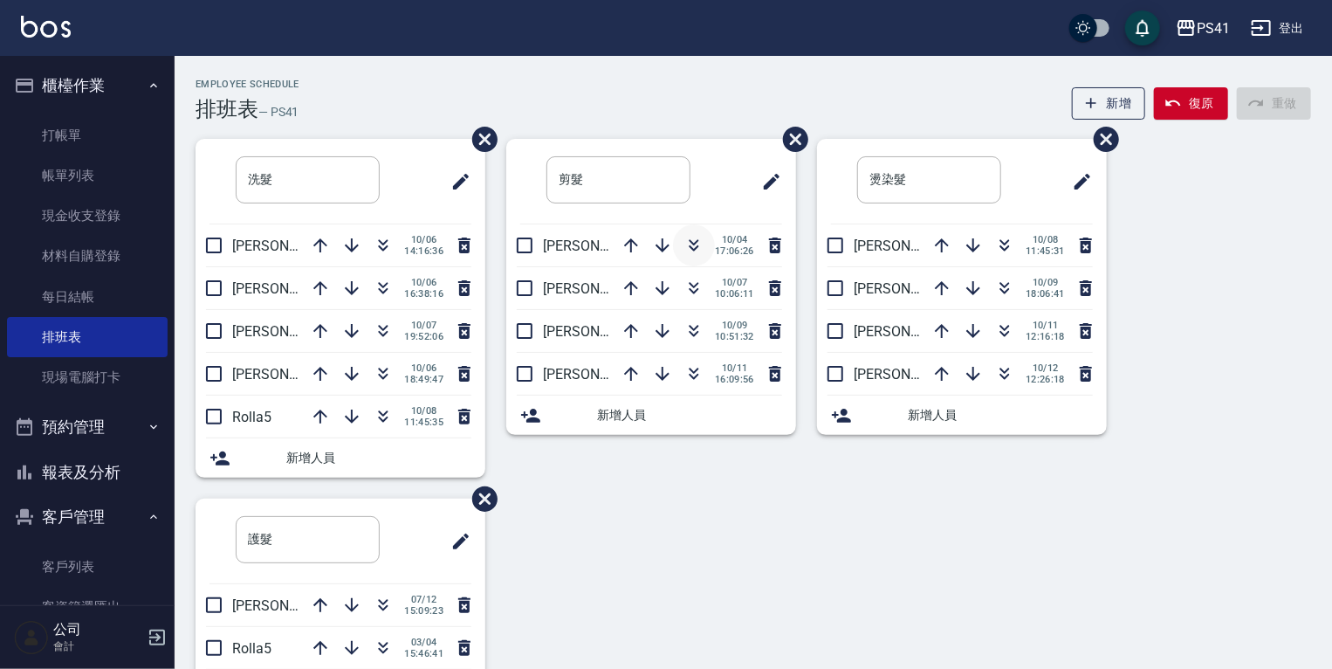
click at [705, 237] on button "button" at bounding box center [694, 245] width 42 height 42
click at [80, 555] on link "客戶列表" at bounding box center [87, 566] width 161 height 40
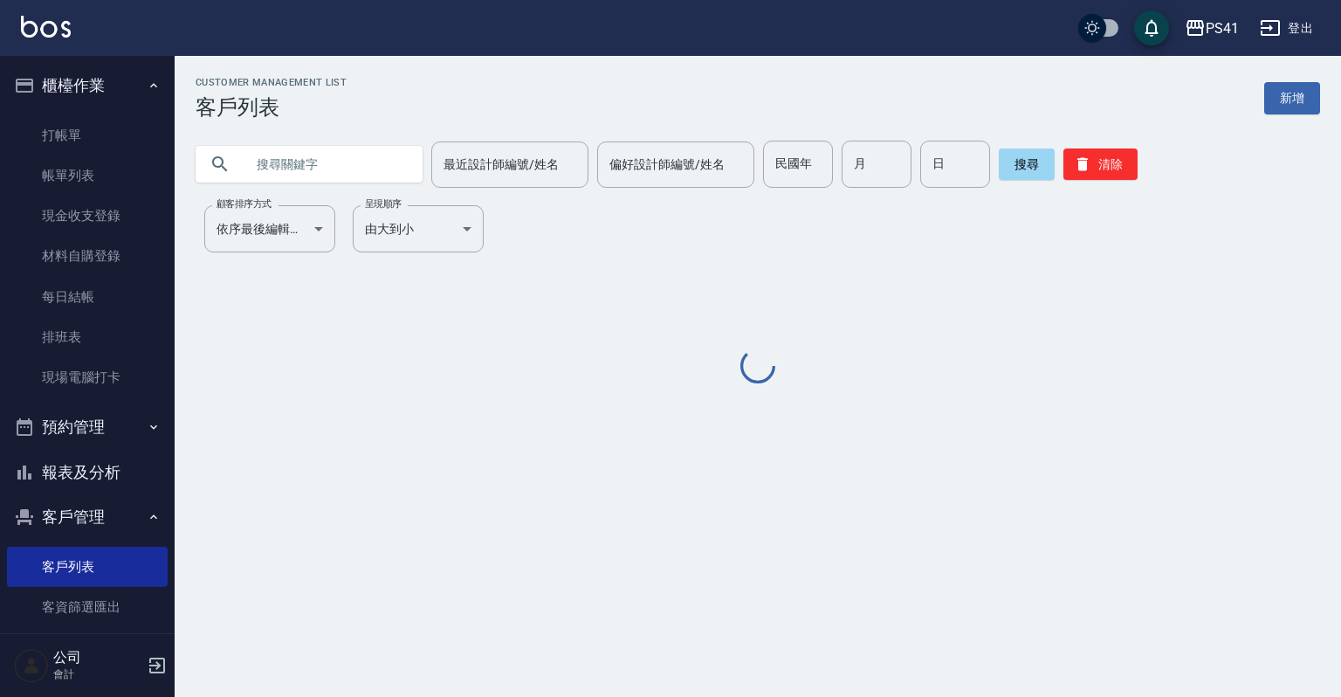
click at [376, 163] on input "text" at bounding box center [326, 164] width 164 height 47
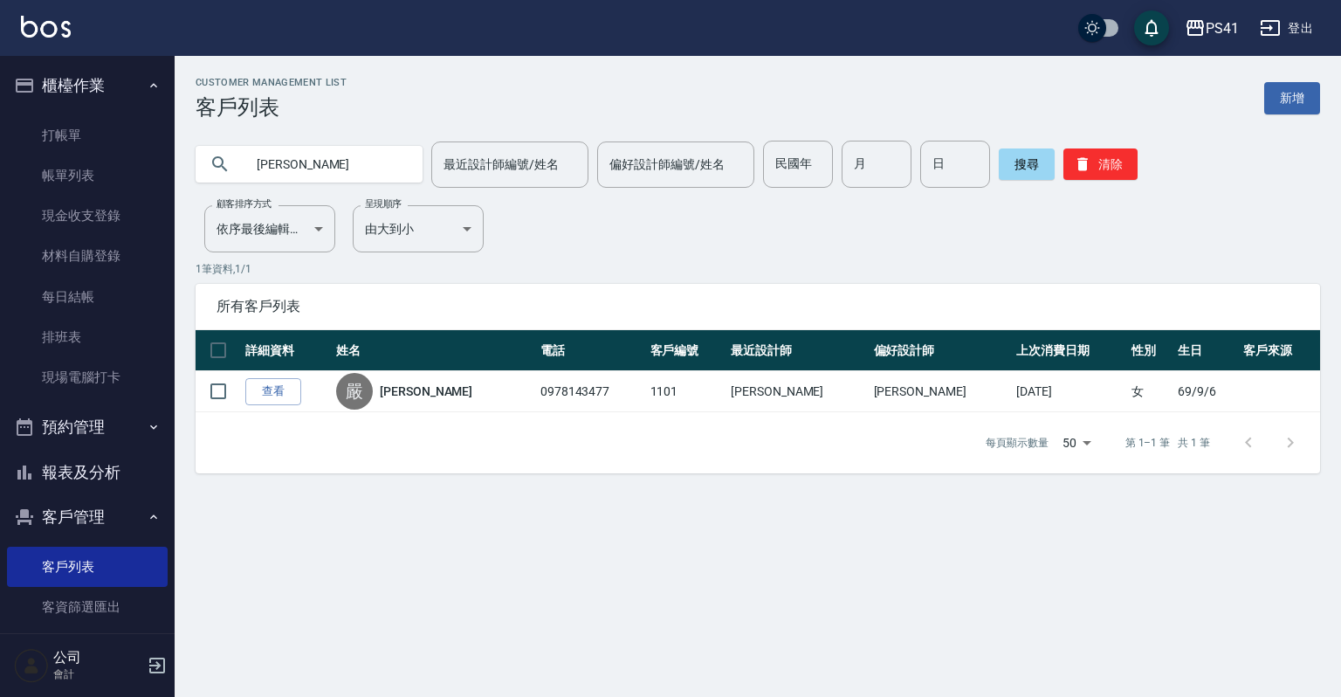
drag, startPoint x: 353, startPoint y: 161, endPoint x: 115, endPoint y: 175, distance: 237.8
click at [127, 175] on div "PS41 登出 櫃檯作業 打帳單 帳單列表 現金收支登錄 材料自購登錄 每日結帳 排班表 現場電腦打卡 預約管理 預約管理 單日預約紀錄 單週預約紀錄 報表及…" at bounding box center [670, 348] width 1341 height 697
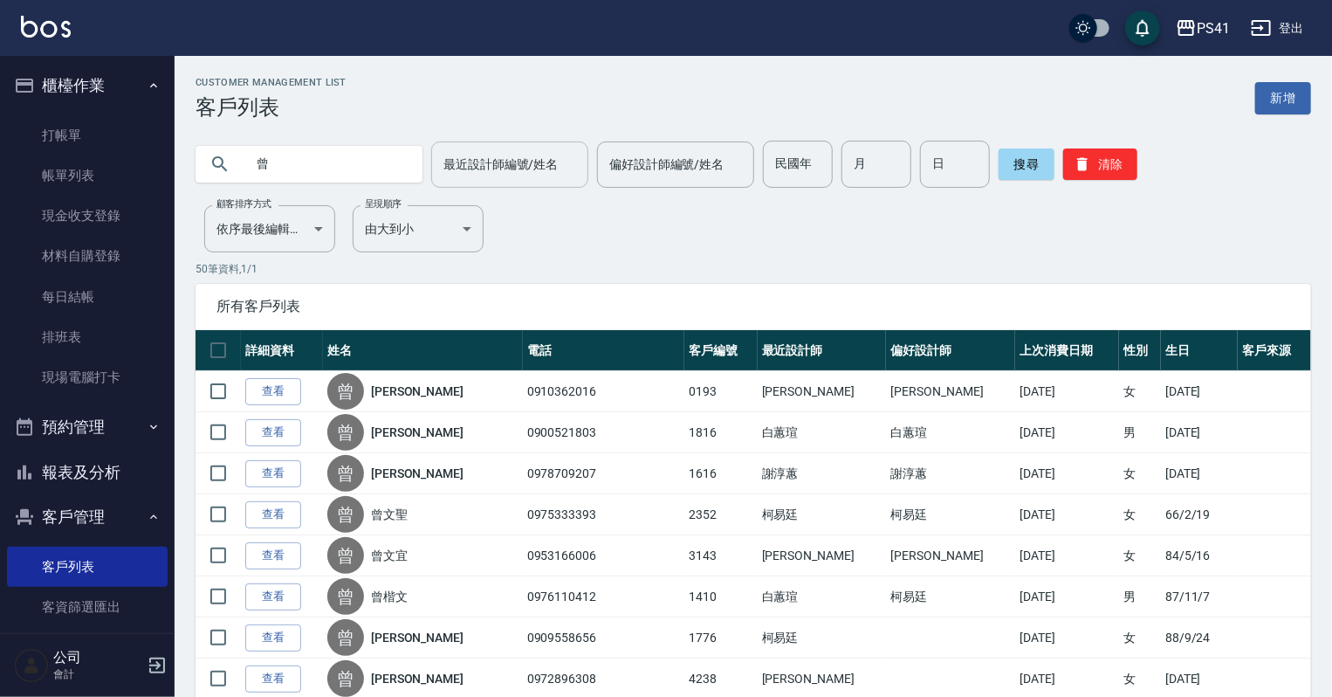
click at [512, 162] on input "最近設計師編號/姓名" at bounding box center [509, 164] width 141 height 31
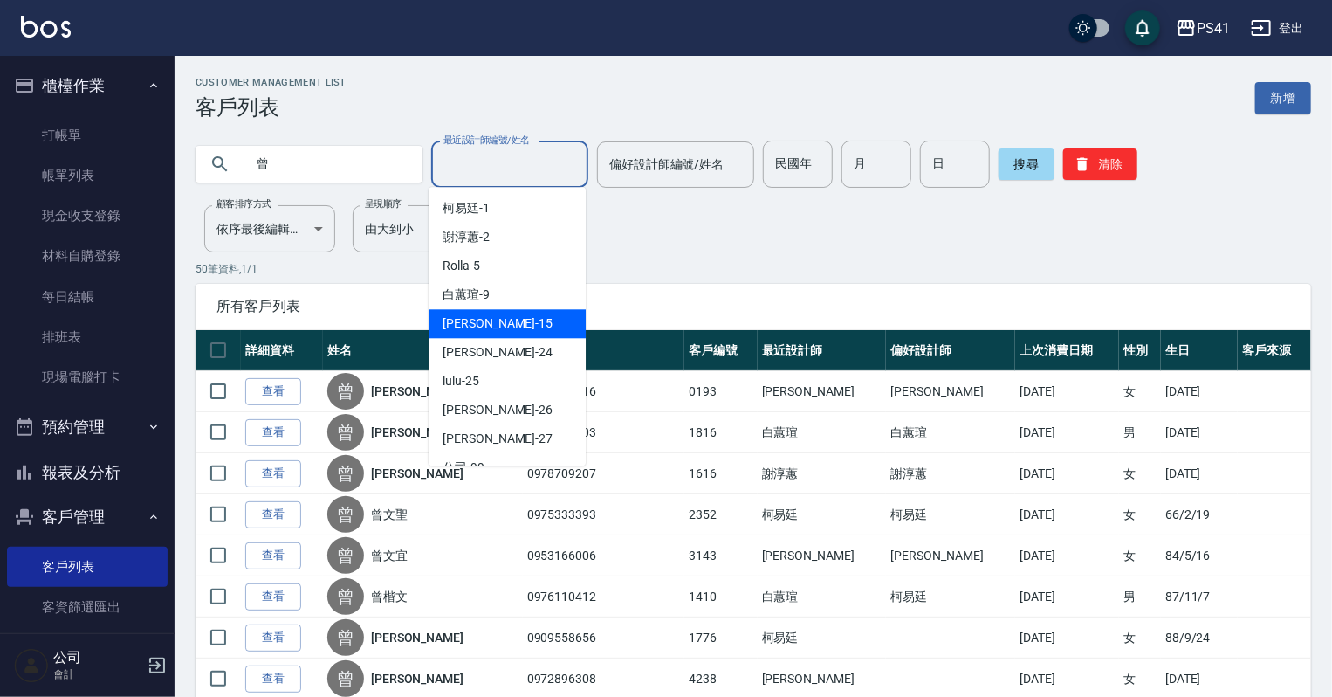
click at [510, 314] on div "李靜芳 -15" at bounding box center [507, 323] width 157 height 29
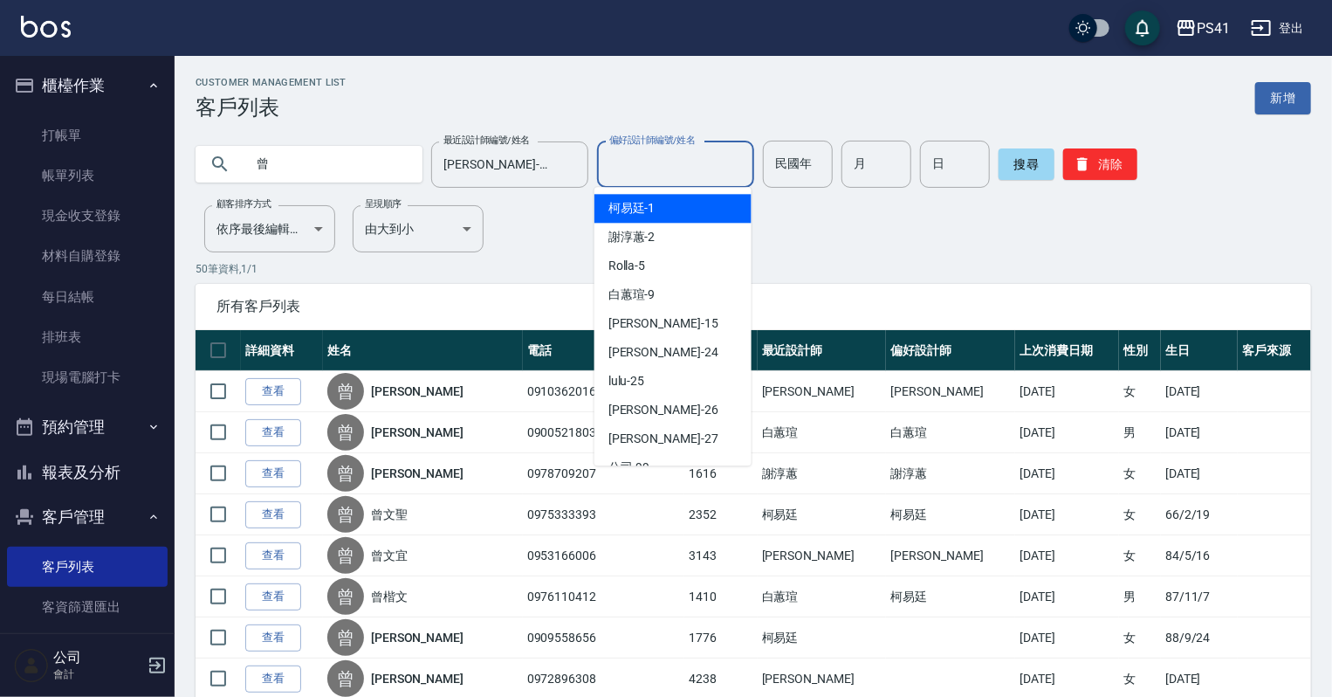
click at [656, 164] on input "偏好設計師編號/姓名" at bounding box center [675, 164] width 141 height 31
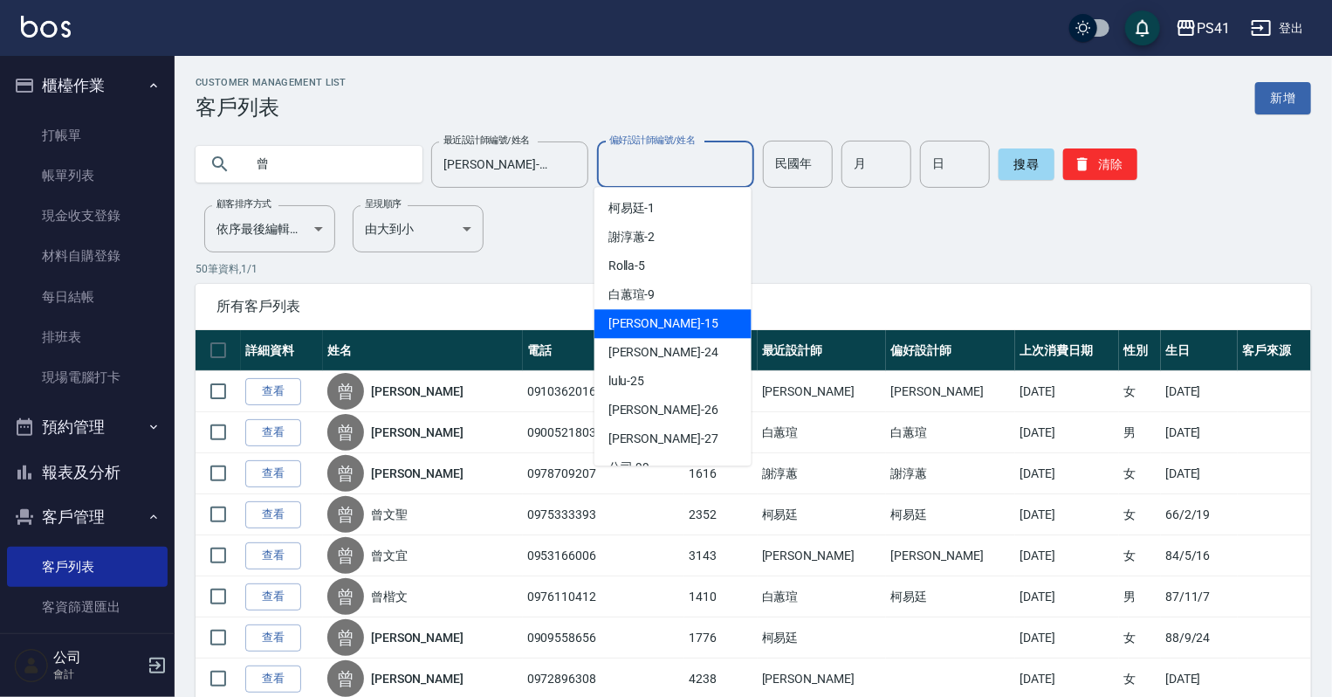
click at [660, 317] on span "李靜芳 -15" at bounding box center [663, 323] width 110 height 18
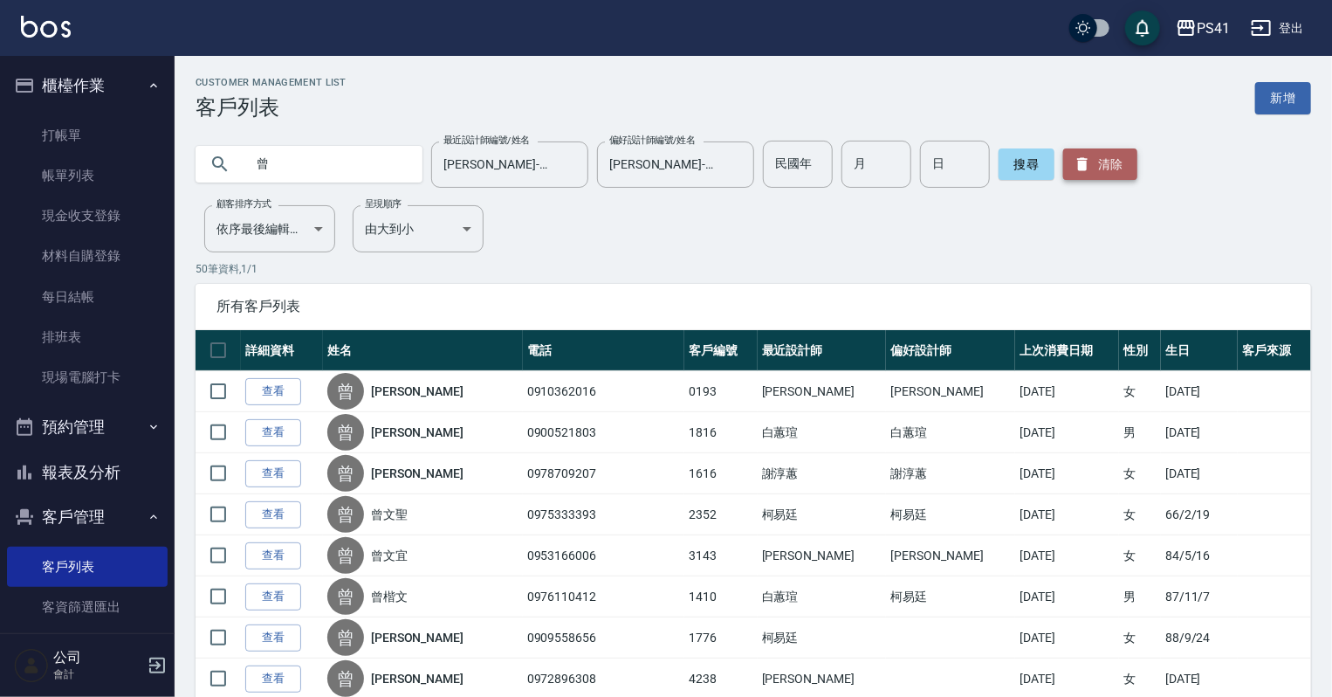
click at [1103, 157] on button "清除" at bounding box center [1100, 163] width 74 height 31
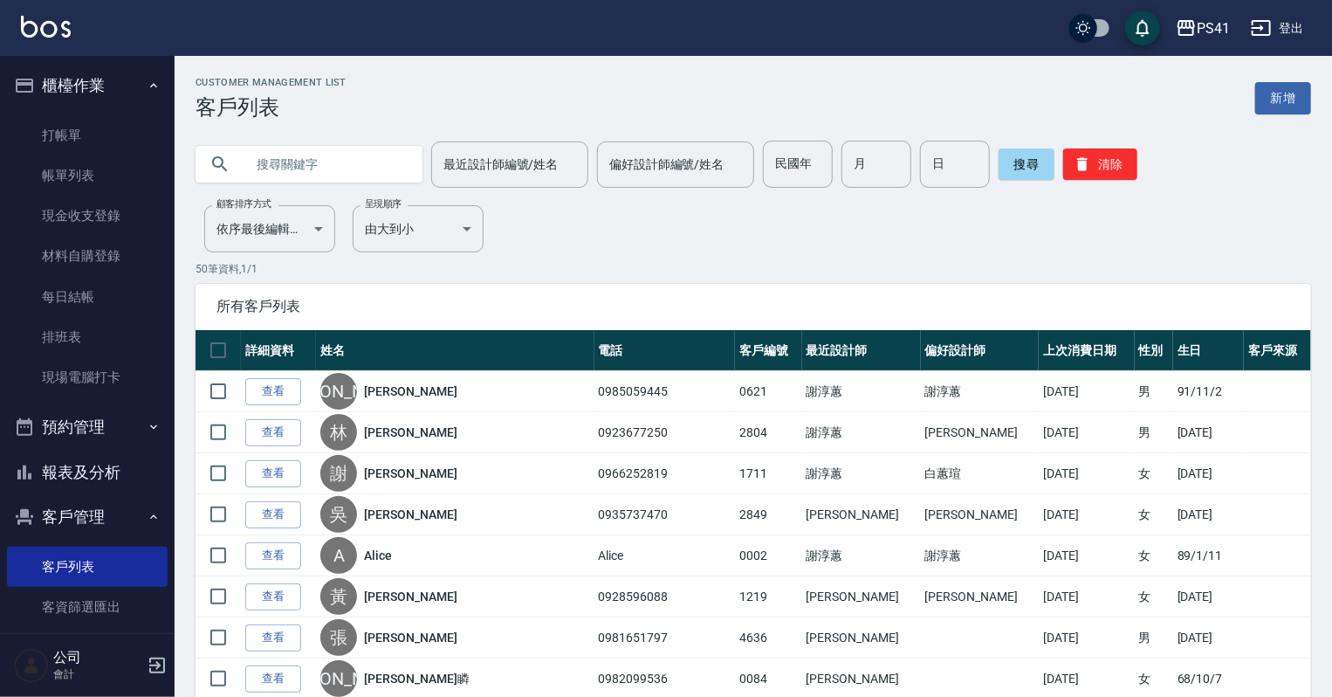
click at [334, 179] on input "text" at bounding box center [326, 164] width 164 height 47
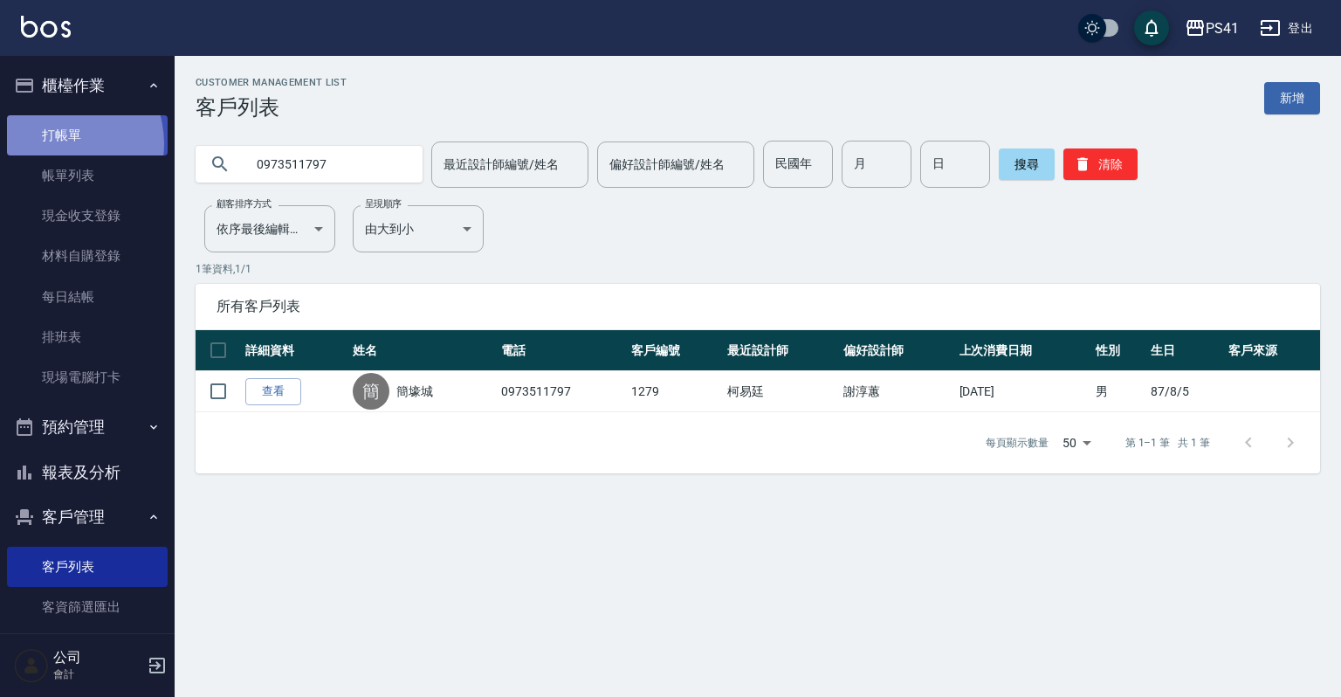
click at [56, 143] on link "打帳單" at bounding box center [87, 135] width 161 height 40
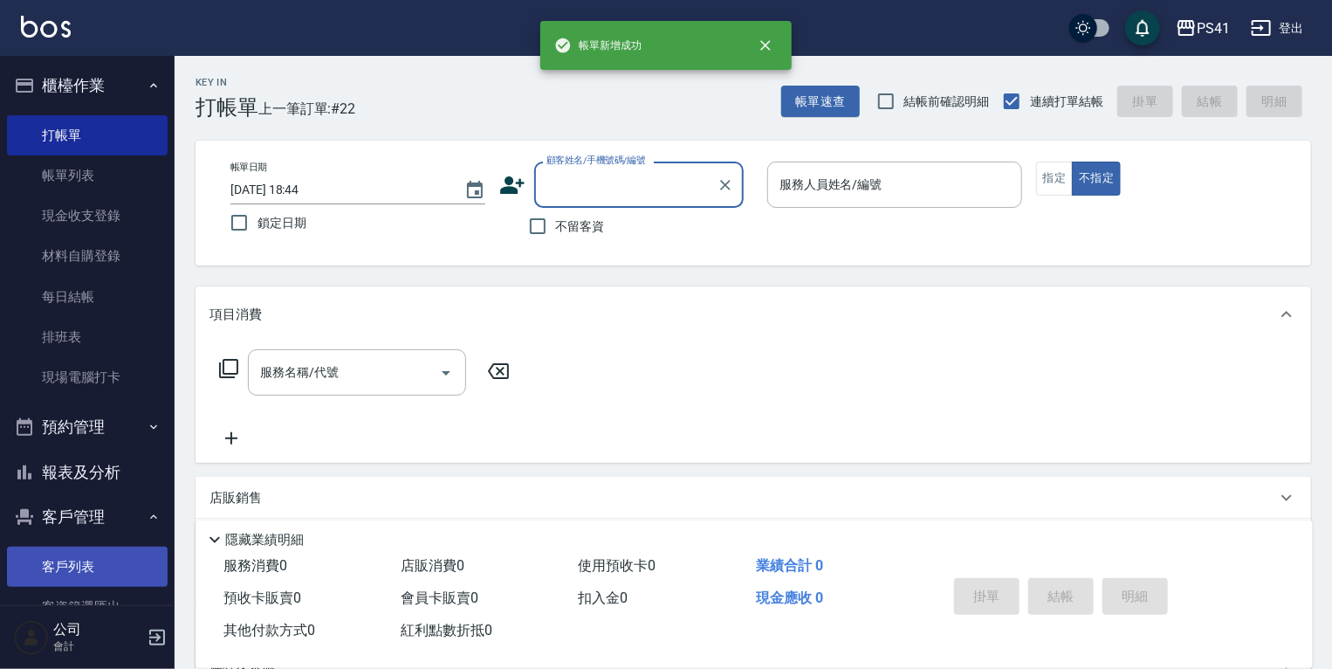
click at [68, 568] on link "客戶列表" at bounding box center [87, 566] width 161 height 40
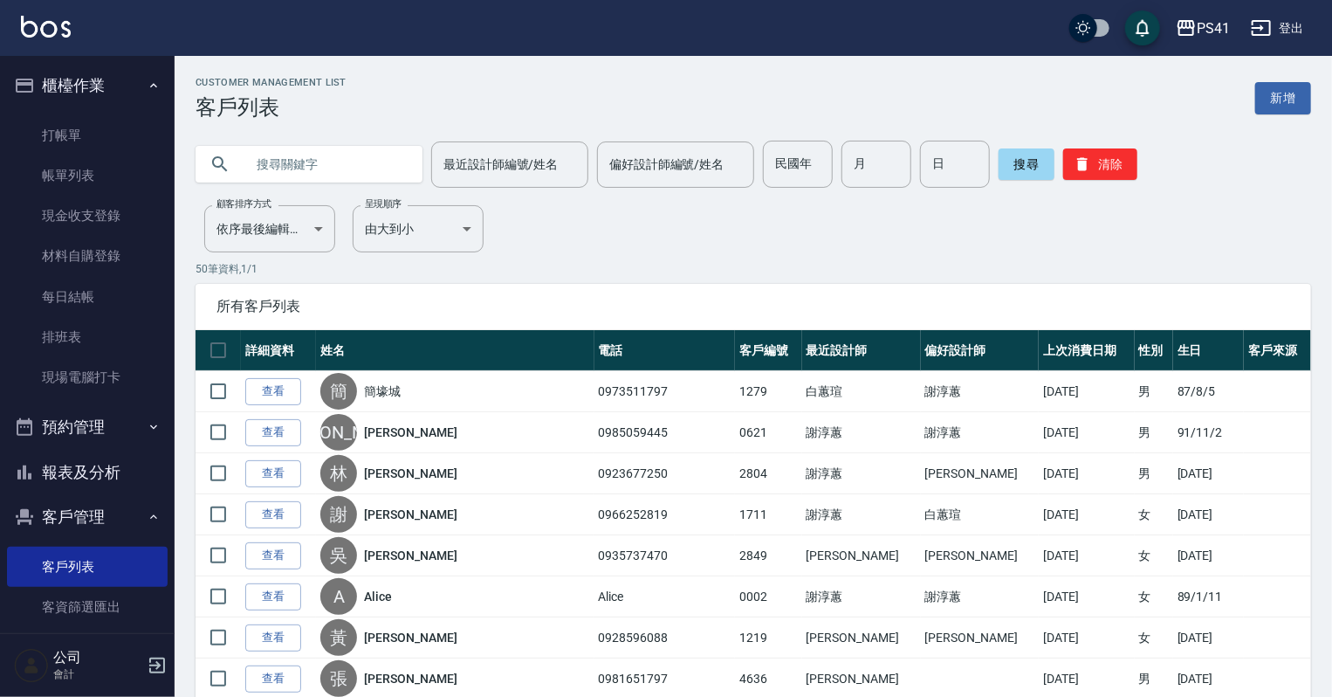
click at [374, 154] on input "text" at bounding box center [326, 164] width 164 height 47
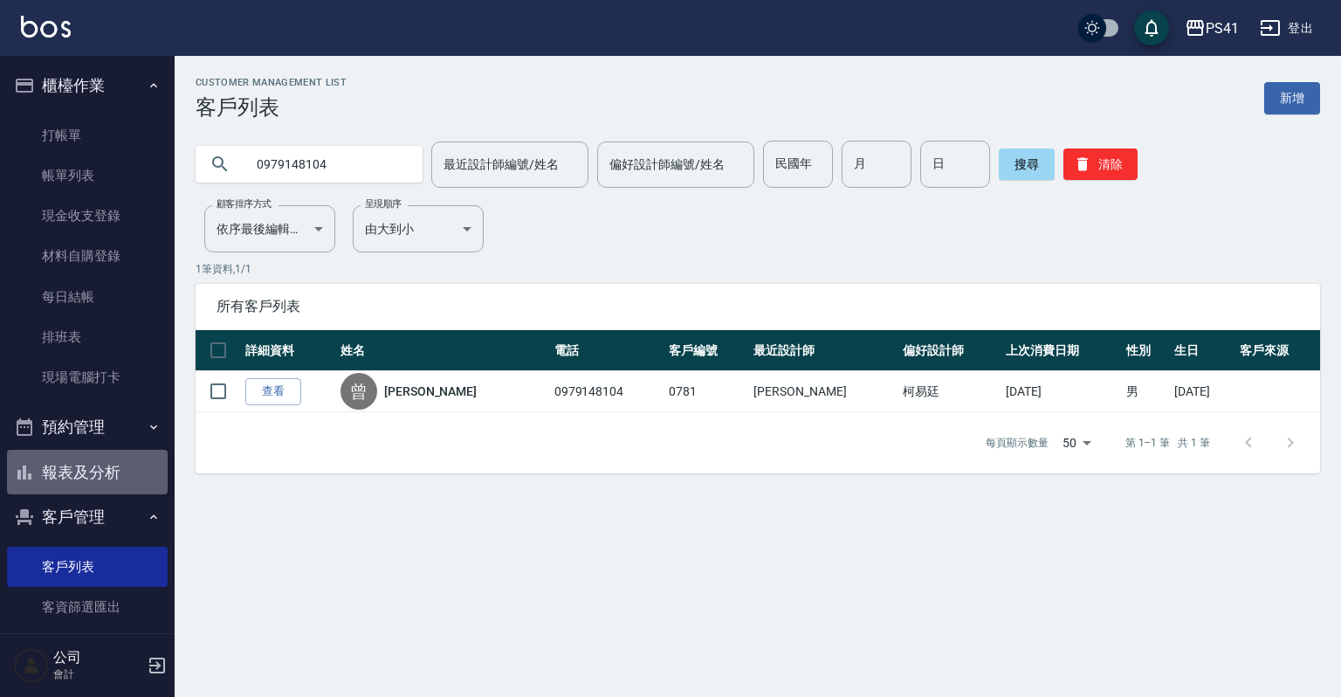
click at [101, 466] on button "報表及分析" at bounding box center [87, 472] width 161 height 45
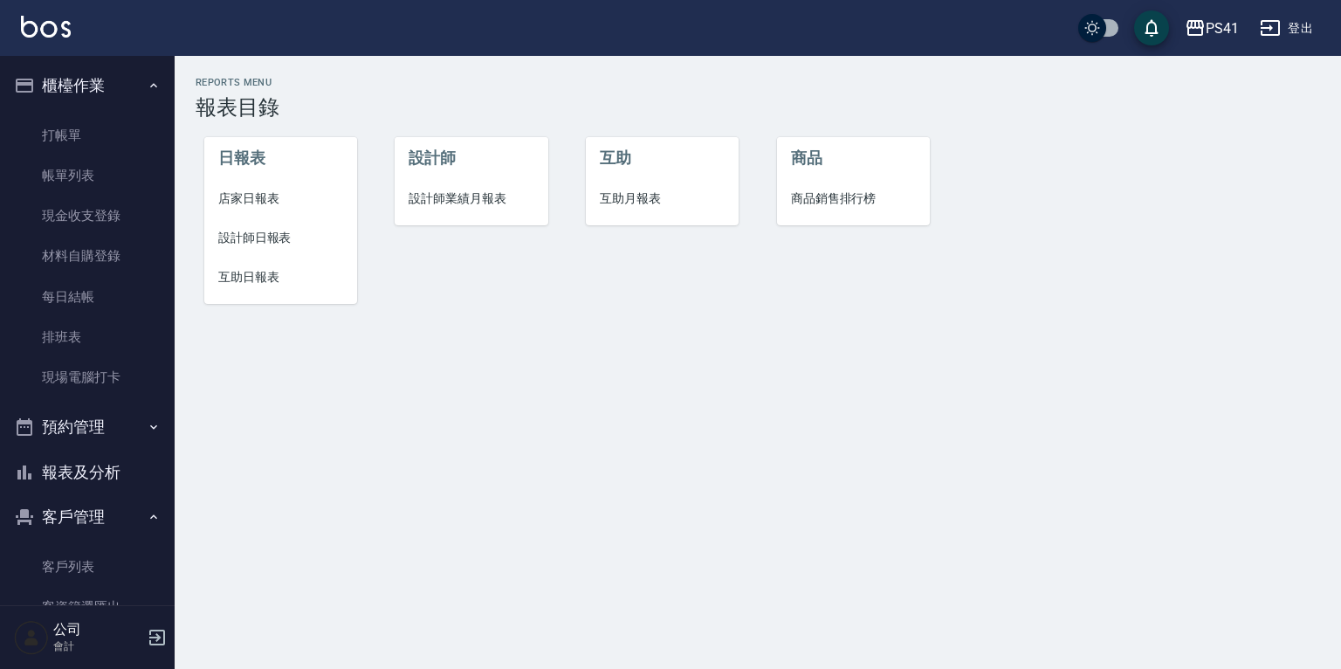
click at [271, 239] on span "設計師日報表" at bounding box center [280, 238] width 125 height 18
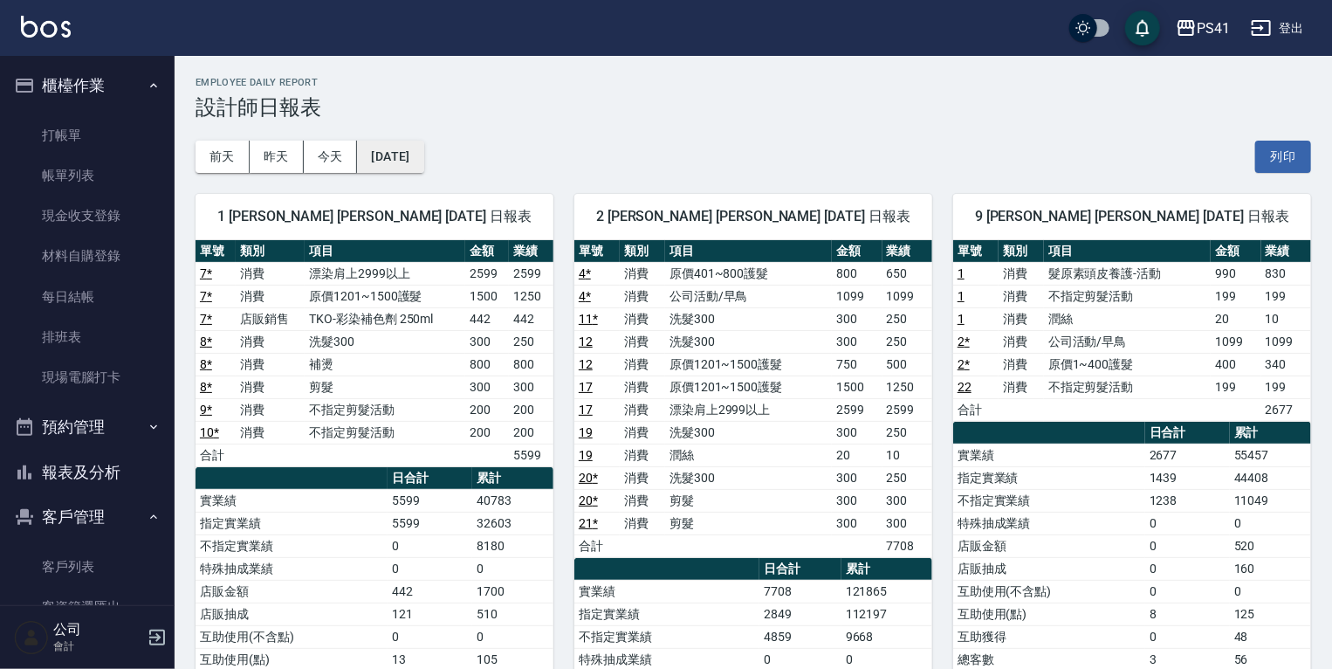
click at [423, 157] on button "[DATE]" at bounding box center [390, 157] width 66 height 32
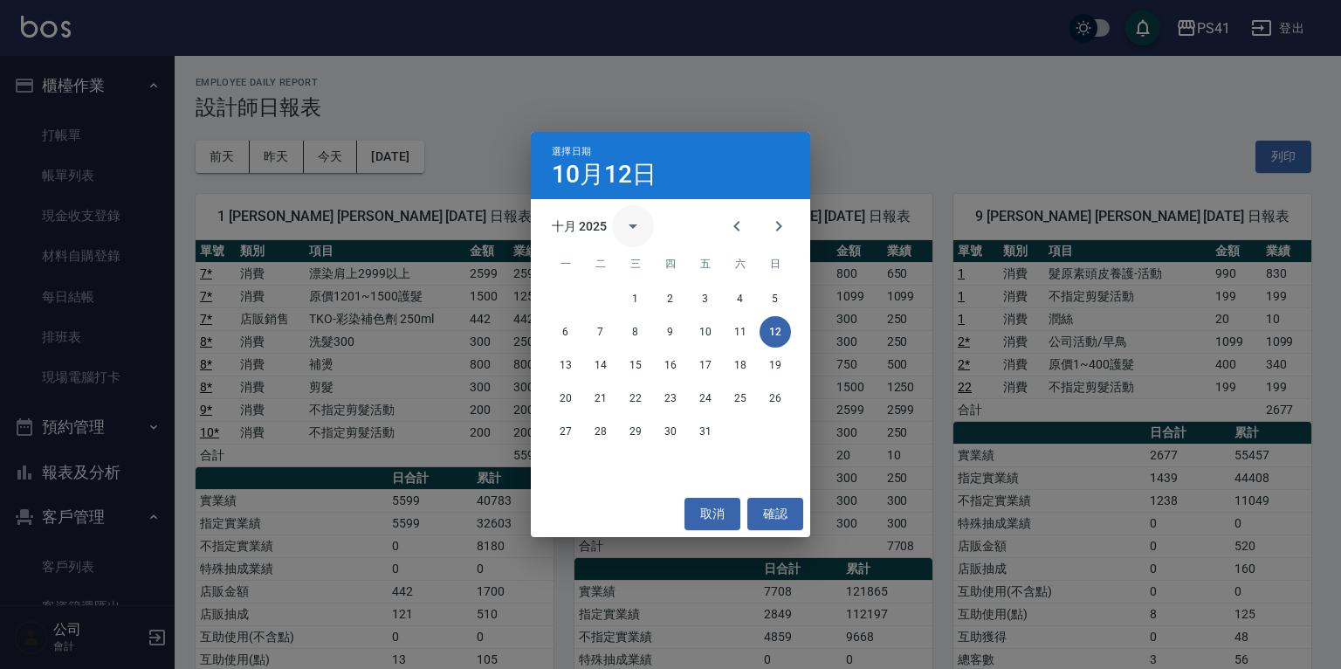
click at [625, 224] on icon "calendar view is open, switch to year view" at bounding box center [632, 226] width 21 height 21
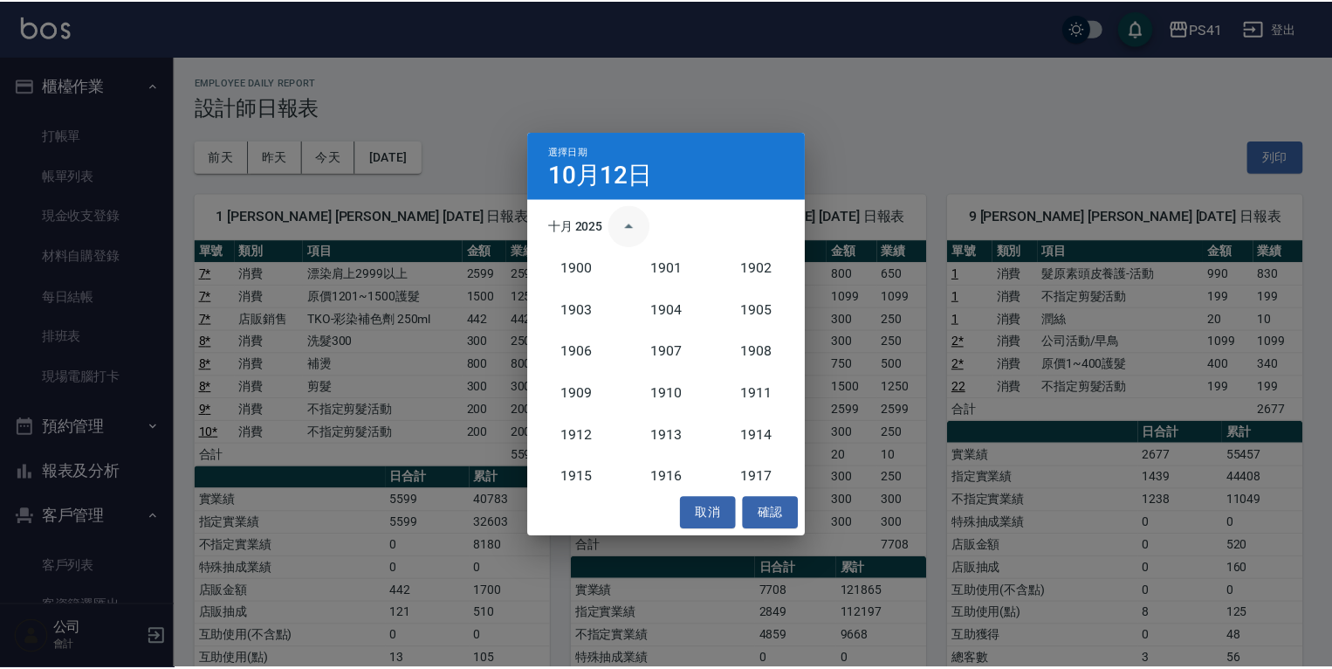
scroll to position [1617, 0]
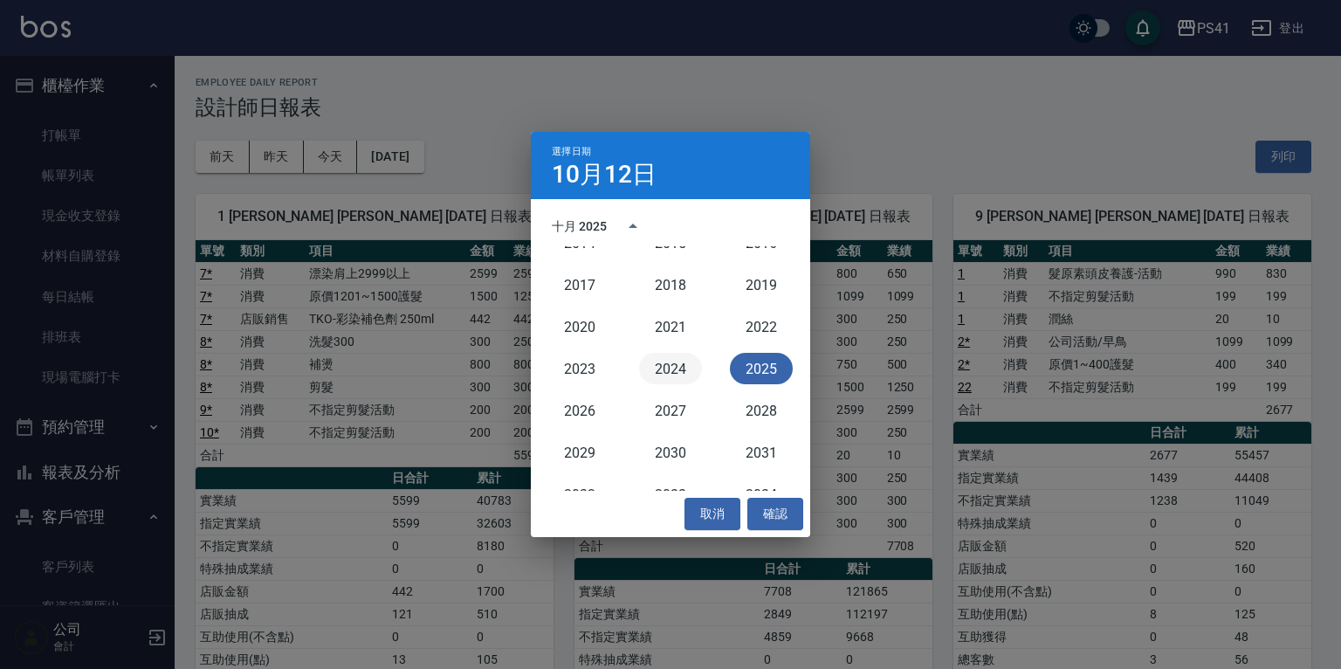
click at [663, 365] on button "2024" at bounding box center [670, 368] width 63 height 31
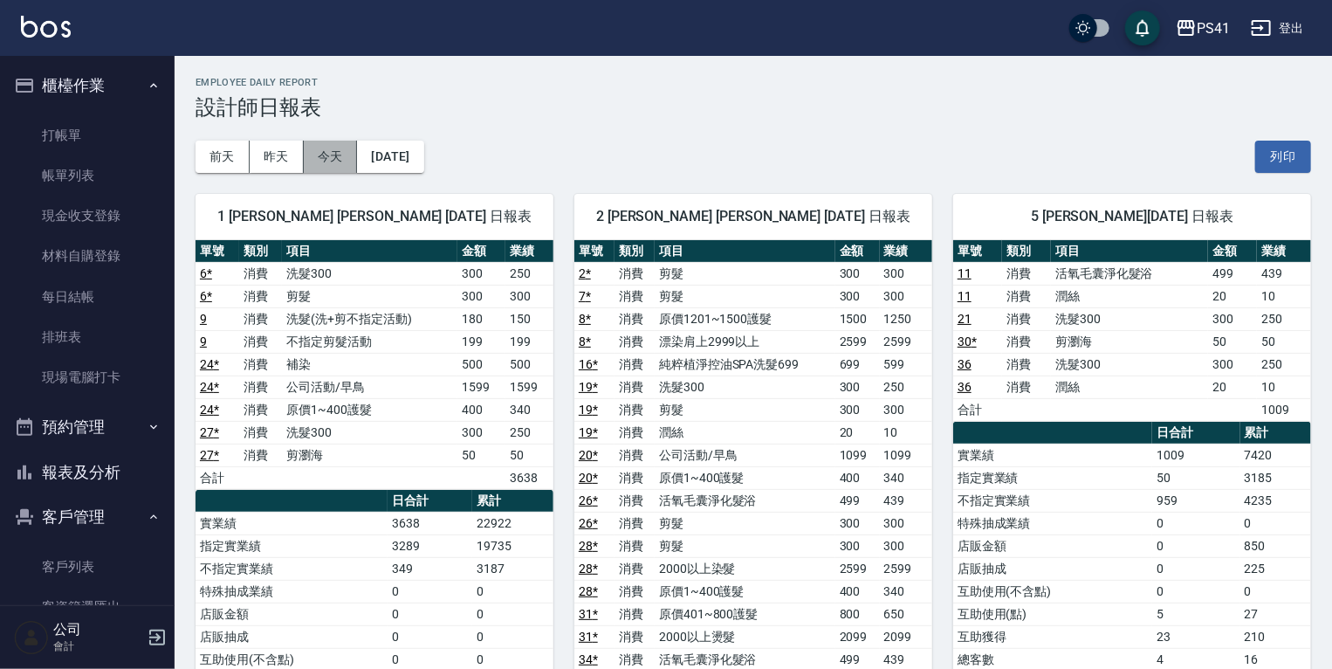
click at [324, 154] on button "今天" at bounding box center [331, 157] width 54 height 32
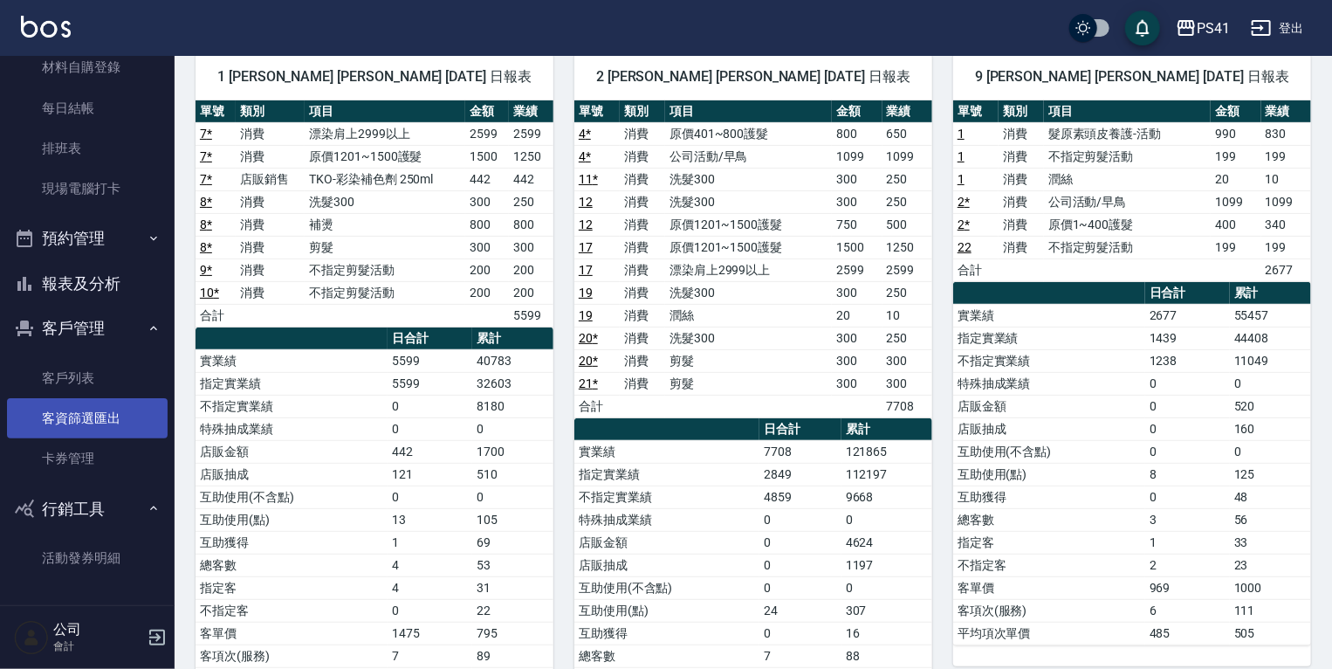
scroll to position [189, 0]
click at [73, 375] on link "客戶列表" at bounding box center [87, 378] width 161 height 40
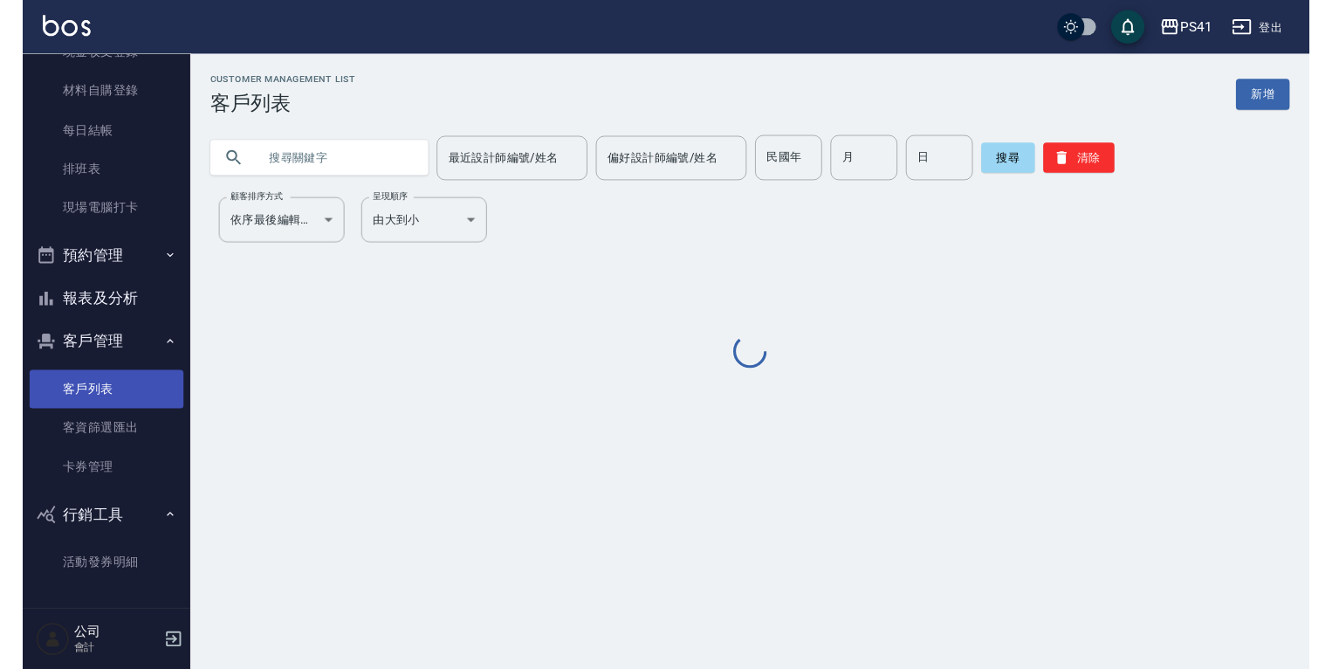
scroll to position [161, 0]
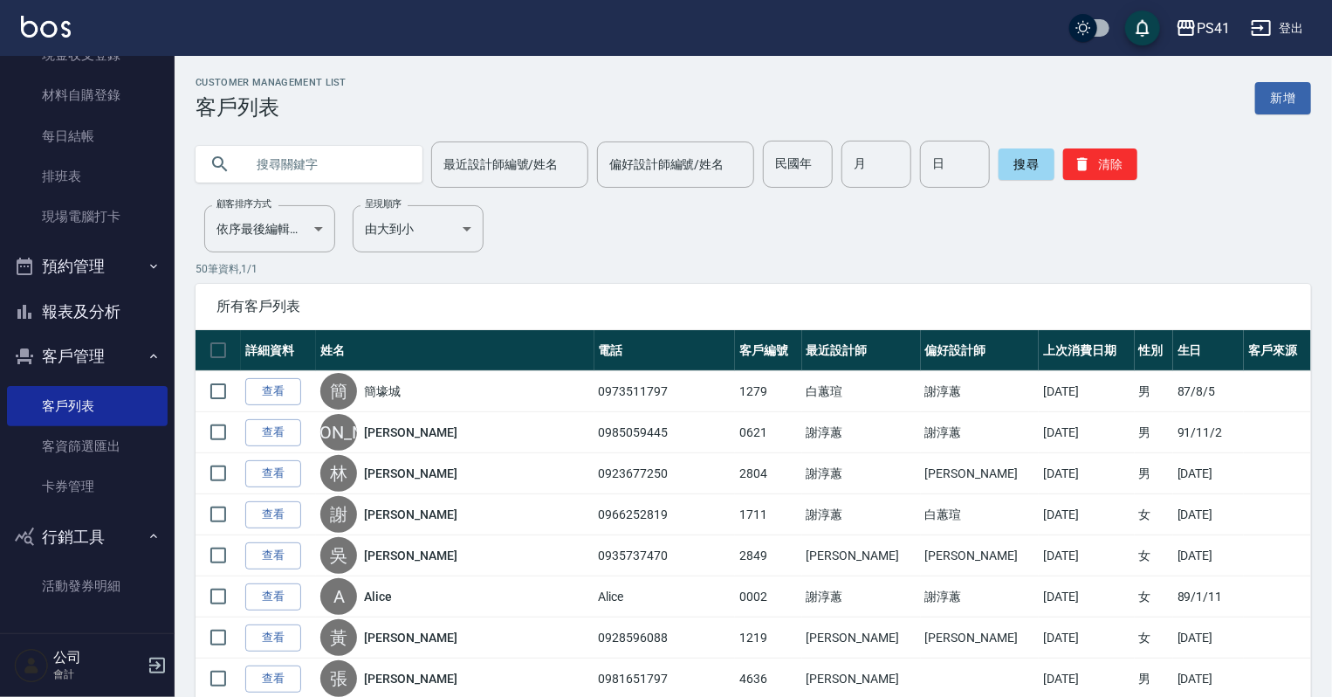
drag, startPoint x: 133, startPoint y: 307, endPoint x: 153, endPoint y: 258, distance: 53.7
click at [134, 306] on button "報表及分析" at bounding box center [87, 311] width 161 height 45
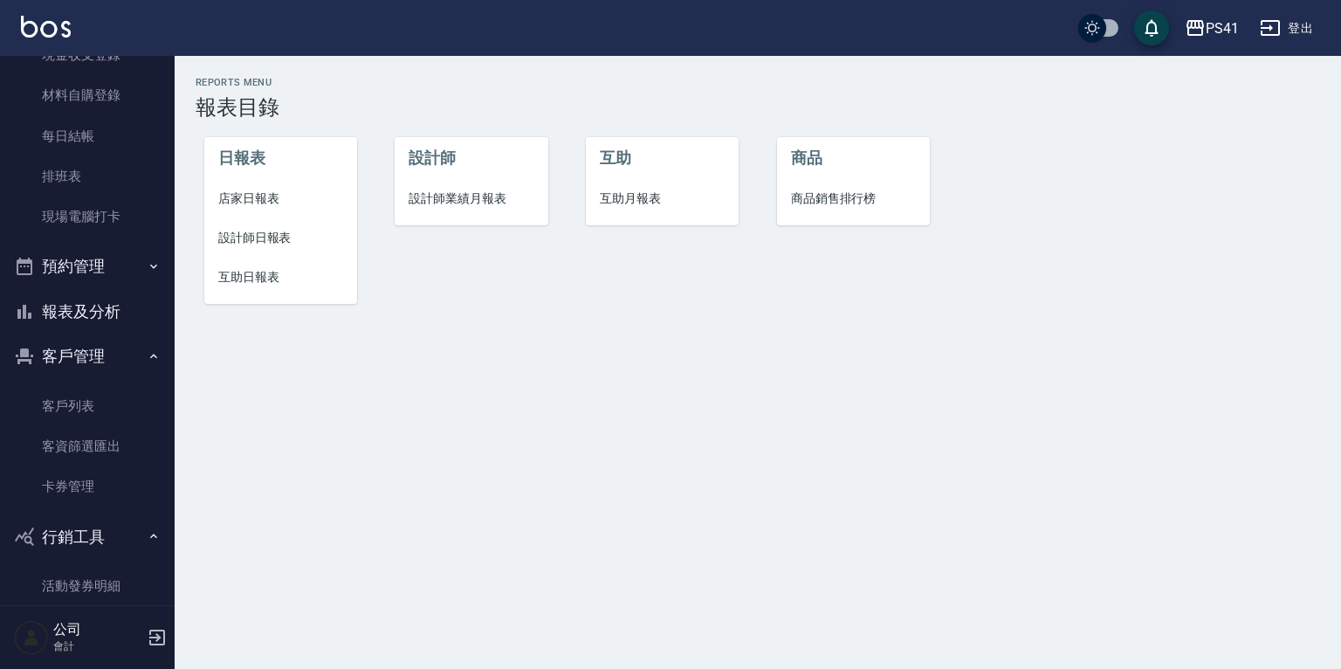
click at [251, 260] on li "互助日報表" at bounding box center [280, 277] width 153 height 39
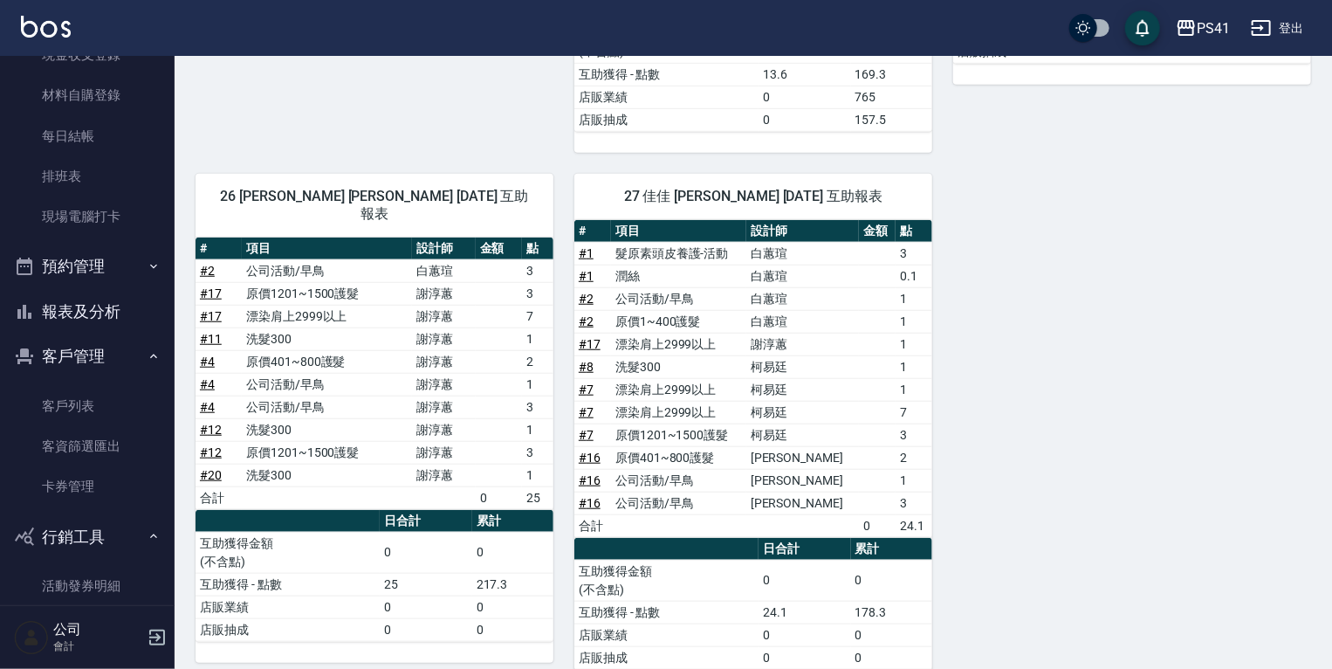
scroll to position [541, 0]
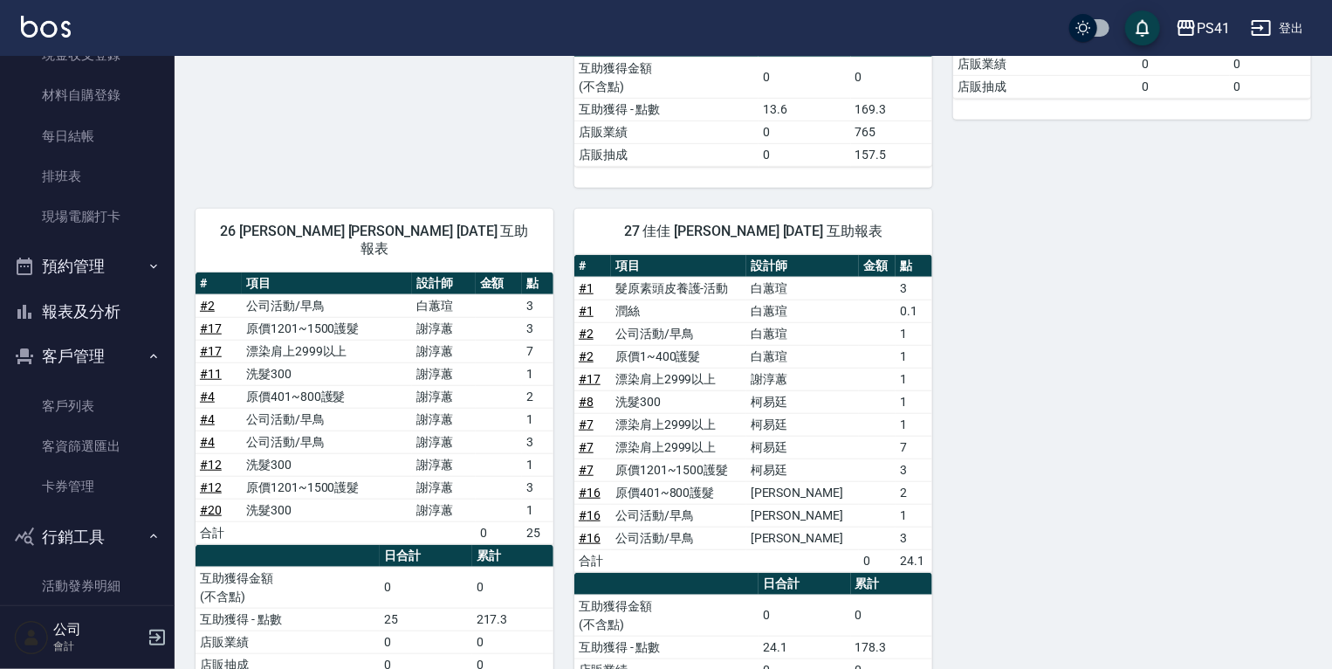
click at [216, 344] on link "# 17" at bounding box center [211, 351] width 22 height 14
drag, startPoint x: 120, startPoint y: 392, endPoint x: 130, endPoint y: 418, distance: 27.9
click at [120, 392] on link "客戶列表" at bounding box center [87, 406] width 161 height 40
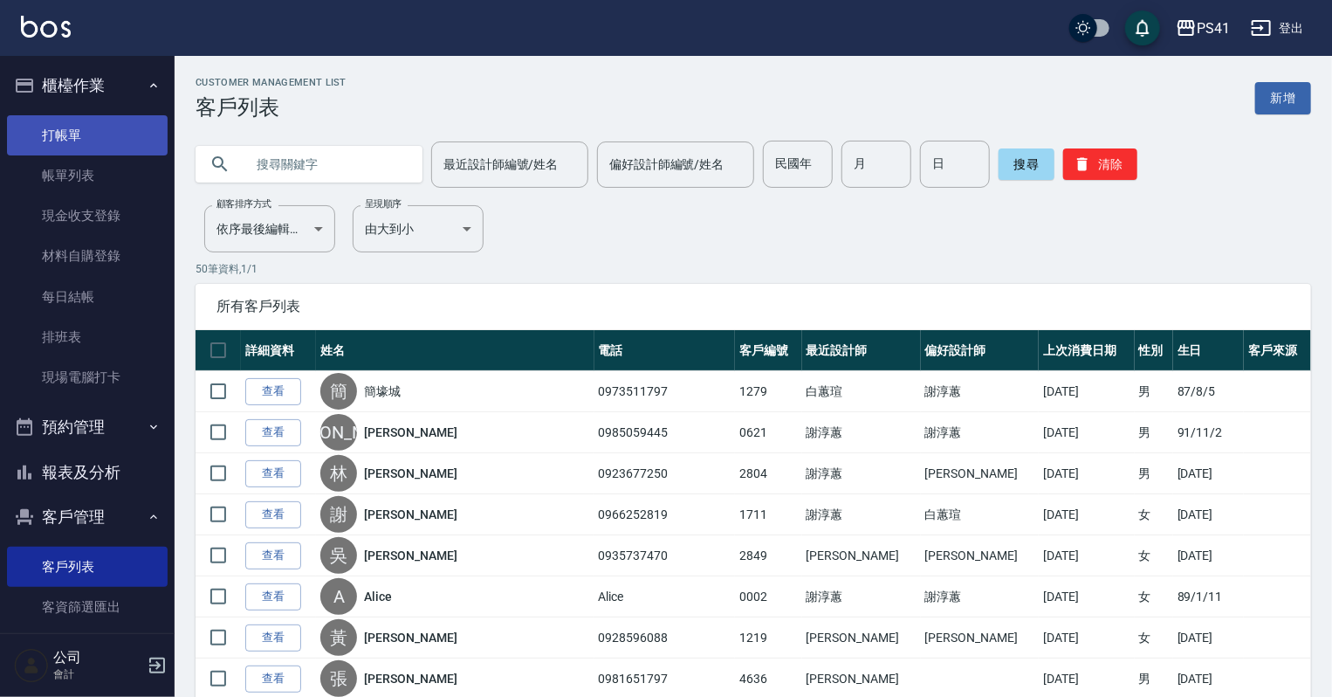
click at [98, 126] on link "打帳單" at bounding box center [87, 135] width 161 height 40
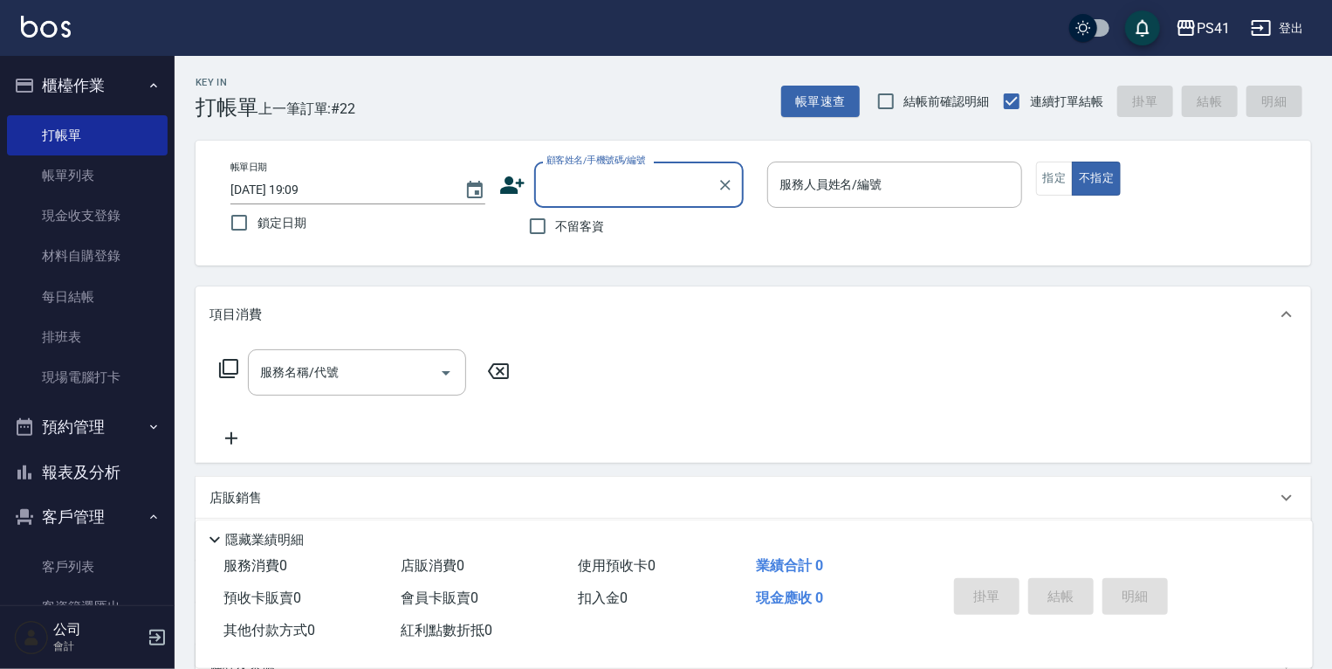
click at [506, 189] on icon at bounding box center [512, 184] width 24 height 17
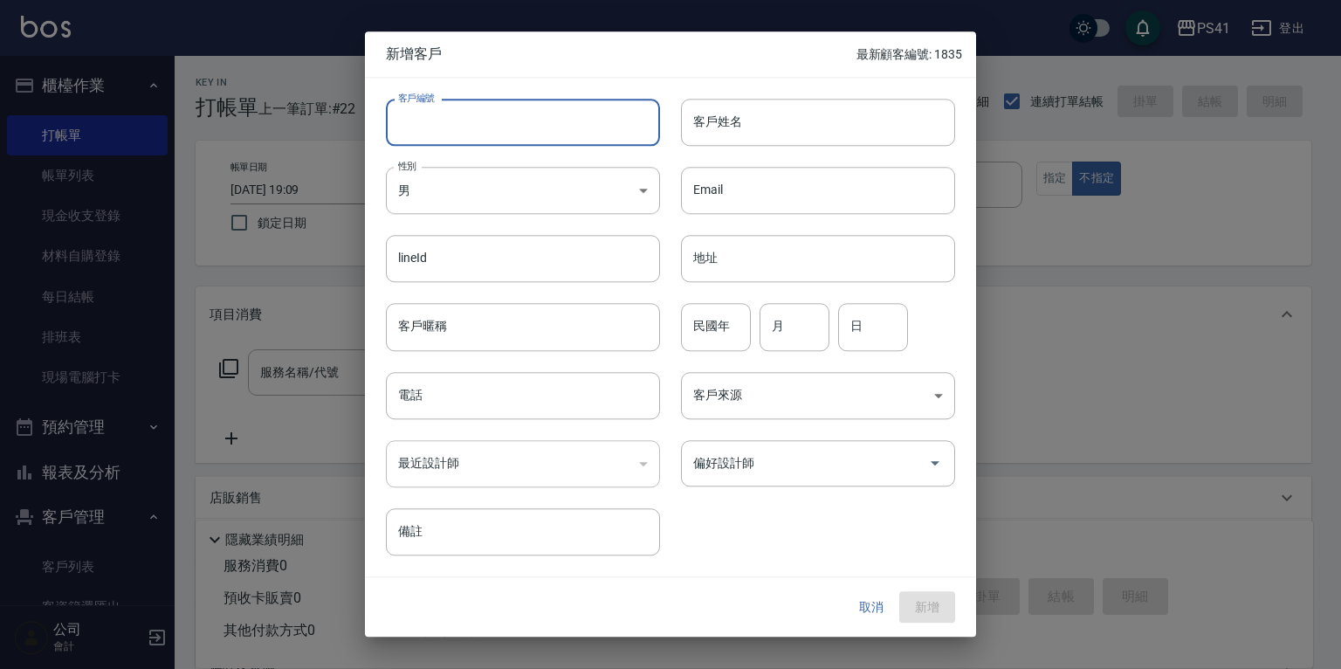
drag, startPoint x: 580, startPoint y: 135, endPoint x: 597, endPoint y: 120, distance: 23.5
click at [589, 127] on input "客戶編號" at bounding box center [523, 122] width 274 height 47
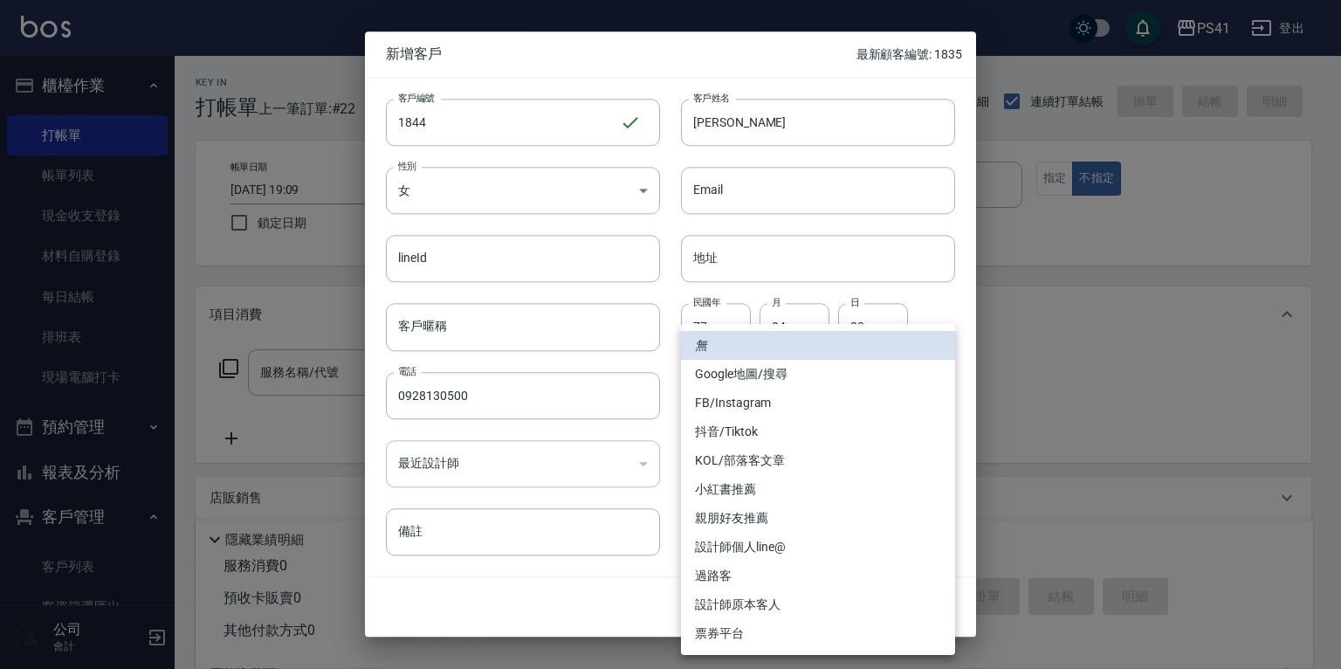
click at [848, 403] on body "PS41 登出 櫃檯作業 打帳單 帳單列表 現金收支登錄 材料自購登錄 每日結帳 排班表 現場電腦打卡 預約管理 預約管理 單日預約紀錄 單週預約紀錄 報表及…" at bounding box center [670, 426] width 1341 height 852
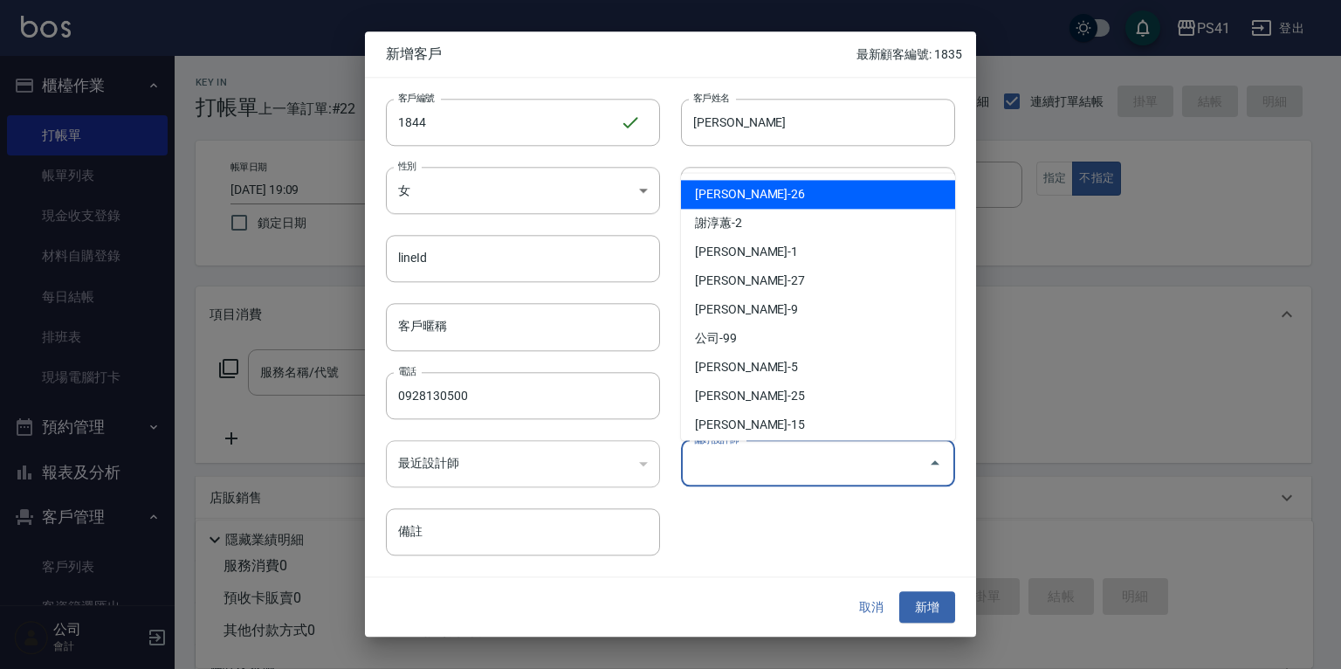
click at [809, 448] on input "偏好設計師" at bounding box center [805, 463] width 232 height 31
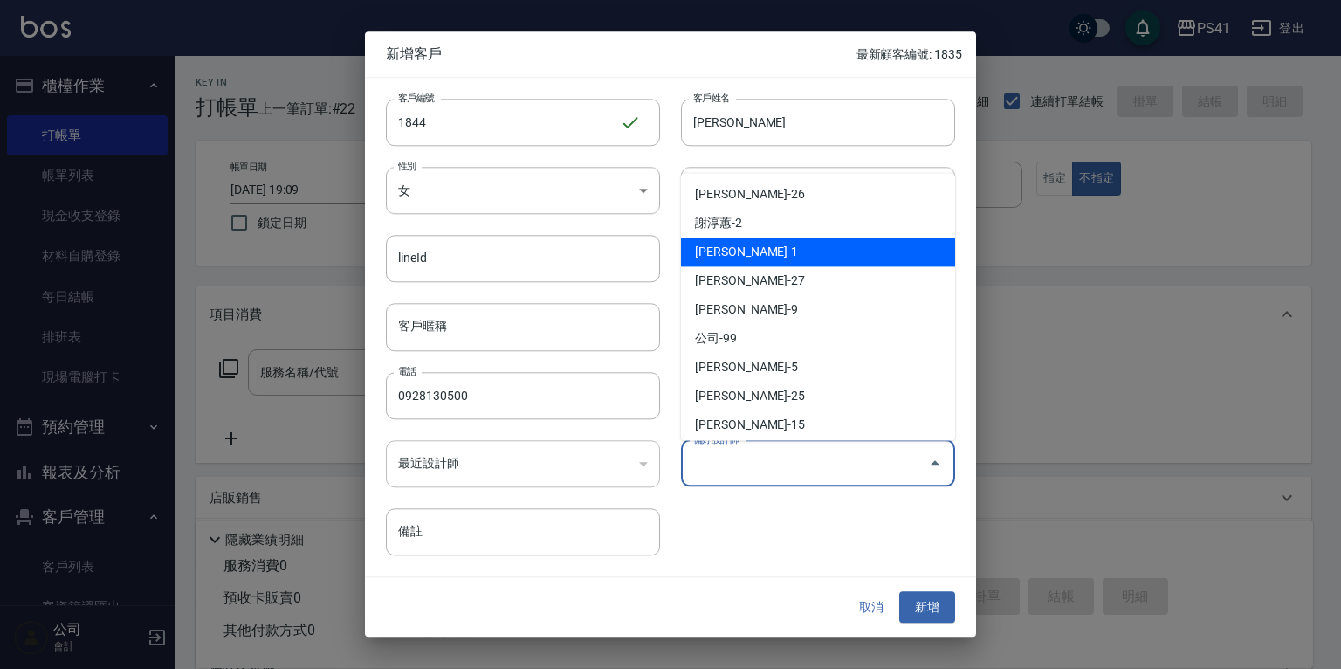
click at [770, 258] on li "柯易廷-1" at bounding box center [818, 251] width 274 height 29
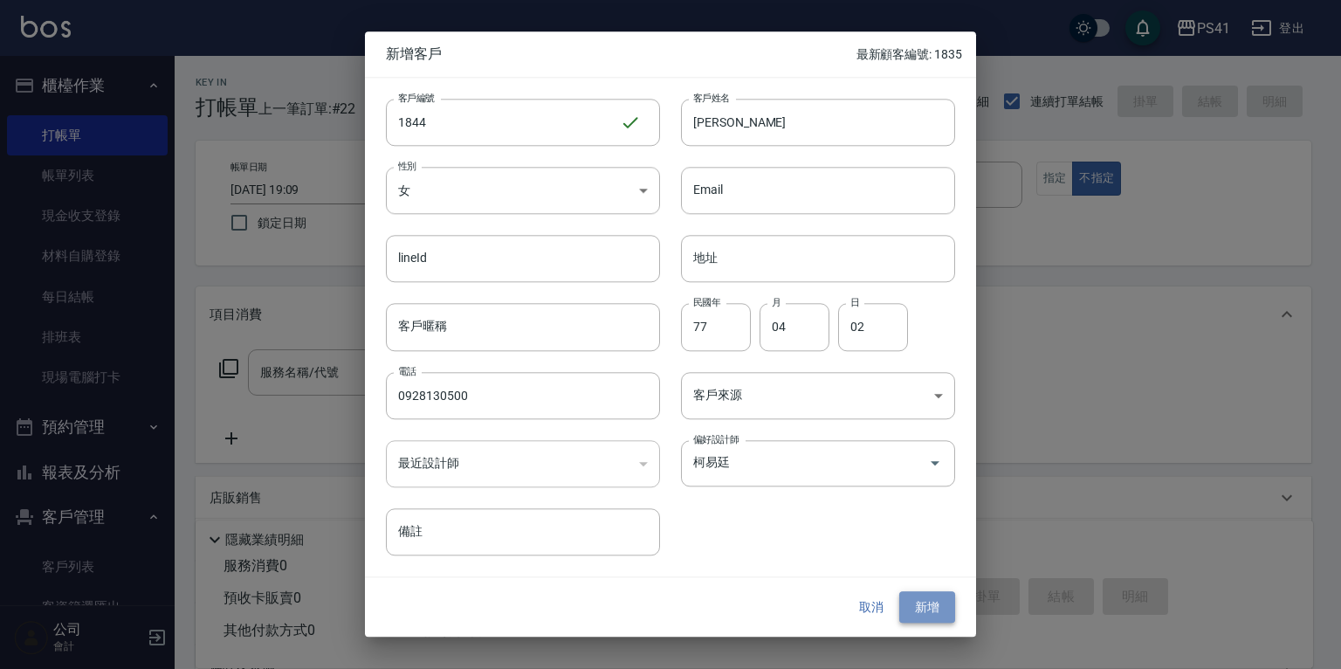
click at [919, 606] on button "新增" at bounding box center [927, 607] width 56 height 32
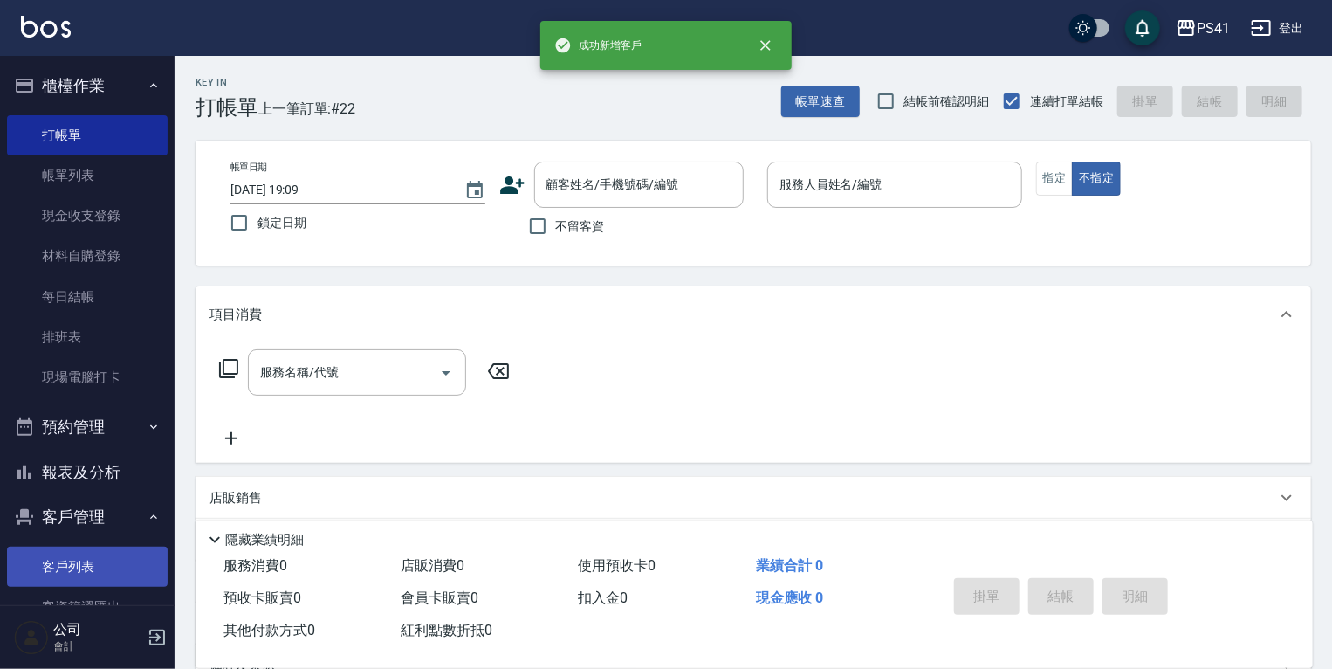
drag, startPoint x: 39, startPoint y: 555, endPoint x: 36, endPoint y: 580, distance: 25.6
click at [39, 555] on link "客戶列表" at bounding box center [87, 566] width 161 height 40
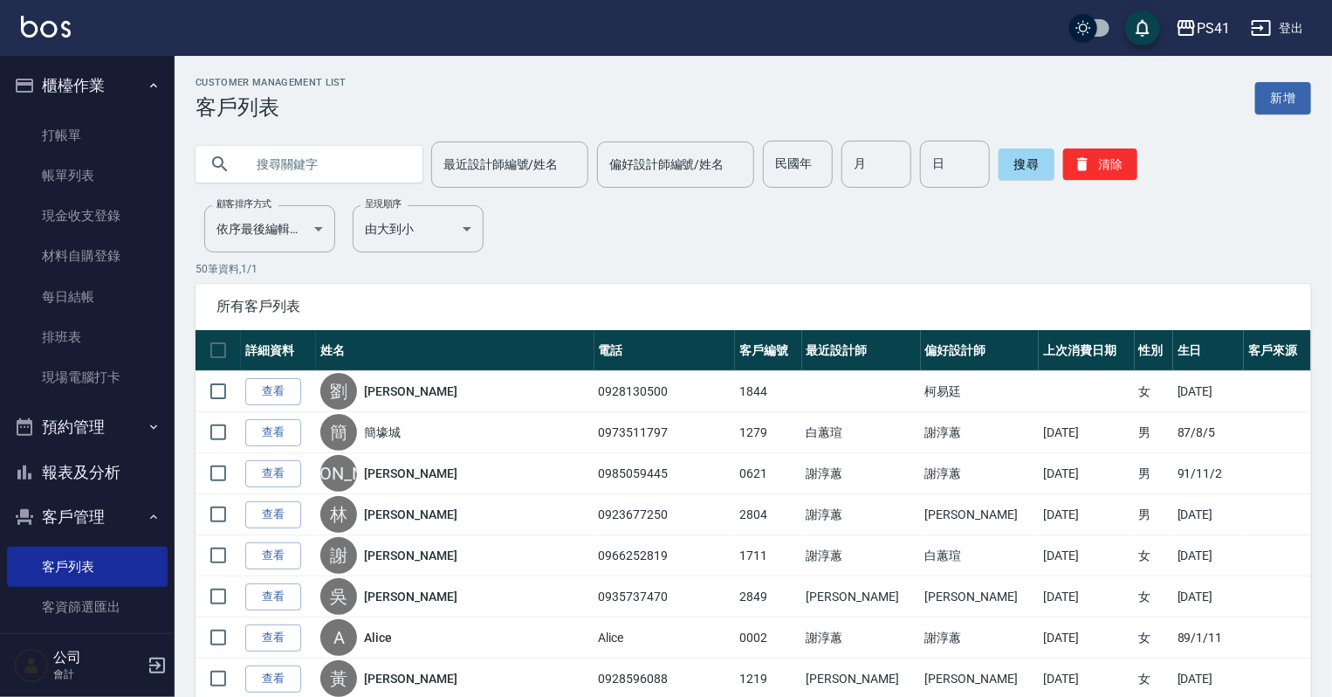
click at [355, 160] on input "text" at bounding box center [326, 164] width 164 height 47
click at [815, 155] on input "民國年" at bounding box center [798, 164] width 70 height 47
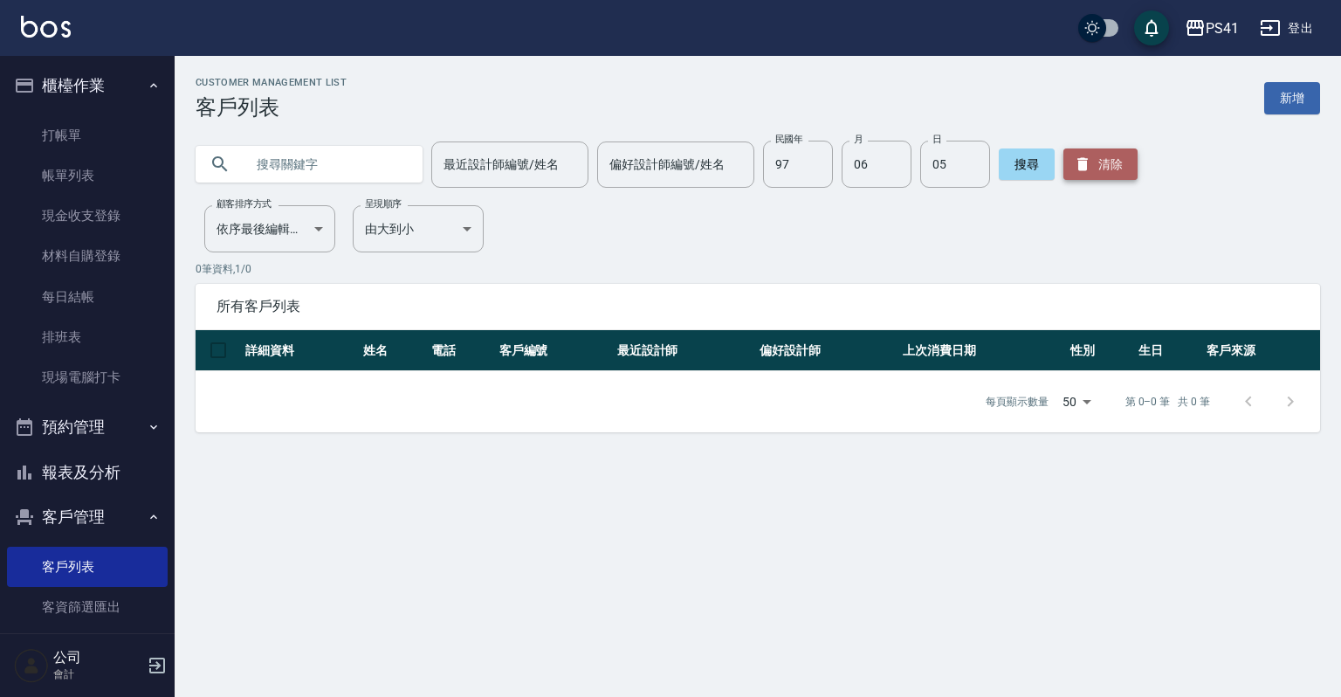
click at [1124, 175] on button "清除" at bounding box center [1100, 163] width 74 height 31
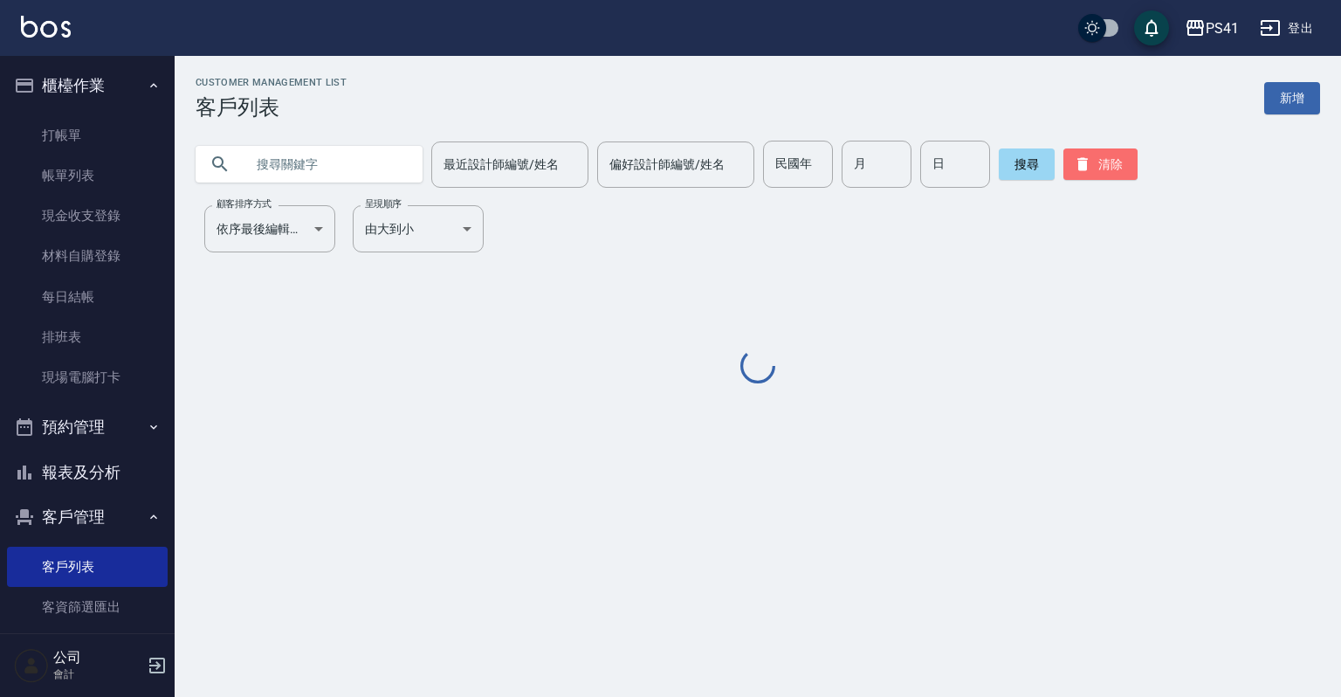
drag, startPoint x: 1124, startPoint y: 175, endPoint x: 517, endPoint y: 219, distance: 609.2
click at [1103, 176] on button "清除" at bounding box center [1100, 163] width 74 height 31
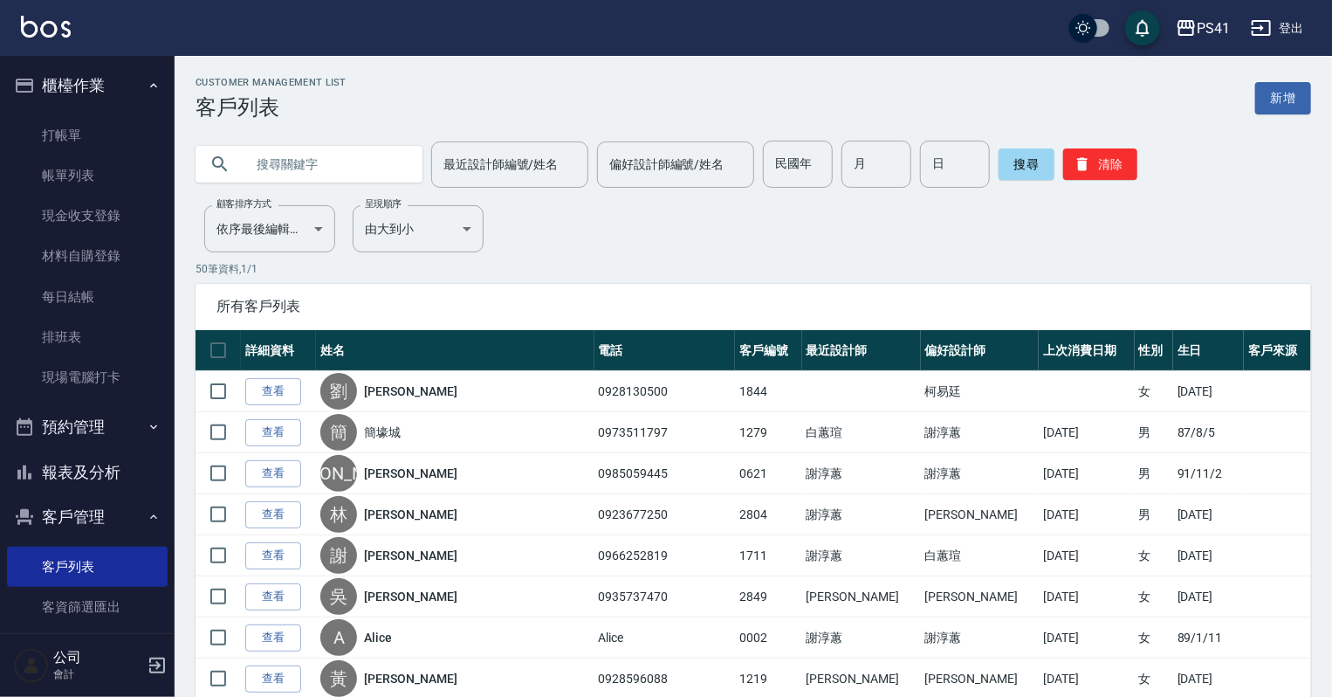
click at [371, 169] on input "text" at bounding box center [326, 164] width 164 height 47
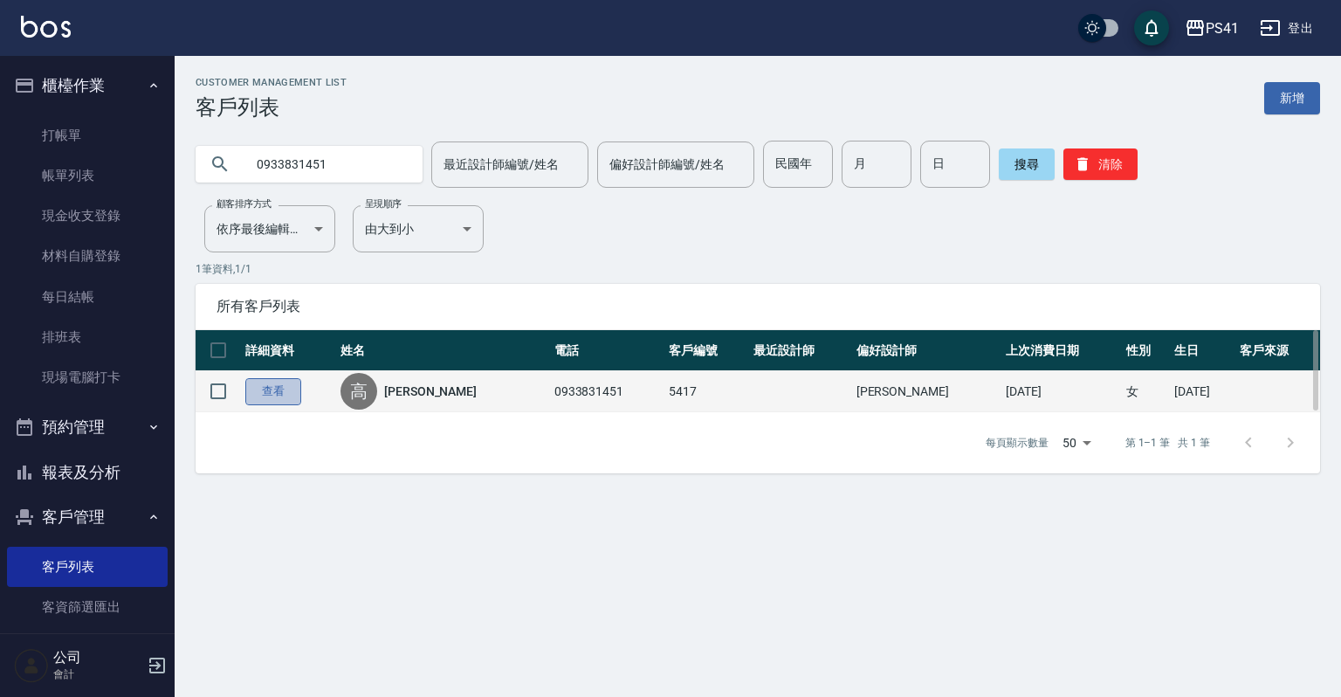
click at [291, 398] on link "查看" at bounding box center [273, 391] width 56 height 27
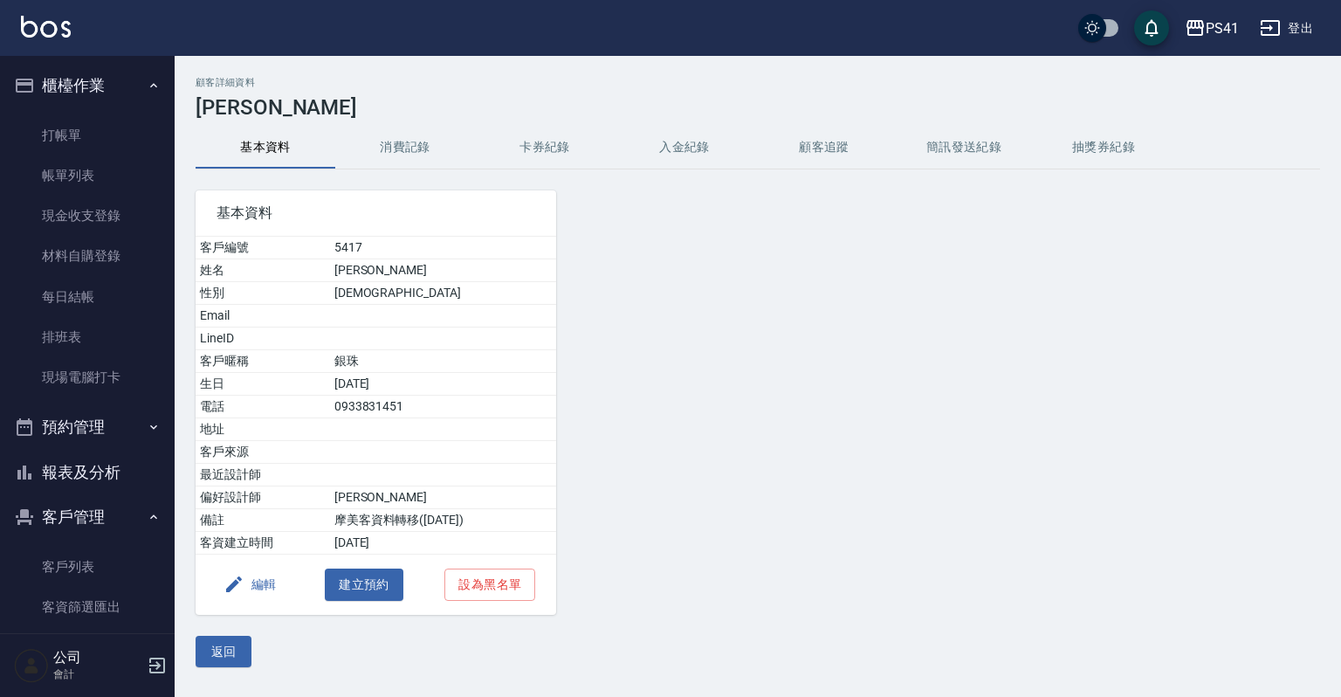
click at [388, 149] on button "消費記錄" at bounding box center [405, 148] width 140 height 42
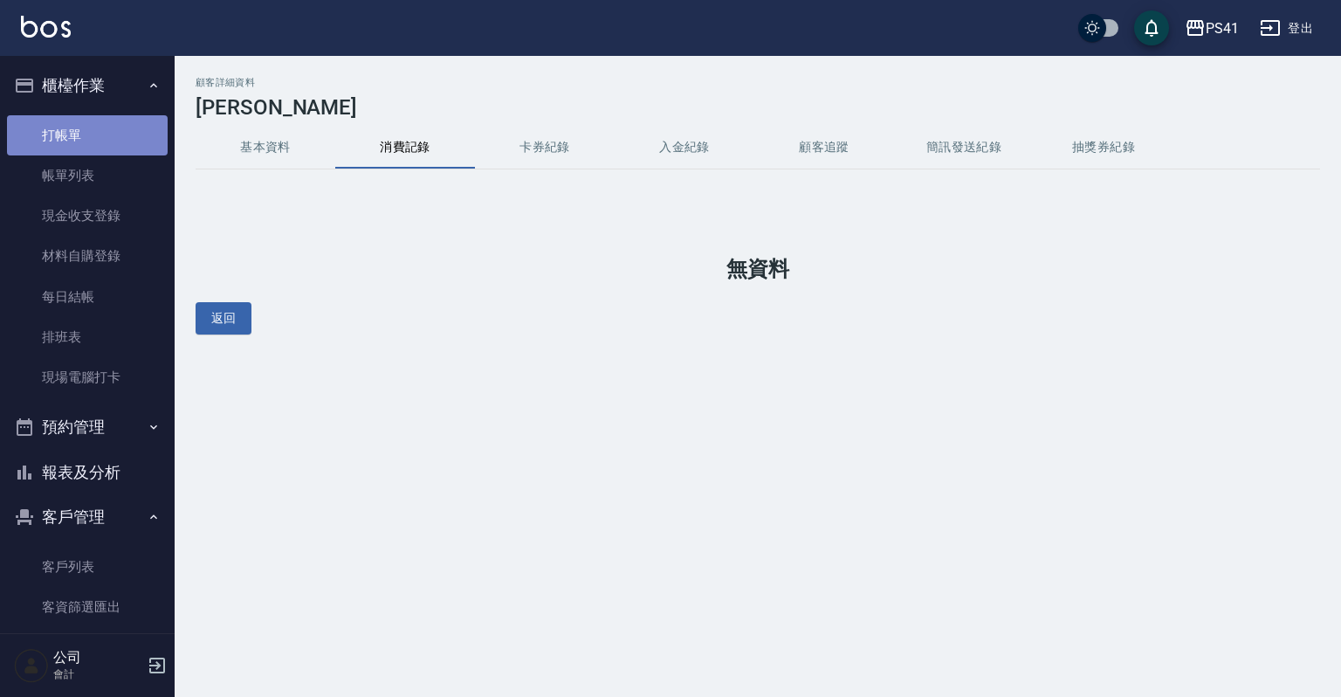
click at [88, 147] on link "打帳單" at bounding box center [87, 135] width 161 height 40
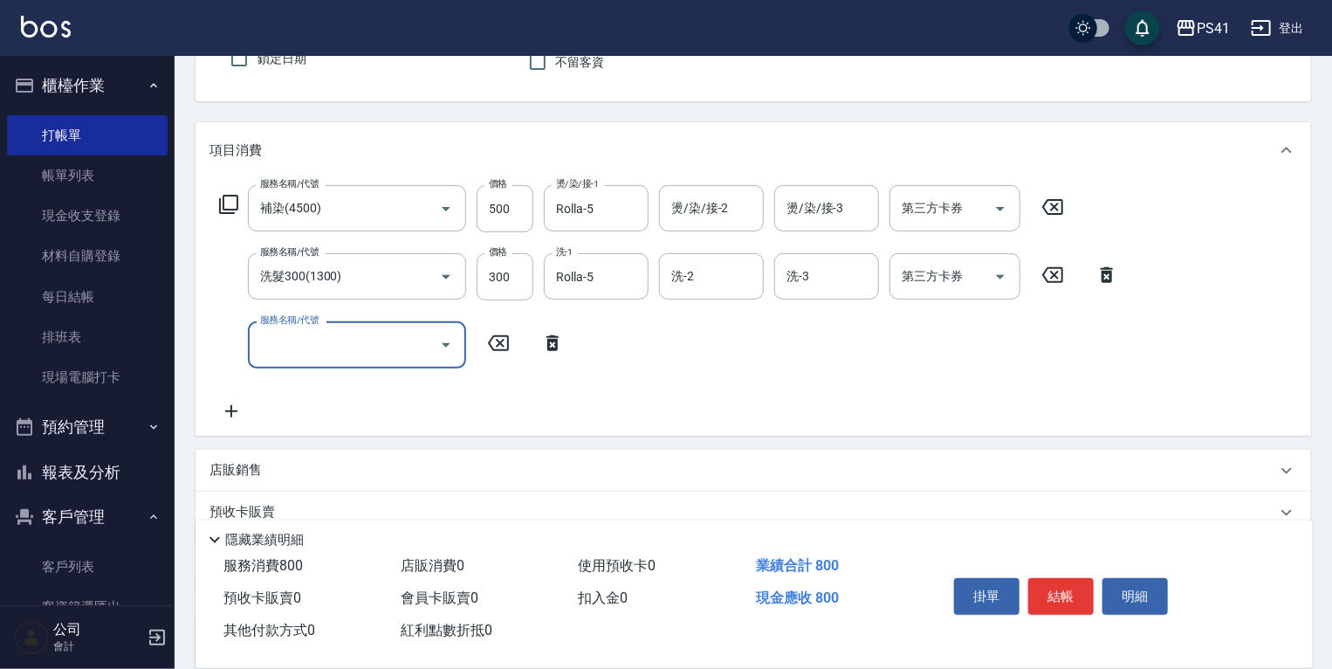
scroll to position [325, 0]
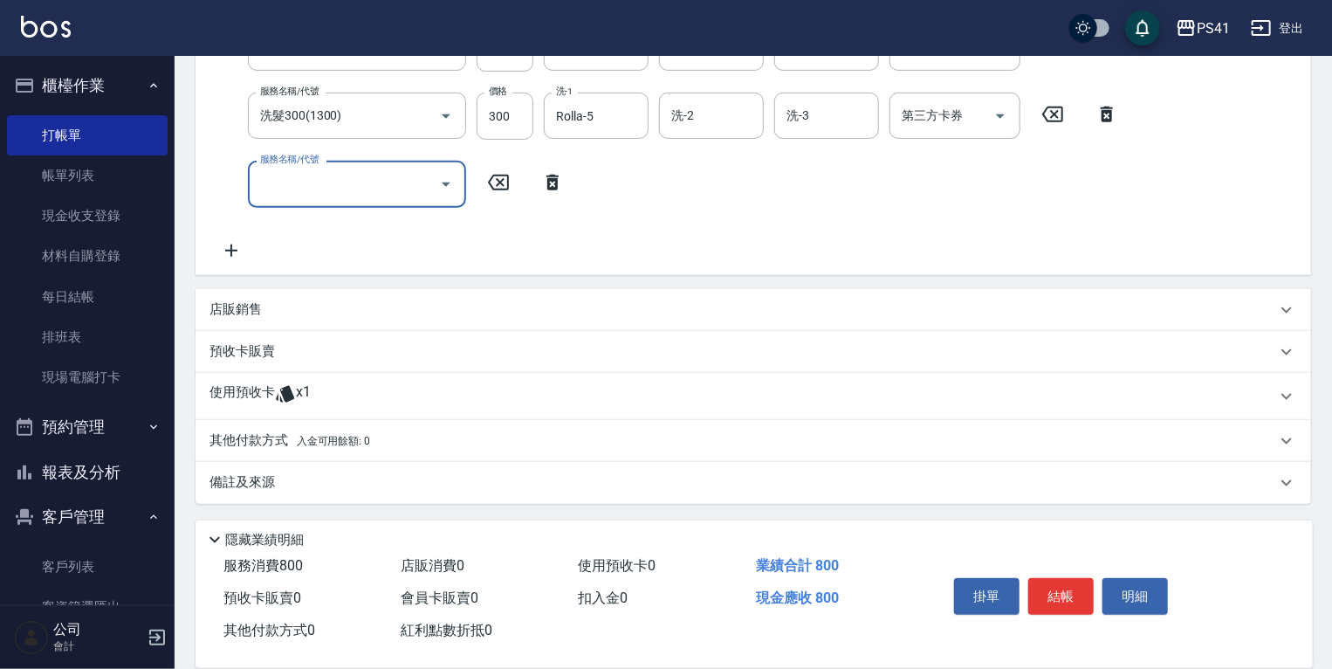
click at [223, 384] on div "使用預收卡 x1" at bounding box center [754, 396] width 1116 height 47
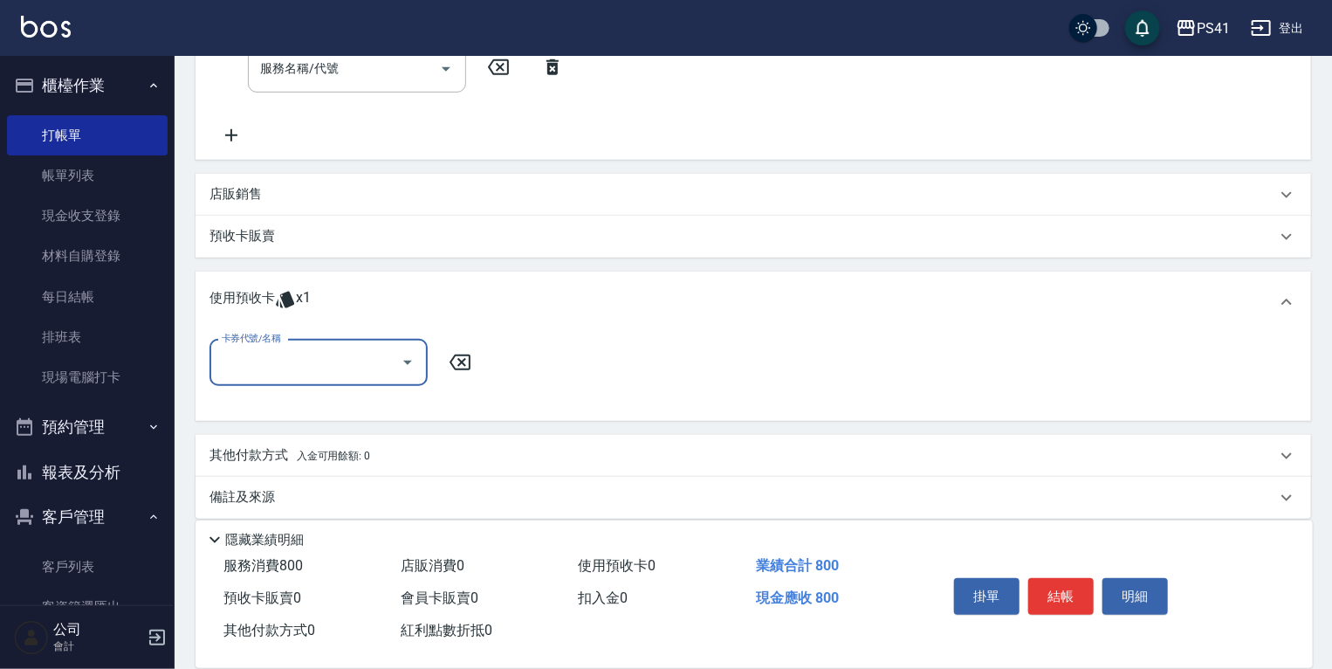
scroll to position [445, 0]
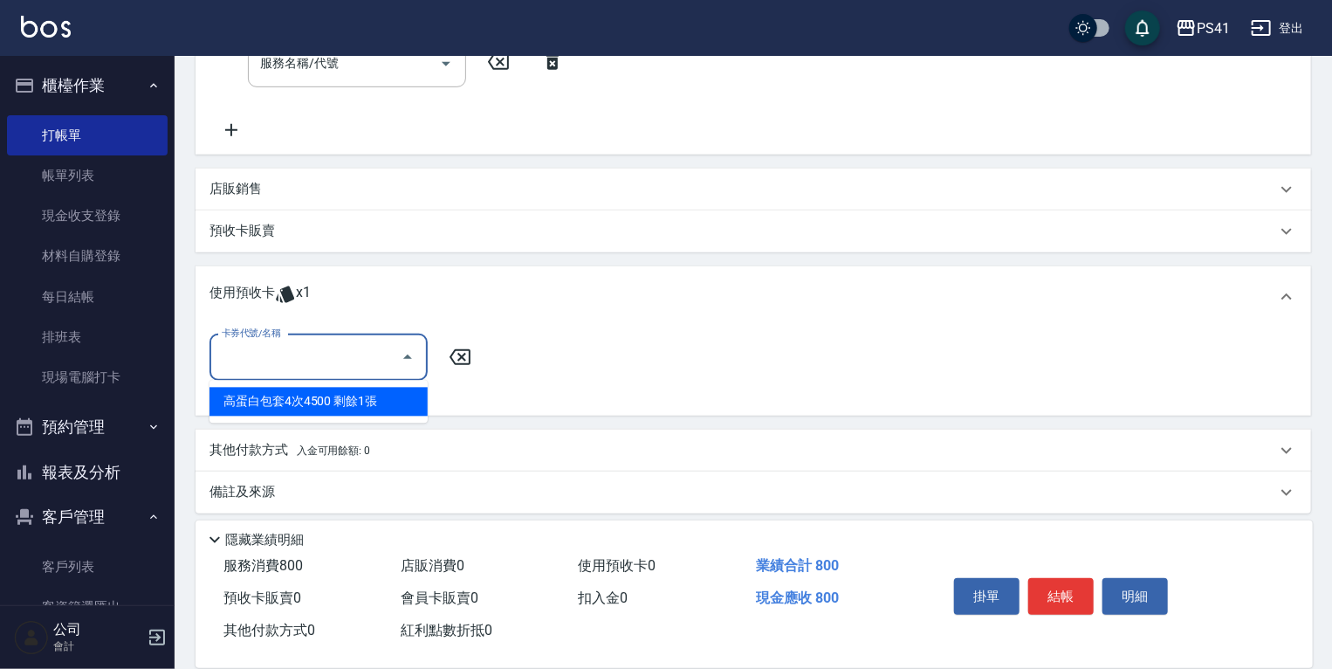
click at [250, 367] on input "卡券代號/名稱" at bounding box center [305, 357] width 176 height 31
drag, startPoint x: 273, startPoint y: 400, endPoint x: 299, endPoint y: 400, distance: 25.3
click at [275, 400] on div "高蛋白包套4次4500 剩餘1張" at bounding box center [318, 402] width 218 height 29
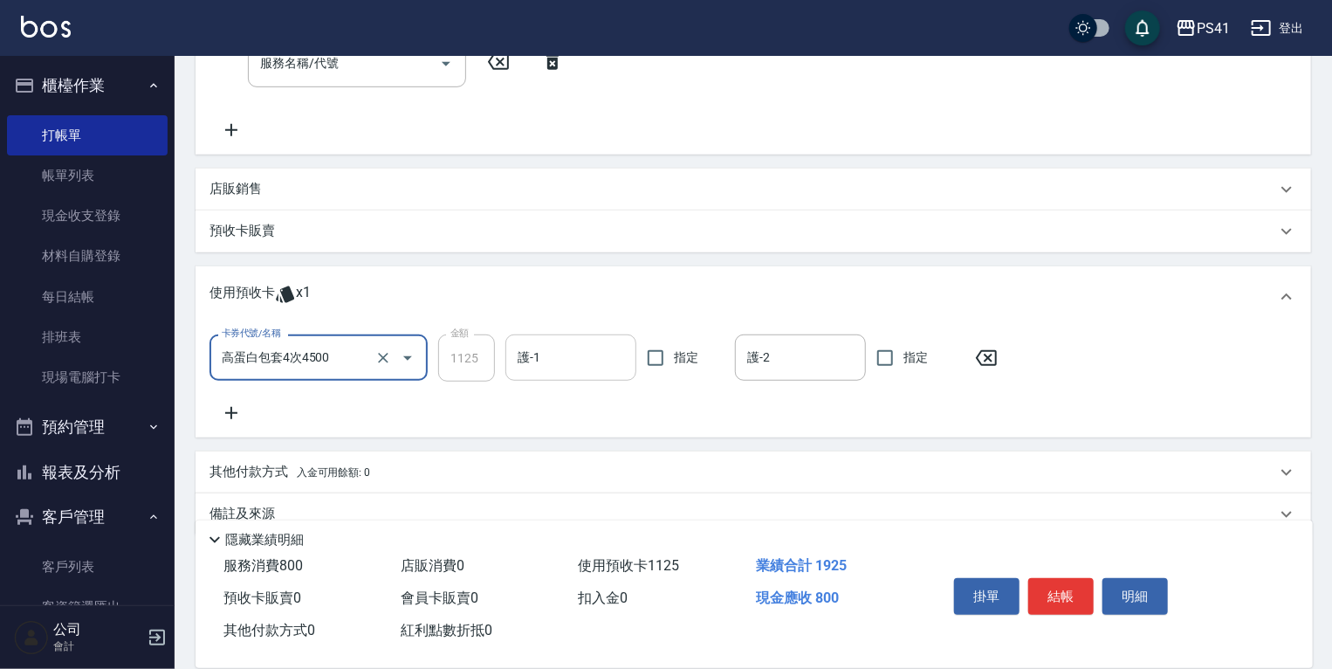
drag, startPoint x: 544, startPoint y: 345, endPoint x: 527, endPoint y: 349, distance: 17.1
click at [541, 346] on input "護-1" at bounding box center [570, 357] width 115 height 31
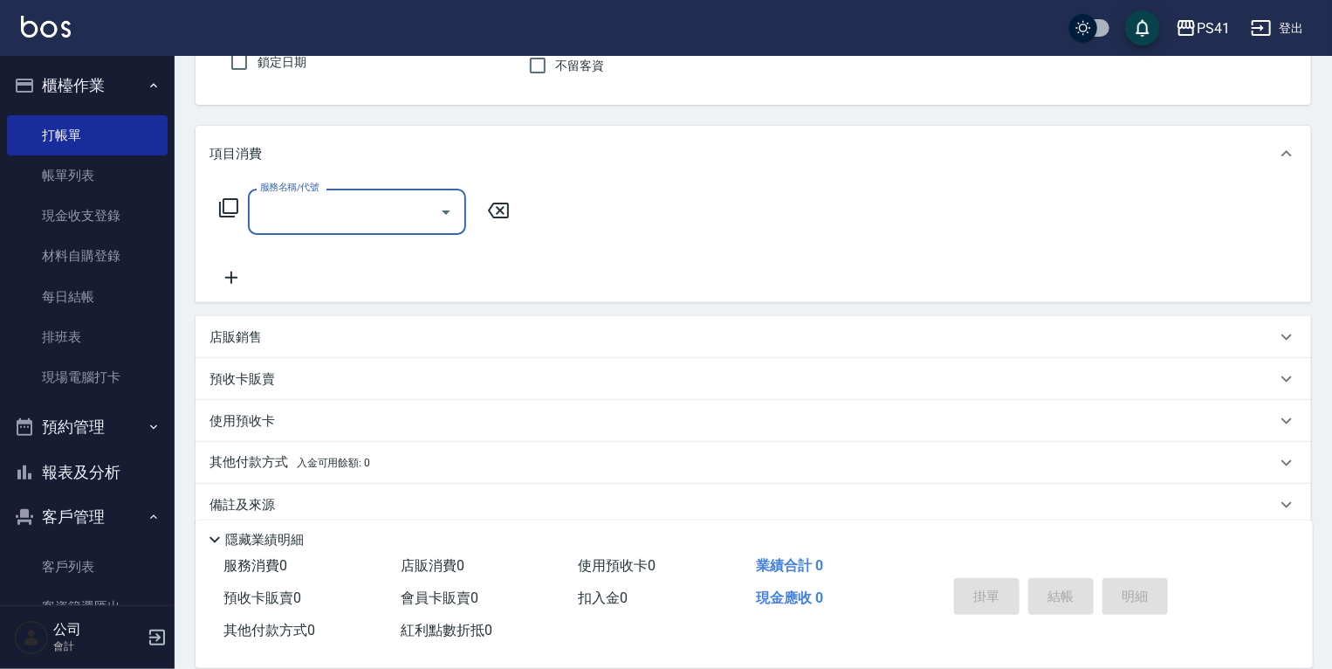
scroll to position [182, 0]
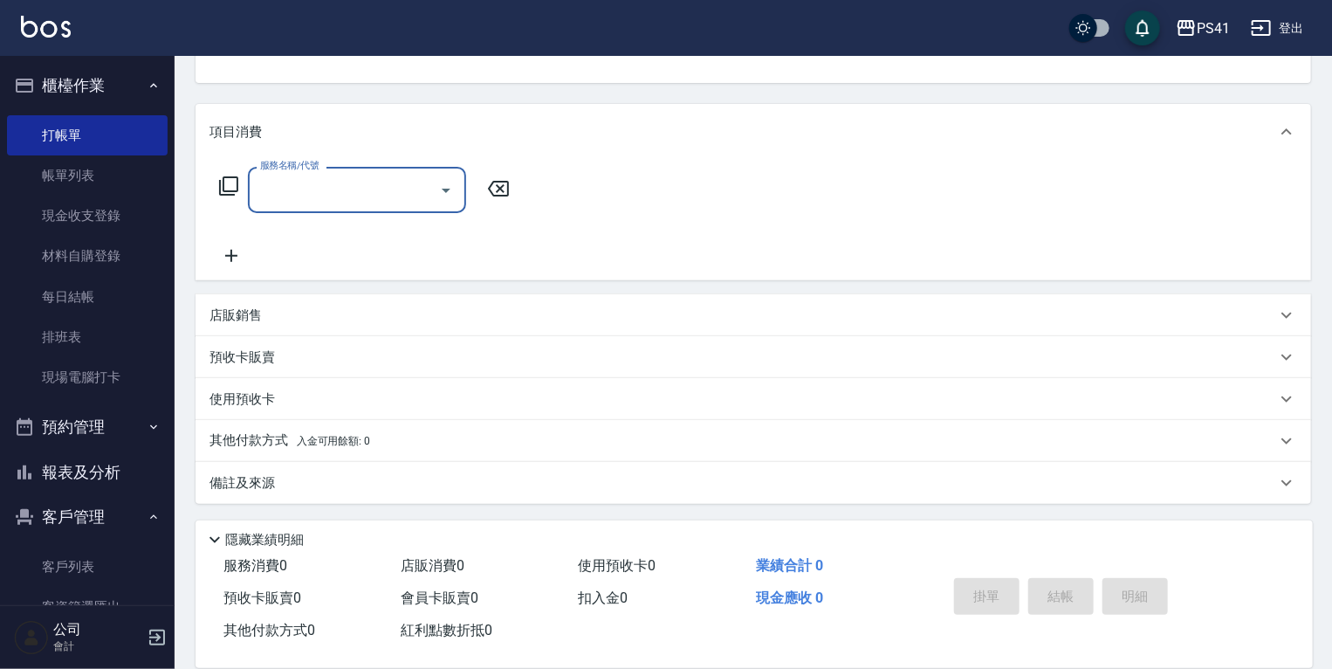
click at [355, 326] on div "店販銷售" at bounding box center [754, 315] width 1116 height 42
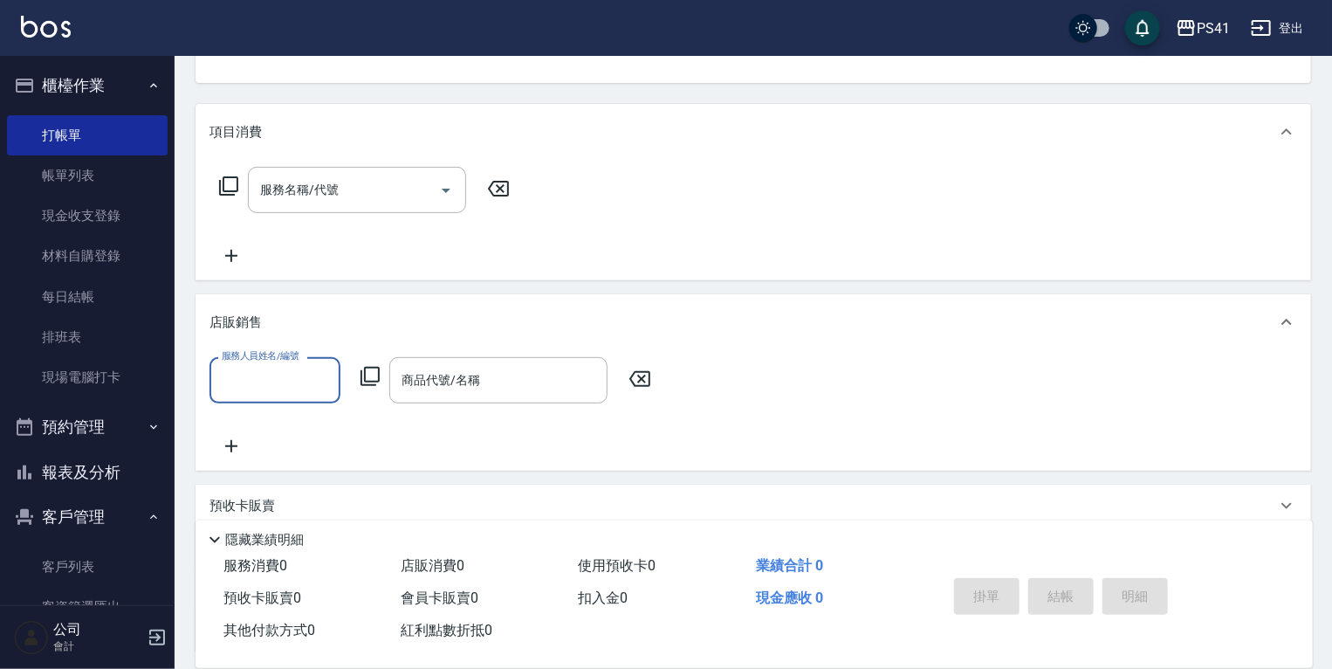
scroll to position [0, 0]
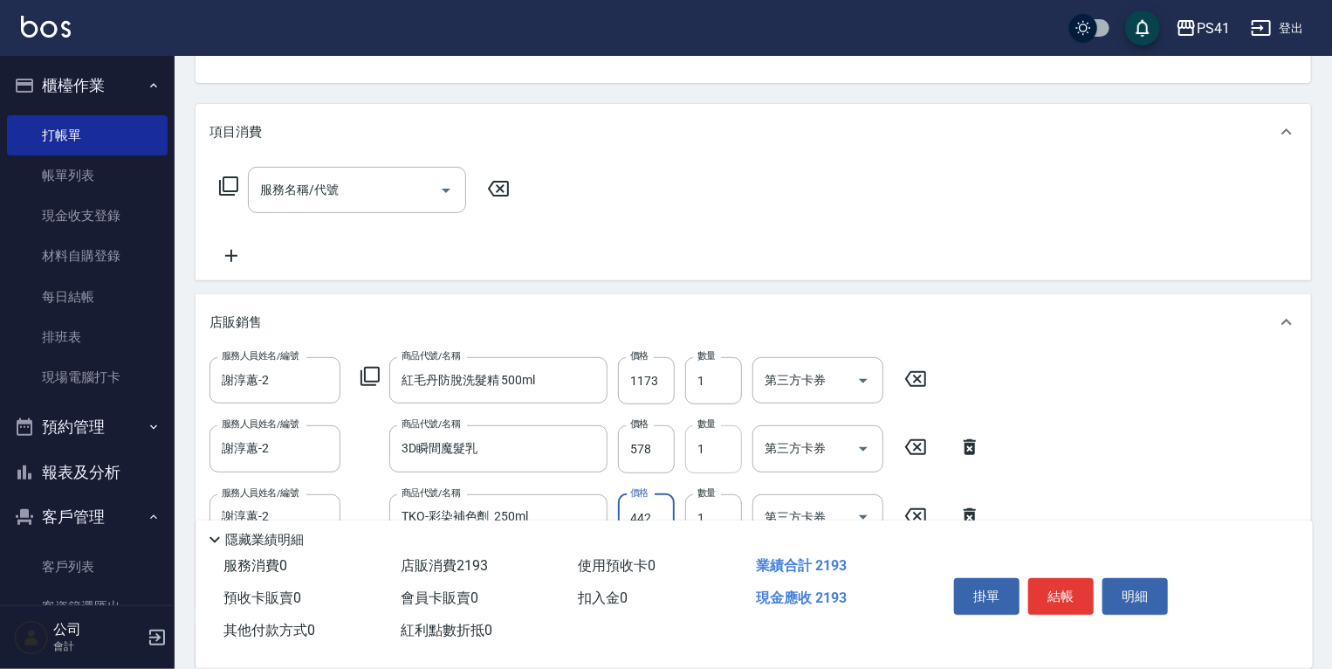
click at [716, 443] on input "1" at bounding box center [713, 448] width 57 height 47
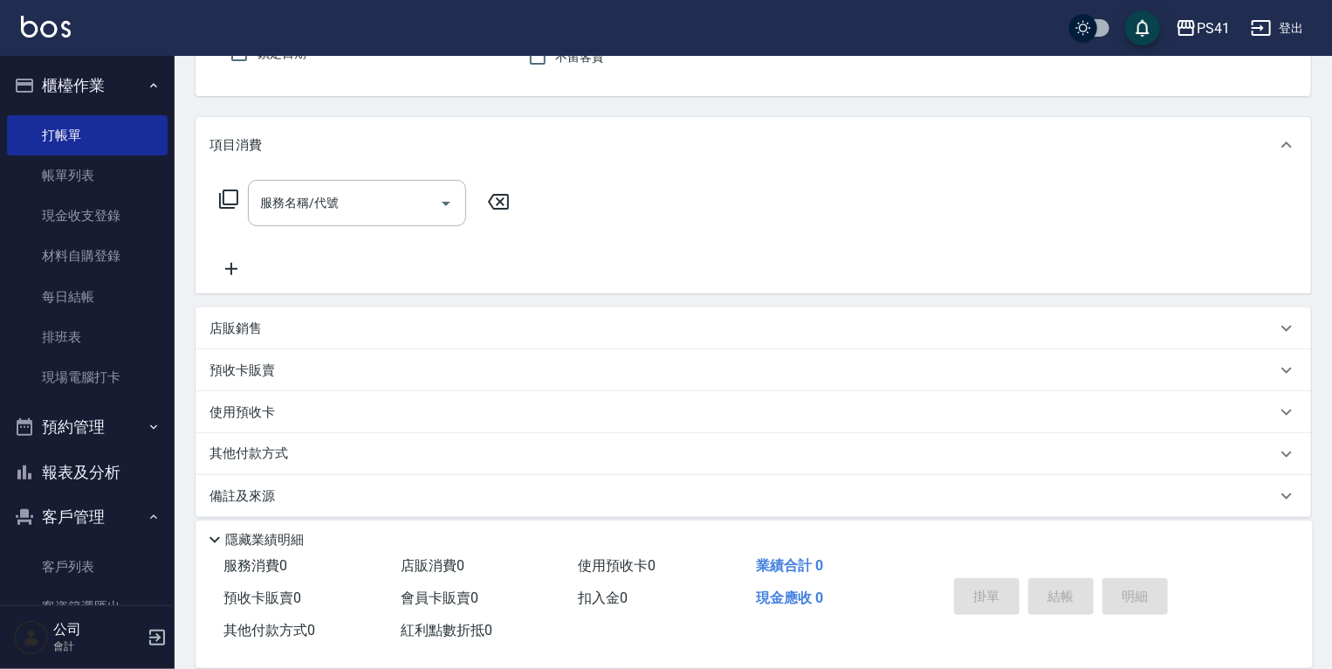
click at [112, 464] on button "報表及分析" at bounding box center [87, 472] width 161 height 45
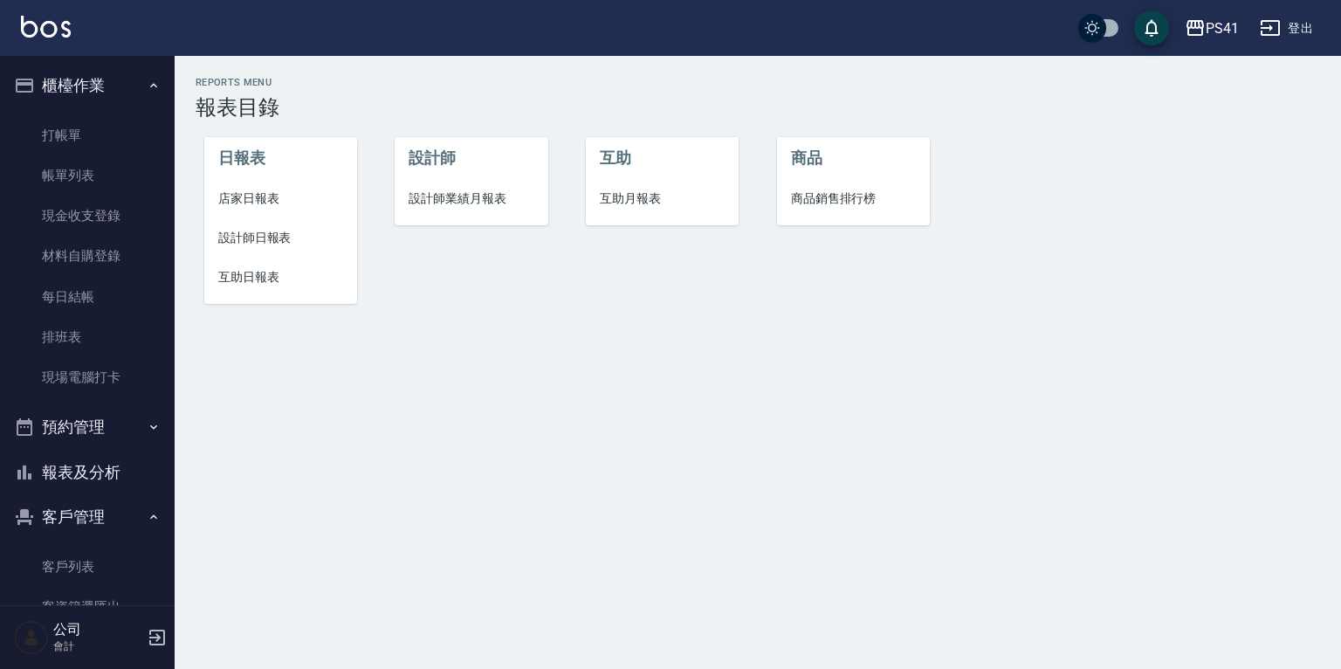
click at [241, 205] on span "店家日報表" at bounding box center [280, 198] width 125 height 18
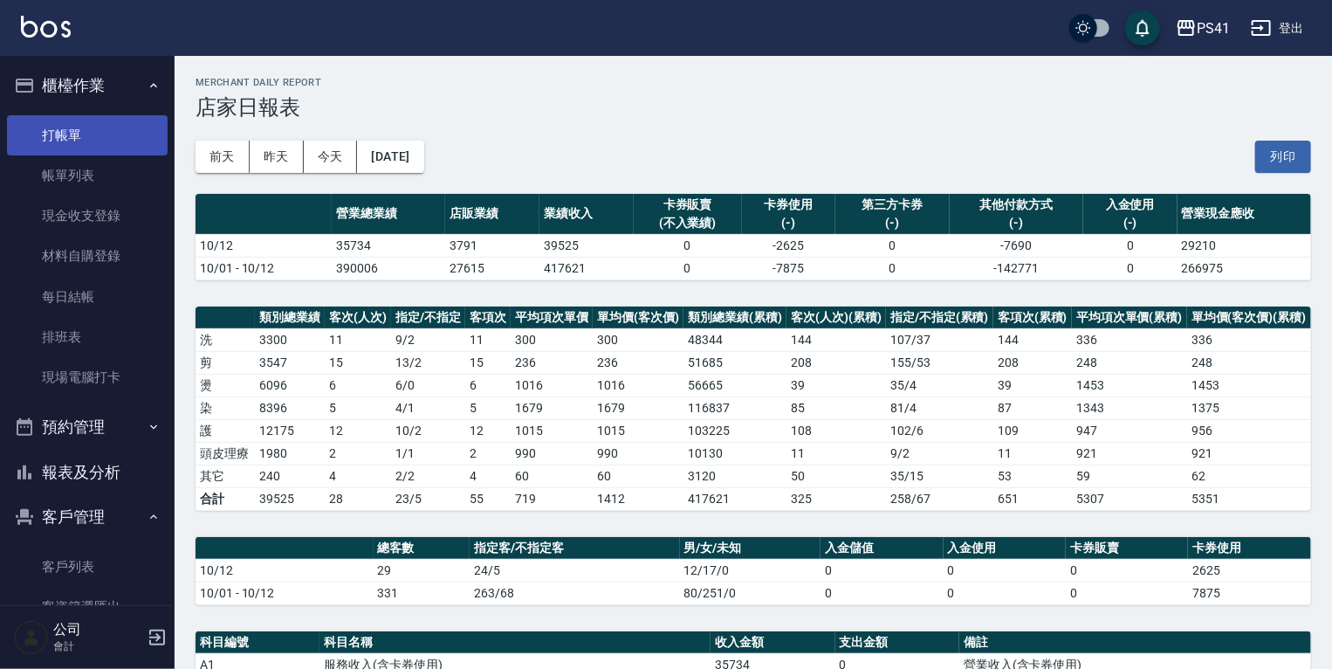
click at [122, 125] on link "打帳單" at bounding box center [87, 135] width 161 height 40
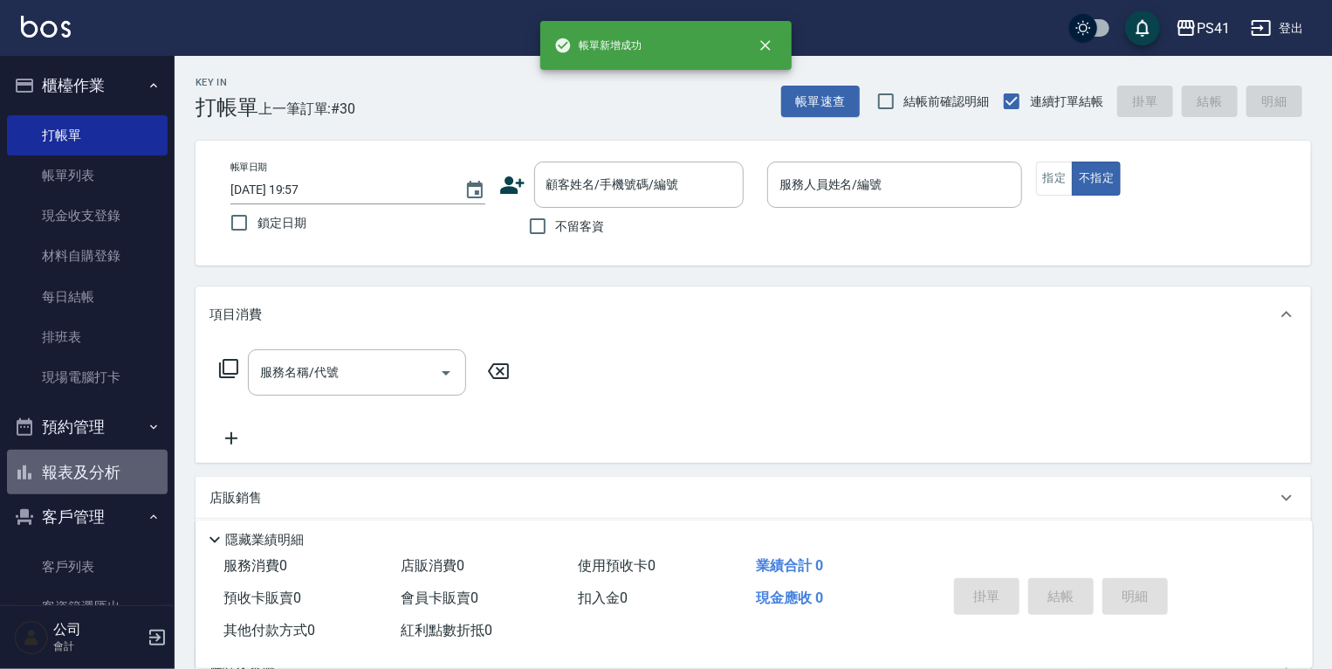
click at [92, 482] on button "報表及分析" at bounding box center [87, 472] width 161 height 45
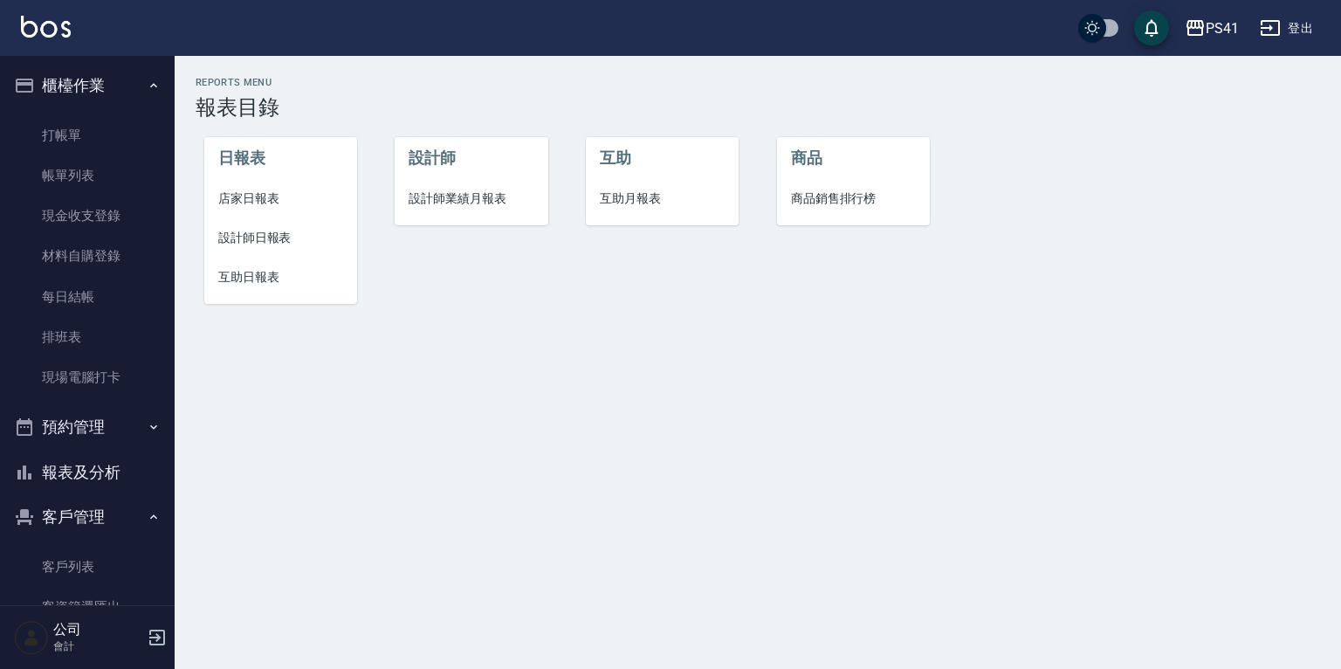
click at [238, 196] on span "店家日報表" at bounding box center [280, 198] width 125 height 18
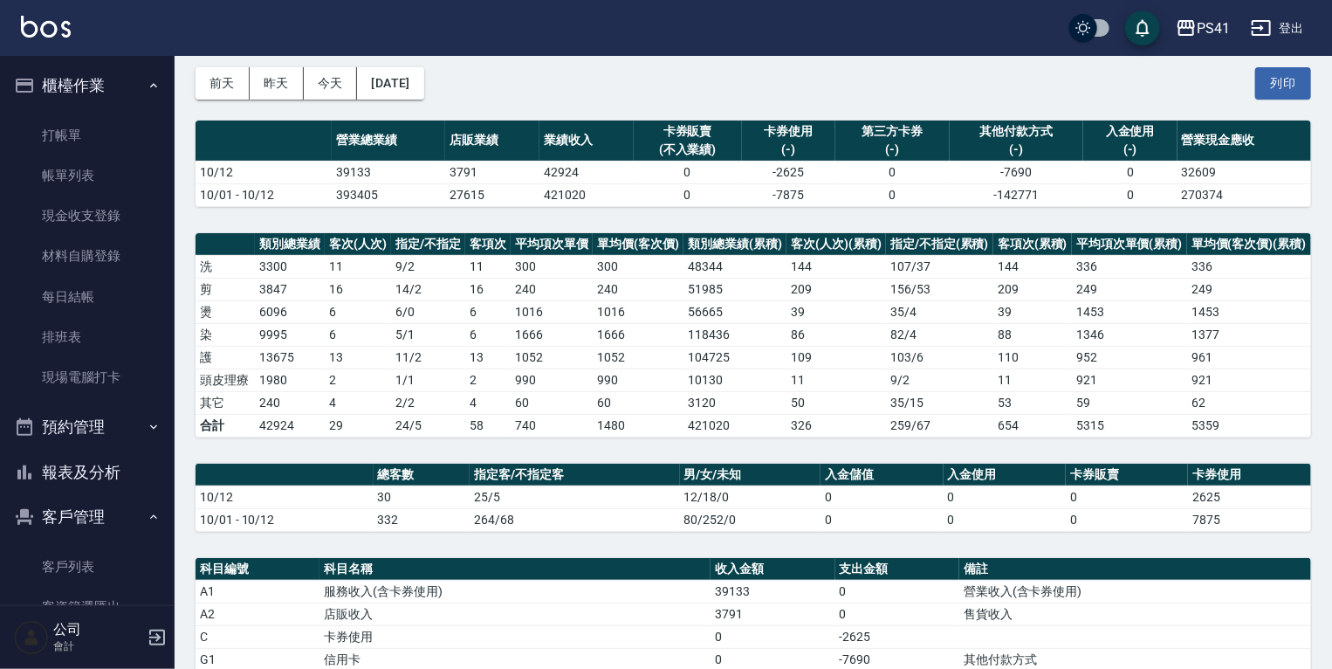
scroll to position [279, 0]
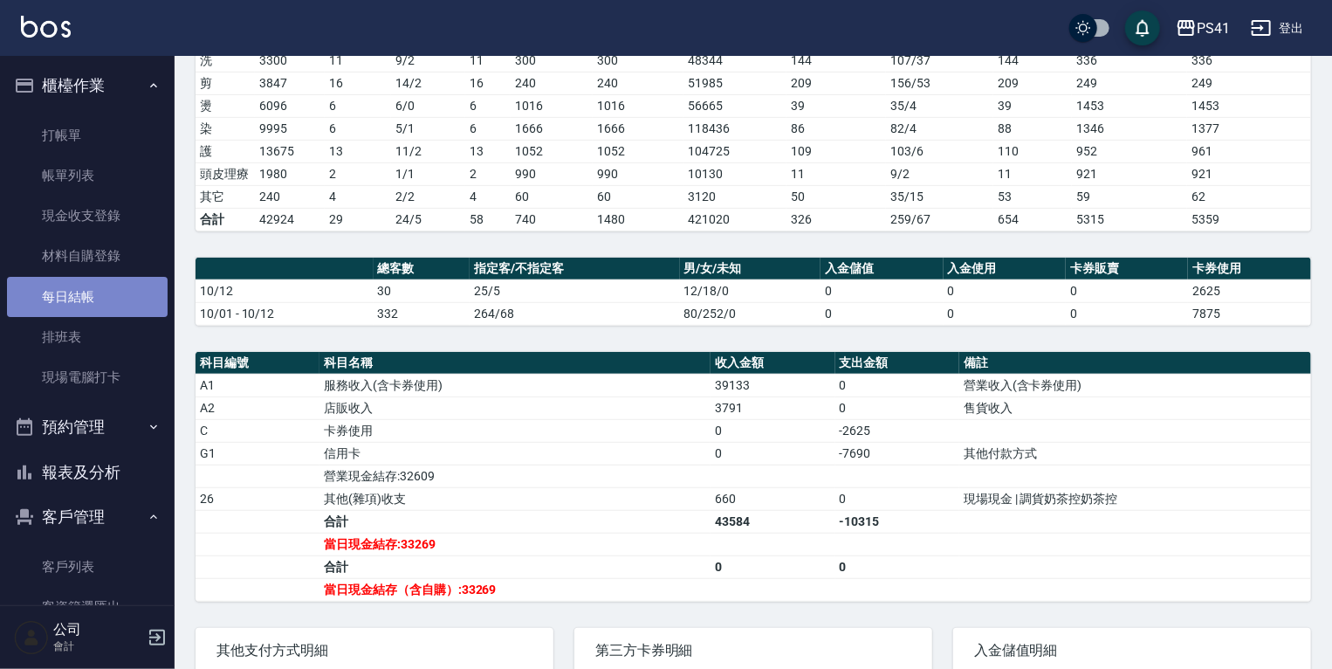
click at [111, 292] on link "每日結帳" at bounding box center [87, 297] width 161 height 40
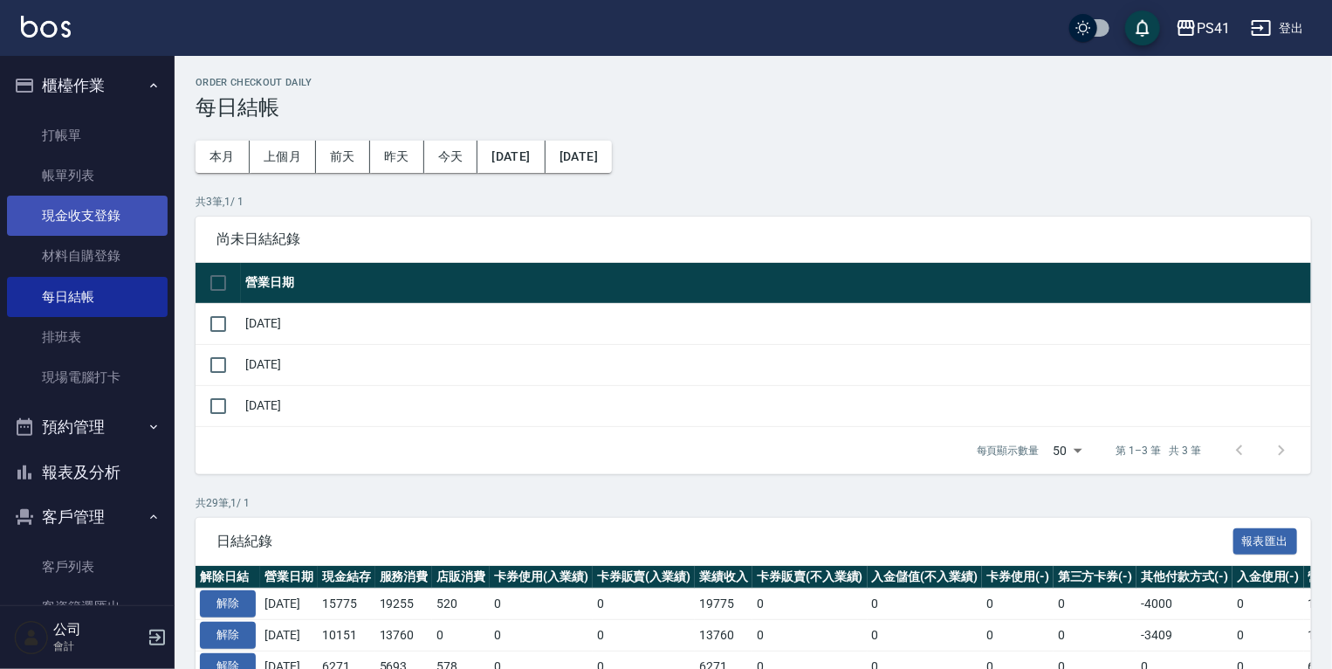
click at [116, 226] on link "現金收支登錄" at bounding box center [87, 216] width 161 height 40
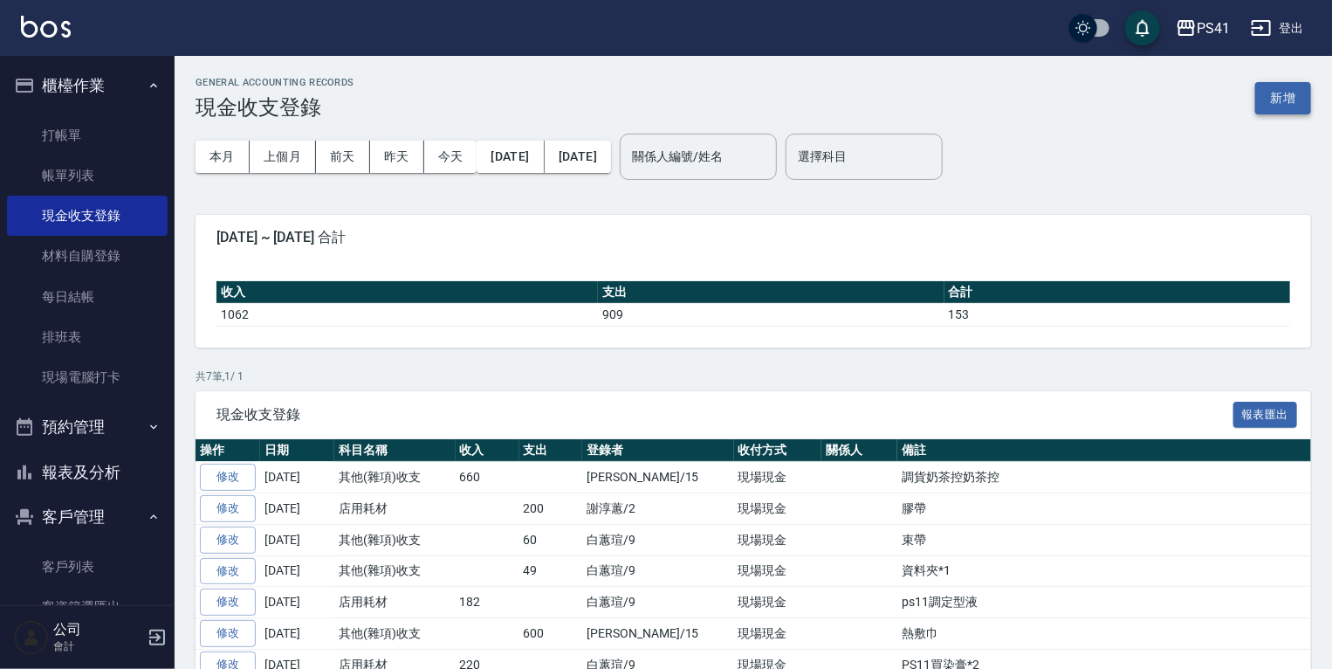
click at [1287, 86] on button "新增" at bounding box center [1283, 98] width 56 height 32
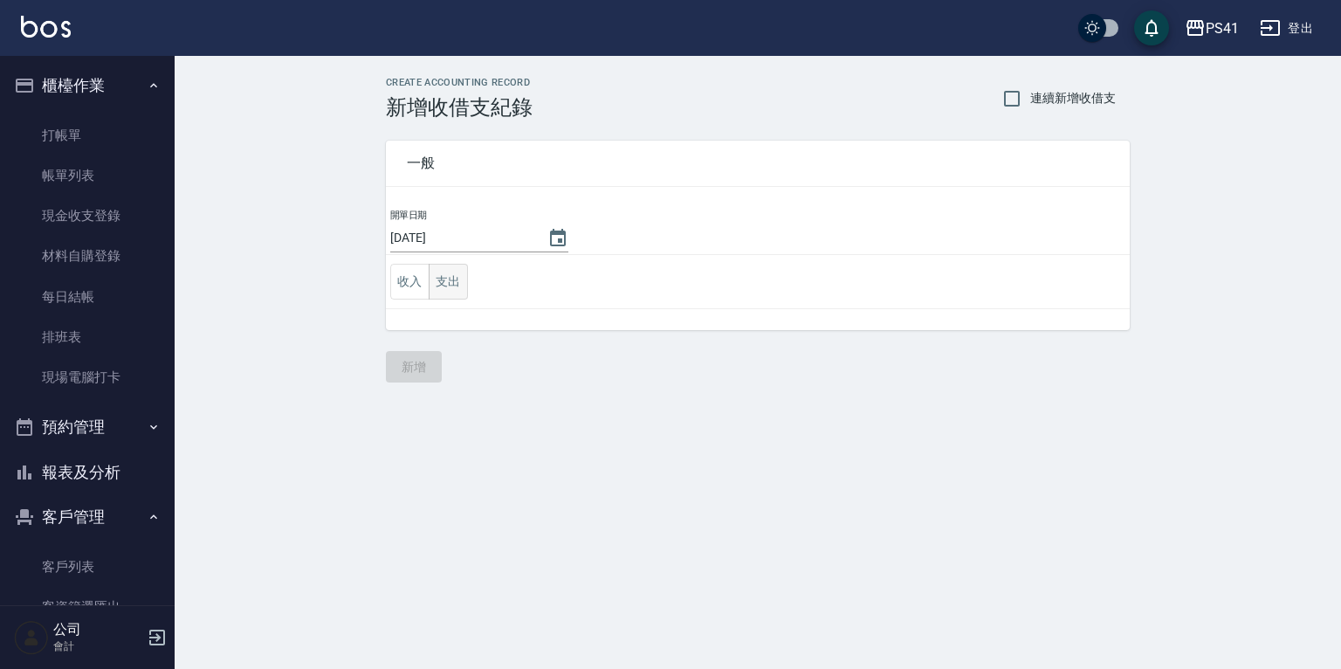
click at [446, 285] on button "支出" at bounding box center [448, 282] width 39 height 36
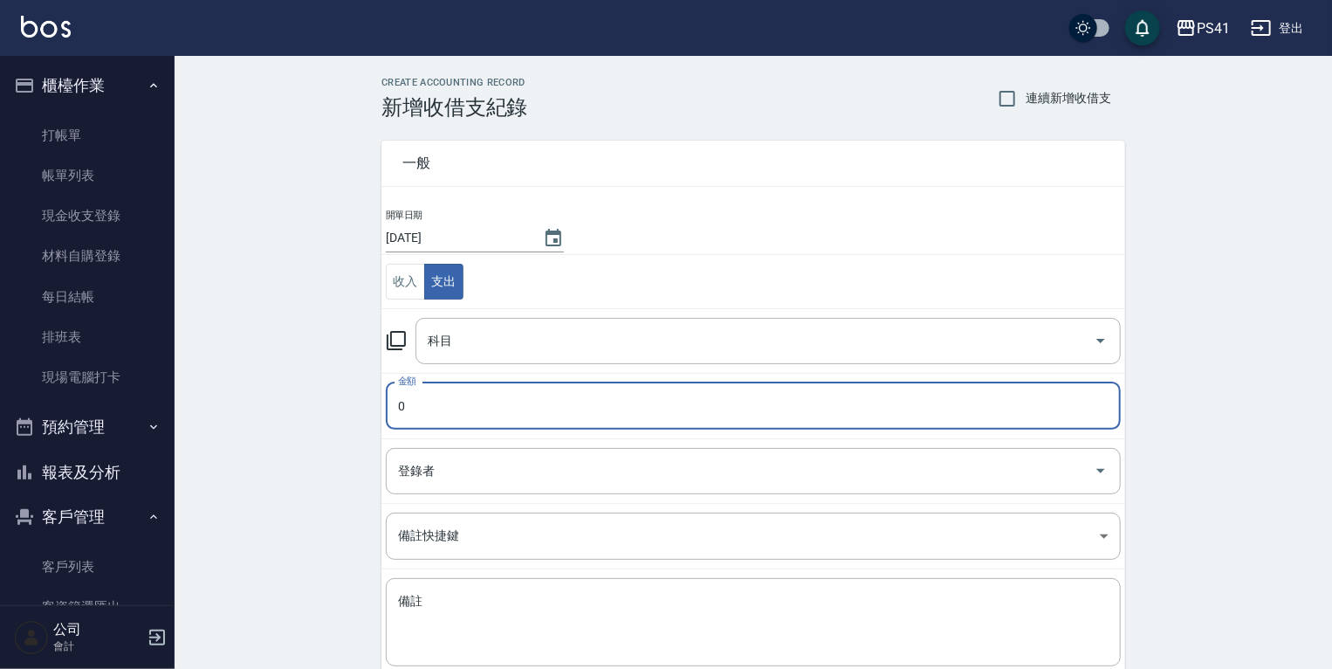
click at [439, 403] on input "0" at bounding box center [753, 405] width 735 height 47
click at [410, 458] on input "登錄者" at bounding box center [740, 471] width 693 height 31
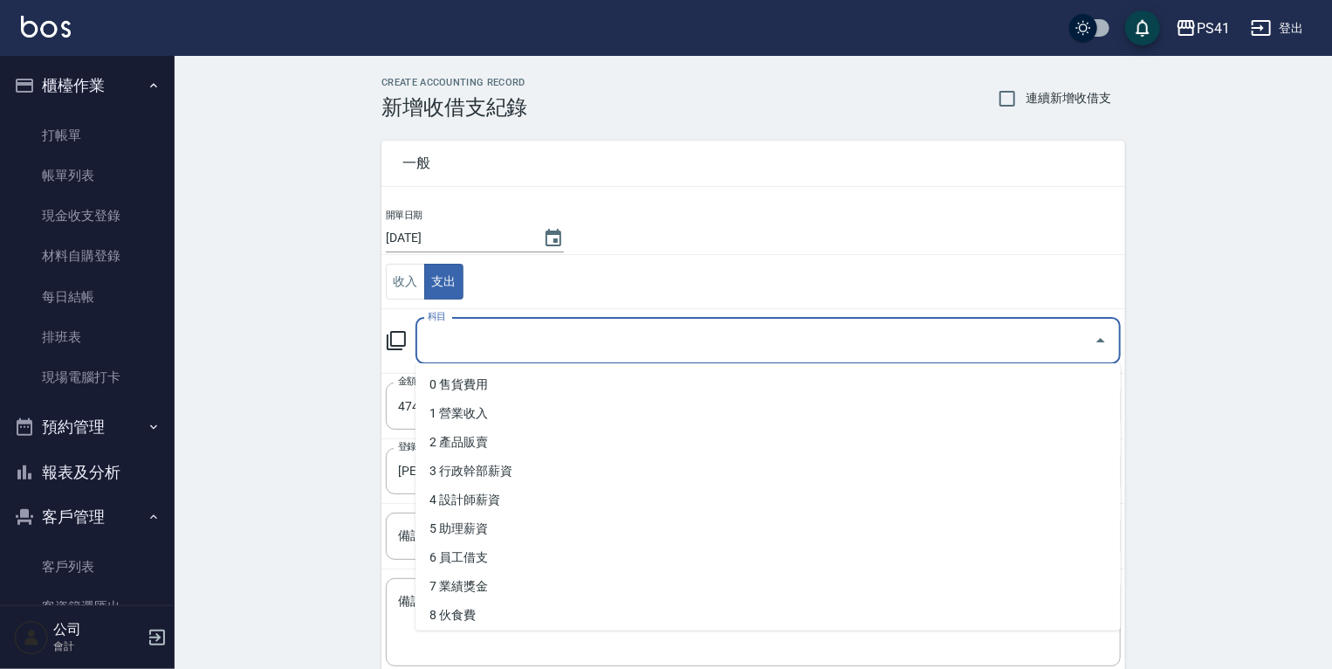
click at [498, 344] on input "科目" at bounding box center [754, 341] width 663 height 31
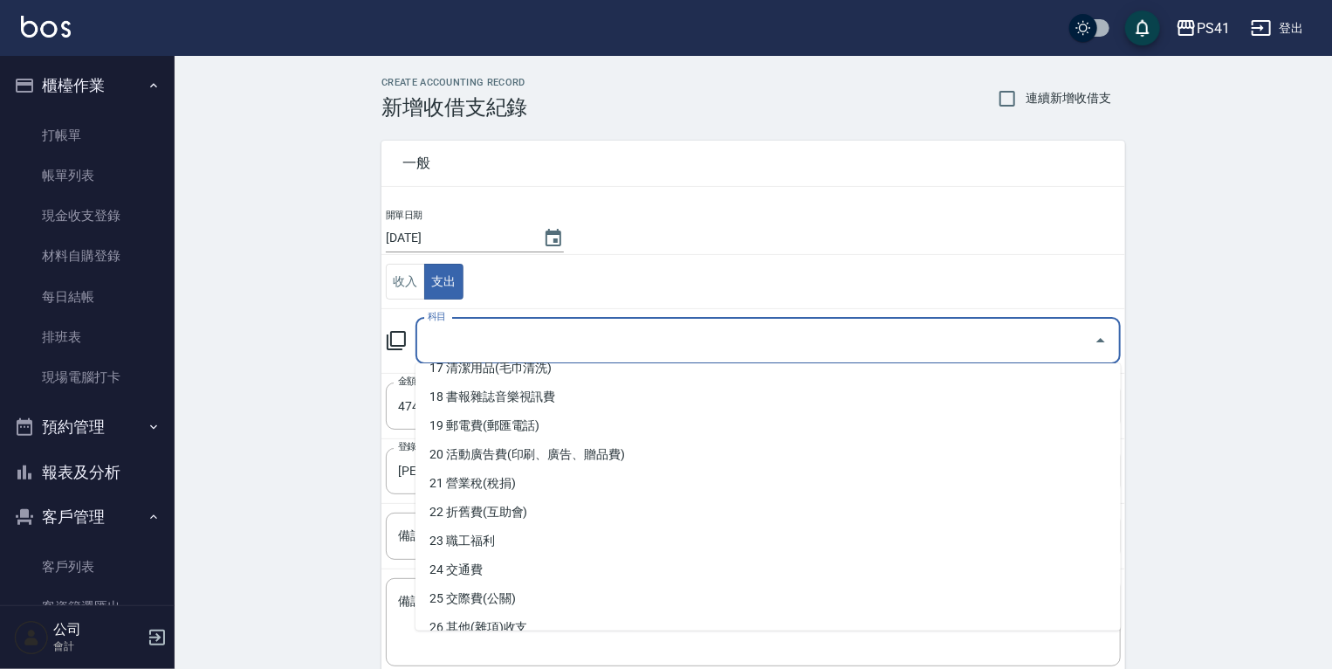
scroll to position [628, 0]
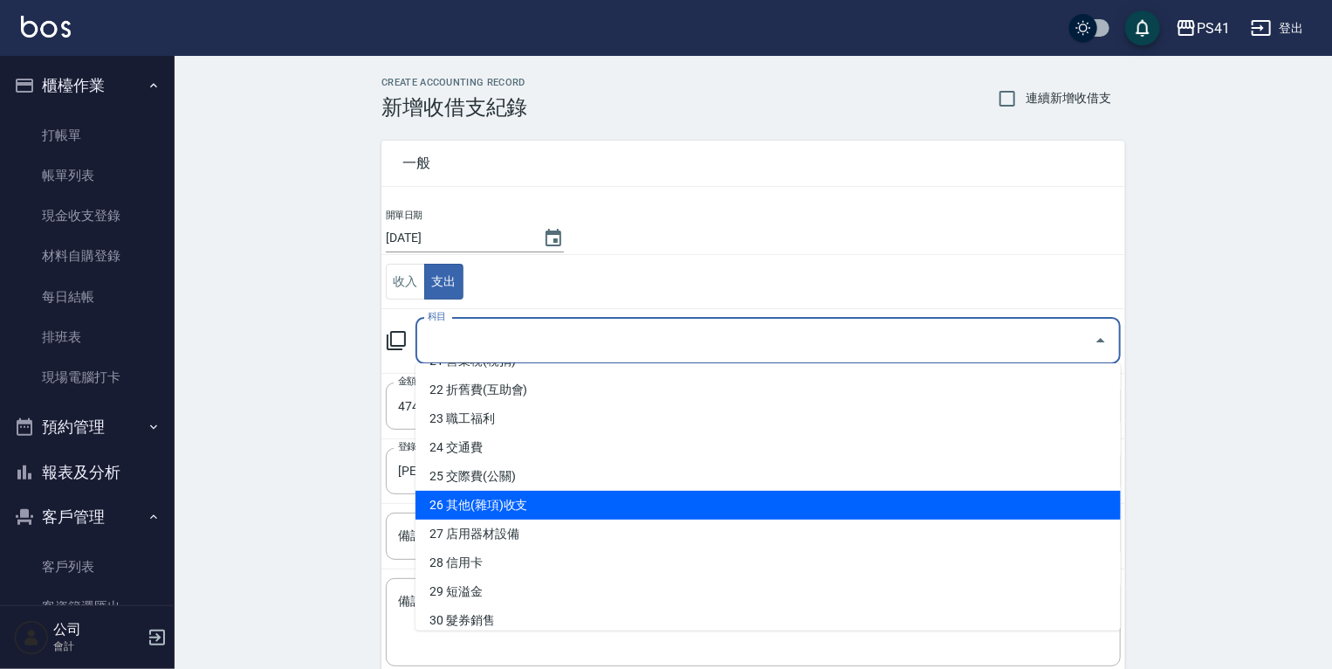
click at [541, 499] on li "26 其他(雜項)收支" at bounding box center [767, 505] width 705 height 29
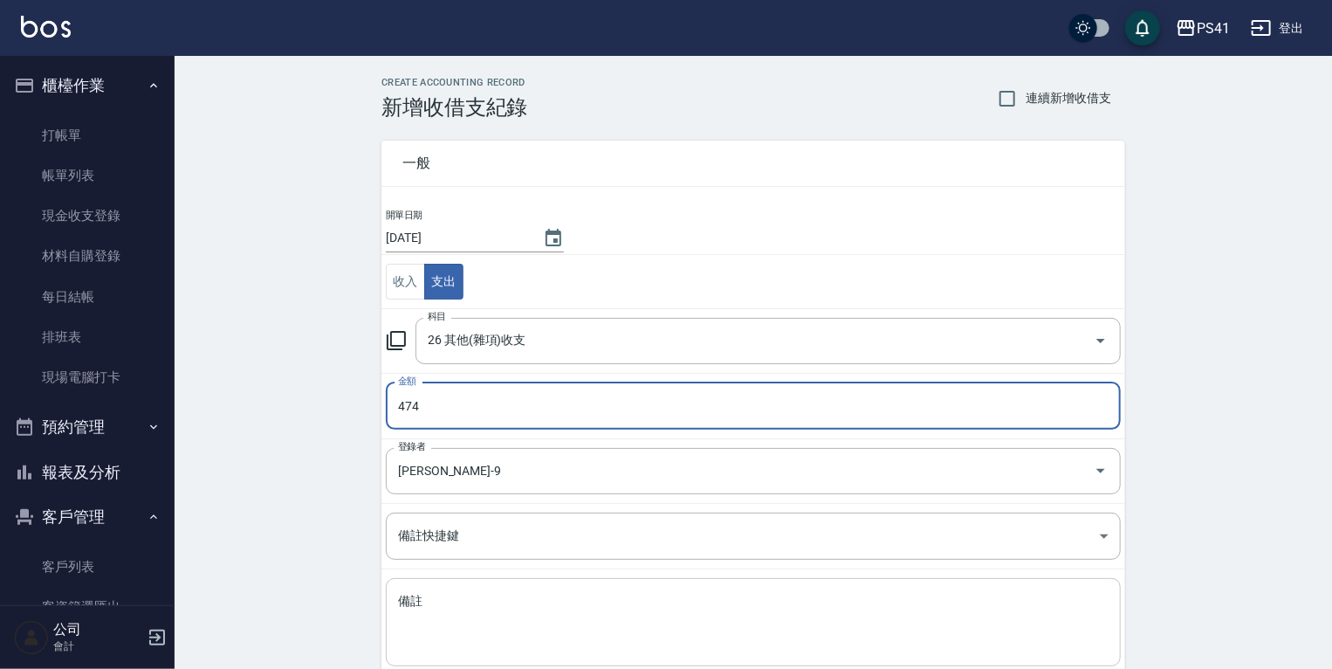
click at [454, 608] on textarea "備註" at bounding box center [753, 622] width 711 height 59
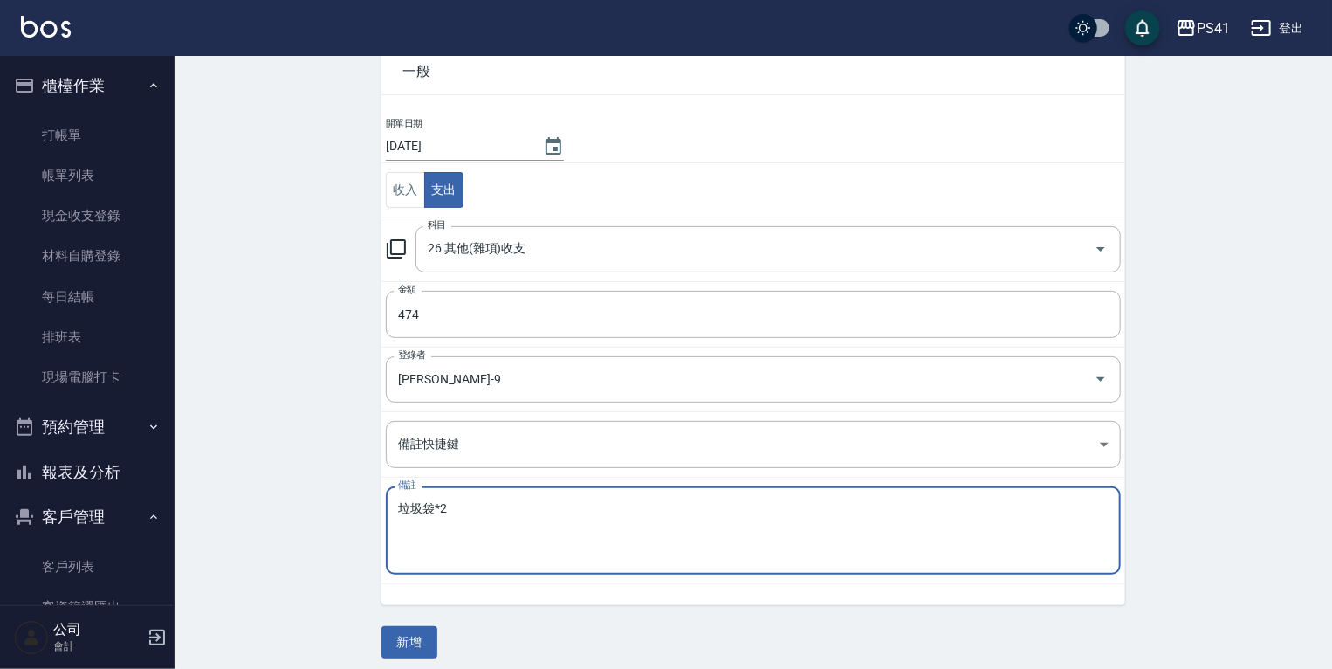
scroll to position [100, 0]
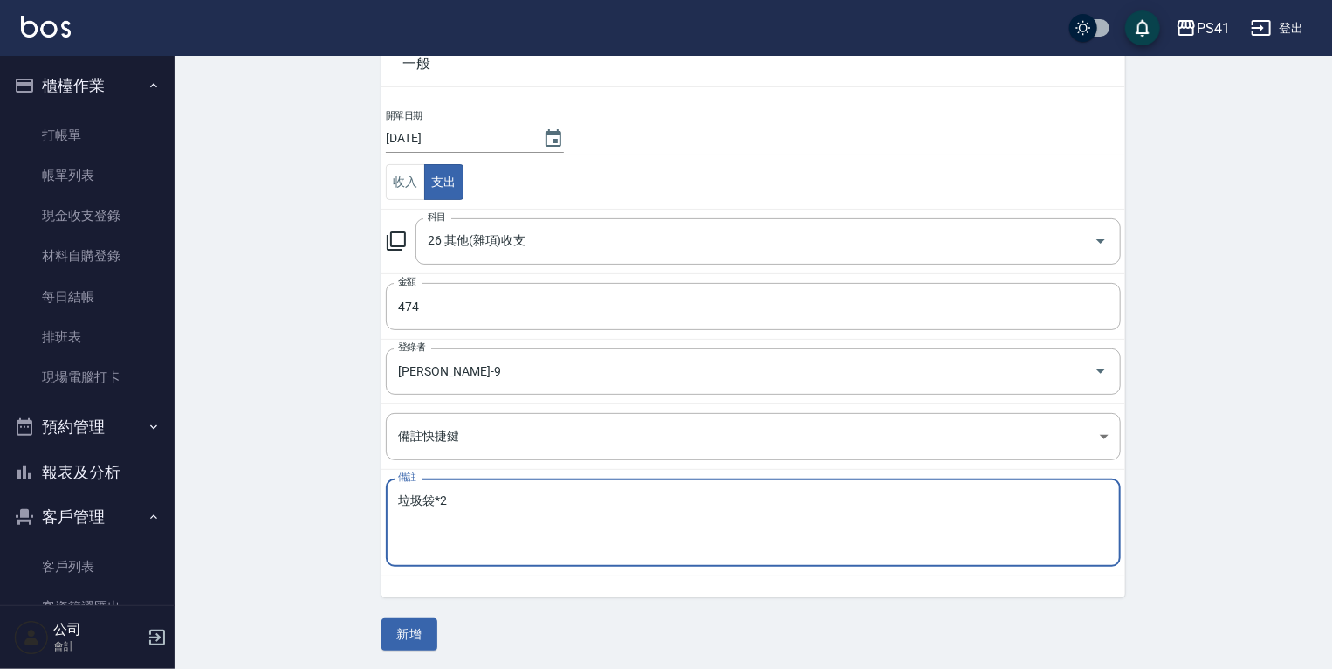
click at [435, 633] on button "新增" at bounding box center [409, 634] width 56 height 32
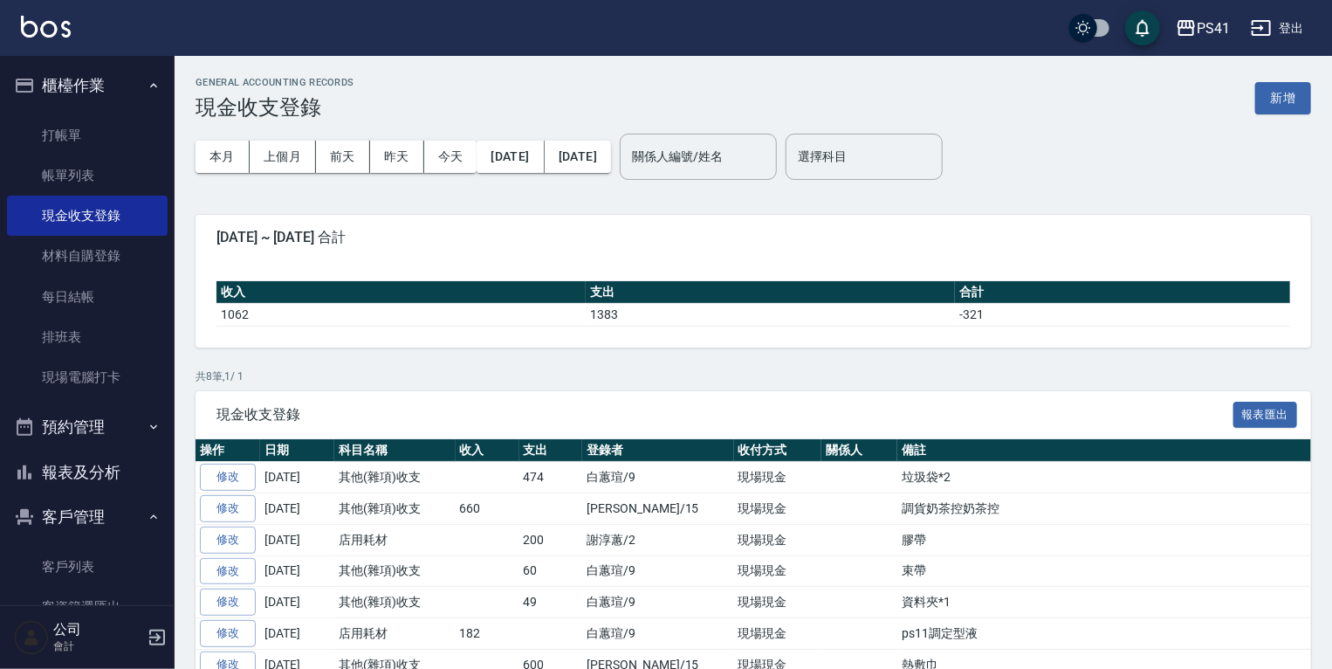
drag, startPoint x: 65, startPoint y: 466, endPoint x: 80, endPoint y: 447, distance: 24.8
click at [66, 468] on button "報表及分析" at bounding box center [87, 472] width 161 height 45
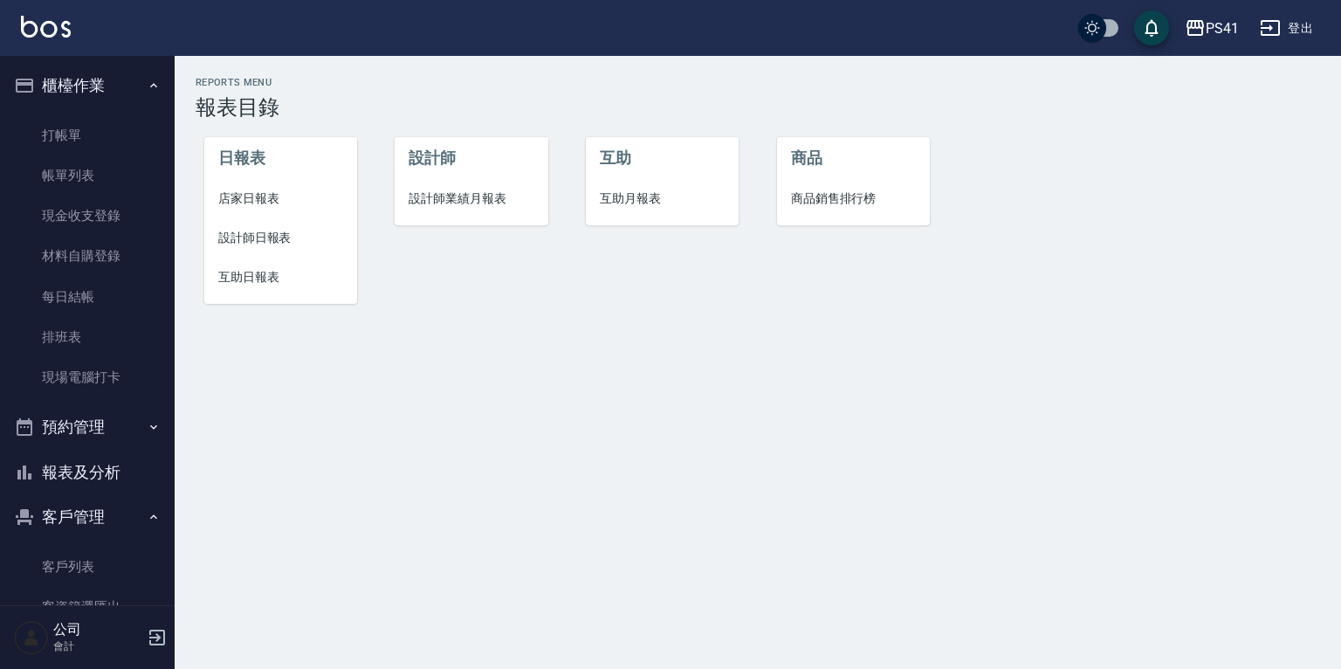
click at [257, 185] on li "店家日報表" at bounding box center [280, 198] width 153 height 39
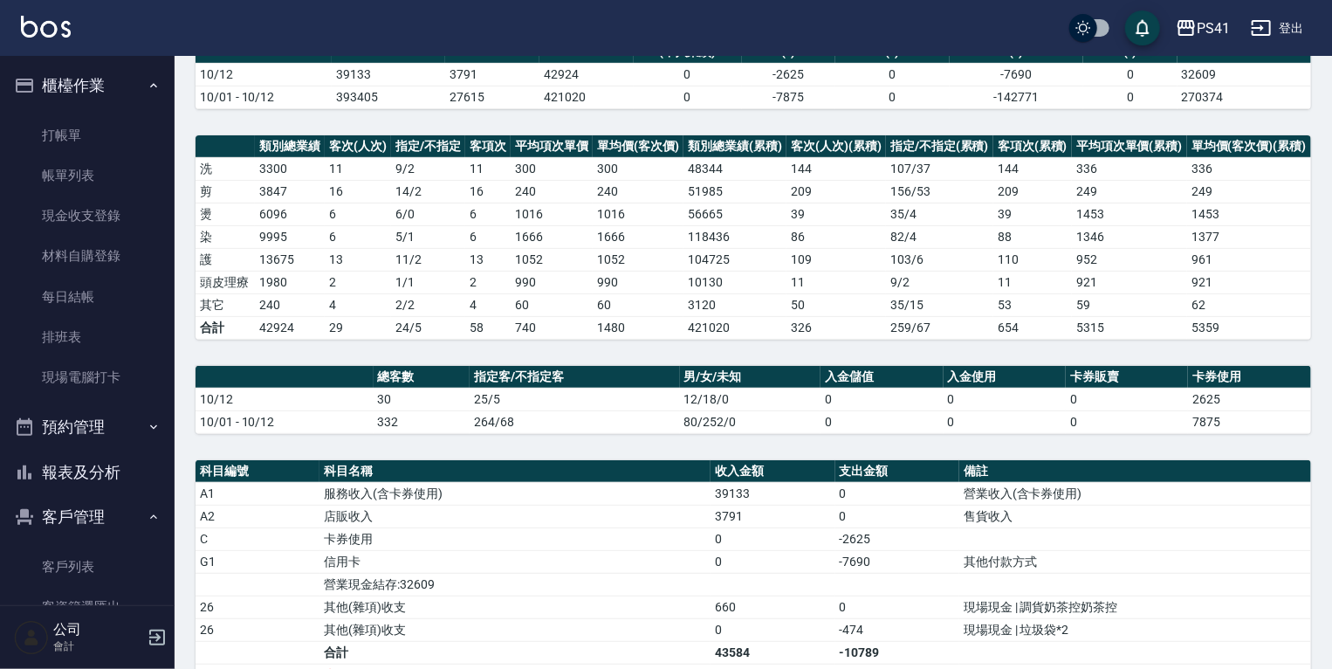
scroll to position [411, 0]
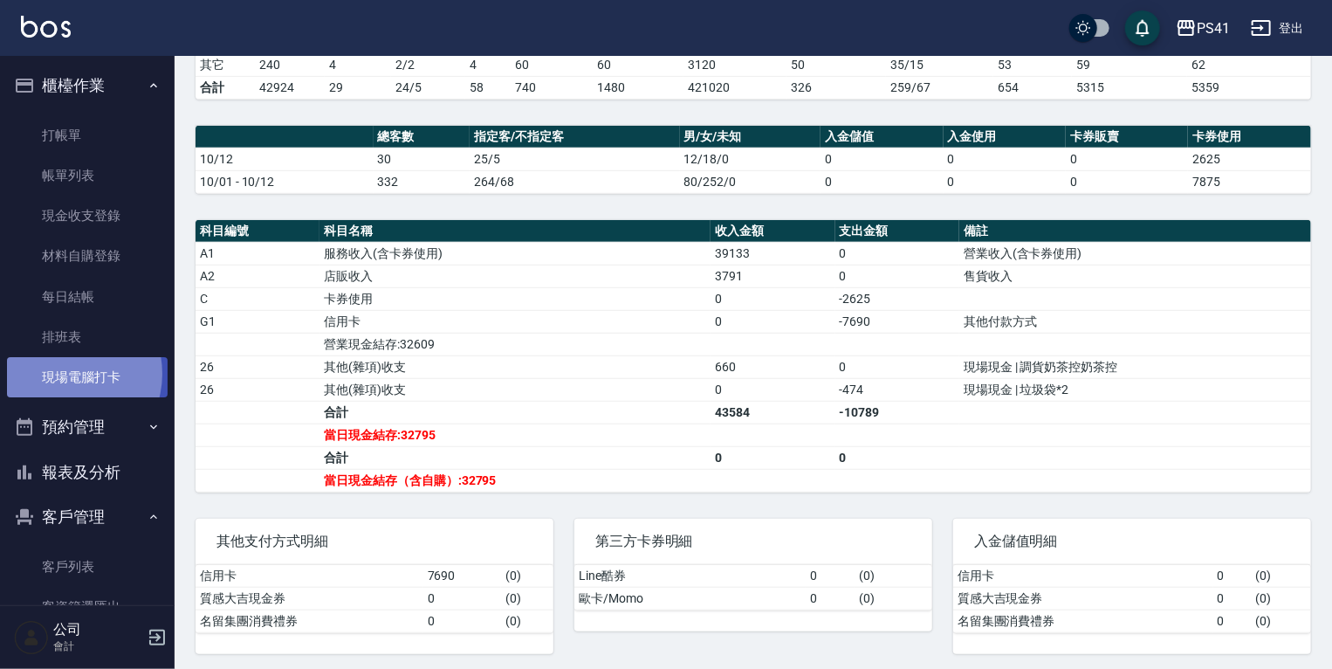
click at [64, 374] on link "現場電腦打卡" at bounding box center [87, 377] width 161 height 40
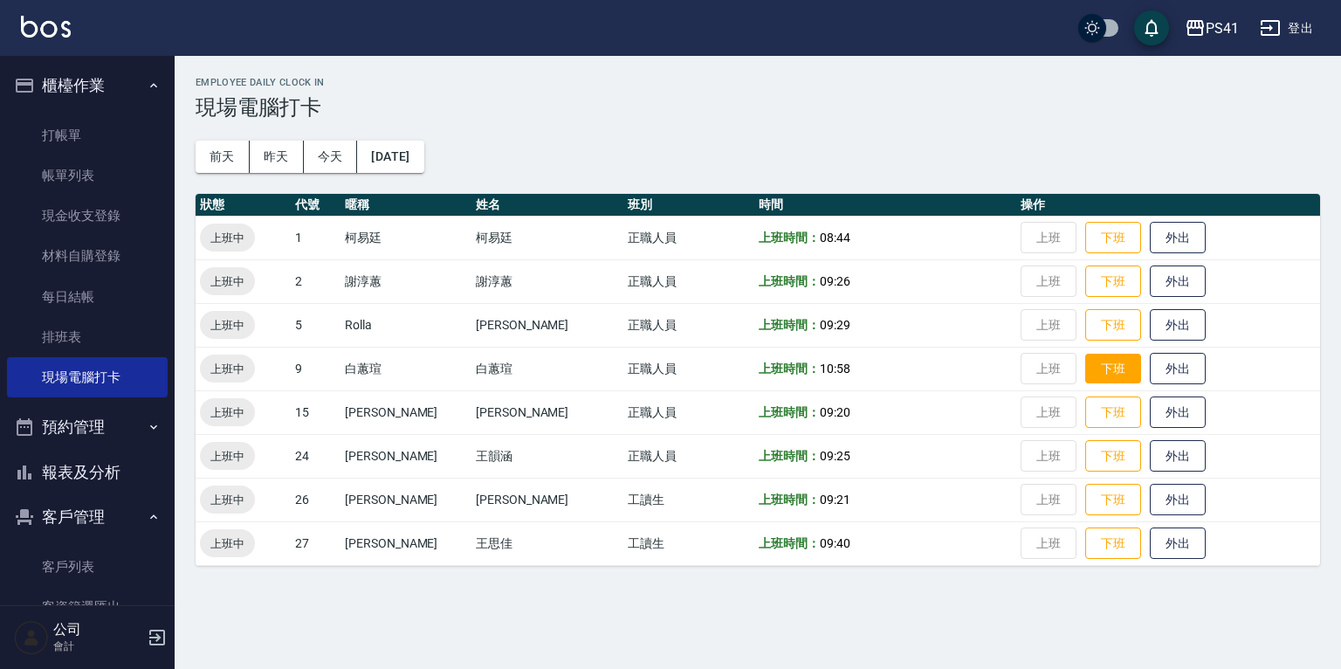
click at [1085, 367] on button "下班" at bounding box center [1113, 369] width 56 height 31
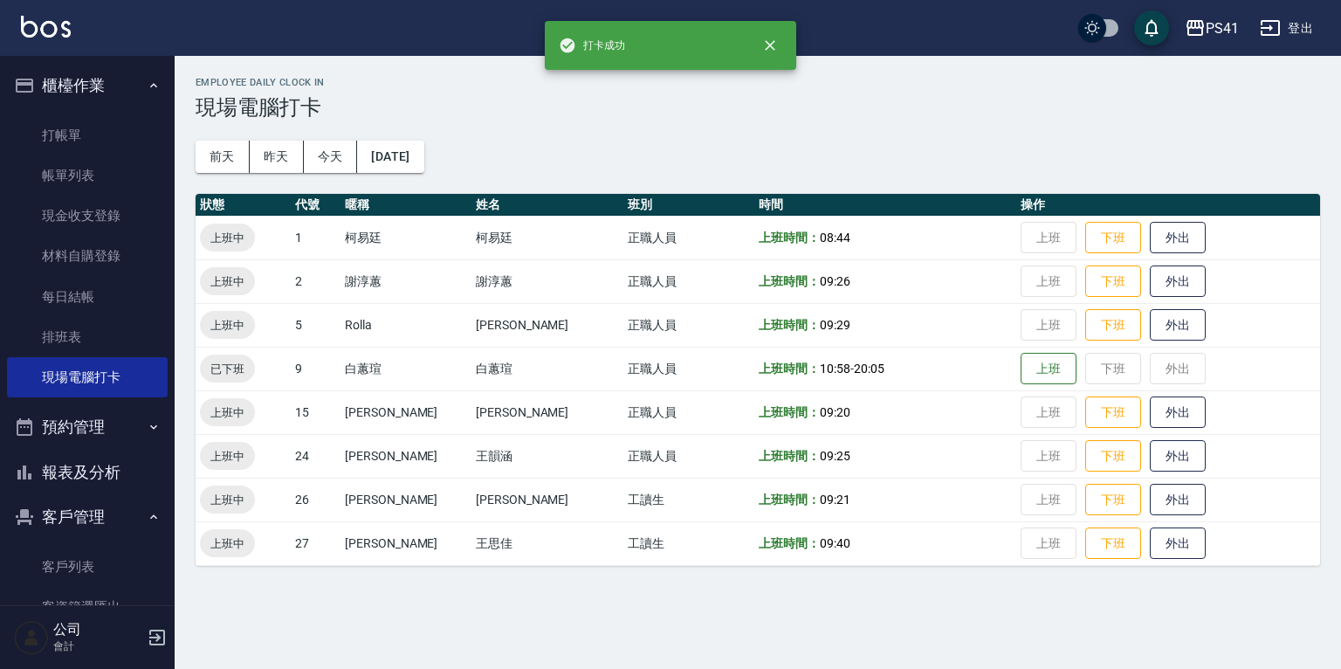
click at [88, 468] on button "報表及分析" at bounding box center [87, 472] width 161 height 45
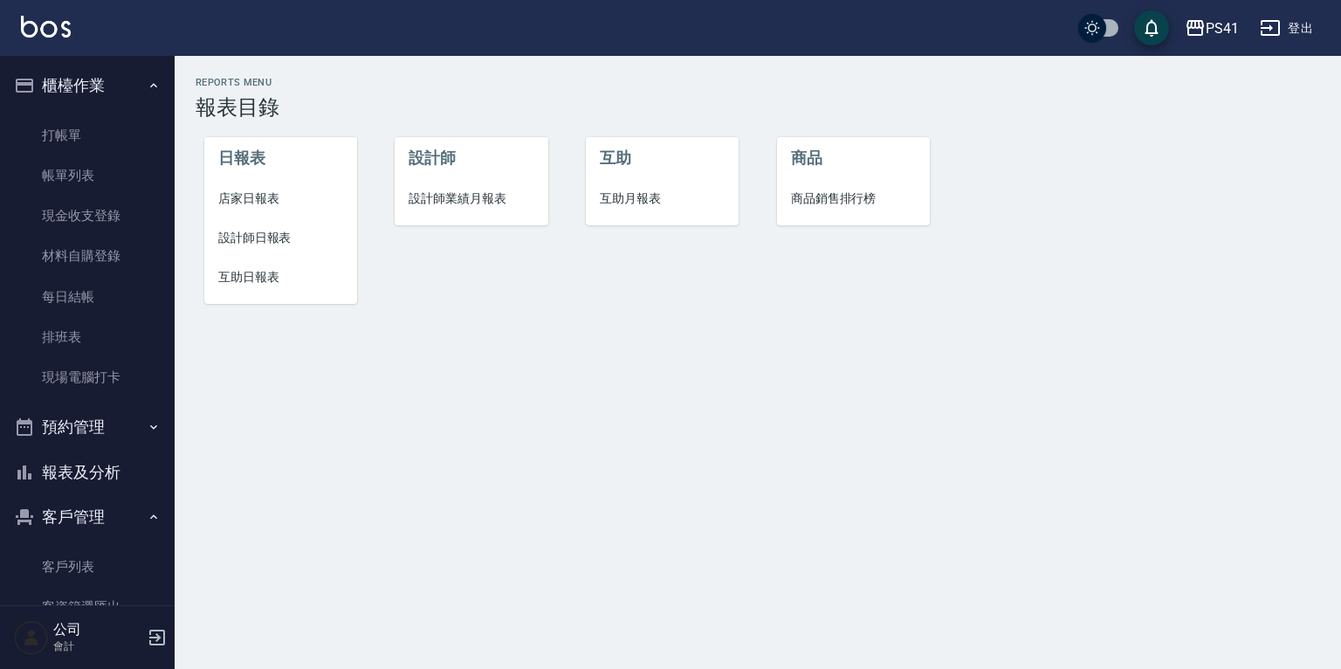
click at [267, 196] on span "店家日報表" at bounding box center [280, 198] width 125 height 18
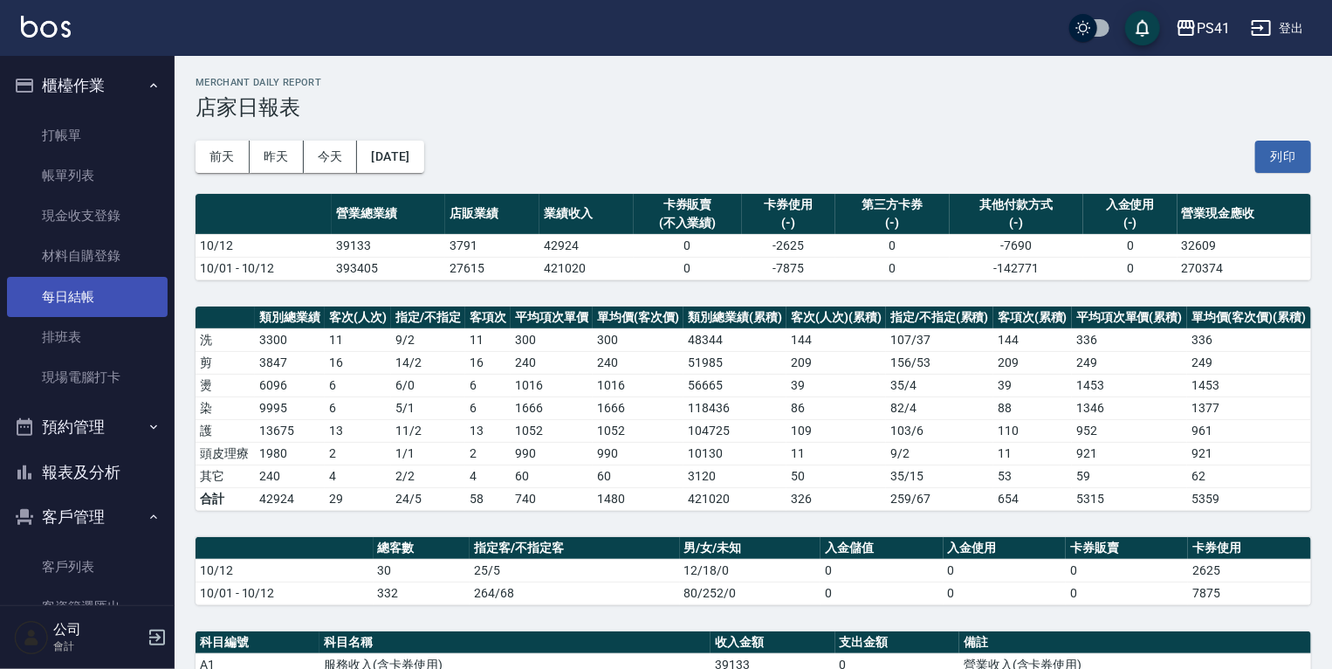
click at [97, 299] on link "每日結帳" at bounding box center [87, 297] width 161 height 40
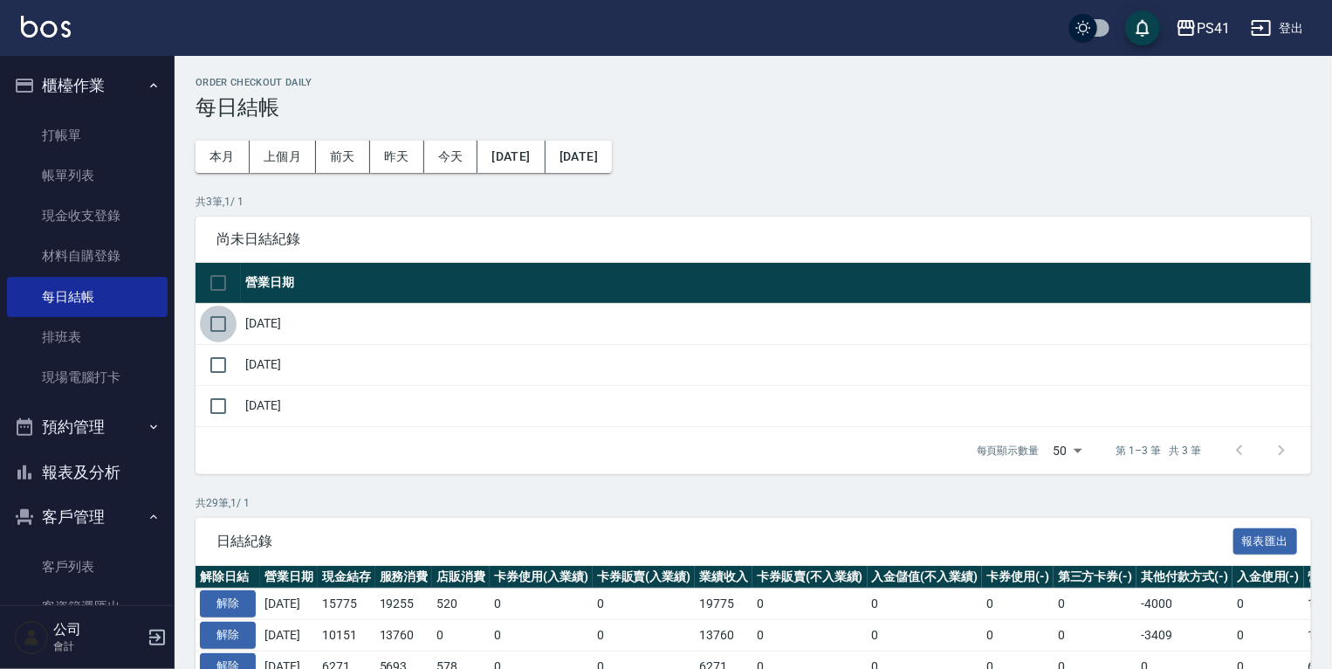
click at [210, 313] on input "checkbox" at bounding box center [218, 324] width 37 height 37
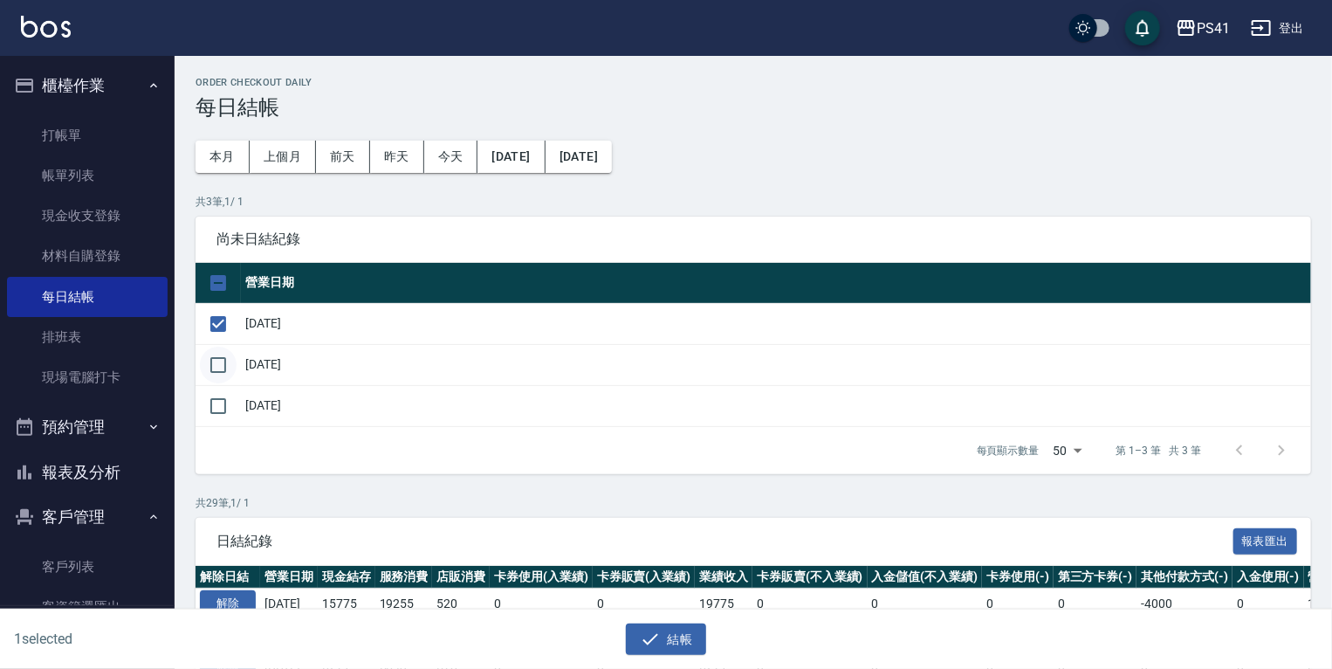
click at [223, 362] on input "checkbox" at bounding box center [218, 365] width 37 height 37
click at [203, 430] on div "每頁顯示數量 50 50 第 1–3 筆 共 3 筆" at bounding box center [754, 450] width 1116 height 47
click at [213, 401] on input "checkbox" at bounding box center [218, 406] width 37 height 37
click at [680, 642] on button "結帳" at bounding box center [666, 639] width 81 height 32
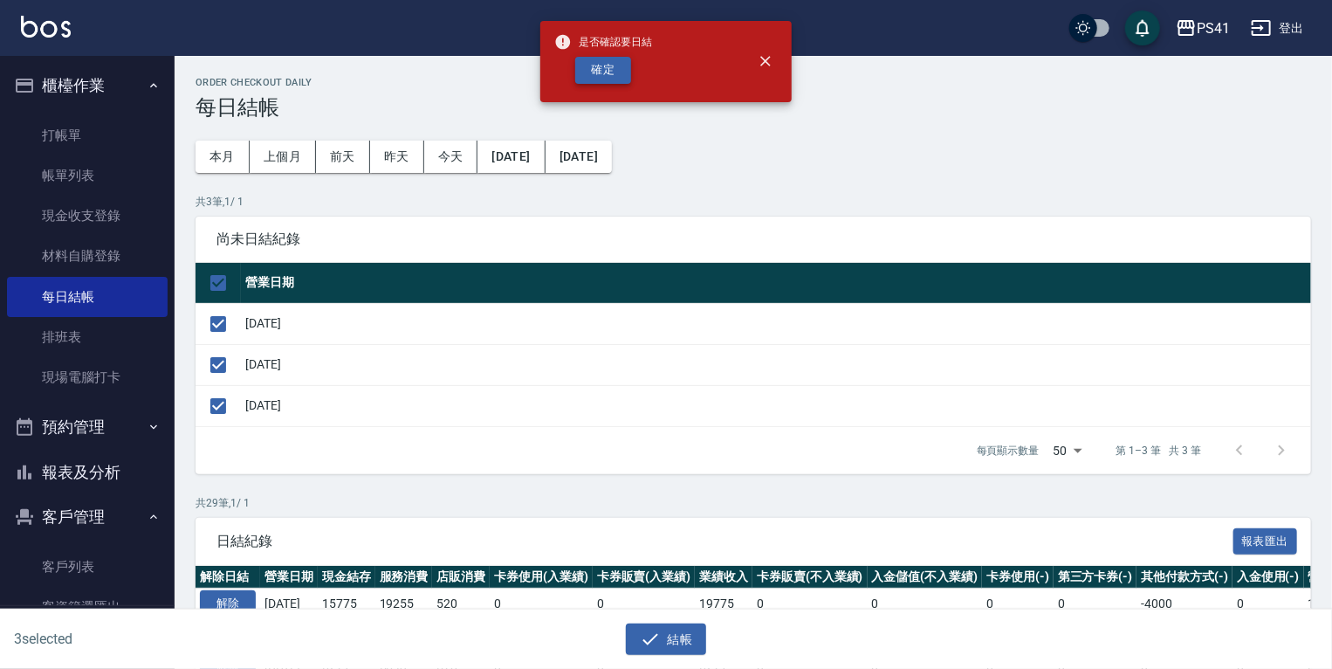
click at [618, 70] on button "確定" at bounding box center [603, 70] width 56 height 27
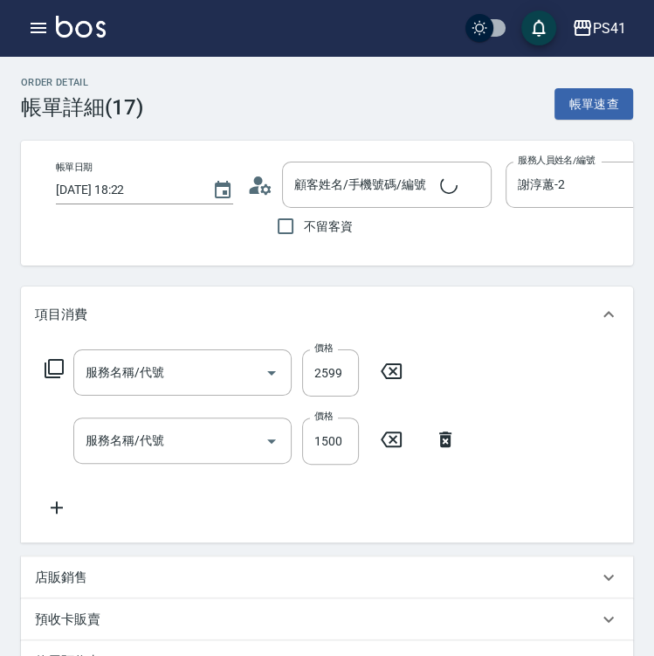
type input "漂染肩上2999以上(42999)"
type input "原價1201~1500護髮(51500)"
type input "[PERSON_NAME]/[PERSON_NAME]/0002"
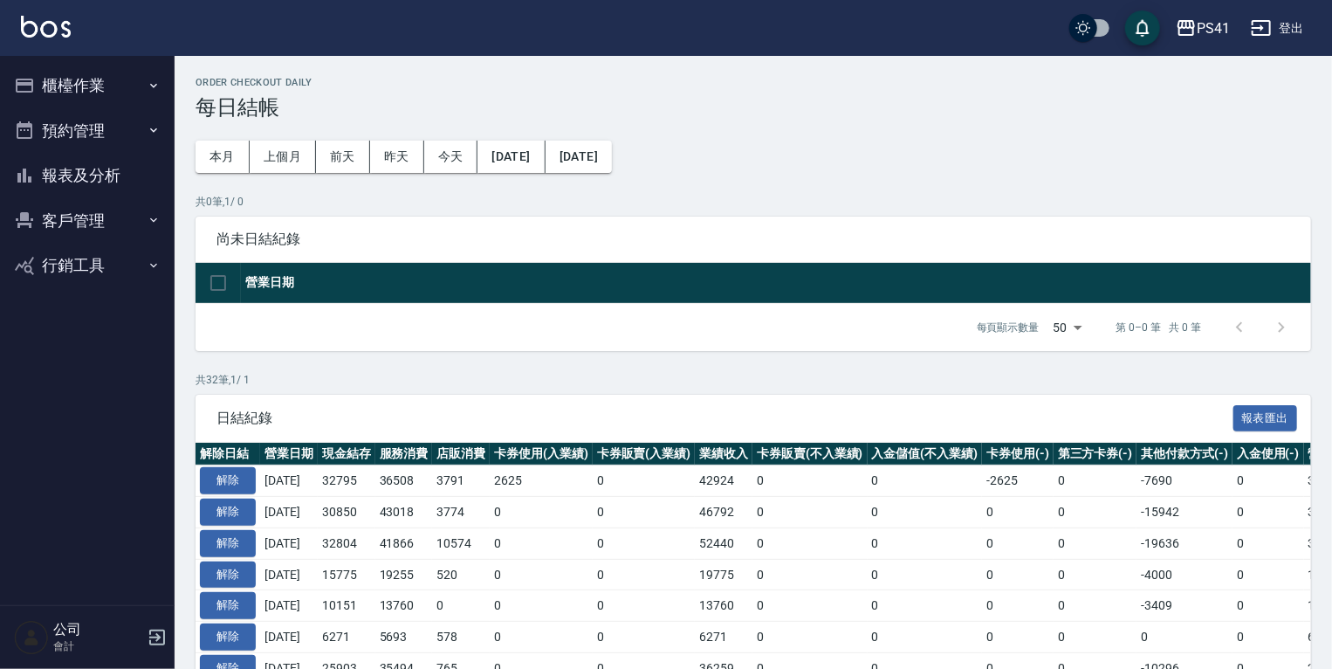
drag, startPoint x: 102, startPoint y: 178, endPoint x: 120, endPoint y: 194, distance: 23.5
click at [106, 178] on button "報表及分析" at bounding box center [87, 175] width 161 height 45
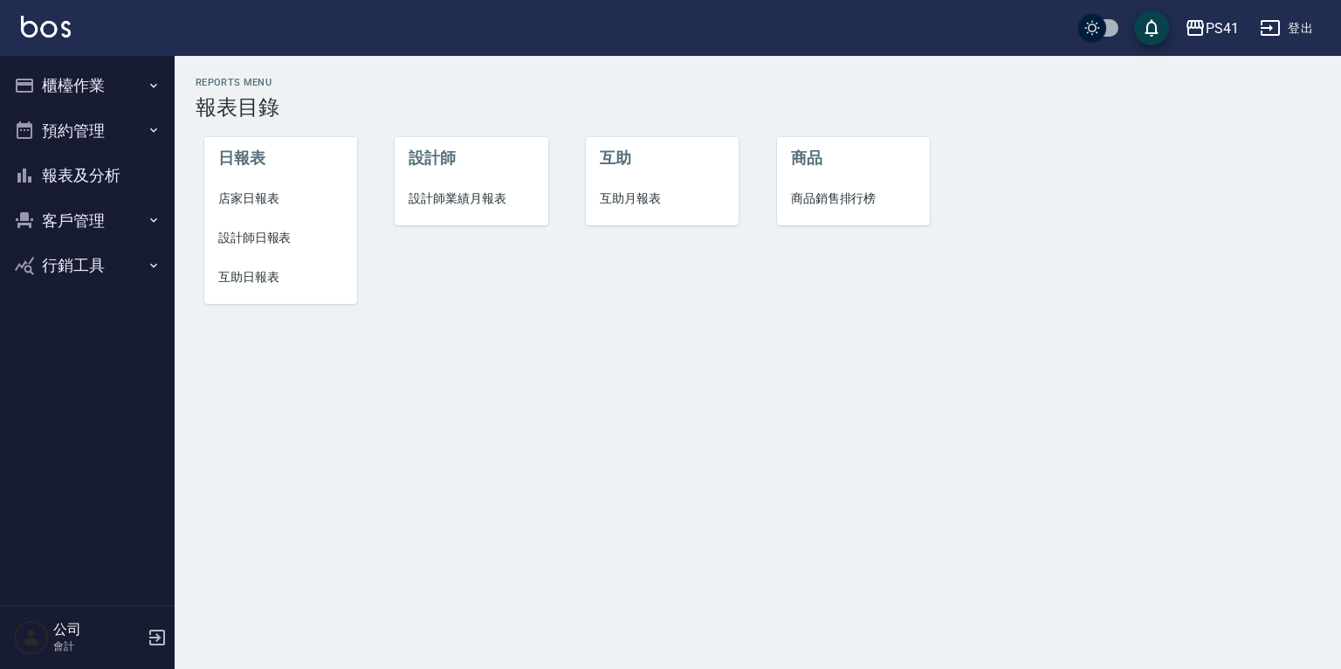
click at [265, 197] on span "店家日報表" at bounding box center [280, 198] width 125 height 18
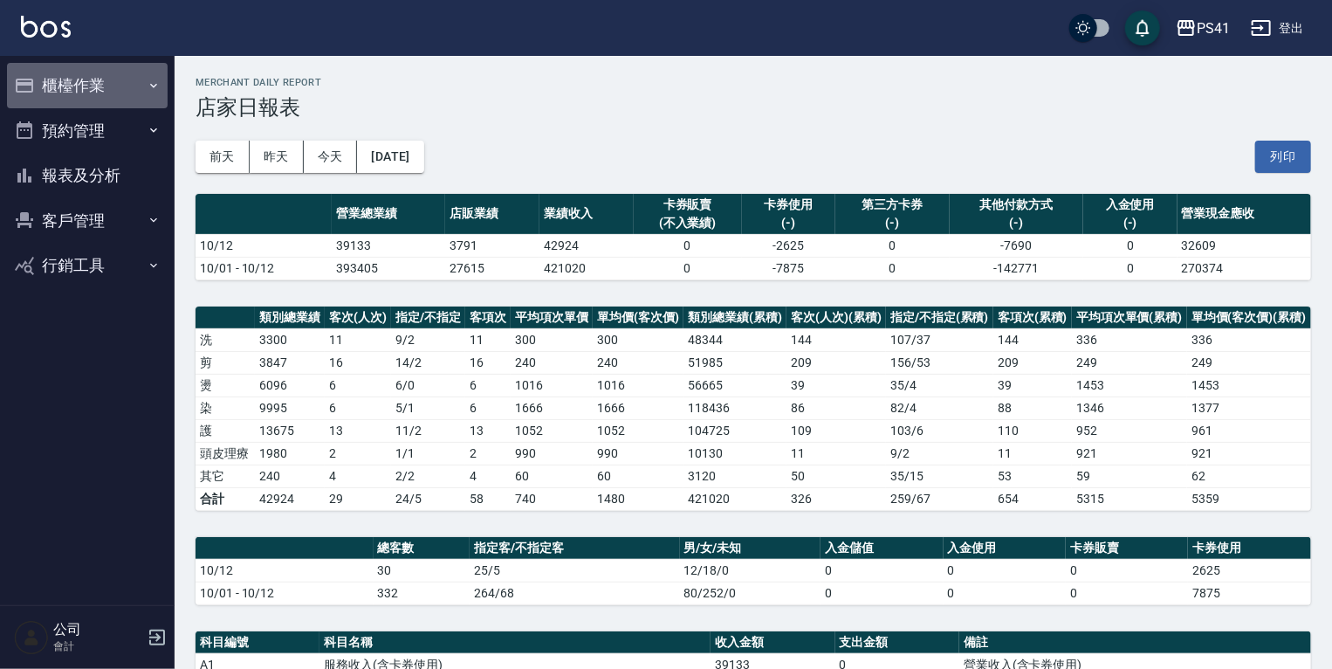
click at [150, 86] on icon "button" at bounding box center [154, 86] width 14 height 14
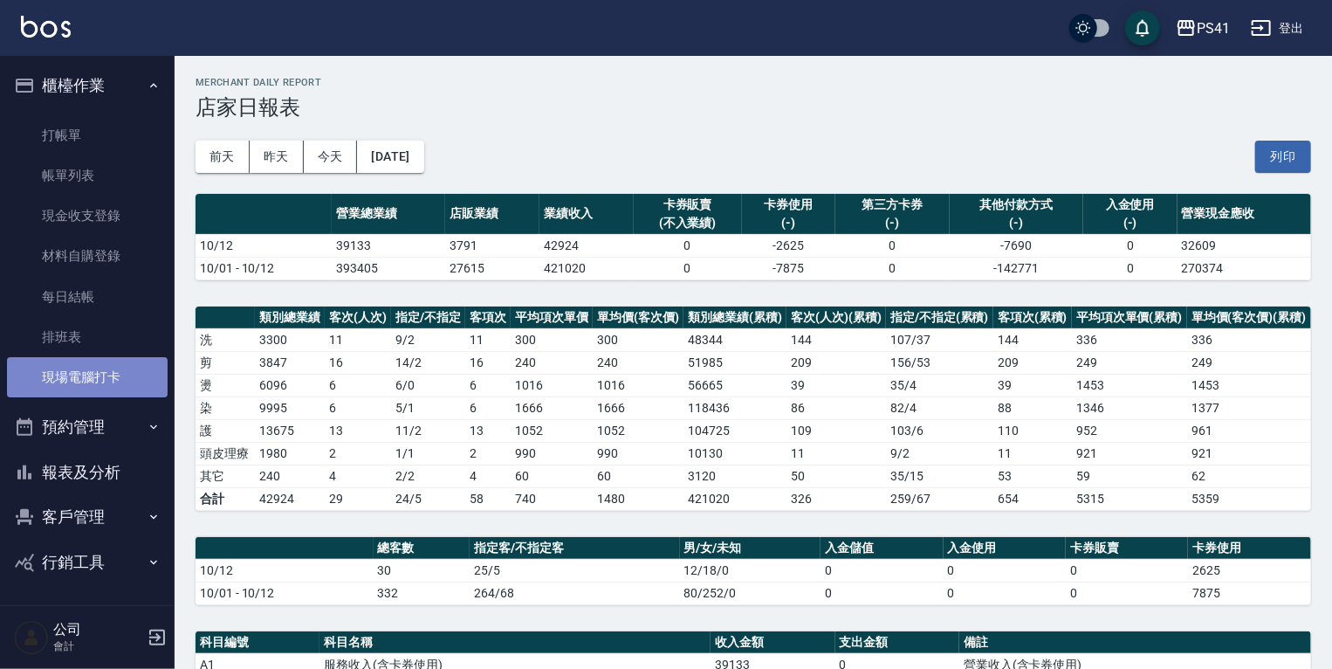
click at [120, 371] on link "現場電腦打卡" at bounding box center [87, 377] width 161 height 40
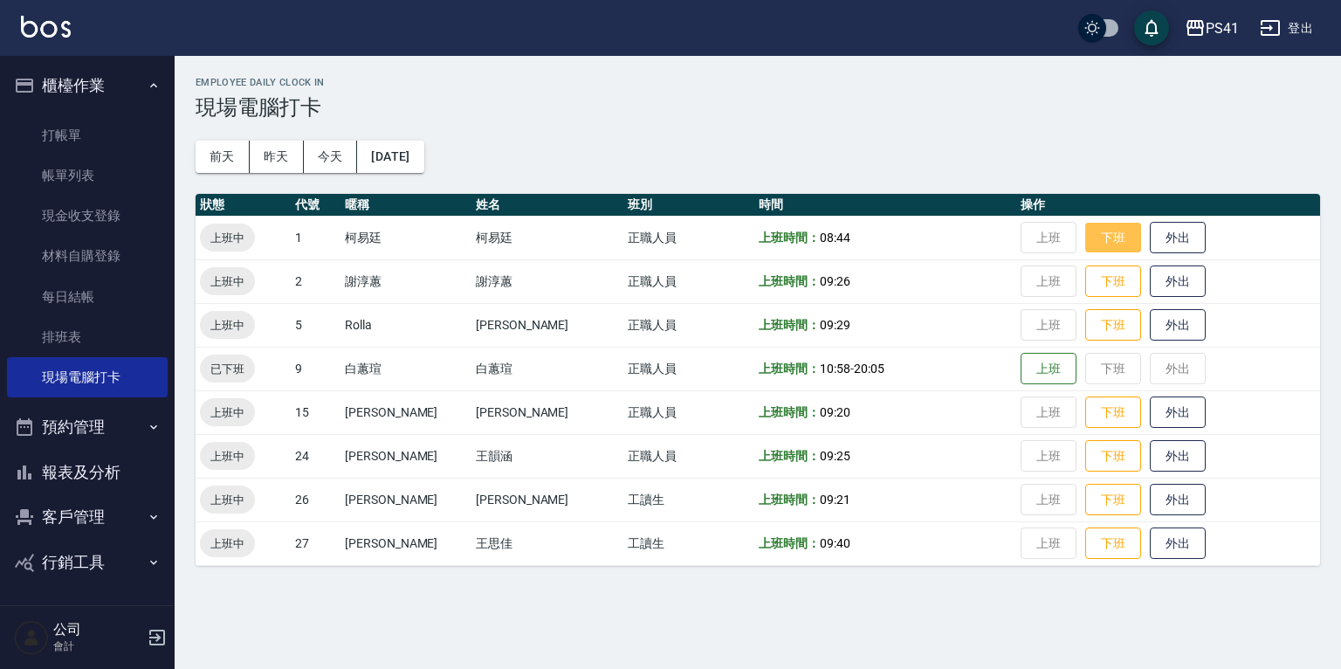
click at [1085, 233] on button "下班" at bounding box center [1113, 238] width 56 height 31
click at [94, 468] on button "報表及分析" at bounding box center [87, 472] width 161 height 45
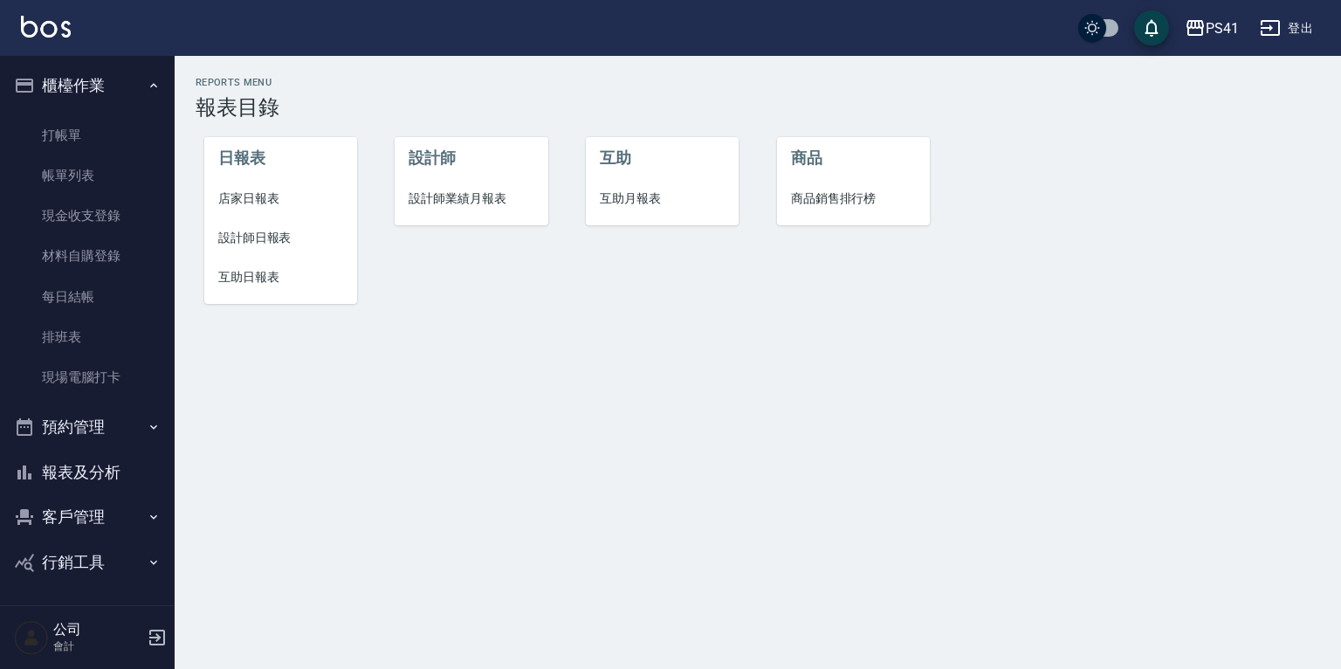
click at [258, 232] on span "設計師日報表" at bounding box center [280, 238] width 125 height 18
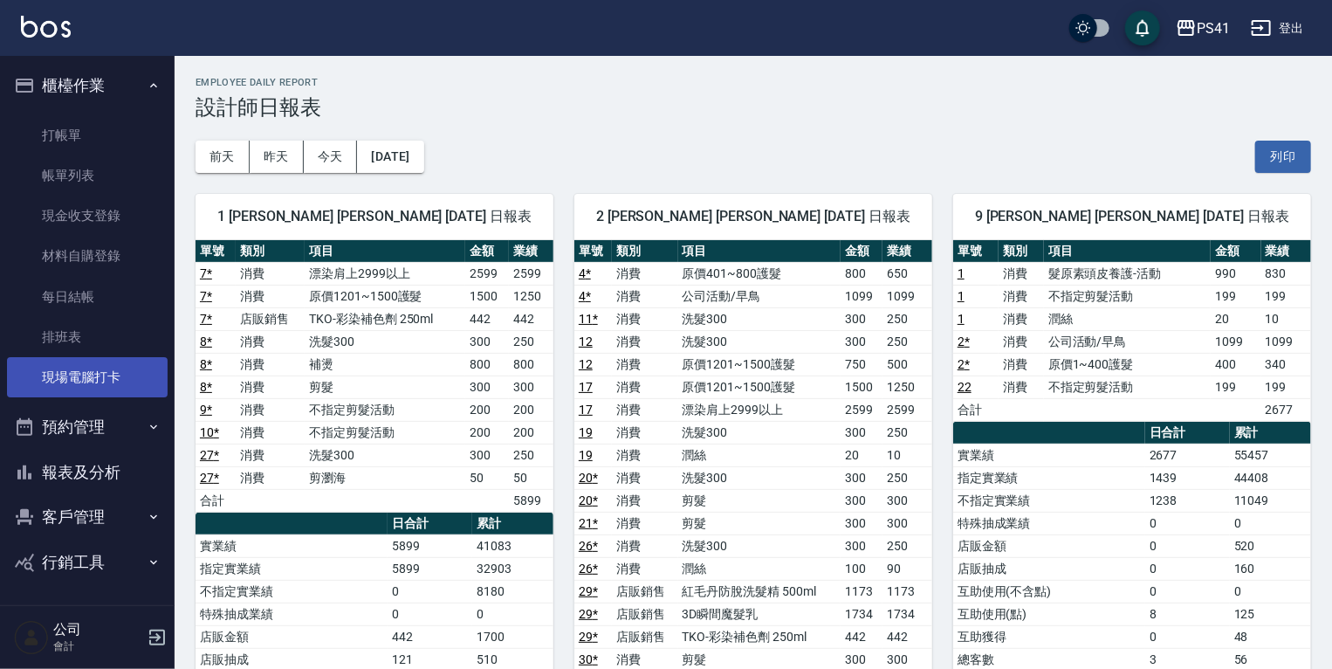
click at [86, 377] on link "現場電腦打卡" at bounding box center [87, 377] width 161 height 40
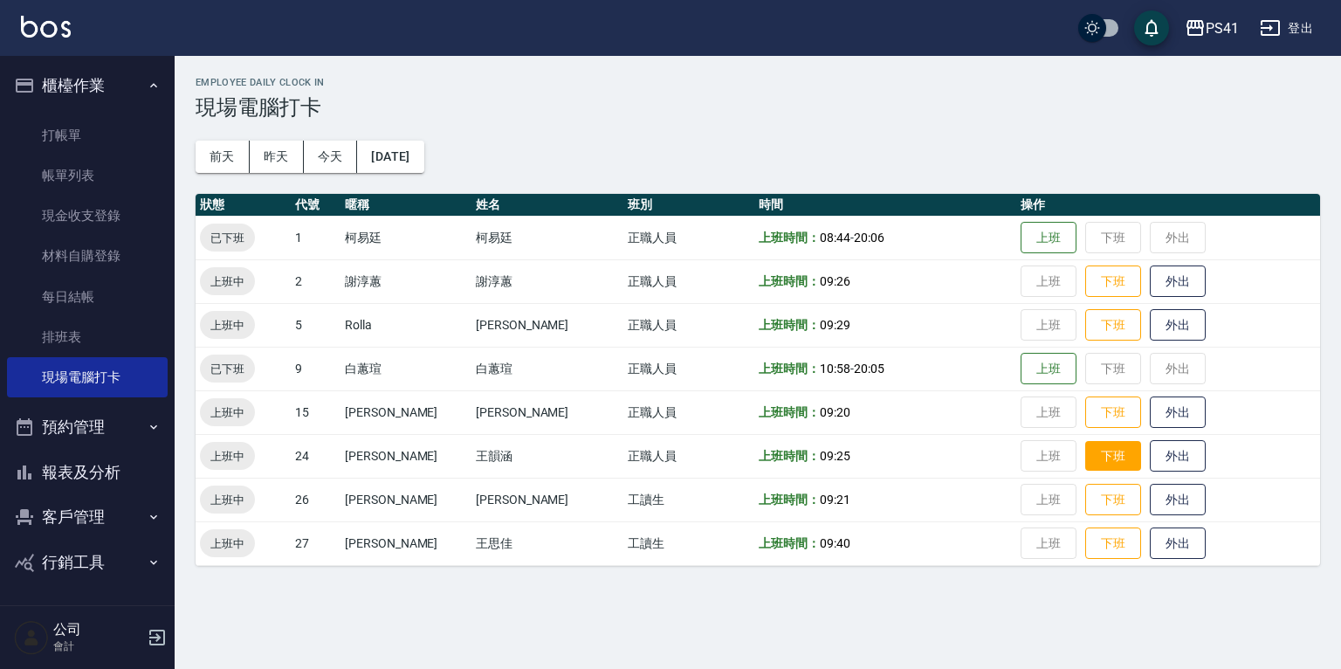
click at [1085, 464] on button "下班" at bounding box center [1113, 456] width 56 height 31
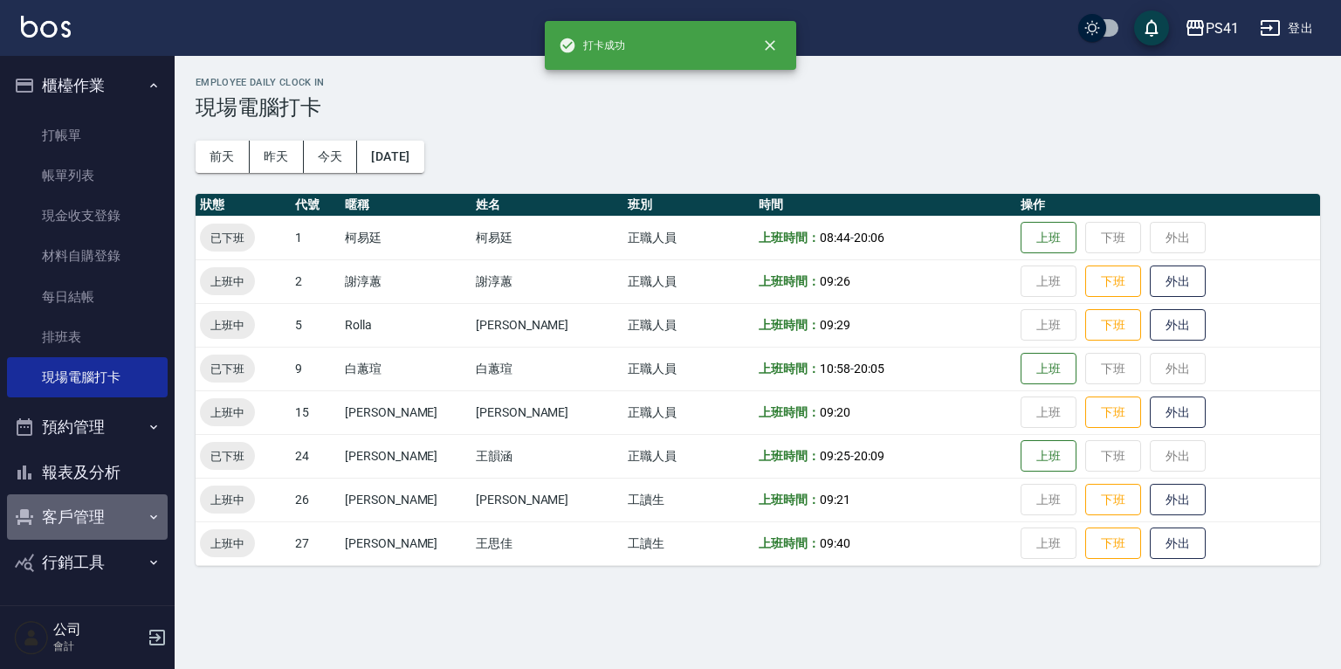
click at [117, 525] on button "客戶管理" at bounding box center [87, 516] width 161 height 45
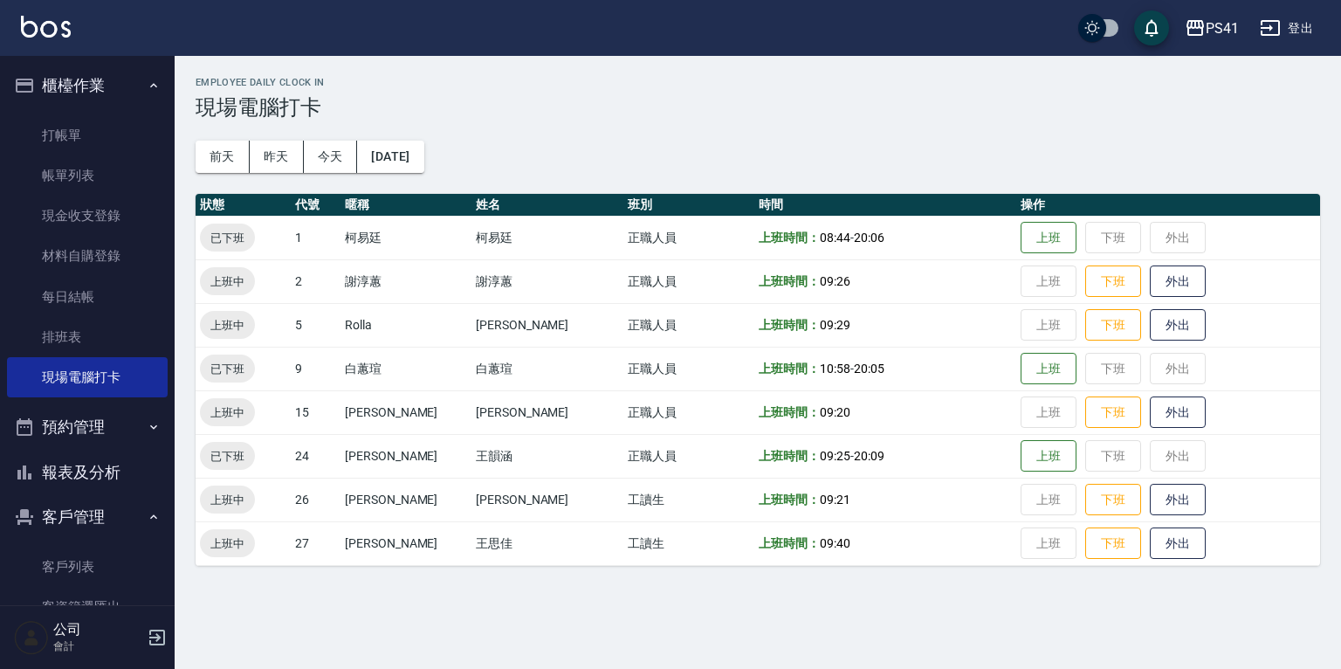
drag, startPoint x: 113, startPoint y: 515, endPoint x: 119, endPoint y: 492, distance: 23.5
click at [118, 507] on button "客戶管理" at bounding box center [87, 516] width 161 height 45
click at [116, 483] on button "報表及分析" at bounding box center [87, 472] width 161 height 45
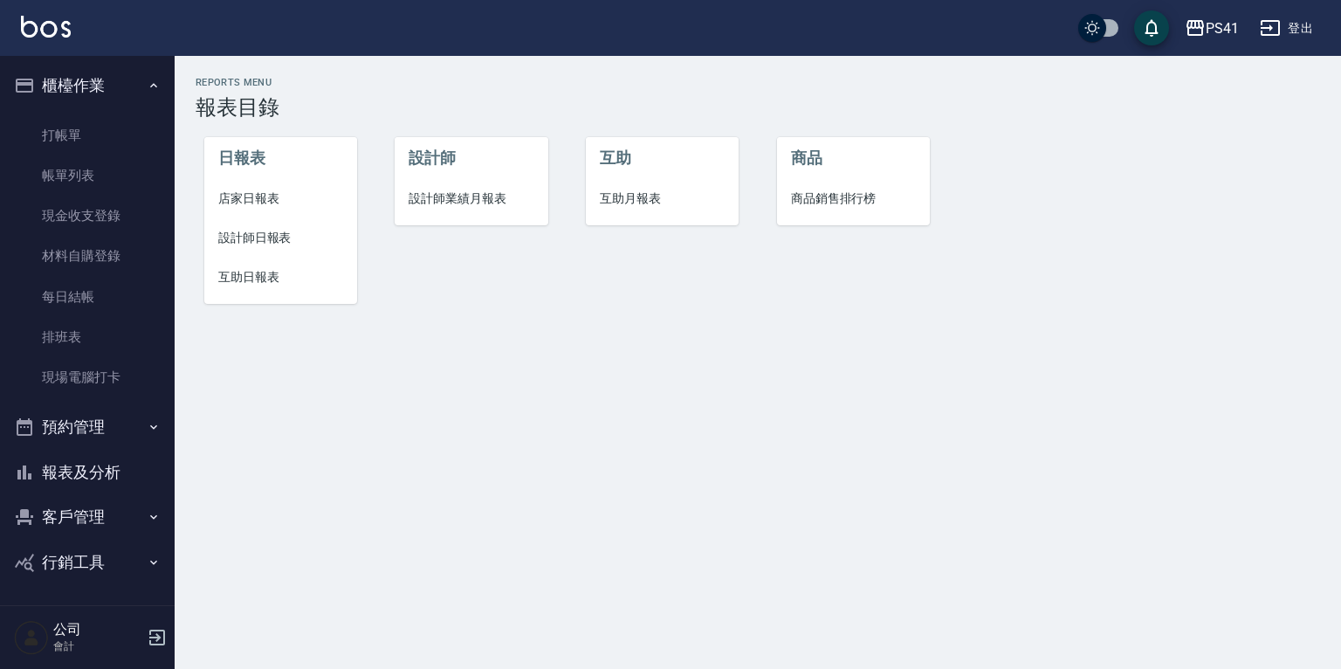
click at [265, 273] on span "互助日報表" at bounding box center [280, 277] width 125 height 18
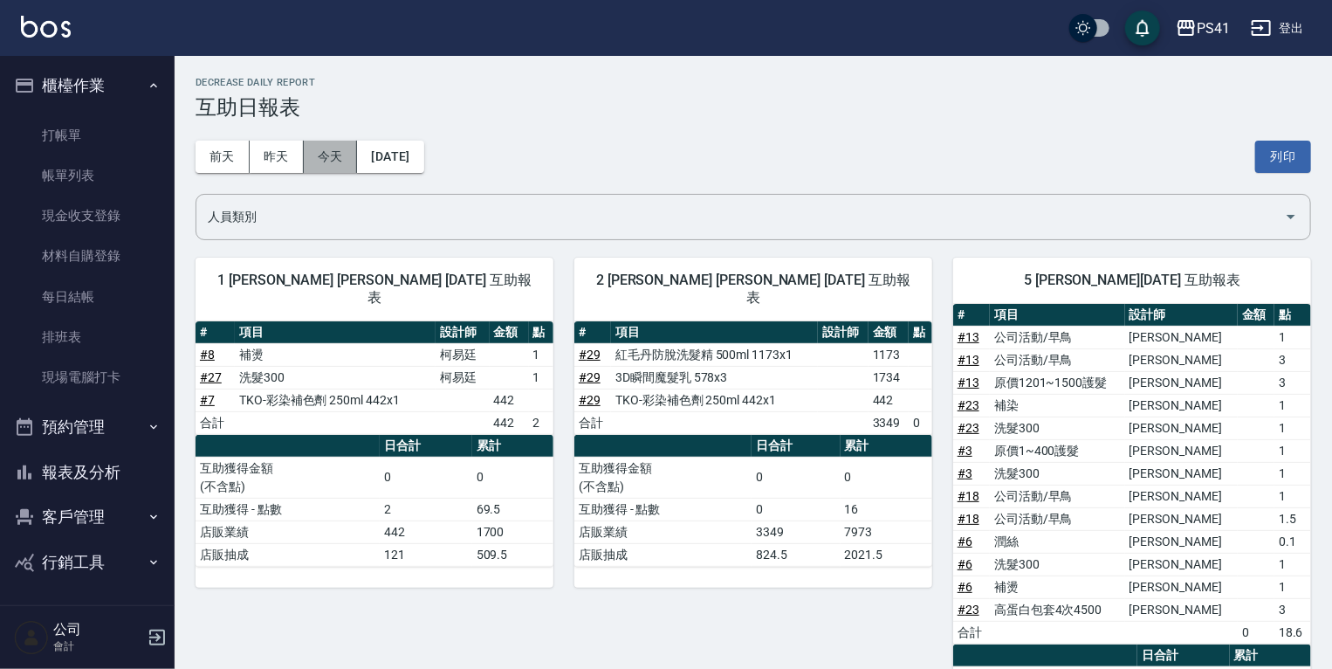
click at [326, 159] on button "今天" at bounding box center [331, 157] width 54 height 32
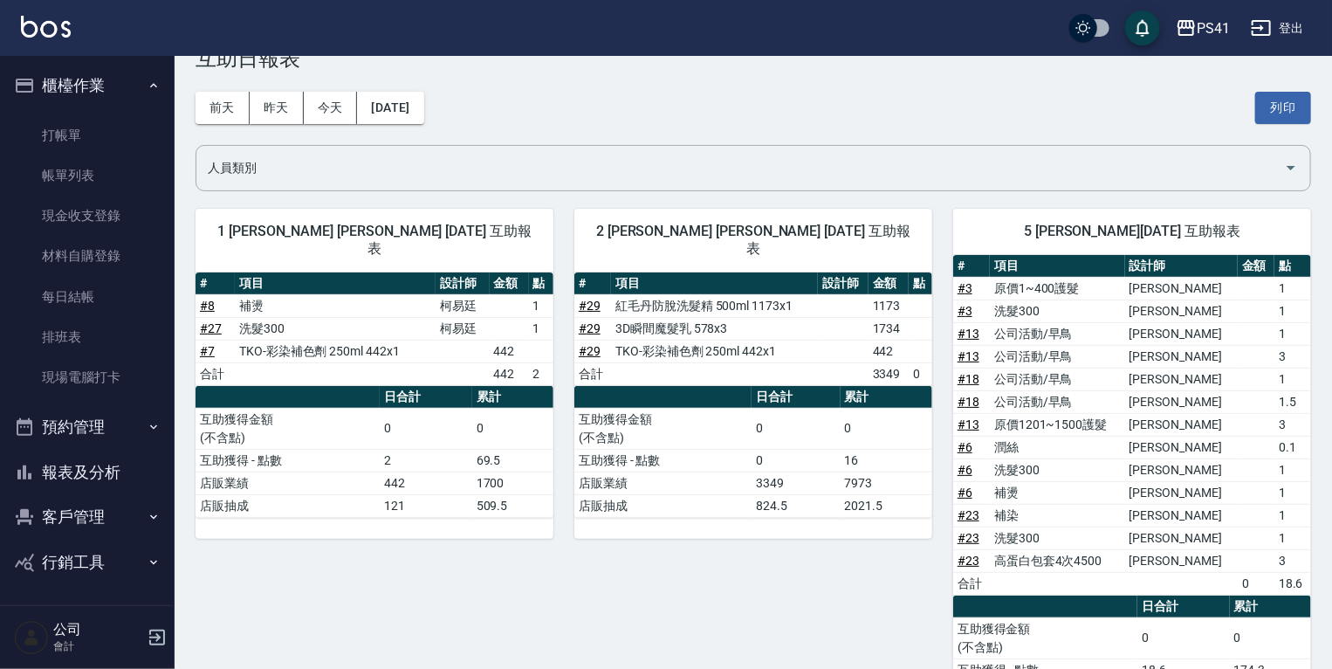
scroll to position [48, 0]
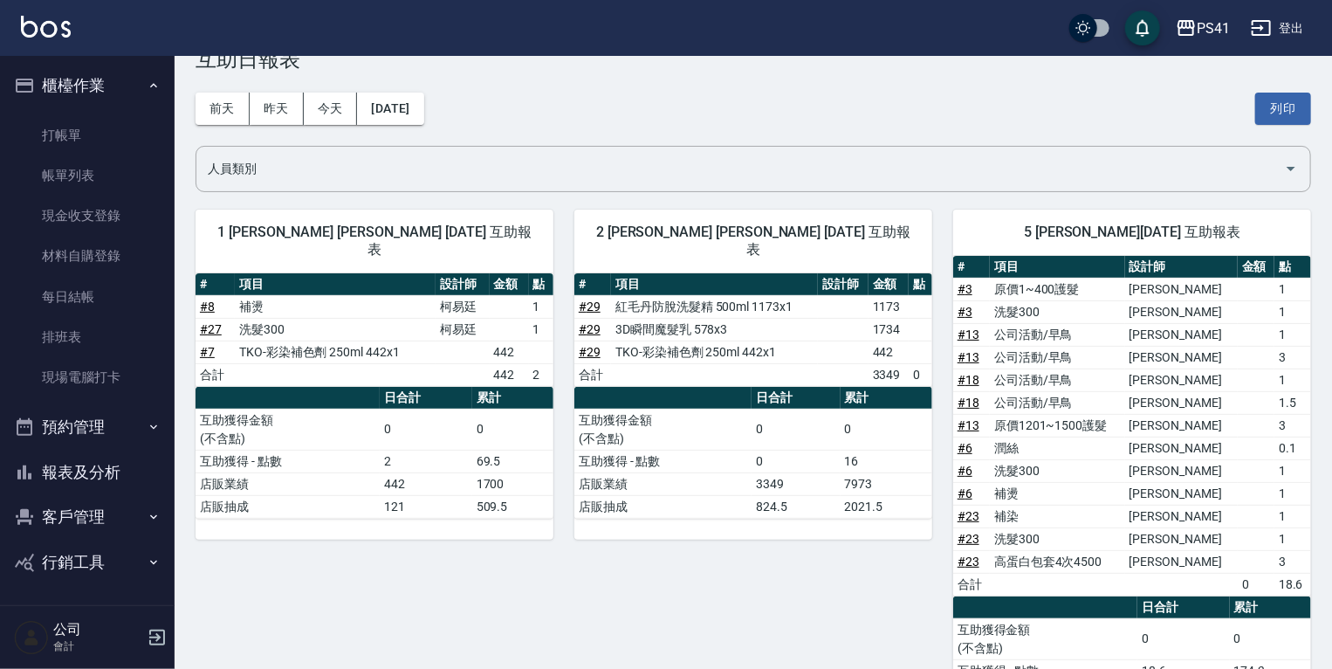
click at [82, 477] on button "報表及分析" at bounding box center [87, 472] width 161 height 45
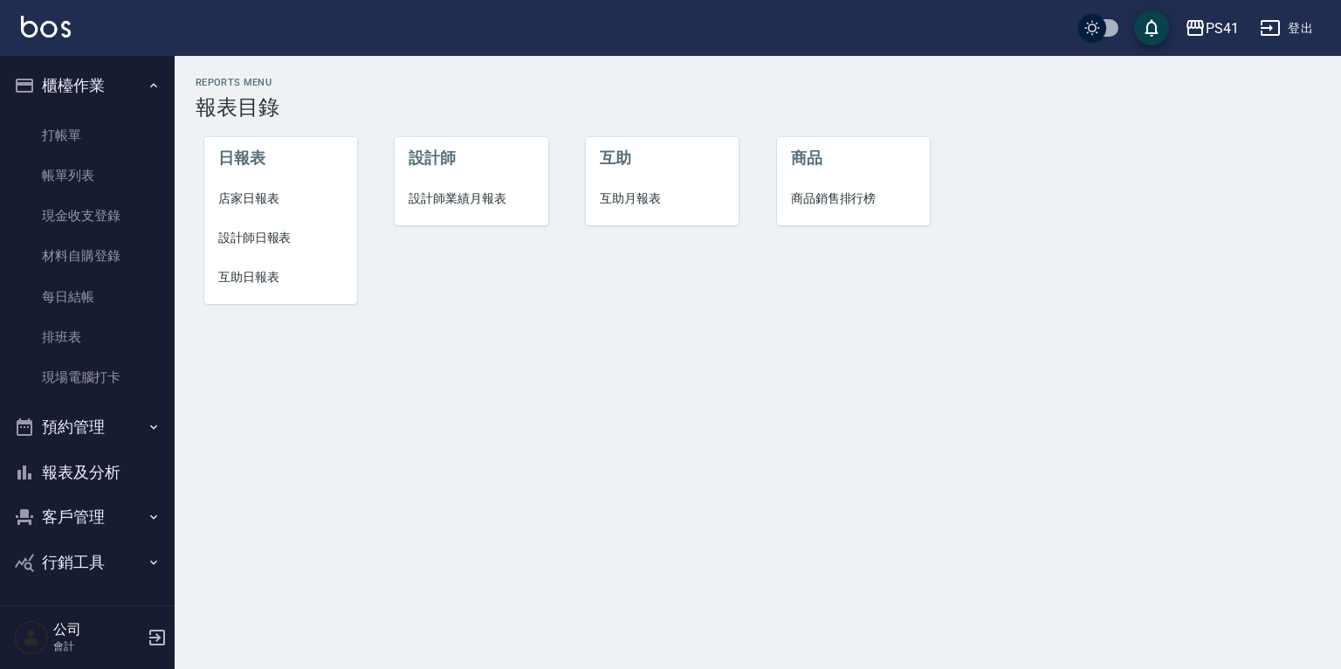
click at [251, 241] on span "設計師日報表" at bounding box center [280, 238] width 125 height 18
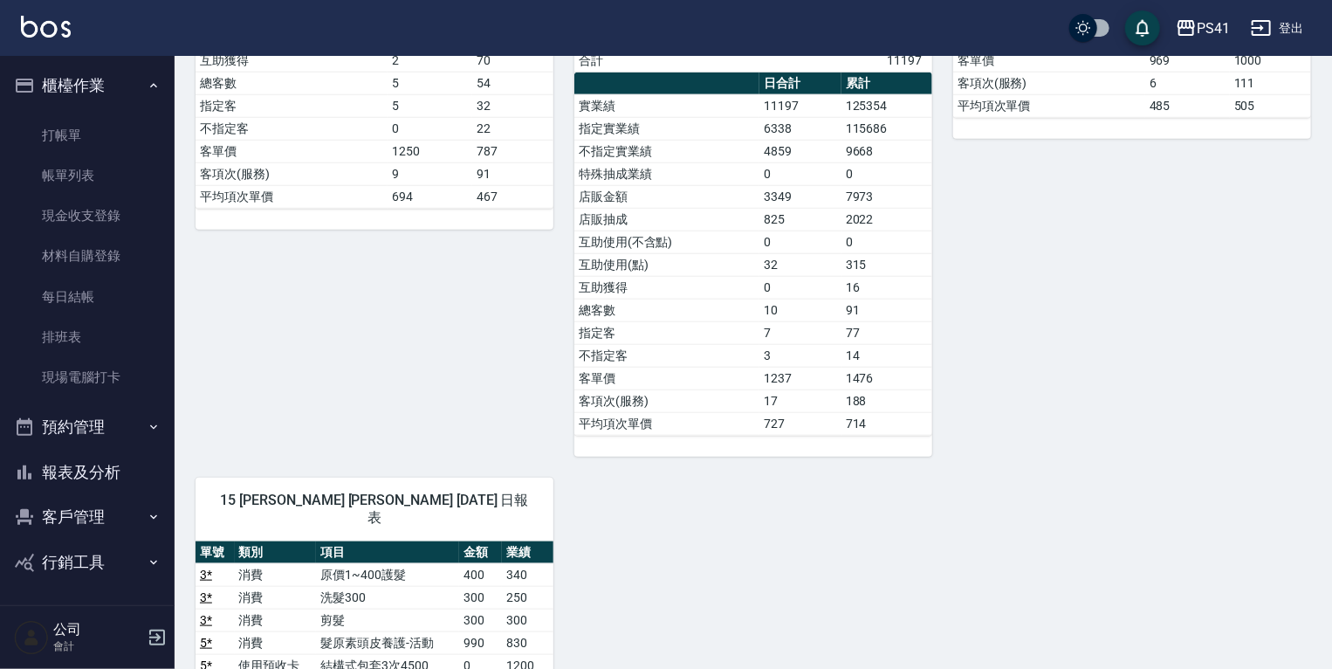
scroll to position [489, 0]
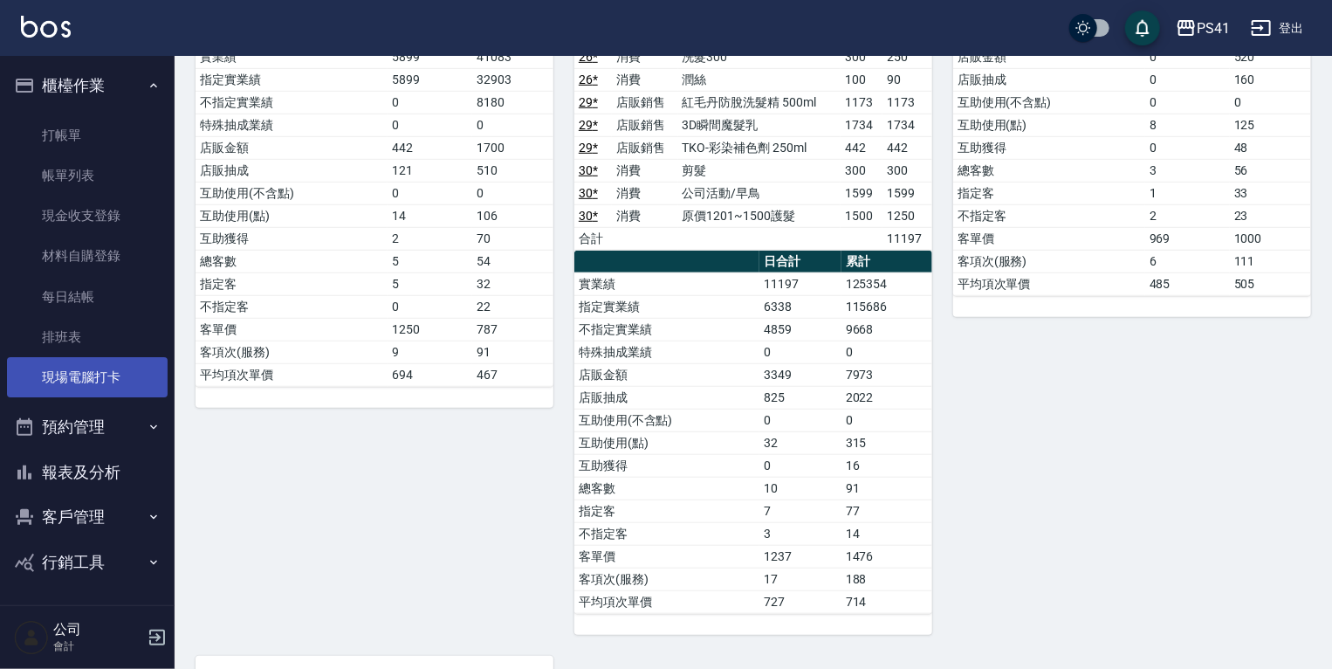
click at [91, 363] on link "現場電腦打卡" at bounding box center [87, 377] width 161 height 40
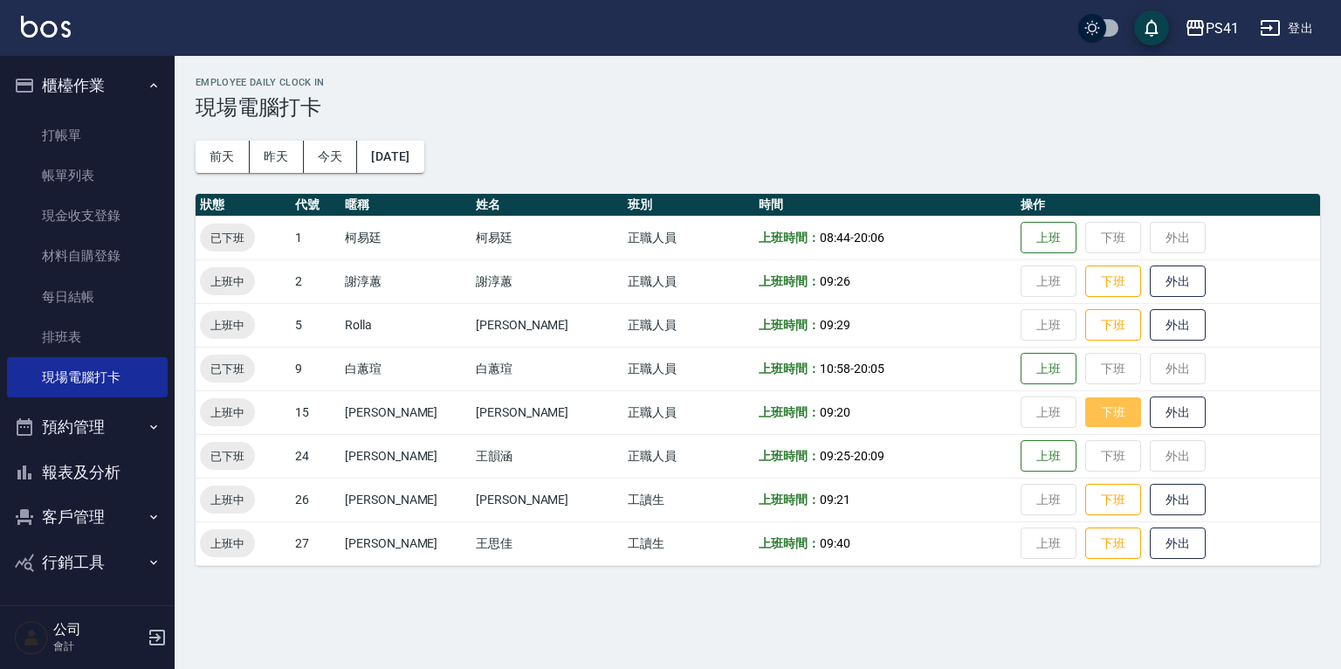
click at [1090, 418] on button "下班" at bounding box center [1113, 412] width 56 height 31
click at [1085, 320] on button "下班" at bounding box center [1113, 325] width 56 height 31
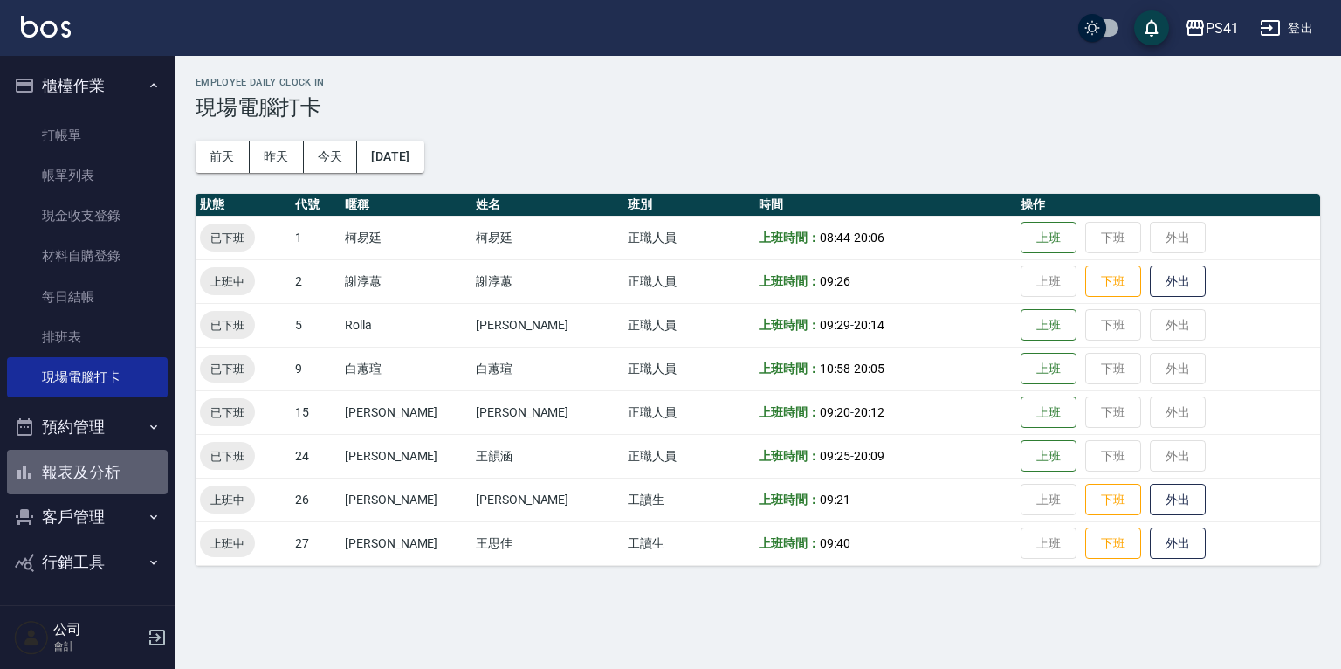
click at [98, 475] on button "報表及分析" at bounding box center [87, 472] width 161 height 45
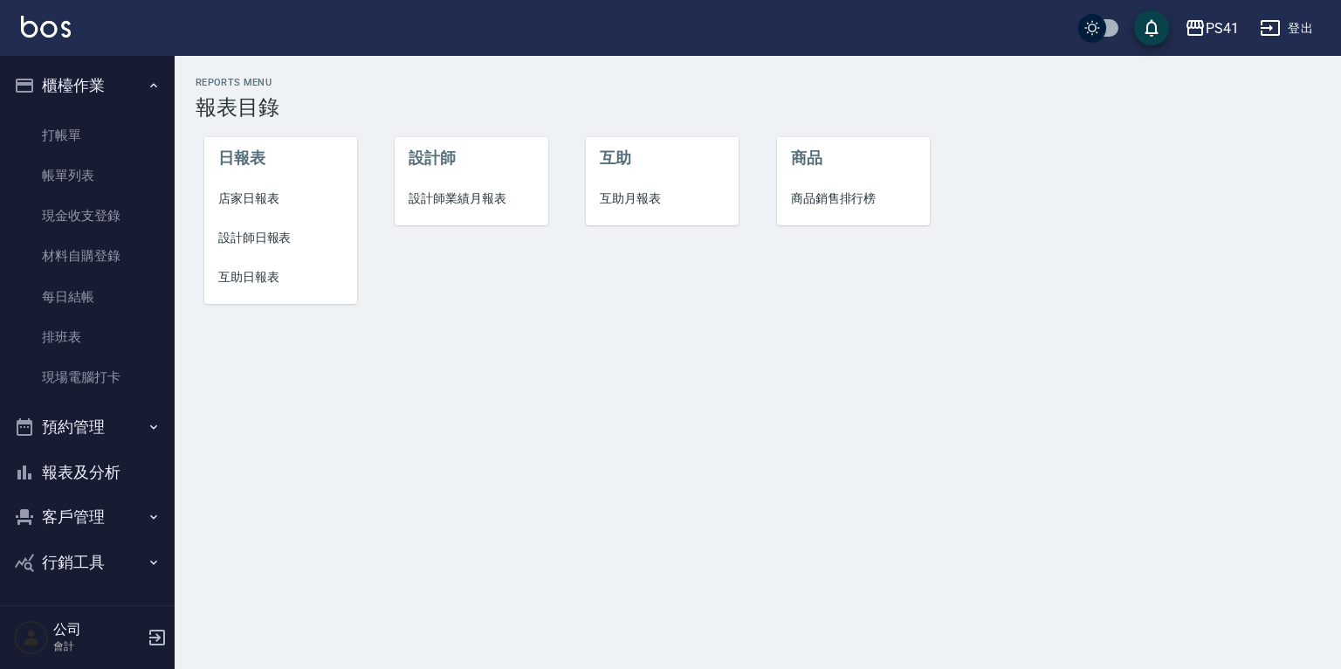
click at [245, 233] on span "設計師日報表" at bounding box center [280, 238] width 125 height 18
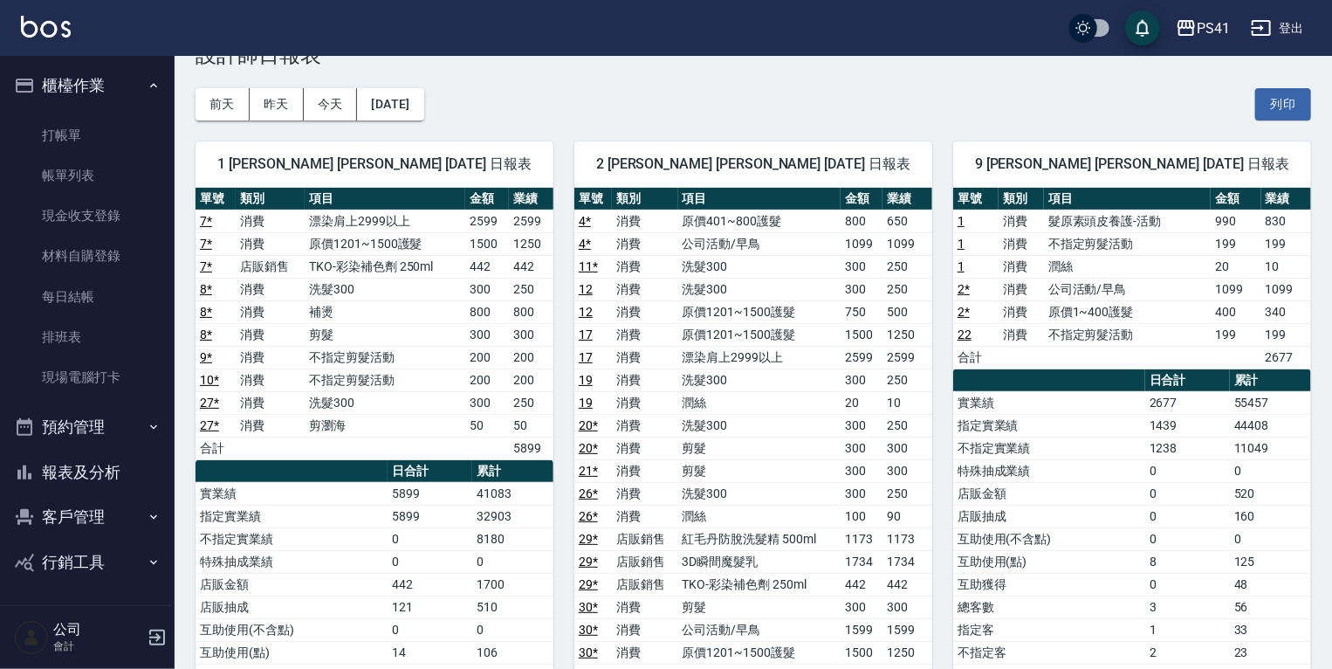
scroll to position [140, 0]
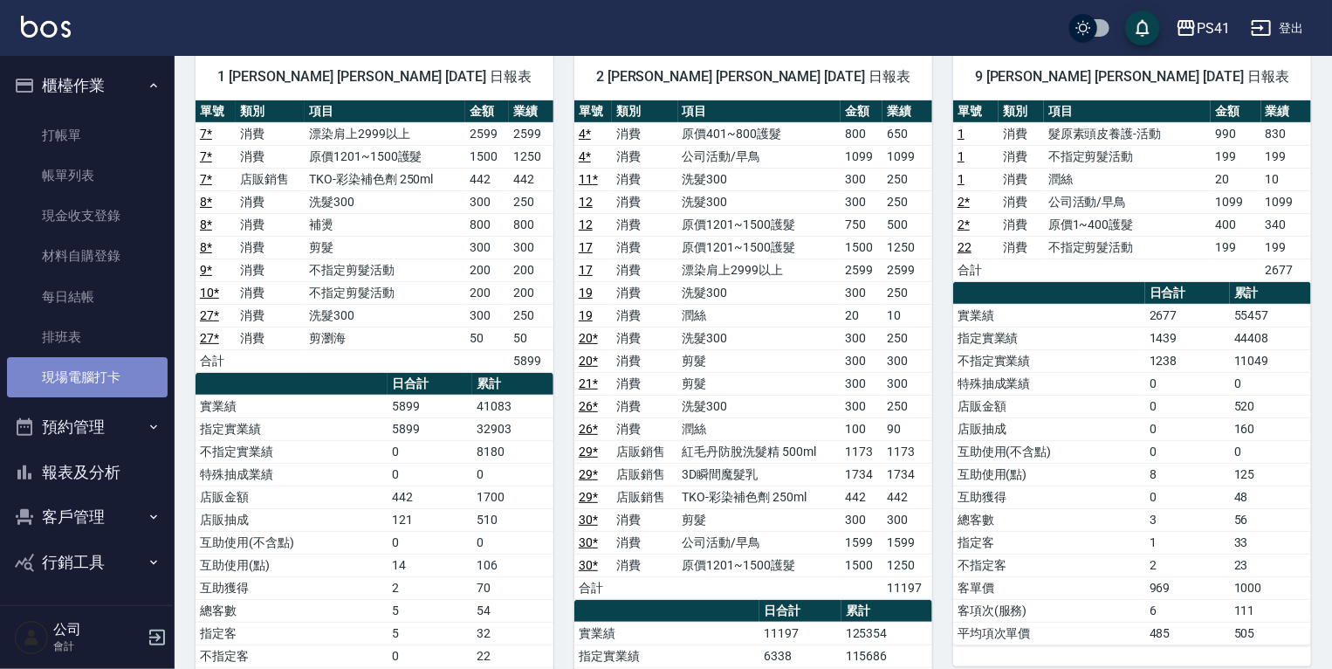
click at [101, 369] on link "現場電腦打卡" at bounding box center [87, 377] width 161 height 40
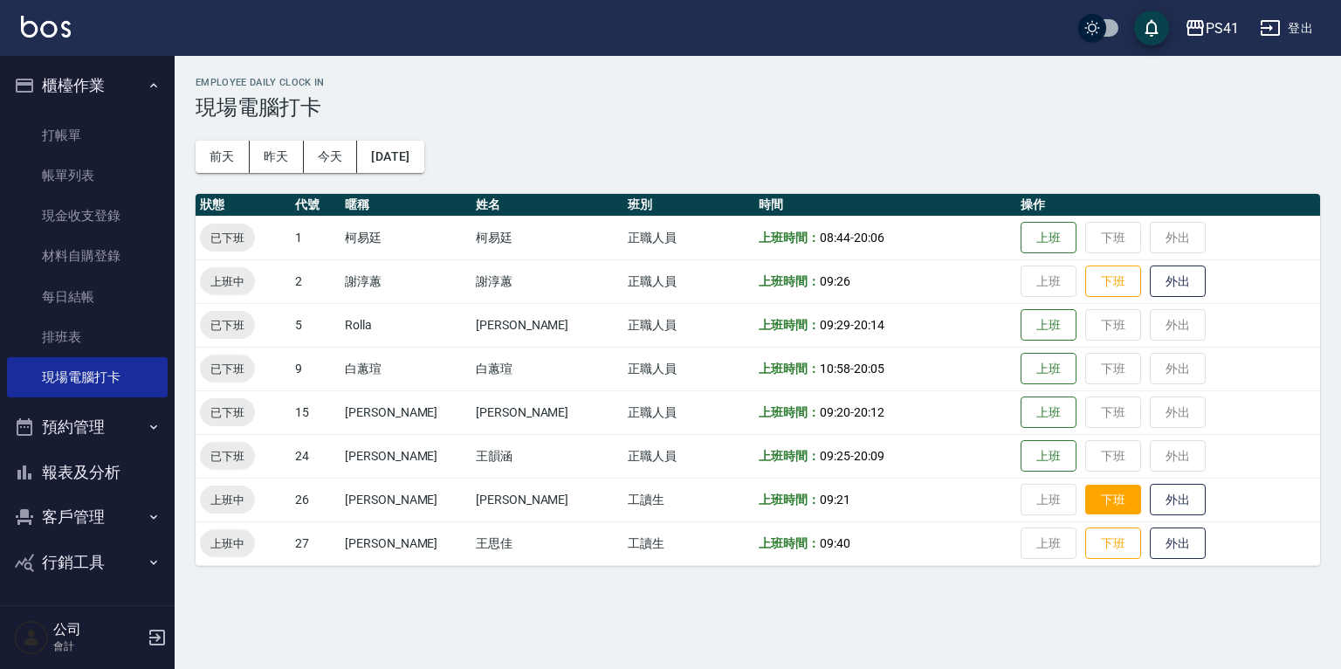
click at [1102, 499] on button "下班" at bounding box center [1113, 499] width 56 height 31
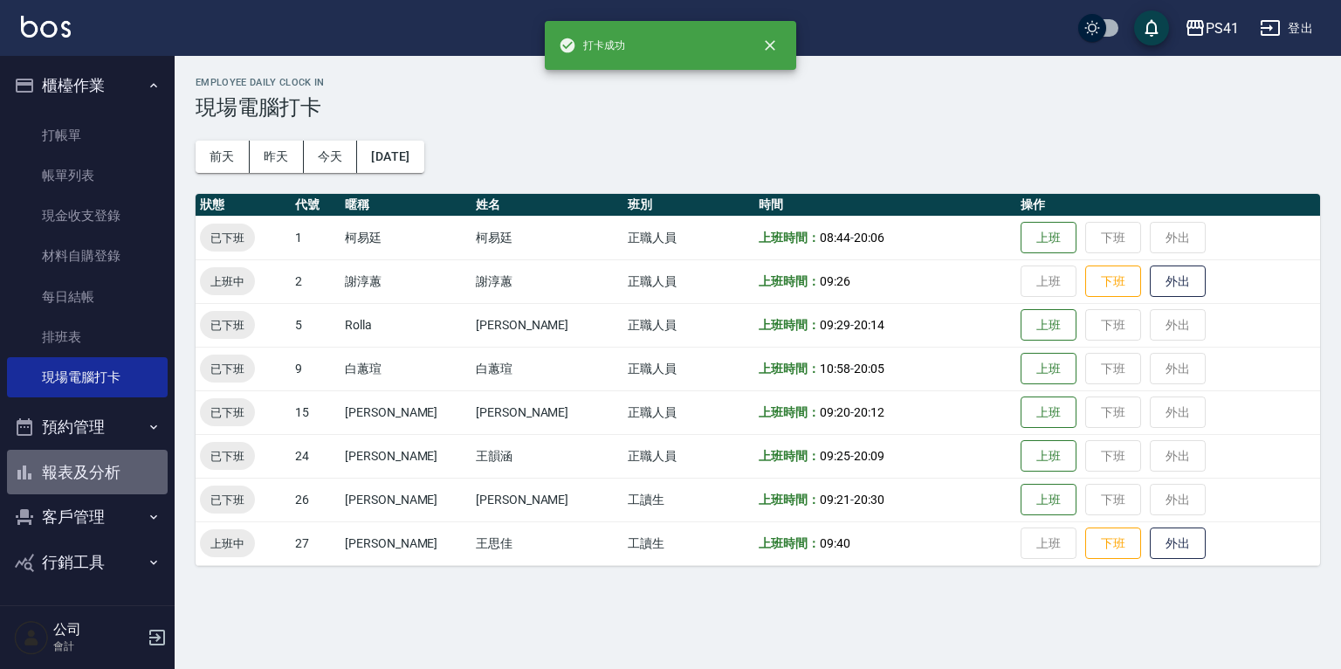
click at [50, 475] on button "報表及分析" at bounding box center [87, 472] width 161 height 45
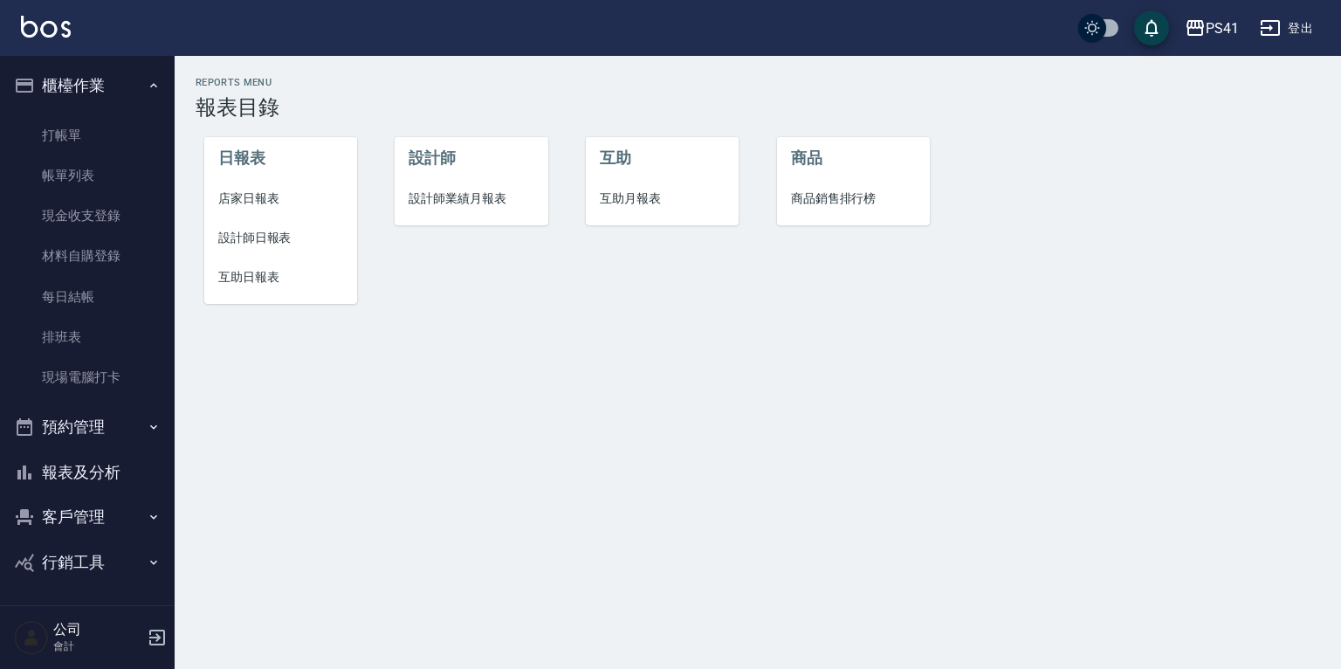
click at [262, 256] on li "設計師日報表" at bounding box center [280, 237] width 153 height 39
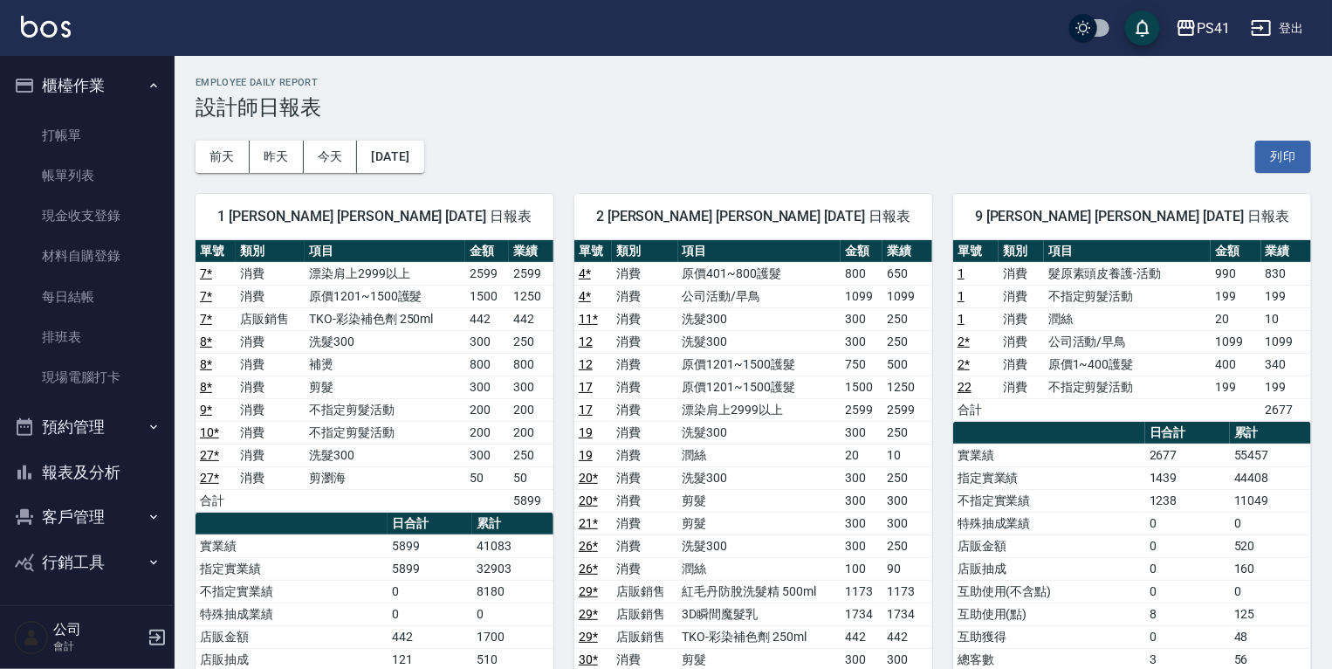
click at [106, 472] on button "報表及分析" at bounding box center [87, 472] width 161 height 45
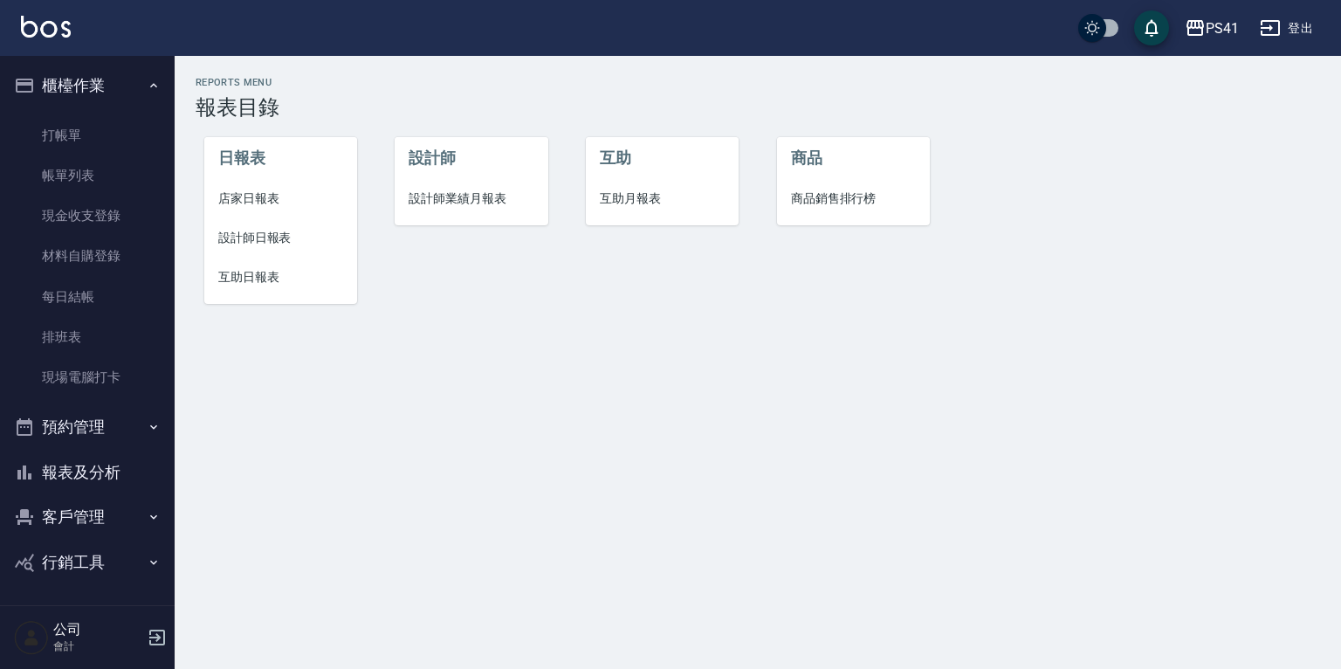
drag, startPoint x: 253, startPoint y: 267, endPoint x: 571, endPoint y: 416, distance: 351.0
click at [252, 268] on span "互助日報表" at bounding box center [280, 277] width 125 height 18
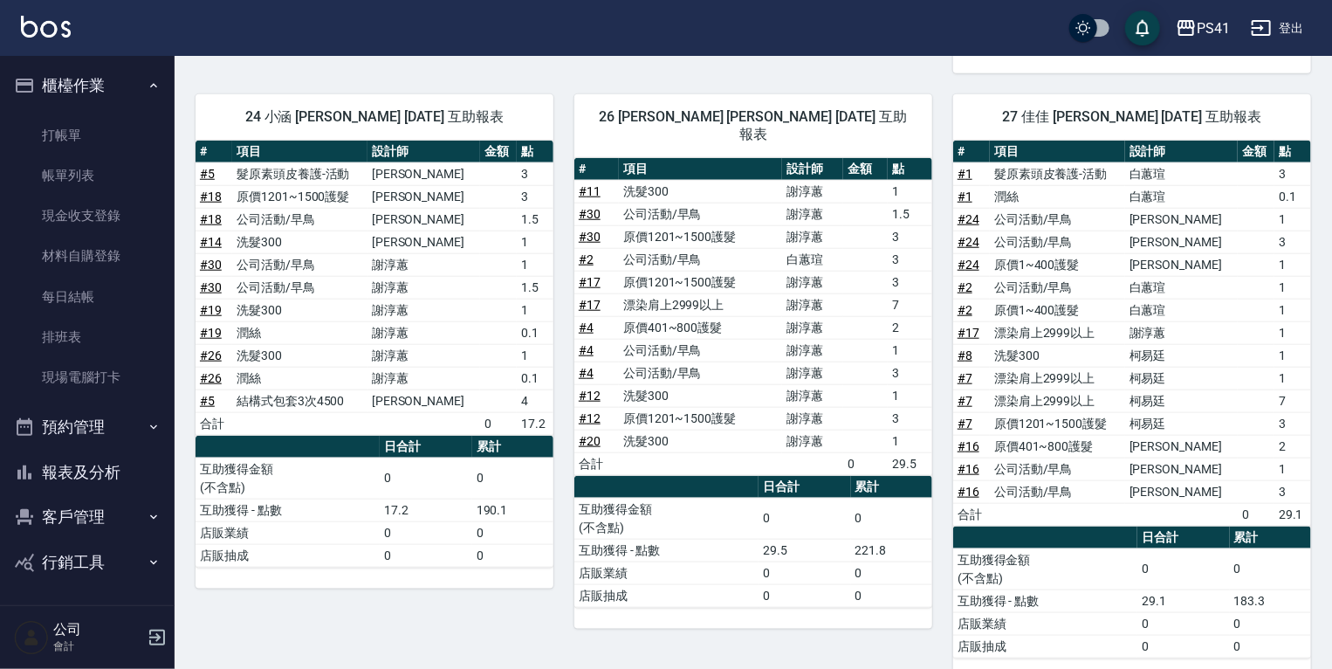
scroll to position [746, 0]
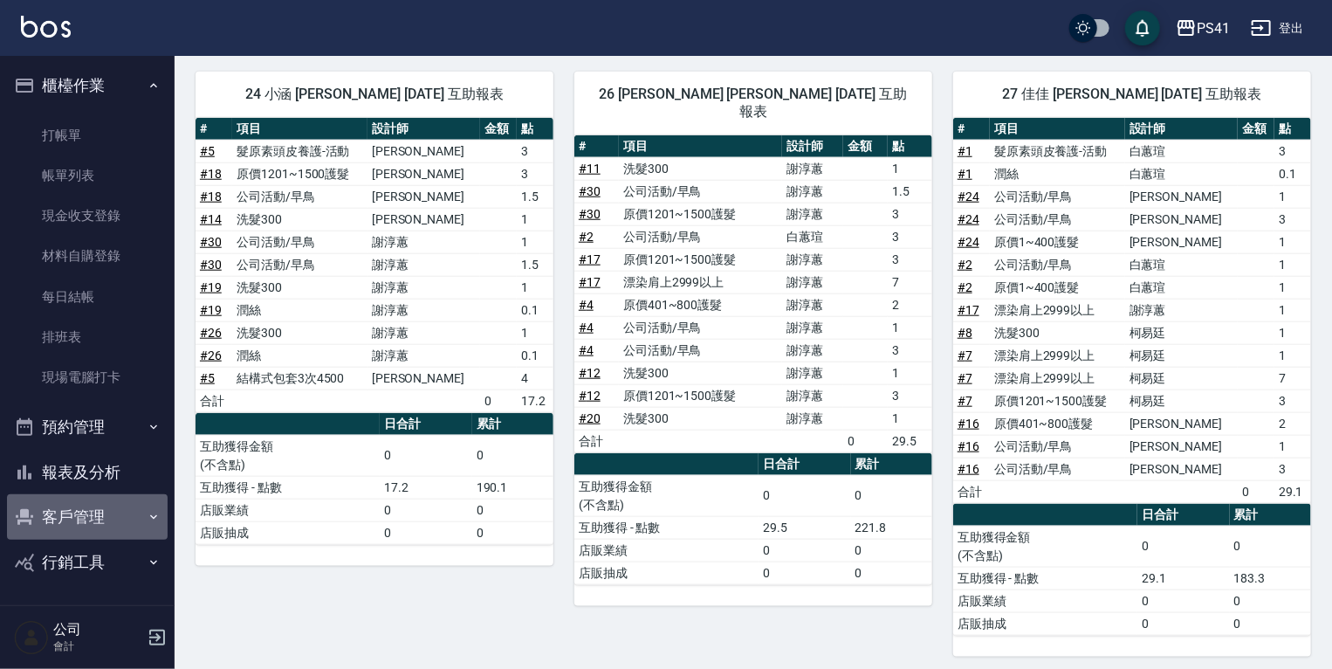
click at [115, 518] on button "客戶管理" at bounding box center [87, 516] width 161 height 45
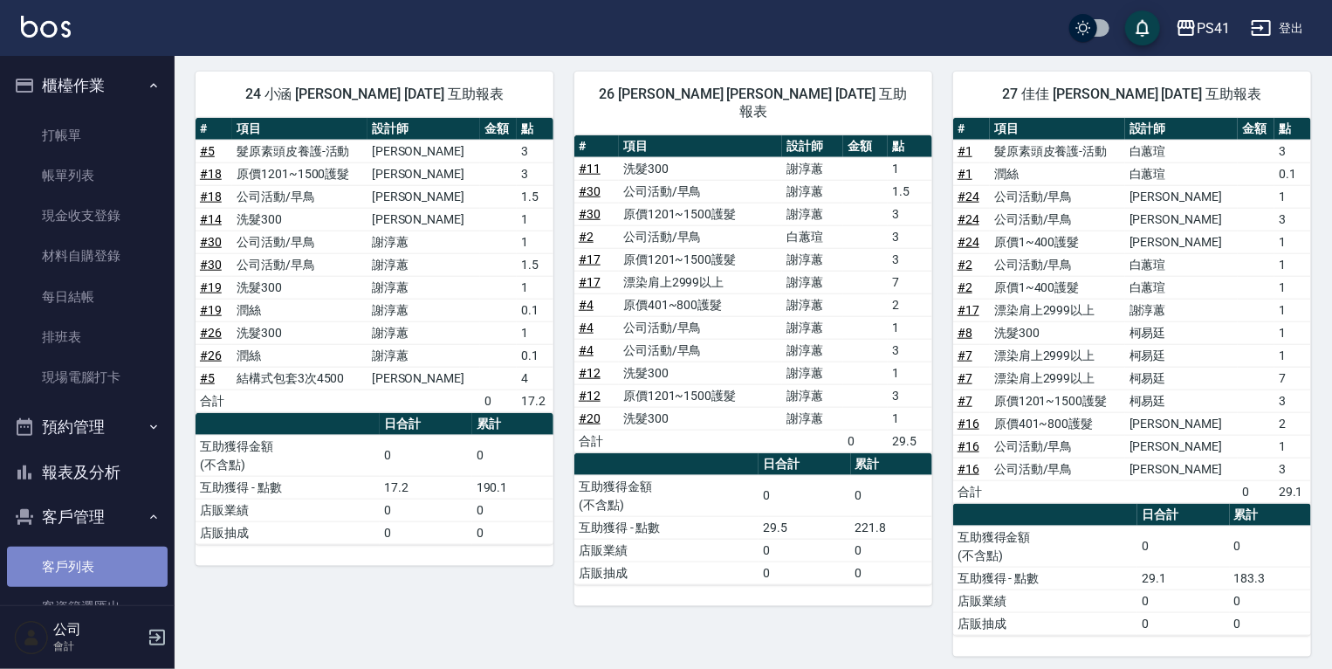
click at [114, 548] on link "客戶列表" at bounding box center [87, 566] width 161 height 40
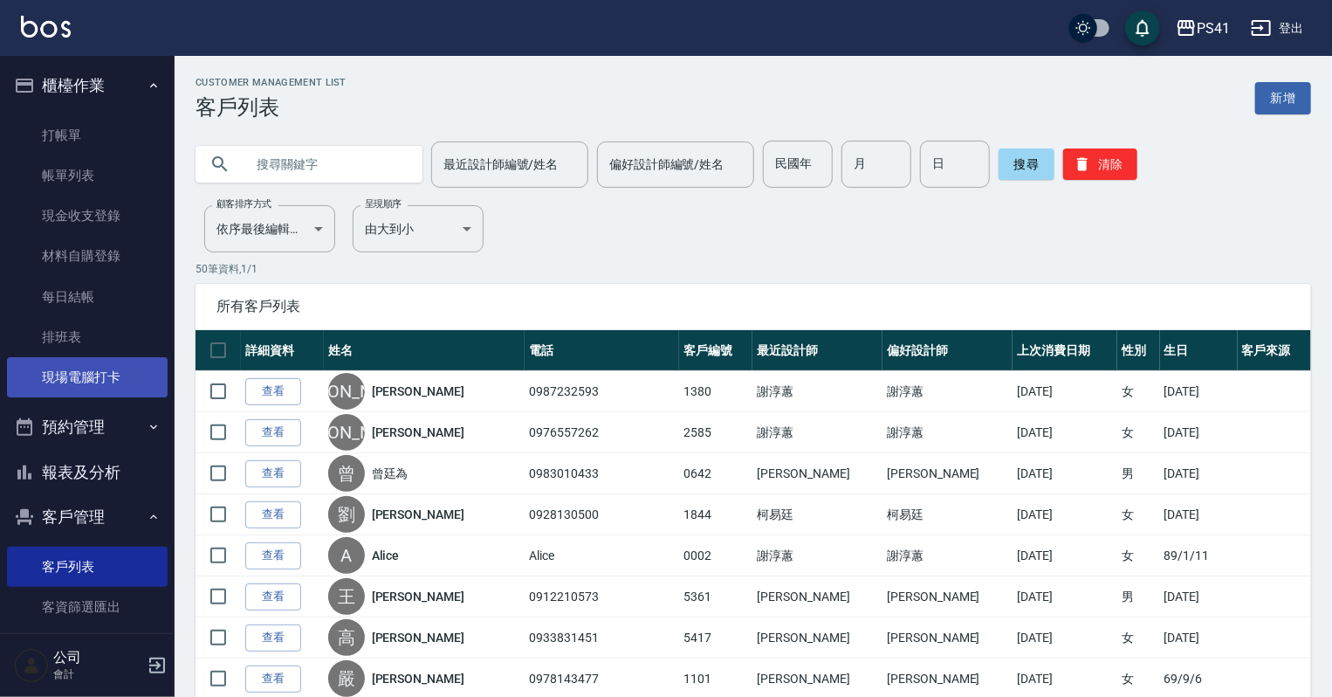
click at [84, 384] on link "現場電腦打卡" at bounding box center [87, 377] width 161 height 40
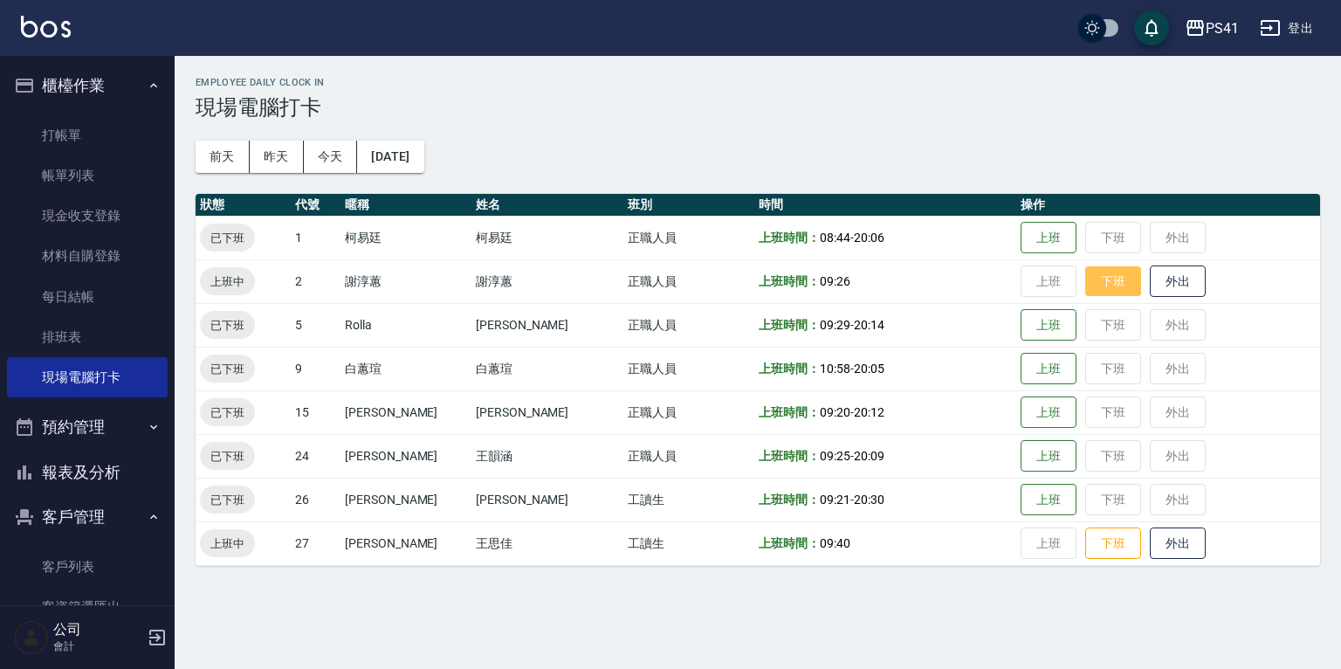
click at [1085, 286] on button "下班" at bounding box center [1113, 281] width 56 height 31
click at [105, 486] on button "報表及分析" at bounding box center [87, 472] width 161 height 45
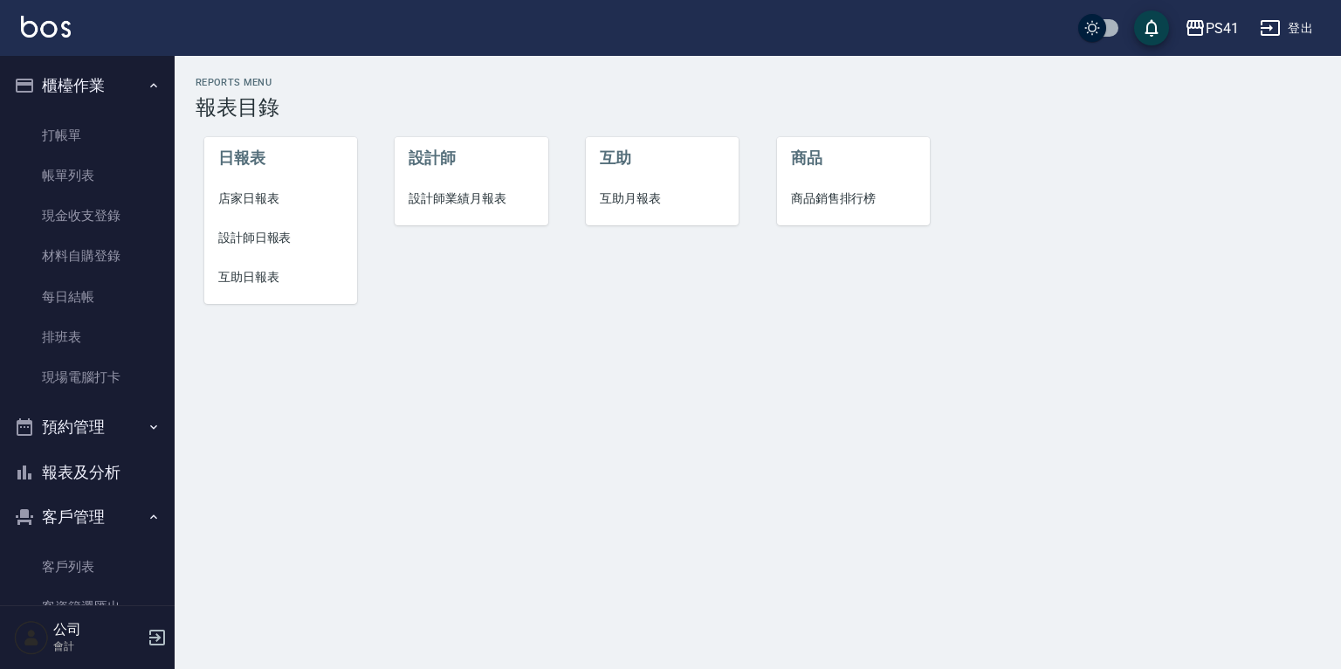
click at [272, 236] on span "設計師日報表" at bounding box center [280, 238] width 125 height 18
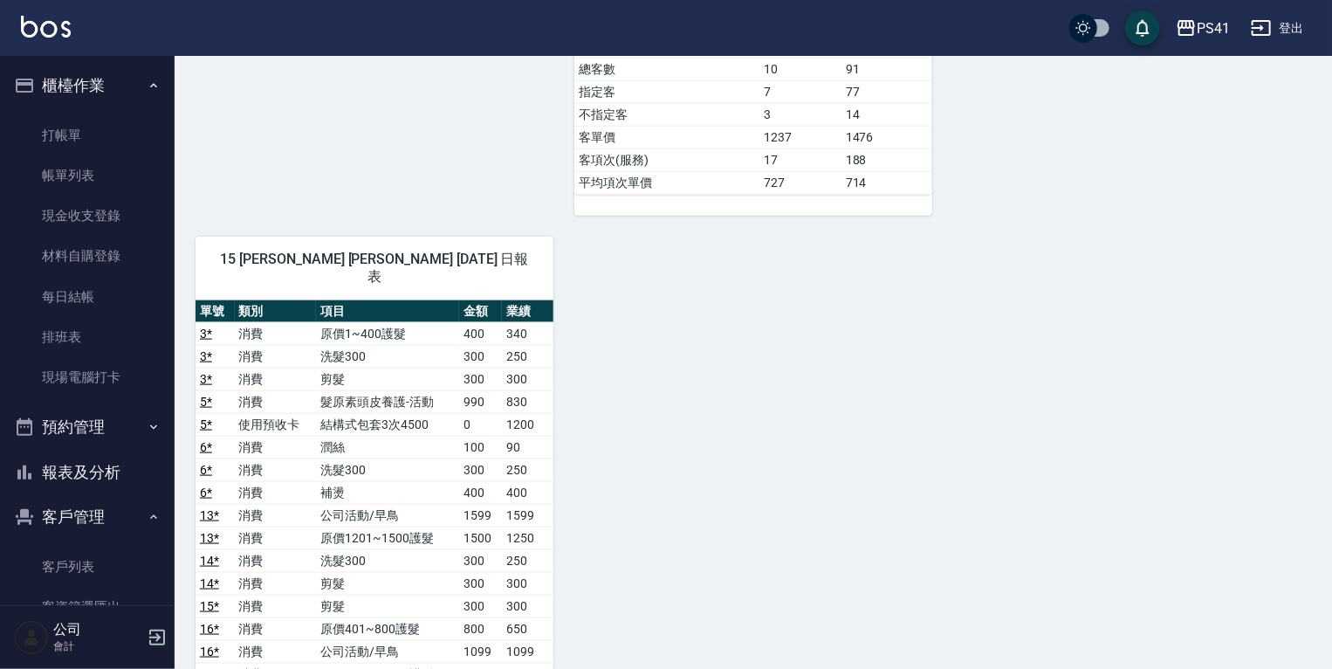
scroll to position [1187, 0]
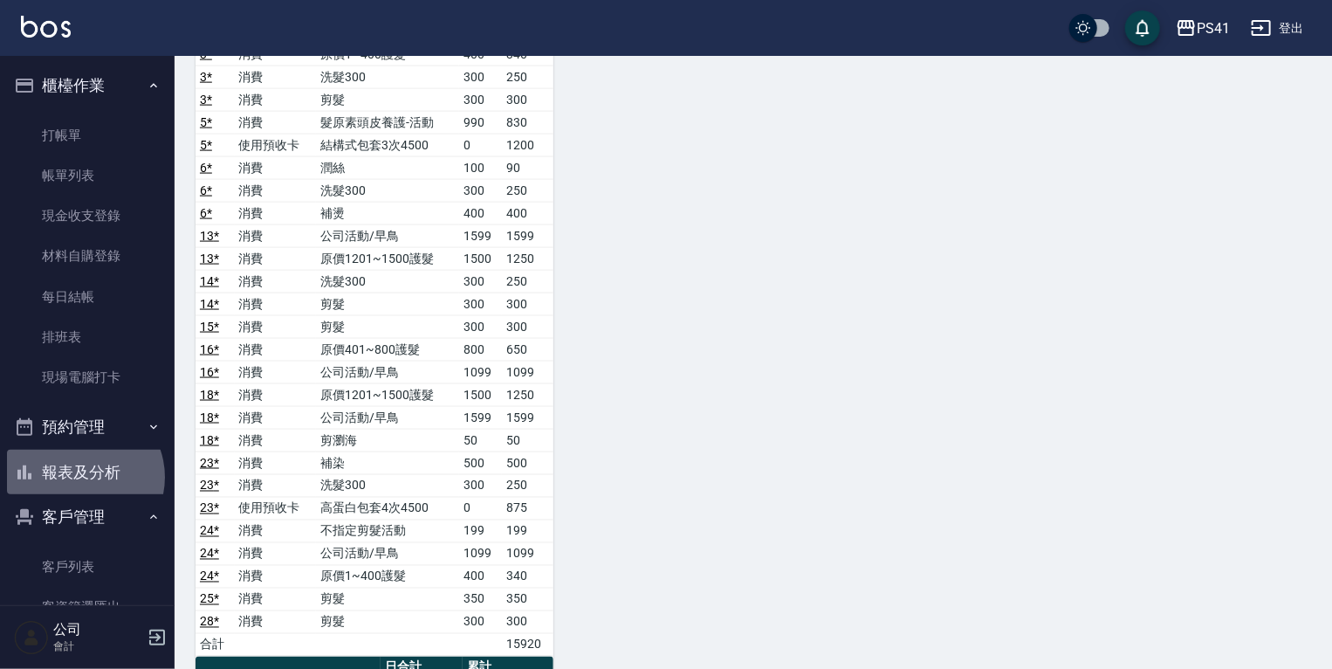
click at [79, 477] on button "報表及分析" at bounding box center [87, 472] width 161 height 45
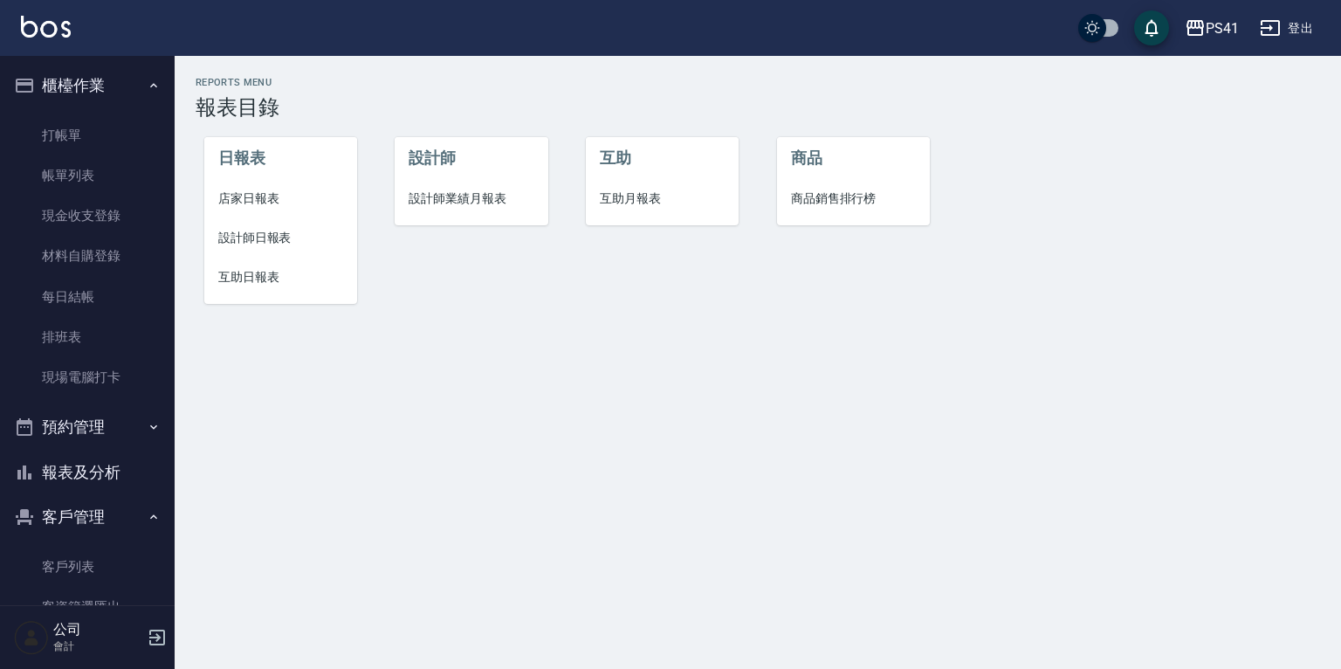
click at [482, 206] on span "設計師業績月報表" at bounding box center [471, 198] width 125 height 18
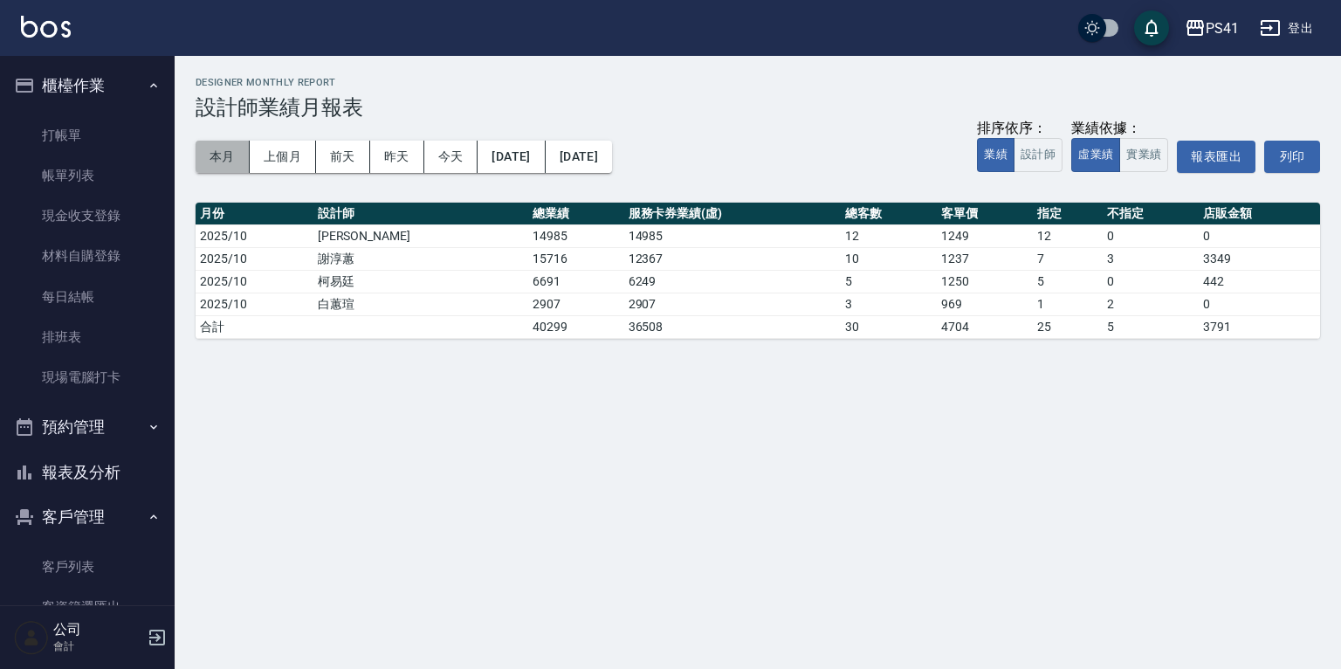
click at [228, 155] on button "本月" at bounding box center [223, 157] width 54 height 32
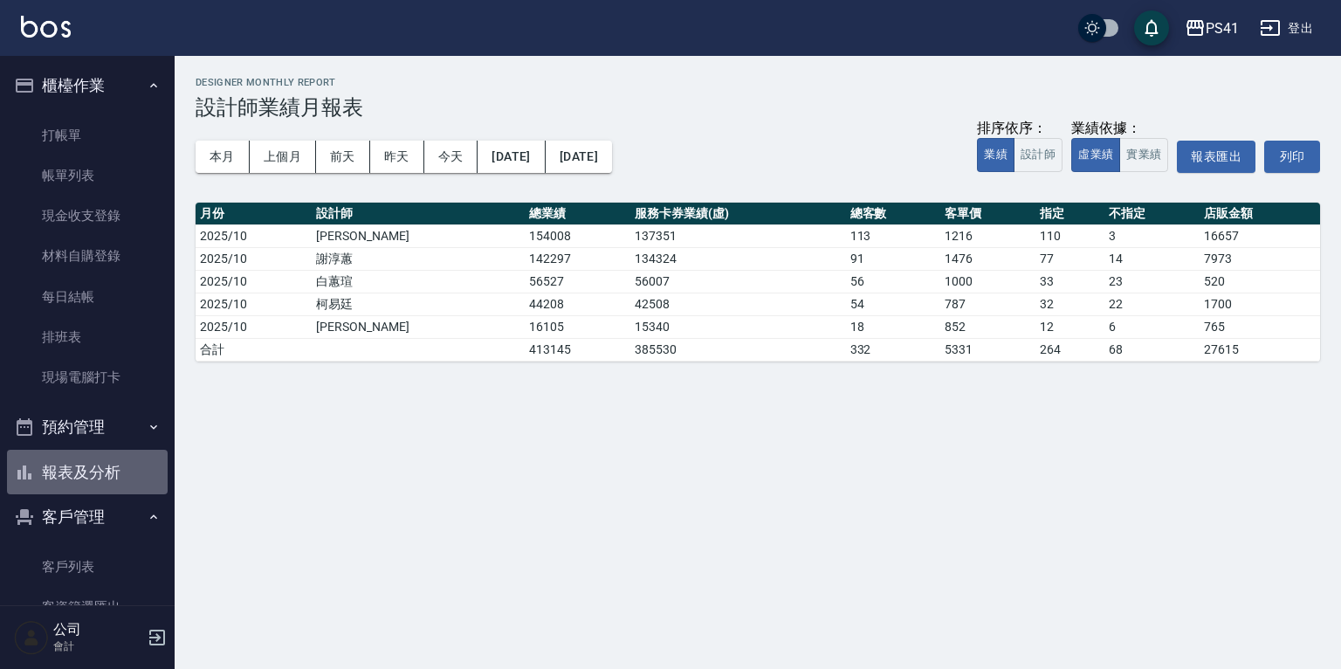
click at [123, 488] on button "報表及分析" at bounding box center [87, 472] width 161 height 45
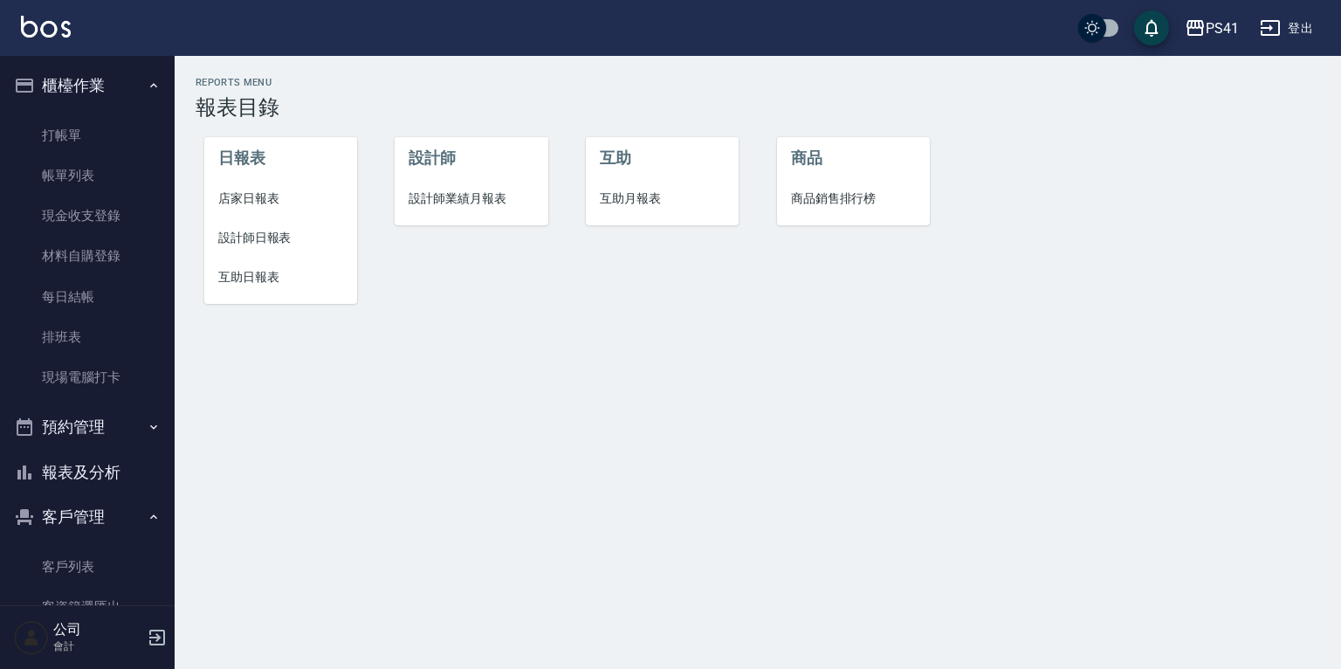
click at [248, 283] on span "互助日報表" at bounding box center [280, 277] width 125 height 18
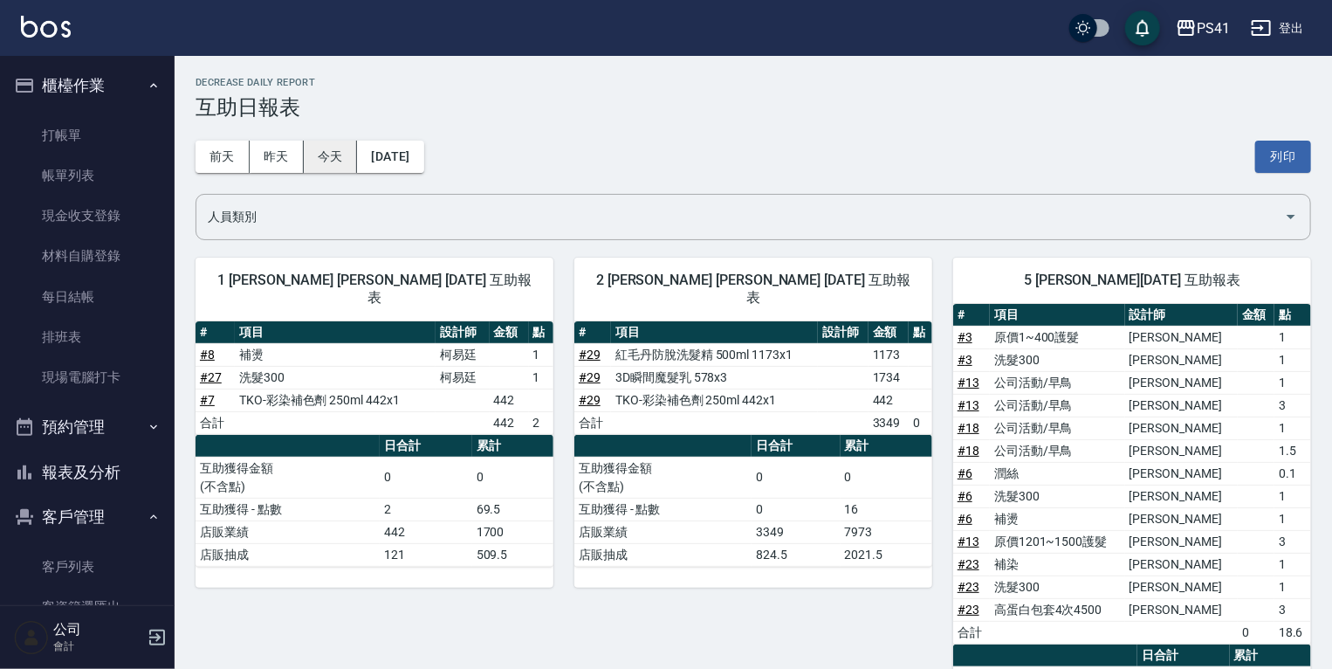
click at [325, 141] on button "今天" at bounding box center [331, 157] width 54 height 32
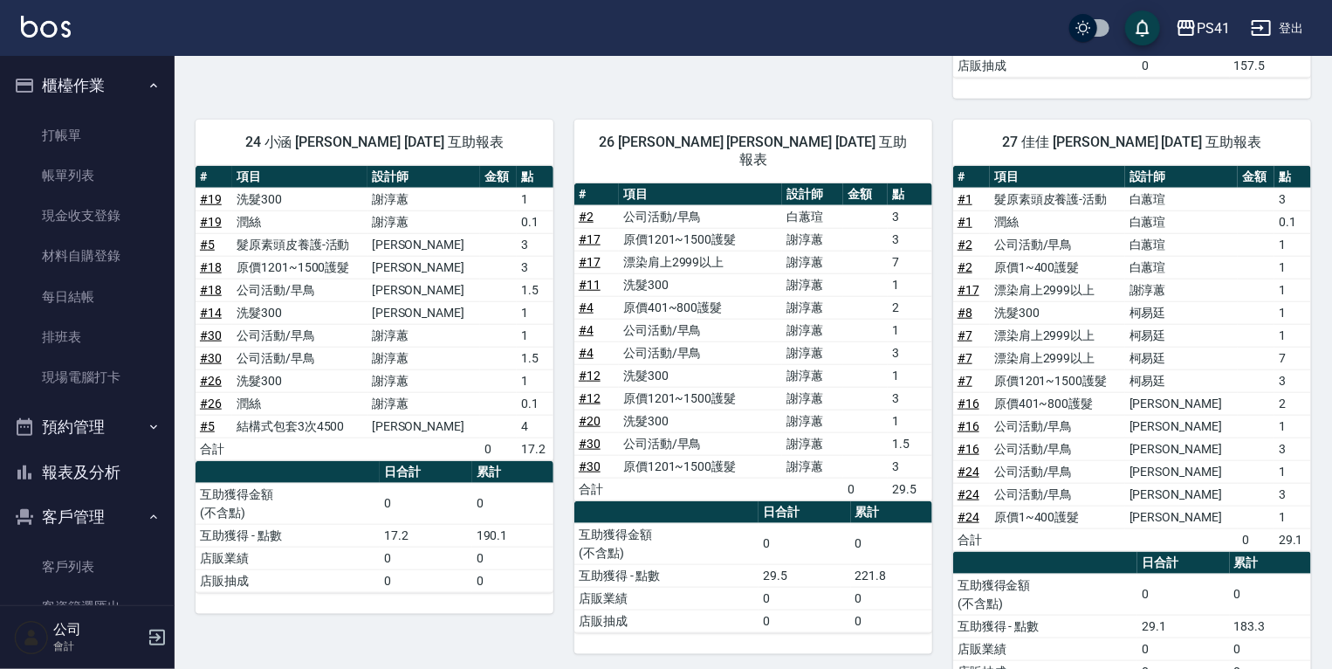
scroll to position [676, 0]
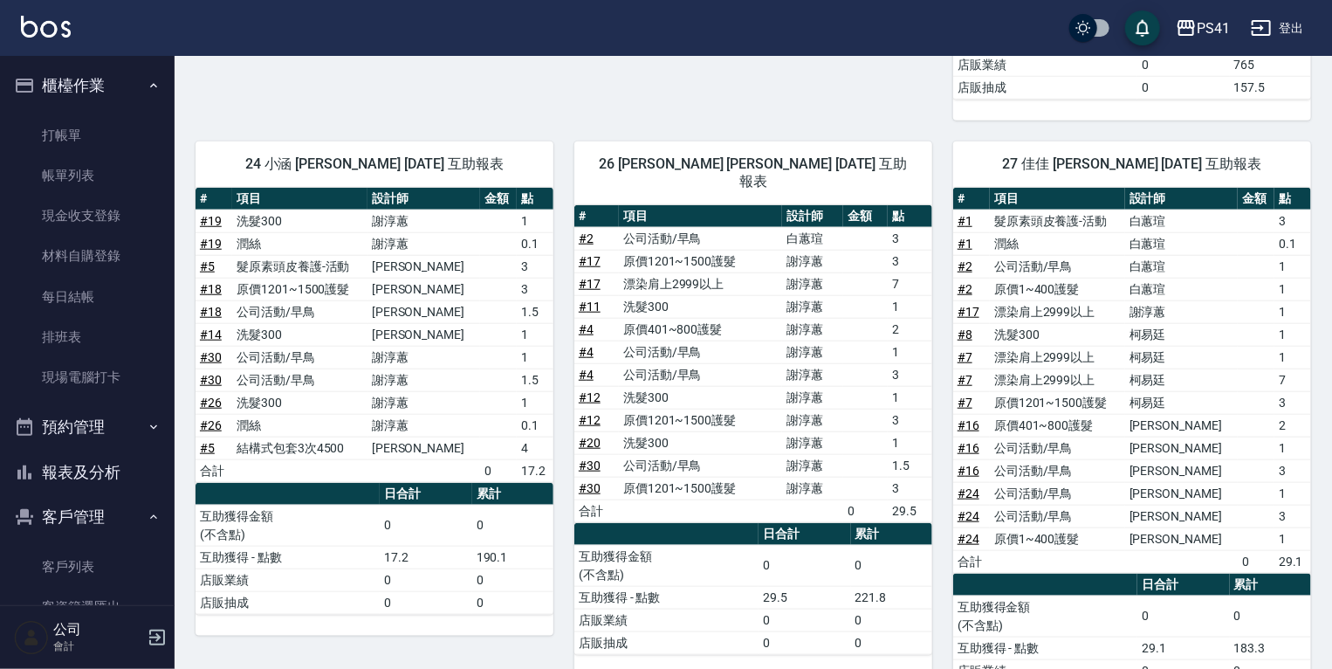
click at [367, 266] on td "髮原素頭皮養護-活動" at bounding box center [299, 266] width 135 height 23
drag, startPoint x: 512, startPoint y: 260, endPoint x: 546, endPoint y: 228, distance: 47.6
click at [546, 228] on tbody "# 19 洗髮300 [PERSON_NAME]1 # 19 [PERSON_NAME] 0.1 # 5 髮原素頭皮養護-活動 [PERSON_NAME] 3…" at bounding box center [375, 345] width 358 height 272
drag, startPoint x: 546, startPoint y: 228, endPoint x: 527, endPoint y: 127, distance: 103.1
click at [526, 127] on div "24 [PERSON_NAME] [PERSON_NAME] [DATE] 互助報表 # 項目 設計師 金額 點 # 19 洗髮300 [PERSON_NAM…" at bounding box center [364, 423] width 379 height 606
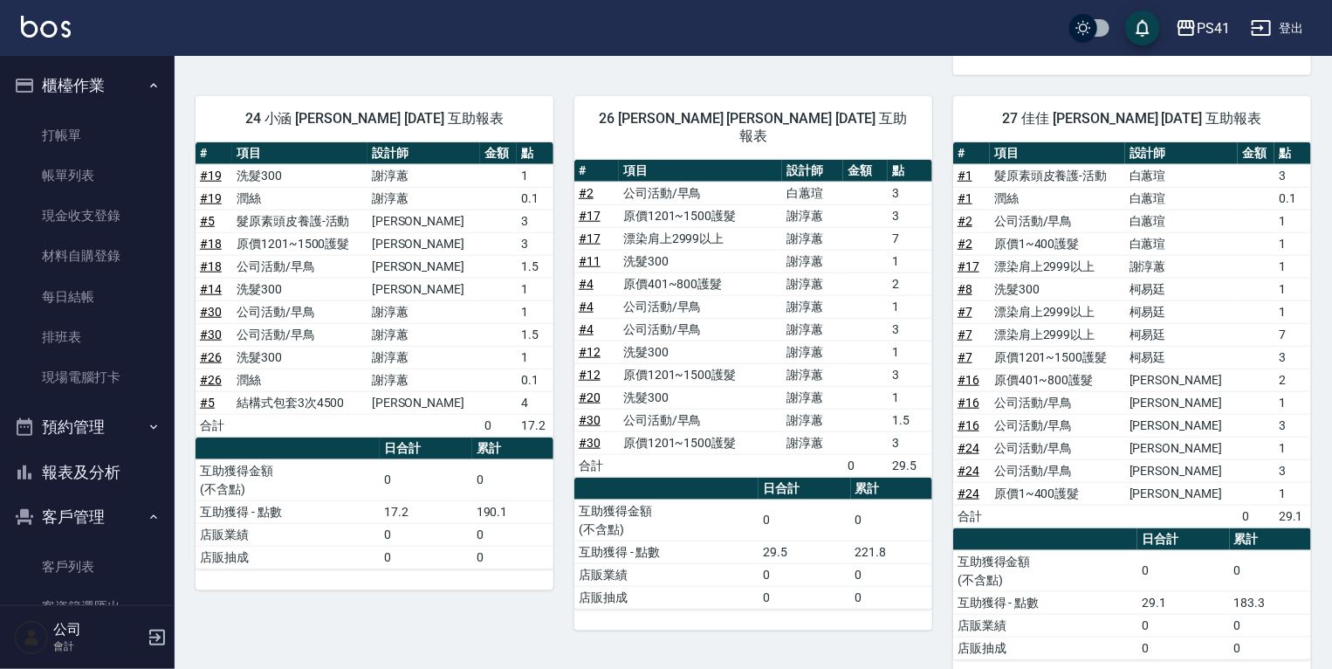
scroll to position [746, 0]
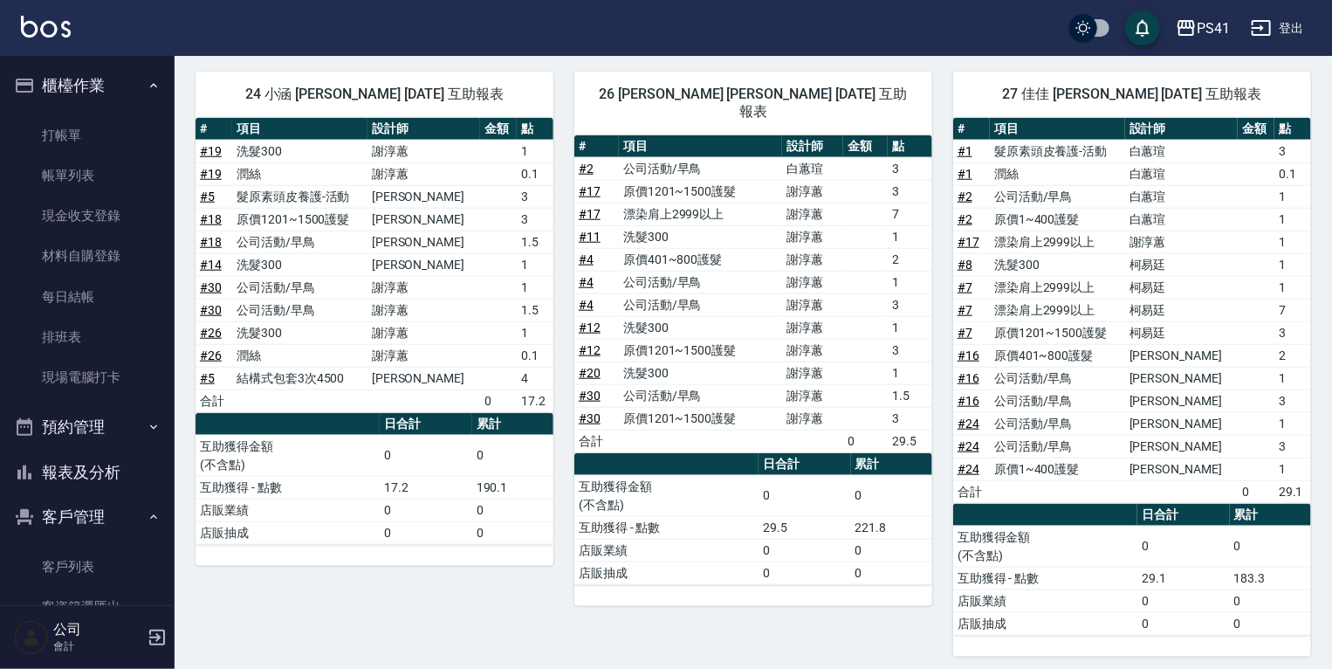
drag, startPoint x: 384, startPoint y: 594, endPoint x: 374, endPoint y: 576, distance: 20.4
click at [384, 593] on div "24 [PERSON_NAME] [PERSON_NAME] [DATE] 互助報表 # 項目 設計師 金額 點 # 19 洗髮300 [PERSON_NAM…" at bounding box center [364, 354] width 379 height 606
click at [106, 374] on link "現場電腦打卡" at bounding box center [87, 377] width 161 height 40
